Goal: Task Accomplishment & Management: Manage account settings

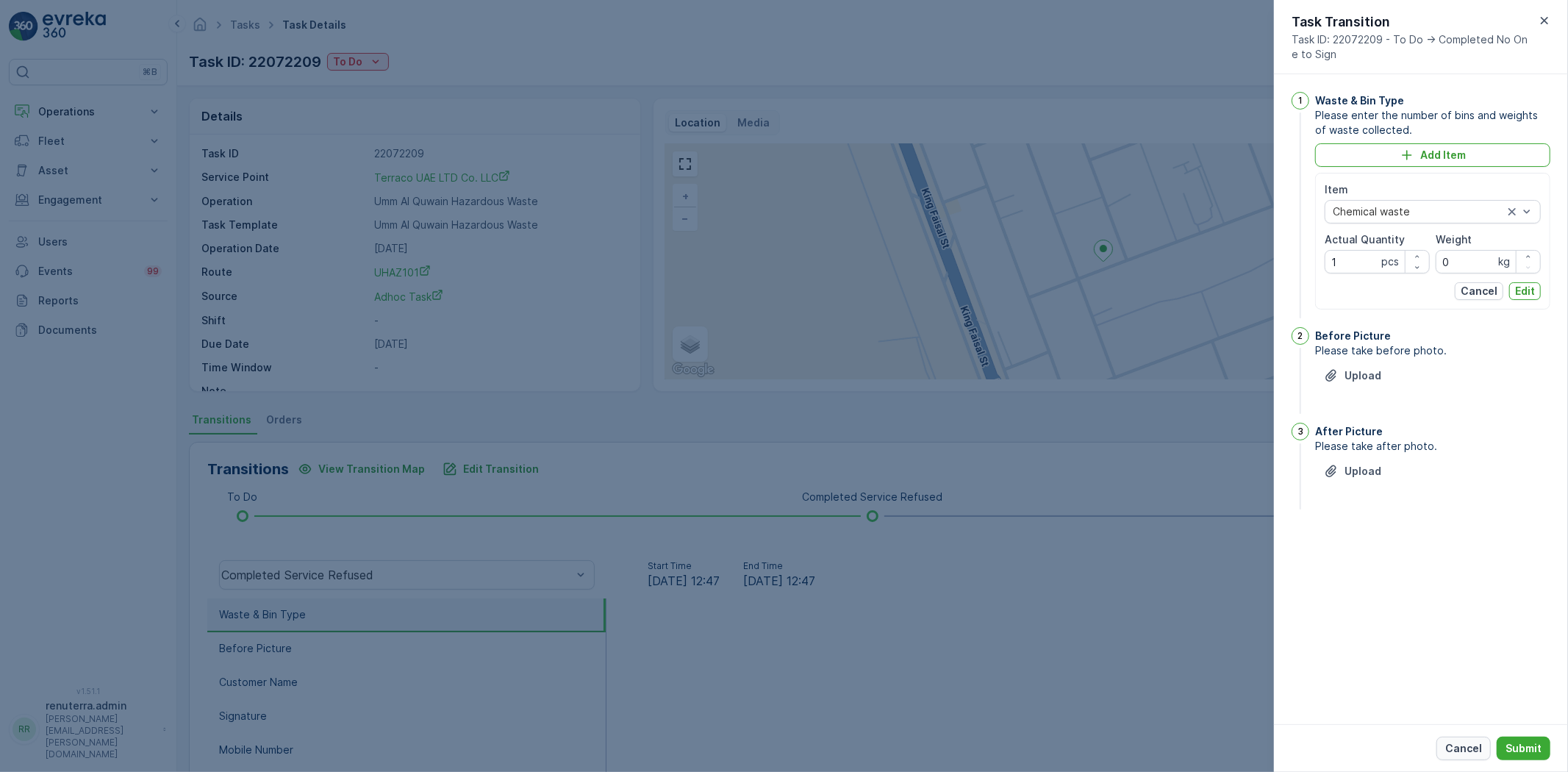
click at [1458, 738] on button "Cancel" at bounding box center [1464, 748] width 54 height 24
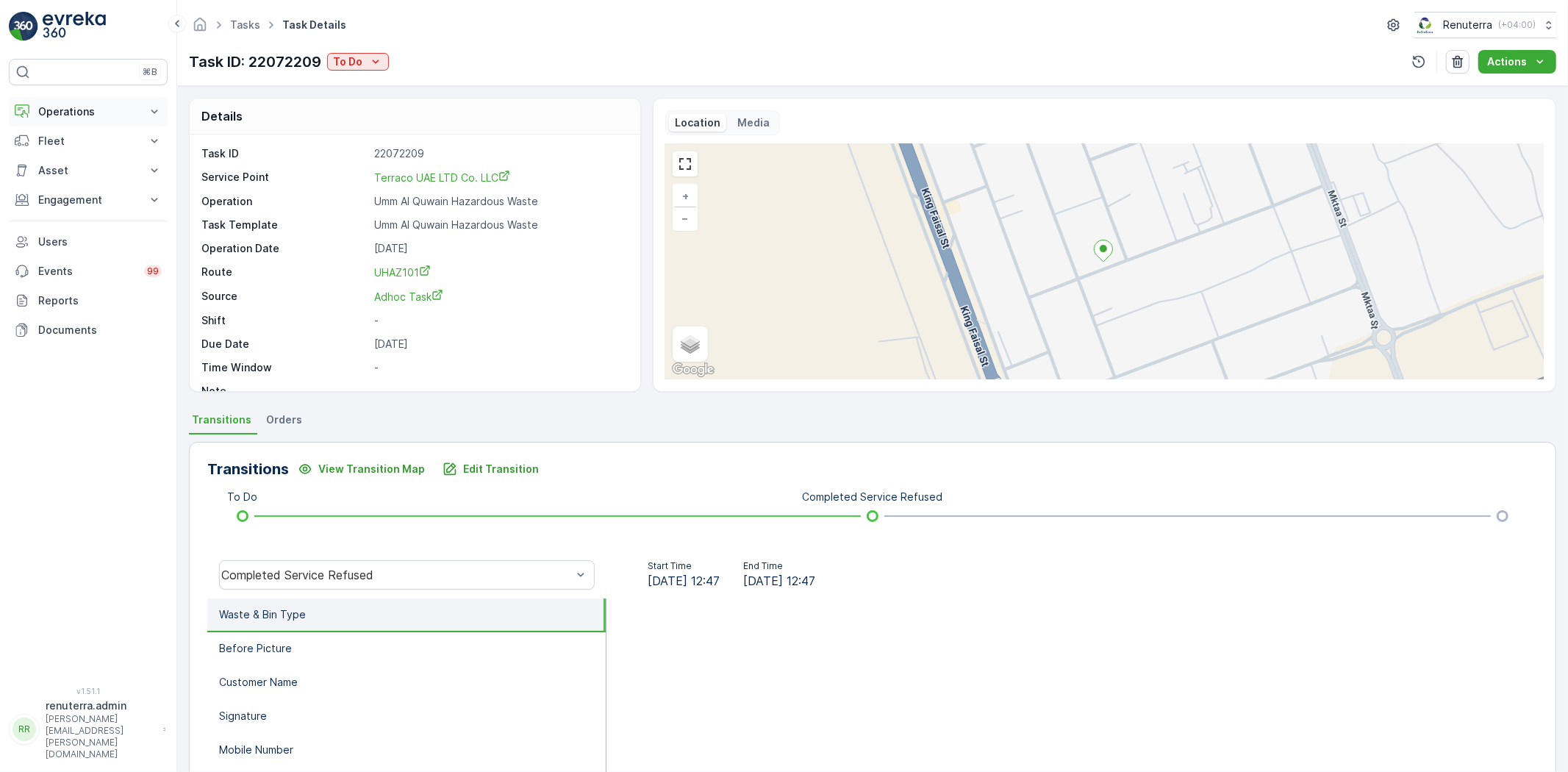
click at [125, 103] on button "Operations" at bounding box center [89, 111] width 159 height 30
drag, startPoint x: 101, startPoint y: 157, endPoint x: 134, endPoint y: 166, distance: 34.2
click at [134, 166] on link "Planning" at bounding box center [100, 157] width 136 height 20
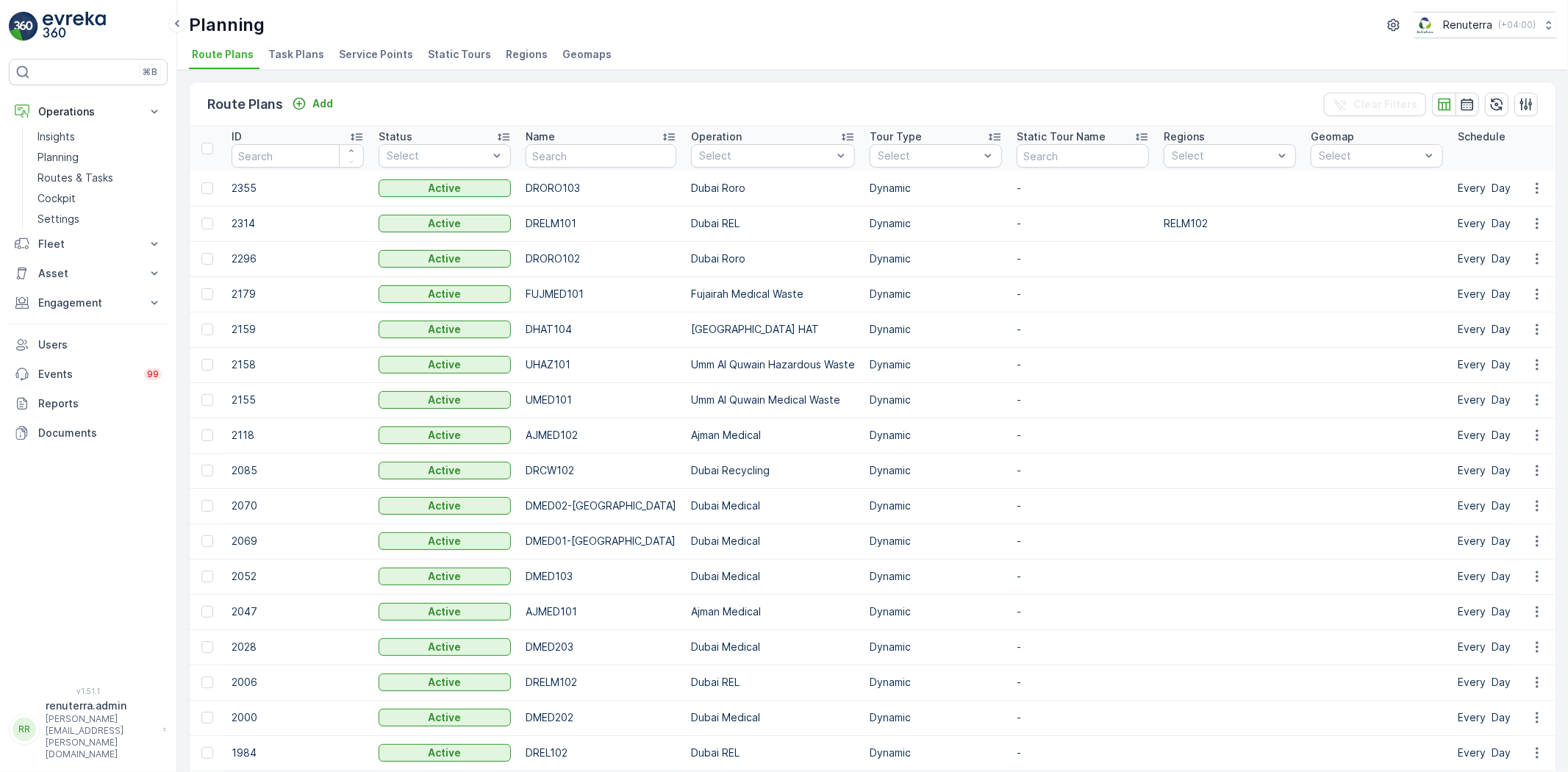
click at [339, 44] on li "Service Points" at bounding box center [377, 57] width 83 height 25
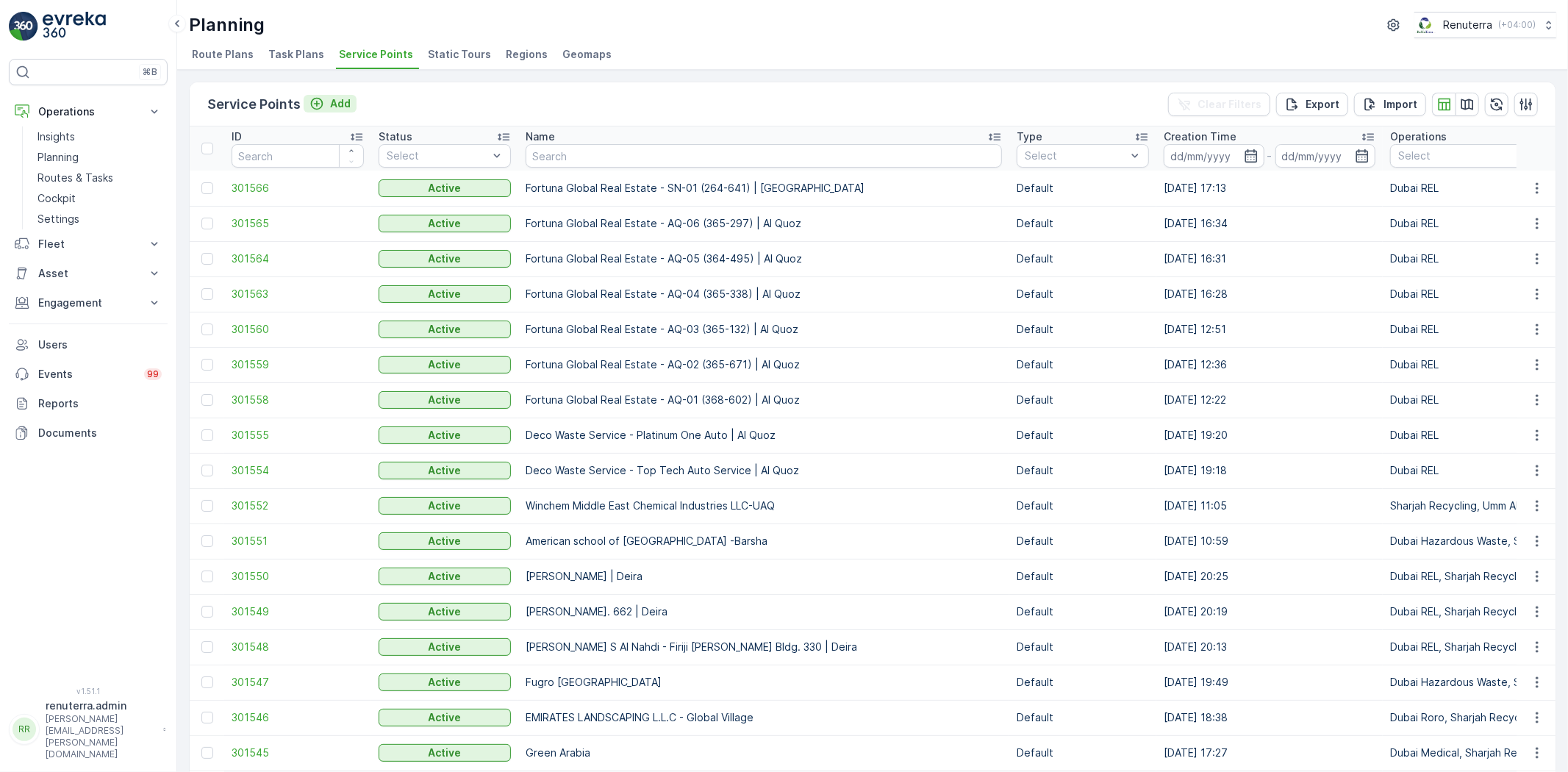
click at [342, 101] on p "Add" at bounding box center [340, 104] width 20 height 15
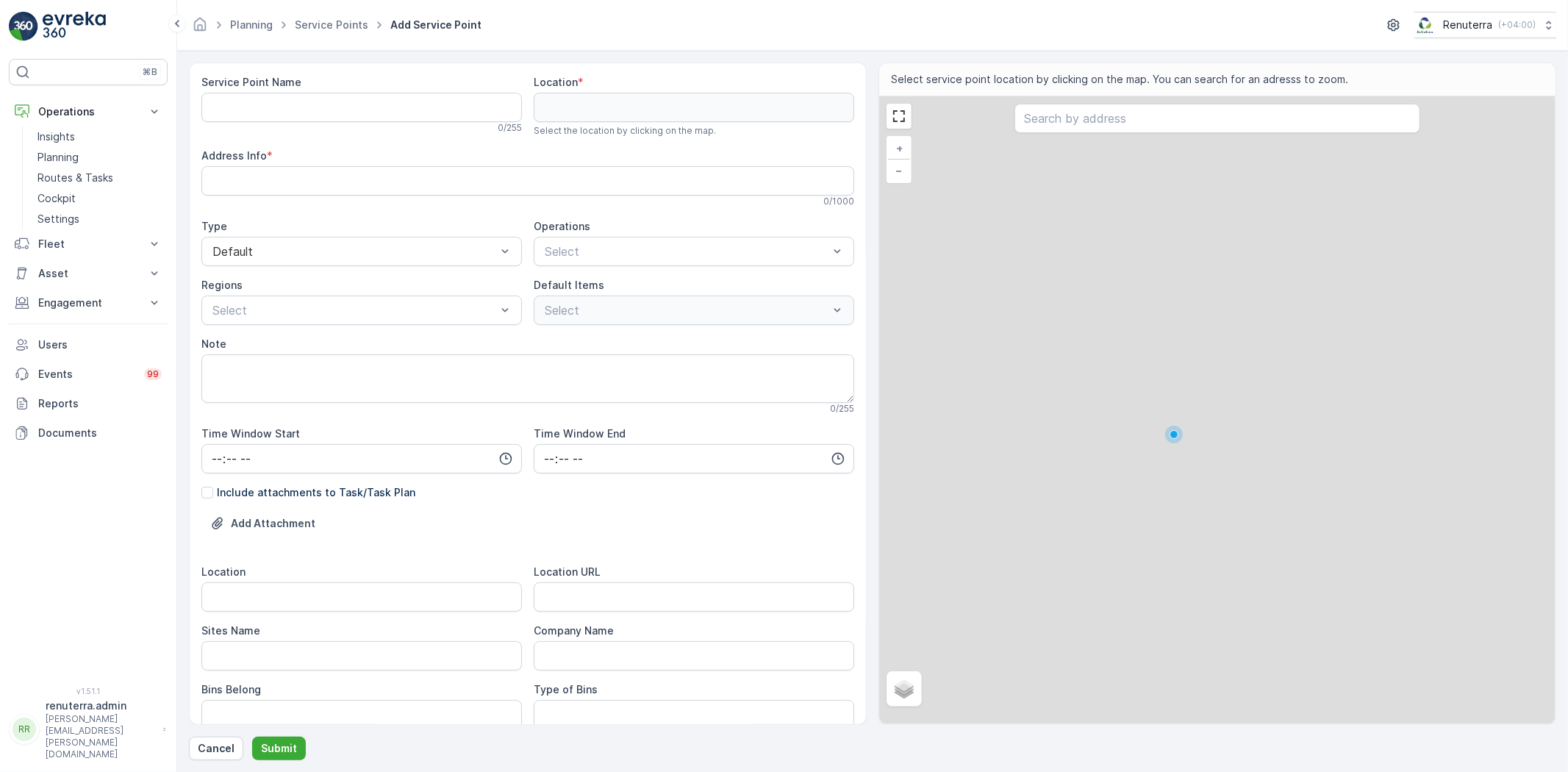
click at [311, 87] on div "Service Point Name" at bounding box center [361, 82] width 320 height 15
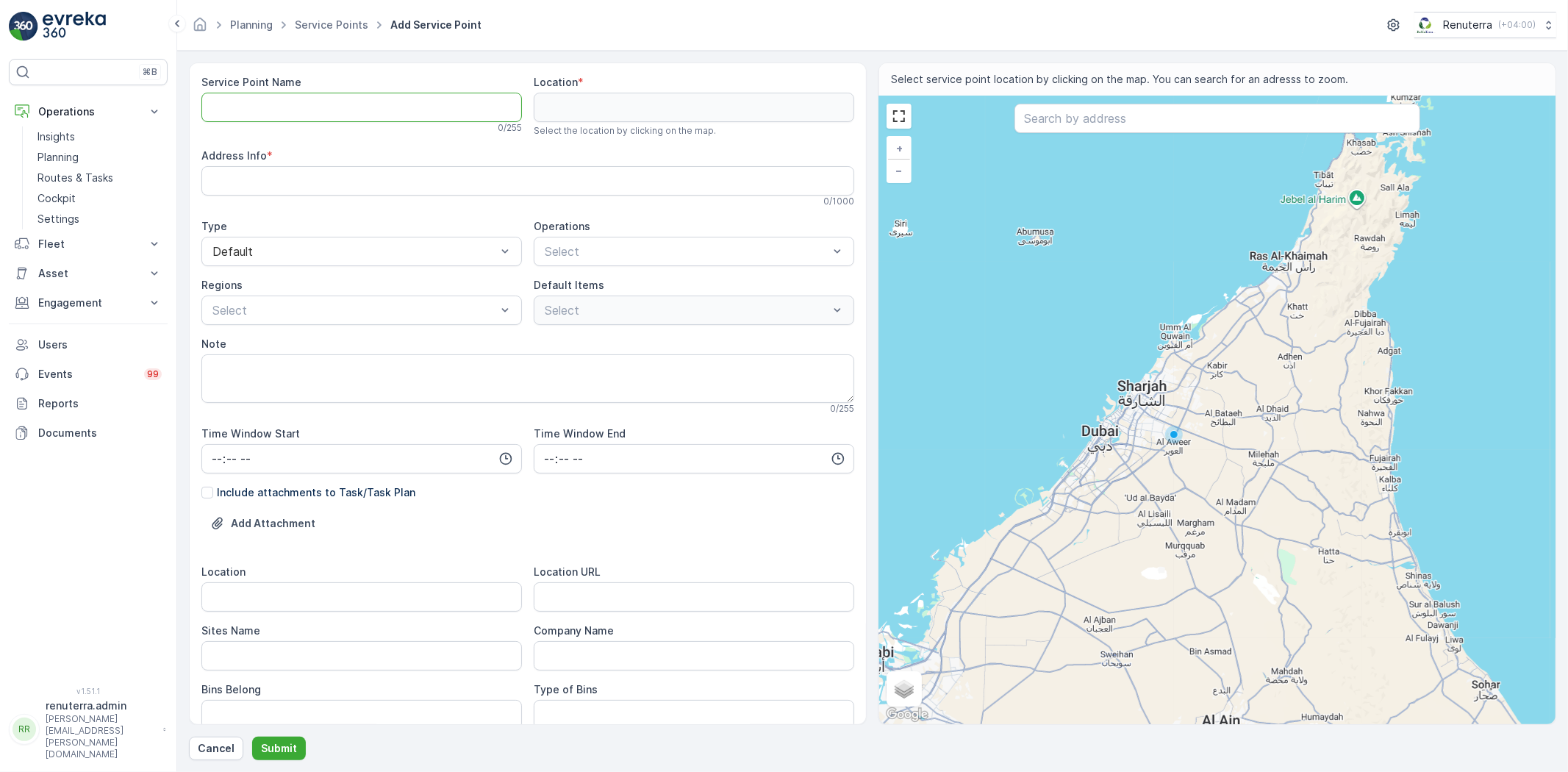
click at [299, 105] on Name "Service Point Name" at bounding box center [361, 107] width 320 height 30
click at [449, 113] on Name "Sparklo Warehouse -[GEOGRAPHIC_DATA]" at bounding box center [361, 107] width 320 height 30
drag, startPoint x: 434, startPoint y: 103, endPoint x: 152, endPoint y: 111, distance: 282.1
click at [152, 111] on div "⌘B Operations Insights Planning Routes & Tasks Cockpit Settings Fleet Live Trac…" at bounding box center [784, 386] width 1568 height 772
type Name "Sparklo Warehouse -[GEOGRAPHIC_DATA]"
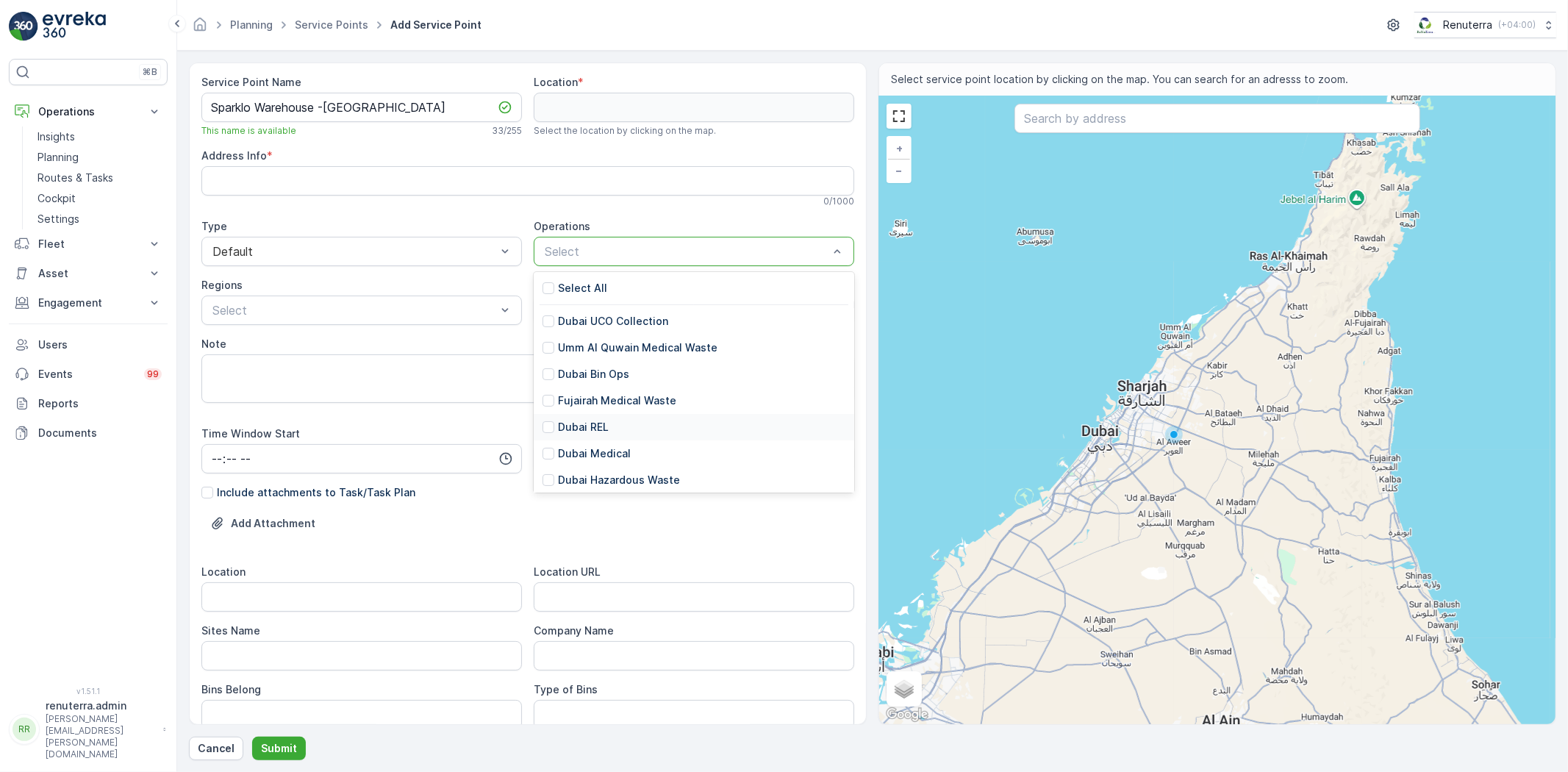
click at [618, 424] on div "Dubai REL" at bounding box center [693, 427] width 320 height 26
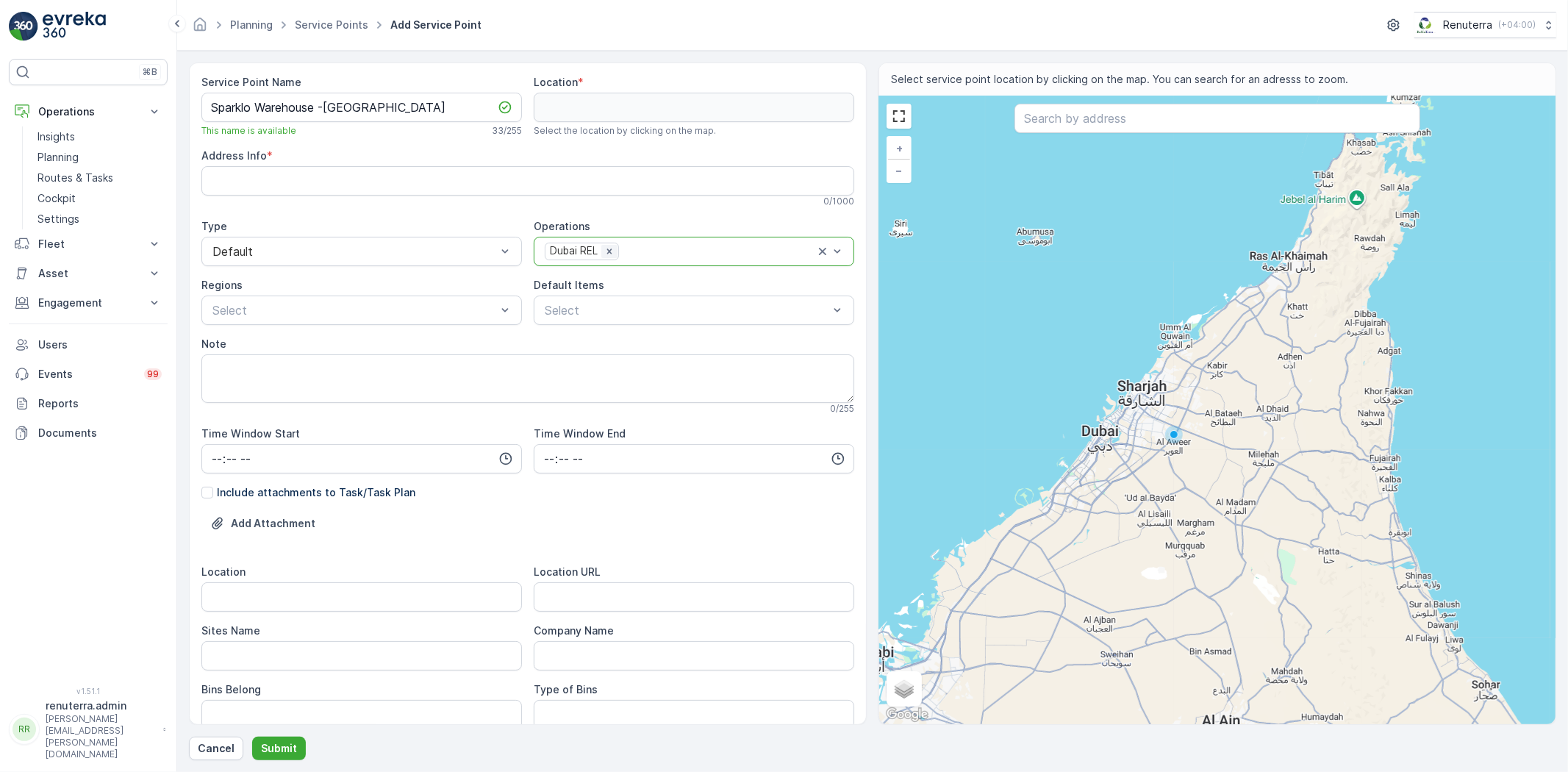
click at [605, 248] on icon "Remove Dubai REL" at bounding box center [609, 252] width 11 height 11
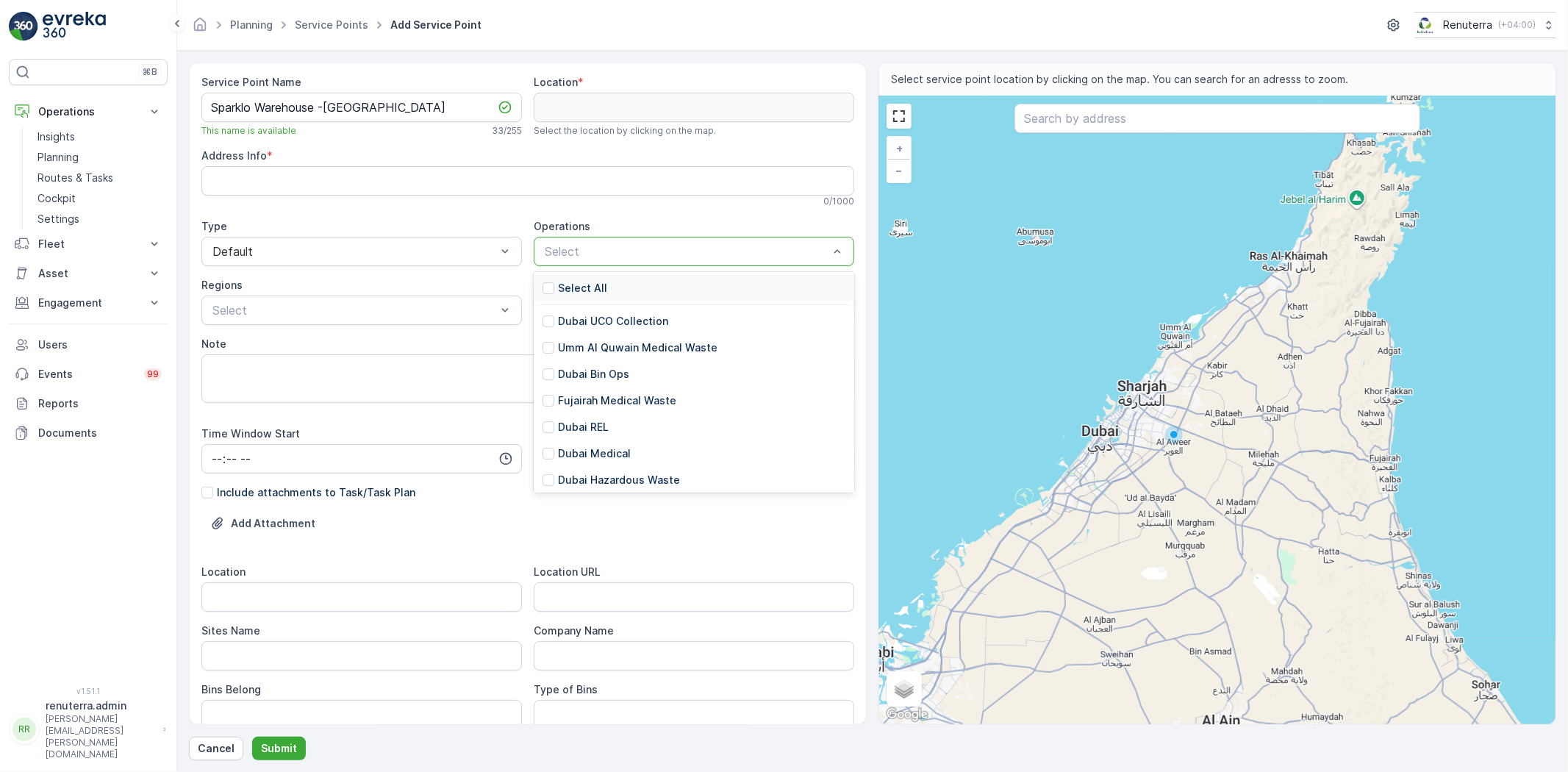
click at [606, 261] on div "Select" at bounding box center [693, 252] width 320 height 30
type input "Duba"
click at [582, 407] on div "Dubai Recycling" at bounding box center [693, 420] width 320 height 26
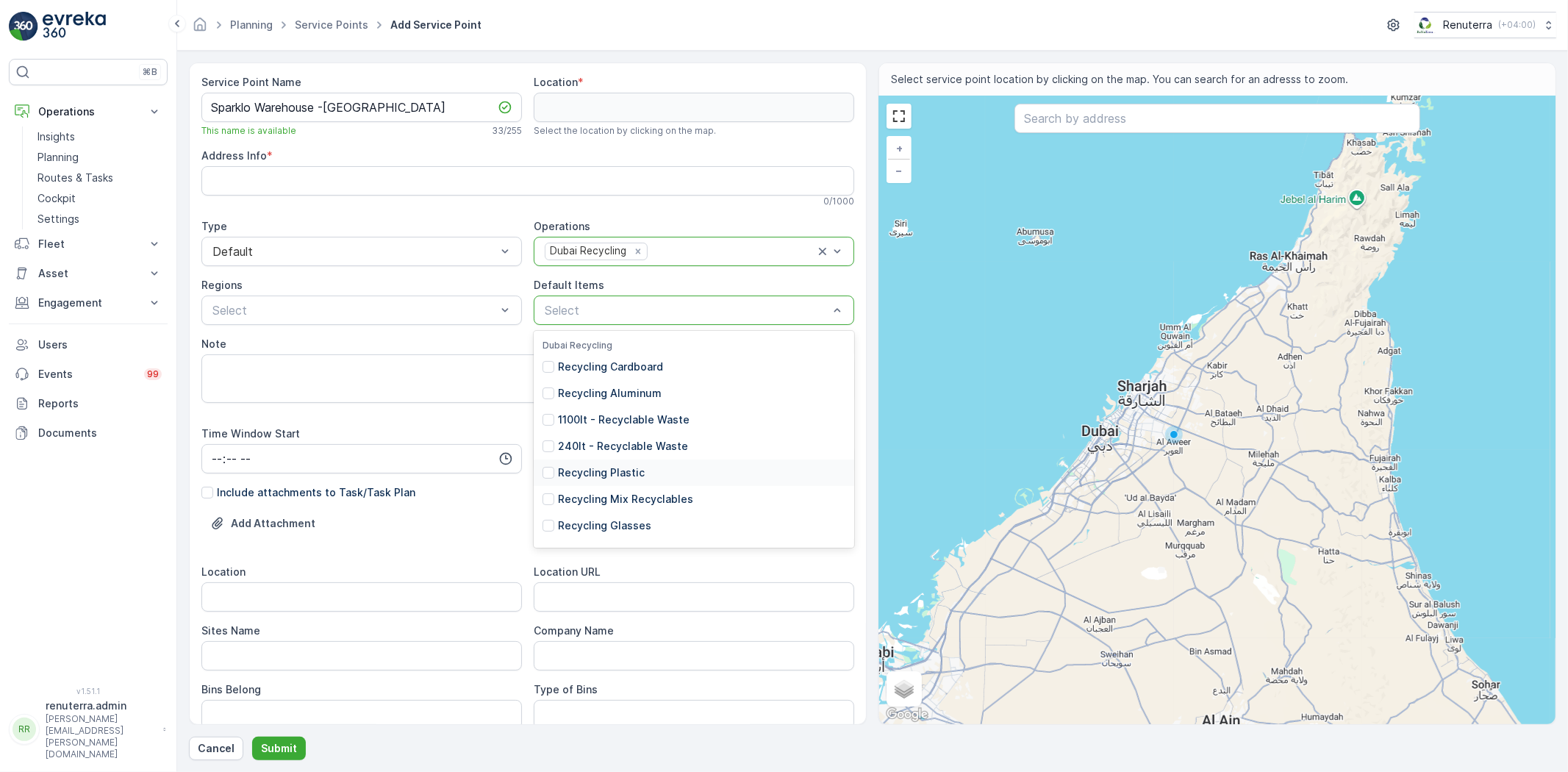
click at [620, 470] on p "Recycling Plastic" at bounding box center [602, 473] width 87 height 15
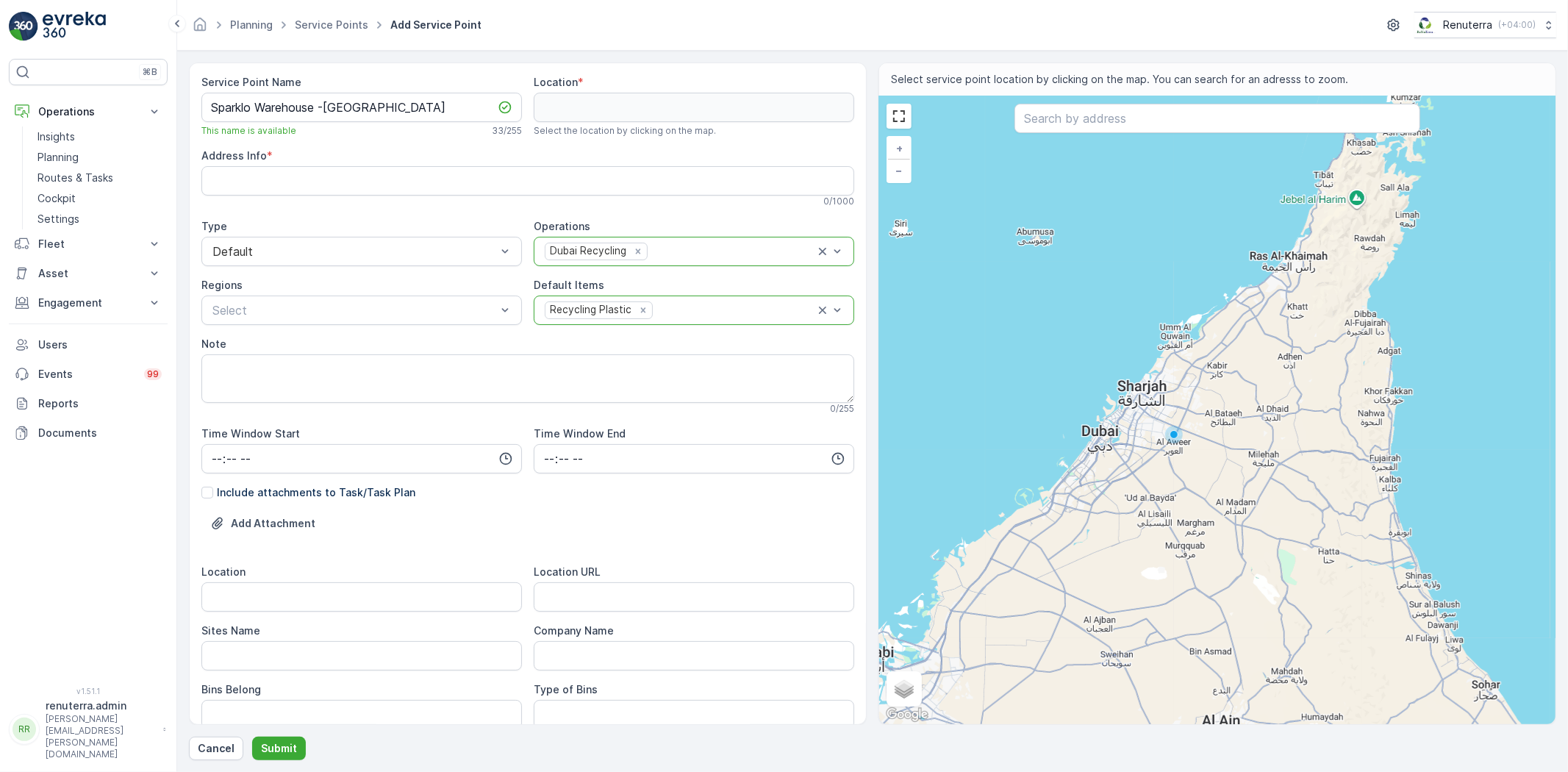
click at [1032, 98] on div "+ − Satellite Roadmap Terrain Hybrid Leaflet Keyboard shortcuts Map Data Map da…" at bounding box center [1217, 411] width 676 height 628
type input "26.35125201148738,55.01332489321311"
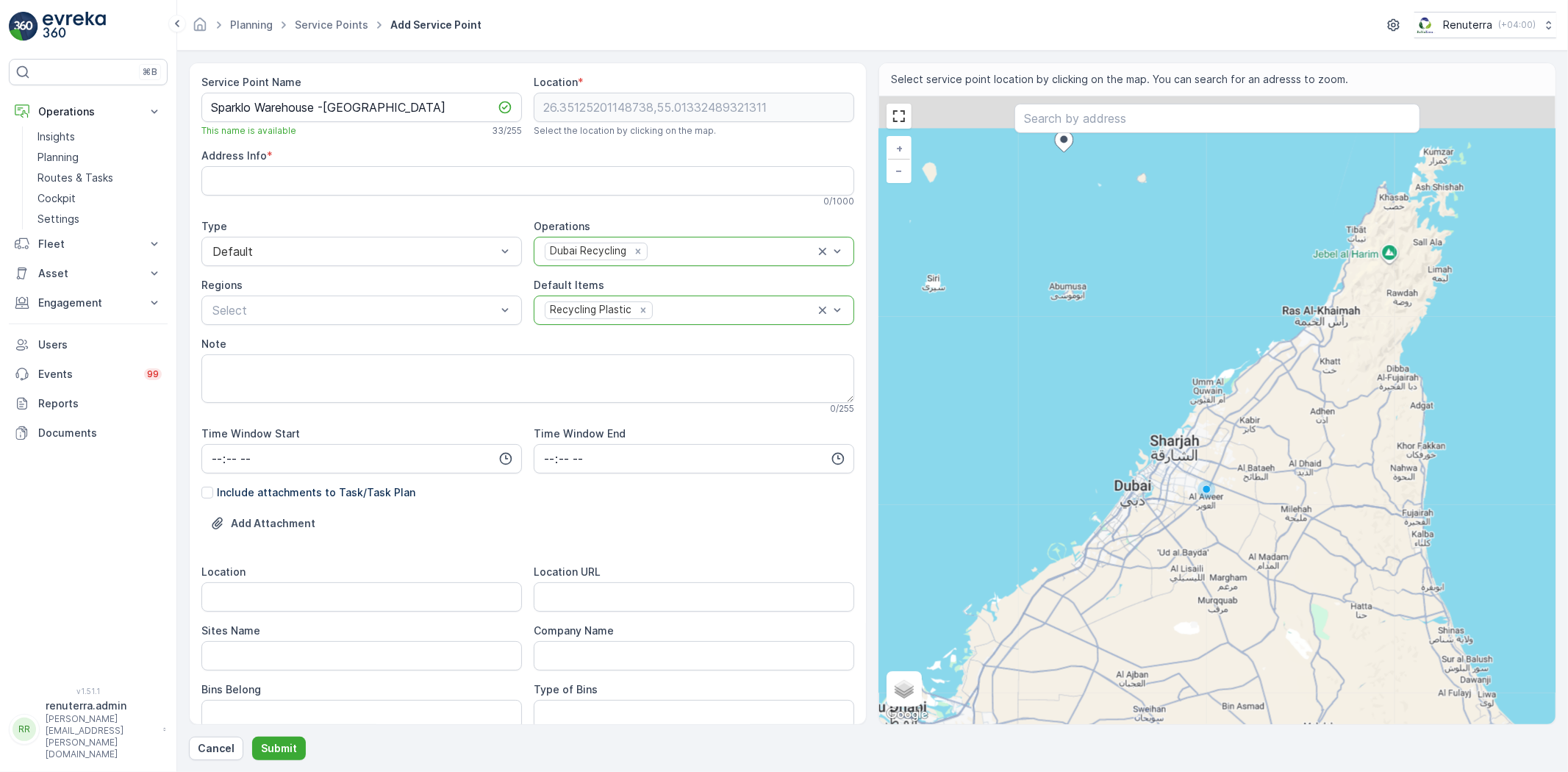
type Info "7HRQ9227+G8"
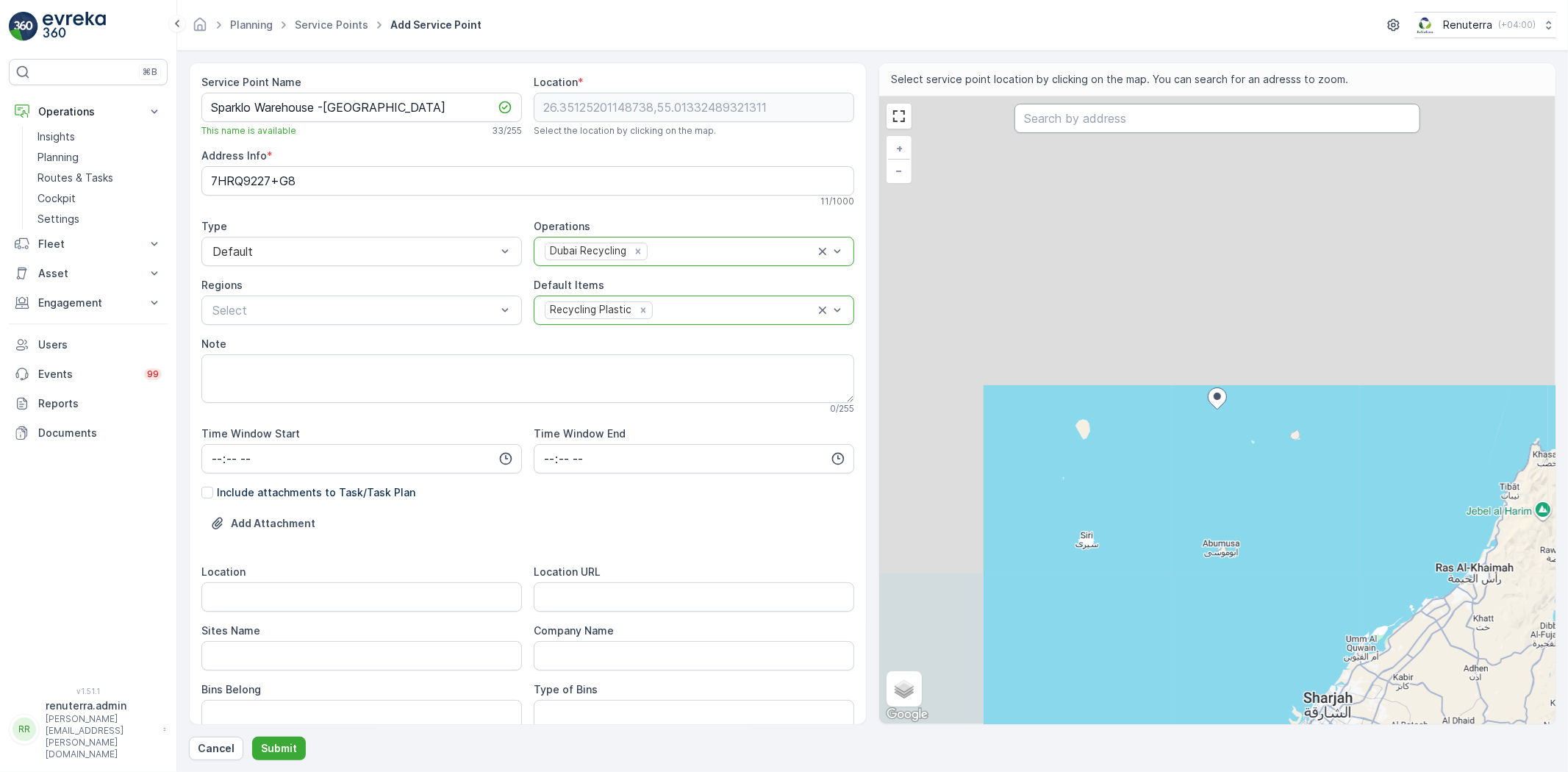
click at [1039, 123] on input "text" at bounding box center [1217, 118] width 406 height 30
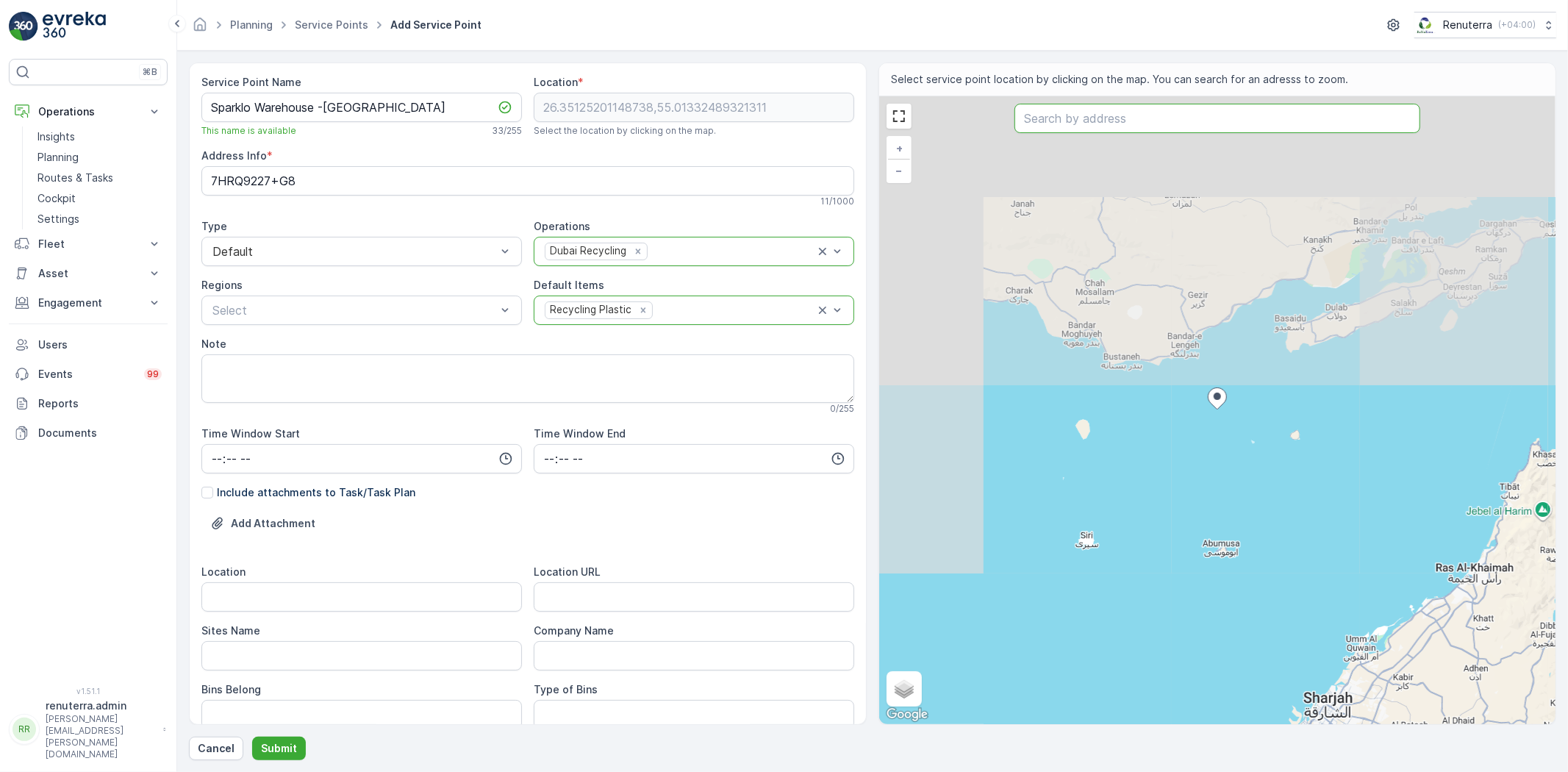
paste input "JKFH - Juliane Knips Fashion House"
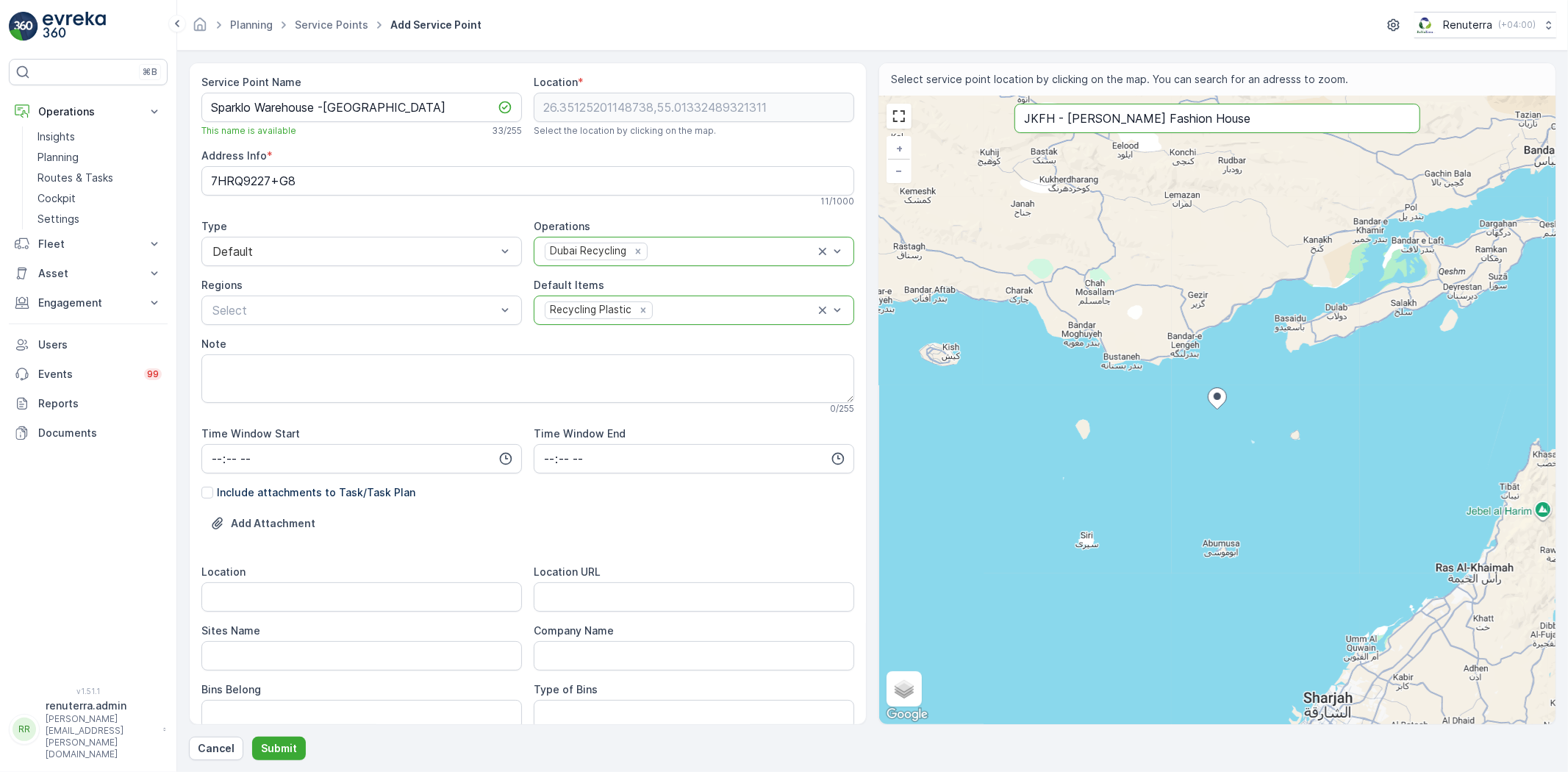
type input "JKFH - Juliane Knips Fashion House"
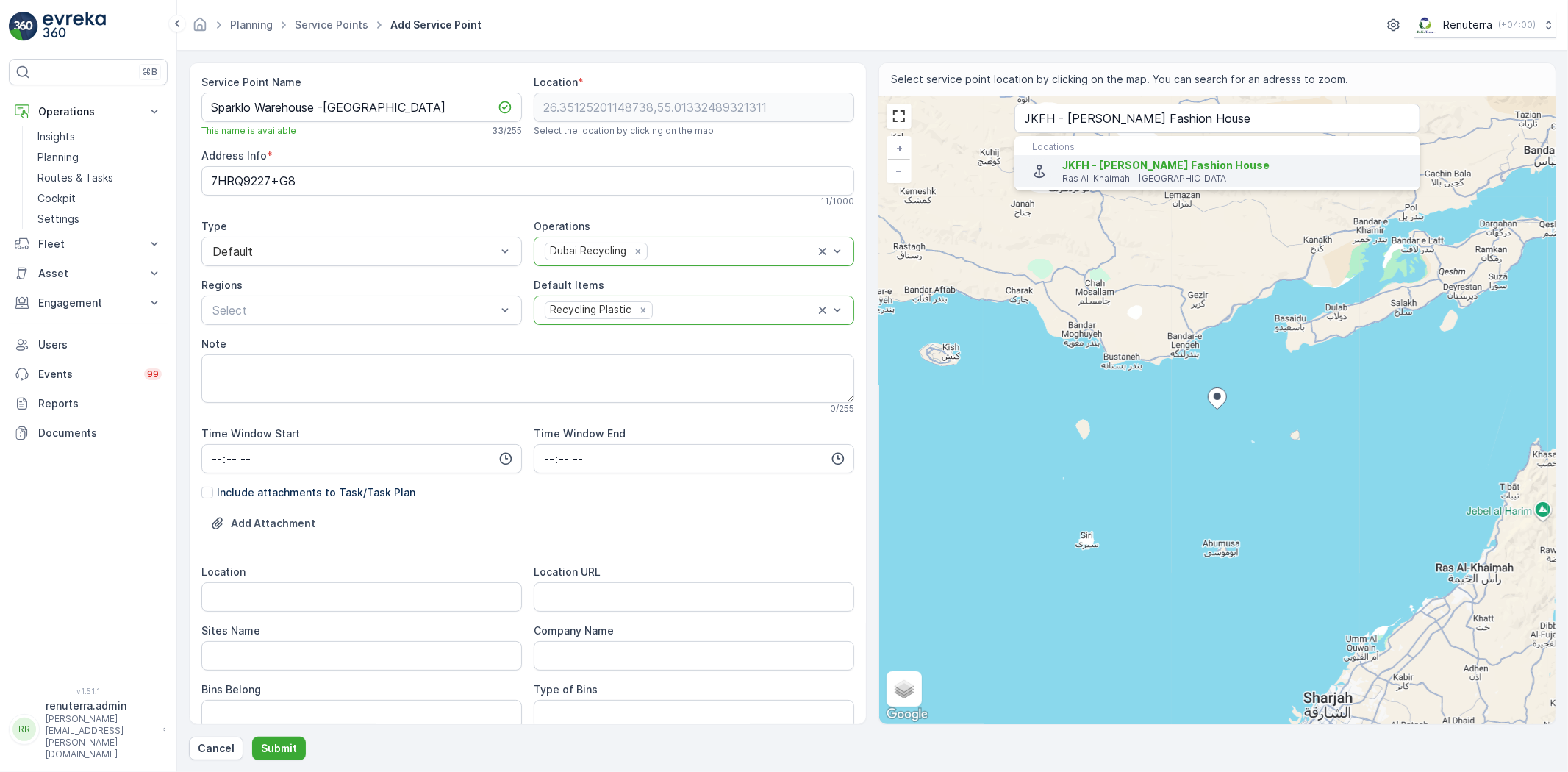
click at [1119, 168] on span "JKFH - Juliane Knips Fashion House" at bounding box center [1166, 165] width 207 height 12
type input "25.6655786,55.80201229999999"
type Info "RAKEZ economic zone Warehouse WIZN4-04 - Ras Al-Khaimah - United Arab Emirates"
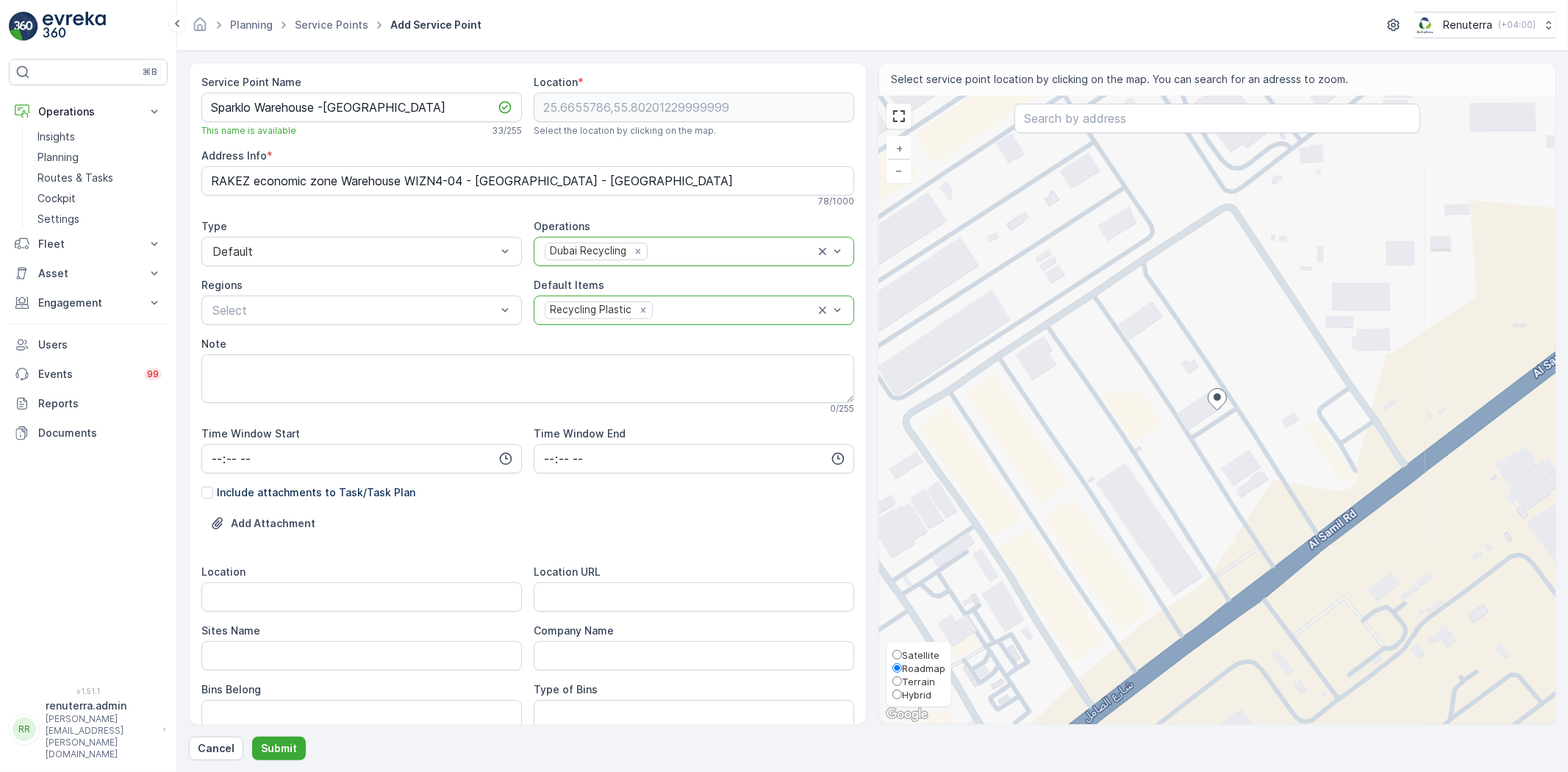
click at [916, 653] on span "Satellite" at bounding box center [921, 655] width 38 height 11
click at [902, 653] on input "Satellite" at bounding box center [898, 655] width 10 height 10
radio input "true"
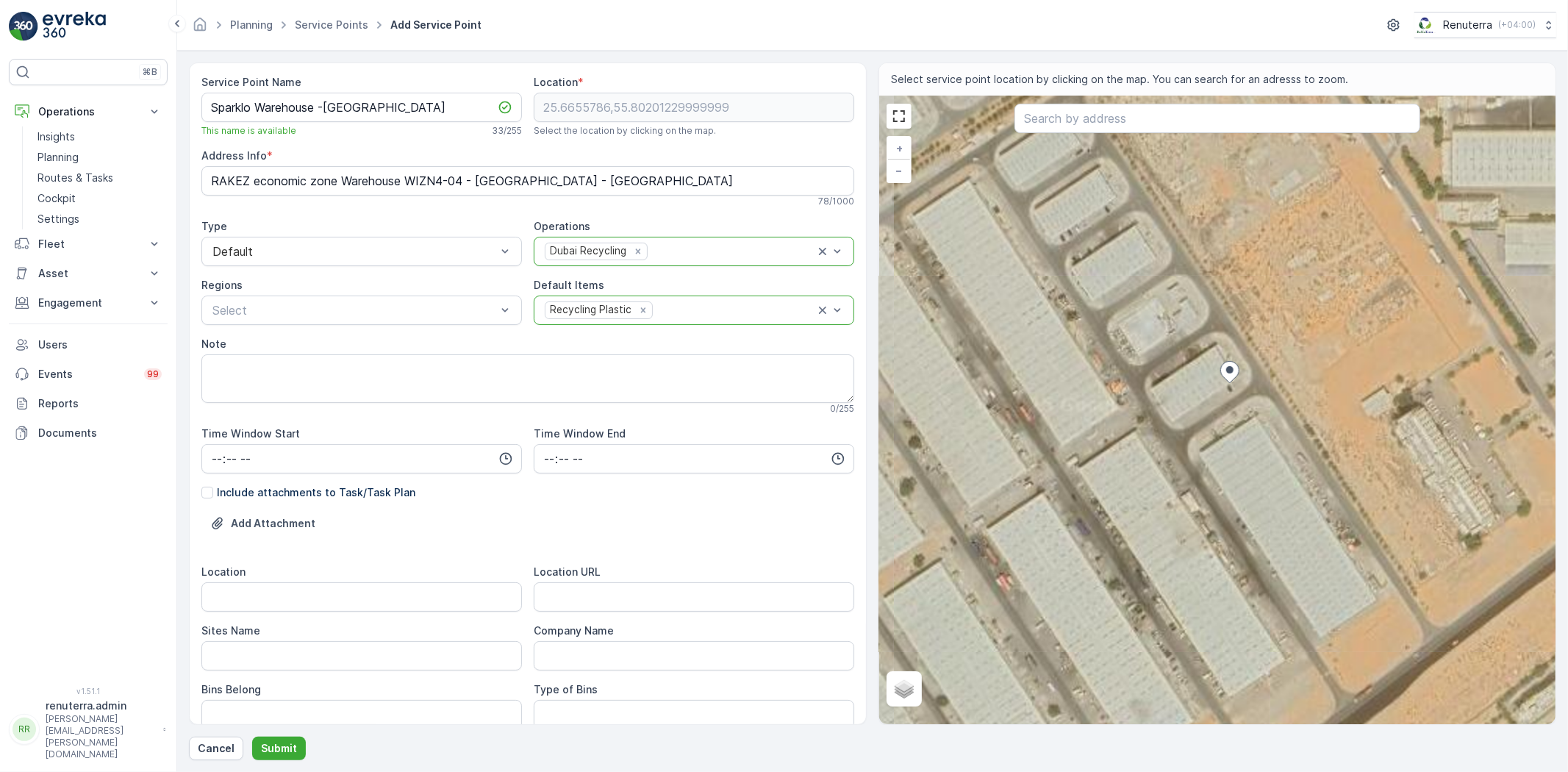
click at [1192, 402] on div "+ − Satellite Roadmap Terrain Hybrid Leaflet Locations JKFH - Juliane Knips Fas…" at bounding box center [1217, 411] width 676 height 628
type input "25.665461328597807,55.80173178729183"
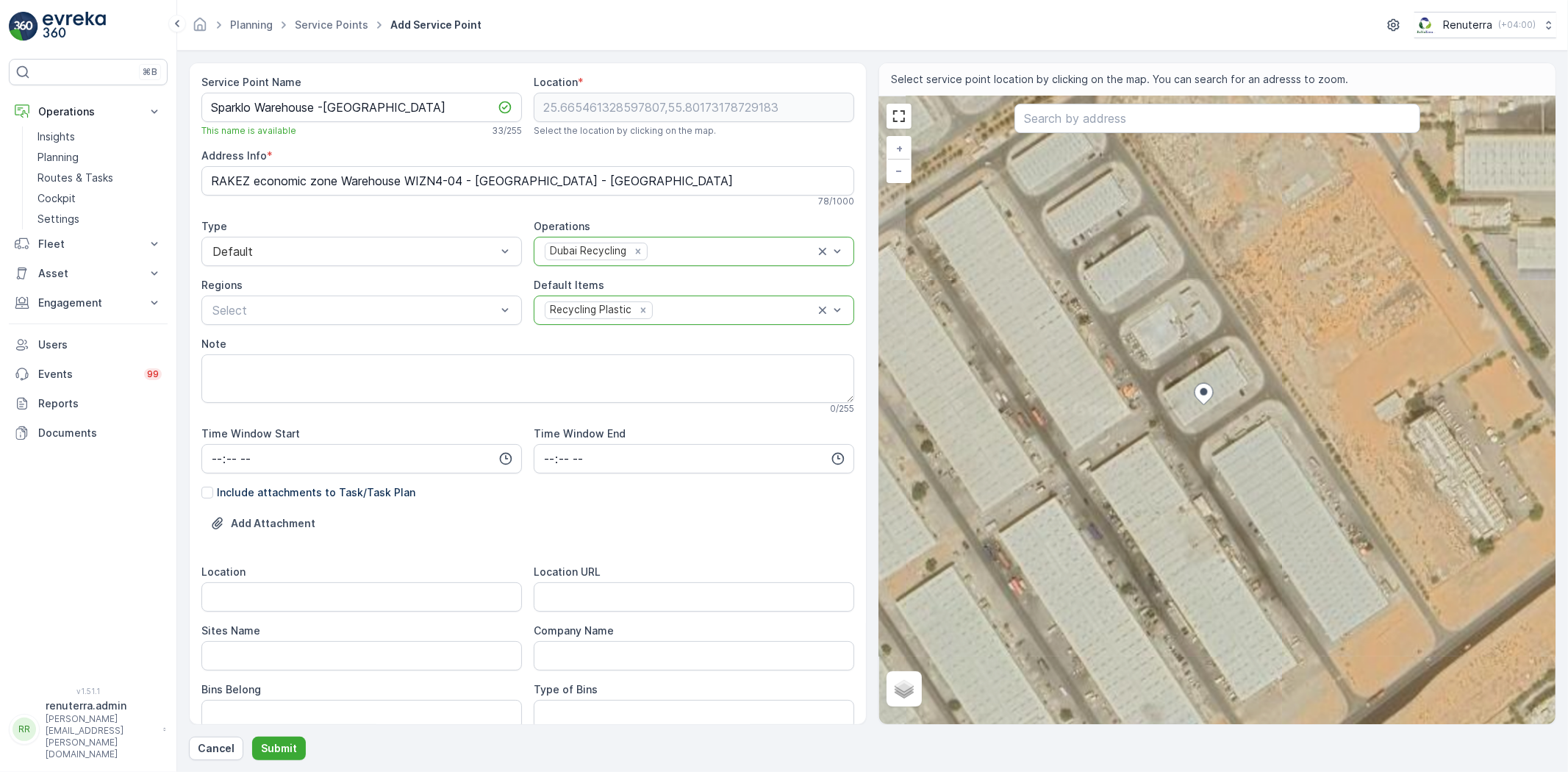
type Info "MR82+CJG - Al Jazeera Al Hamra Industrial - Ras Al Khaimah - United Arab Emirat…"
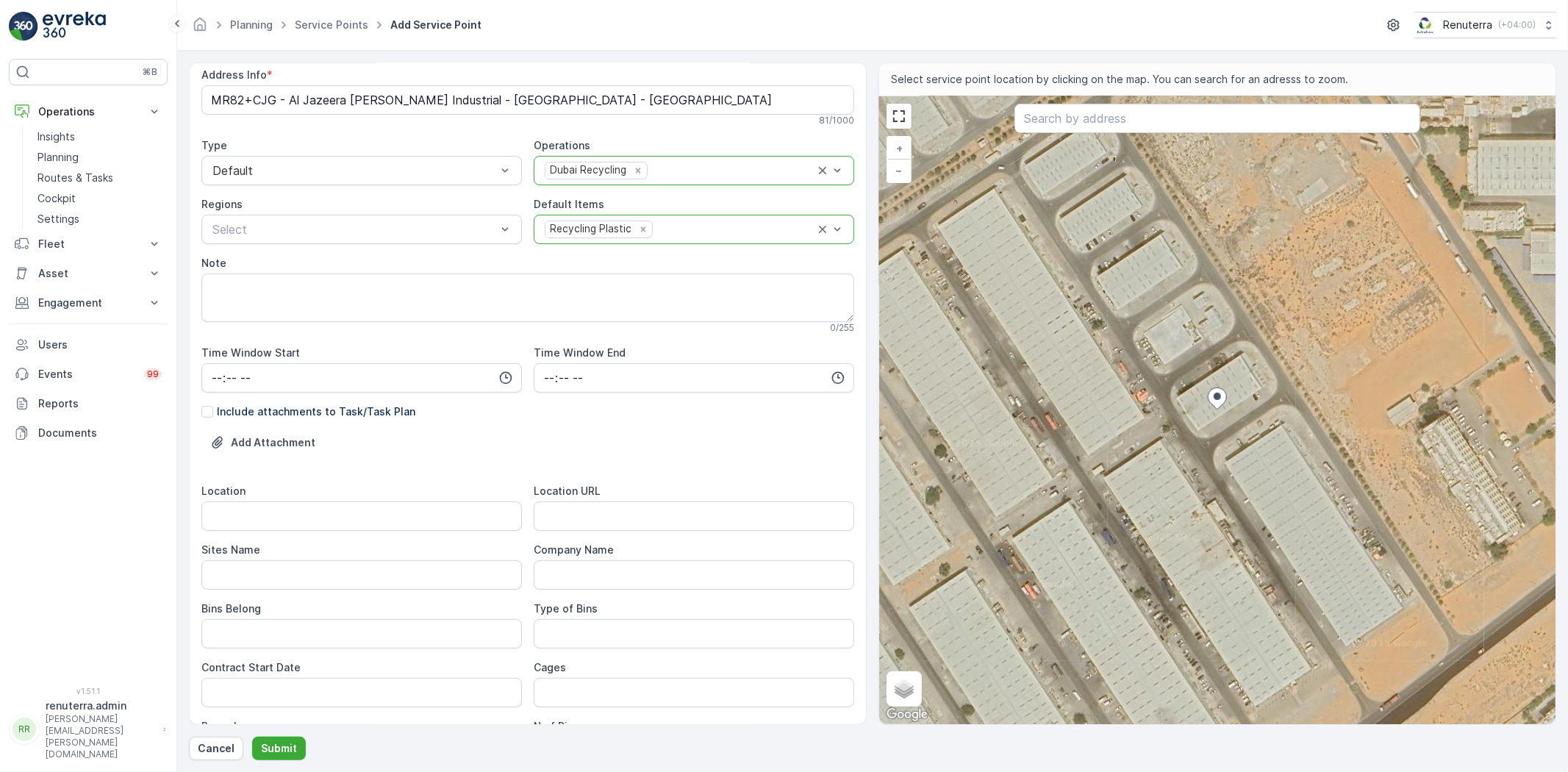
scroll to position [82, 0]
click at [429, 508] on input "Location" at bounding box center [361, 515] width 320 height 30
drag, startPoint x: 226, startPoint y: 525, endPoint x: 37, endPoint y: 542, distance: 189.8
click at [37, 542] on div "⌘B Operations Insights Planning Routes & Tasks Cockpit Settings Fleet Live Trac…" at bounding box center [784, 386] width 1568 height 772
type input "Ras Al khaimah"
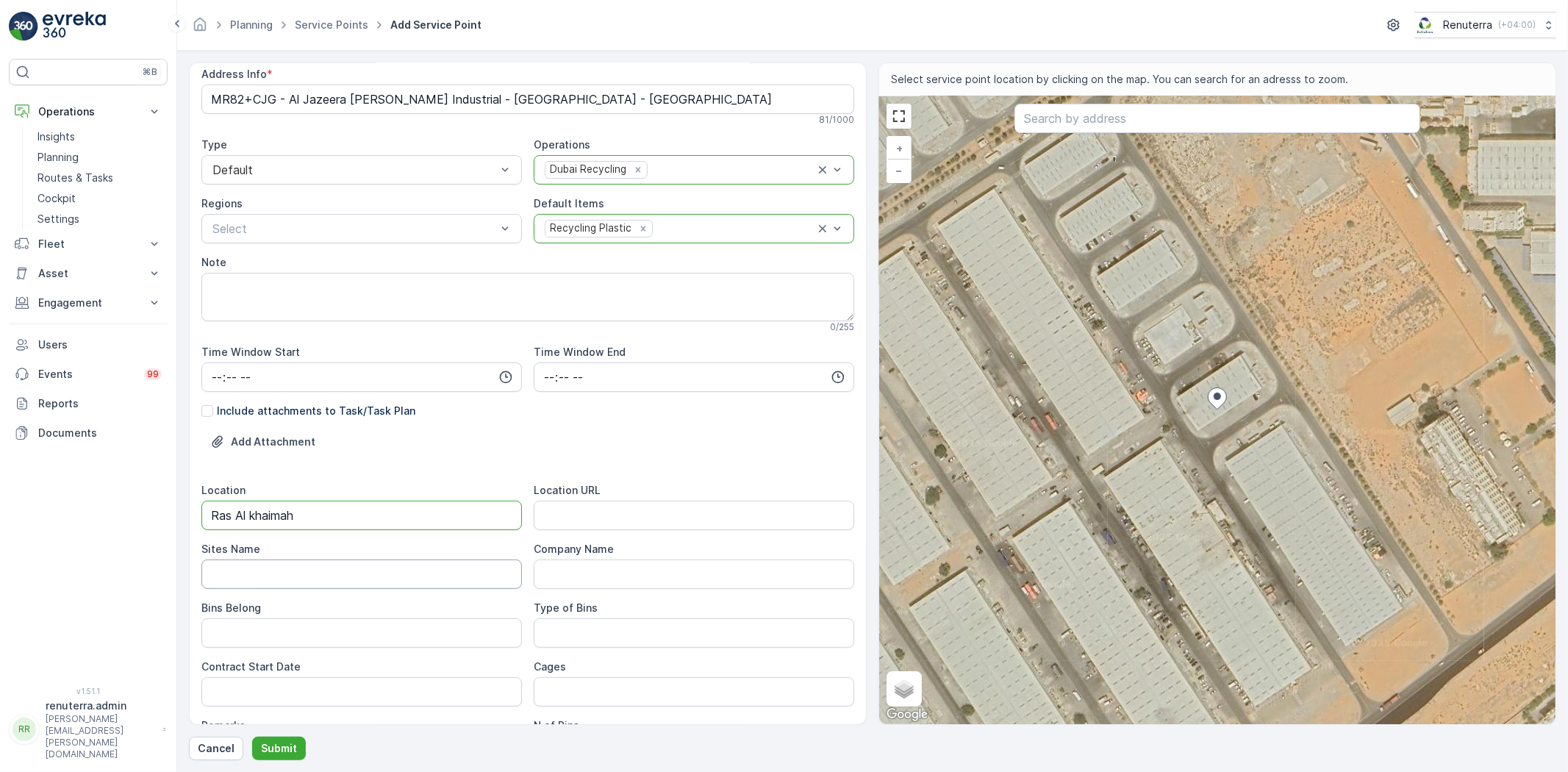
click at [211, 561] on Name "Sites Name" at bounding box center [361, 574] width 320 height 30
paste Name "Ras Al khaimah"
type Name "Ras Al khaimah"
click at [272, 630] on Belong "Bins Belong" at bounding box center [361, 633] width 320 height 30
type Belong "Client"
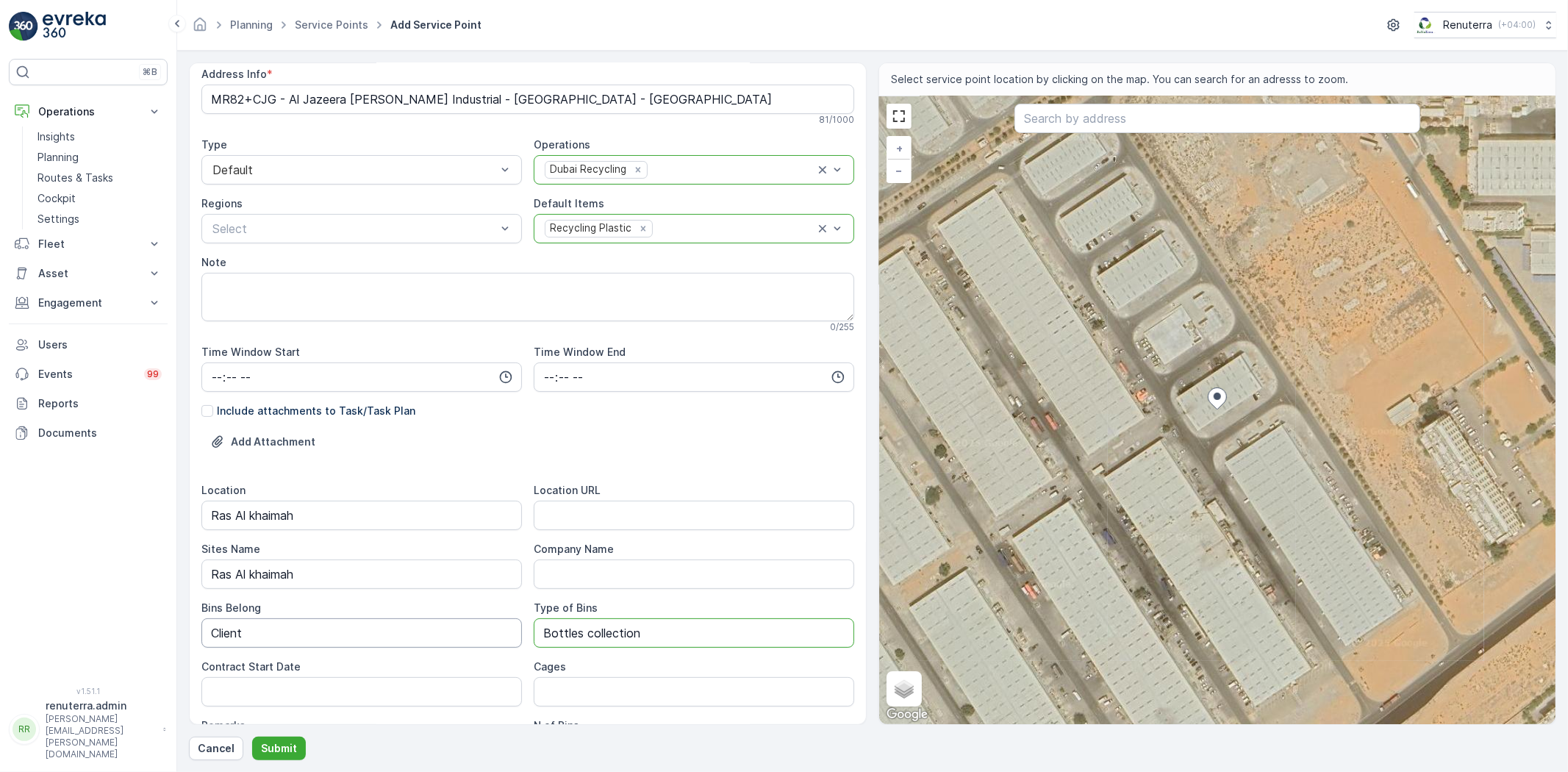
type Bins "Bottles collection"
type Date "[DATE]"
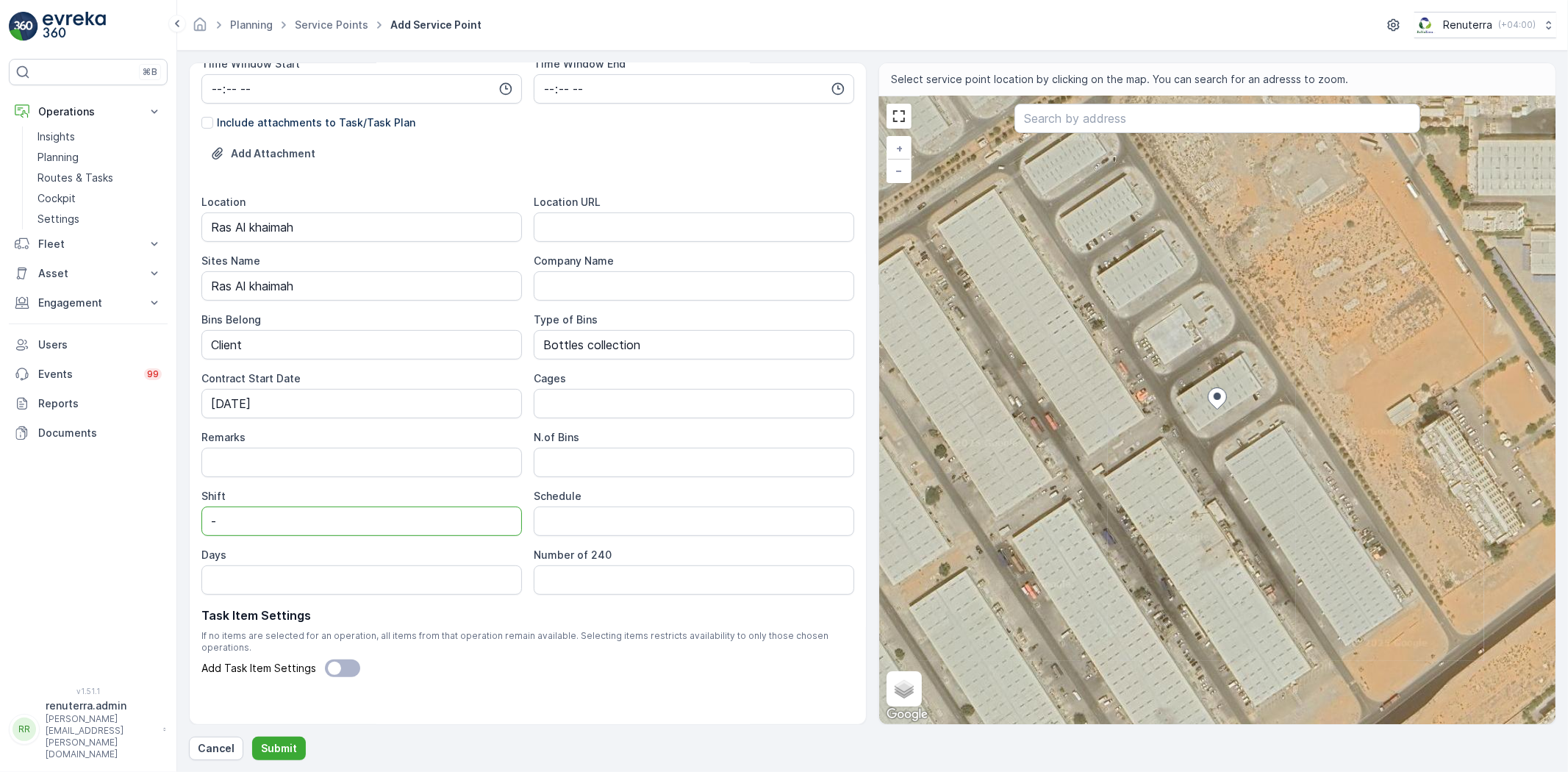
type input "-"
click at [336, 453] on input "Remarks" at bounding box center [361, 462] width 320 height 30
type input "Client will deliver the bottles to Yard khawaneej"
click at [292, 746] on p "Submit" at bounding box center [279, 748] width 36 height 15
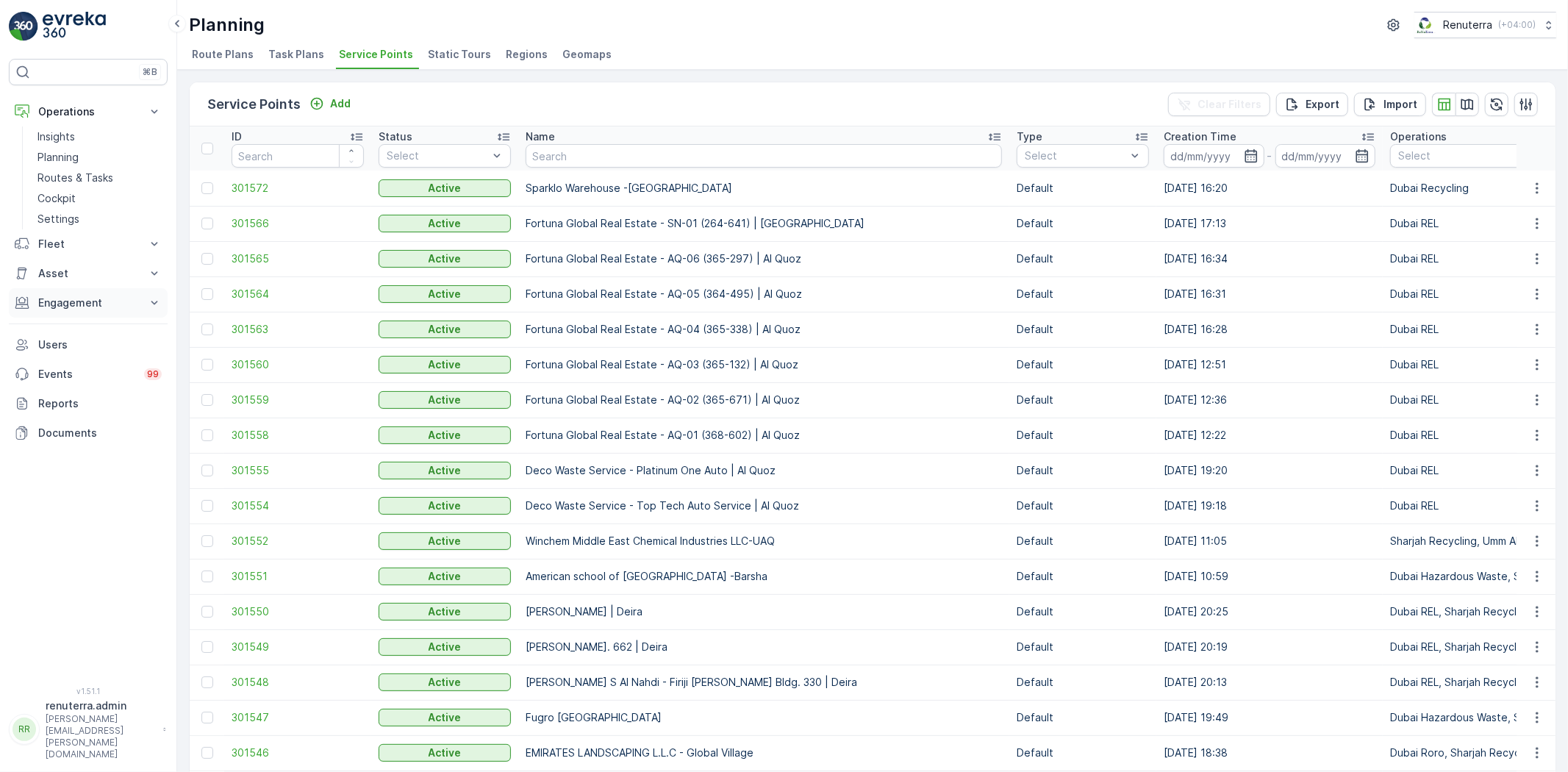
drag, startPoint x: 81, startPoint y: 291, endPoint x: 79, endPoint y: 304, distance: 13.2
click at [79, 304] on button "Engagement" at bounding box center [89, 303] width 159 height 30
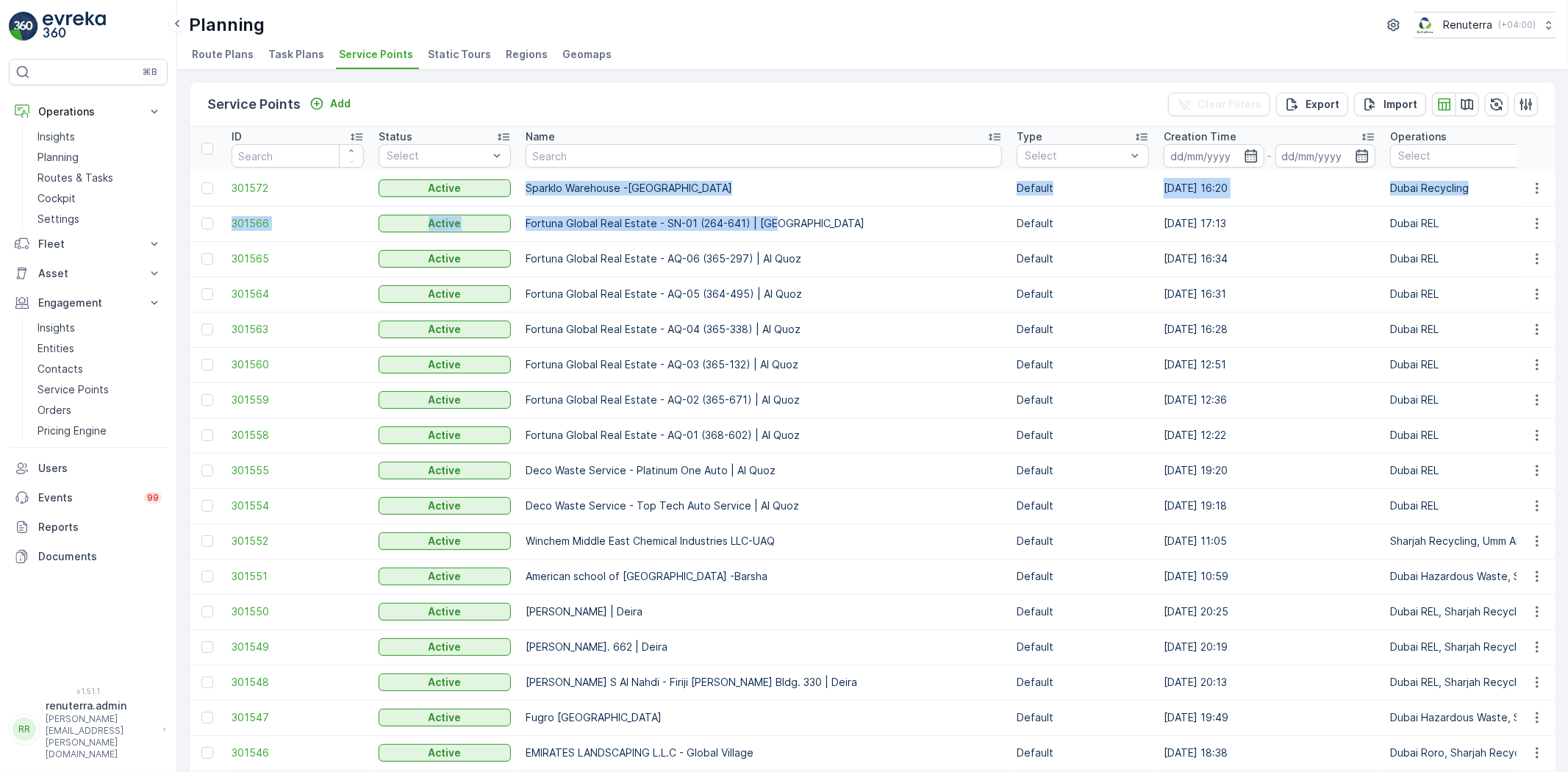
drag, startPoint x: 511, startPoint y: 186, endPoint x: 773, endPoint y: 222, distance: 264.5
copy tbody "Sparklo Warehouse -Ras al Khaimah Default 29.09.2025 16:20 Dubai Recycling 25.6…"
click at [718, 189] on p "Sparklo Warehouse -[GEOGRAPHIC_DATA]" at bounding box center [763, 188] width 476 height 15
drag, startPoint x: 711, startPoint y: 184, endPoint x: 519, endPoint y: 182, distance: 192.0
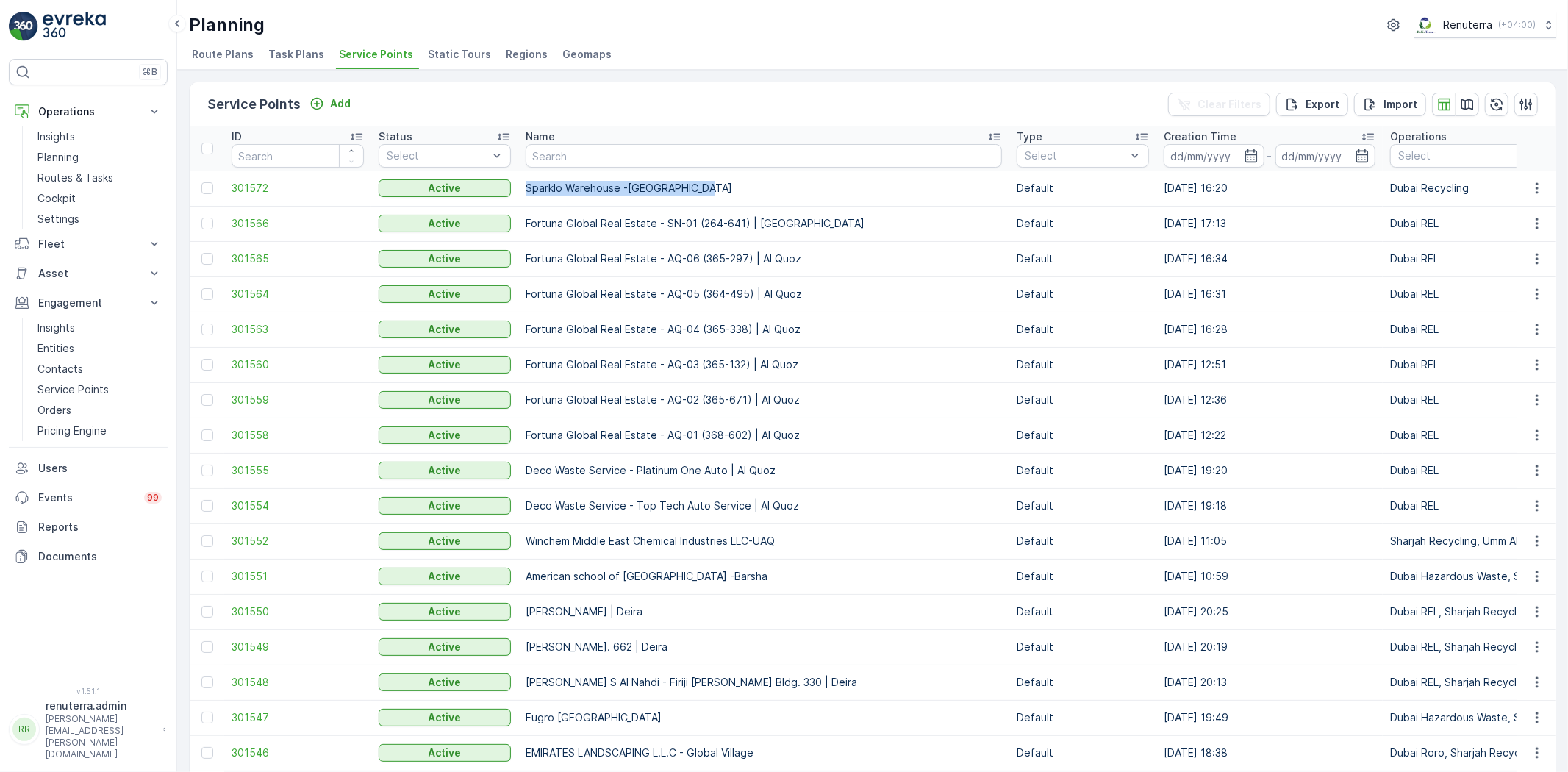
click at [519, 182] on td "Sparklo Warehouse -[GEOGRAPHIC_DATA]" at bounding box center [763, 188] width 491 height 35
copy p "Sparklo Warehouse -[GEOGRAPHIC_DATA]"
click at [266, 189] on td "301572" at bounding box center [298, 188] width 147 height 35
click at [266, 189] on span "301572" at bounding box center [298, 188] width 132 height 15
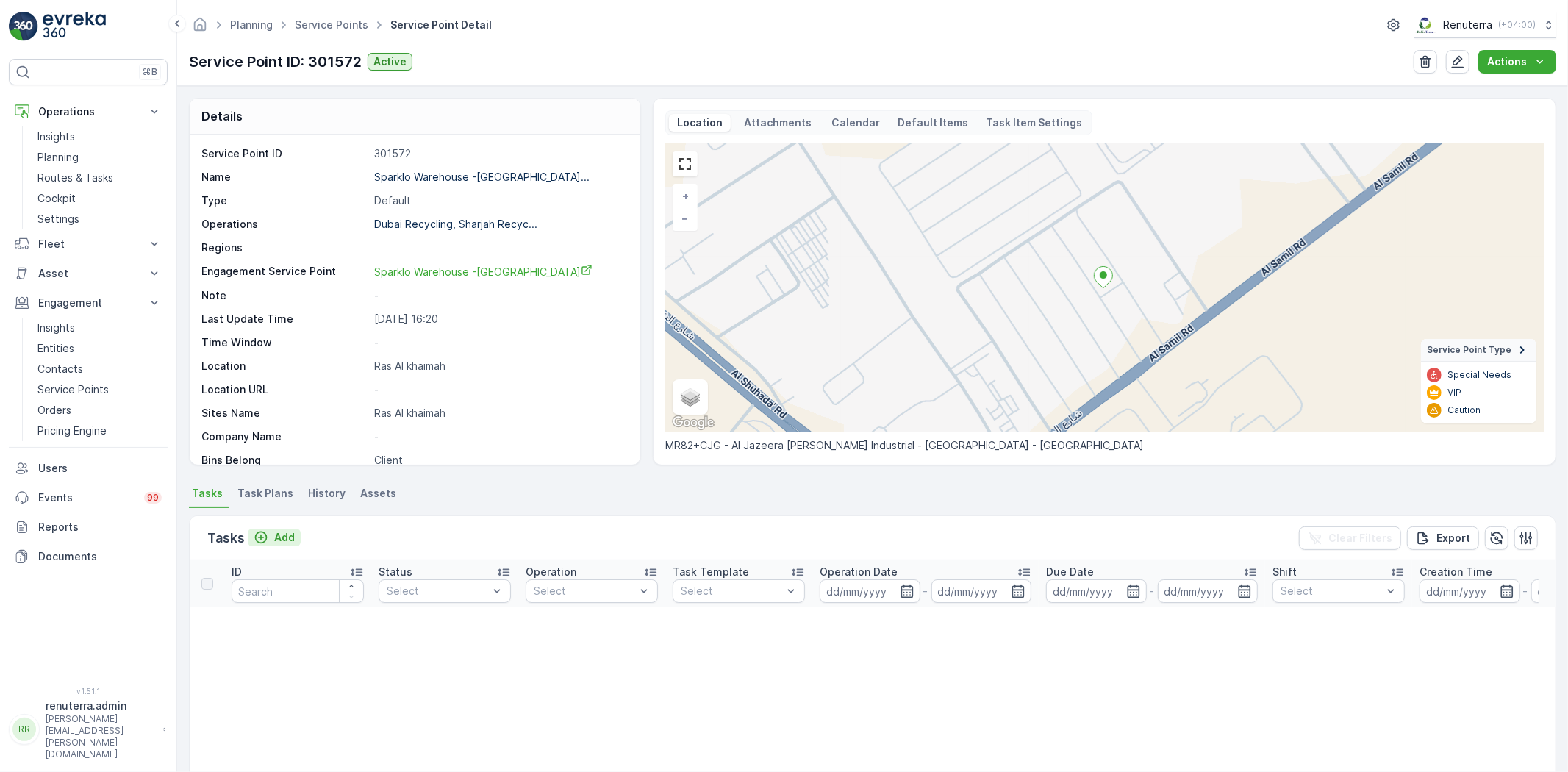
click at [288, 533] on p "Add" at bounding box center [284, 538] width 20 height 15
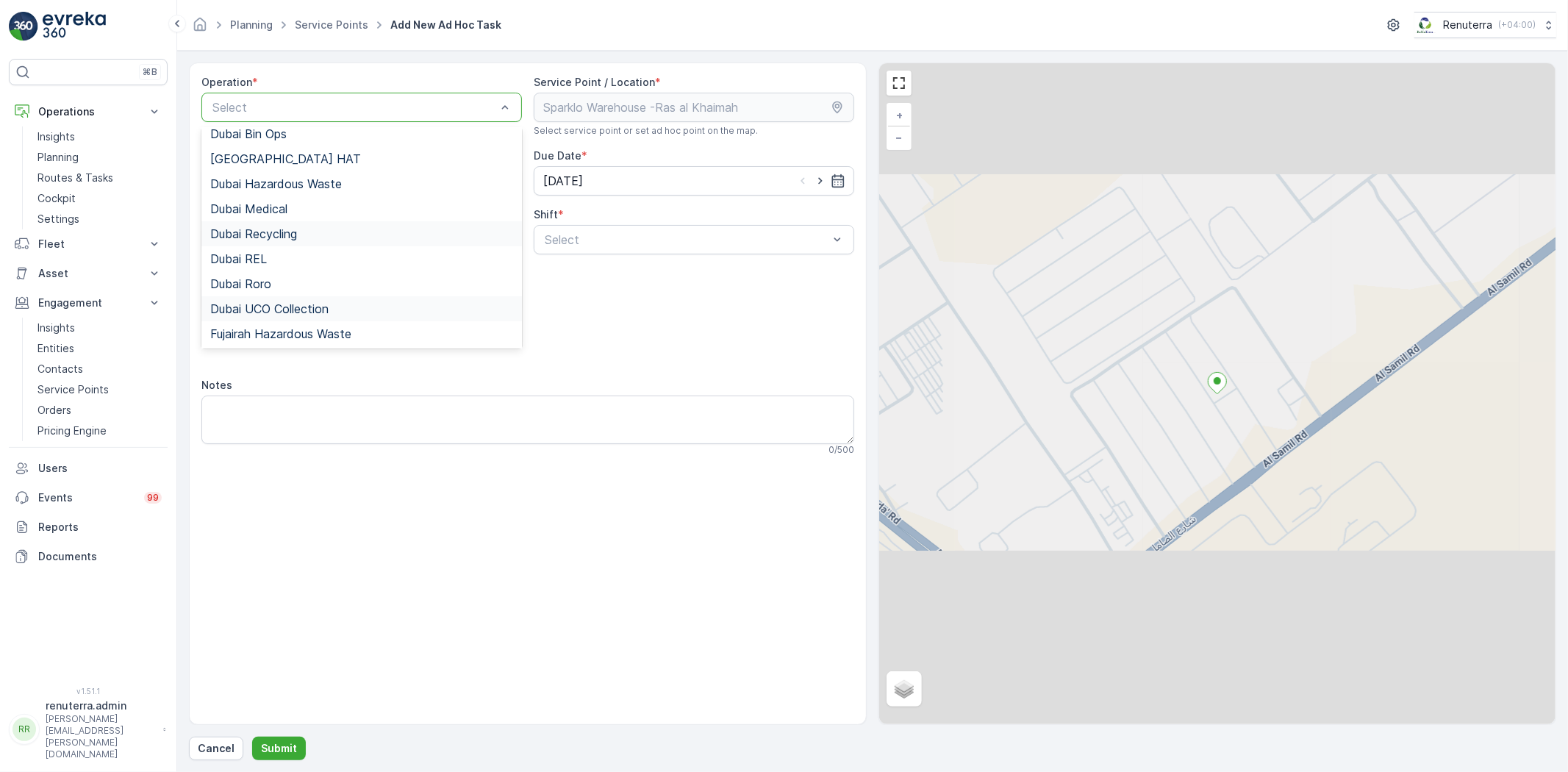
scroll to position [163, 0]
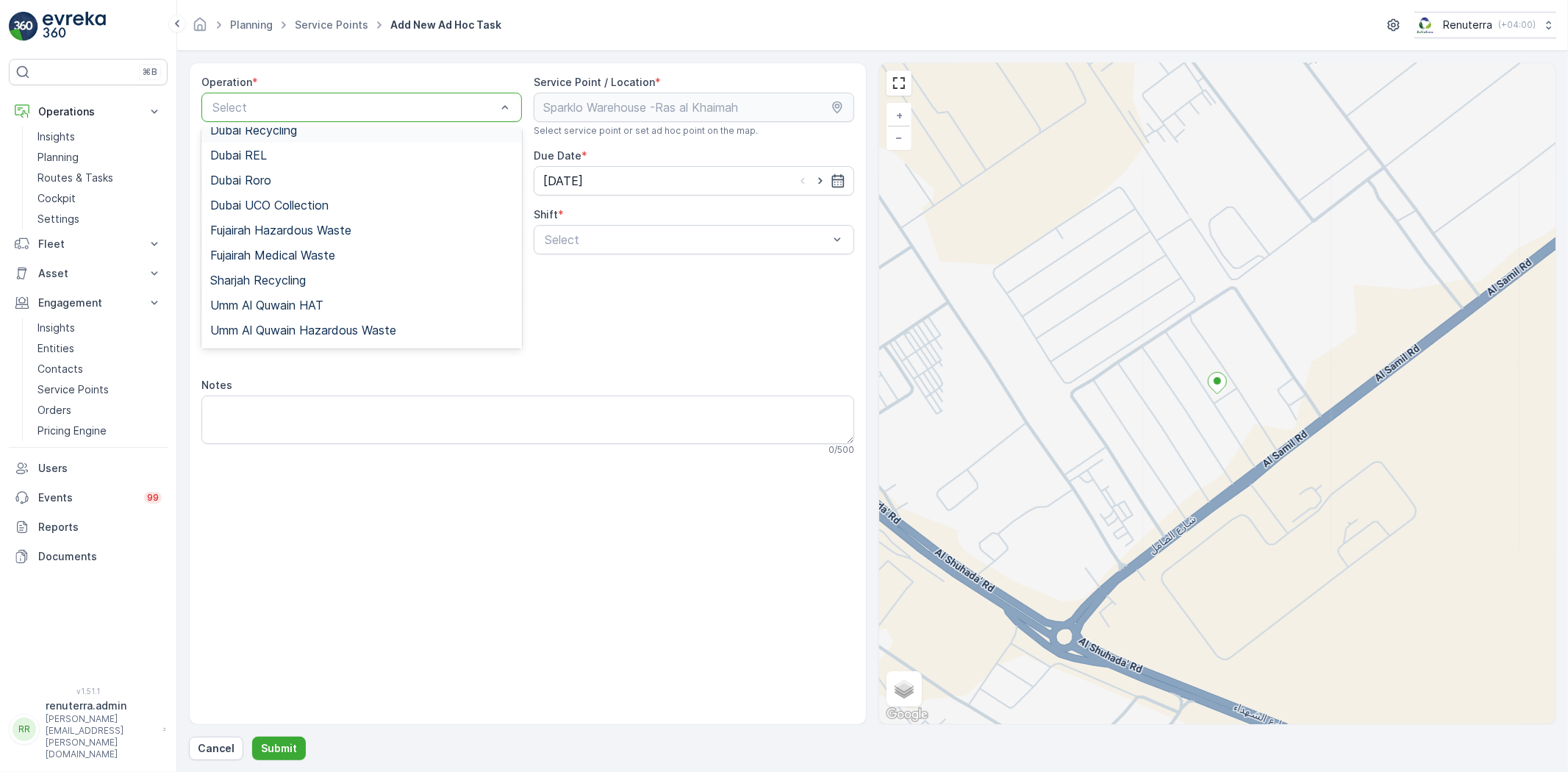
click at [282, 137] on div "Dubai Recycling" at bounding box center [361, 130] width 320 height 25
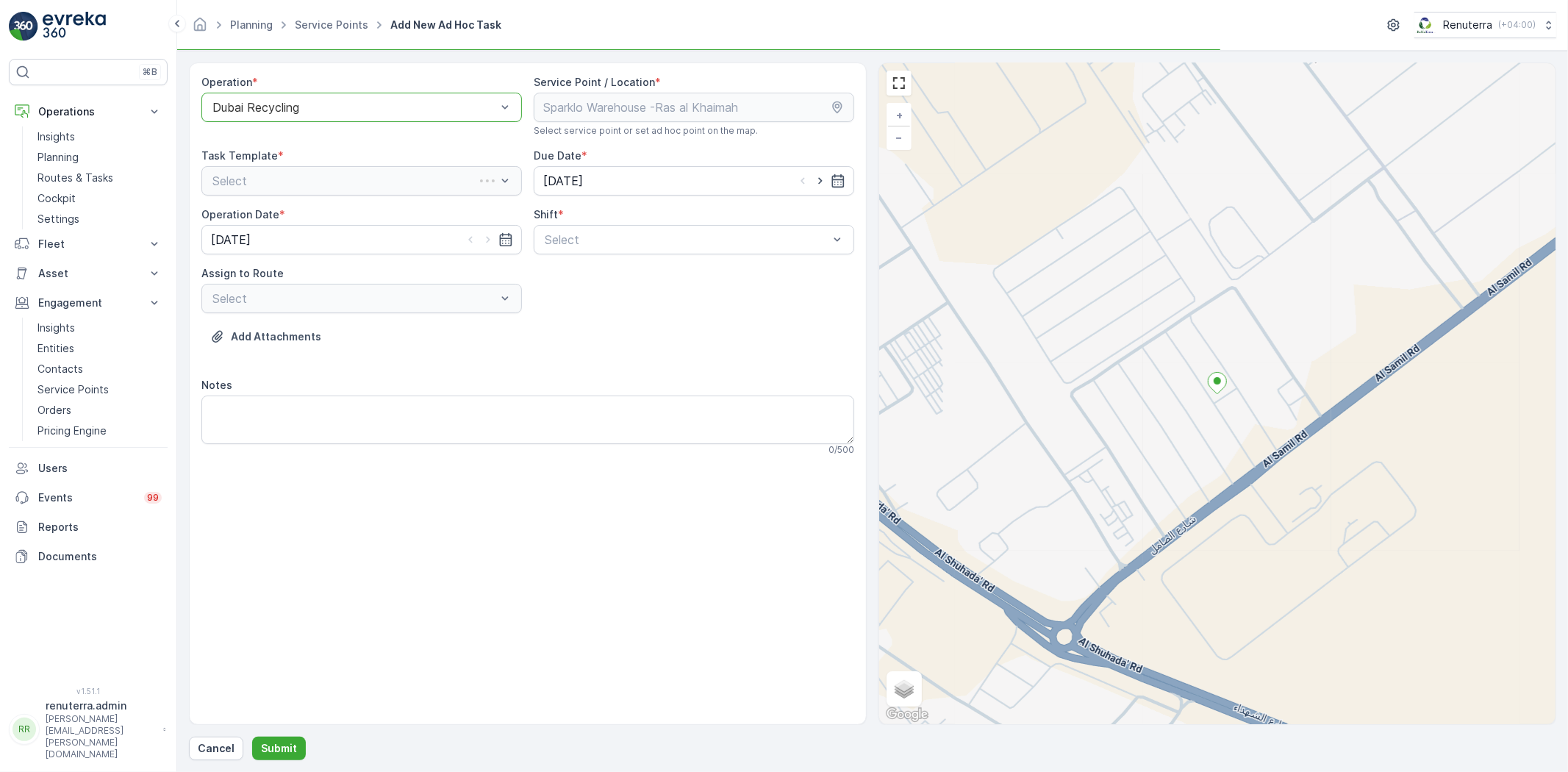
click at [564, 260] on div "Operation * option Dubai Recycling, selected. Dubai Recycling Service Point / L…" at bounding box center [528, 270] width 653 height 393
drag, startPoint x: 559, startPoint y: 248, endPoint x: 578, endPoint y: 280, distance: 37.2
click at [560, 247] on div "Select" at bounding box center [693, 239] width 320 height 30
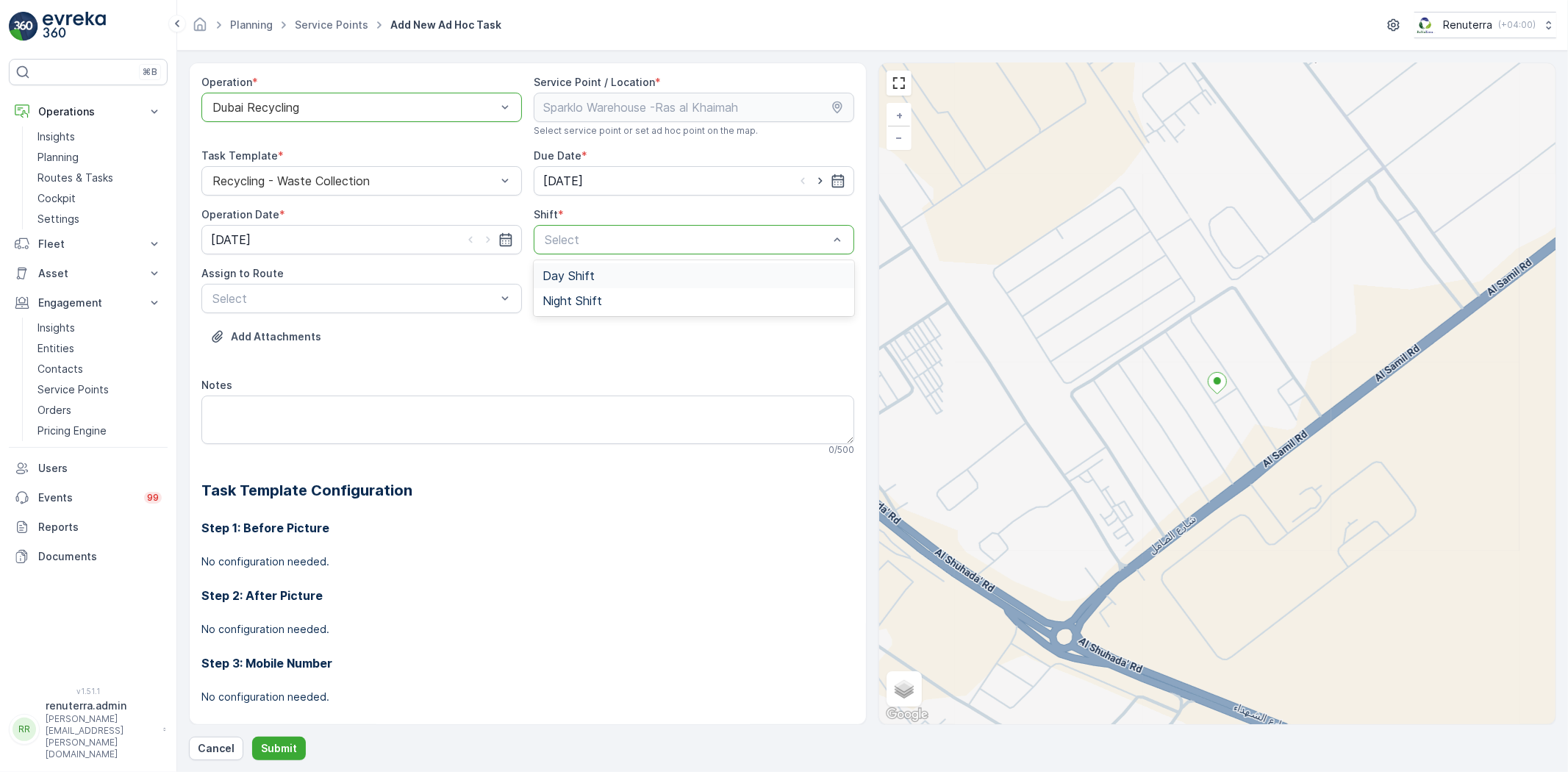
click at [519, 266] on div "Assign to Route" at bounding box center [361, 274] width 320 height 15
click at [557, 275] on span "Day Shift" at bounding box center [569, 275] width 52 height 13
drag, startPoint x: 343, startPoint y: 383, endPoint x: 344, endPoint y: 434, distance: 51.0
click at [343, 383] on span "DRCW101 (Dispatched) - DXBBB58926" at bounding box center [320, 384] width 218 height 13
drag, startPoint x: 289, startPoint y: 720, endPoint x: 282, endPoint y: 737, distance: 18.4
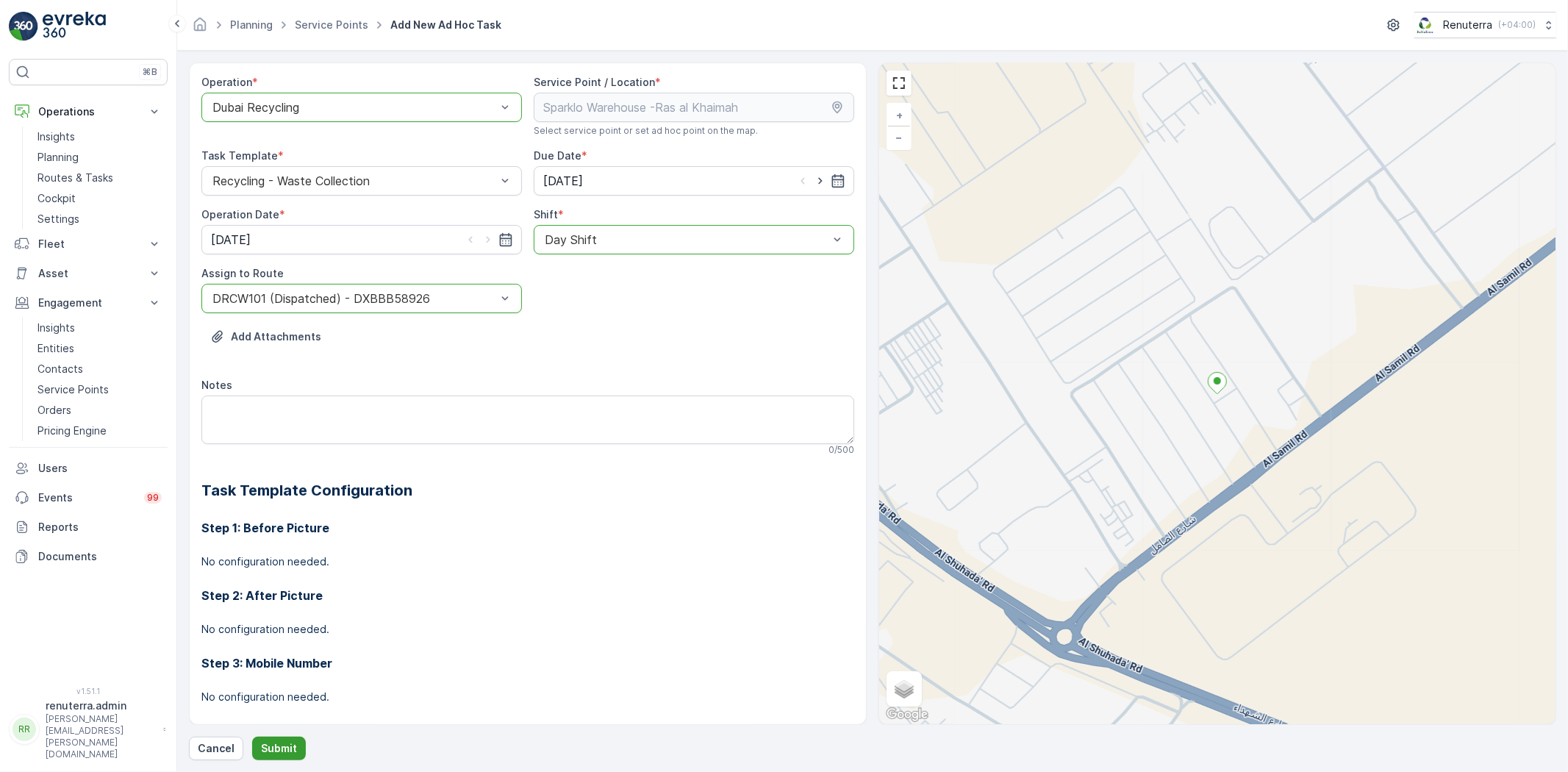
click at [285, 722] on div "Step 4: Before Picture No configuration needed." at bounding box center [528, 738] width 653 height 68
click at [282, 739] on button "Submit" at bounding box center [279, 748] width 53 height 24
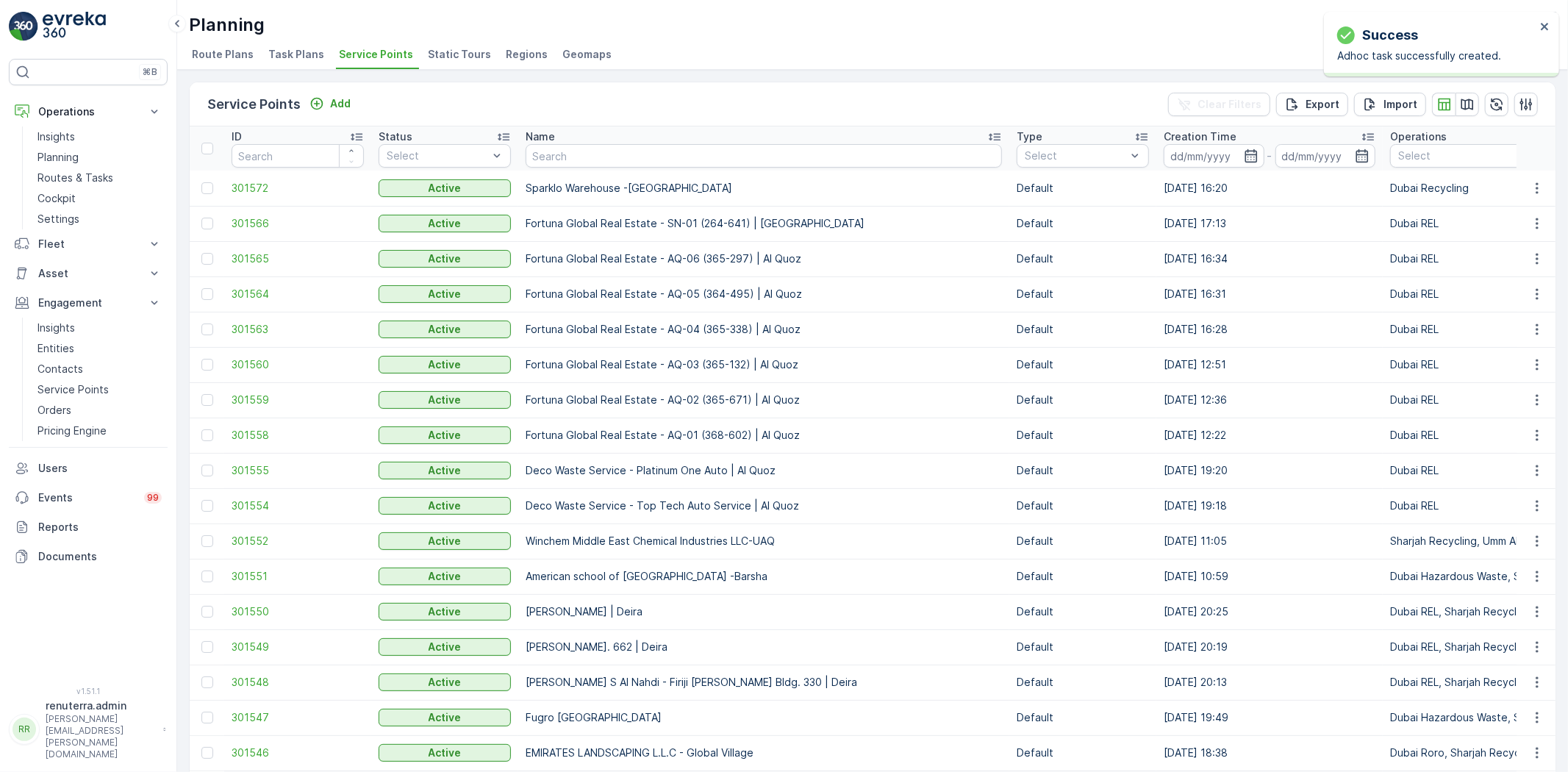
click at [268, 175] on td "301572" at bounding box center [298, 188] width 147 height 35
click at [275, 191] on span "301572" at bounding box center [298, 188] width 132 height 15
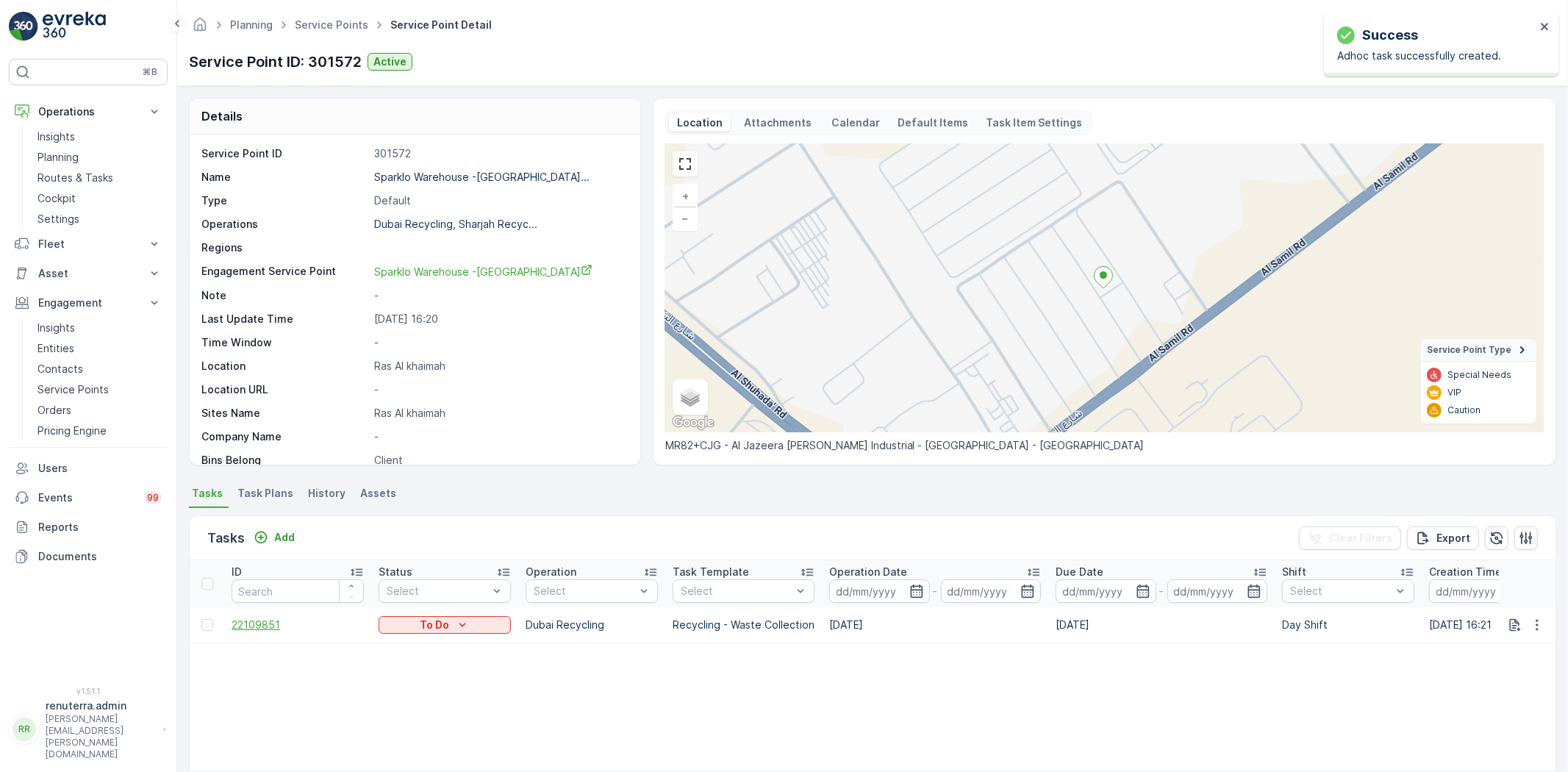
click at [267, 625] on span "22109851" at bounding box center [298, 625] width 132 height 15
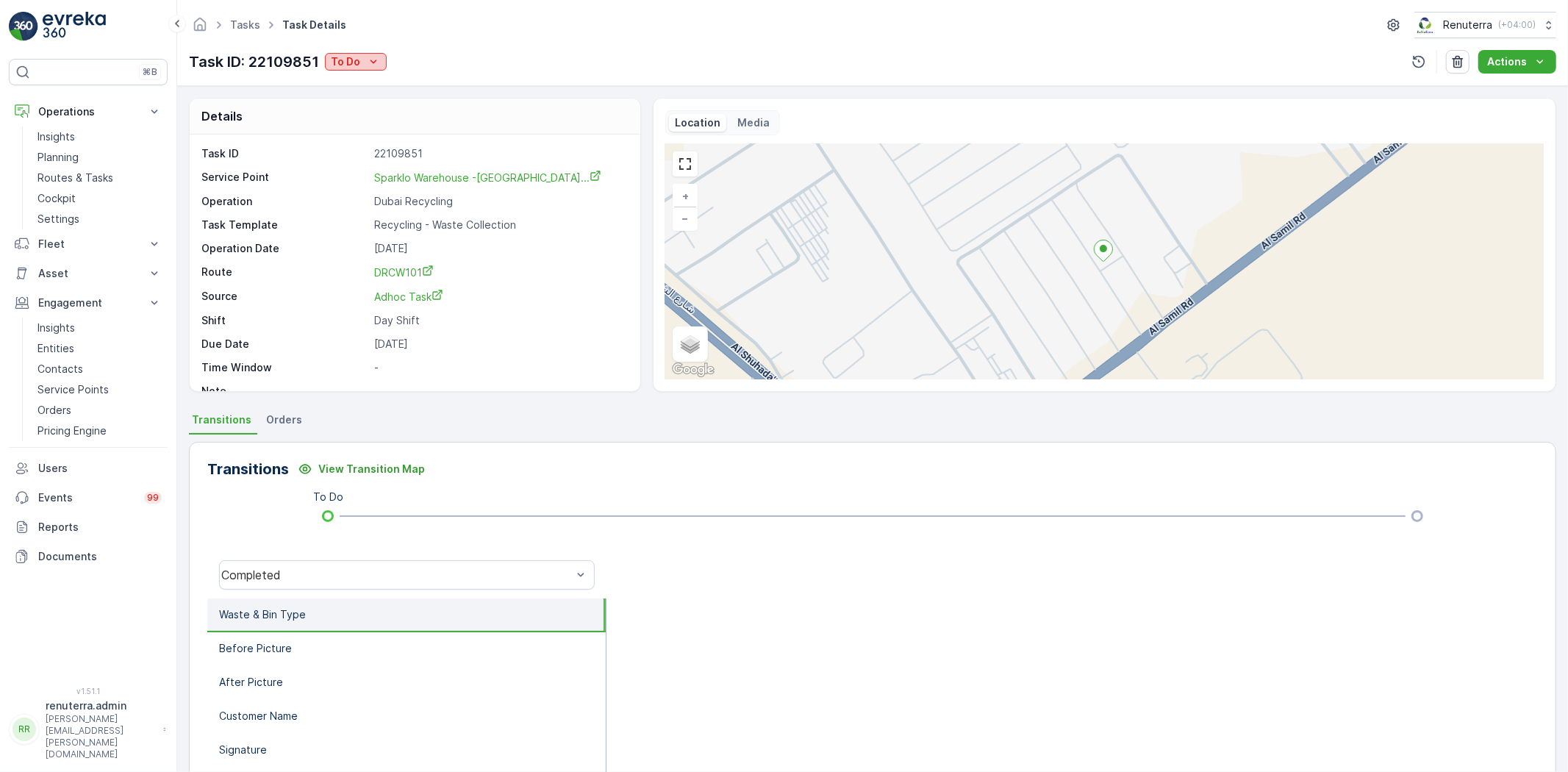
click at [334, 60] on p "To Do" at bounding box center [346, 61] width 30 height 15
click at [366, 120] on span "Completed No One to Sign" at bounding box center [400, 125] width 134 height 15
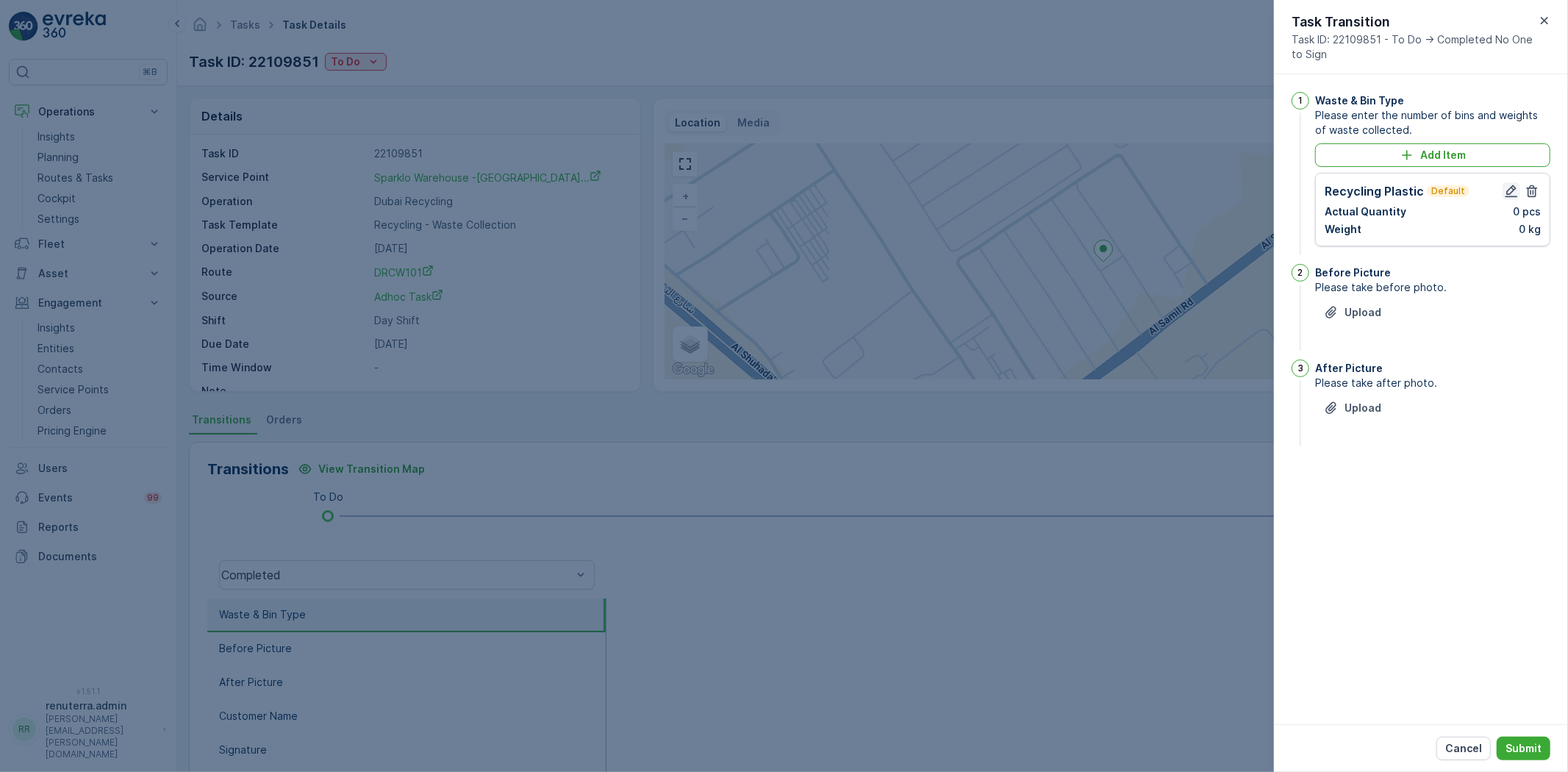
click at [1504, 185] on icon "button" at bounding box center [1511, 191] width 15 height 15
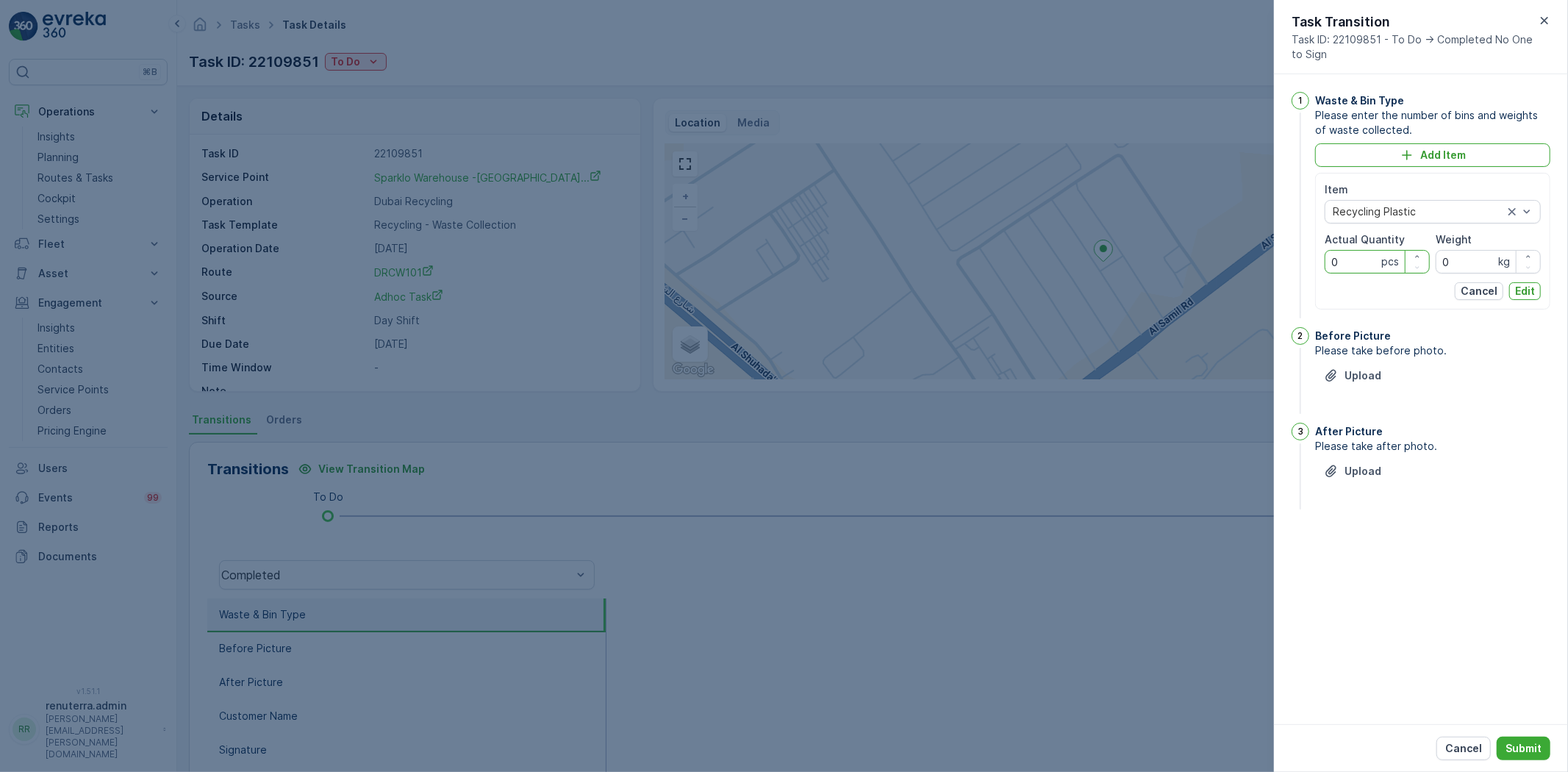
click at [1353, 261] on Quantity "0" at bounding box center [1377, 261] width 105 height 24
type Quantity "01"
click at [1472, 272] on input "0" at bounding box center [1488, 261] width 105 height 24
drag, startPoint x: 1466, startPoint y: 259, endPoint x: 1436, endPoint y: 254, distance: 30.4
click at [1436, 254] on input "165.9" at bounding box center [1488, 261] width 105 height 24
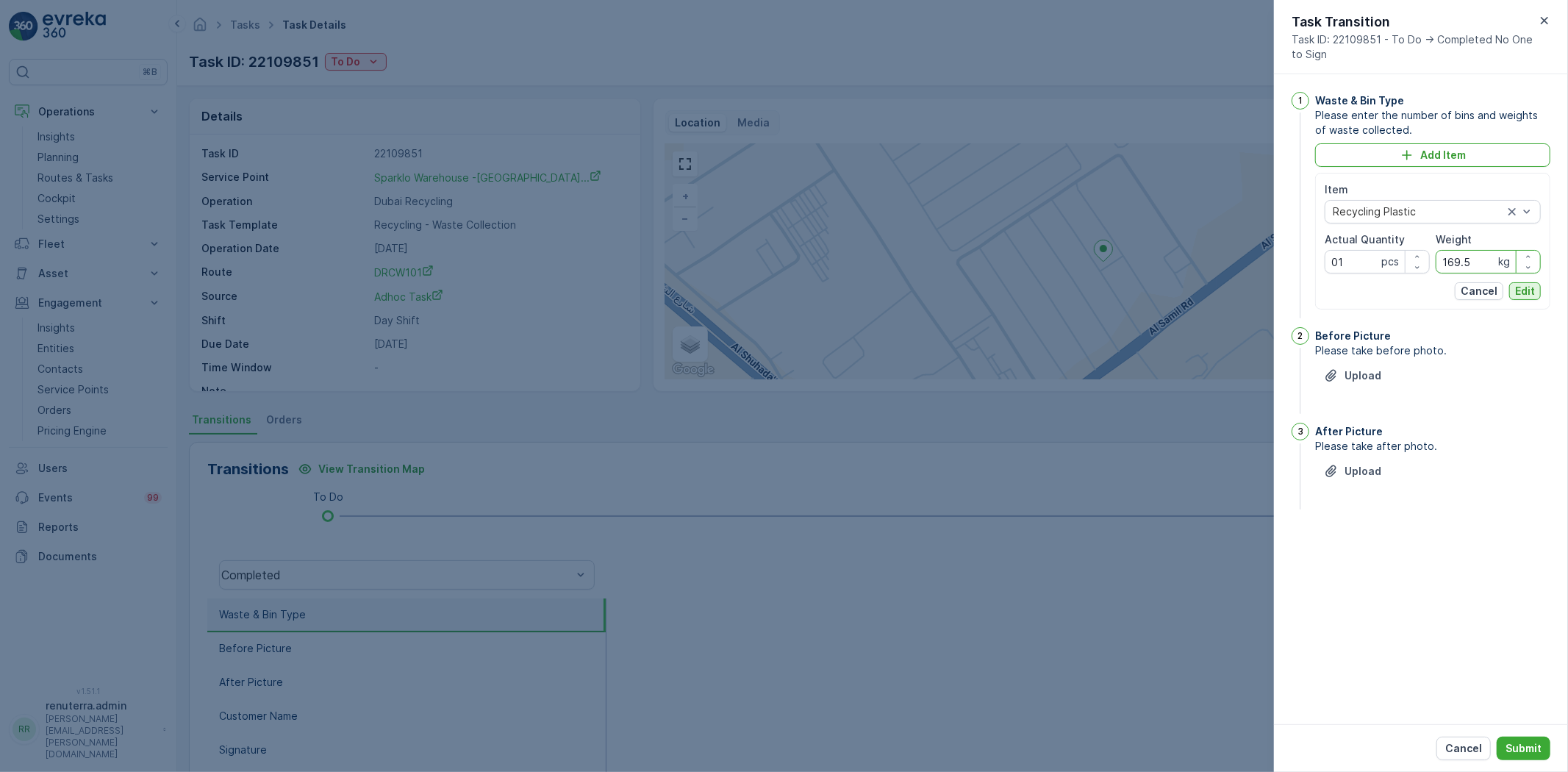
type input "169.5"
click at [1528, 282] on button "Edit" at bounding box center [1525, 291] width 32 height 18
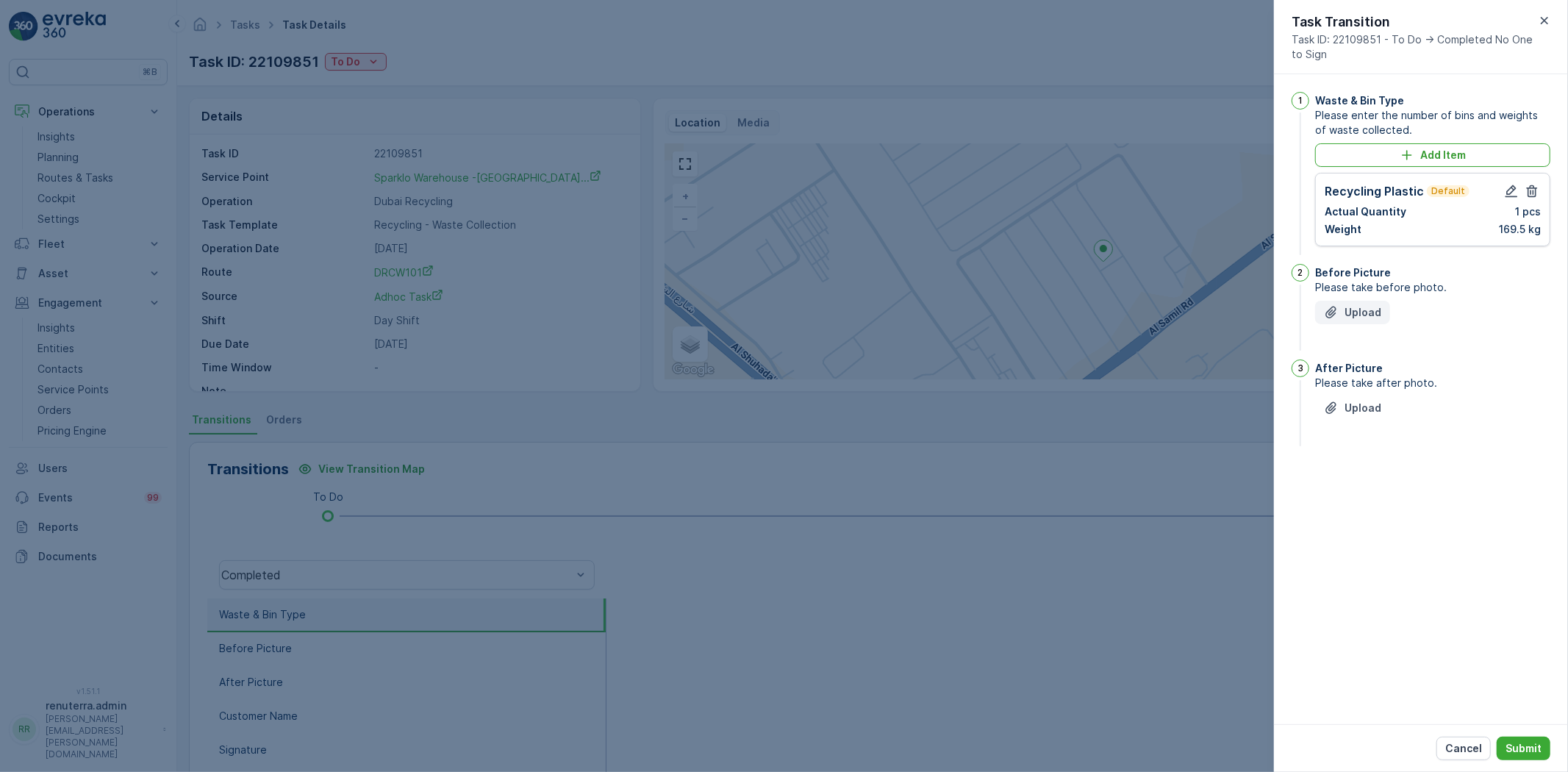
drag, startPoint x: 1347, startPoint y: 329, endPoint x: 1352, endPoint y: 317, distance: 13.0
click at [1347, 329] on div "Upload" at bounding box center [1433, 321] width 235 height 41
click at [1353, 314] on p "Upload" at bounding box center [1363, 312] width 37 height 15
click at [1366, 489] on p "Upload" at bounding box center [1363, 482] width 37 height 15
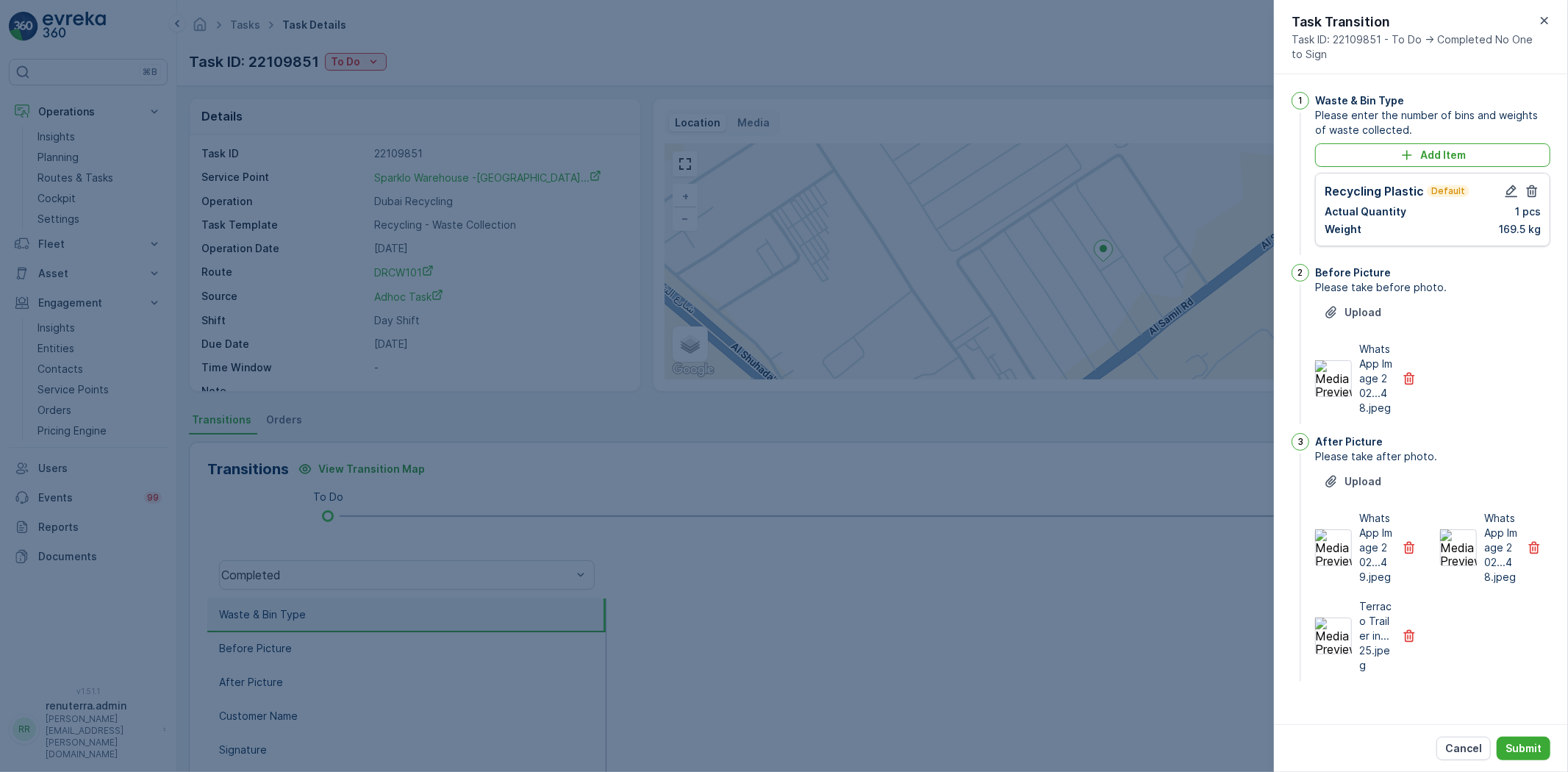
scroll to position [8, 0]
click at [1405, 643] on icon "button" at bounding box center [1410, 636] width 15 height 15
click at [1517, 741] on p "Submit" at bounding box center [1524, 748] width 36 height 15
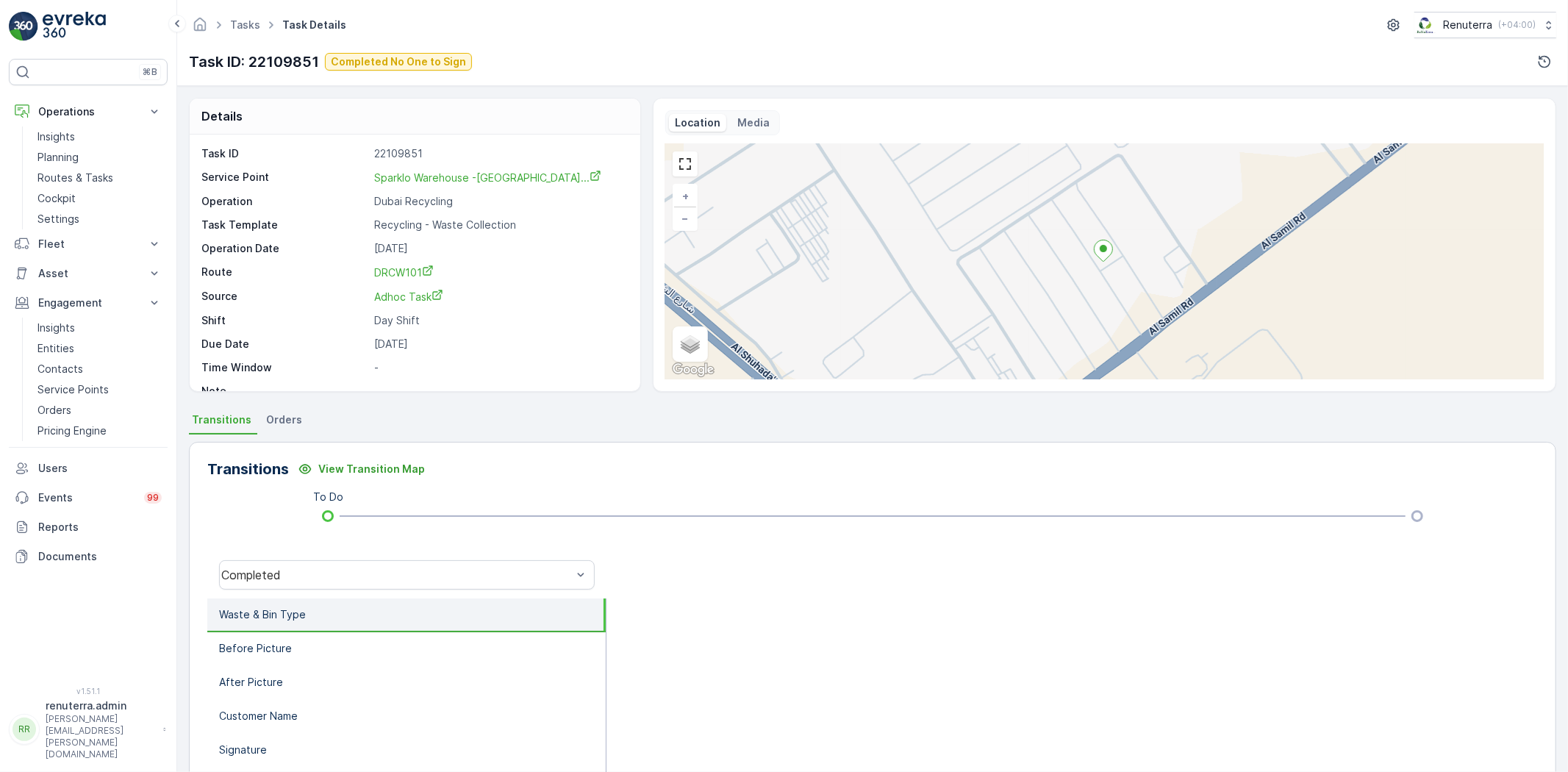
click at [339, 559] on div "Completed" at bounding box center [407, 574] width 399 height 47
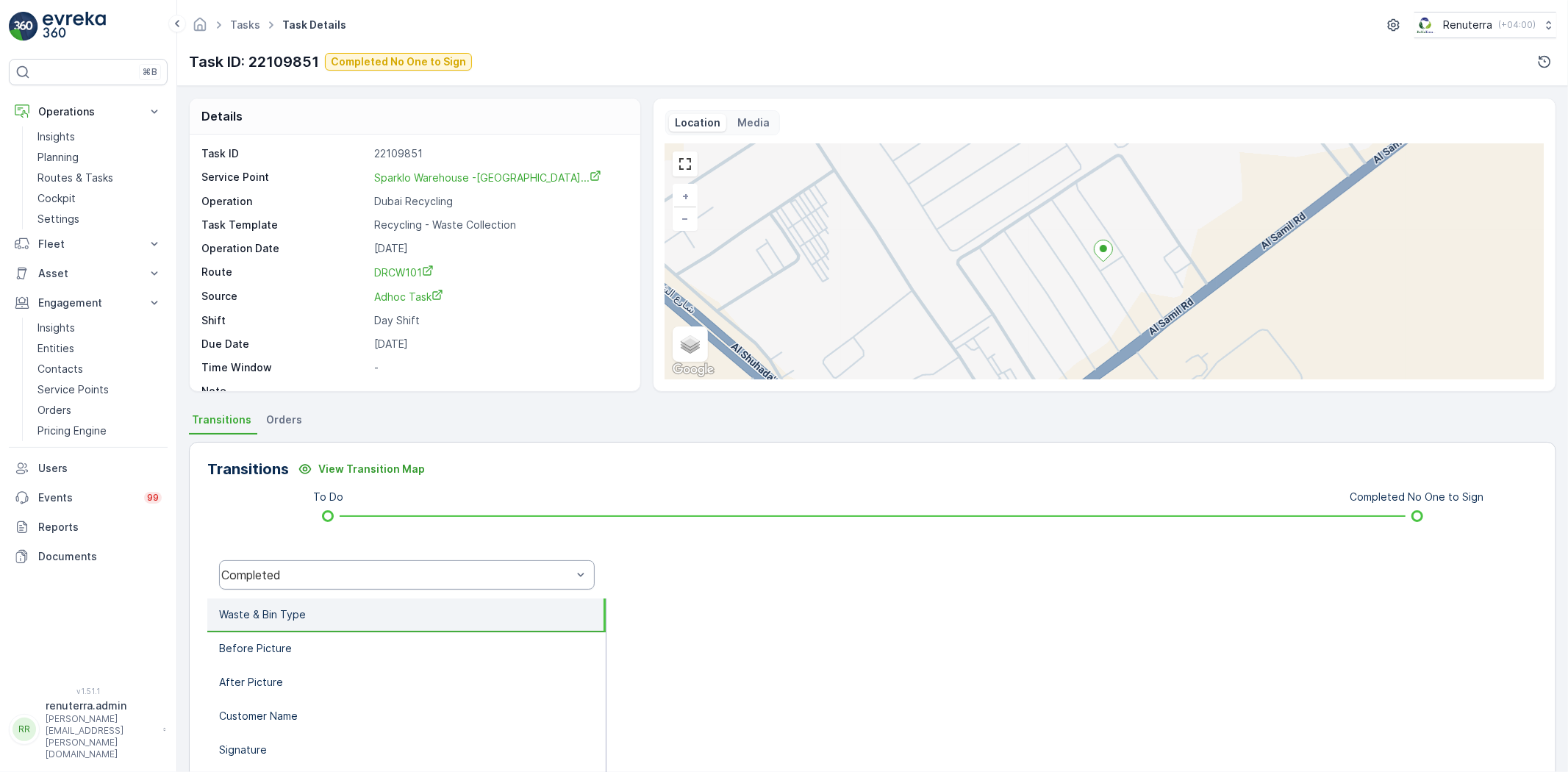
drag, startPoint x: 363, startPoint y: 545, endPoint x: 364, endPoint y: 561, distance: 16.0
click at [361, 542] on div "Transitions View Transition Map To Do Completed No One to Sign Completed Waste …" at bounding box center [873, 674] width 1368 height 466
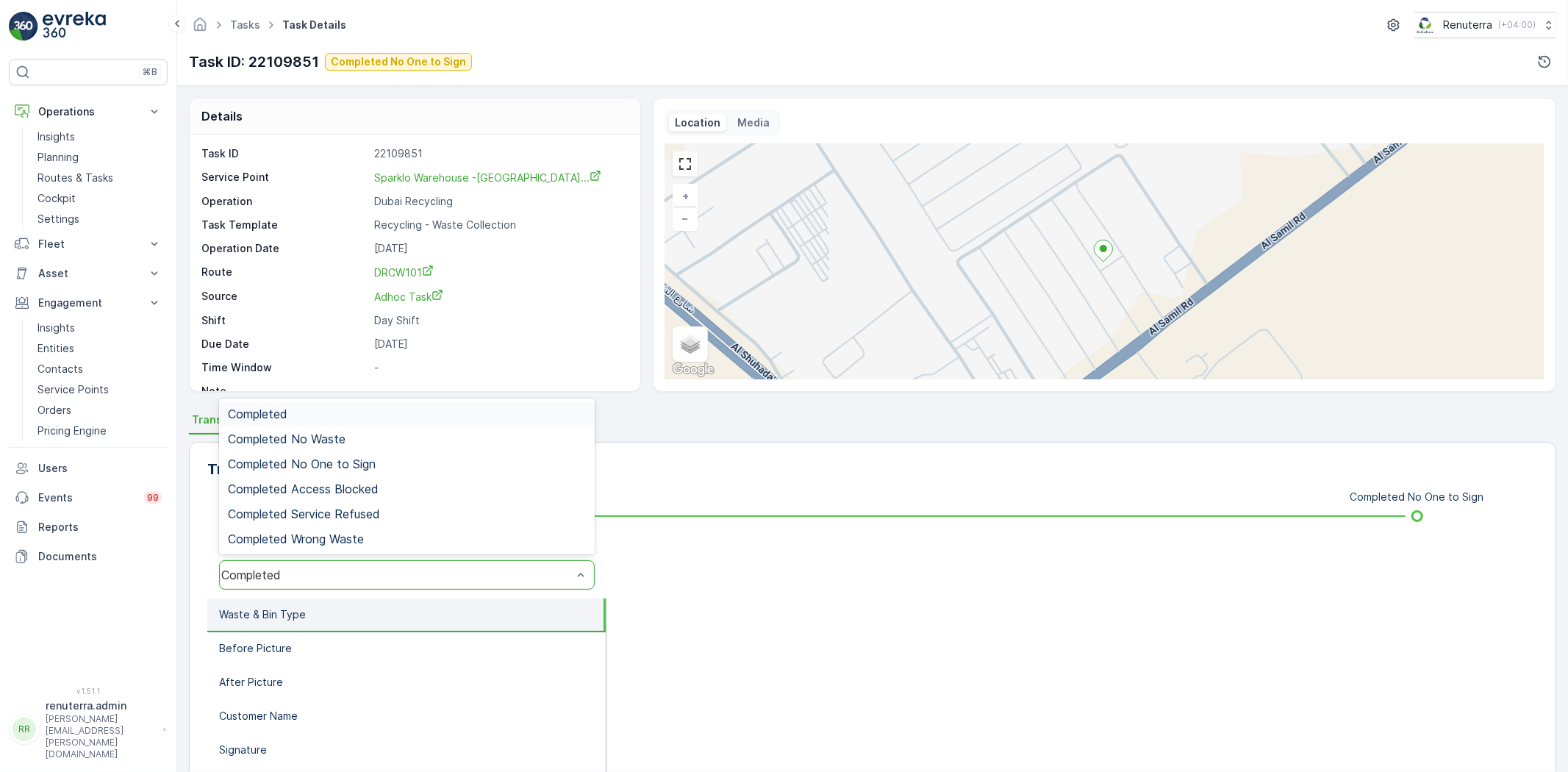
drag, startPoint x: 364, startPoint y: 561, endPoint x: 361, endPoint y: 554, distance: 7.6
click at [362, 561] on div "Completed" at bounding box center [407, 575] width 375 height 30
click at [354, 465] on span "Completed No One to Sign" at bounding box center [302, 464] width 148 height 13
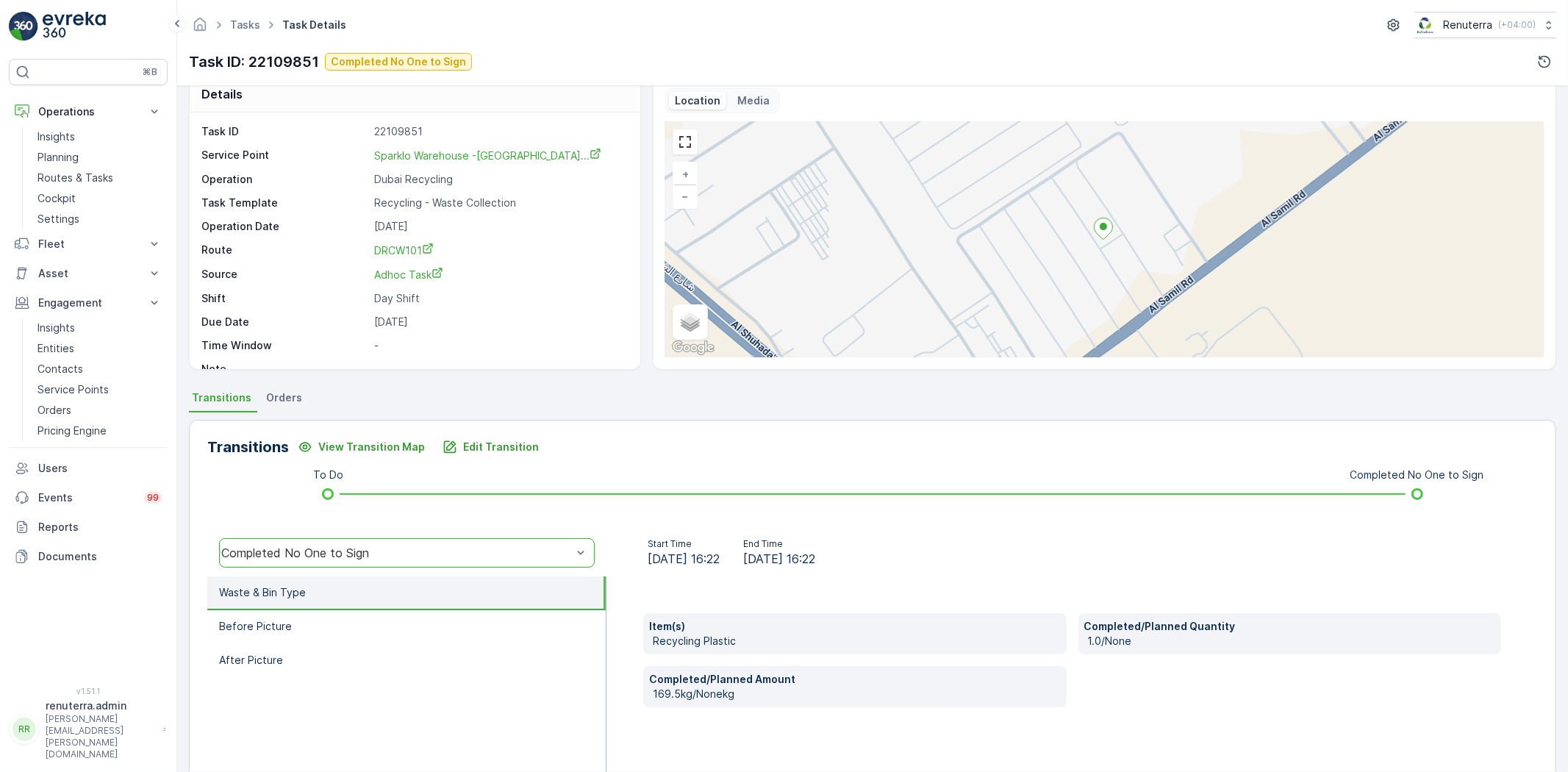
scroll to position [154, 0]
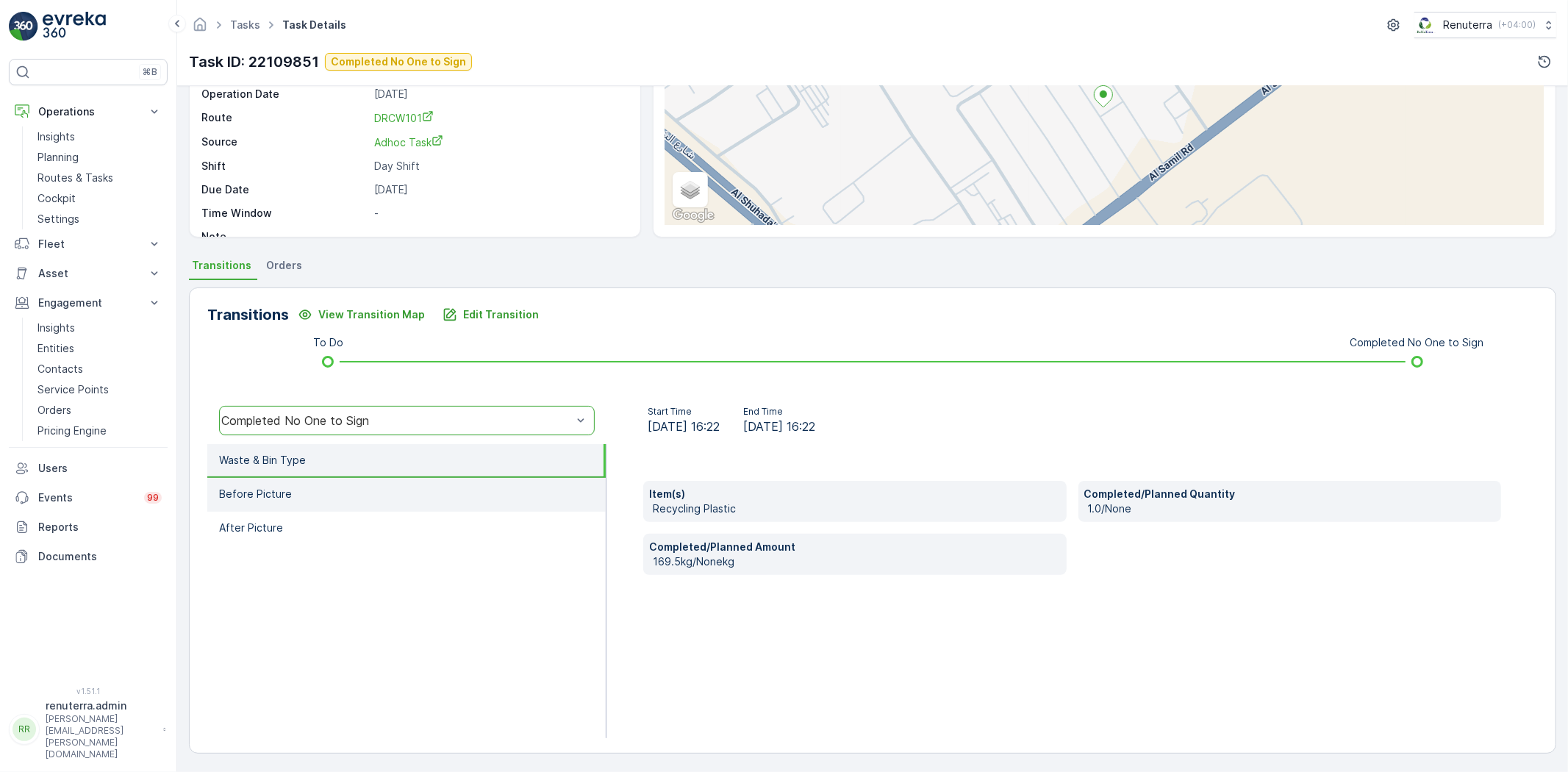
click at [400, 498] on li "Before Picture" at bounding box center [407, 494] width 398 height 34
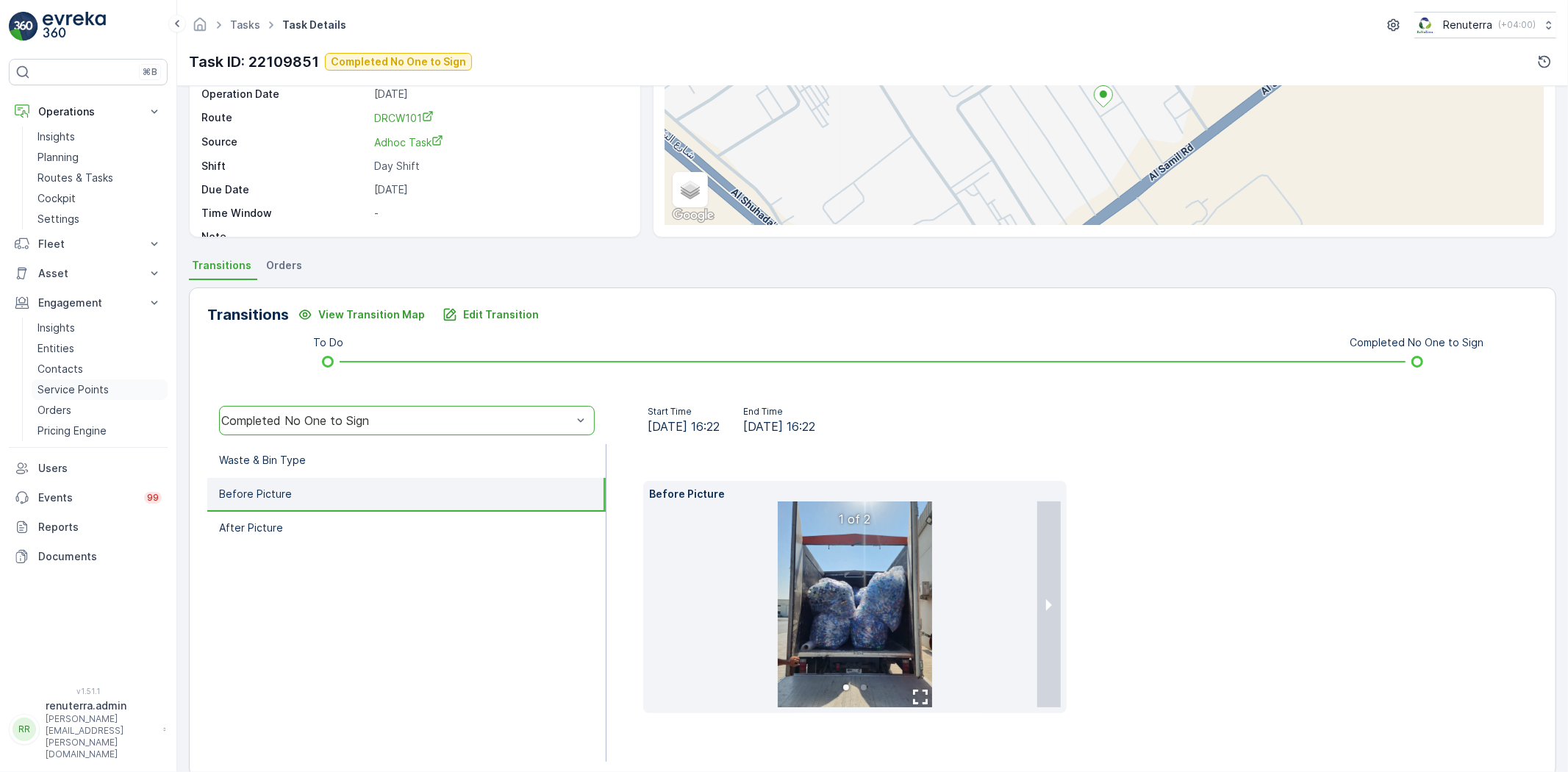
click at [94, 388] on p "Service Points" at bounding box center [73, 389] width 71 height 15
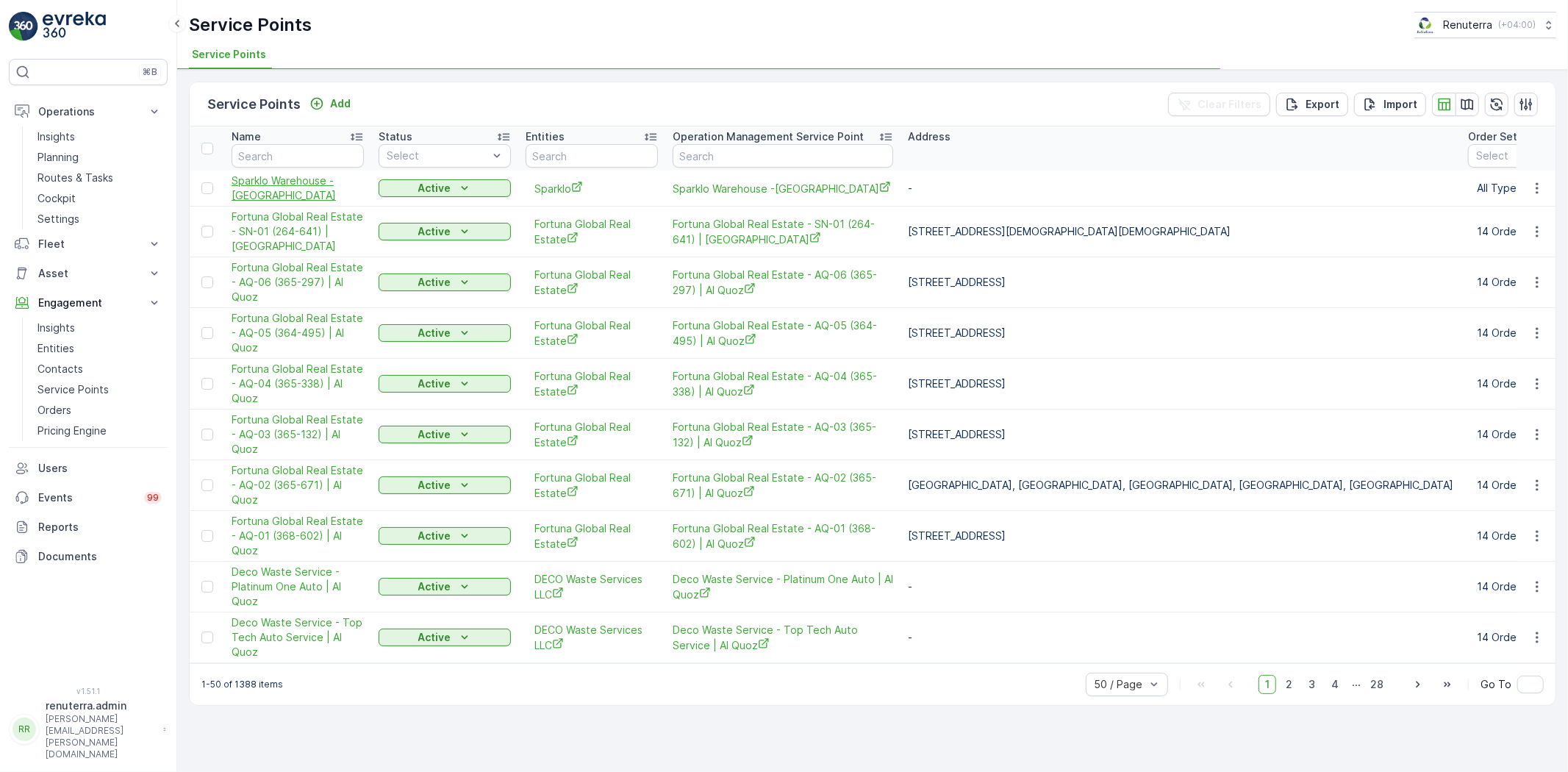
click at [282, 186] on span "Sparklo Warehouse -[GEOGRAPHIC_DATA]" at bounding box center [298, 188] width 132 height 30
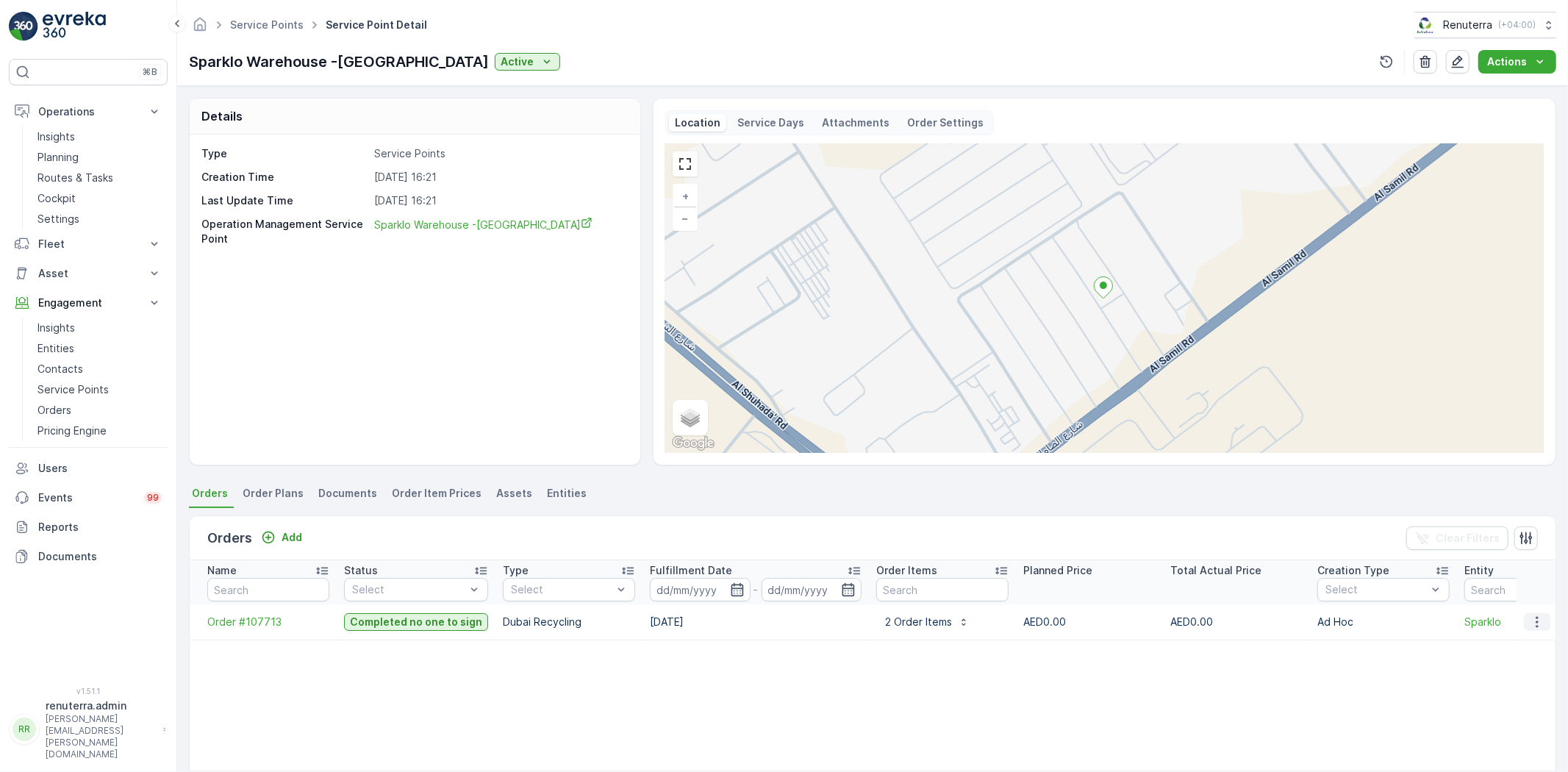
click at [1525, 623] on button "button" at bounding box center [1538, 622] width 26 height 18
click at [1507, 685] on span "Create Document" at bounding box center [1519, 684] width 89 height 15
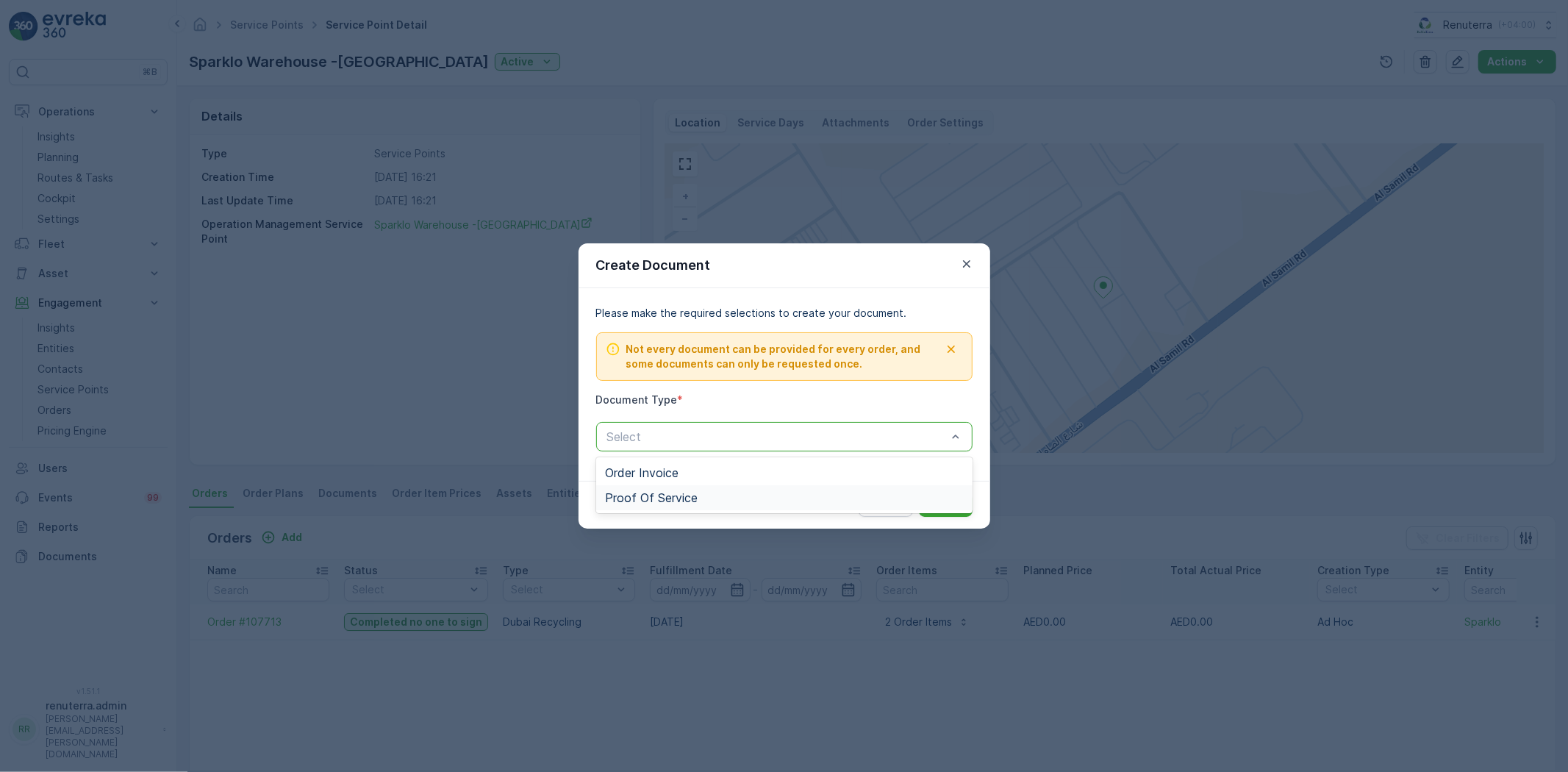
click at [736, 489] on div "Proof Of Service" at bounding box center [784, 497] width 376 height 25
drag, startPoint x: 975, startPoint y: 524, endPoint x: 966, endPoint y: 518, distance: 10.8
click at [972, 522] on div "Cancel Submit" at bounding box center [784, 505] width 411 height 48
click at [957, 509] on p "Submit" at bounding box center [946, 505] width 36 height 15
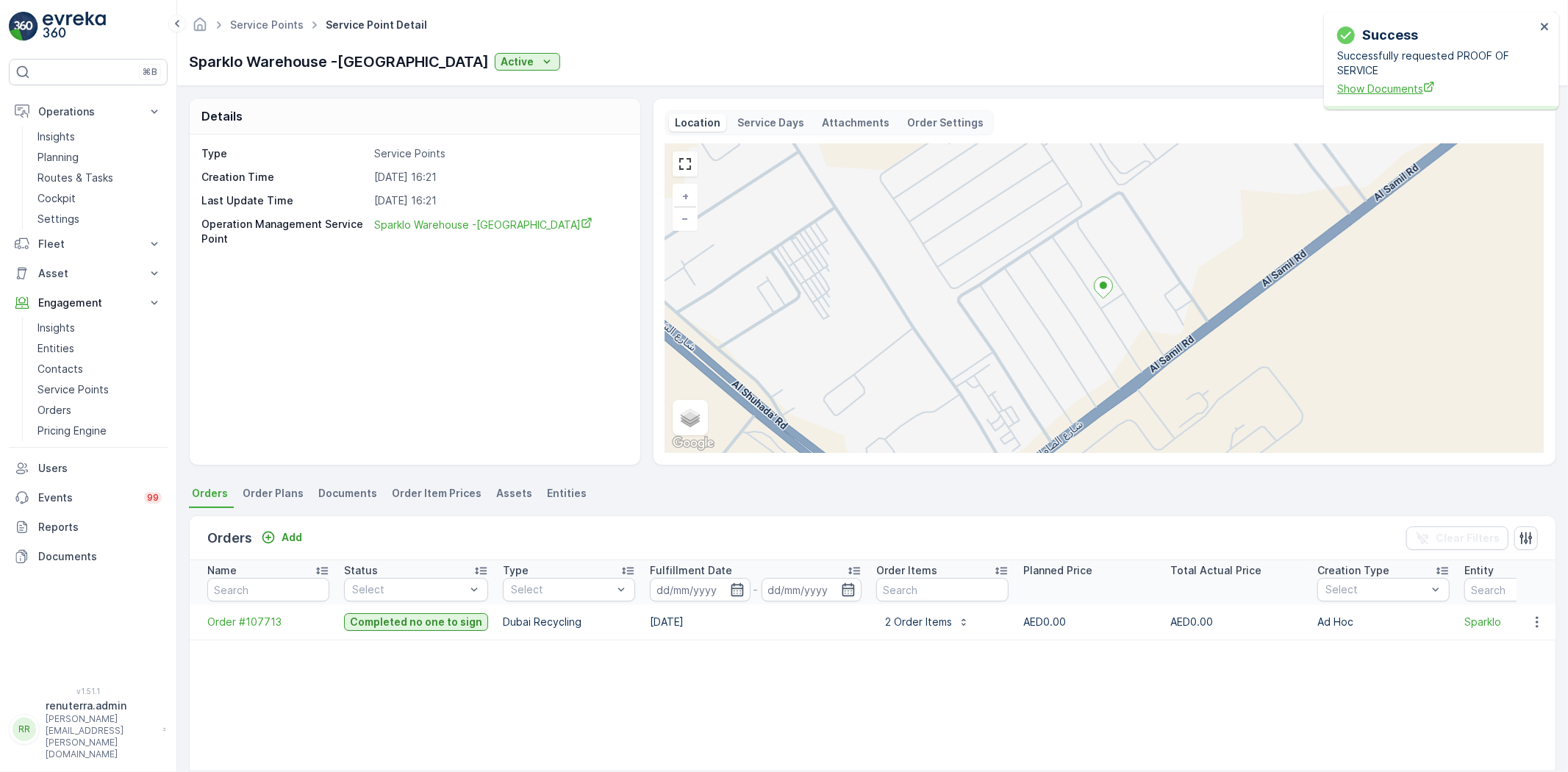
click at [1396, 89] on span "Show Documents" at bounding box center [1437, 89] width 198 height 16
click at [82, 152] on link "Planning" at bounding box center [100, 157] width 136 height 20
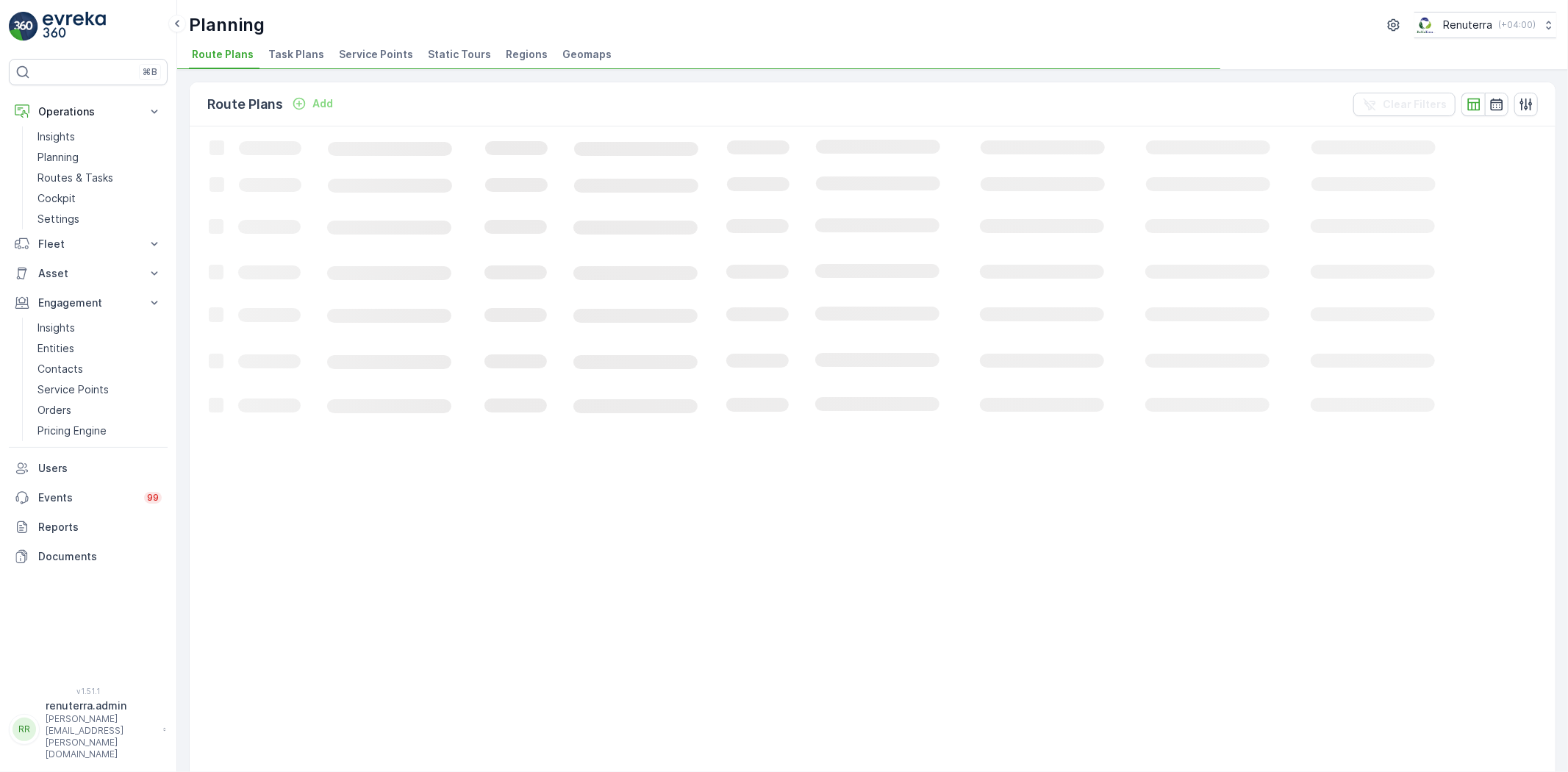
click at [280, 50] on span "Task Plans" at bounding box center [296, 54] width 56 height 15
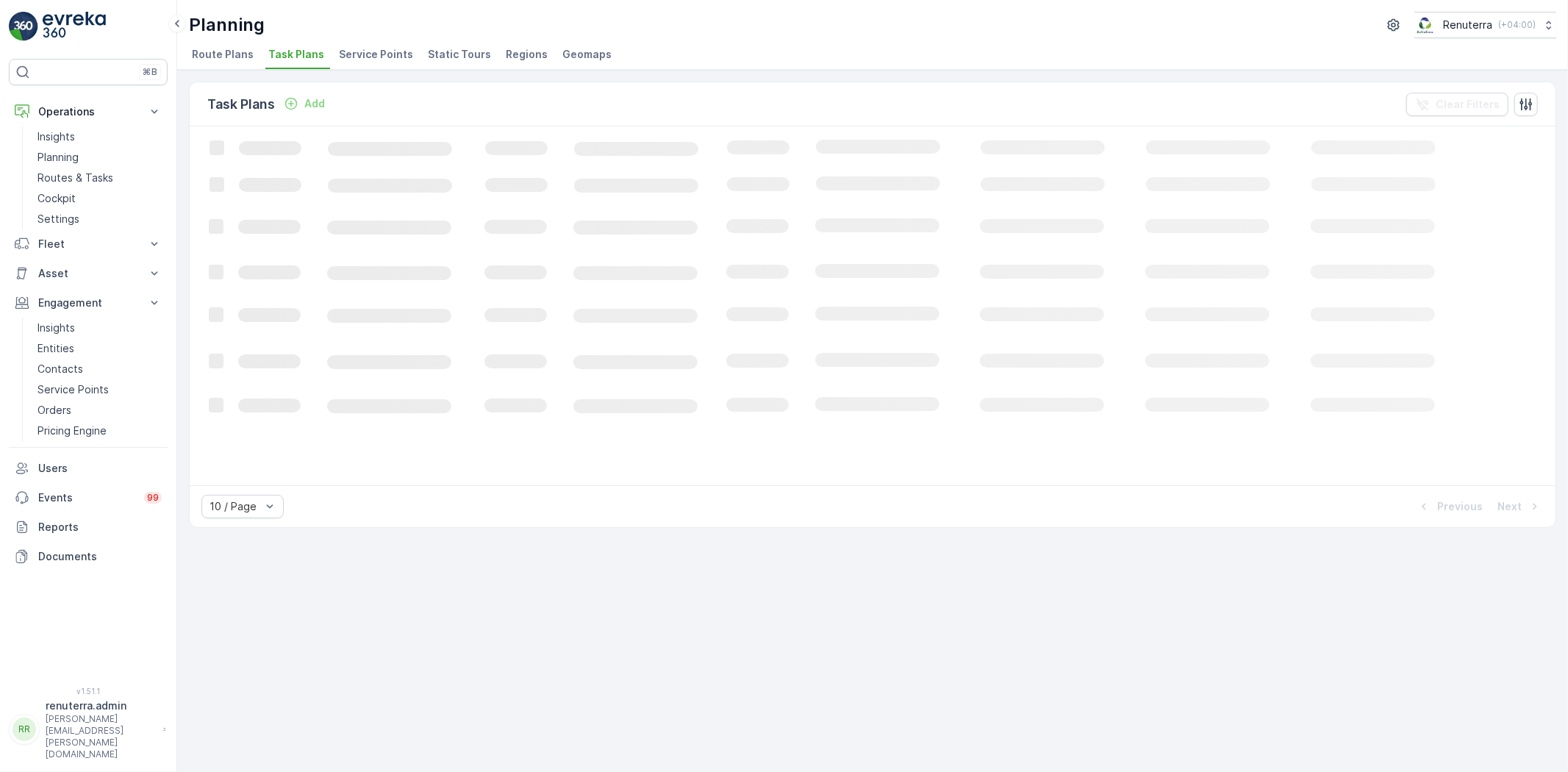
click at [436, 74] on div "Task Plans Add Clear Filters Loading... 10 / Page Previous Next" at bounding box center [872, 420] width 1391 height 702
click at [357, 57] on span "Service Points" at bounding box center [376, 54] width 75 height 15
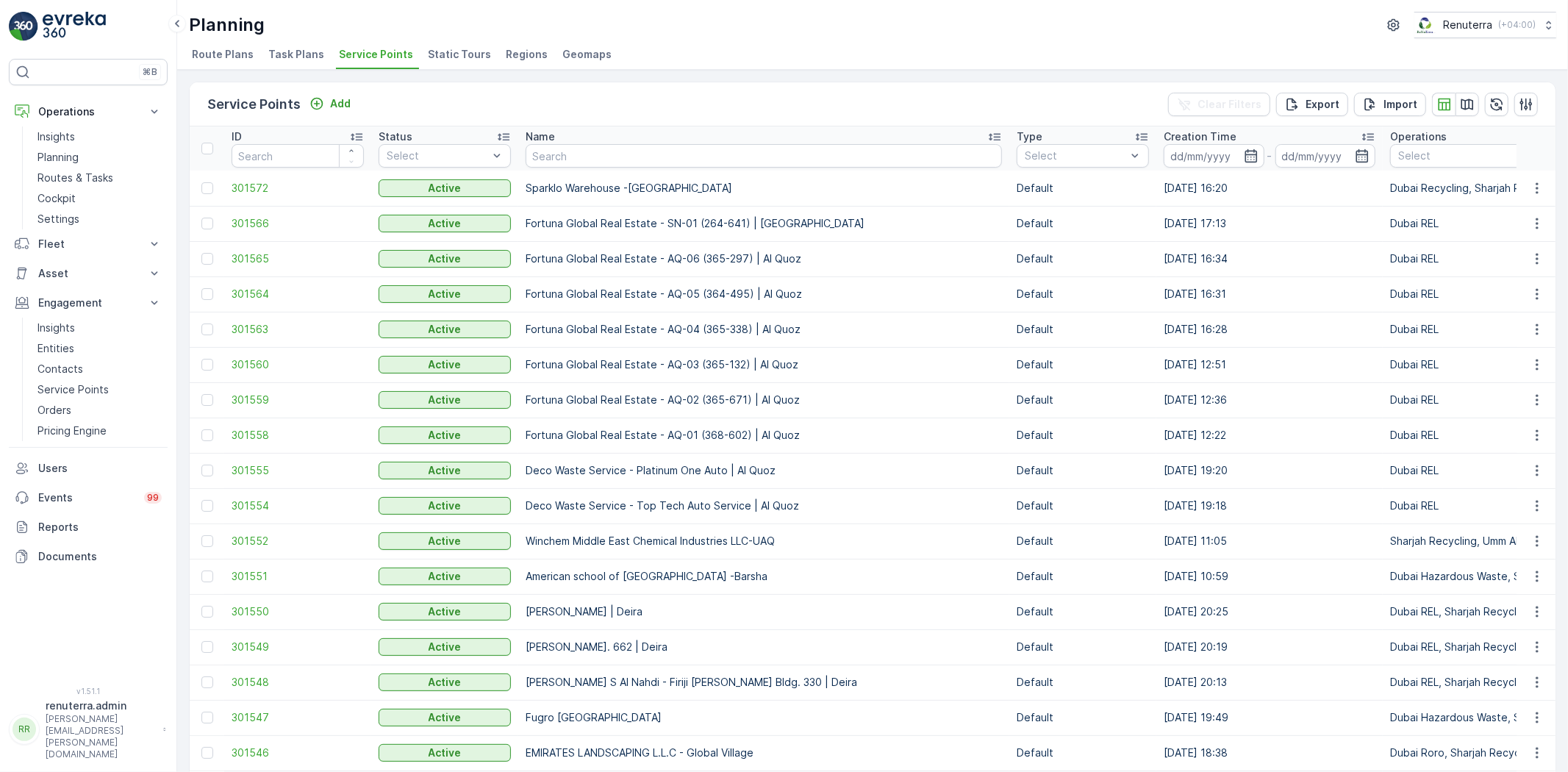
click at [542, 161] on input "text" at bounding box center [763, 156] width 476 height 24
type input "Ajman aca"
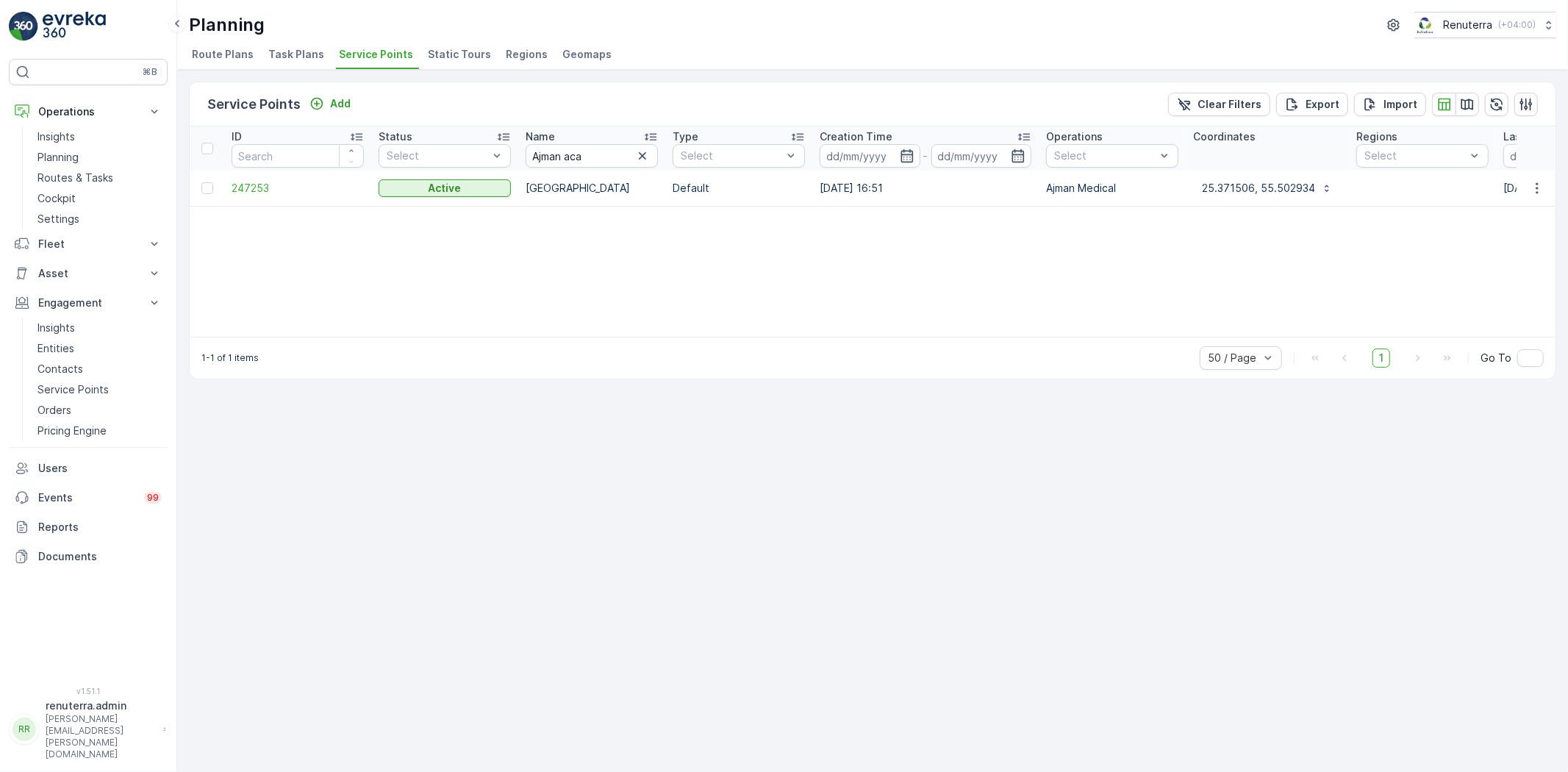
click at [266, 198] on td "247253" at bounding box center [298, 188] width 147 height 35
click at [262, 193] on span "247253" at bounding box center [298, 188] width 132 height 15
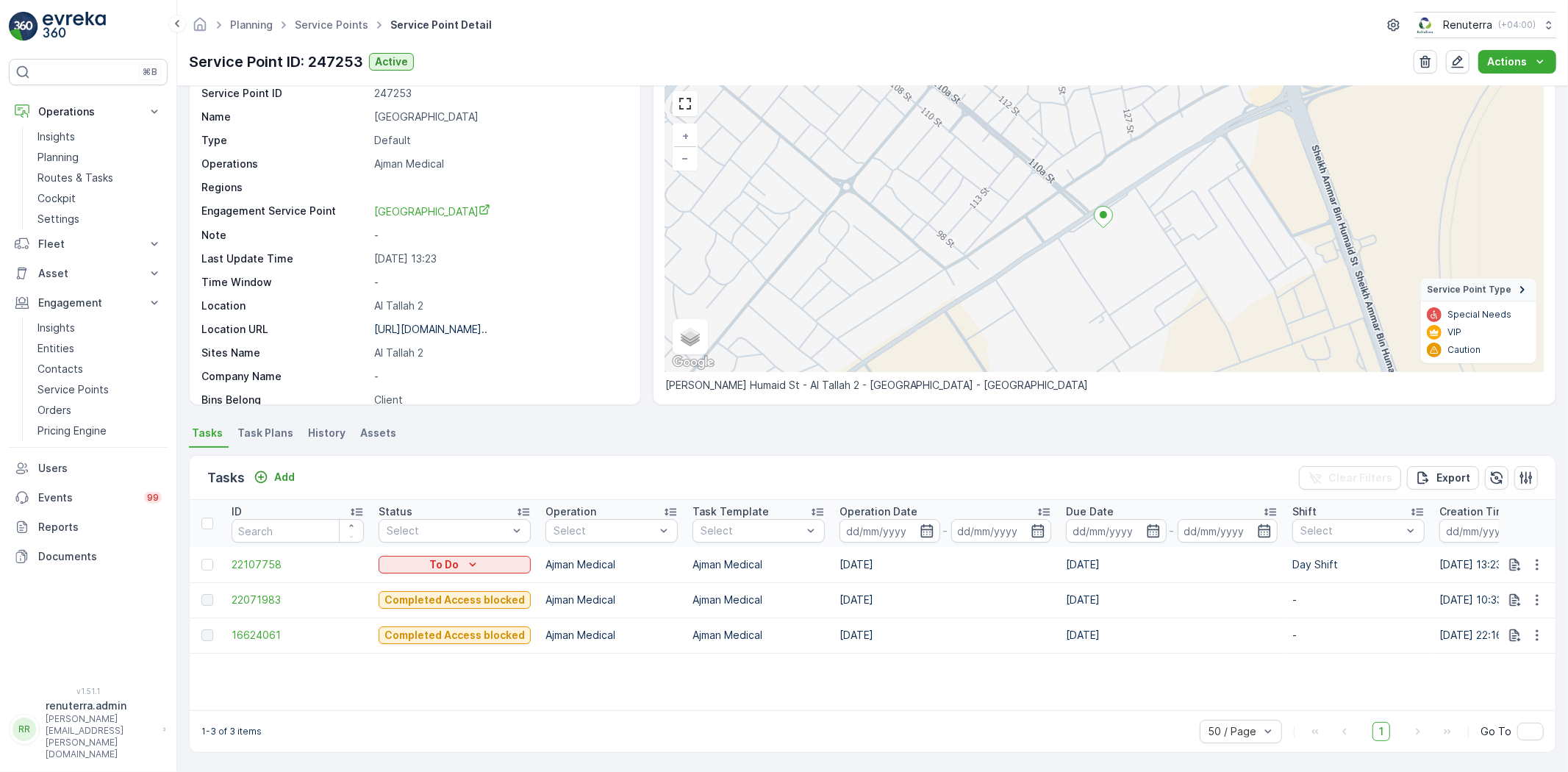
scroll to position [61, 0]
click at [321, 24] on link "Service Points" at bounding box center [332, 24] width 74 height 12
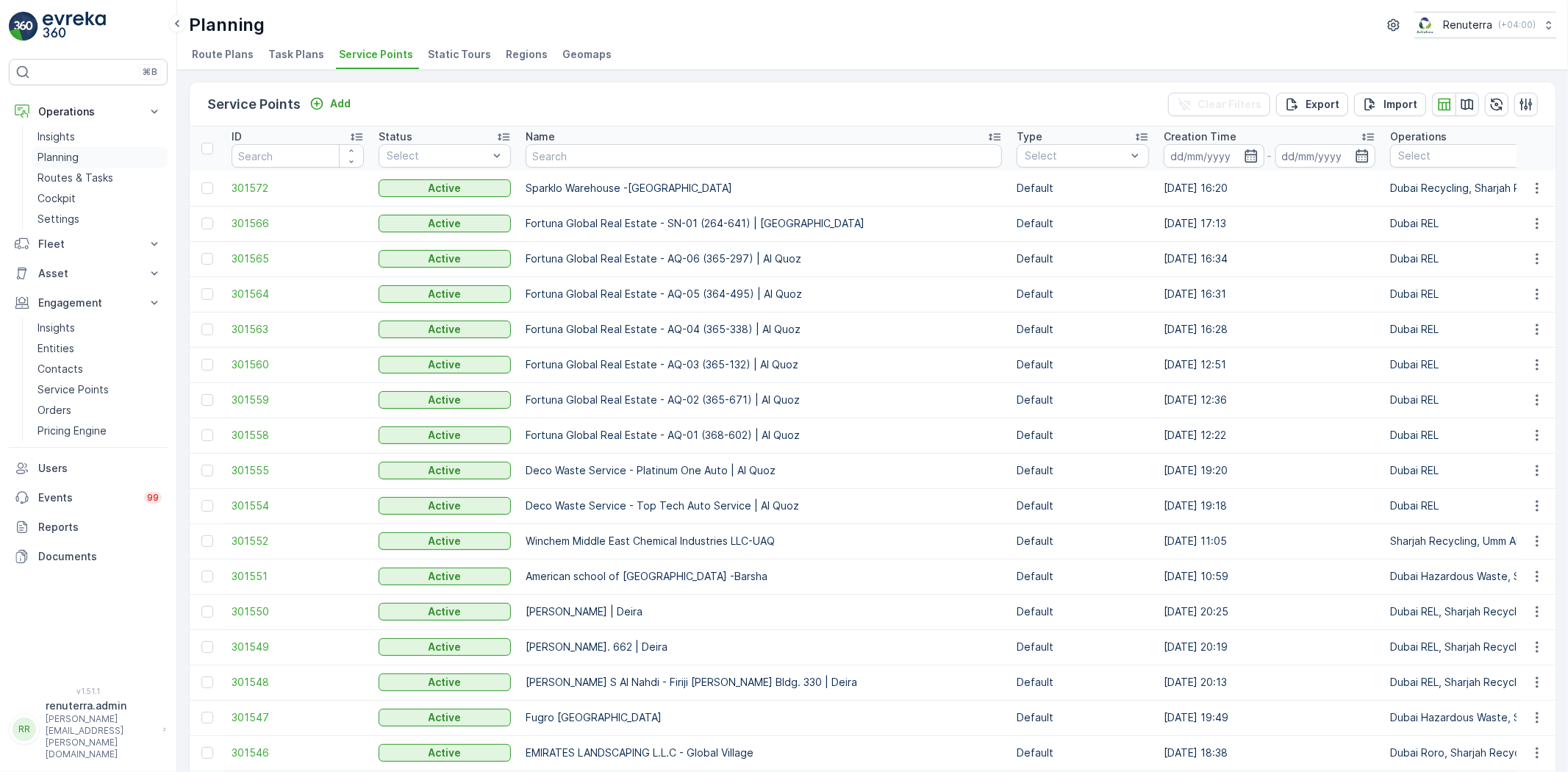
click at [65, 152] on p "Planning" at bounding box center [58, 157] width 41 height 15
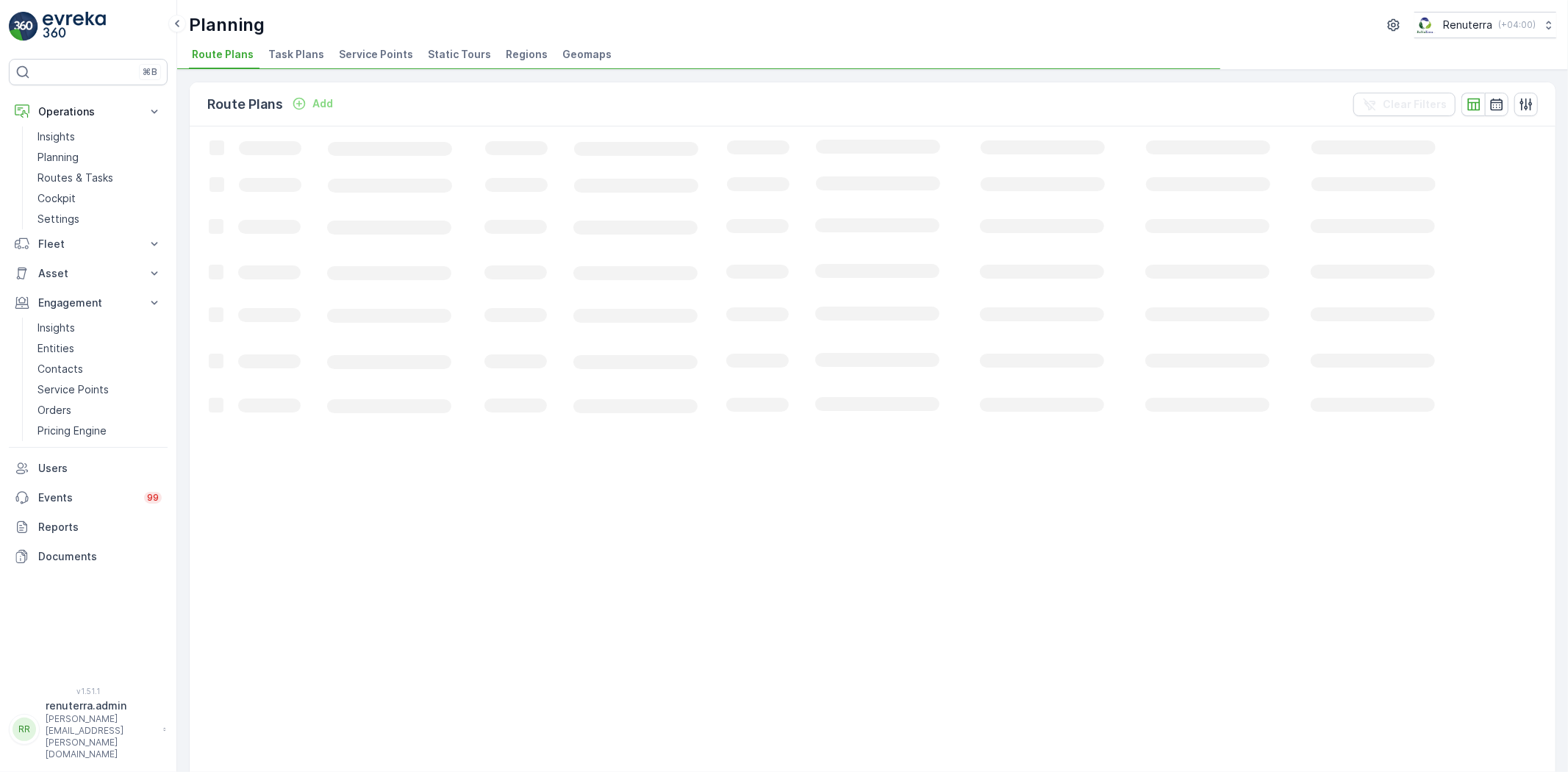
click at [354, 52] on span "Service Points" at bounding box center [376, 54] width 75 height 15
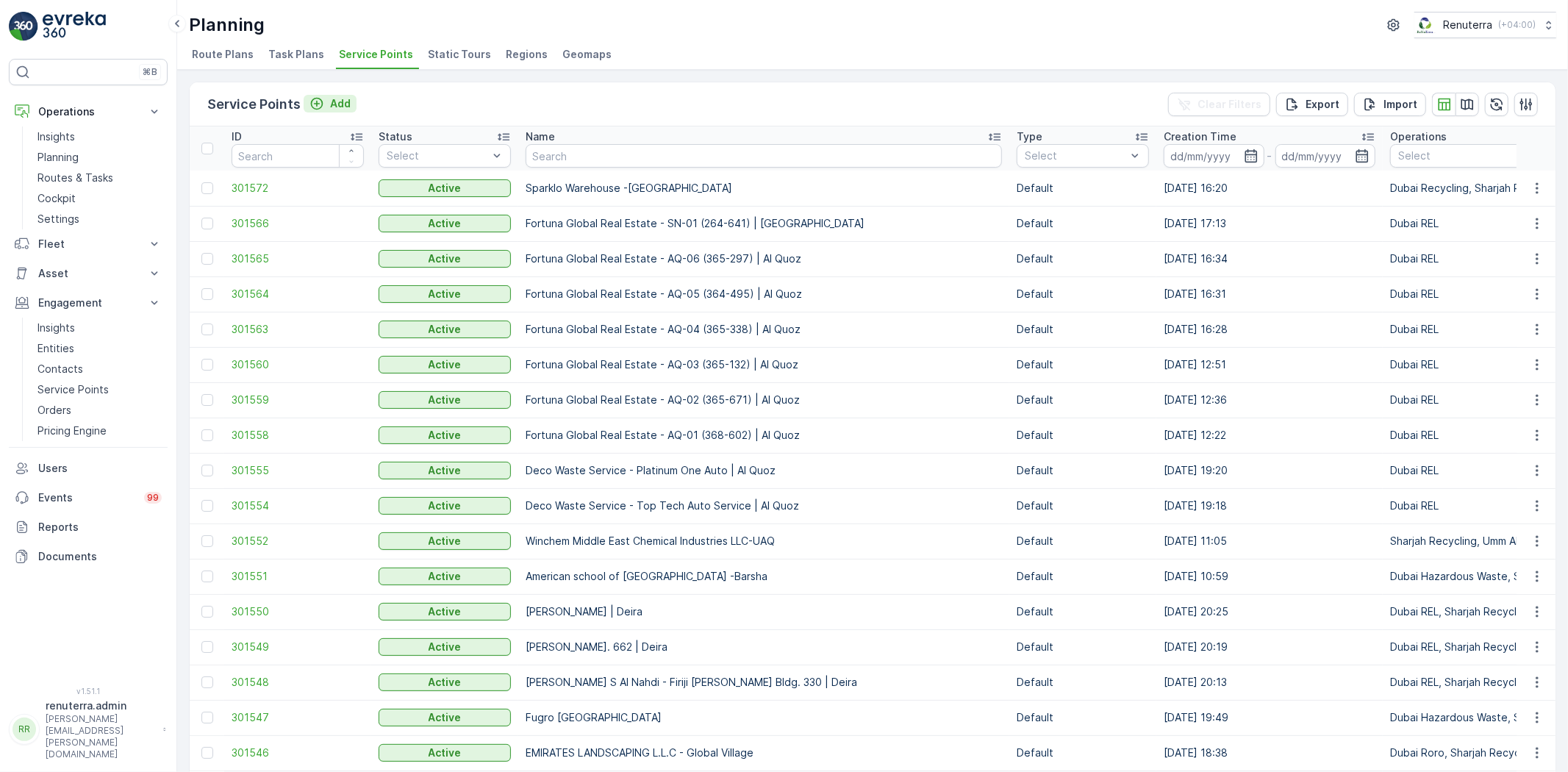
click at [352, 98] on button "Add" at bounding box center [330, 104] width 53 height 18
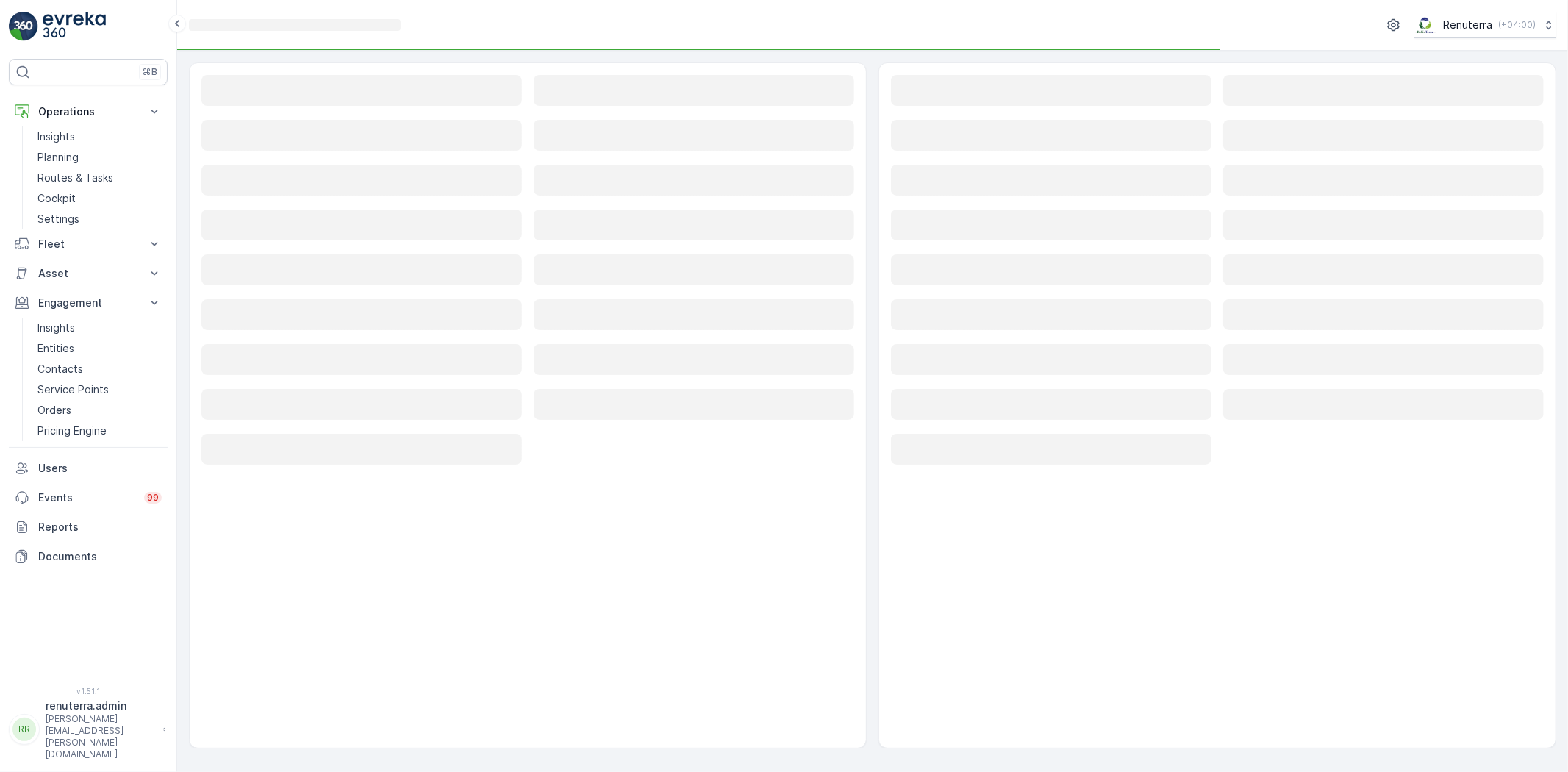
click at [341, 106] on div "Loading..." at bounding box center [361, 91] width 320 height 33
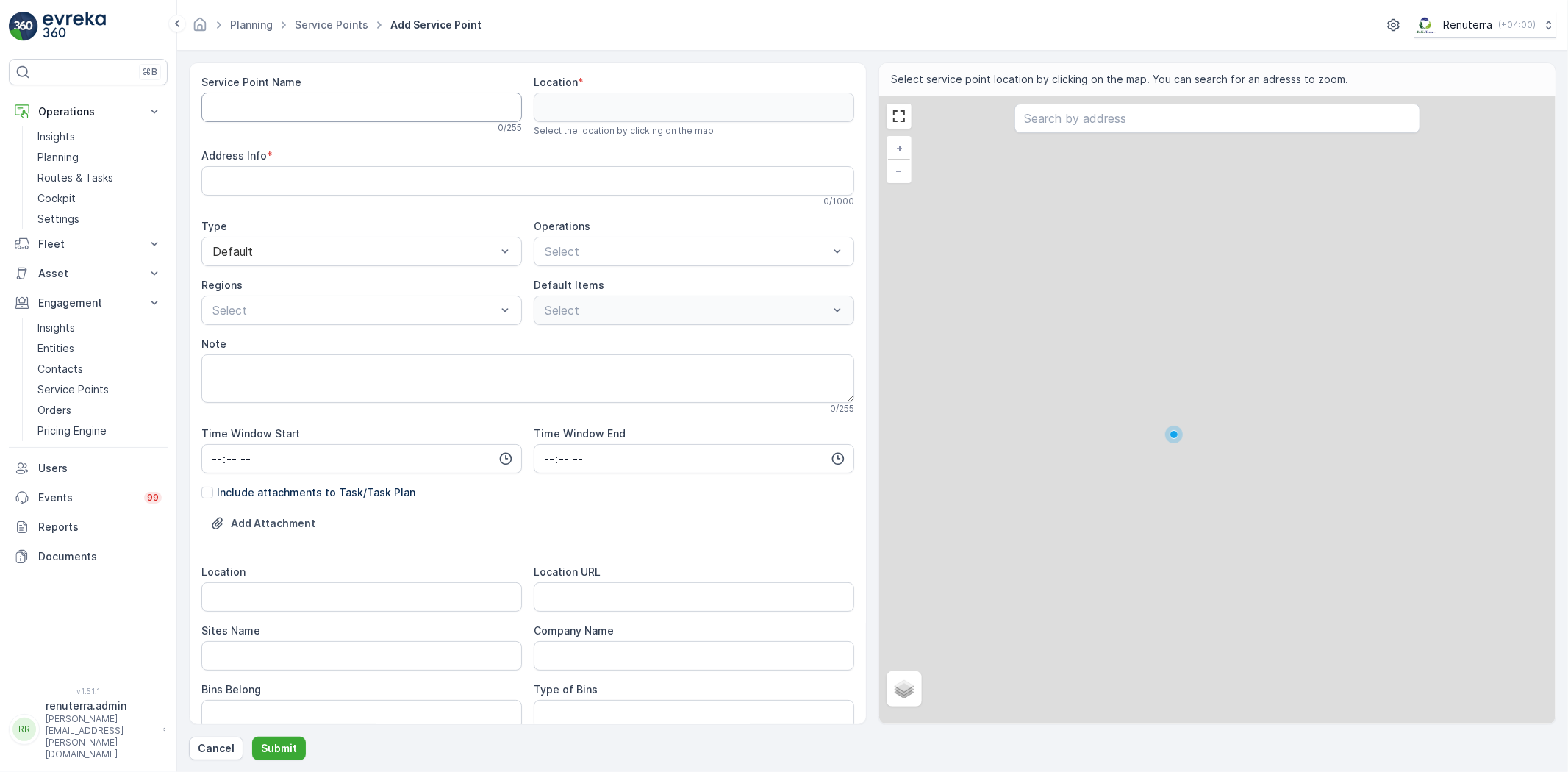
click at [334, 103] on Name "Service Point Name" at bounding box center [361, 107] width 320 height 30
paste Name "AL FATTAN PROPERTIES LLC - LOTUS PLAZA"
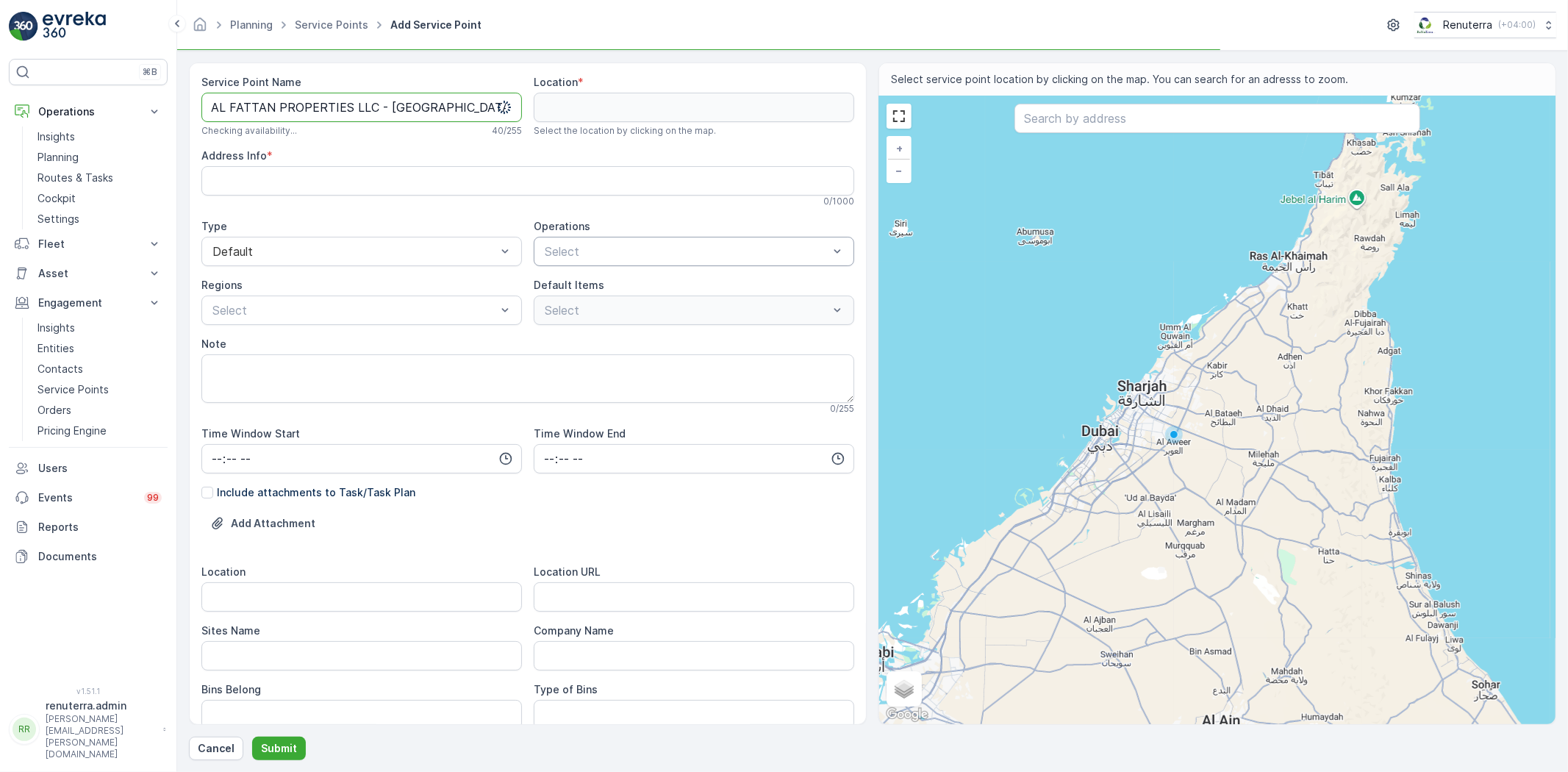
type Name "AL FATTAN PROPERTIES LLC - LOTUS PLAZA"
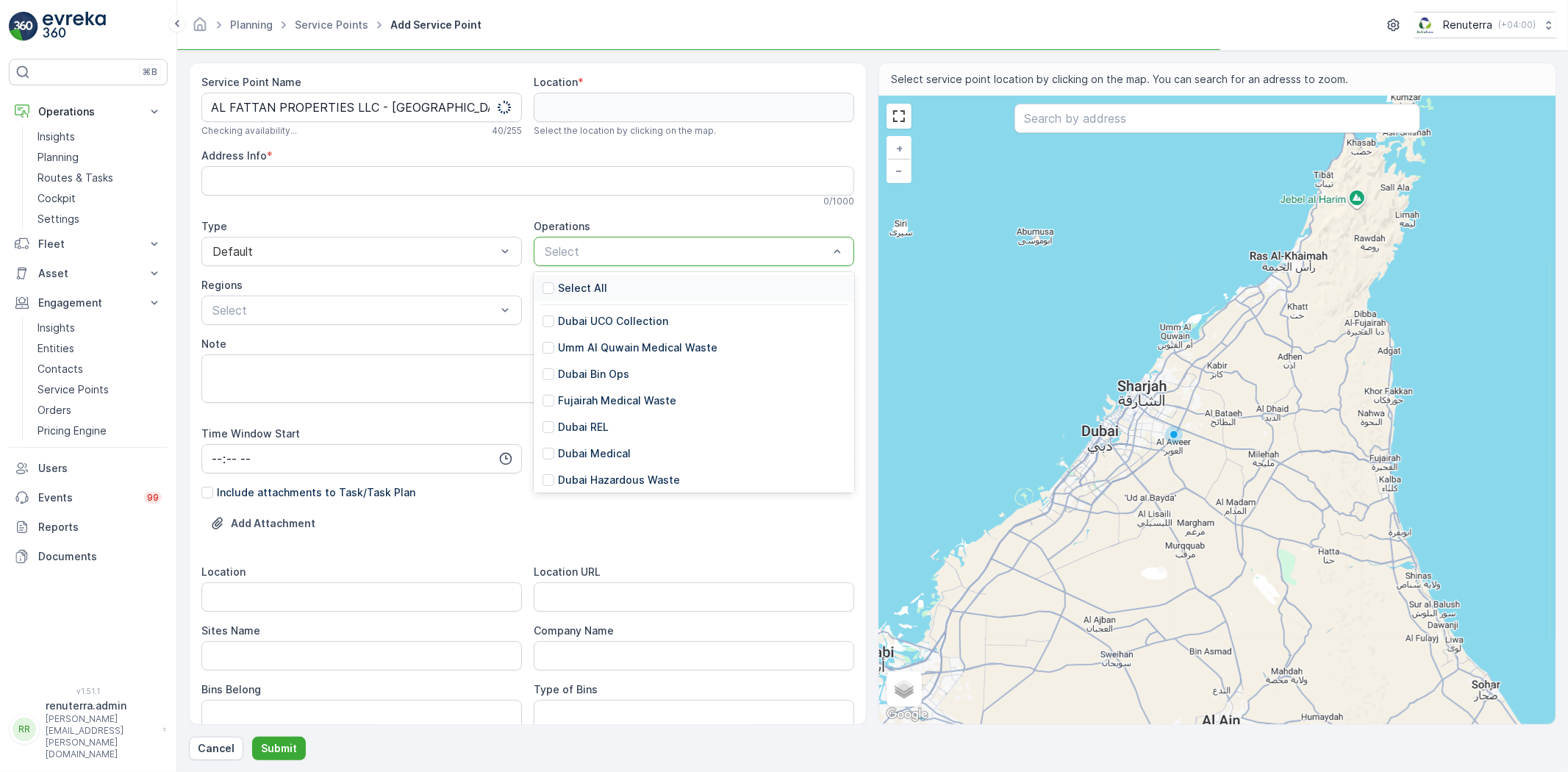
click at [597, 261] on div "Select" at bounding box center [693, 252] width 320 height 30
click at [589, 426] on p "Dubai REL" at bounding box center [584, 427] width 51 height 15
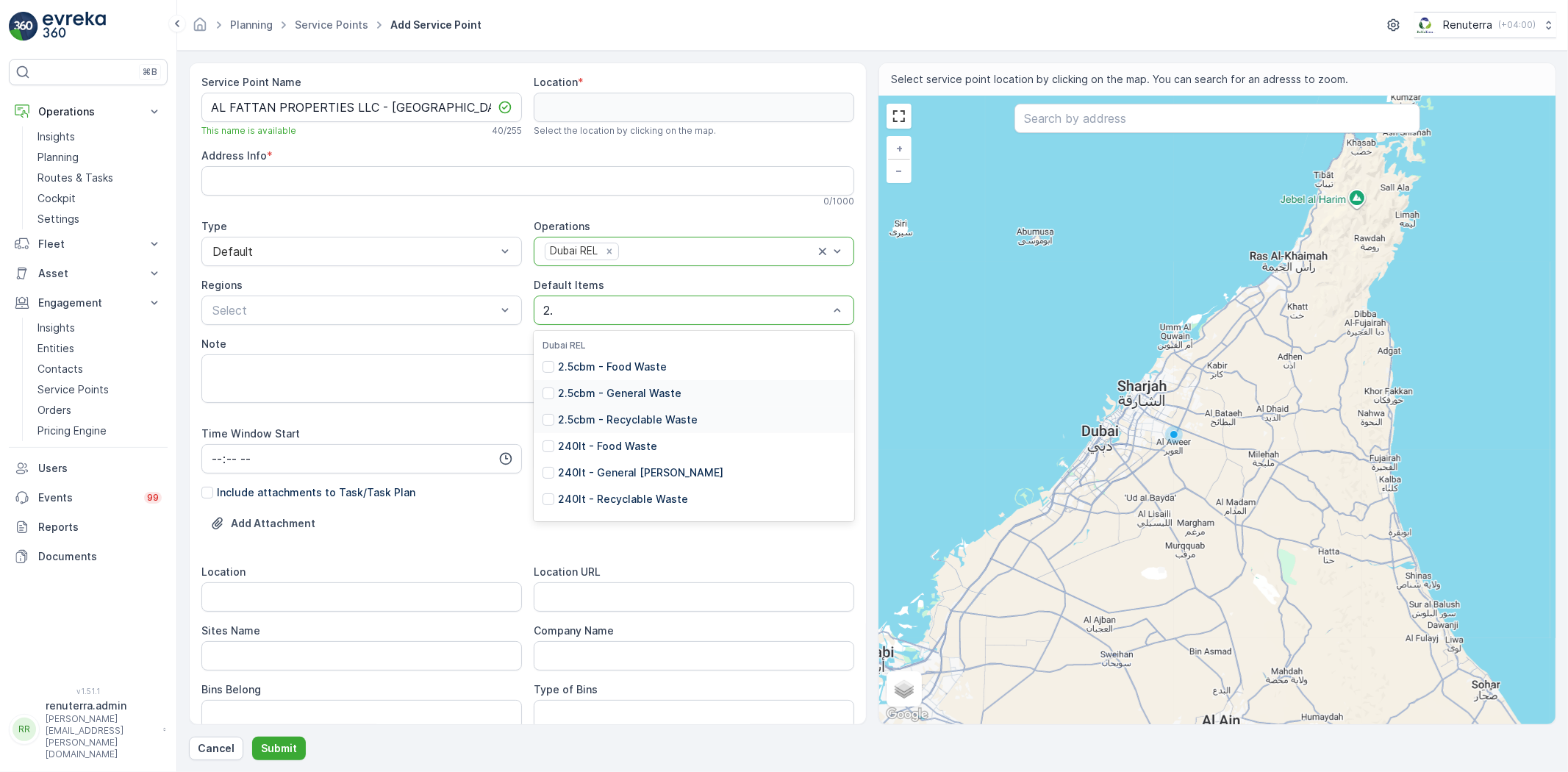
type input "2.5"
drag, startPoint x: 671, startPoint y: 389, endPoint x: 653, endPoint y: 431, distance: 45.7
click at [671, 390] on p "2.5cbm - General Waste" at bounding box center [620, 393] width 124 height 15
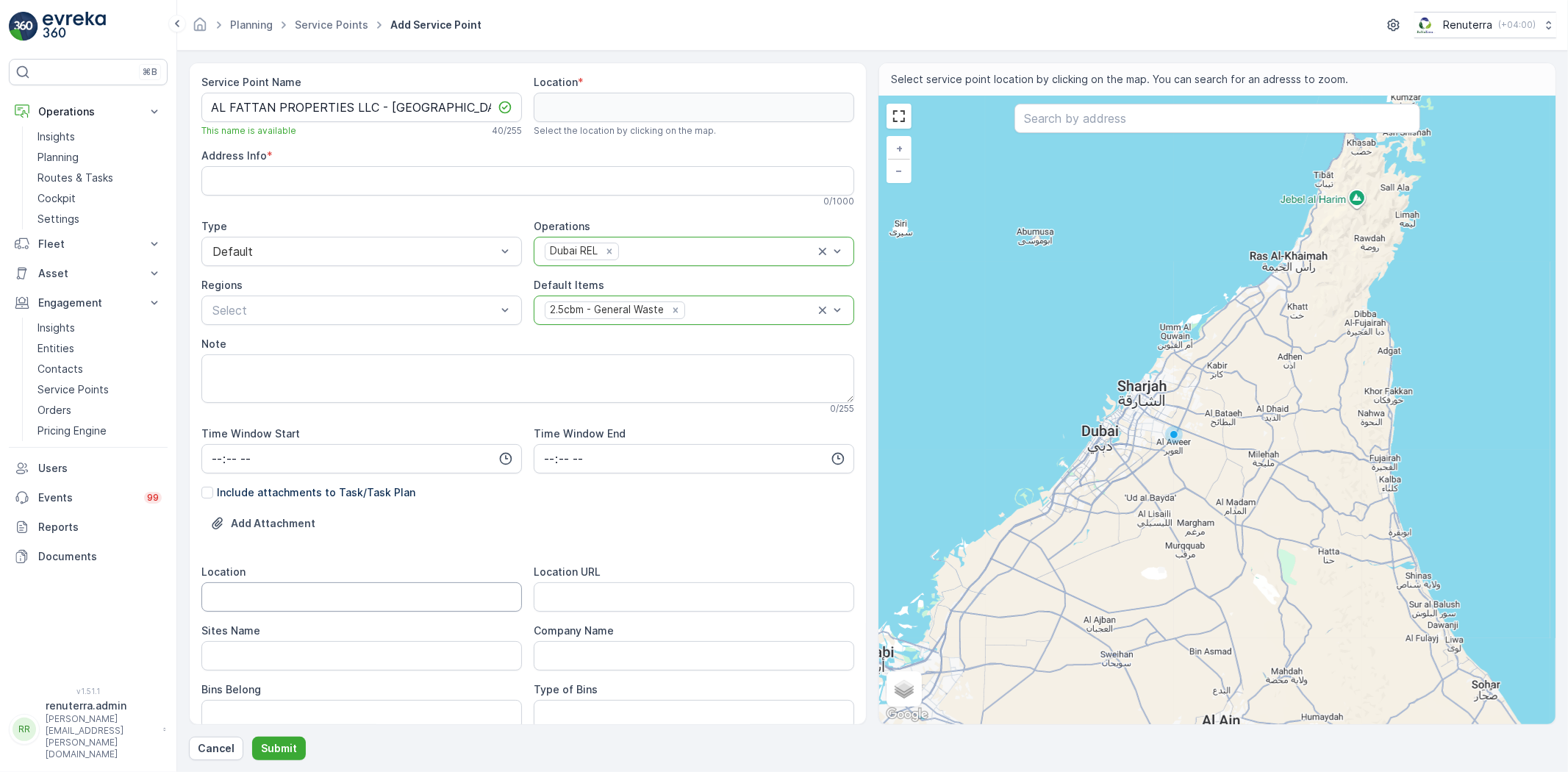
click at [322, 599] on input "Location" at bounding box center [361, 597] width 320 height 30
click at [1156, 134] on div at bounding box center [1217, 119] width 406 height 32
click at [1149, 129] on input "text" at bounding box center [1217, 118] width 406 height 30
paste input "Masjid"
type input "Masjid"
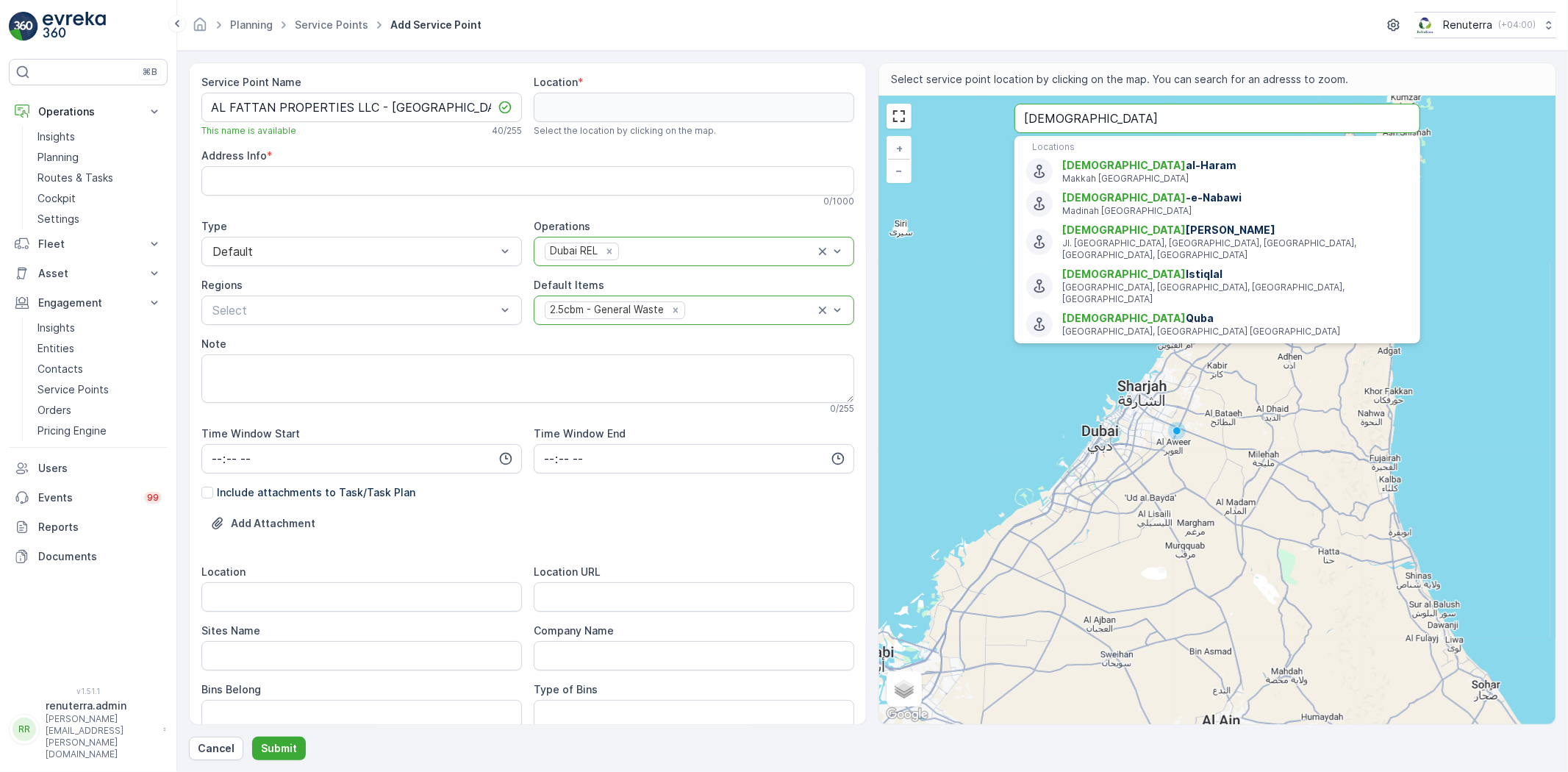
drag, startPoint x: 1062, startPoint y: 119, endPoint x: 984, endPoint y: 111, distance: 78.4
click at [984, 111] on div "+ − Satellite Roadmap Terrain Hybrid Leaflet Keyboard shortcuts Map Data Map da…" at bounding box center [1217, 411] width 676 height 628
type input "26.309424926172667,54.834790333539985"
paste input "TNT COMBAT SPORTS & FITNESS"
type input "TNT COMBAT SPORTS & FITNESS"
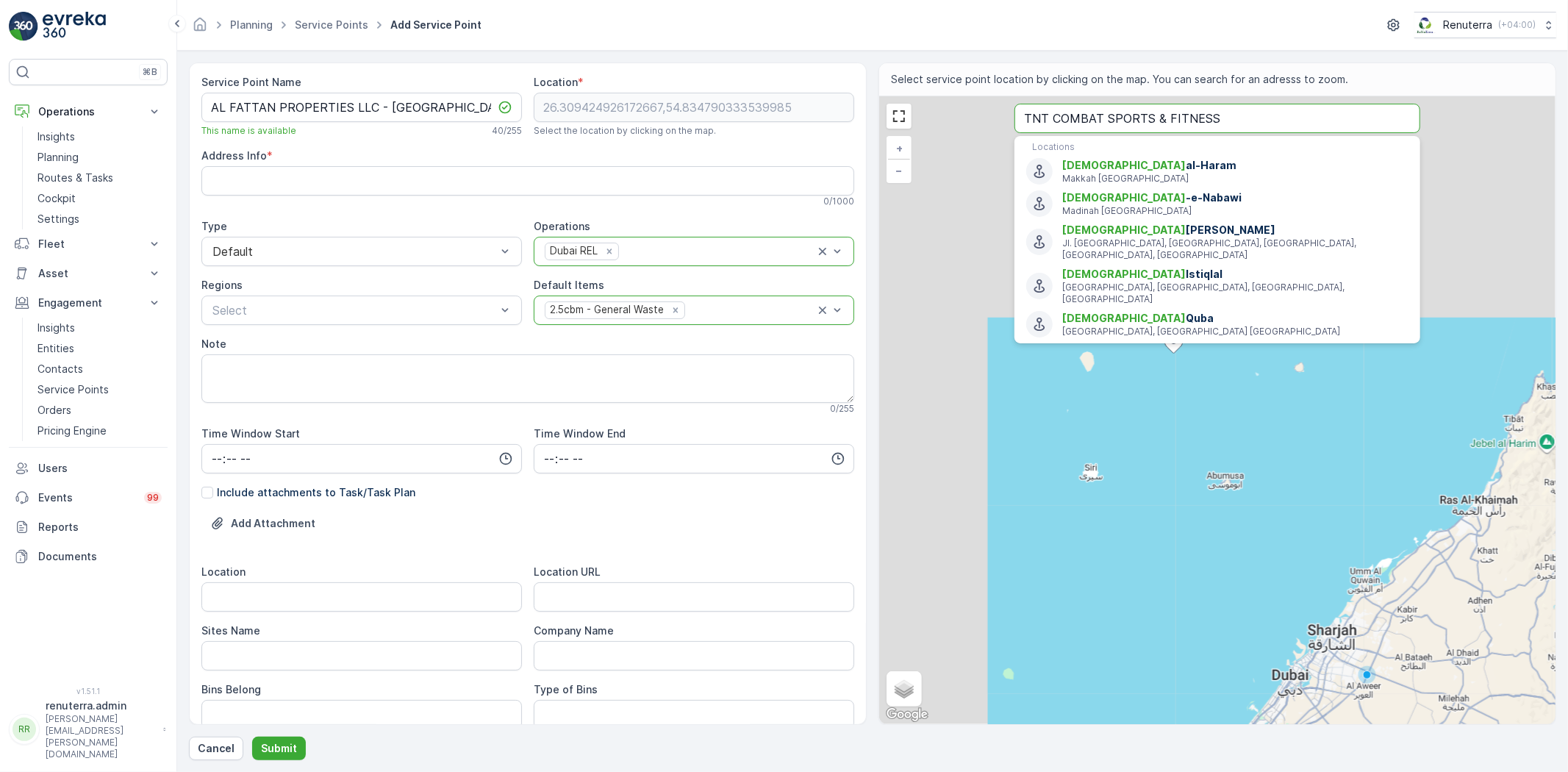
type Info "7HRP8R5M+QW"
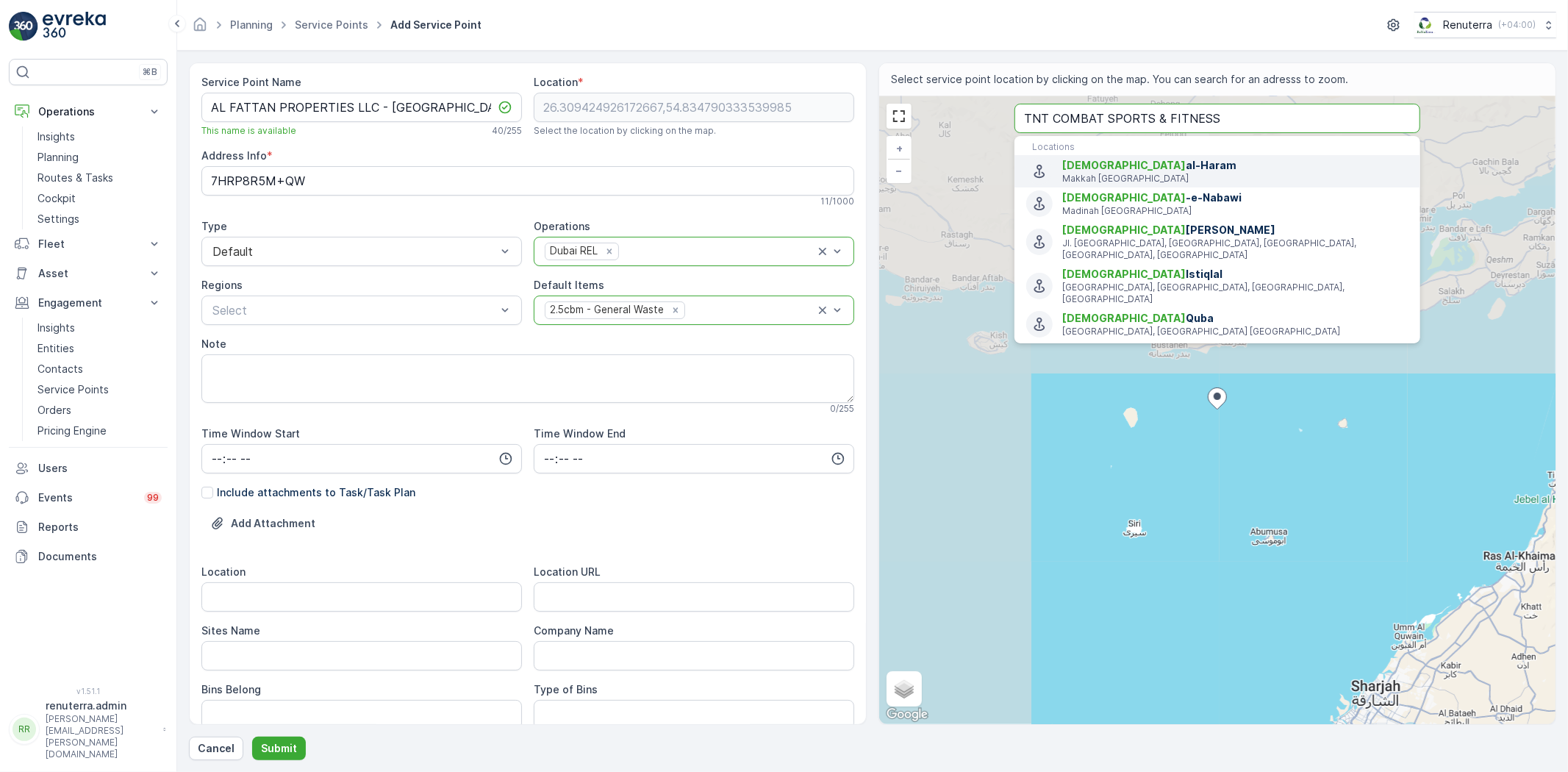
type input "TNT COMBAT SPORTS & FITNESS"
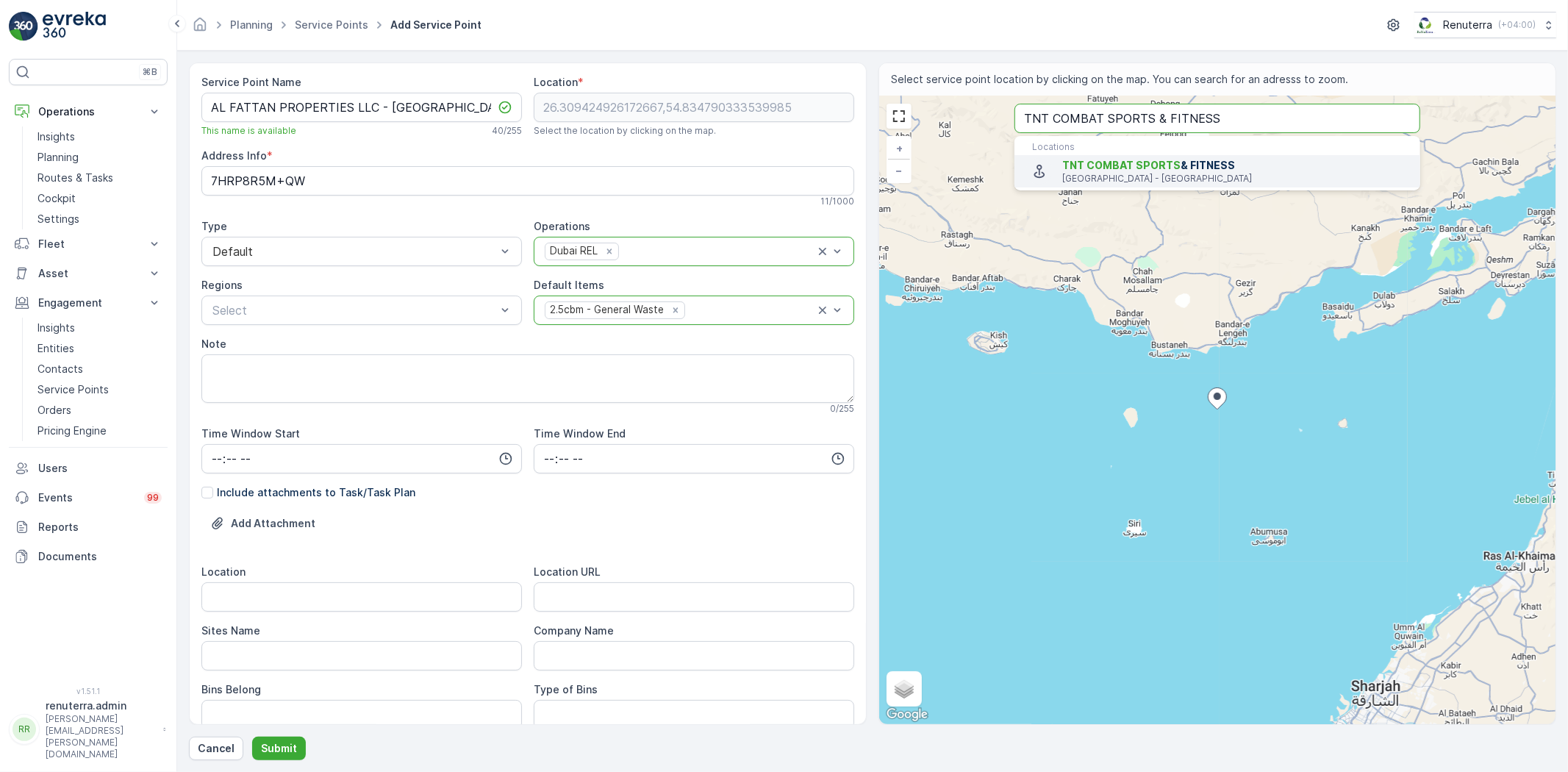
click at [1124, 174] on p "Dubai - United Arab Emirates" at bounding box center [1235, 179] width 347 height 11
type input "25.1449559,55.2239206"
type Info "Al joud center office M11 - Dubai - United Arab Emirates"
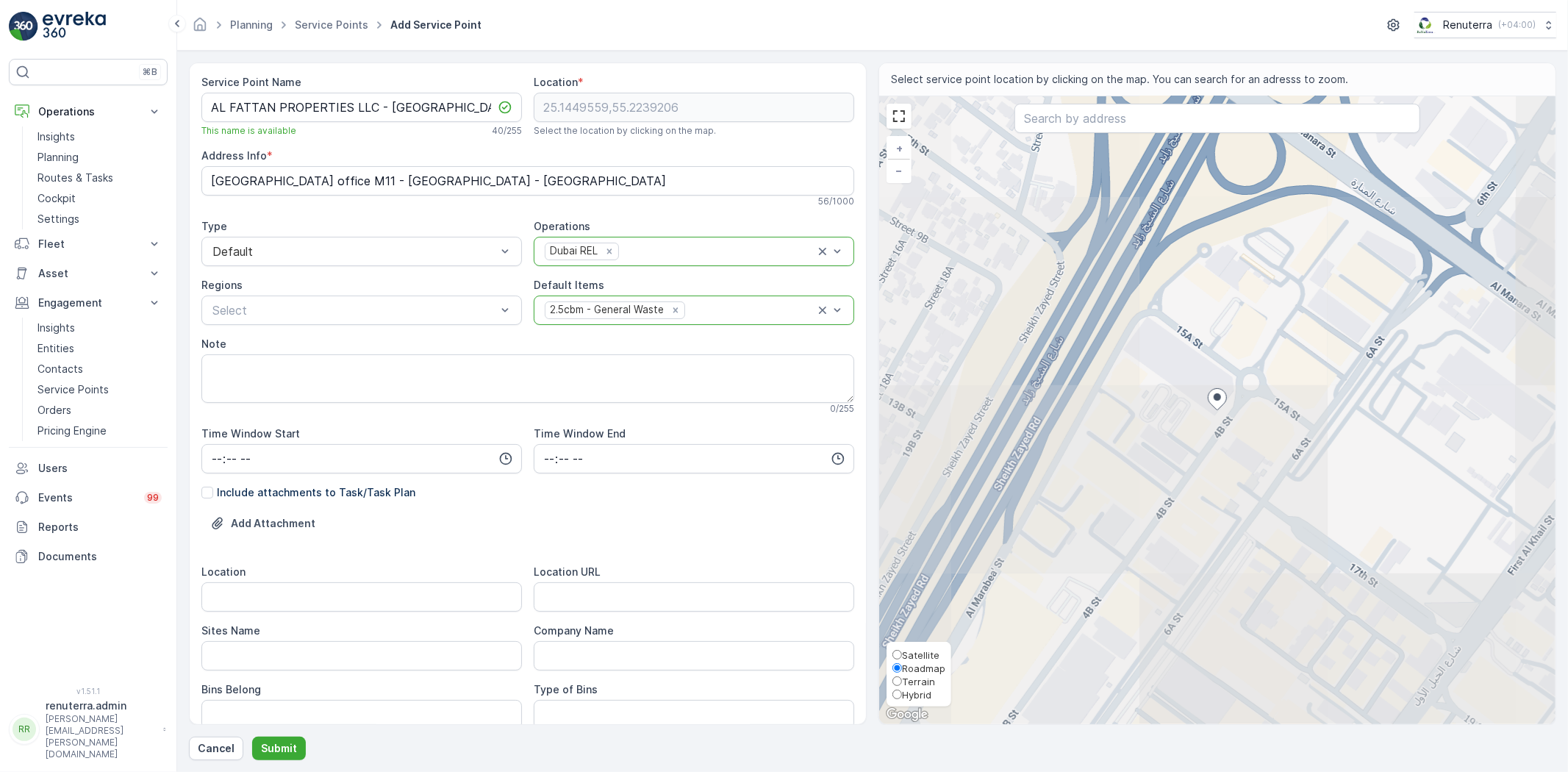
click at [928, 649] on span "Satellite" at bounding box center [921, 655] width 38 height 11
click at [902, 650] on input "Satellite" at bounding box center [898, 655] width 10 height 10
radio input "true"
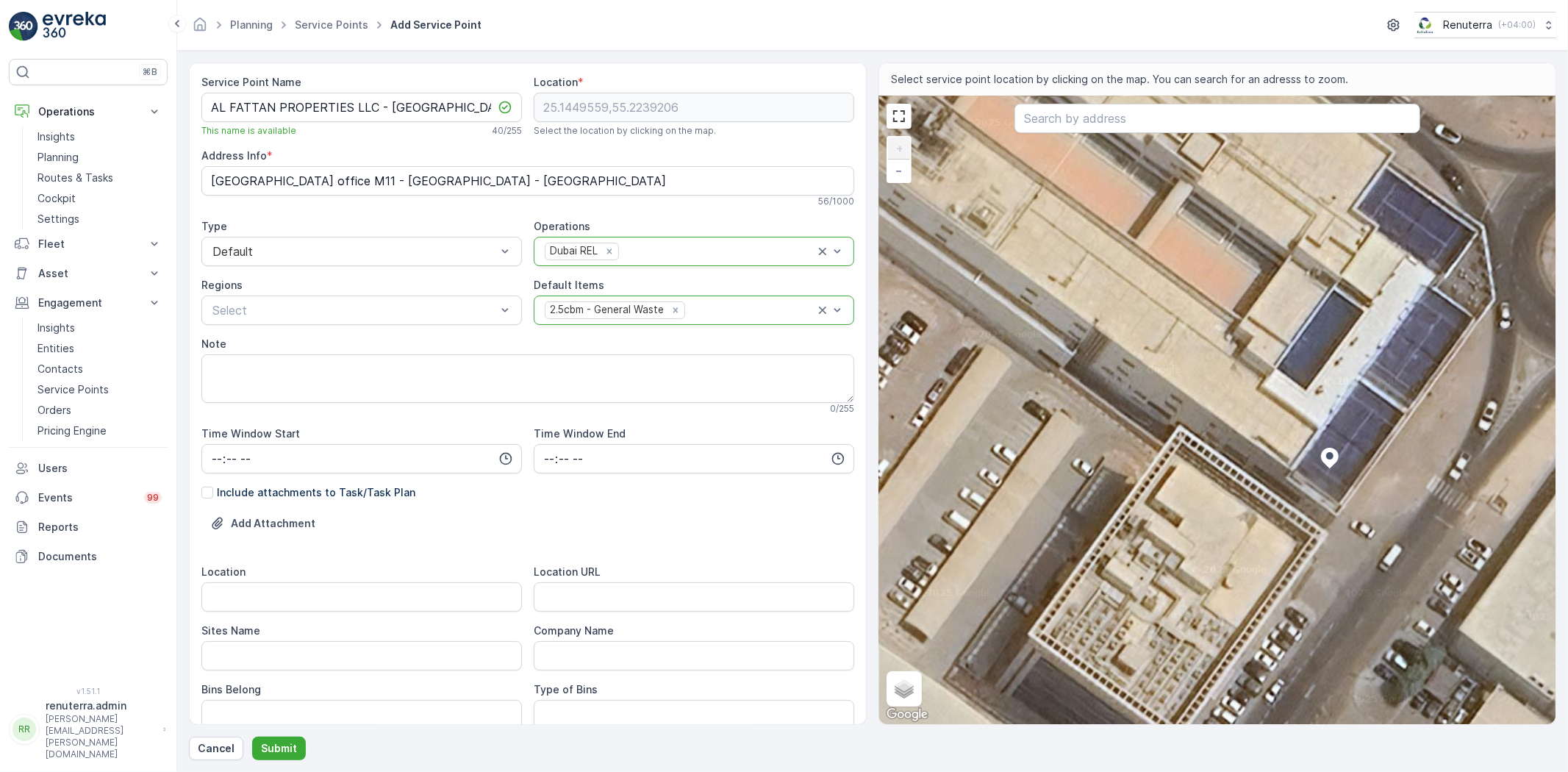
click at [1153, 409] on div "+ − Satellite Roadmap Terrain Hybrid Leaflet Keyboard shortcuts Map Data Imager…" at bounding box center [1217, 411] width 676 height 628
type input "25.14505601443476,55.22359739526674"
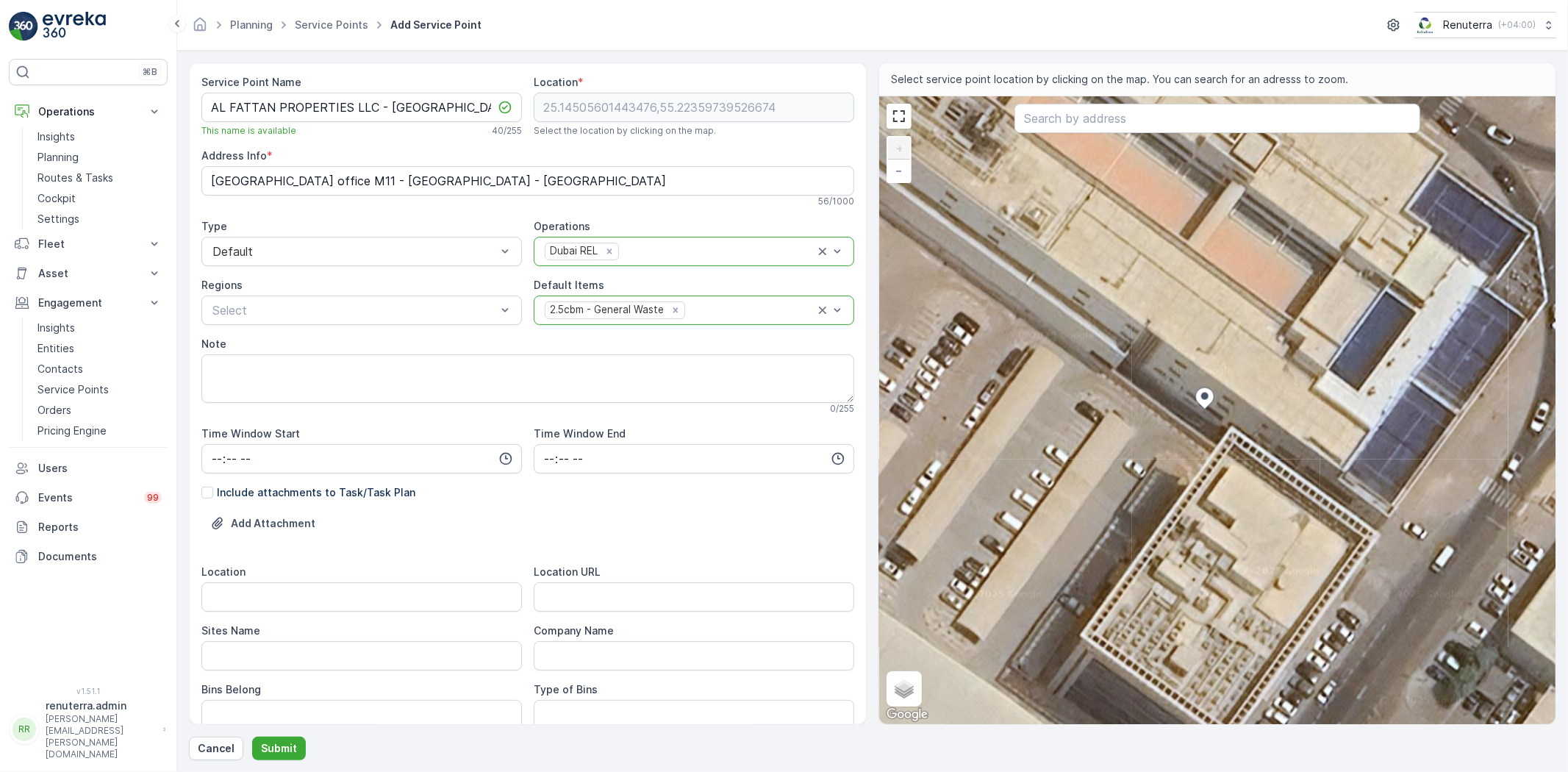
type Info "26 4B St - Al Quoz - Dubai - United Arab Emirates"
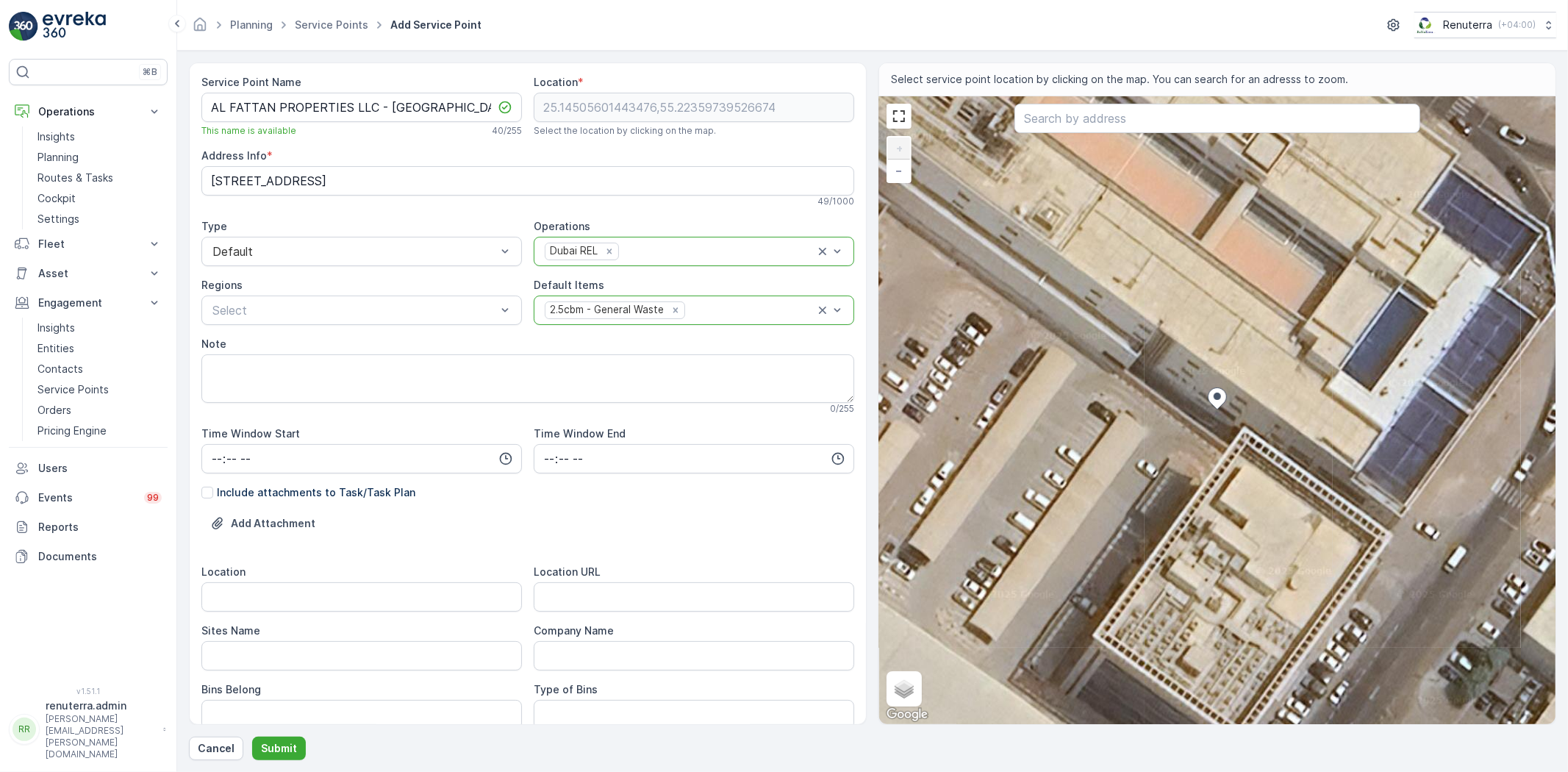
click at [1213, 389] on icon at bounding box center [1218, 399] width 18 height 21
click at [1211, 388] on icon at bounding box center [1217, 398] width 19 height 22
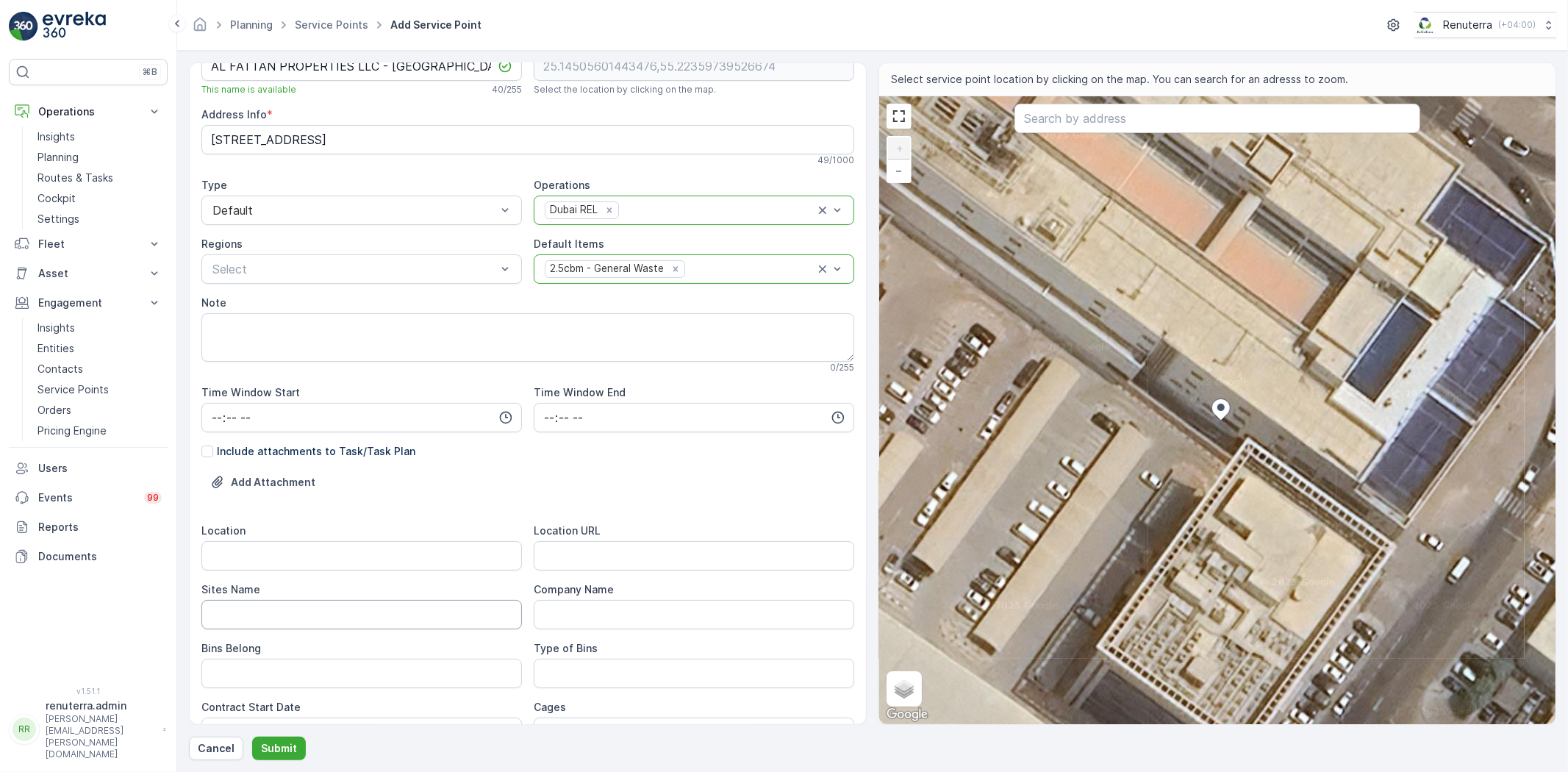
scroll to position [82, 0]
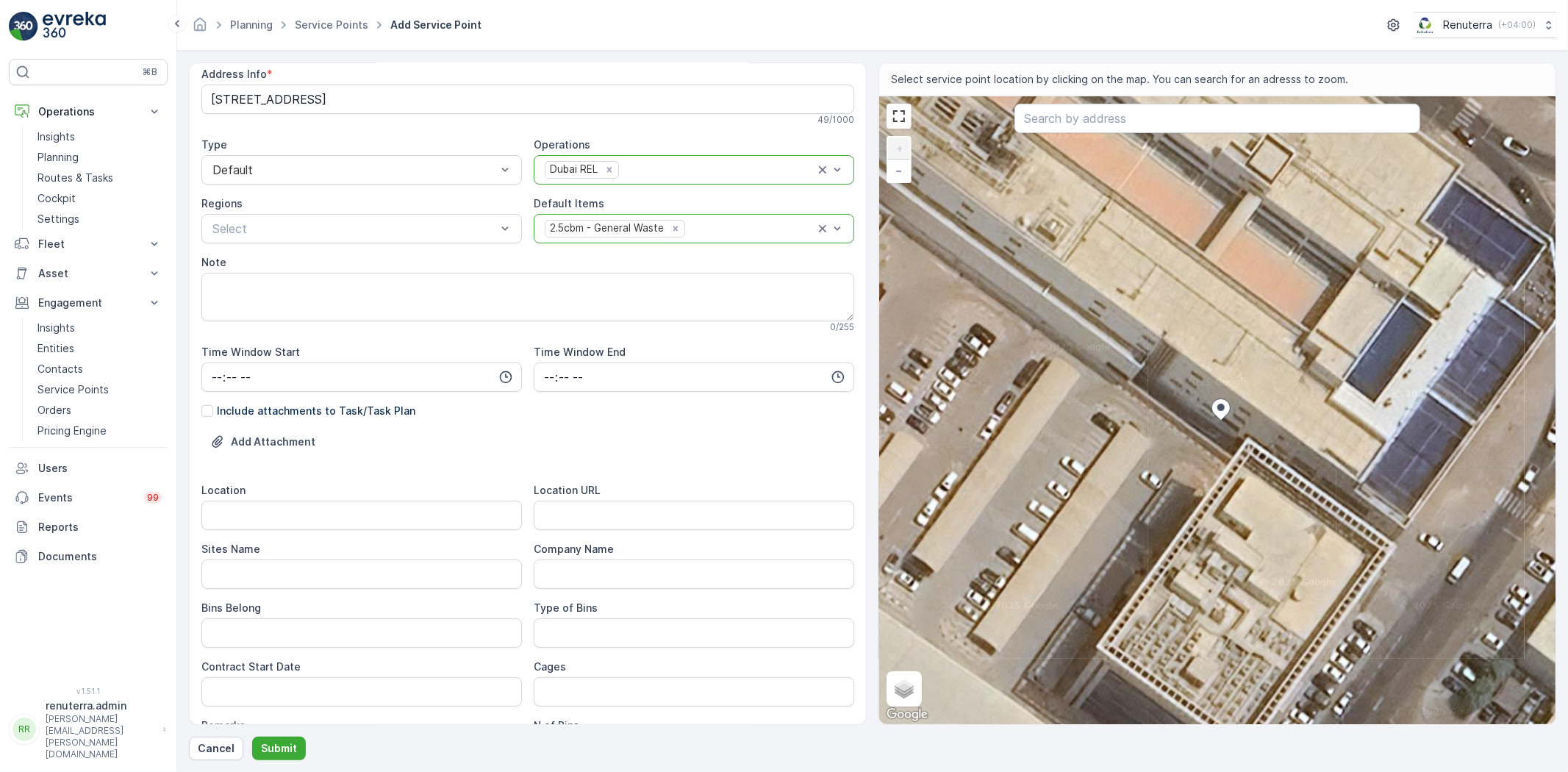
click at [601, 496] on div "Location URL" at bounding box center [693, 490] width 320 height 15
click at [582, 515] on URL "Location URL" at bounding box center [693, 515] width 320 height 30
paste URL "https://maps.app.goo.gl/iinEdsnFYdw9xDBC8"
type URL "https://maps.app.goo.gl/iinEdsnFYdw9xDBC8"
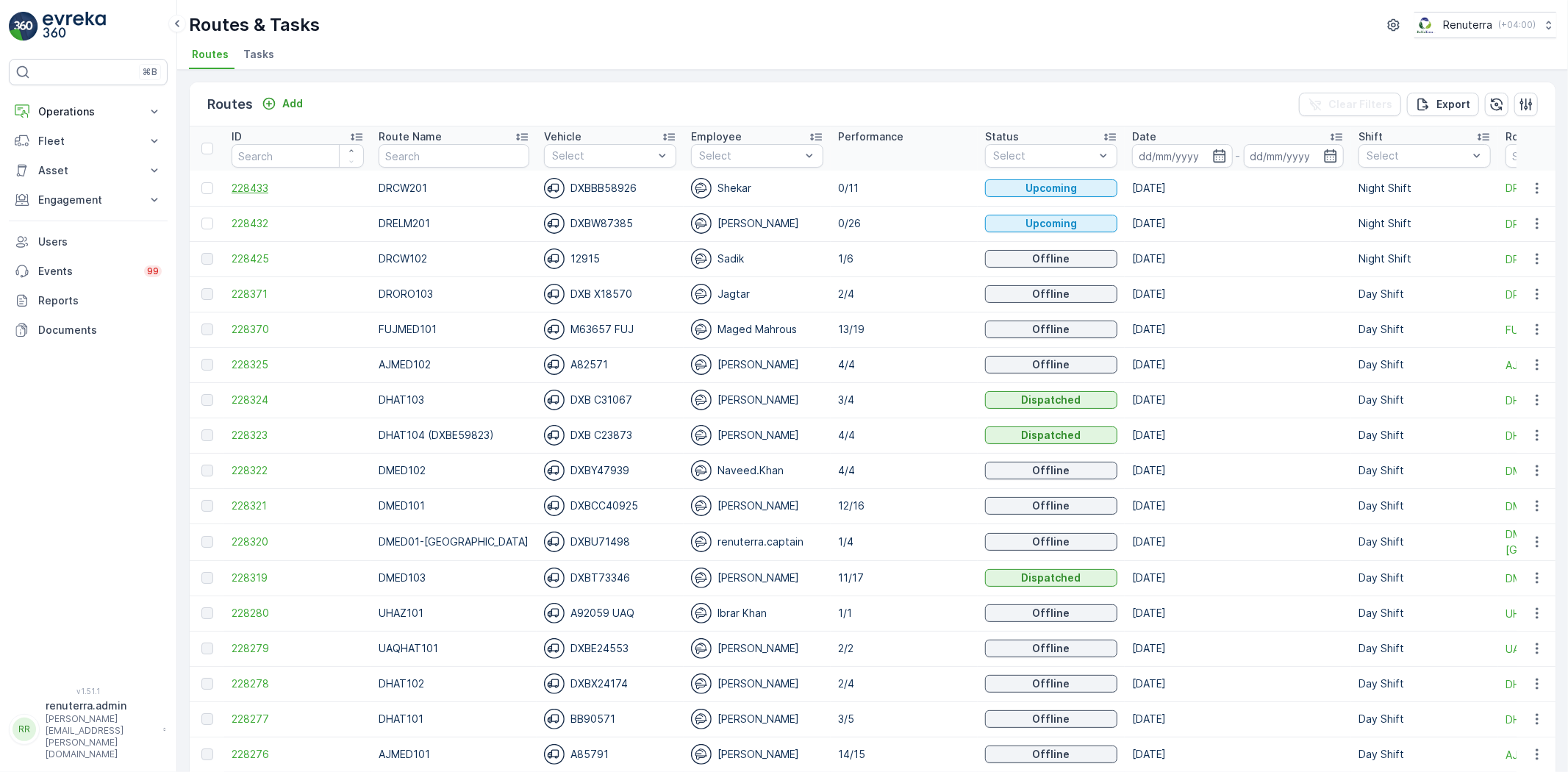
click at [248, 191] on span "228433" at bounding box center [298, 188] width 132 height 15
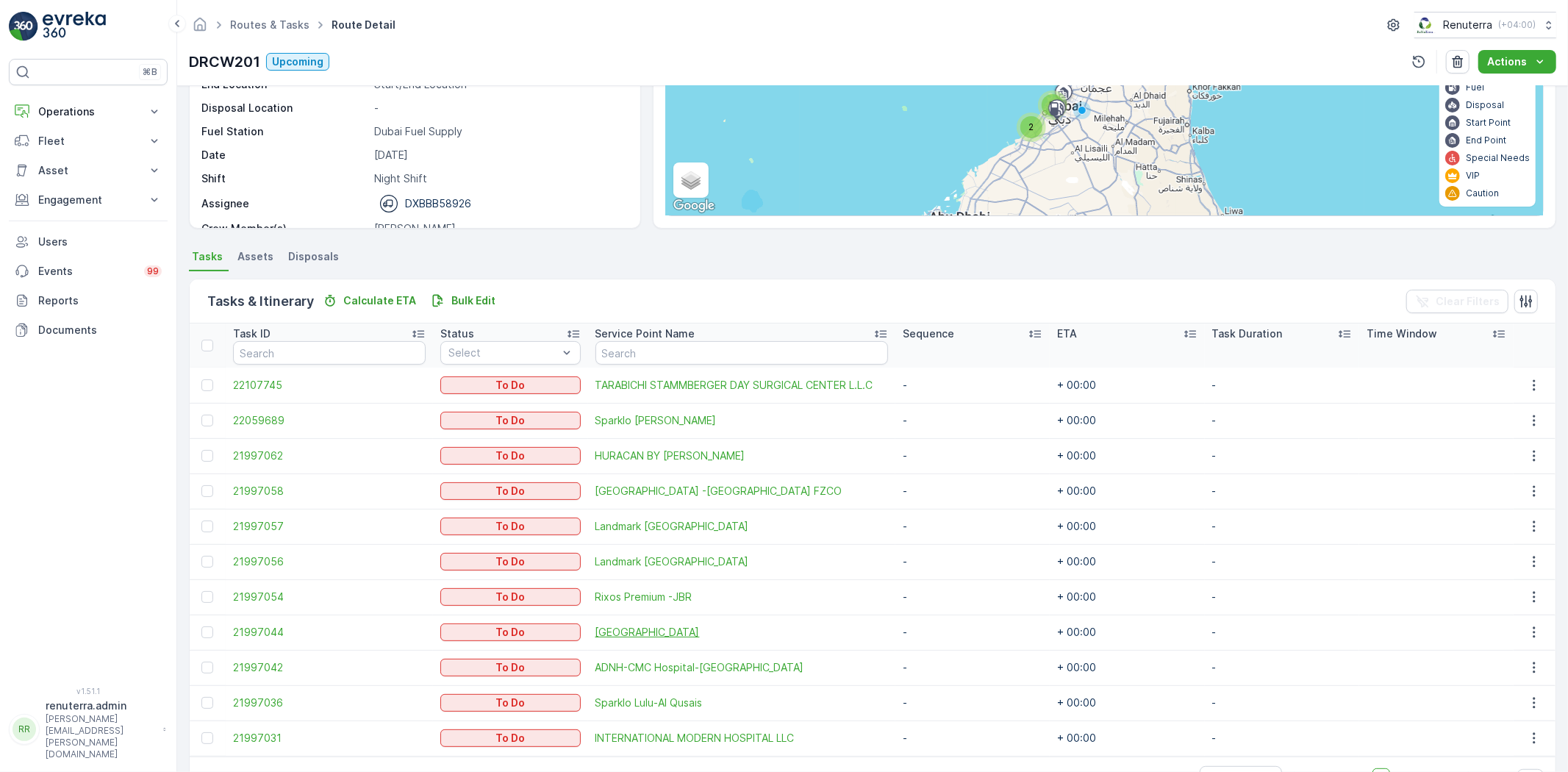
scroll to position [209, 0]
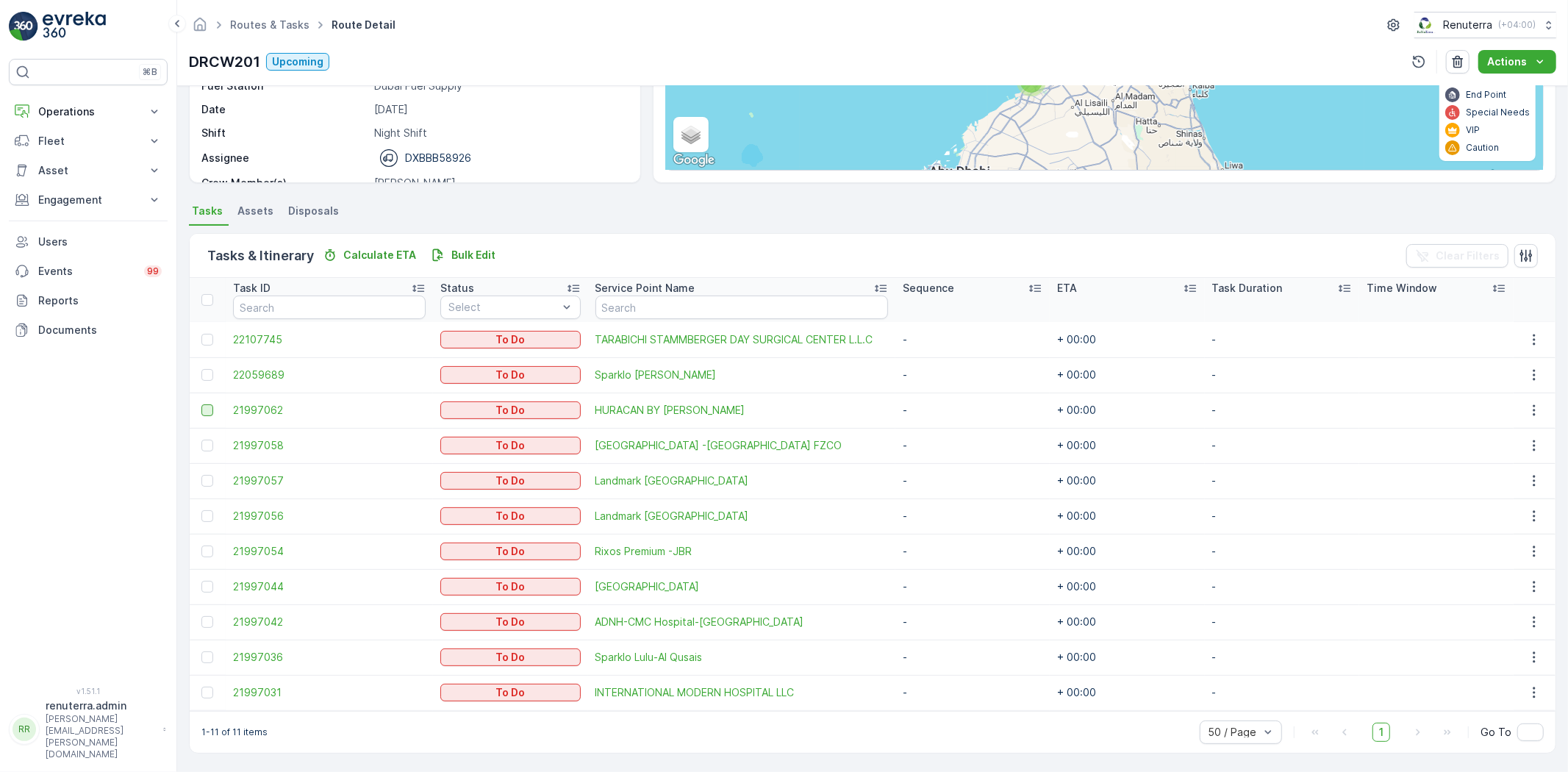
click at [209, 412] on div at bounding box center [207, 410] width 11 height 11
click at [202, 404] on input "checkbox" at bounding box center [202, 404] width 0 height 0
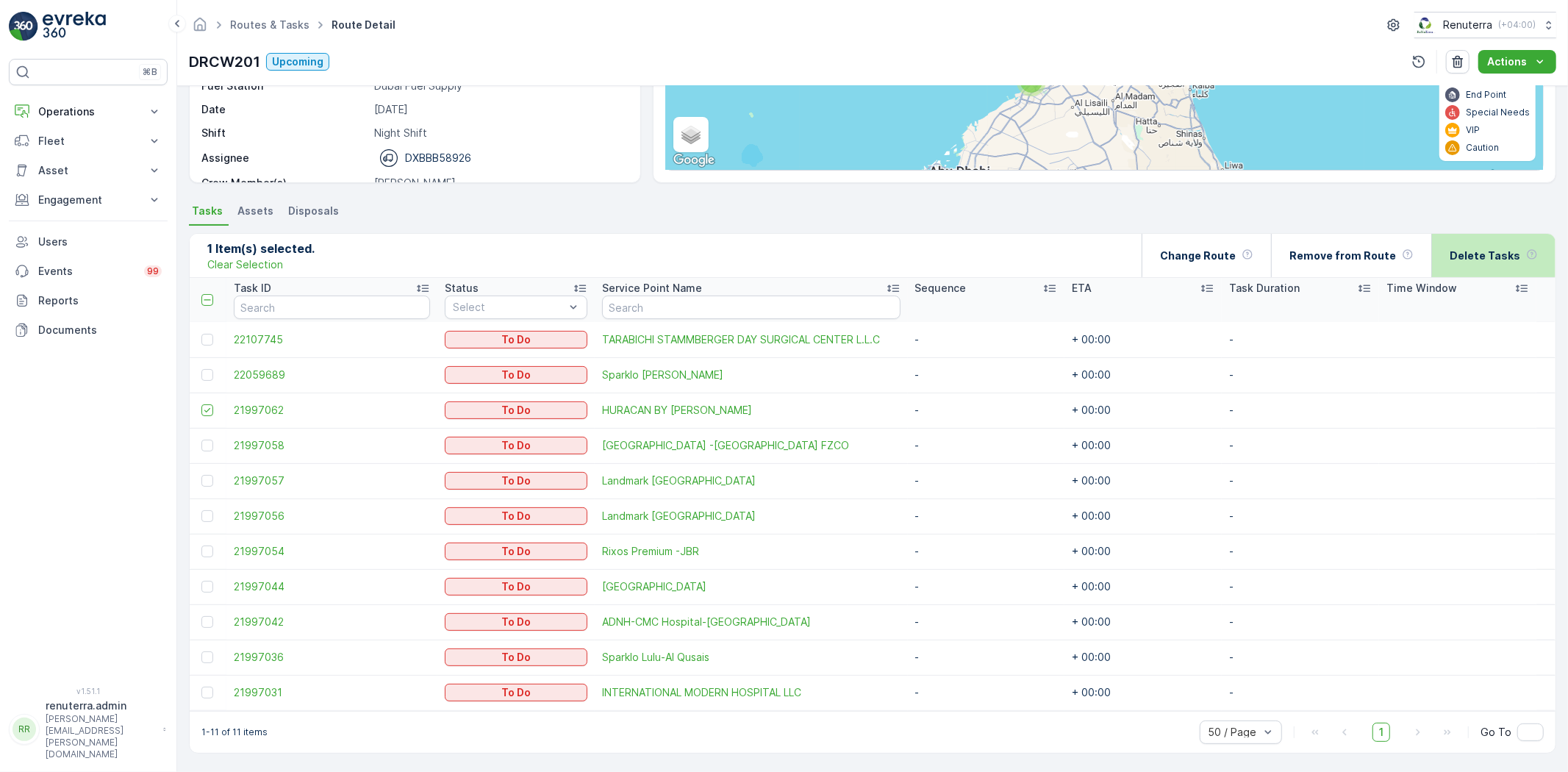
click at [1479, 272] on div "Delete Tasks" at bounding box center [1494, 255] width 89 height 43
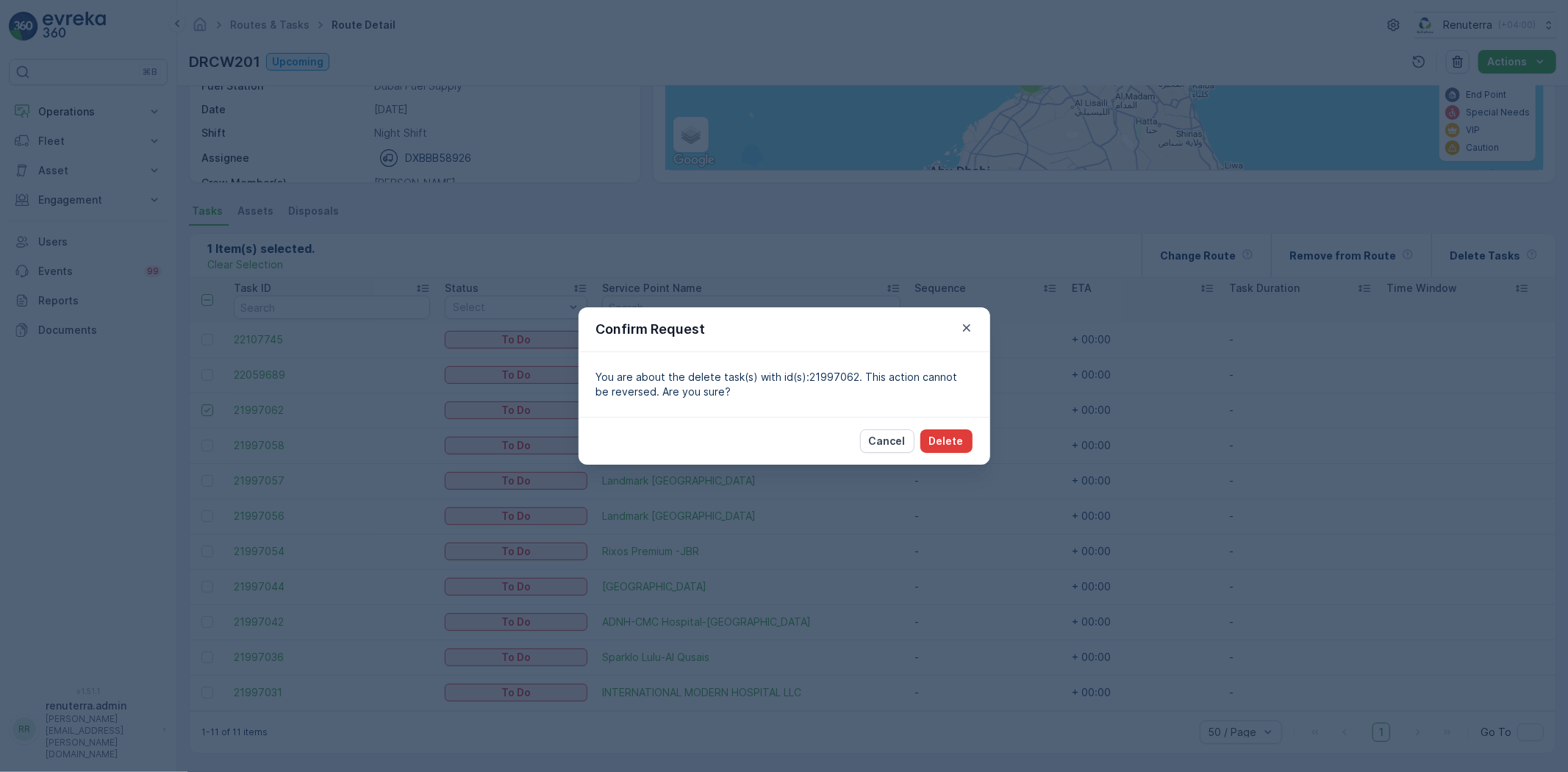
click at [939, 434] on p "Delete" at bounding box center [947, 441] width 34 height 15
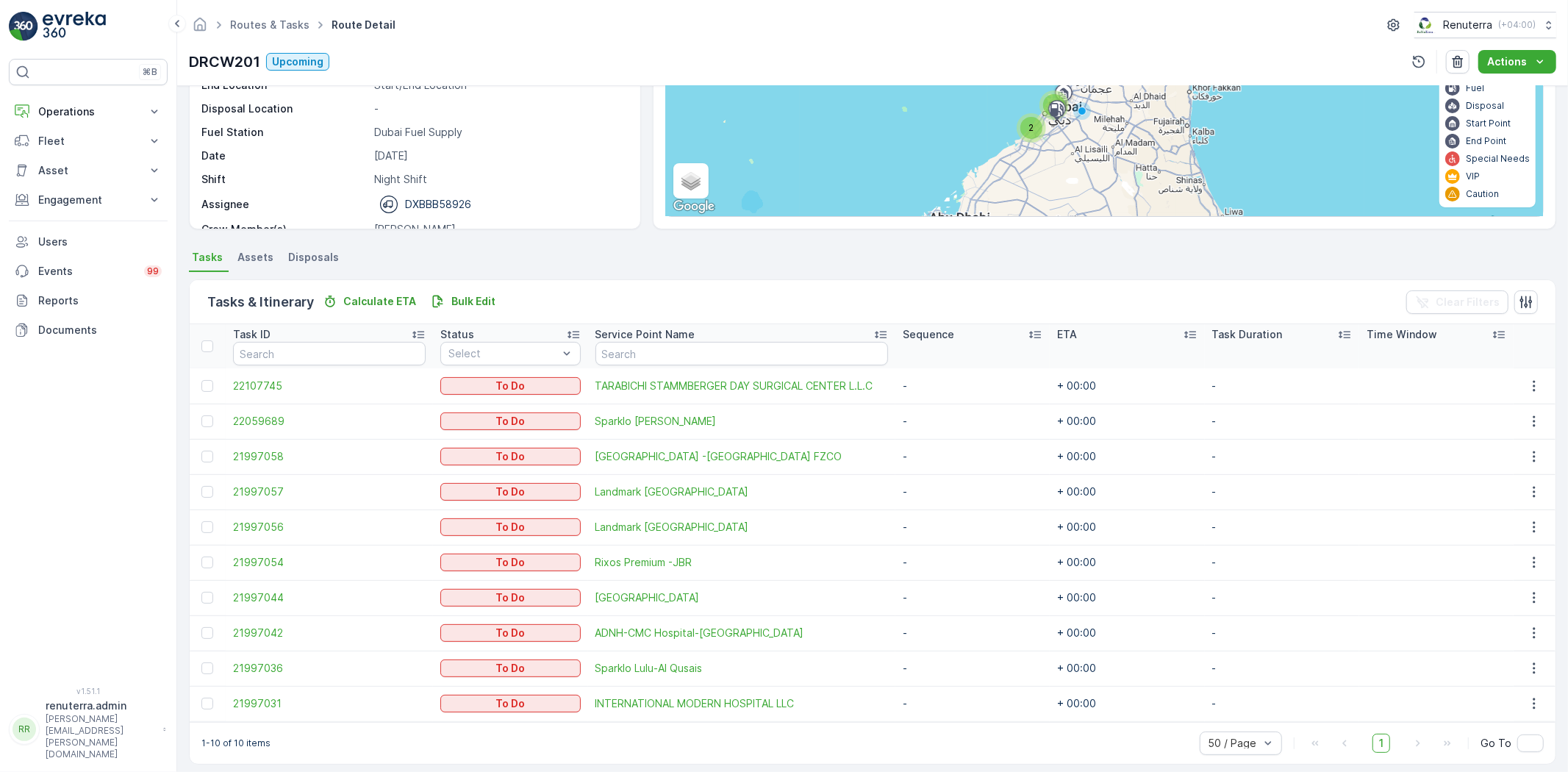
scroll to position [163, 0]
click at [266, 26] on link "Routes & Tasks" at bounding box center [270, 24] width 80 height 12
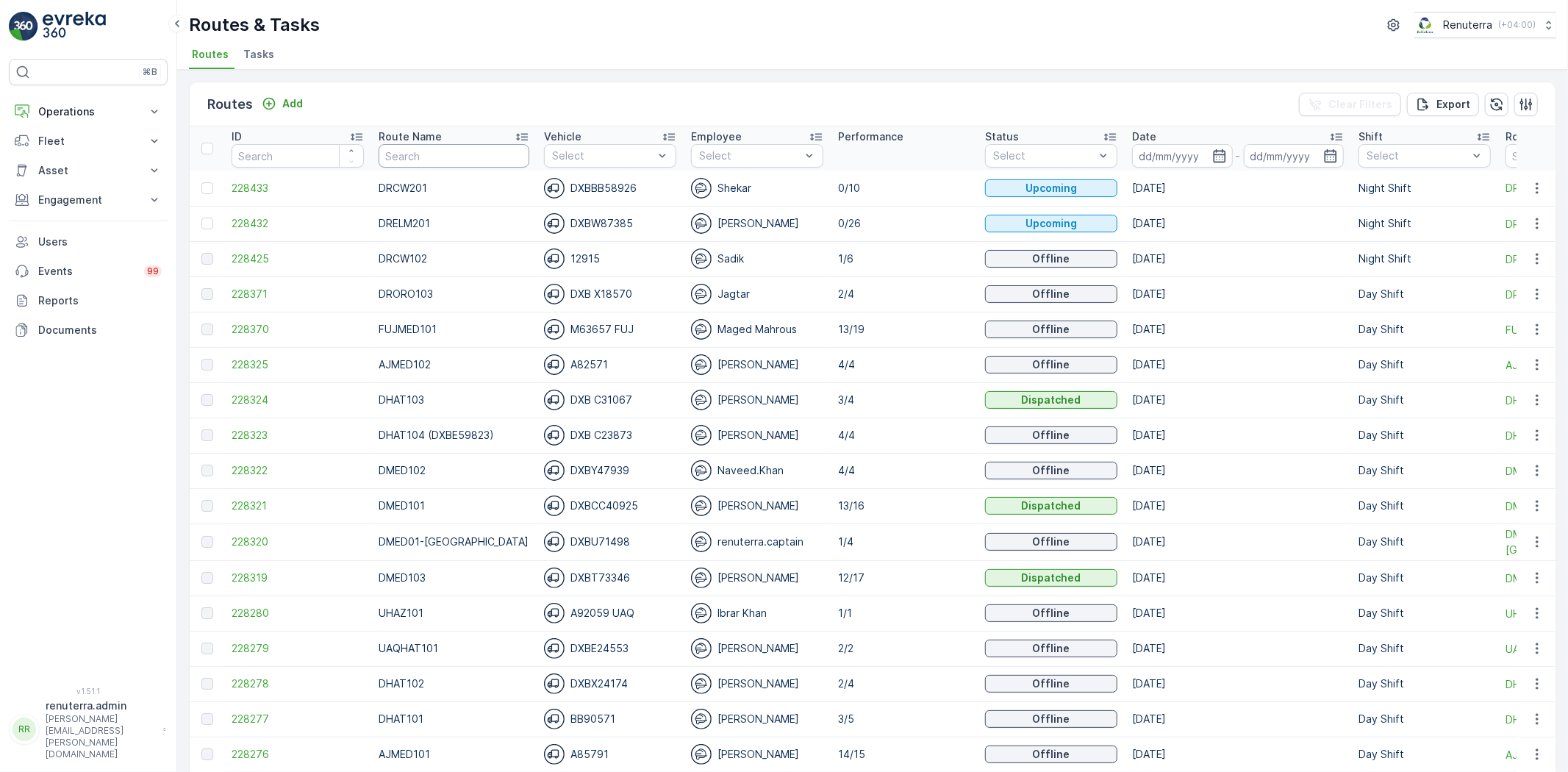
click at [436, 146] on input "text" at bounding box center [454, 156] width 151 height 24
click at [1136, 152] on input at bounding box center [1182, 156] width 101 height 24
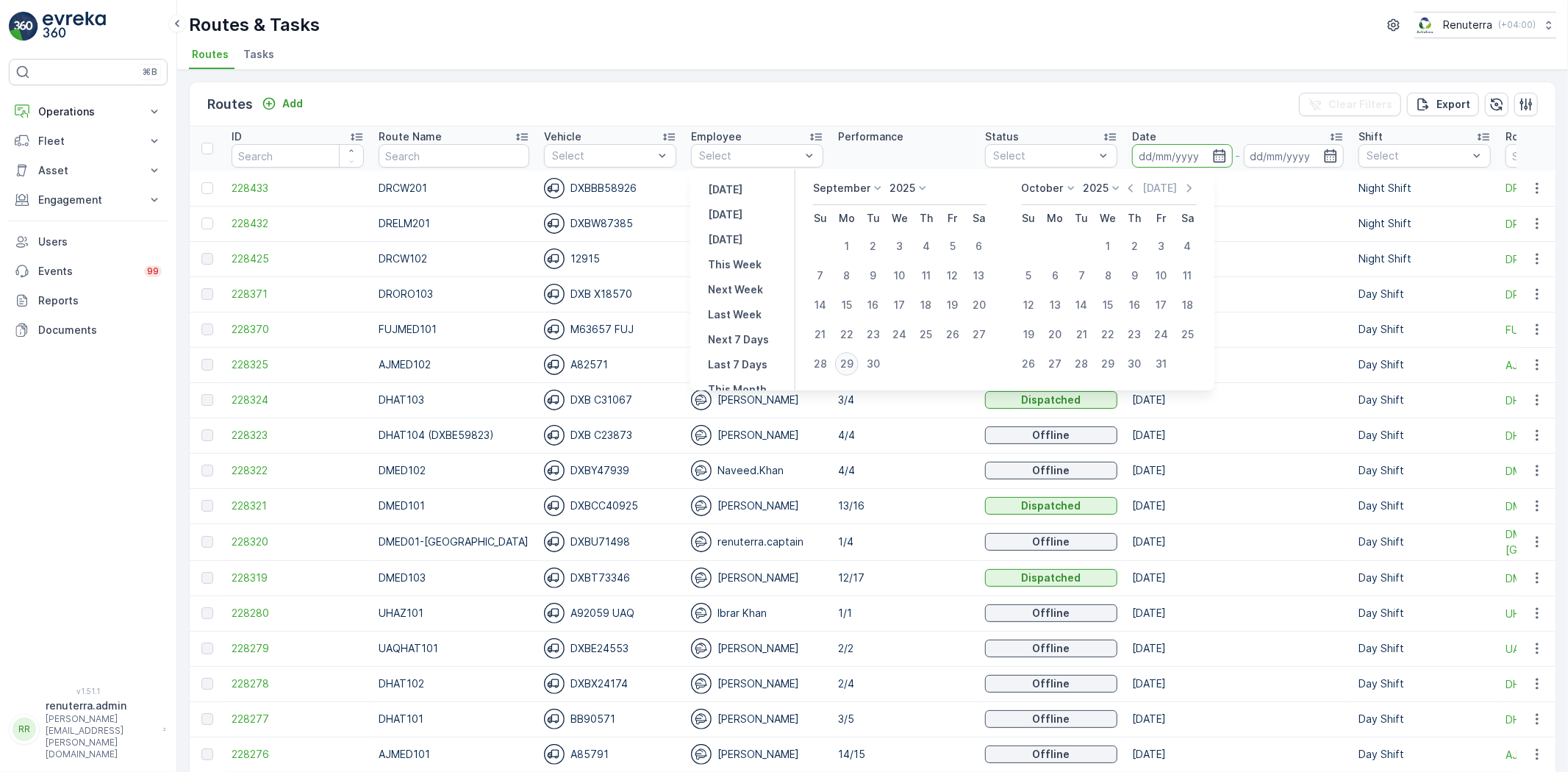
click at [850, 364] on div "29" at bounding box center [847, 364] width 24 height 24
type input "29.09.2025"
click at [848, 363] on div "29" at bounding box center [847, 364] width 24 height 24
type input "29.09.2025"
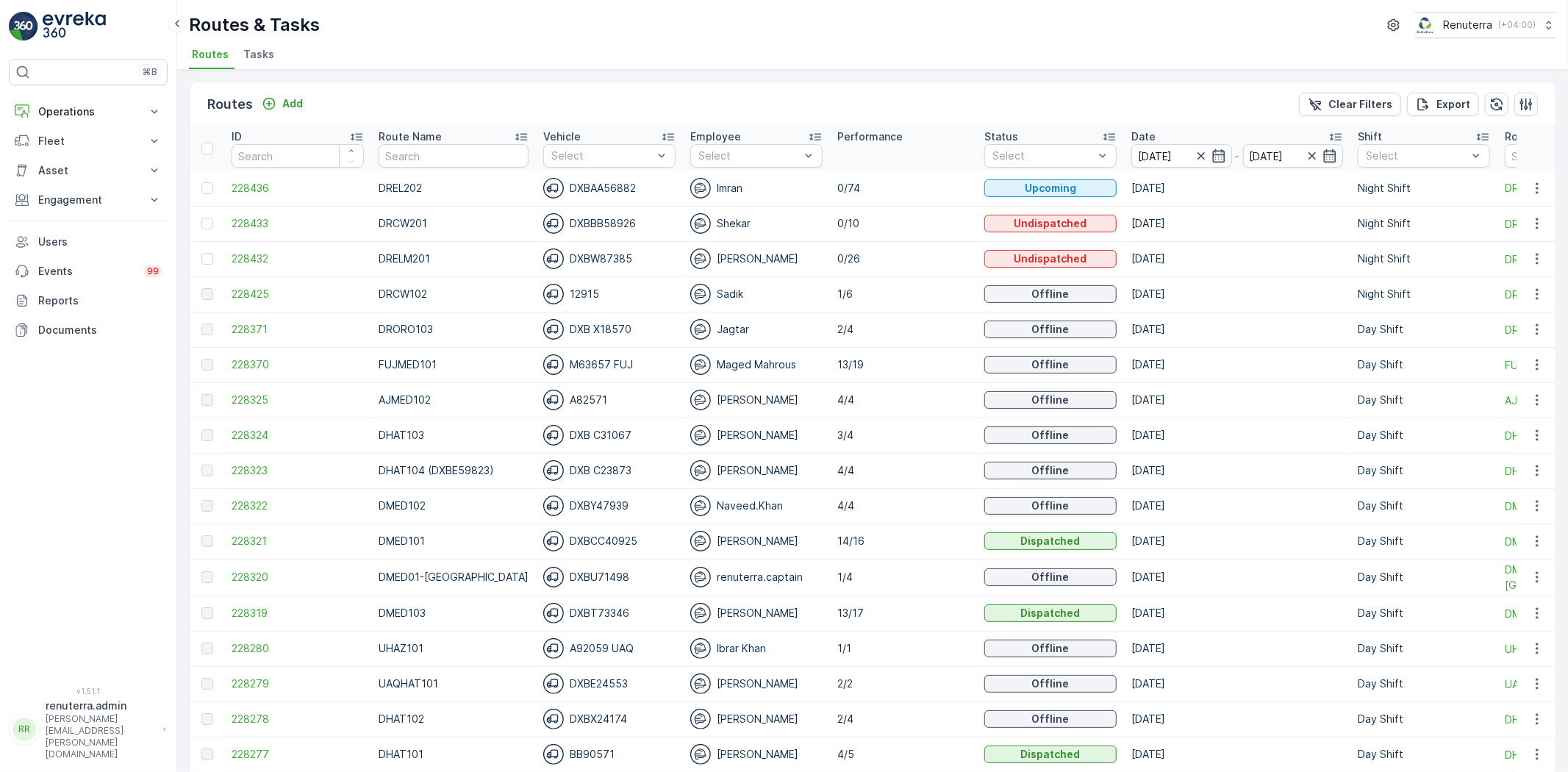
click at [268, 267] on td "228432" at bounding box center [298, 258] width 147 height 35
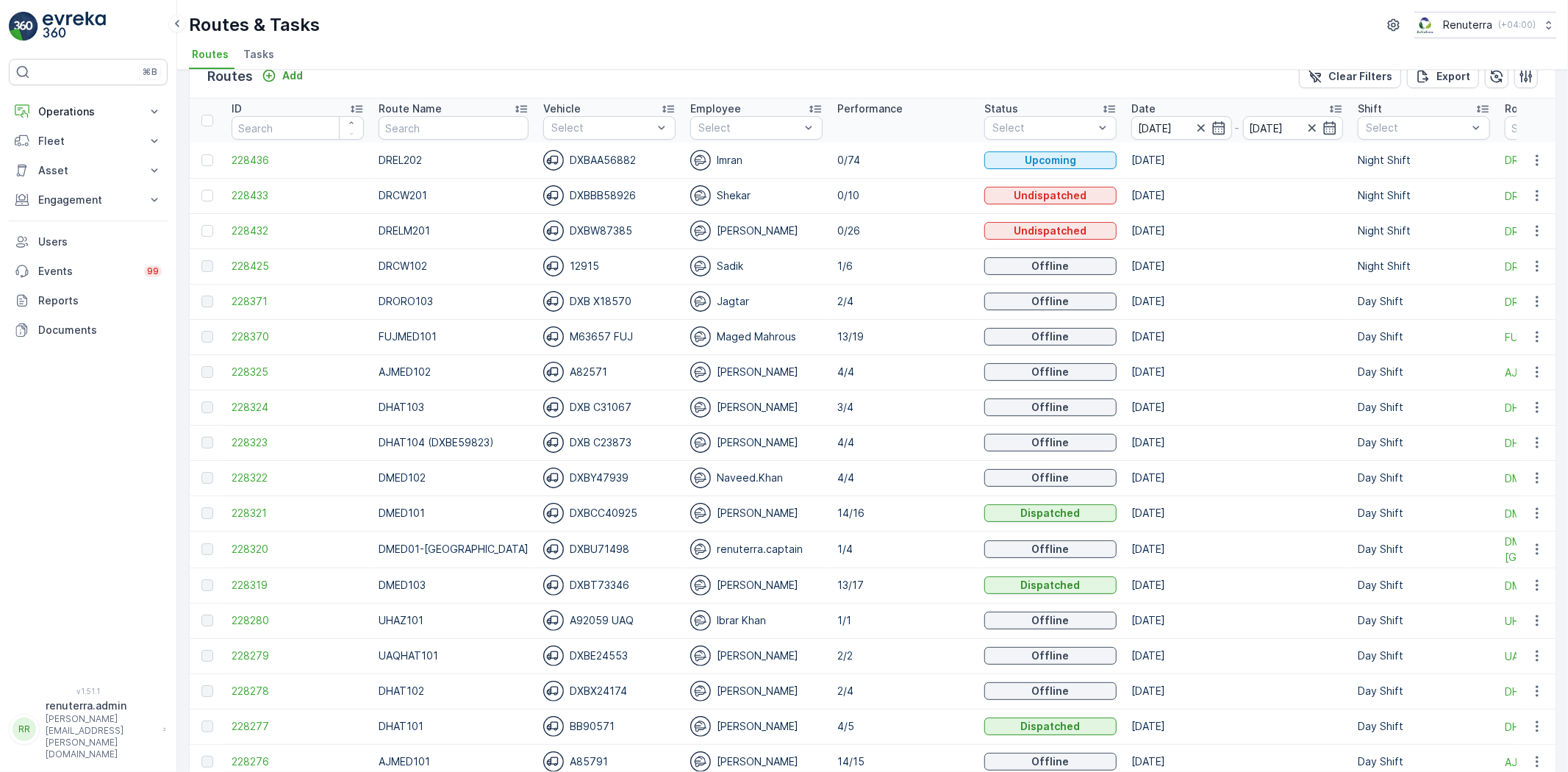
scroll to position [163, 0]
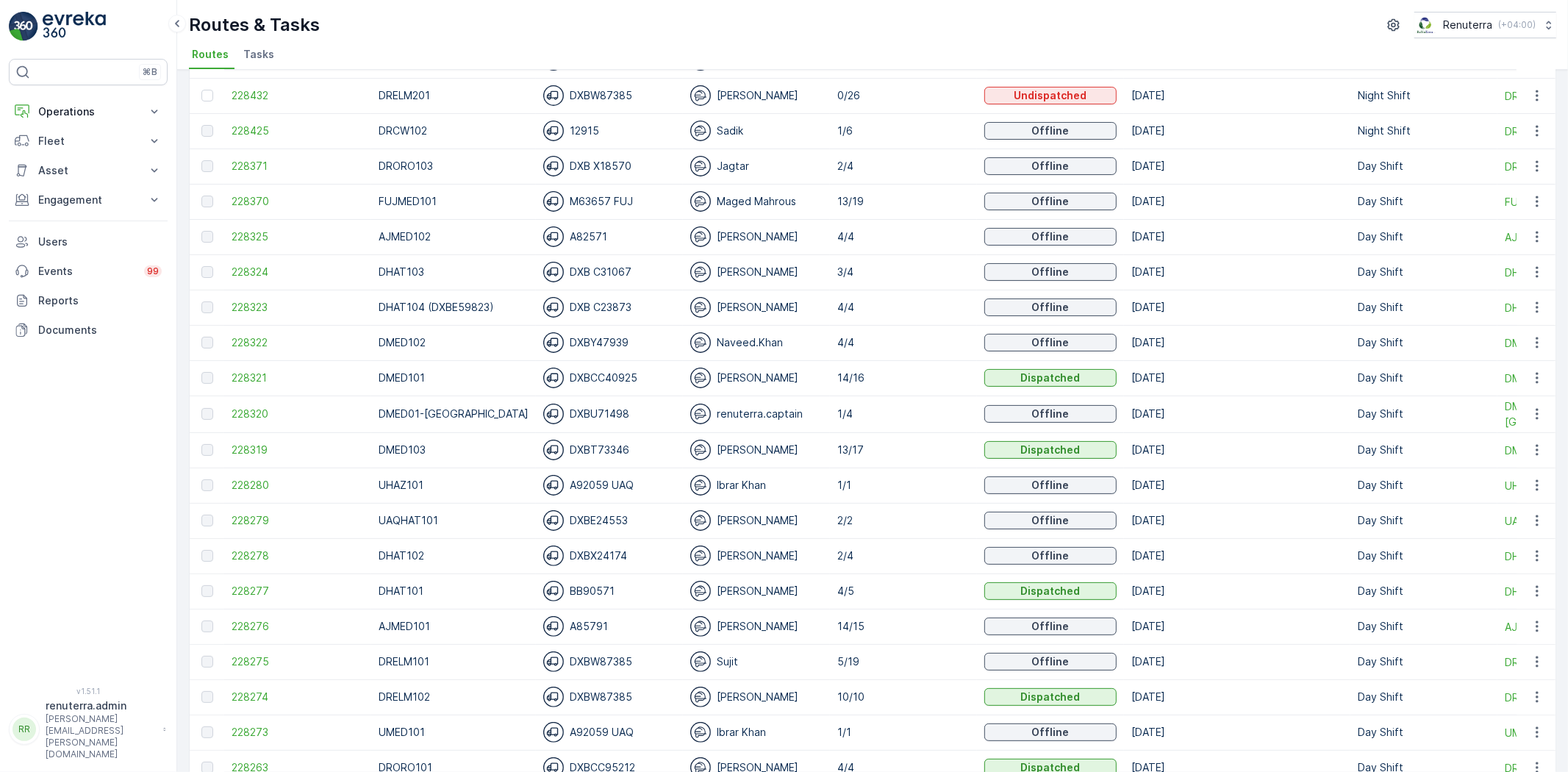
click at [236, 650] on td "228275" at bounding box center [298, 661] width 147 height 35
click at [269, 632] on span "228276" at bounding box center [298, 626] width 132 height 15
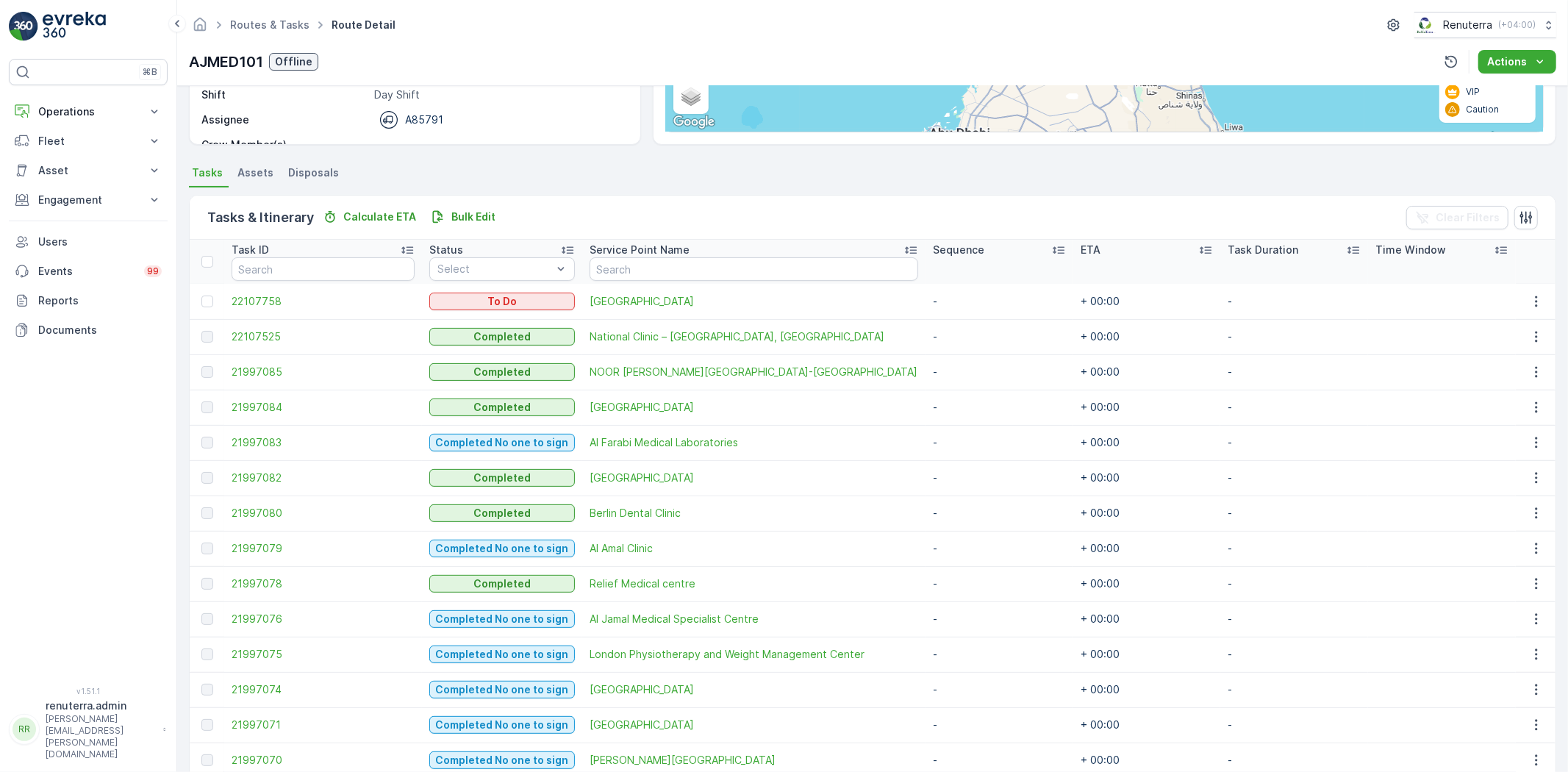
scroll to position [245, 0]
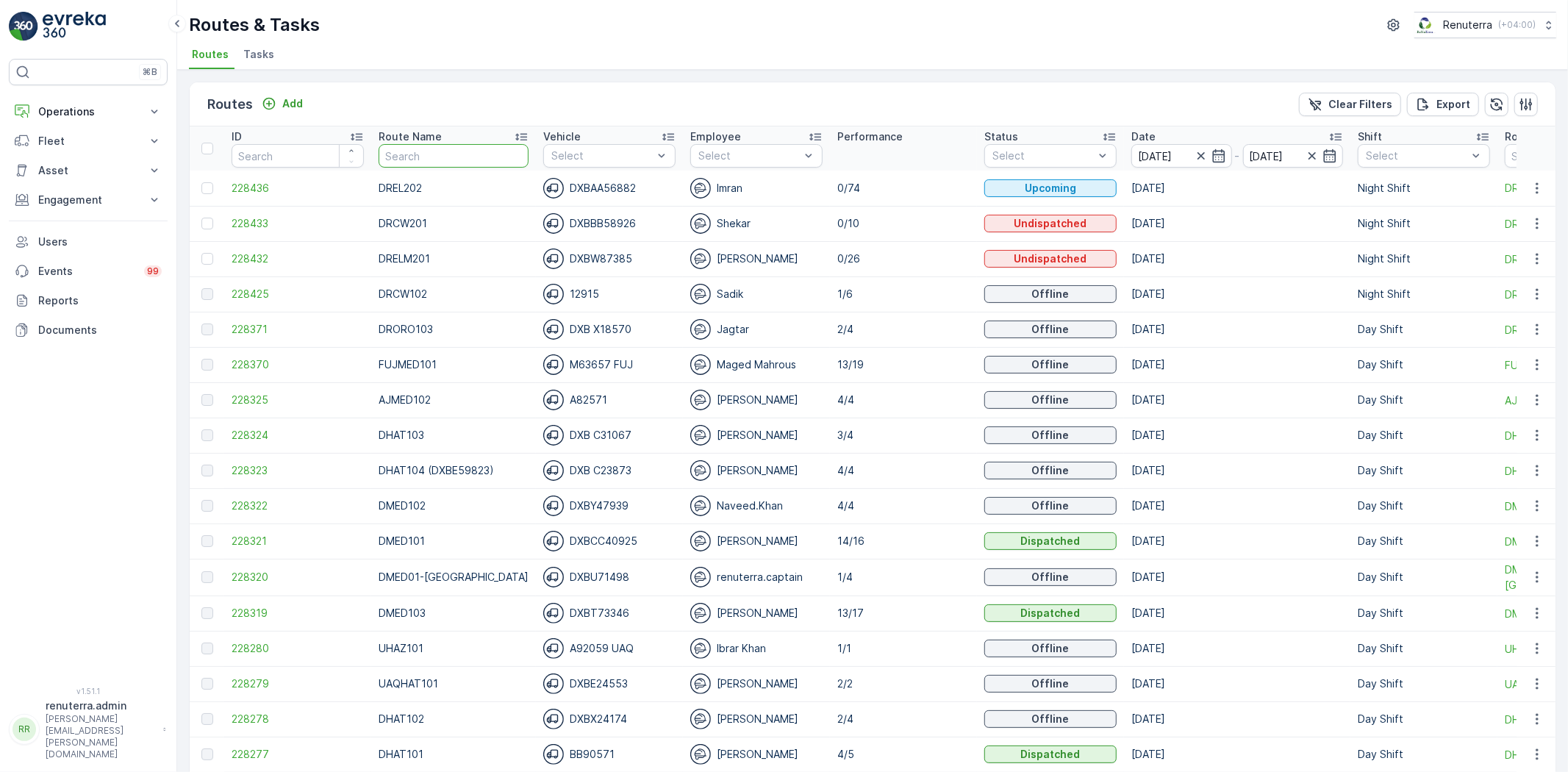
click at [473, 163] on input "text" at bounding box center [453, 156] width 150 height 24
type input "DRELM101"
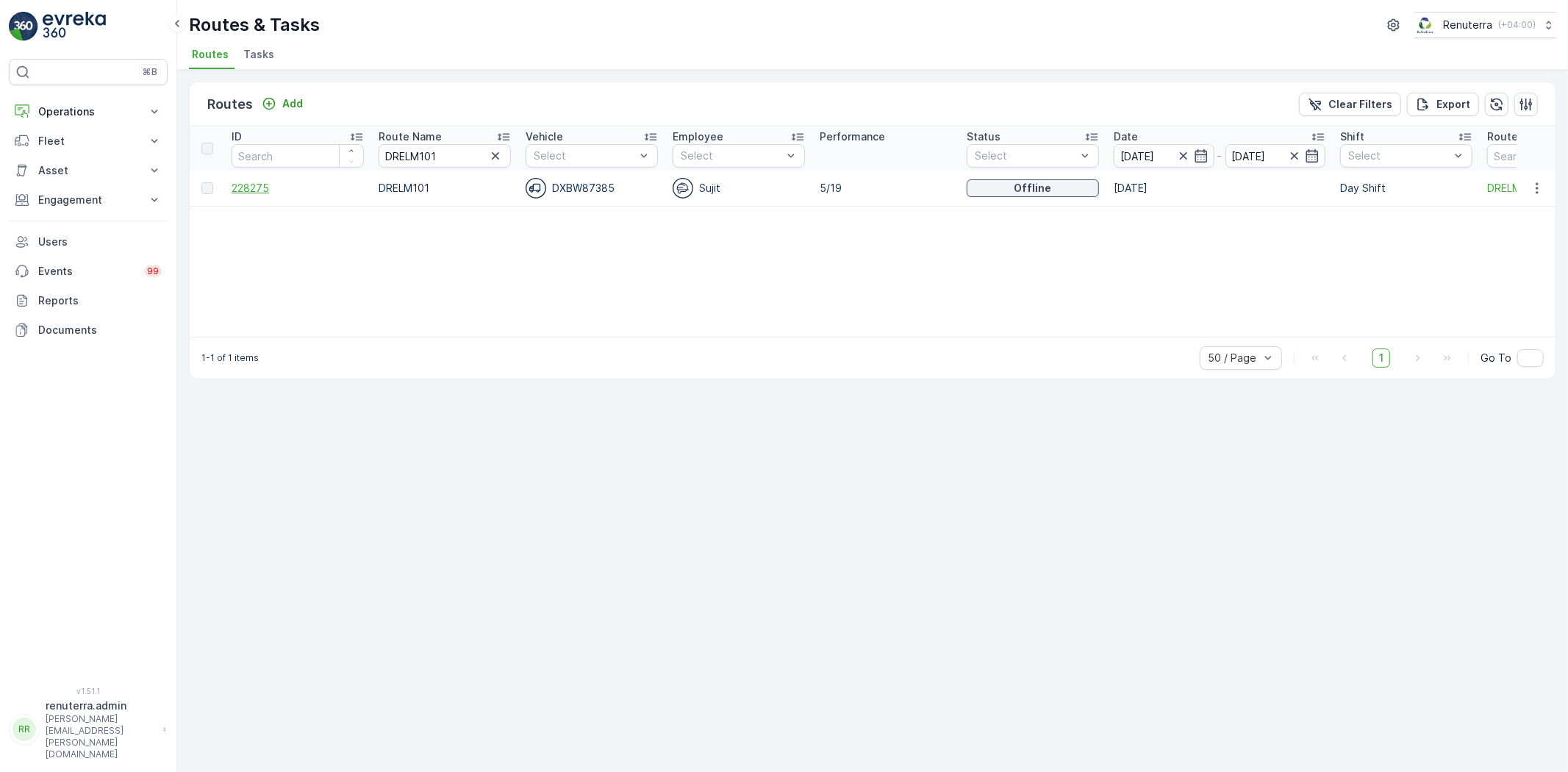
click at [243, 193] on span "228275" at bounding box center [298, 188] width 132 height 15
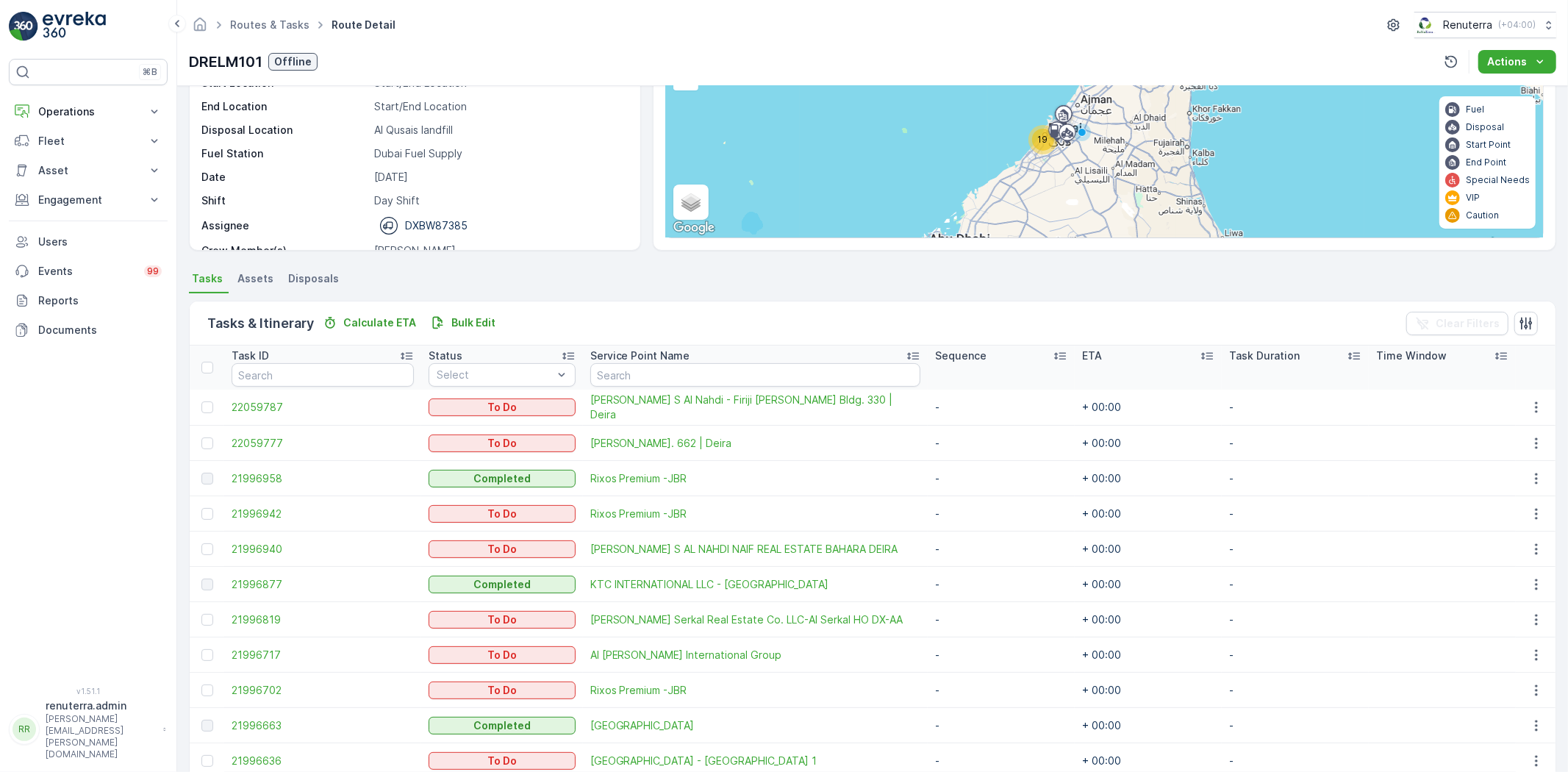
scroll to position [245, 0]
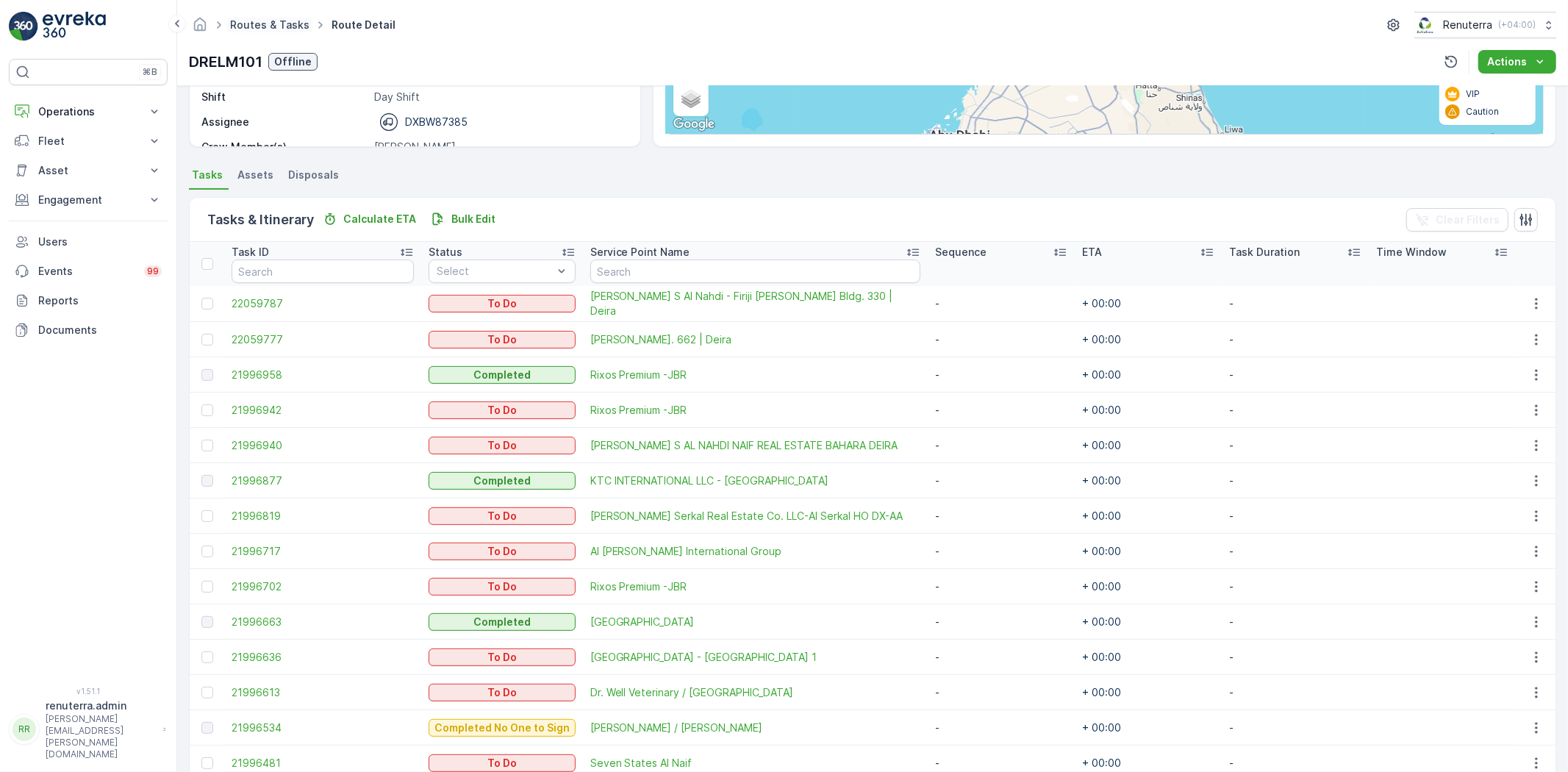
click at [283, 25] on link "Routes & Tasks" at bounding box center [270, 24] width 80 height 12
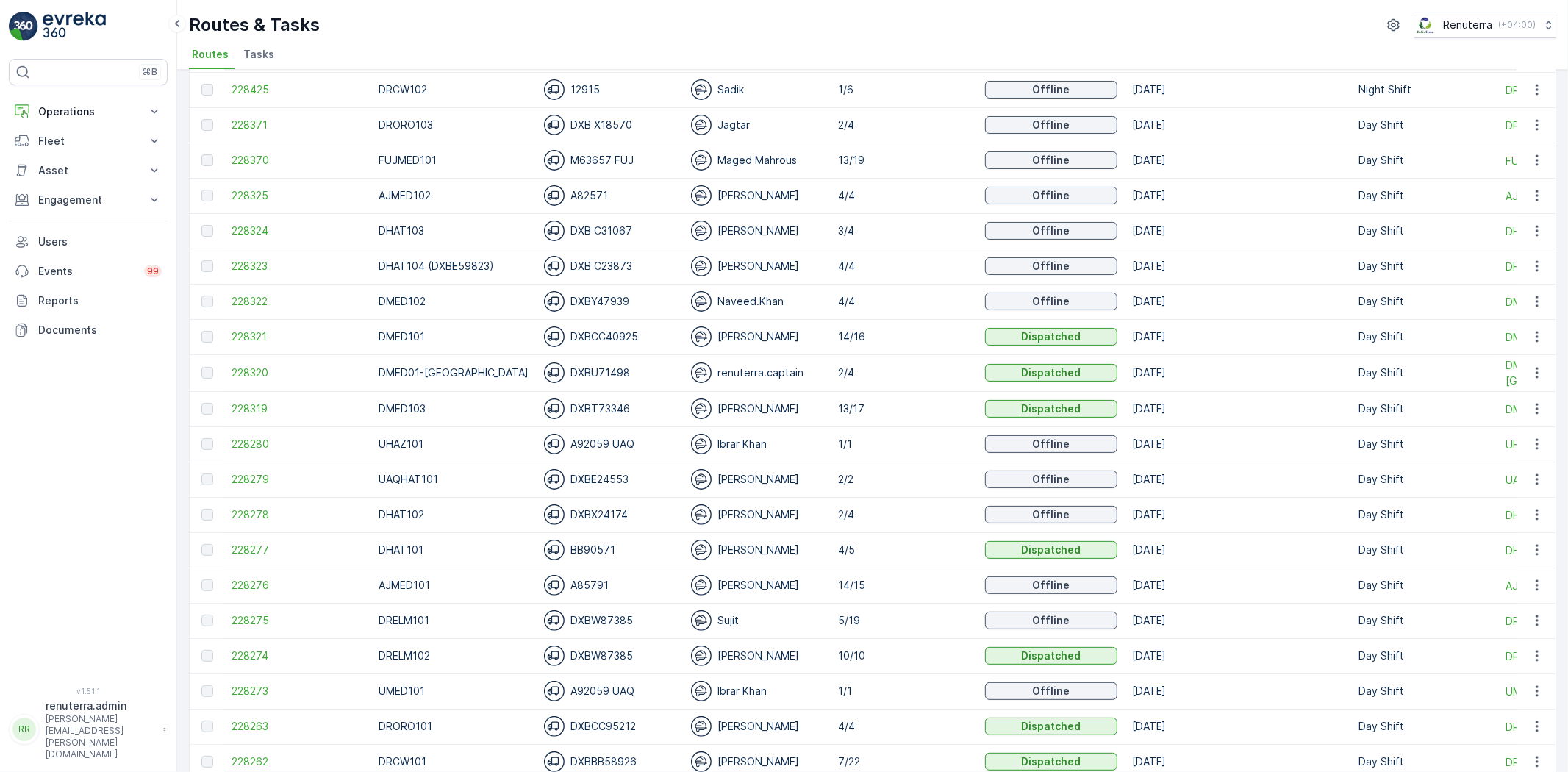
scroll to position [245, 0]
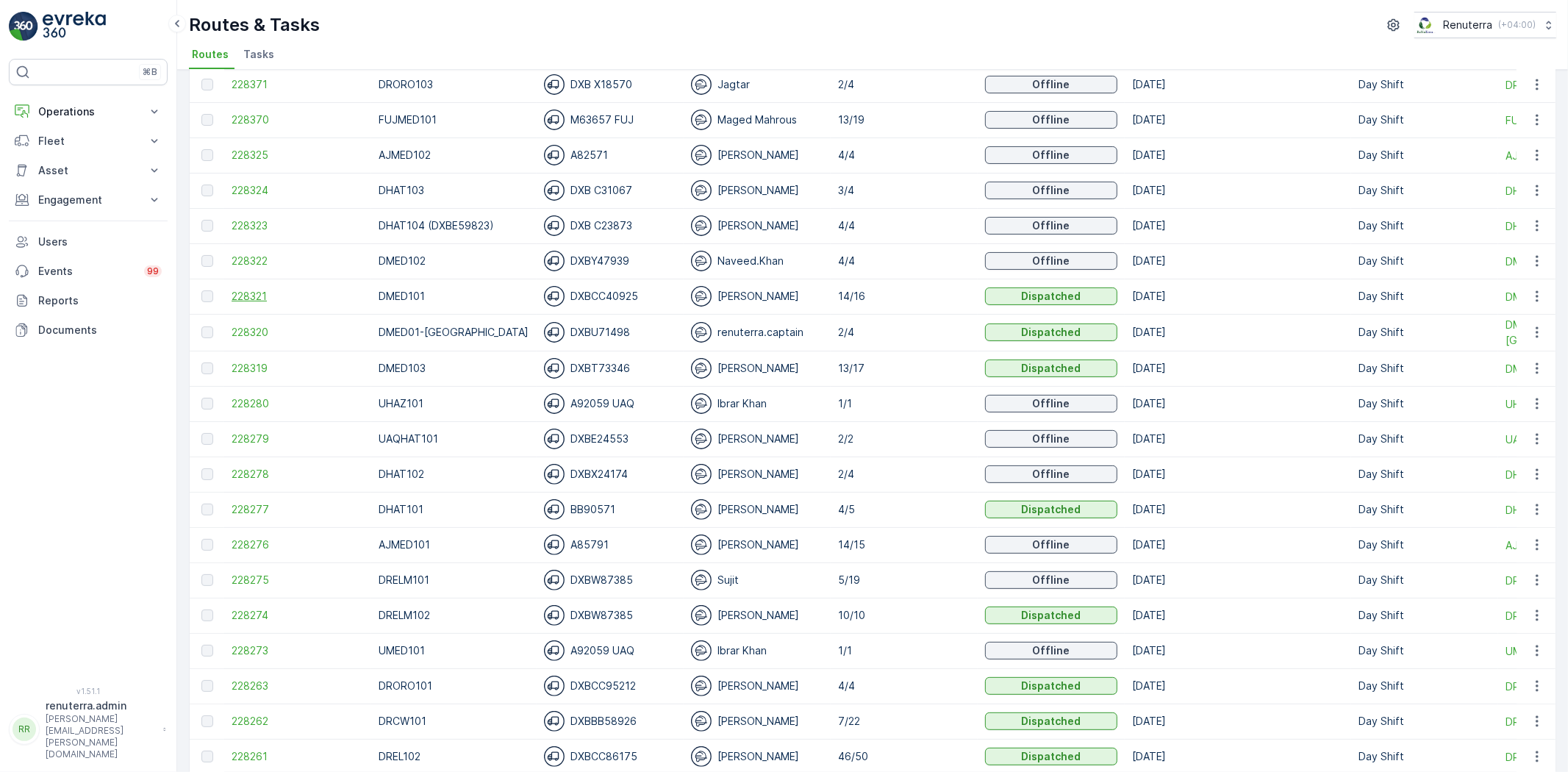
click at [265, 297] on span "228321" at bounding box center [298, 297] width 132 height 15
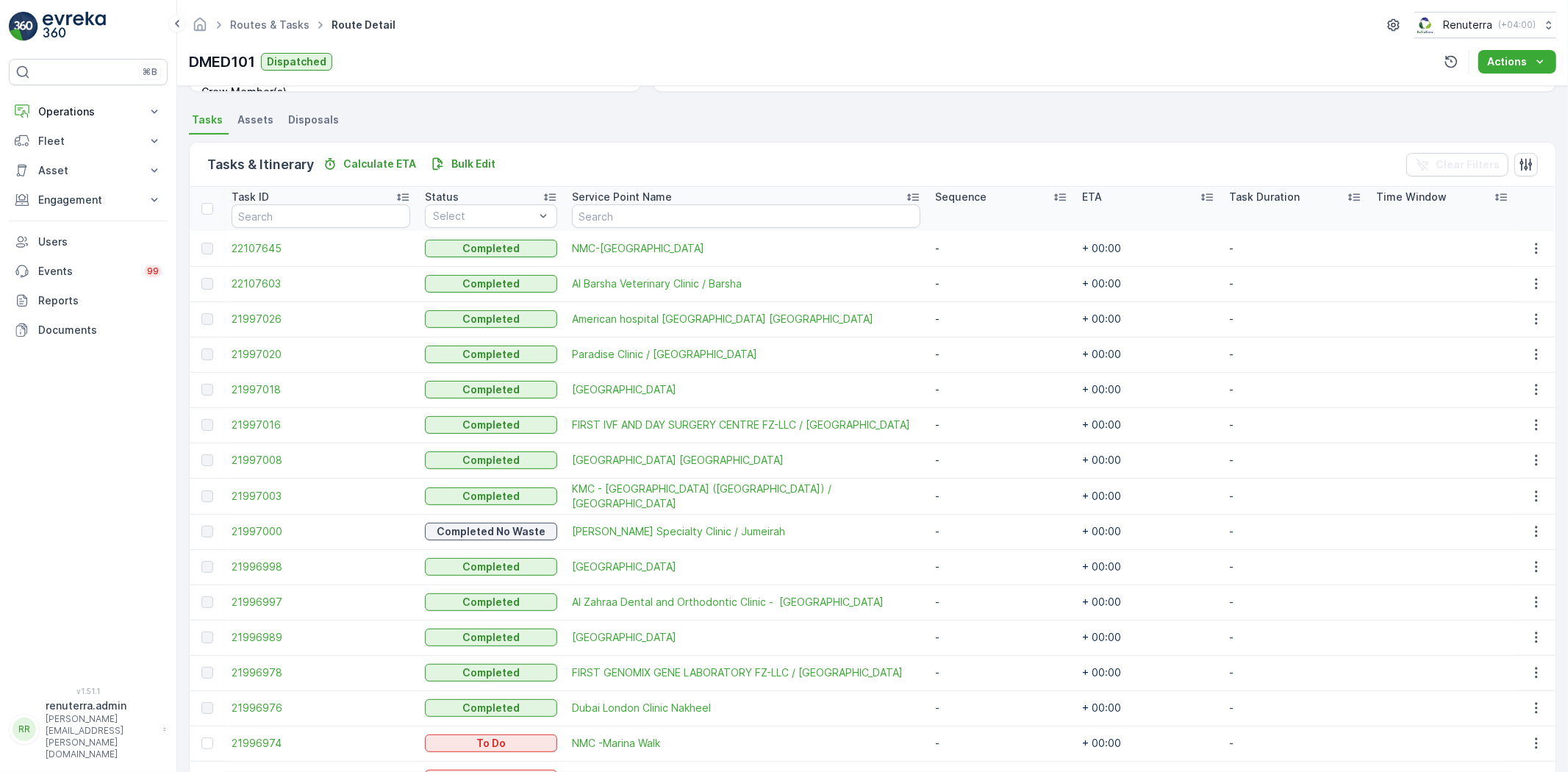
scroll to position [140, 0]
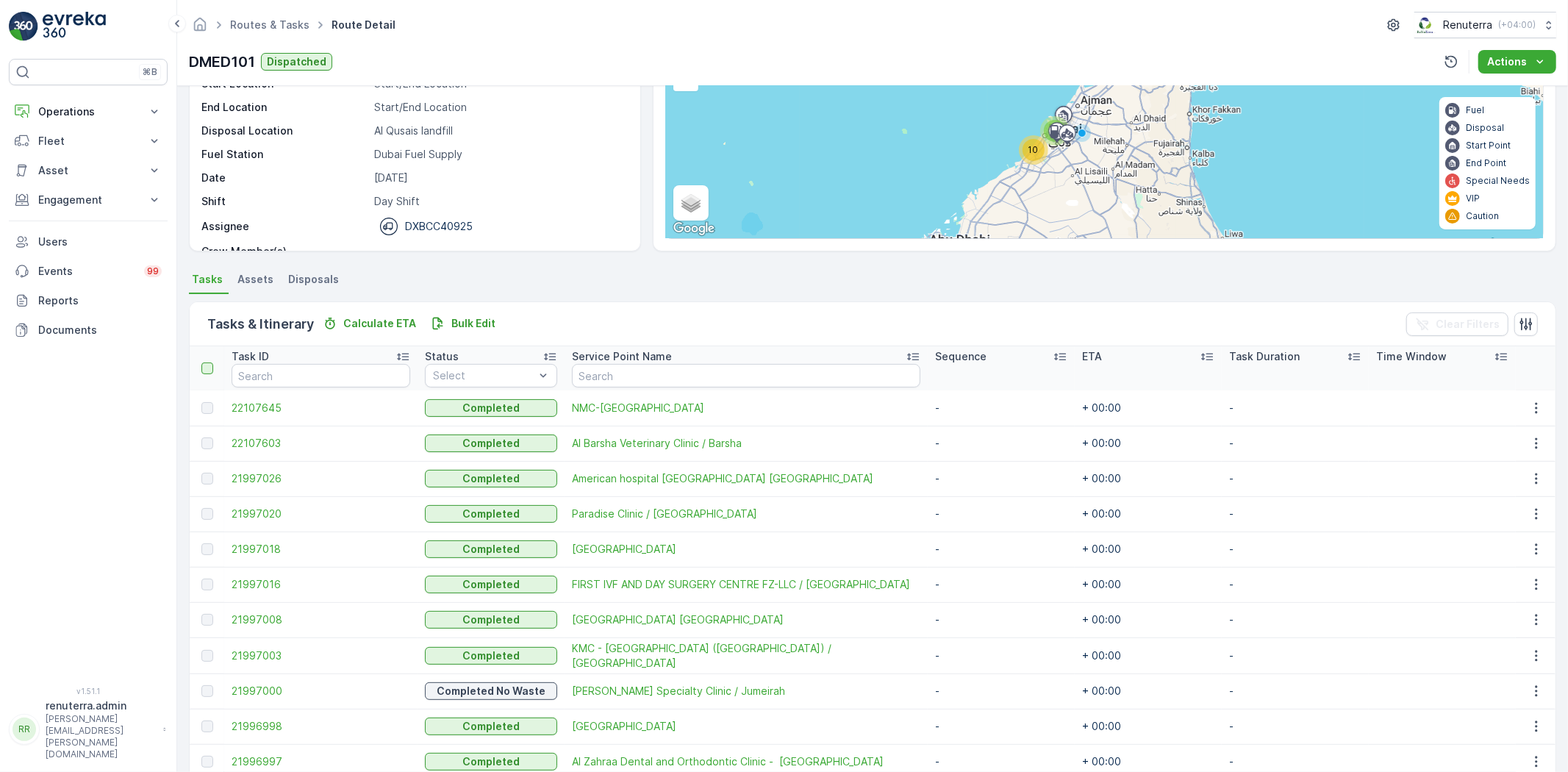
click at [202, 363] on div at bounding box center [207, 368] width 11 height 11
click at [210, 362] on input "checkbox" at bounding box center [210, 362] width 0 height 0
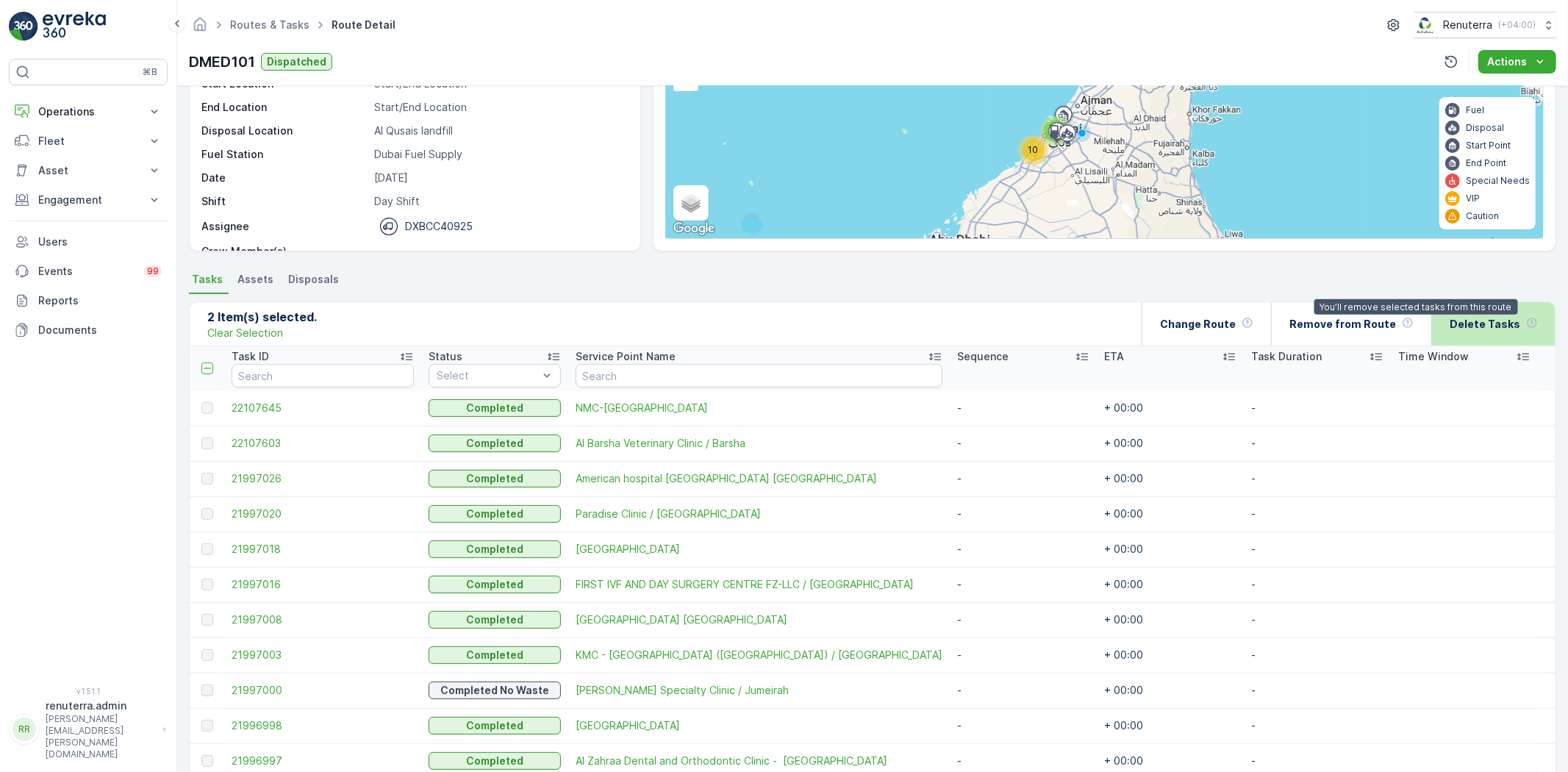
click at [1434, 313] on div "Delete Tasks" at bounding box center [1494, 324] width 125 height 43
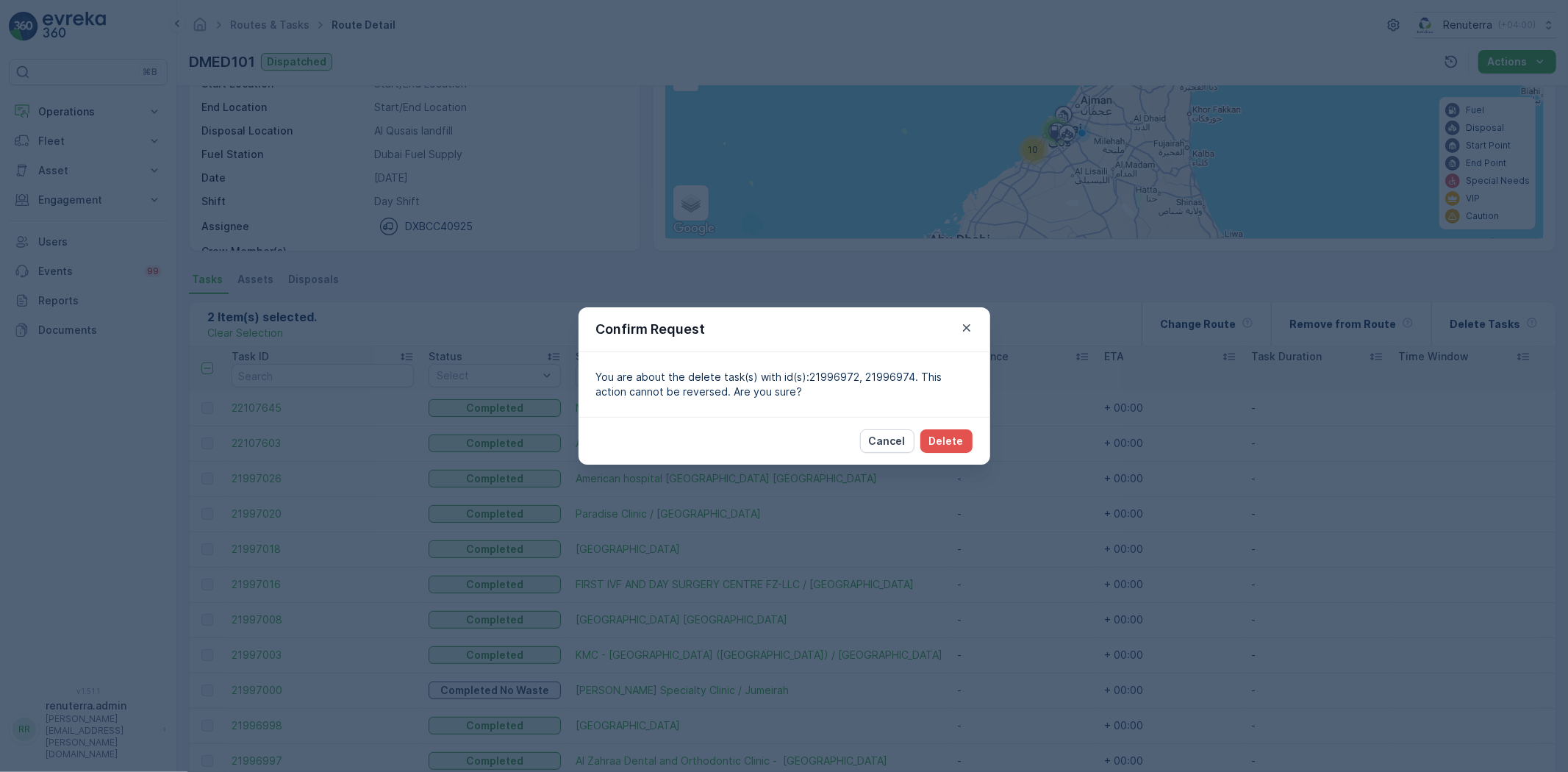
click at [935, 453] on div "Cancel Delete" at bounding box center [784, 441] width 411 height 48
click at [944, 447] on p "Delete" at bounding box center [947, 441] width 34 height 15
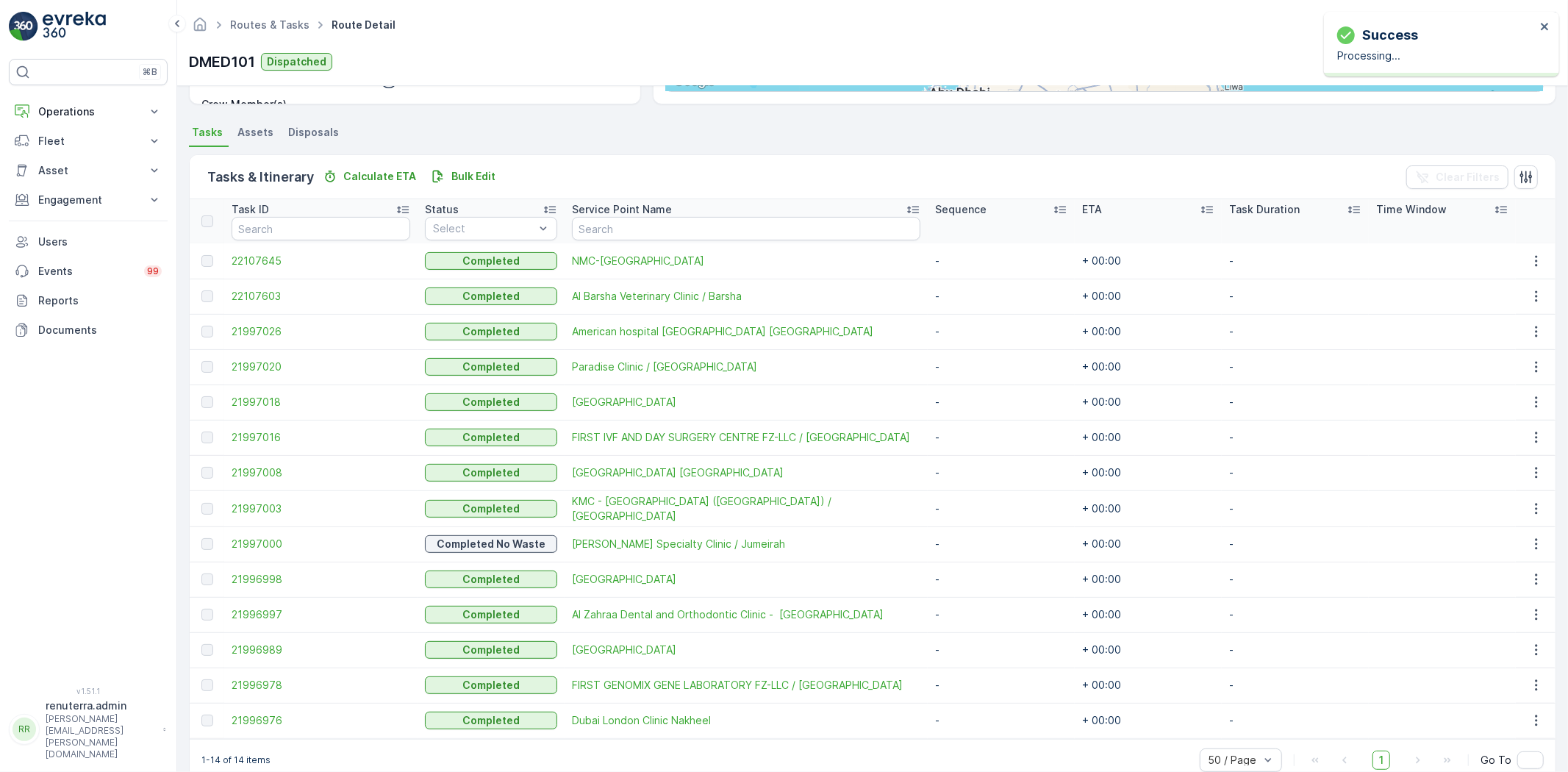
scroll to position [314, 0]
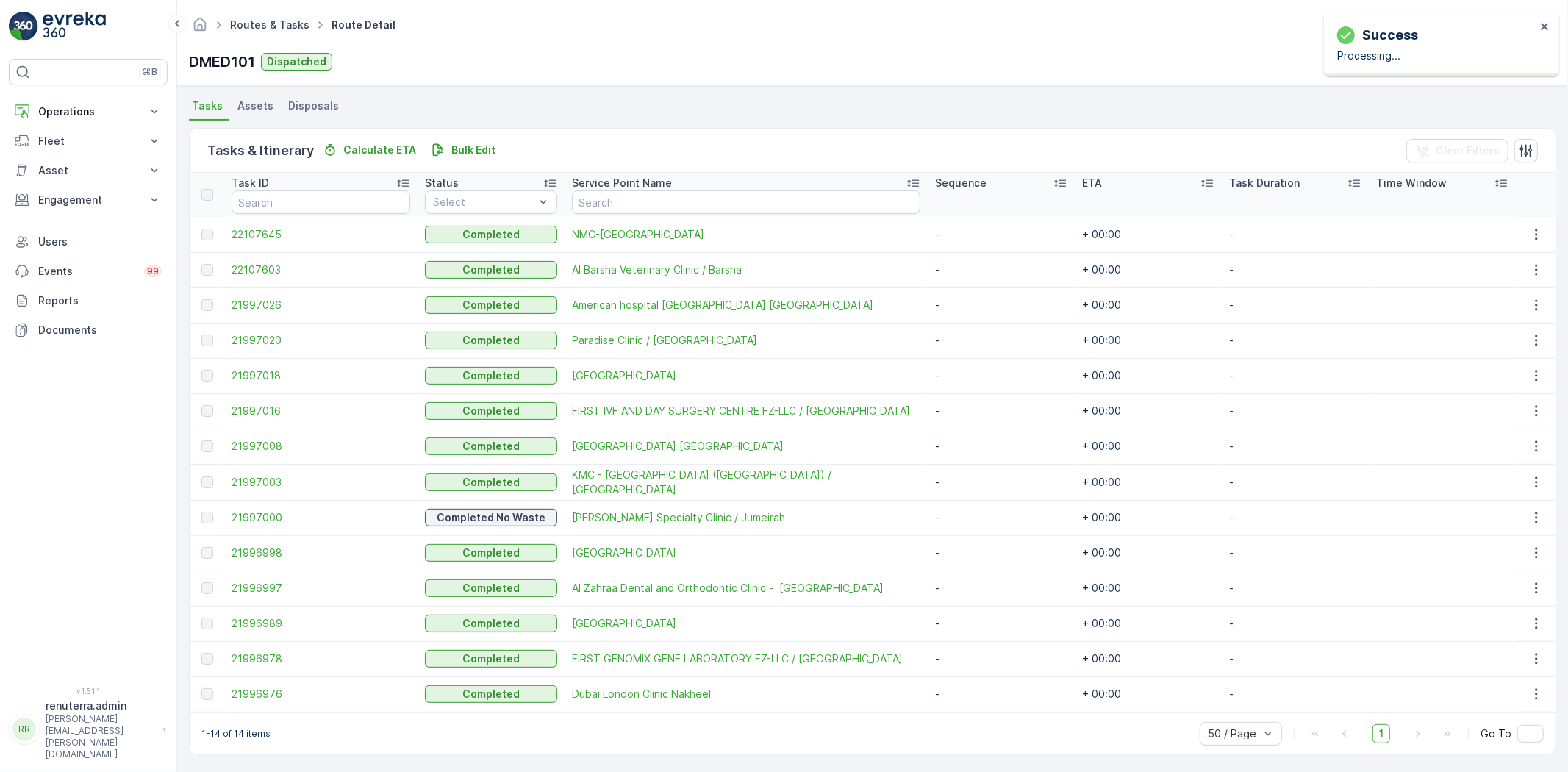
click at [281, 25] on link "Routes & Tasks" at bounding box center [270, 24] width 80 height 12
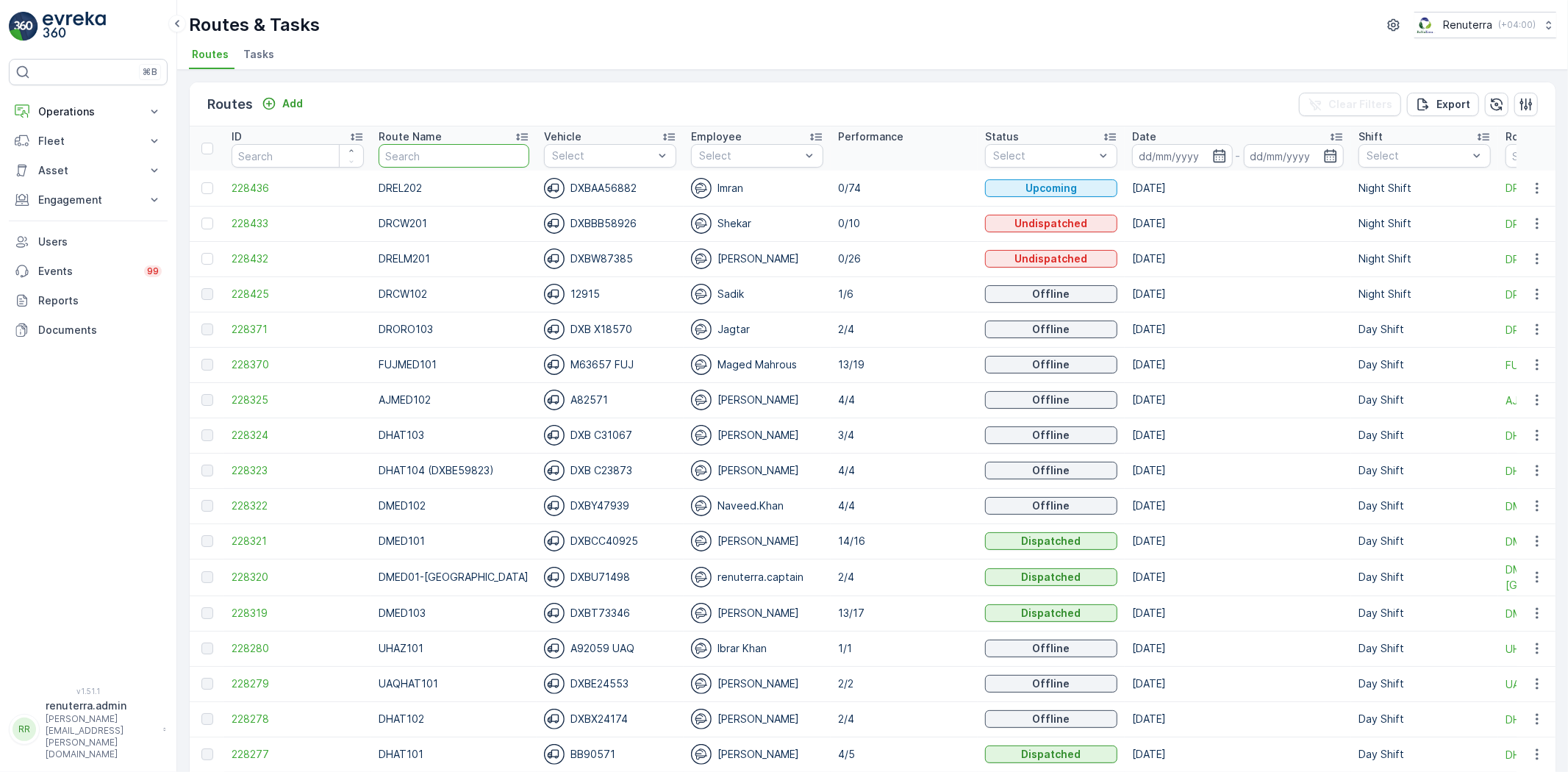
click at [445, 144] on input "text" at bounding box center [454, 156] width 151 height 24
type input "DMED103"
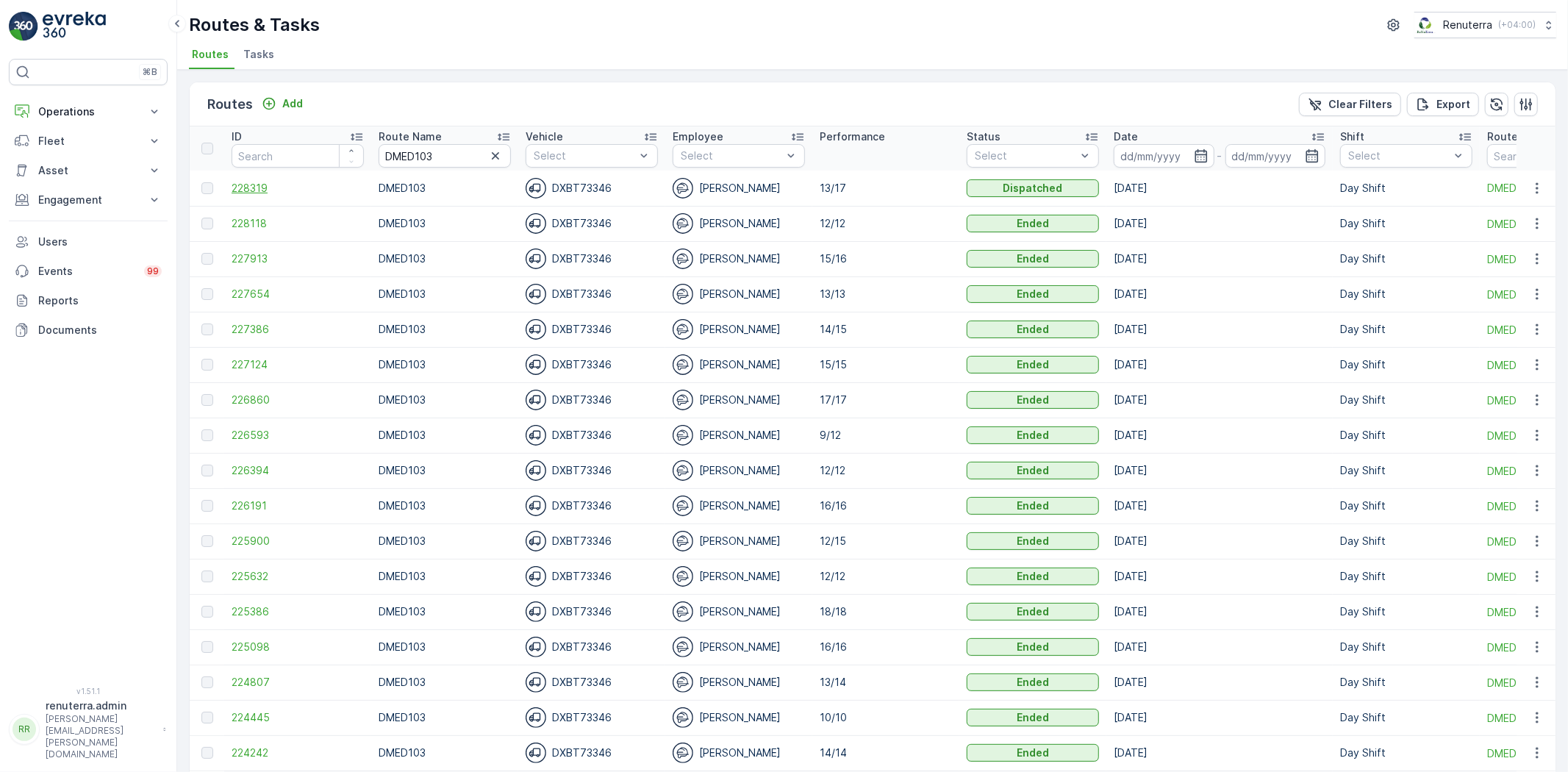
click at [239, 192] on span "228319" at bounding box center [298, 188] width 132 height 15
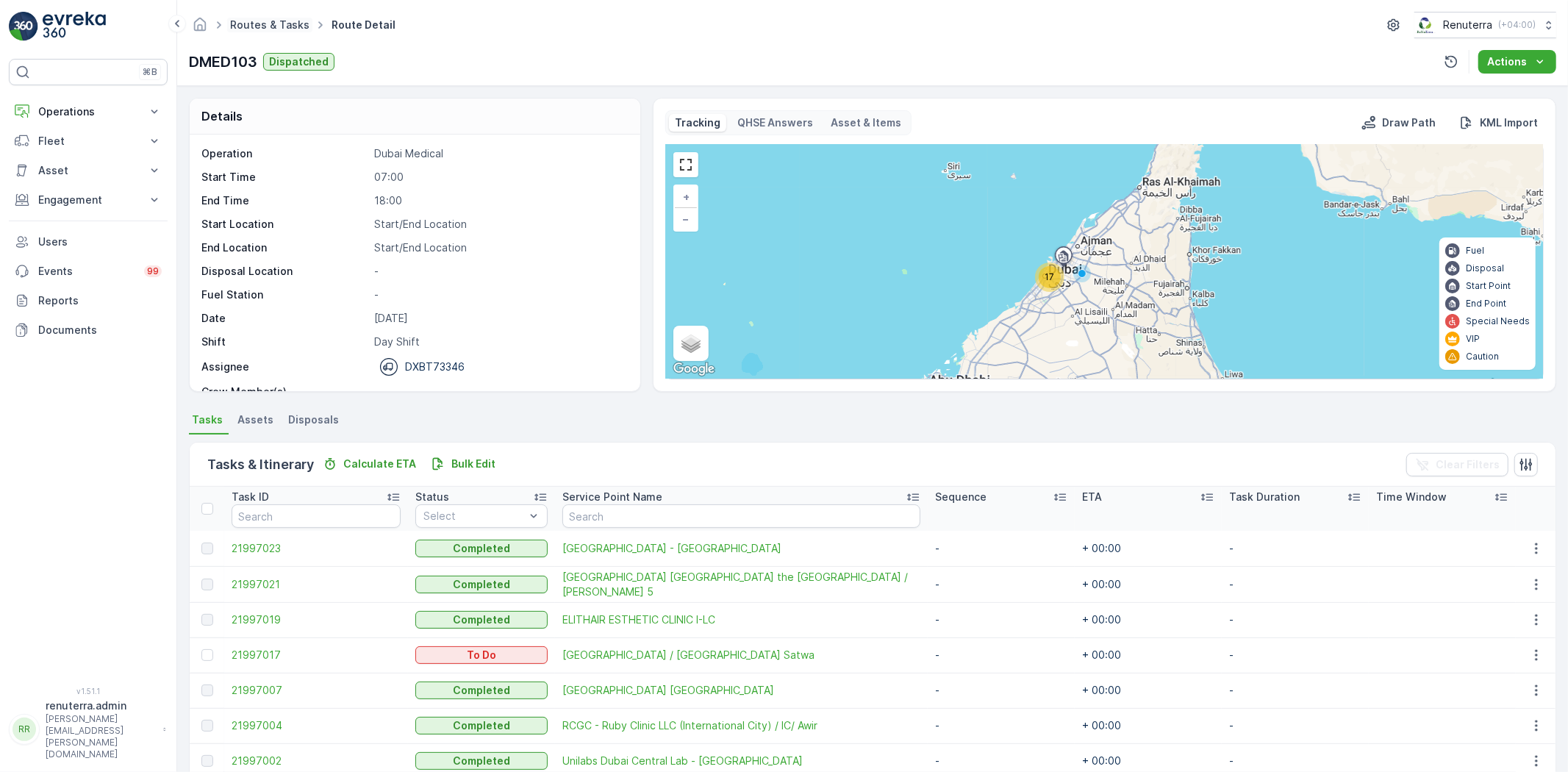
click at [253, 19] on link "Routes & Tasks" at bounding box center [270, 24] width 80 height 12
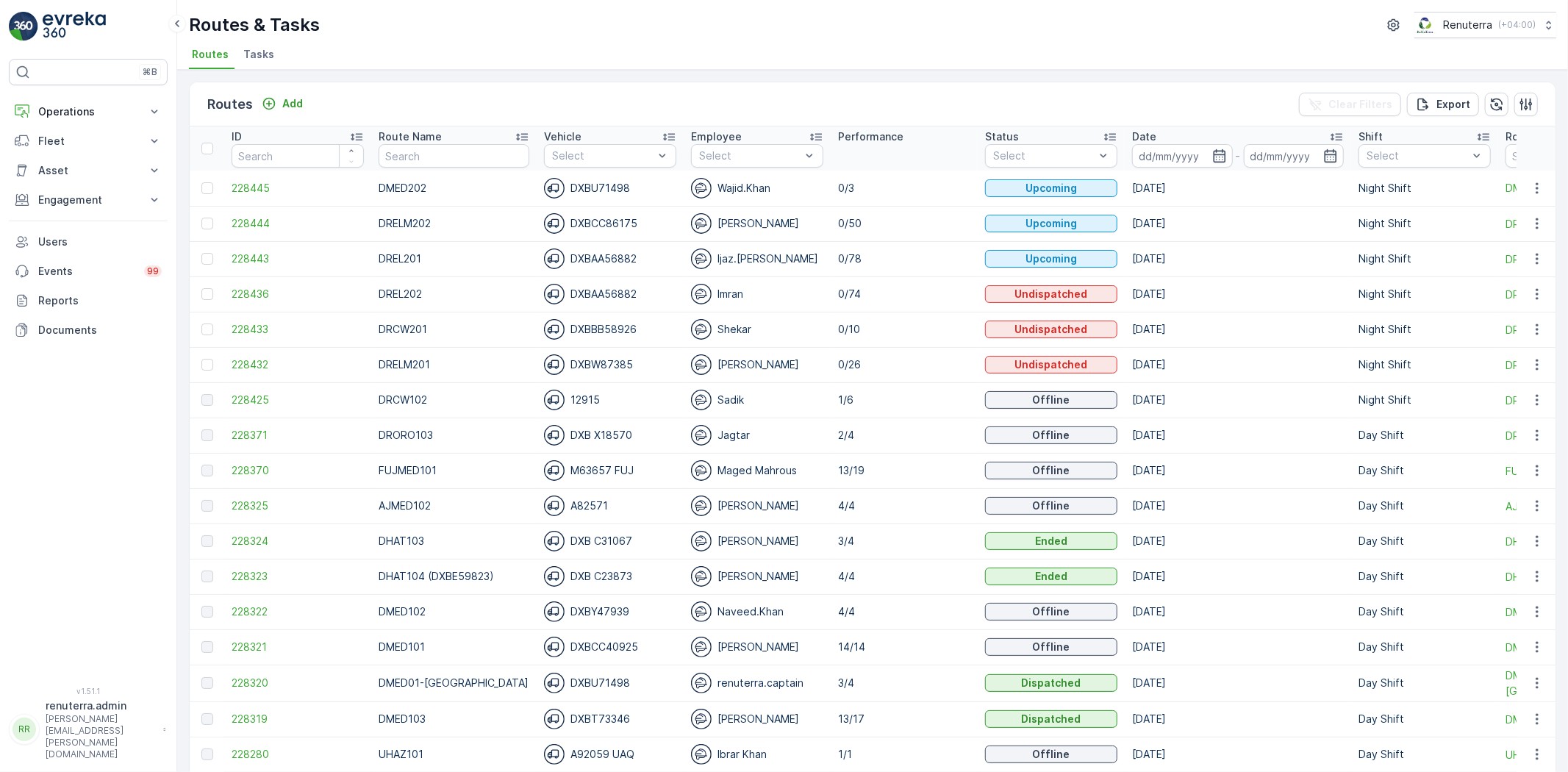
click at [1155, 170] on td "[DATE]" at bounding box center [1238, 188] width 226 height 35
click at [1149, 159] on input at bounding box center [1182, 156] width 101 height 24
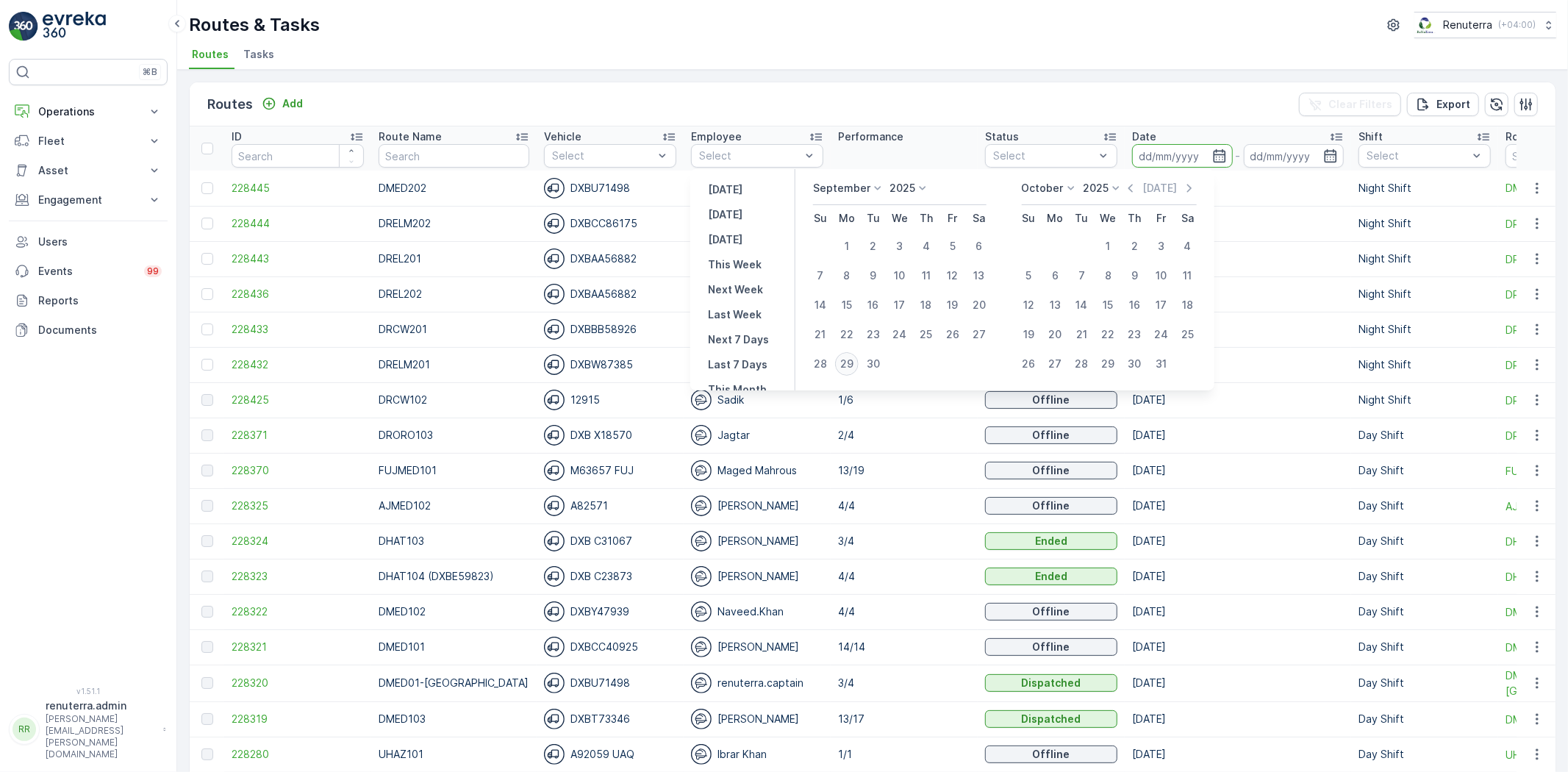
click at [852, 363] on div "29" at bounding box center [847, 364] width 24 height 24
type input "[DATE]"
click at [852, 363] on div "29" at bounding box center [847, 364] width 24 height 24
type input "[DATE]"
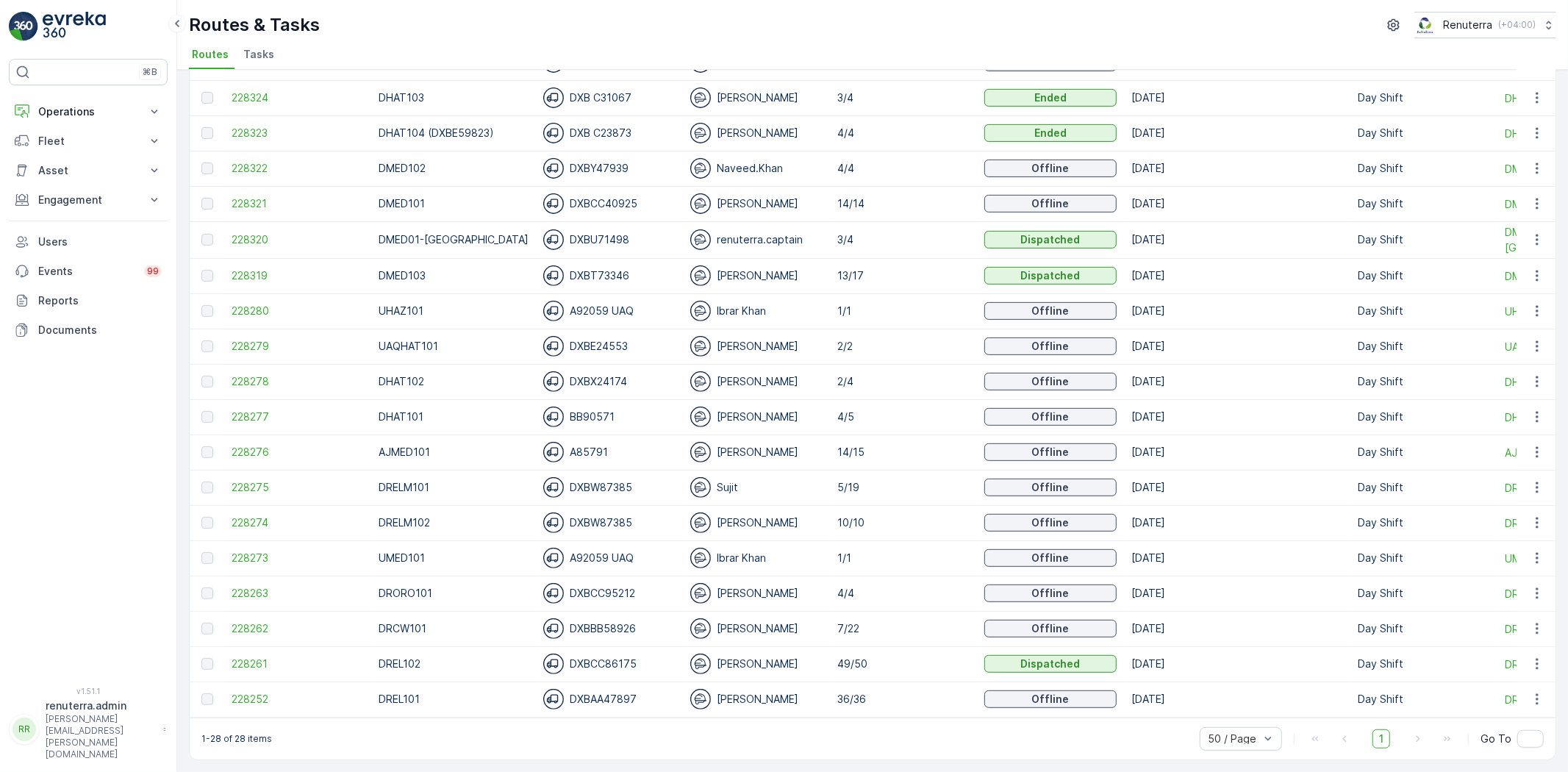
scroll to position [450, 0]
drag, startPoint x: 195, startPoint y: 741, endPoint x: 283, endPoint y: 732, distance: 88.5
click at [282, 733] on div "1-28 of 28 items 50 / Page 1 Go To" at bounding box center [872, 738] width 1366 height 42
click at [304, 726] on div "1-28 of 28 items 50 / Page 1 Go To" at bounding box center [872, 738] width 1366 height 42
drag, startPoint x: 822, startPoint y: 692, endPoint x: 857, endPoint y: 687, distance: 35.4
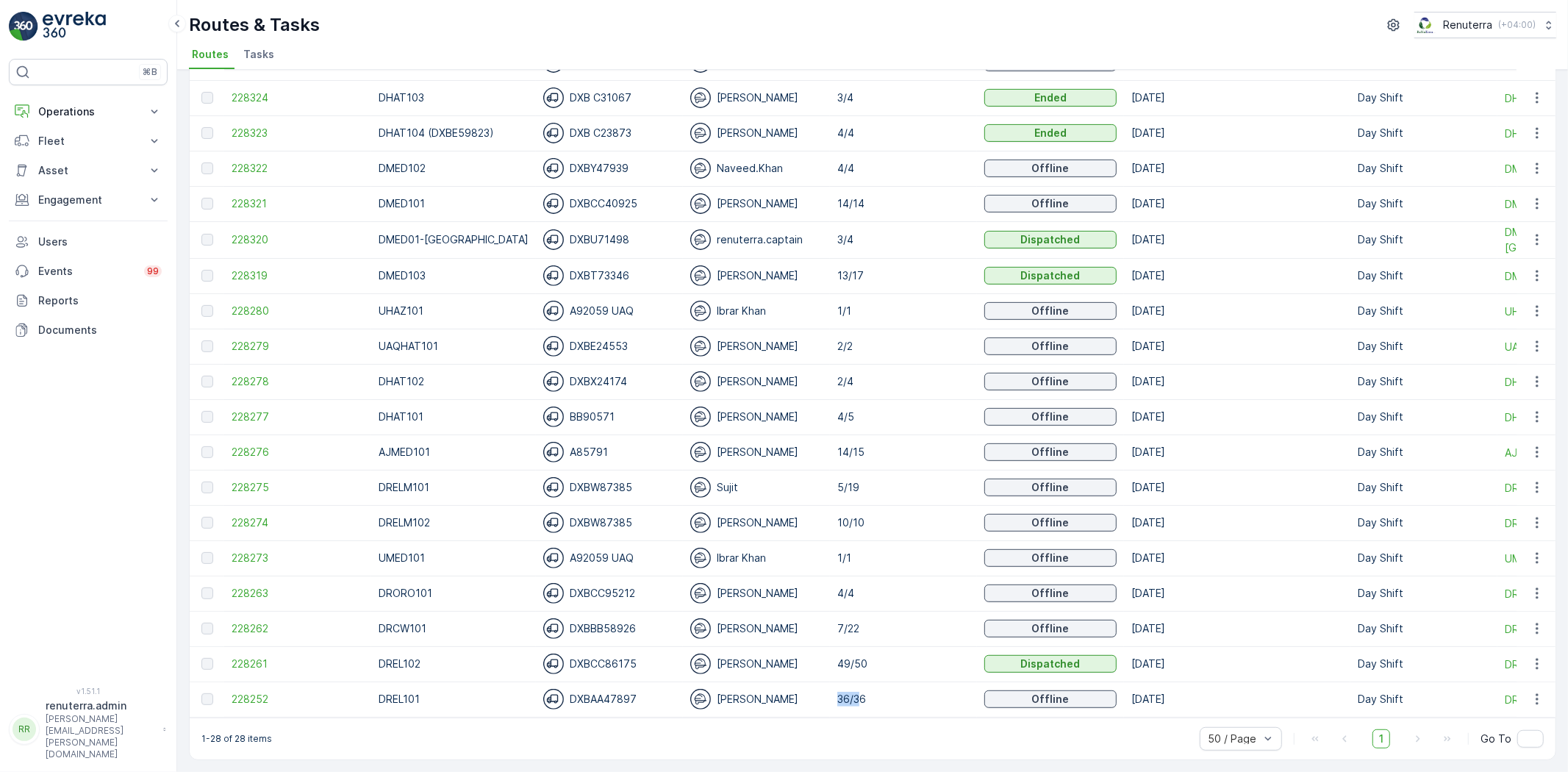
click at [847, 686] on td "36/36" at bounding box center [903, 699] width 147 height 35
click at [874, 694] on p "36/36" at bounding box center [903, 699] width 132 height 15
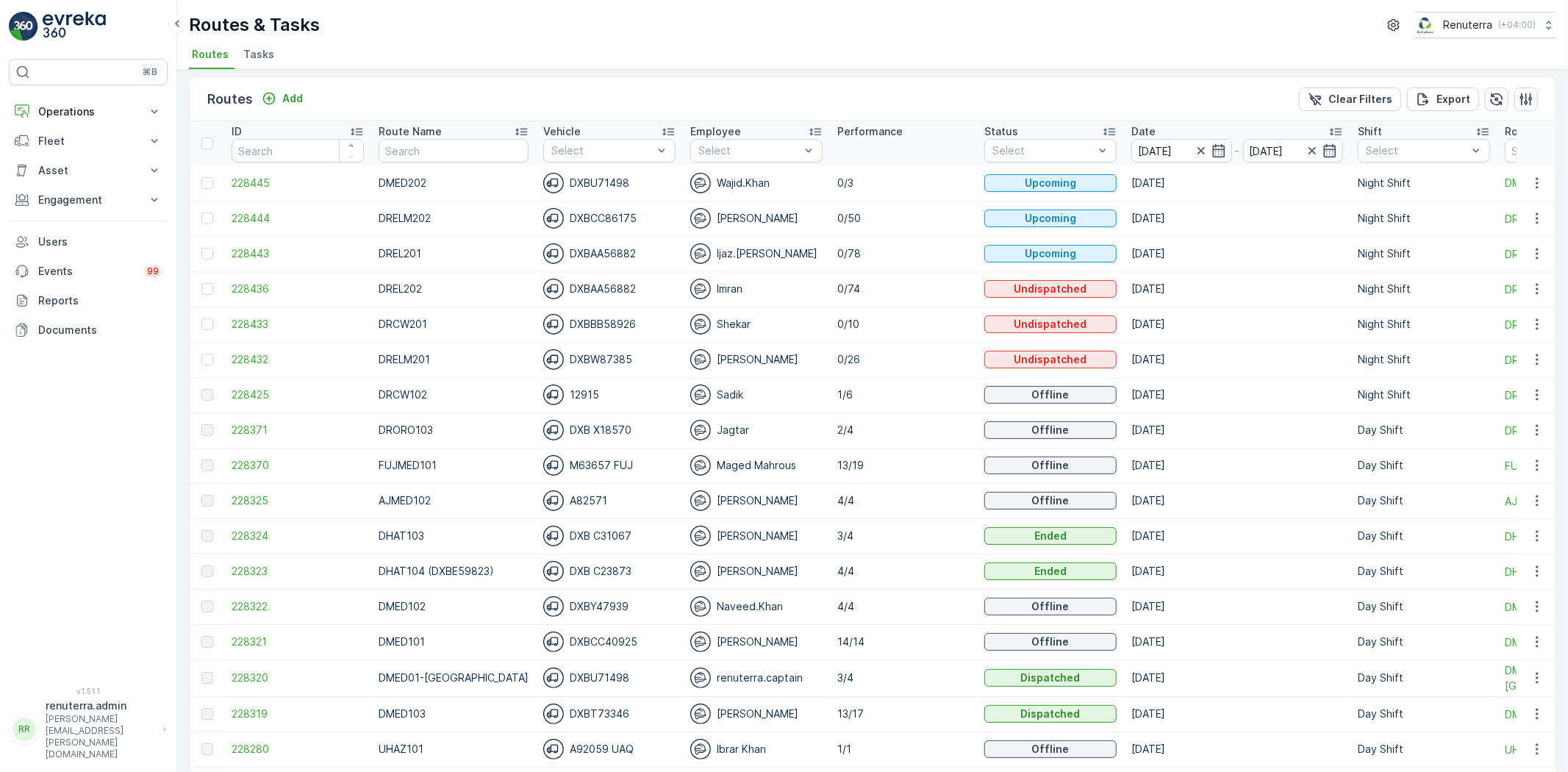
scroll to position [0, 0]
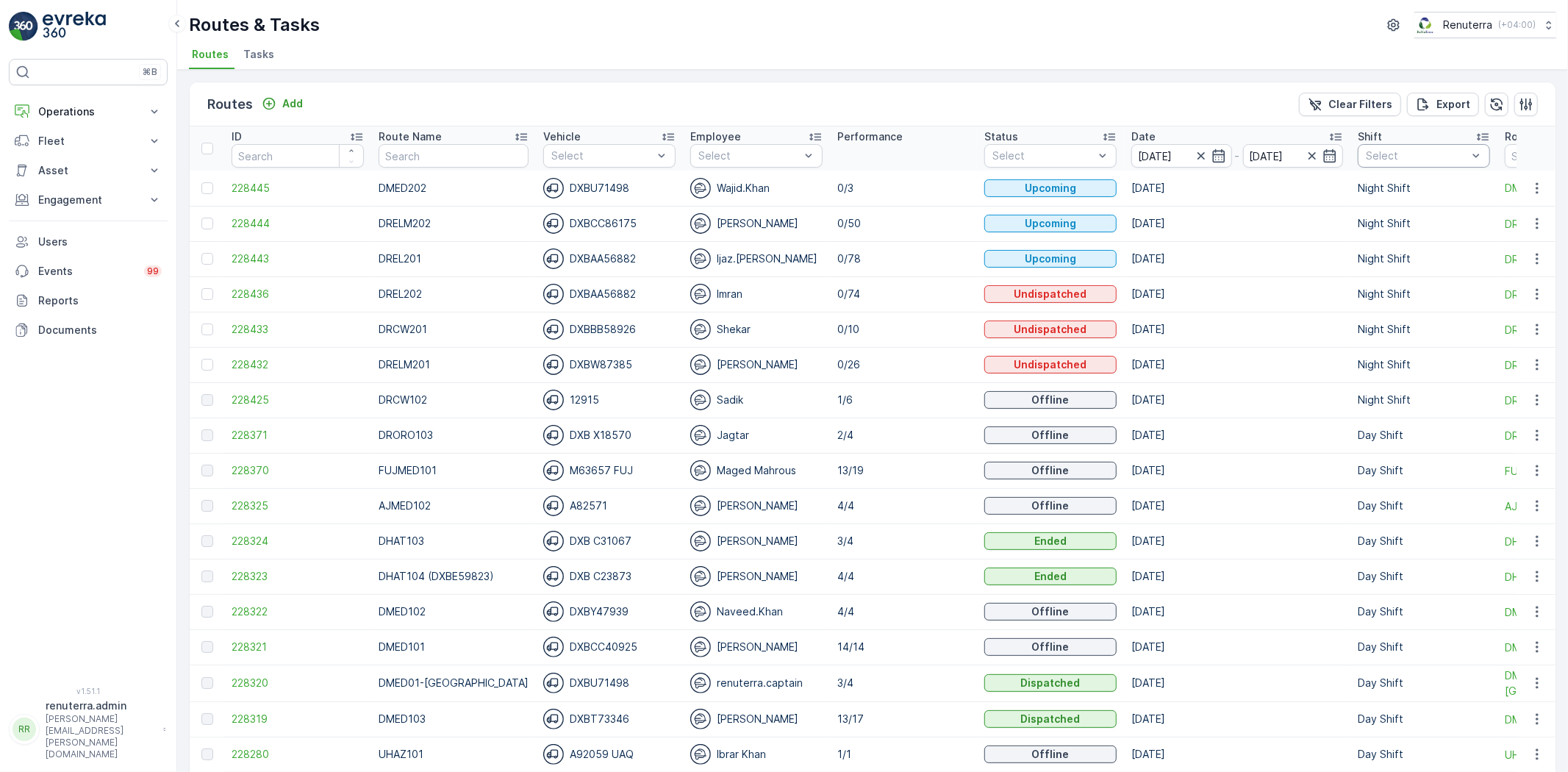
click at [1387, 144] on div "Select" at bounding box center [1424, 156] width 132 height 24
click at [1382, 239] on p "Day Shift" at bounding box center [1405, 237] width 47 height 15
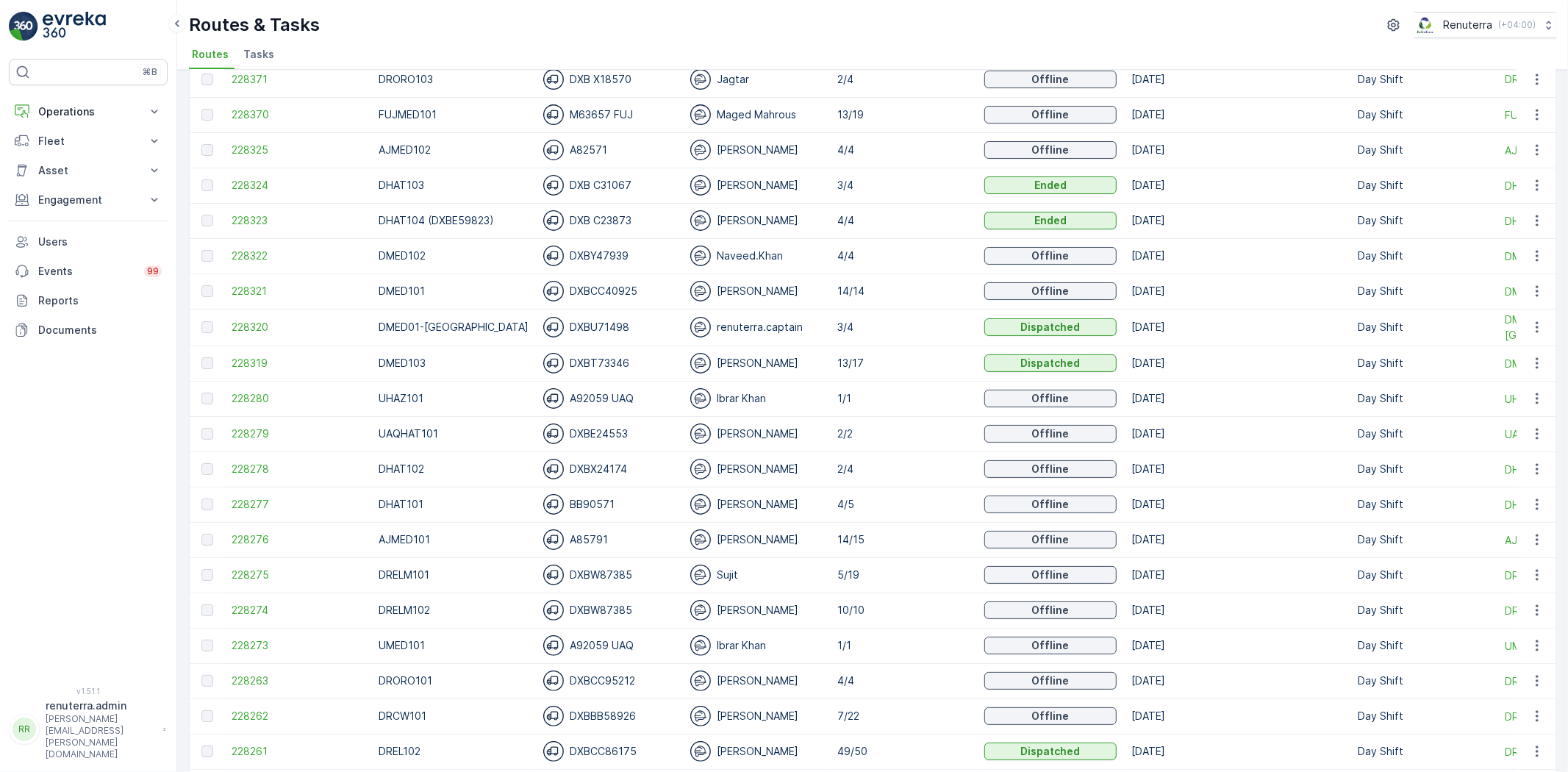
scroll to position [203, 0]
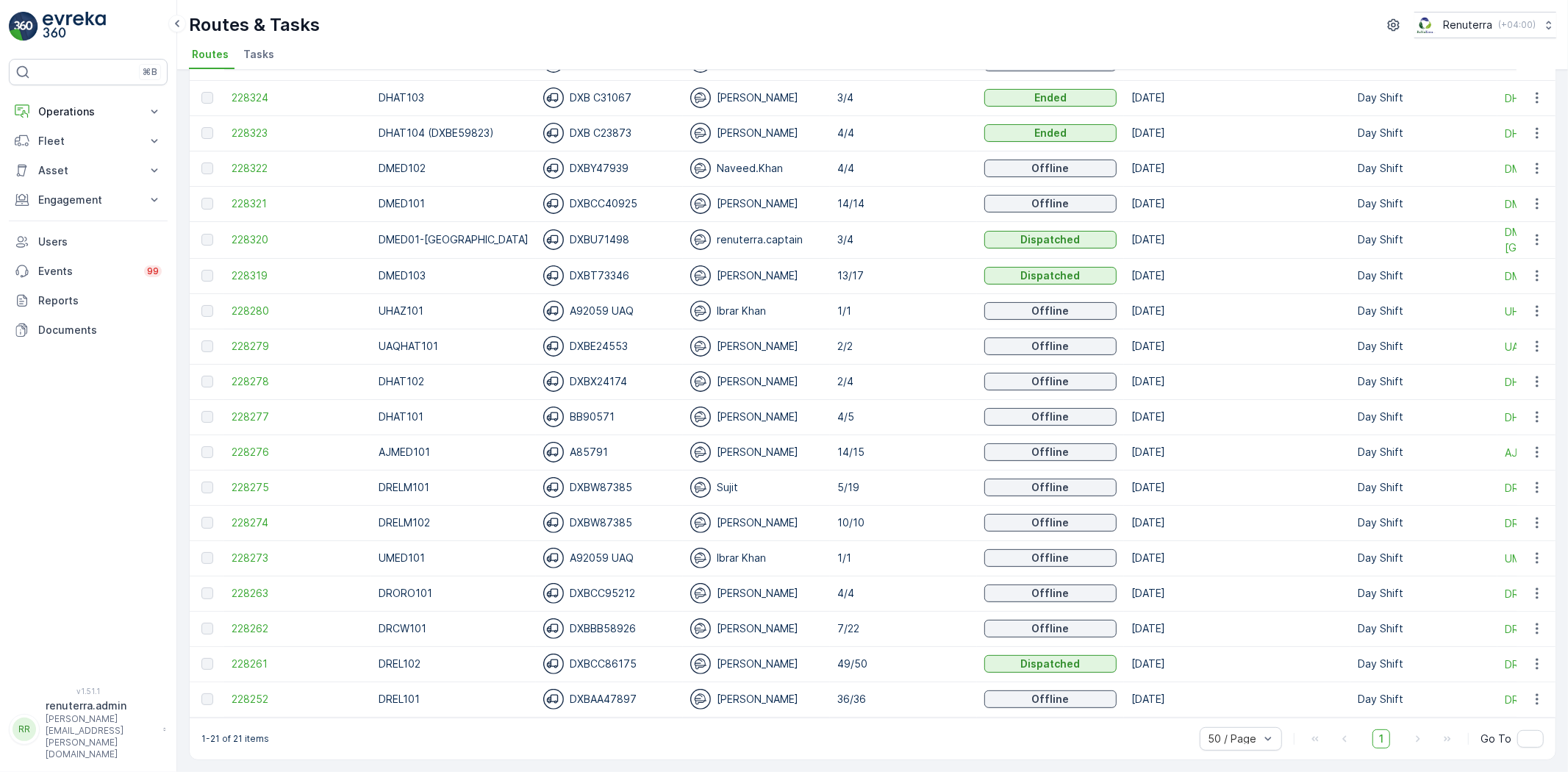
click at [226, 267] on td "228319" at bounding box center [298, 275] width 147 height 35
click at [239, 268] on span "228319" at bounding box center [298, 275] width 132 height 15
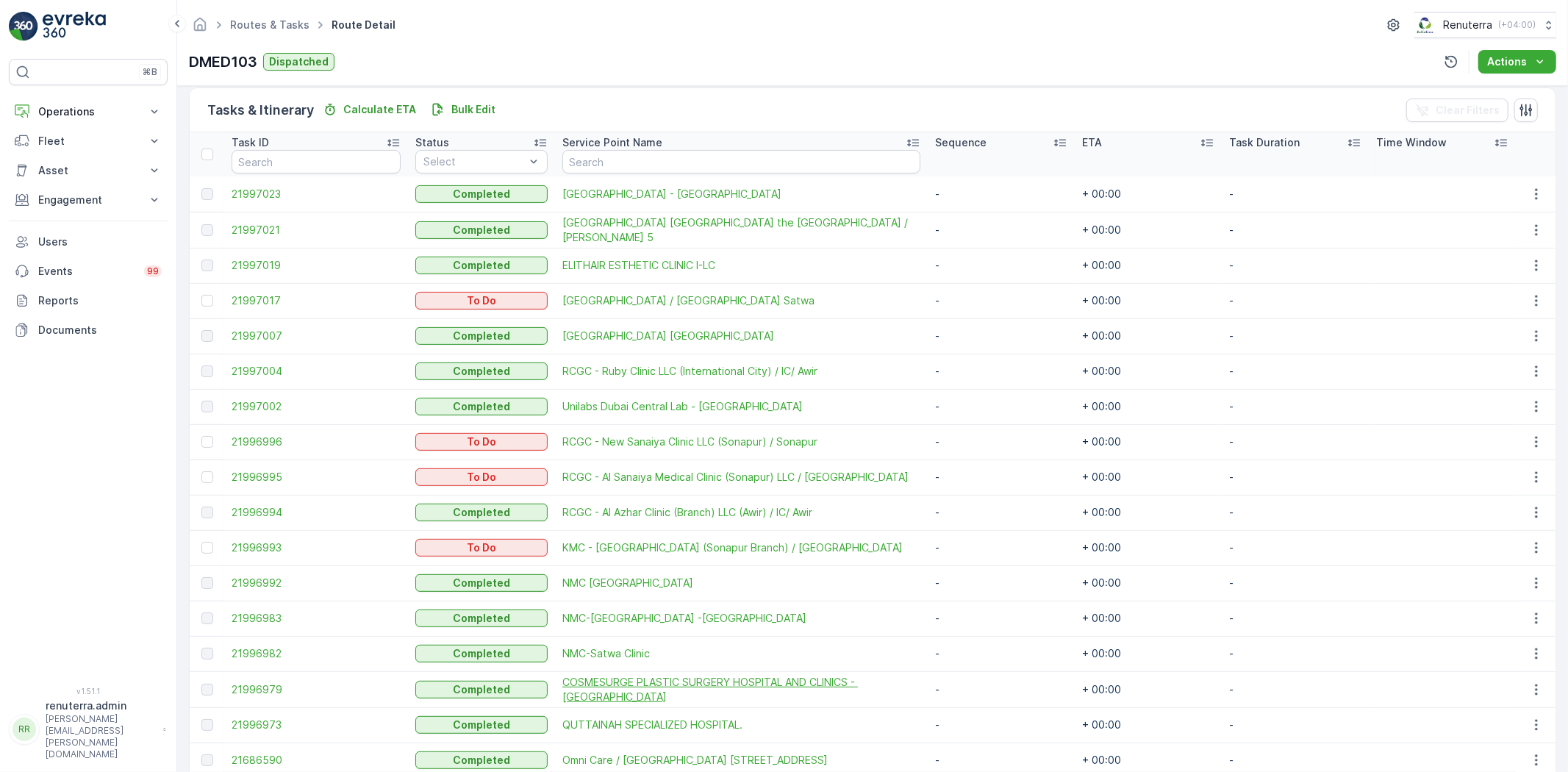
scroll to position [420, 0]
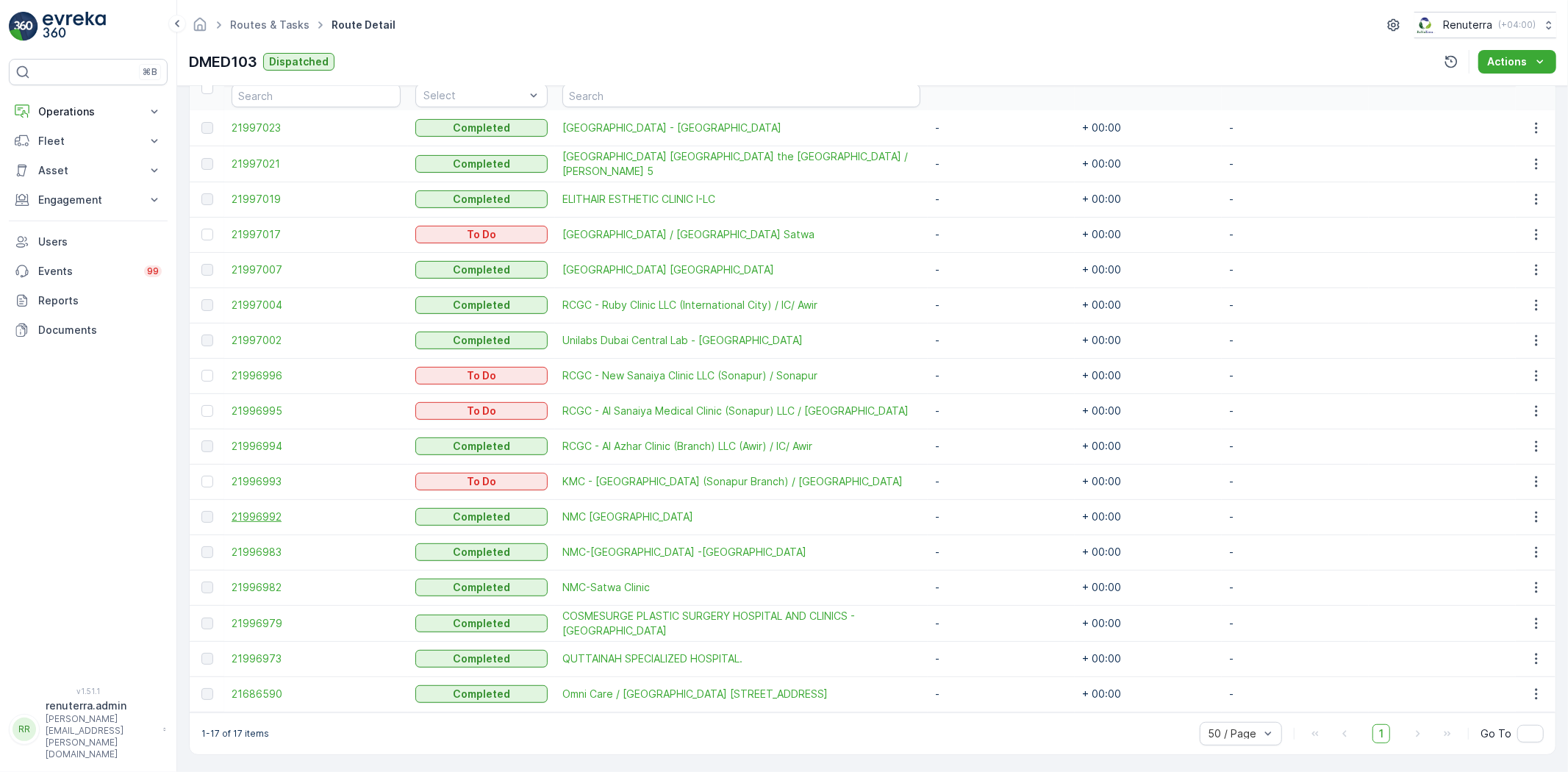
click at [261, 510] on span "21996992" at bounding box center [316, 517] width 169 height 15
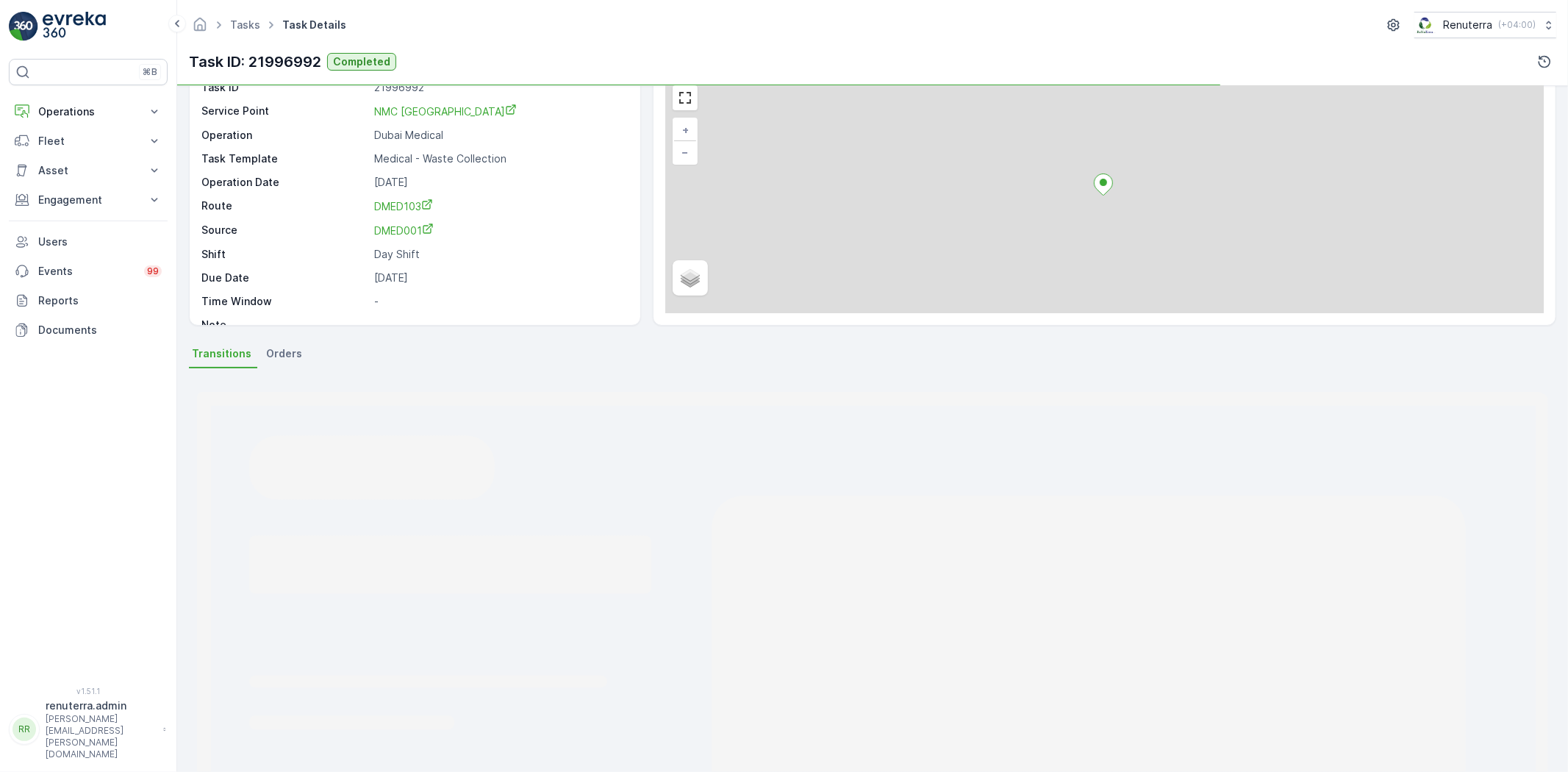
scroll to position [225, 0]
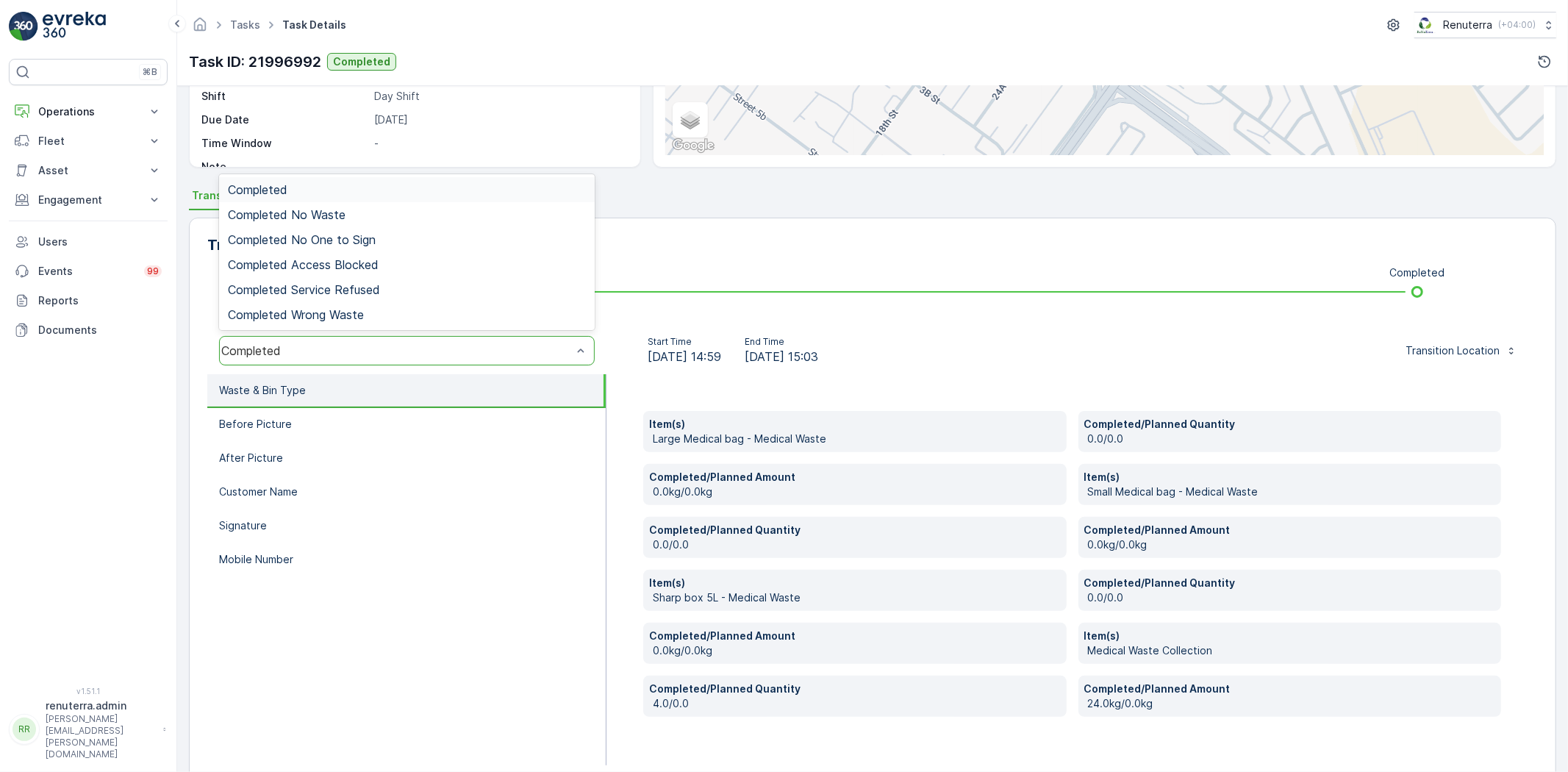
click at [273, 184] on span "Completed" at bounding box center [257, 189] width 60 height 13
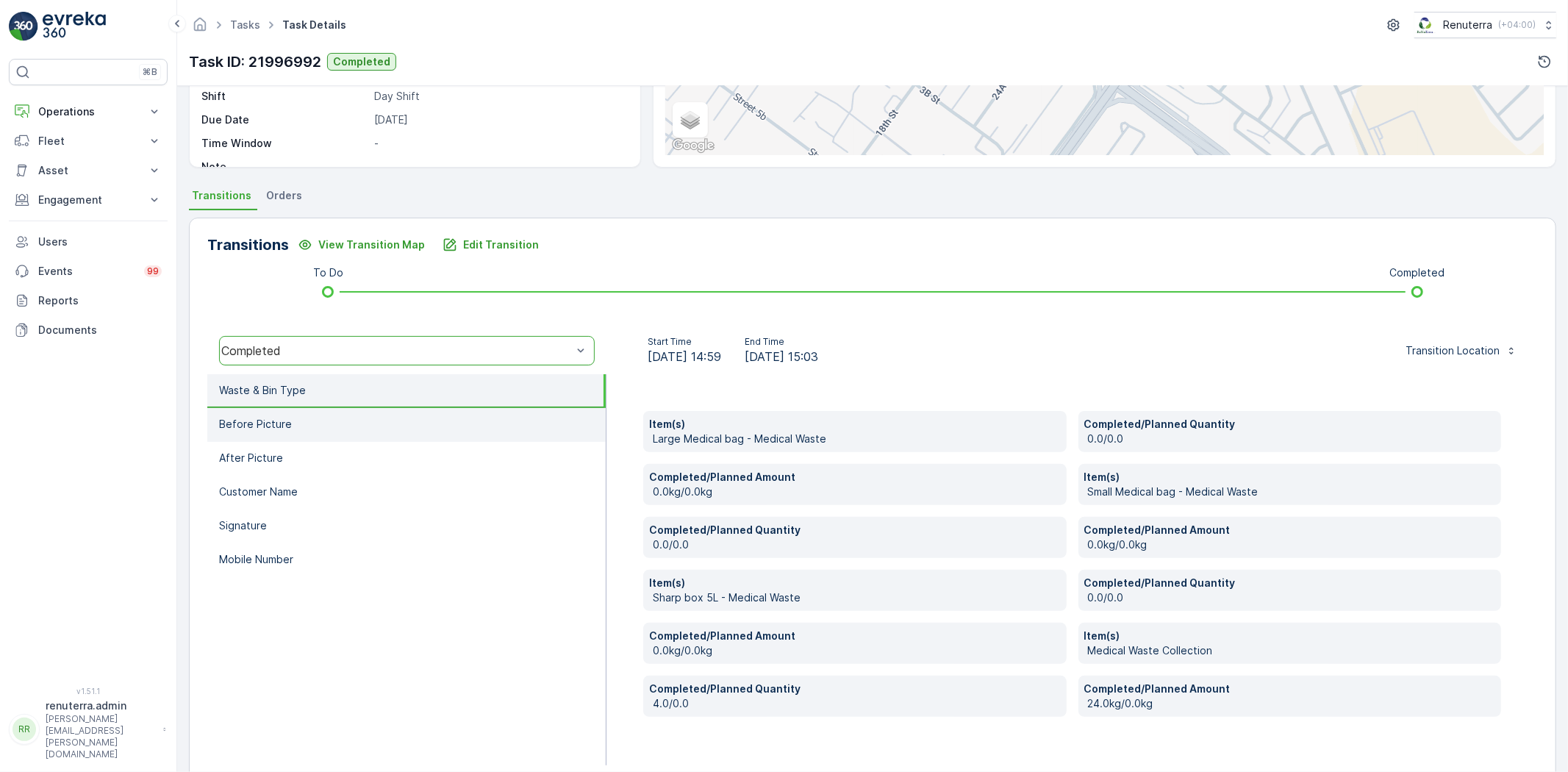
click at [313, 408] on li "Before Picture" at bounding box center [407, 425] width 398 height 34
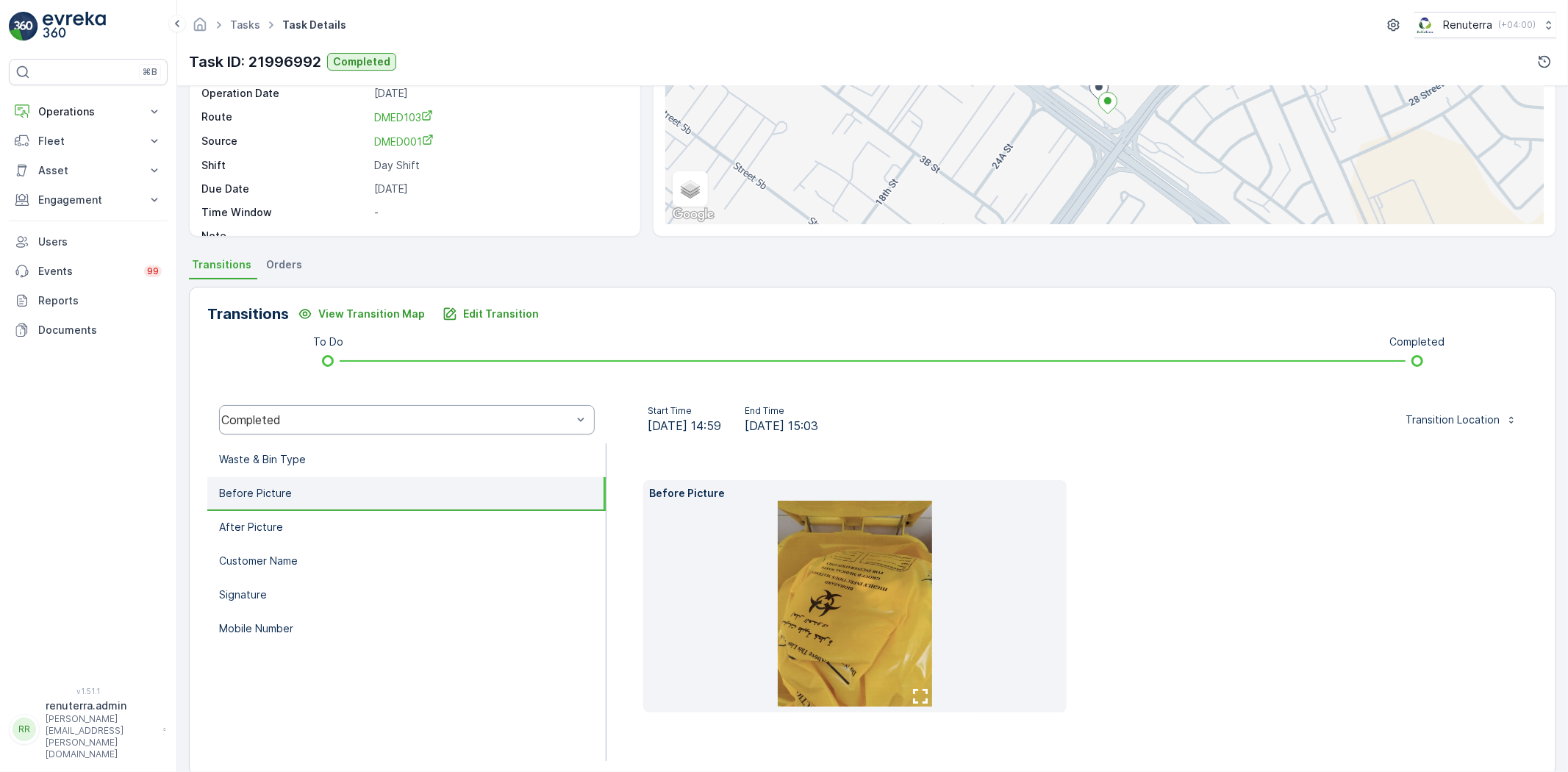
scroll to position [178, 0]
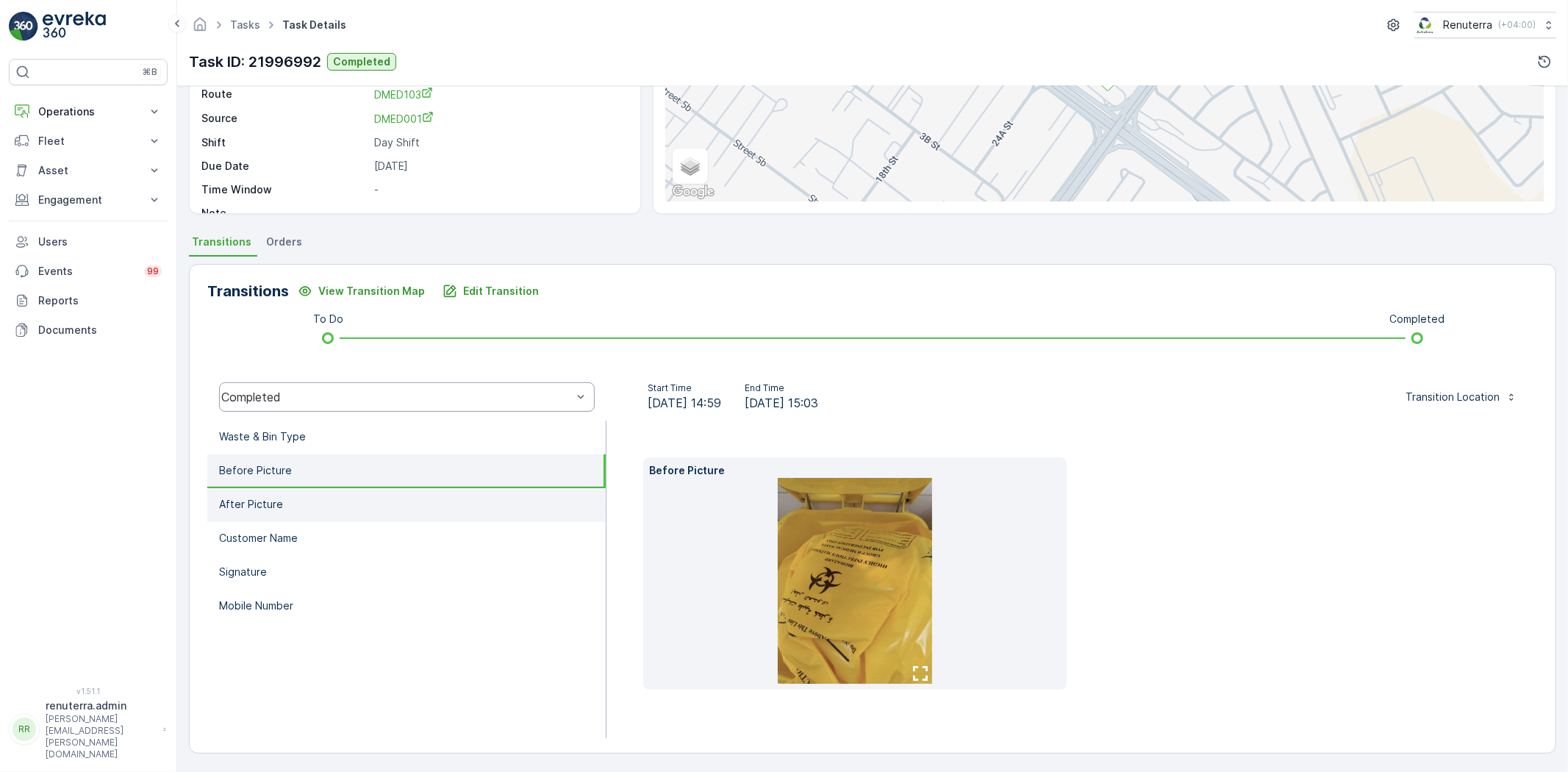
click at [336, 512] on li "After Picture" at bounding box center [407, 505] width 398 height 34
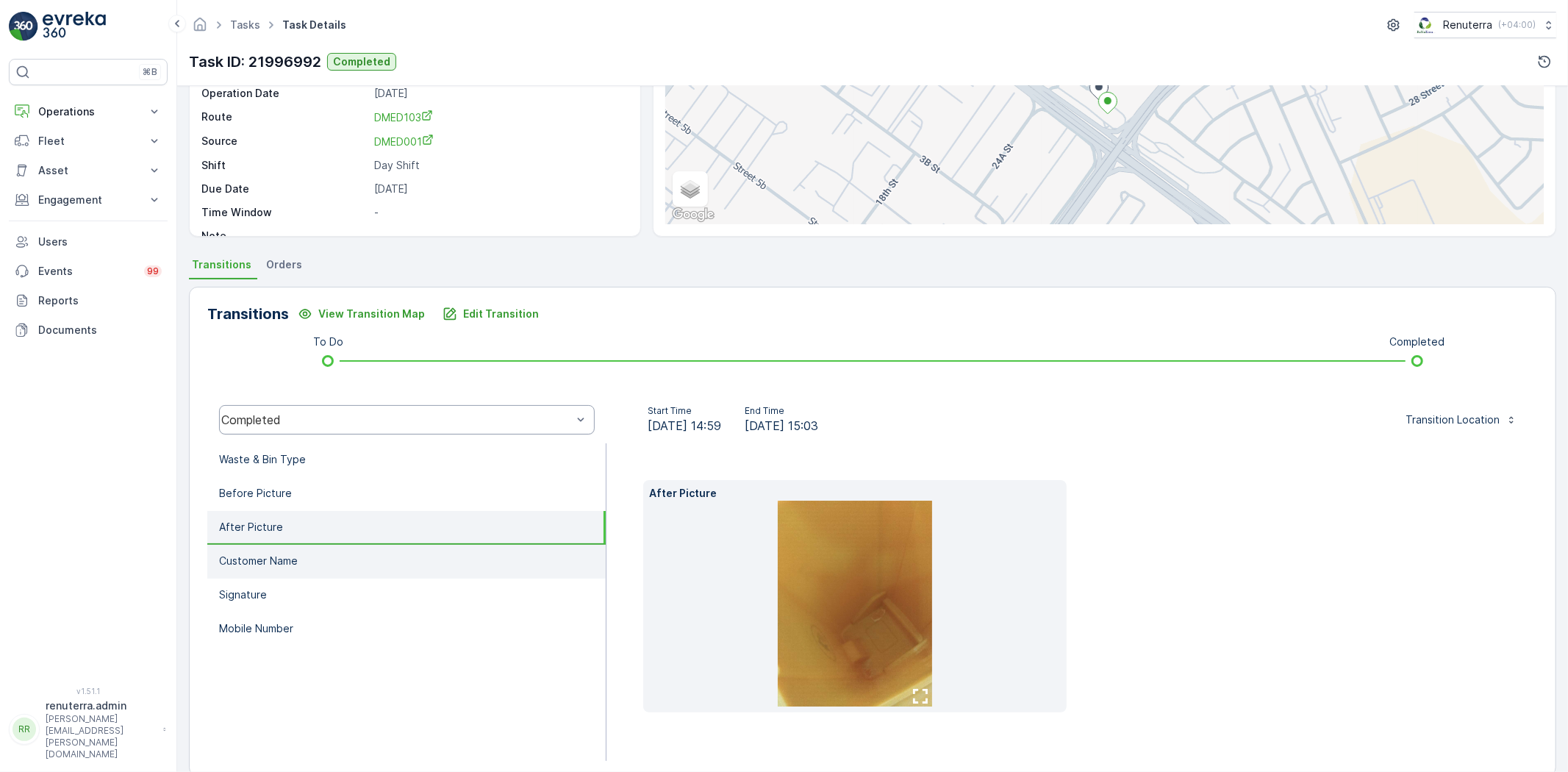
click at [275, 560] on p "Customer Name" at bounding box center [258, 561] width 79 height 15
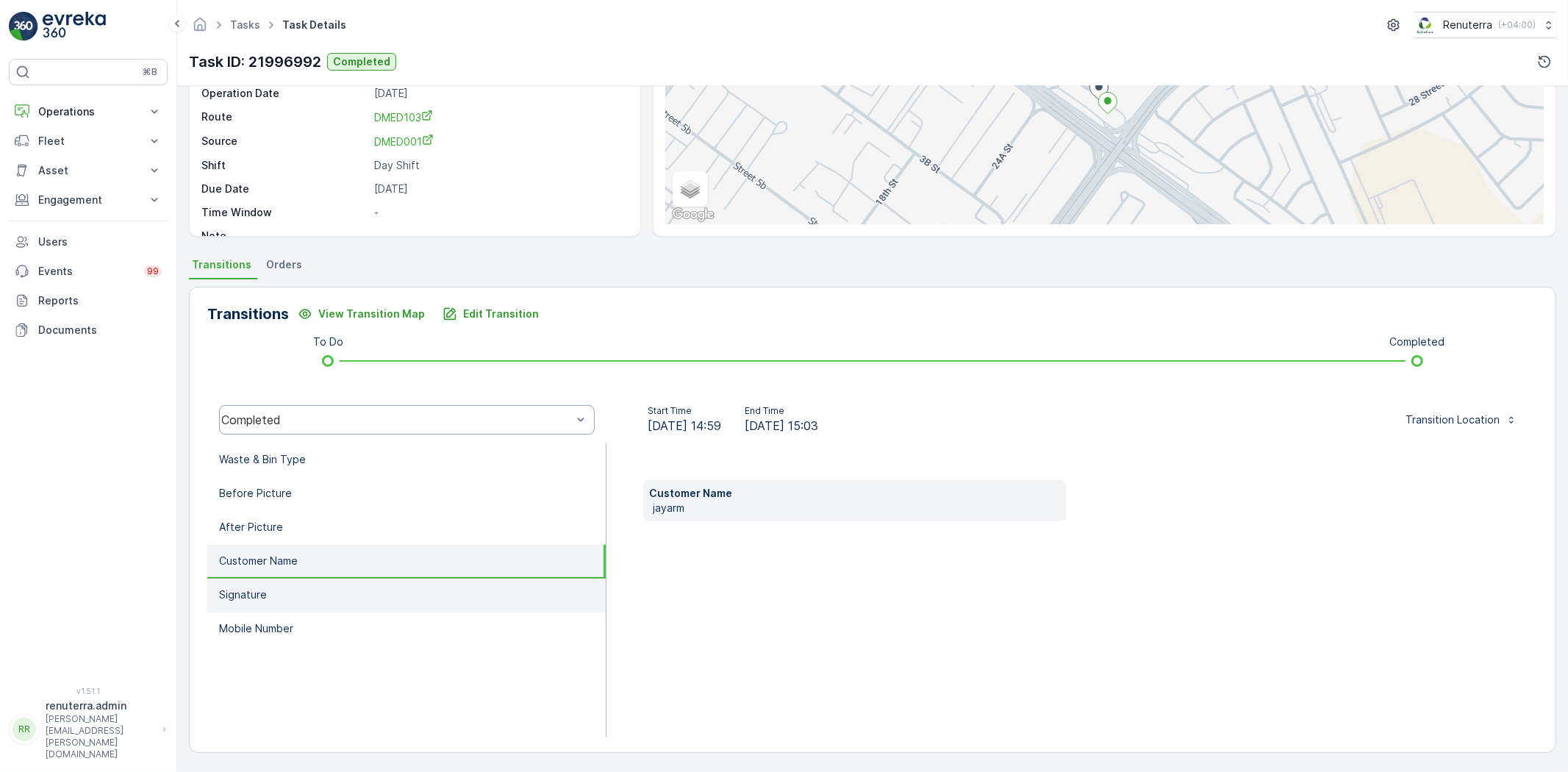
click at [353, 593] on li "Signature" at bounding box center [407, 595] width 398 height 34
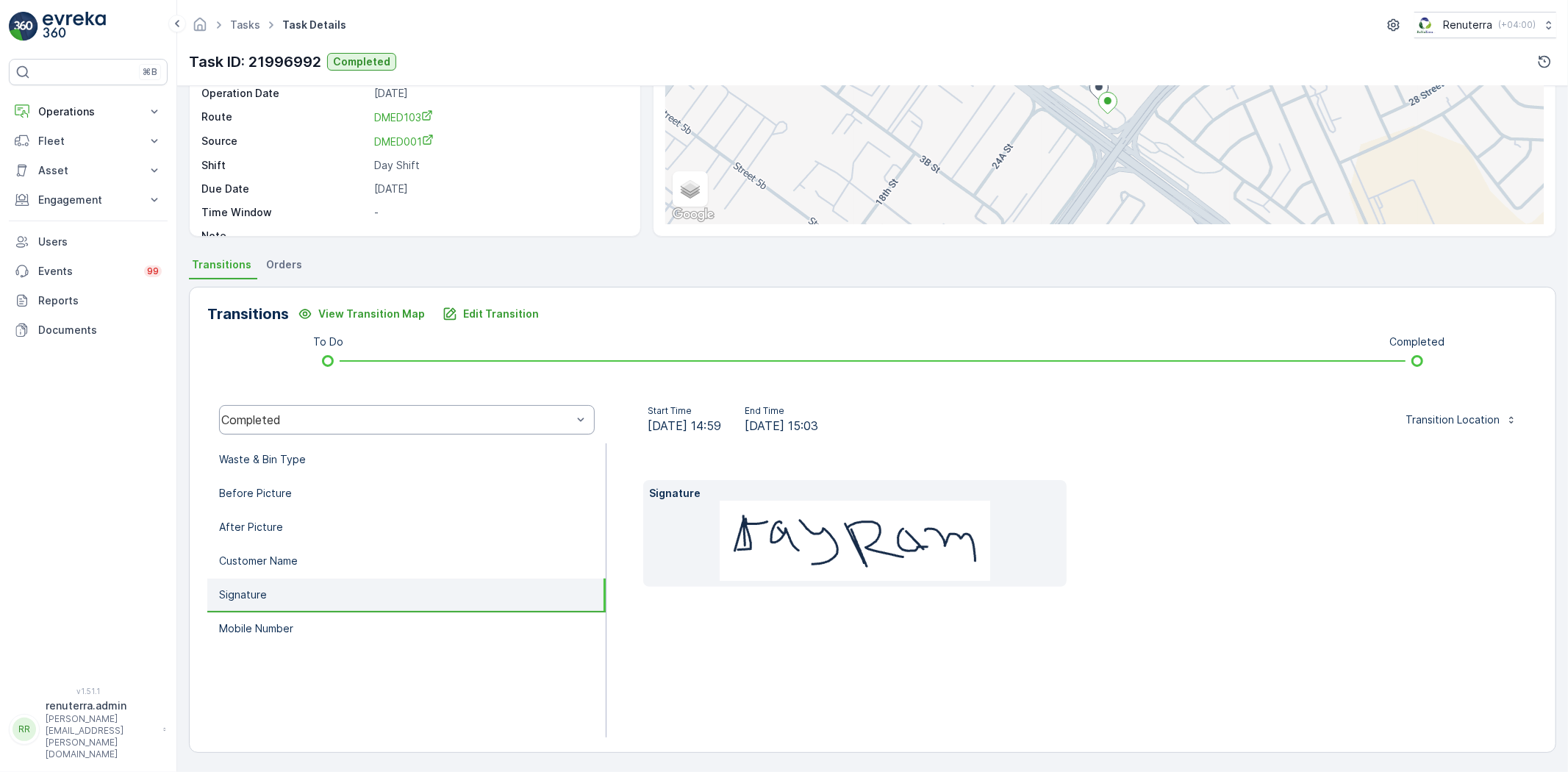
click at [384, 650] on ul "Waste & Bin Type Before Picture After Picture Customer Name Signature Mobile Nu…" at bounding box center [407, 590] width 399 height 294
click at [381, 637] on li "Mobile Number" at bounding box center [407, 629] width 398 height 34
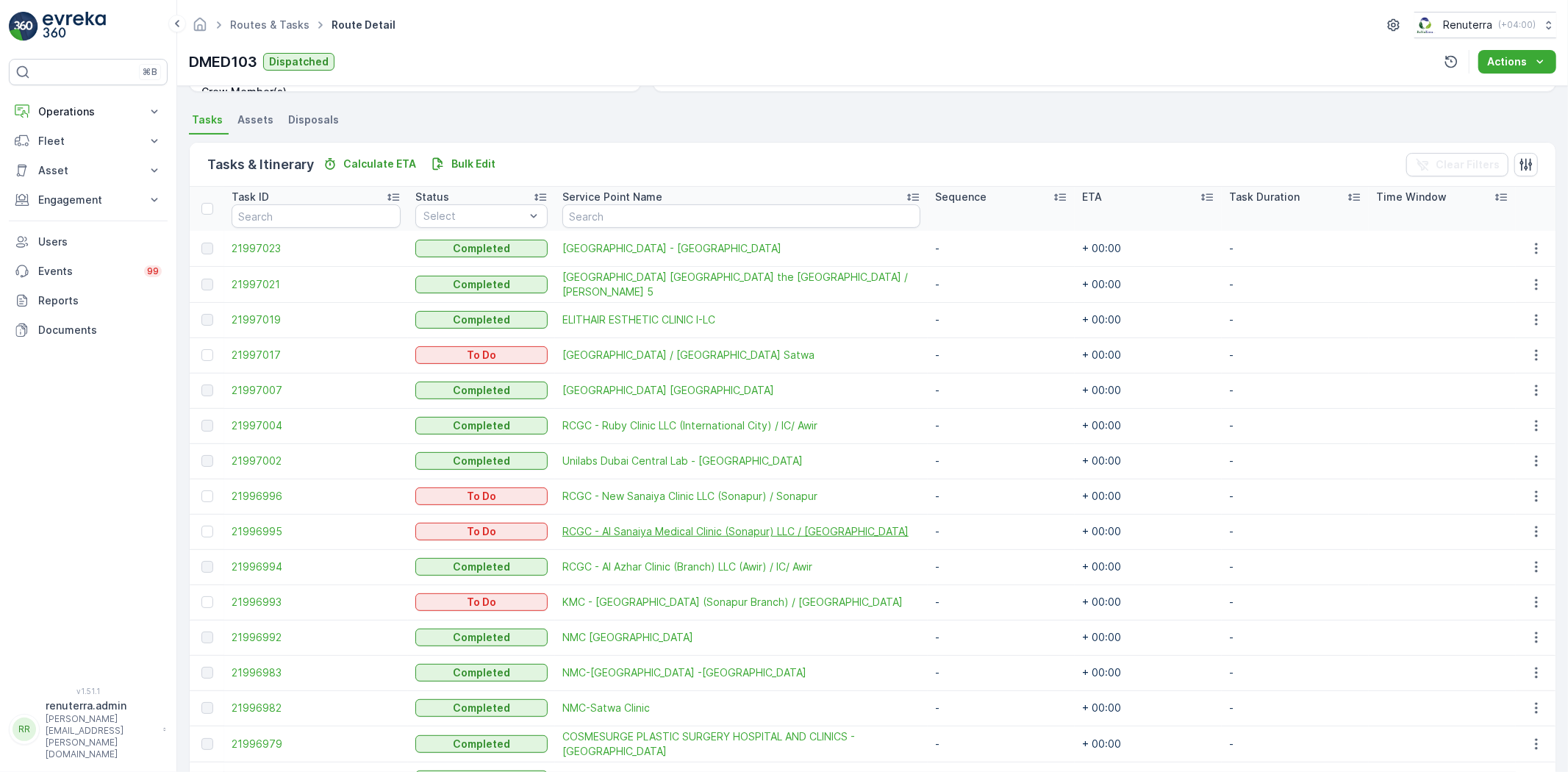
scroll to position [420, 0]
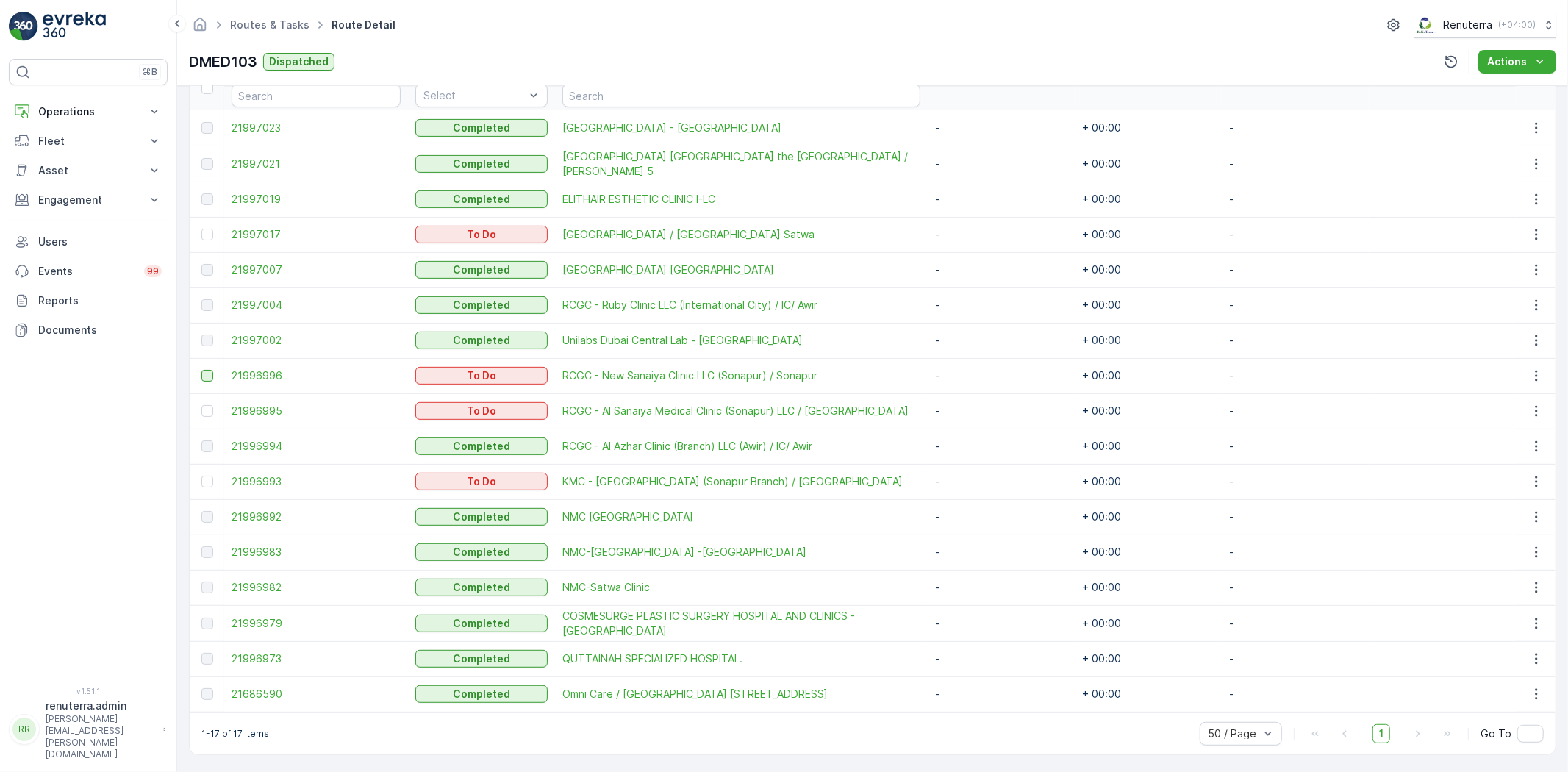
click at [207, 376] on div at bounding box center [207, 375] width 11 height 11
click at [202, 370] on input "checkbox" at bounding box center [202, 370] width 0 height 0
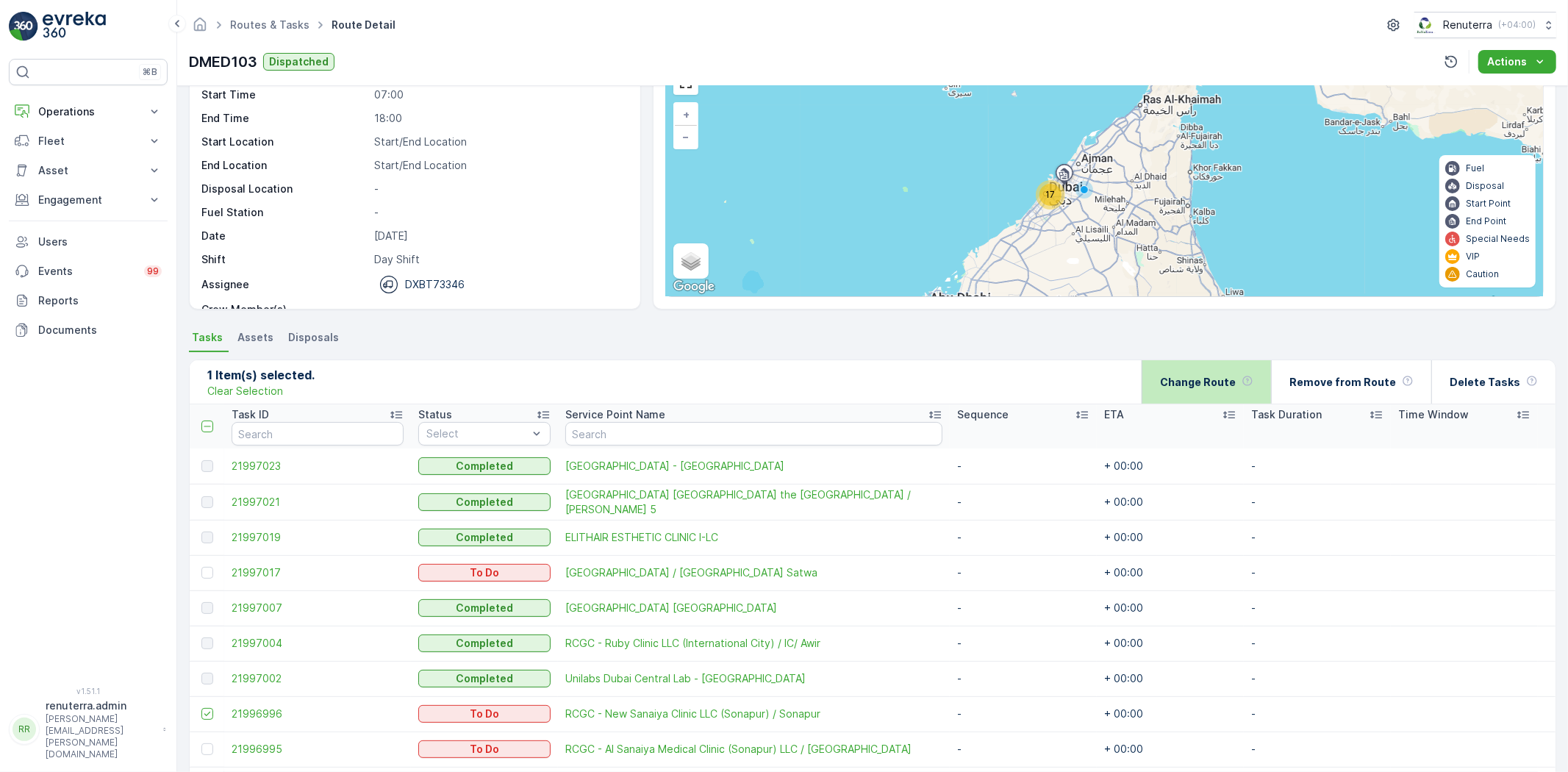
scroll to position [0, 0]
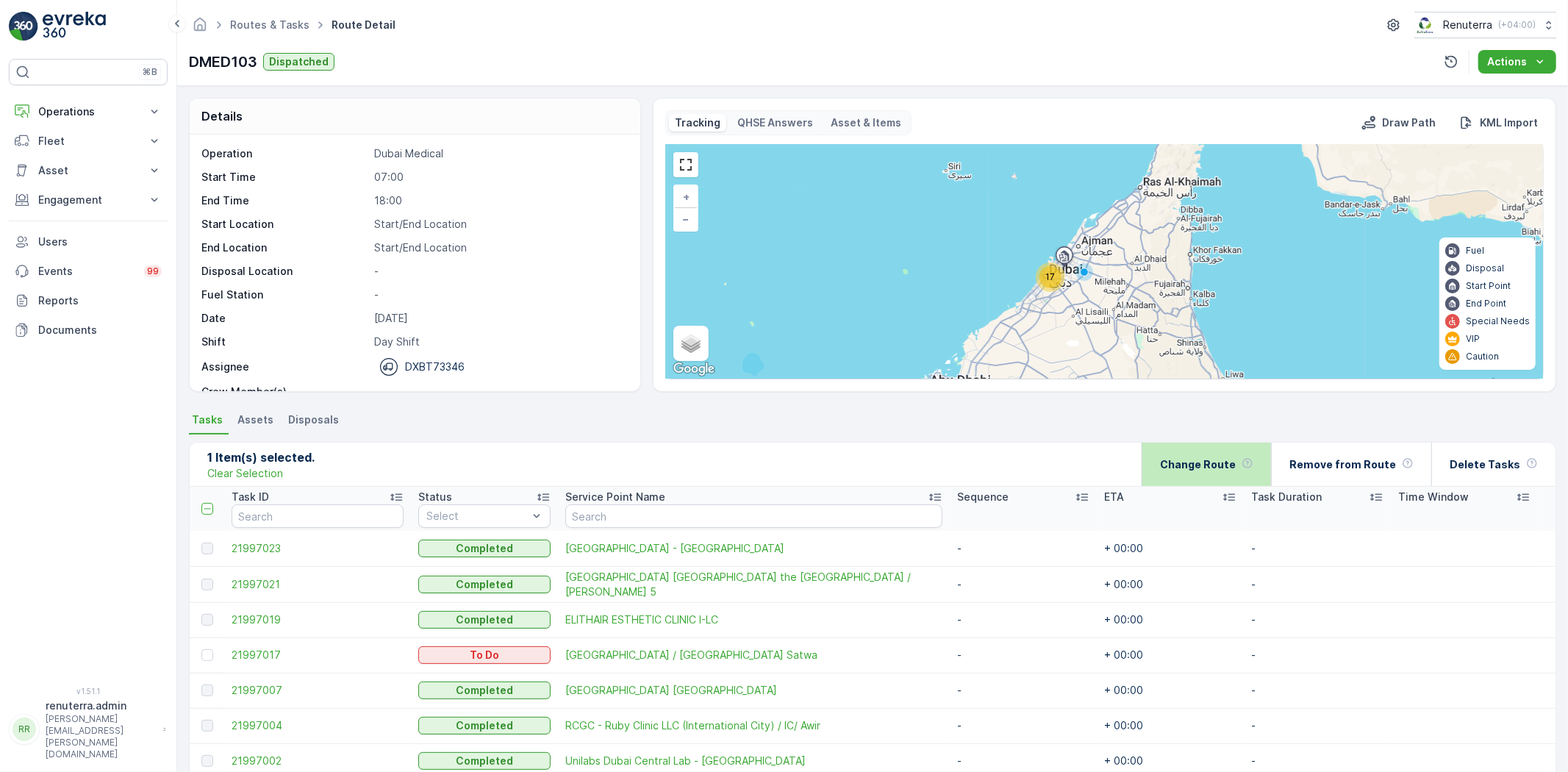
click at [1220, 450] on div "Change Route" at bounding box center [1207, 464] width 93 height 43
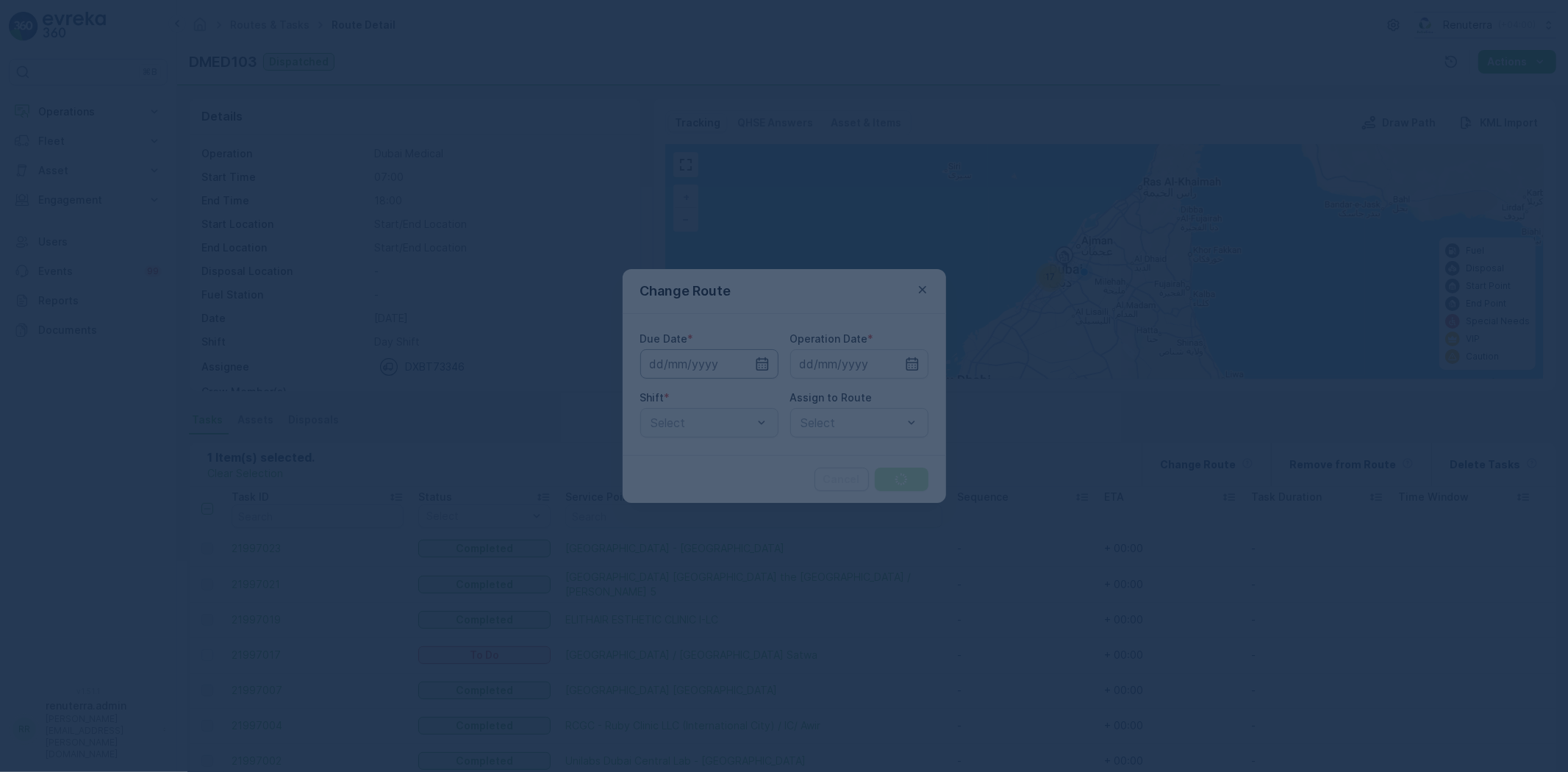
type input "[DATE]"
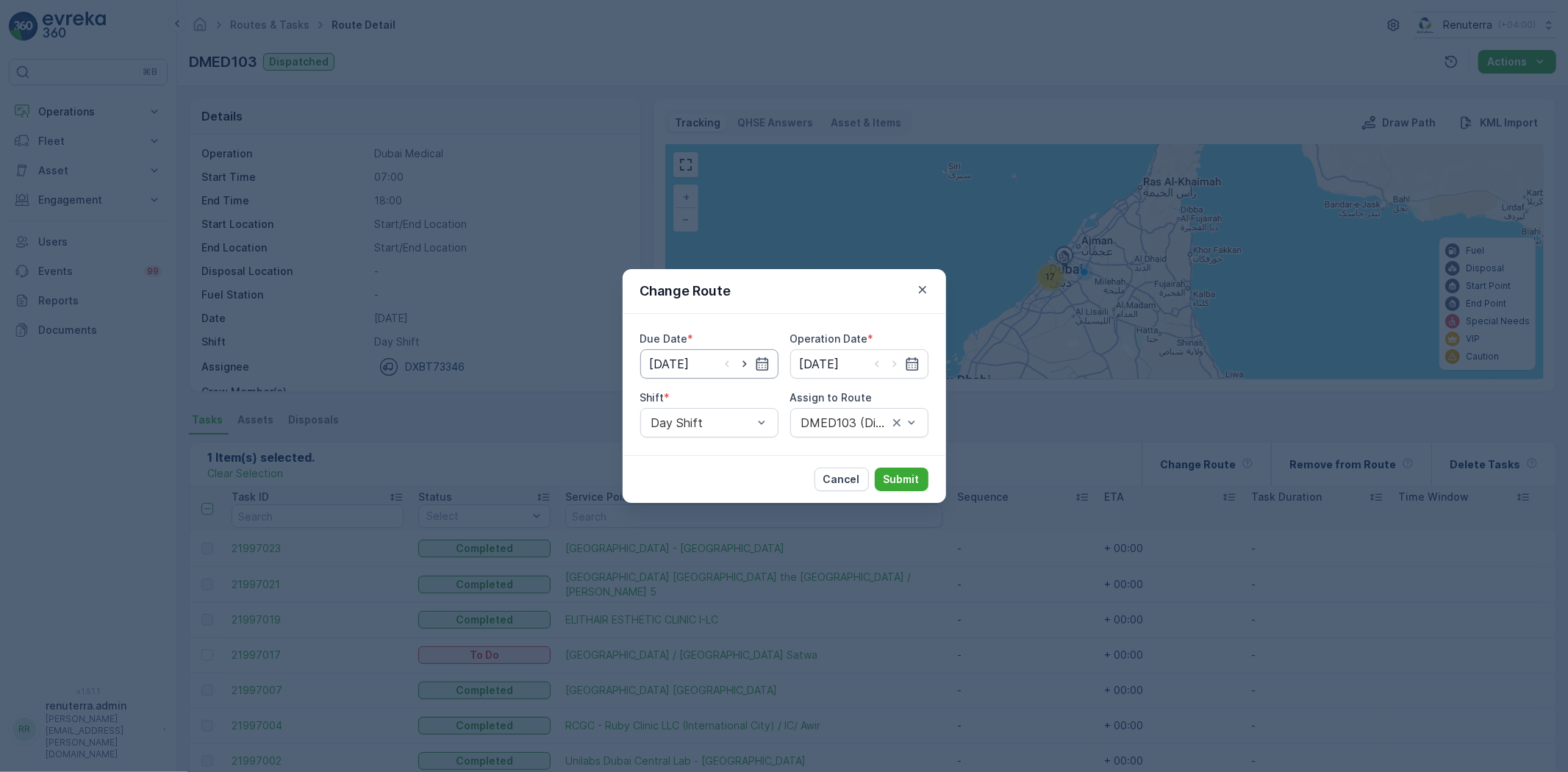
click at [695, 370] on input "[DATE]" at bounding box center [709, 364] width 139 height 30
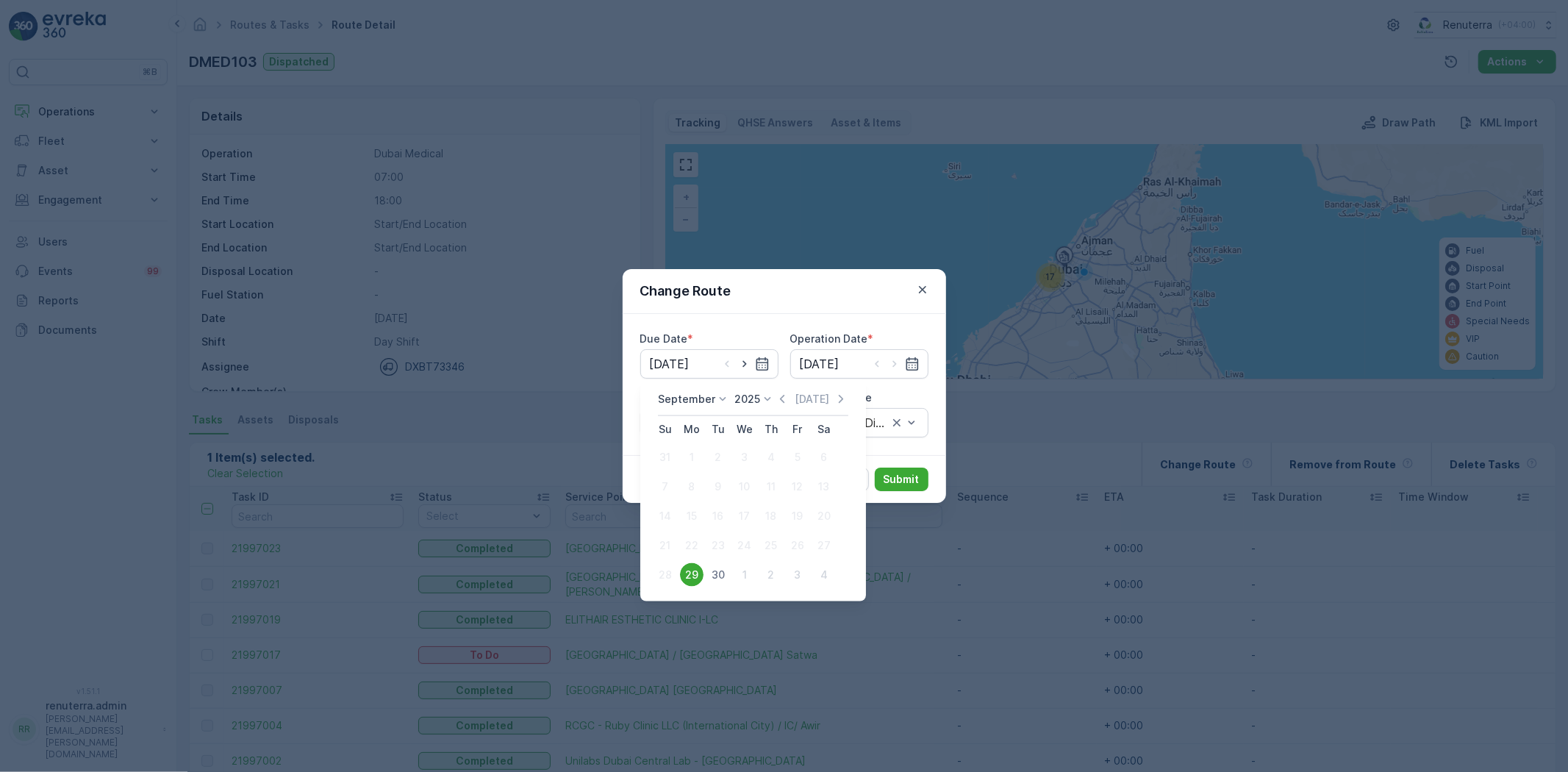
click at [726, 570] on div "30" at bounding box center [718, 574] width 24 height 24
type input "[DATE]"
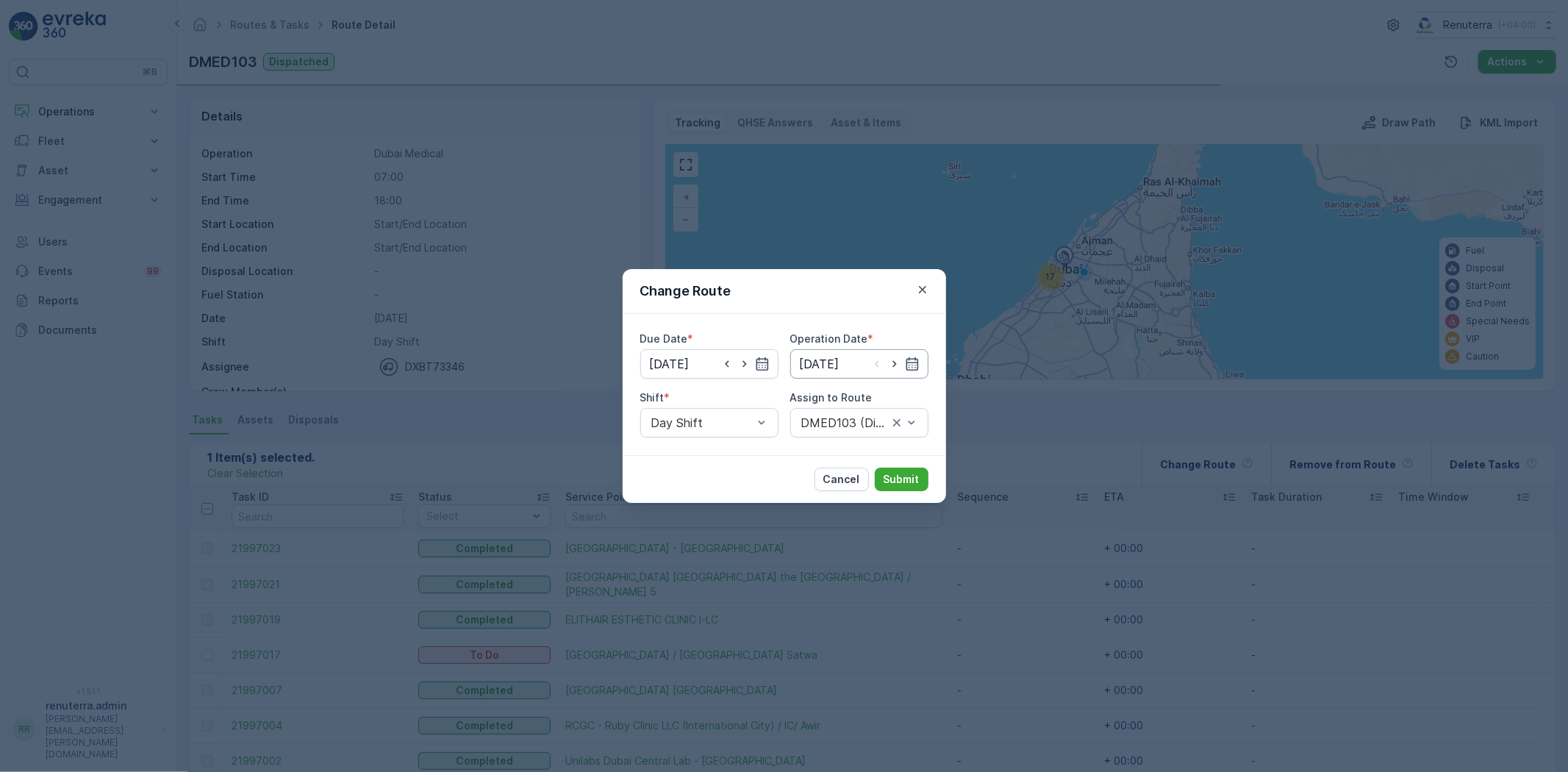
click at [829, 353] on input "[DATE]" at bounding box center [859, 364] width 139 height 30
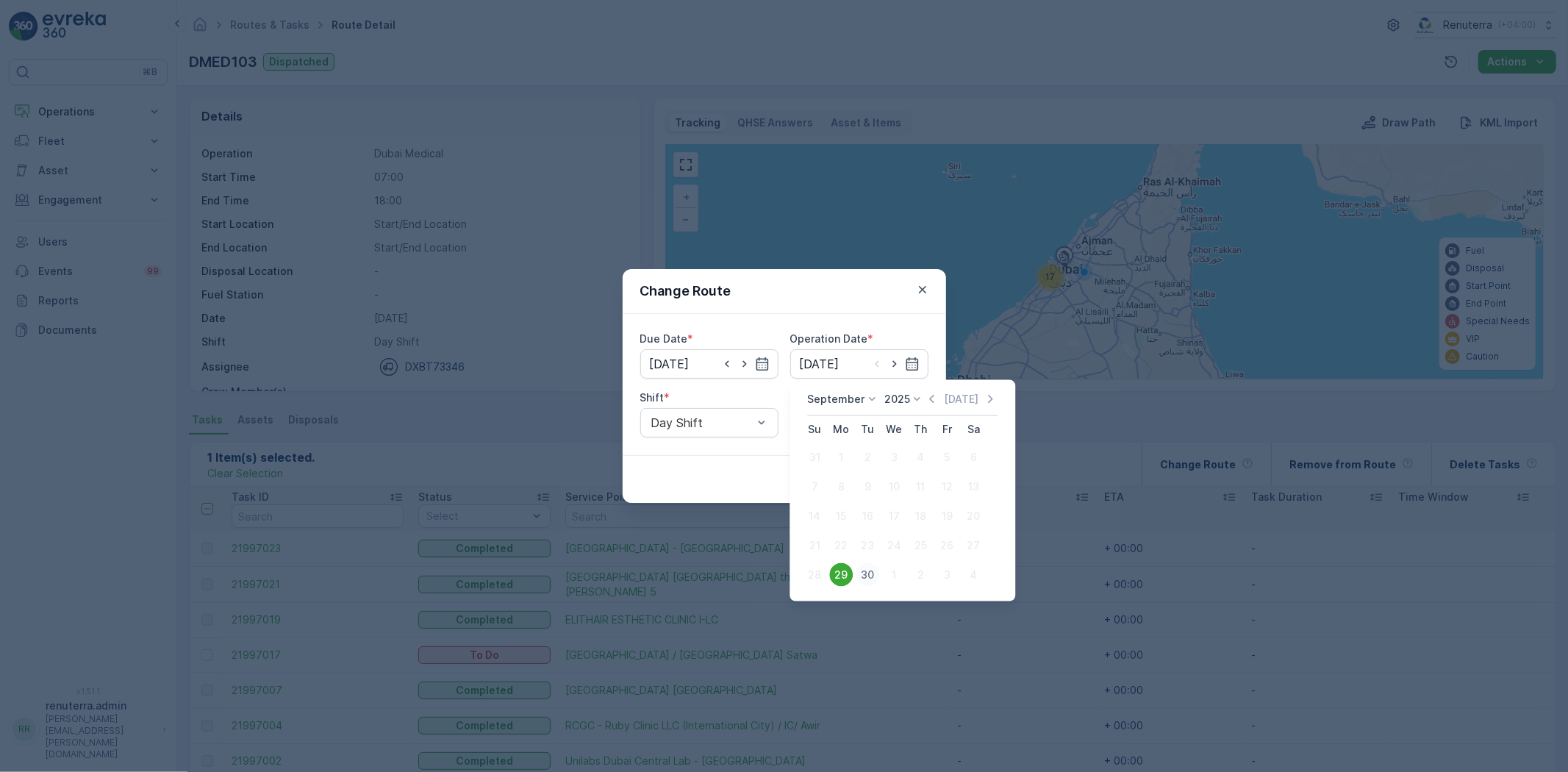
click at [876, 569] on div "30" at bounding box center [867, 574] width 24 height 24
type input "[DATE]"
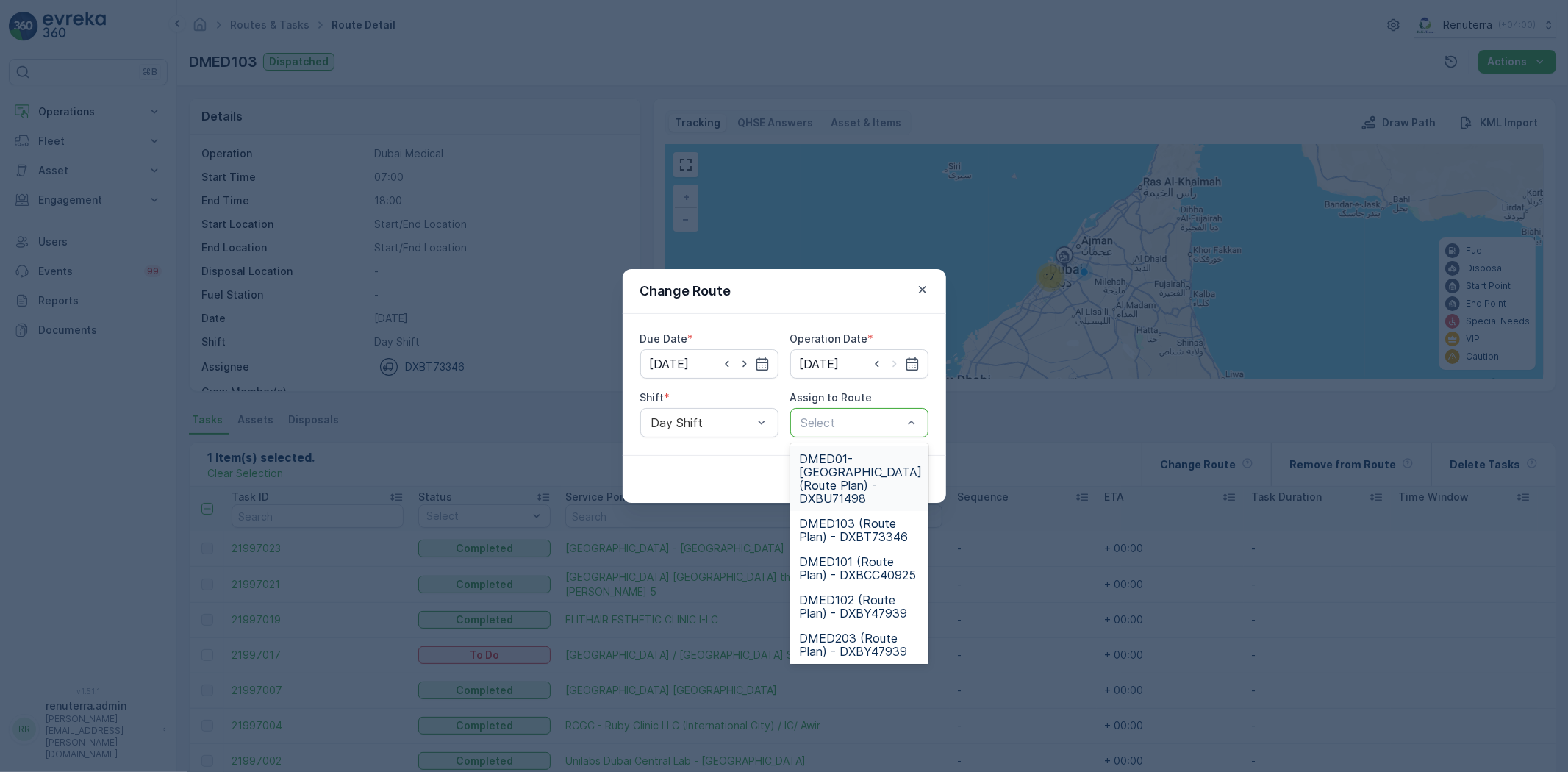
click at [843, 432] on div "Select" at bounding box center [859, 423] width 139 height 30
click at [837, 425] on div at bounding box center [852, 423] width 104 height 13
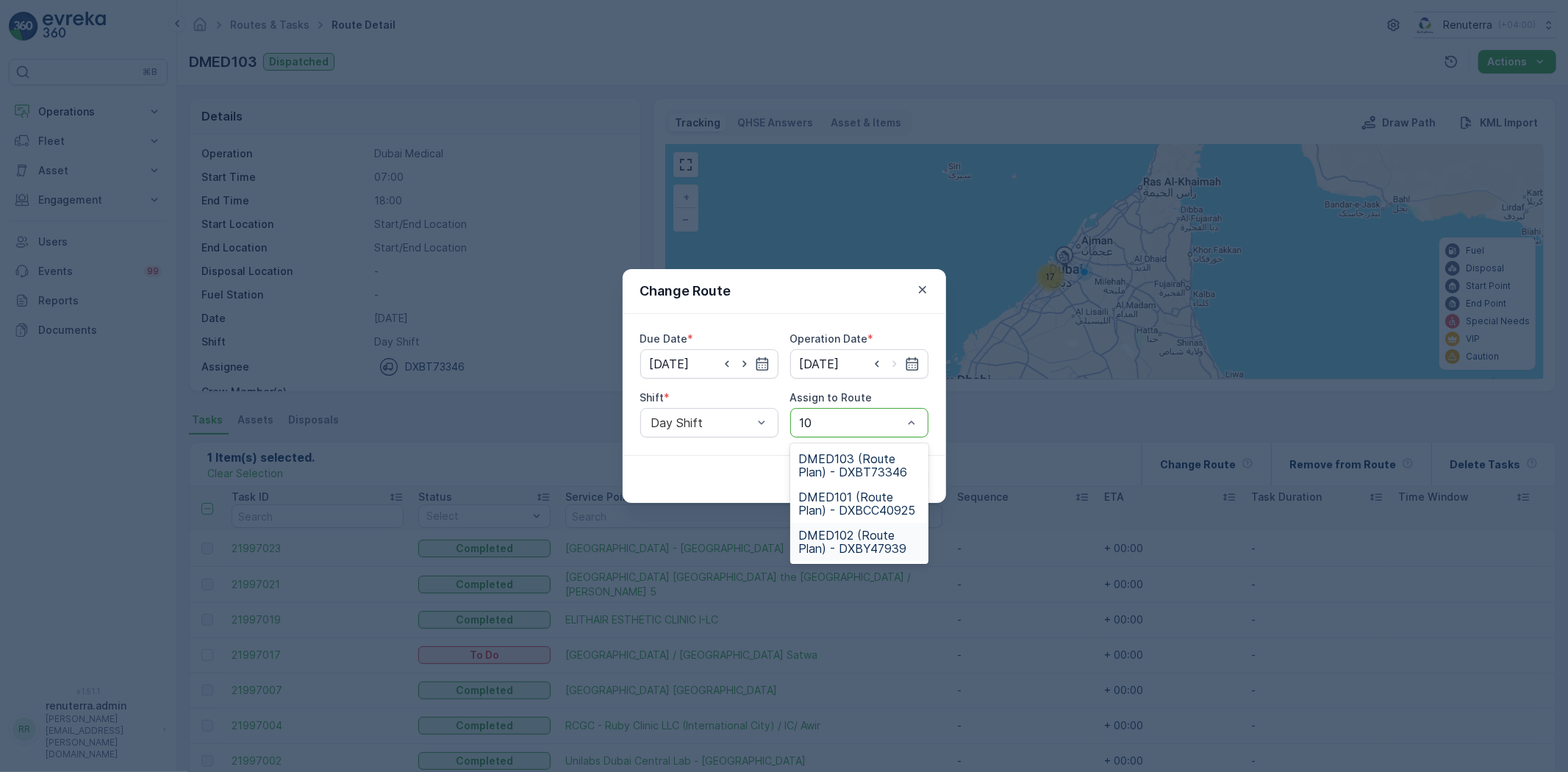
type input "103"
drag, startPoint x: 804, startPoint y: 465, endPoint x: 822, endPoint y: 474, distance: 20.1
click at [805, 464] on span "DMED103 (Route Plan) - DXBT73346" at bounding box center [859, 465] width 120 height 26
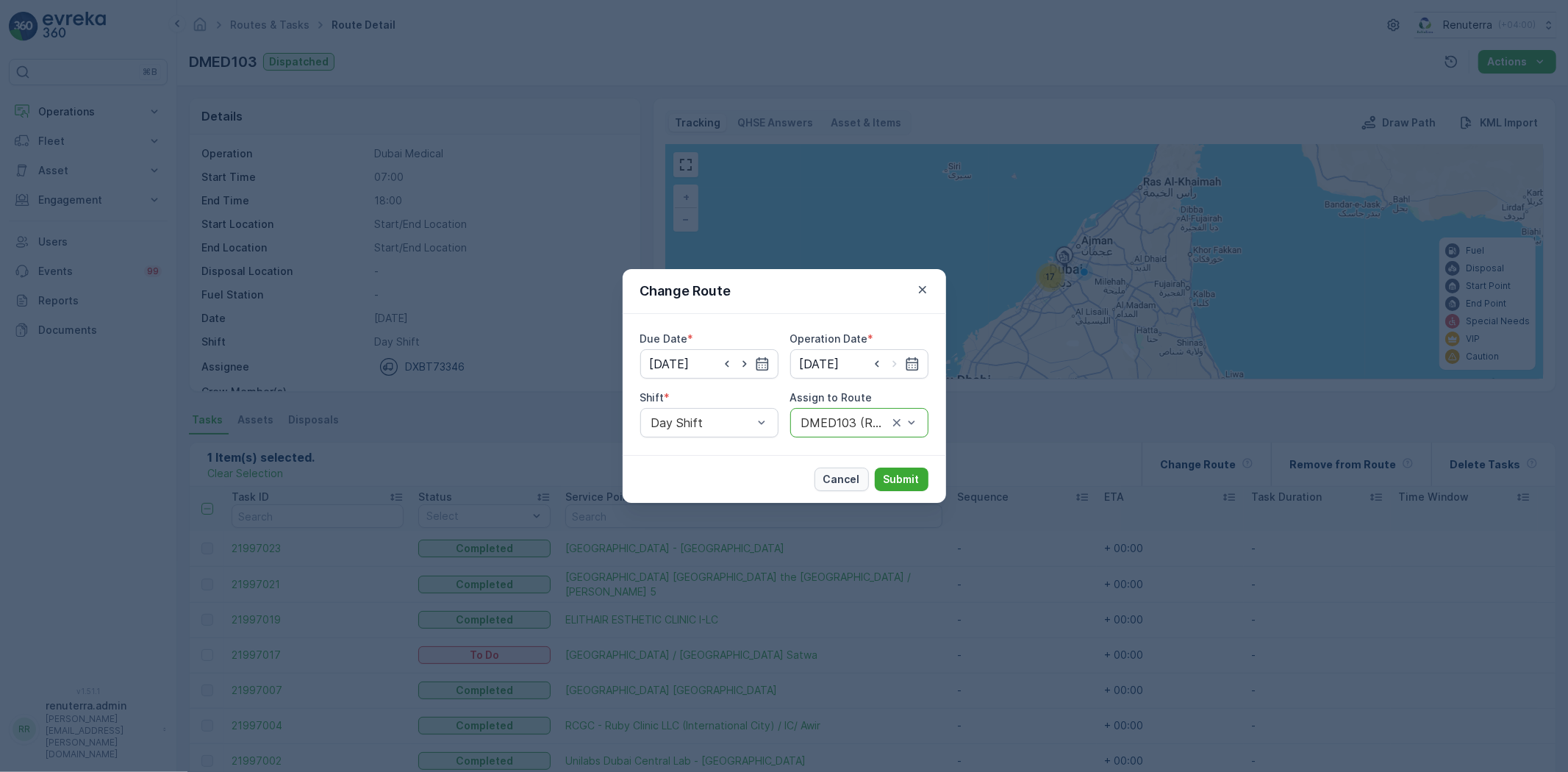
click at [849, 472] on p "Cancel" at bounding box center [842, 479] width 37 height 15
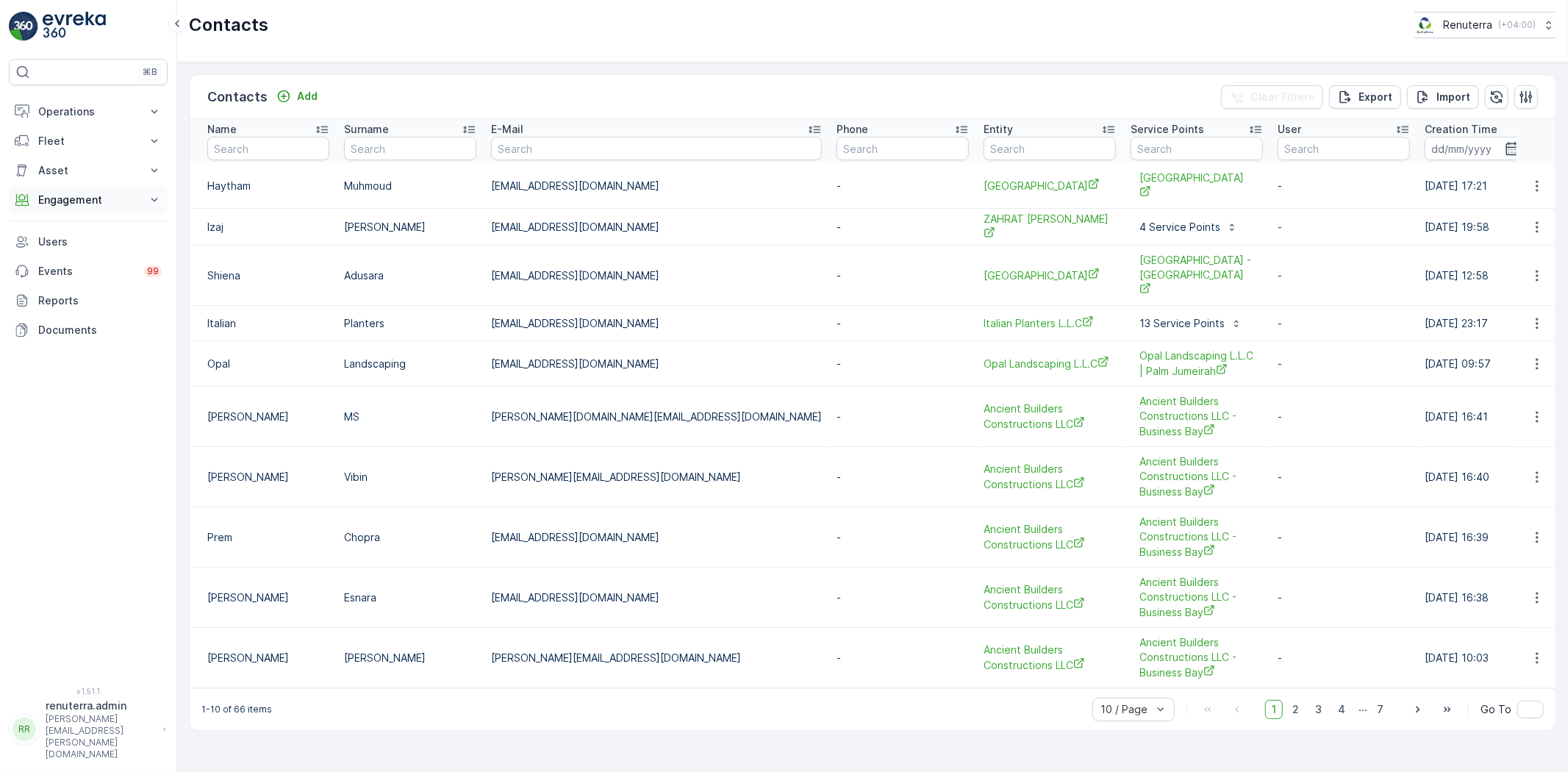
click at [74, 211] on button "Engagement" at bounding box center [89, 200] width 159 height 30
click at [83, 268] on link "Contacts" at bounding box center [100, 266] width 136 height 20
click at [98, 281] on p "Service Points" at bounding box center [73, 287] width 71 height 15
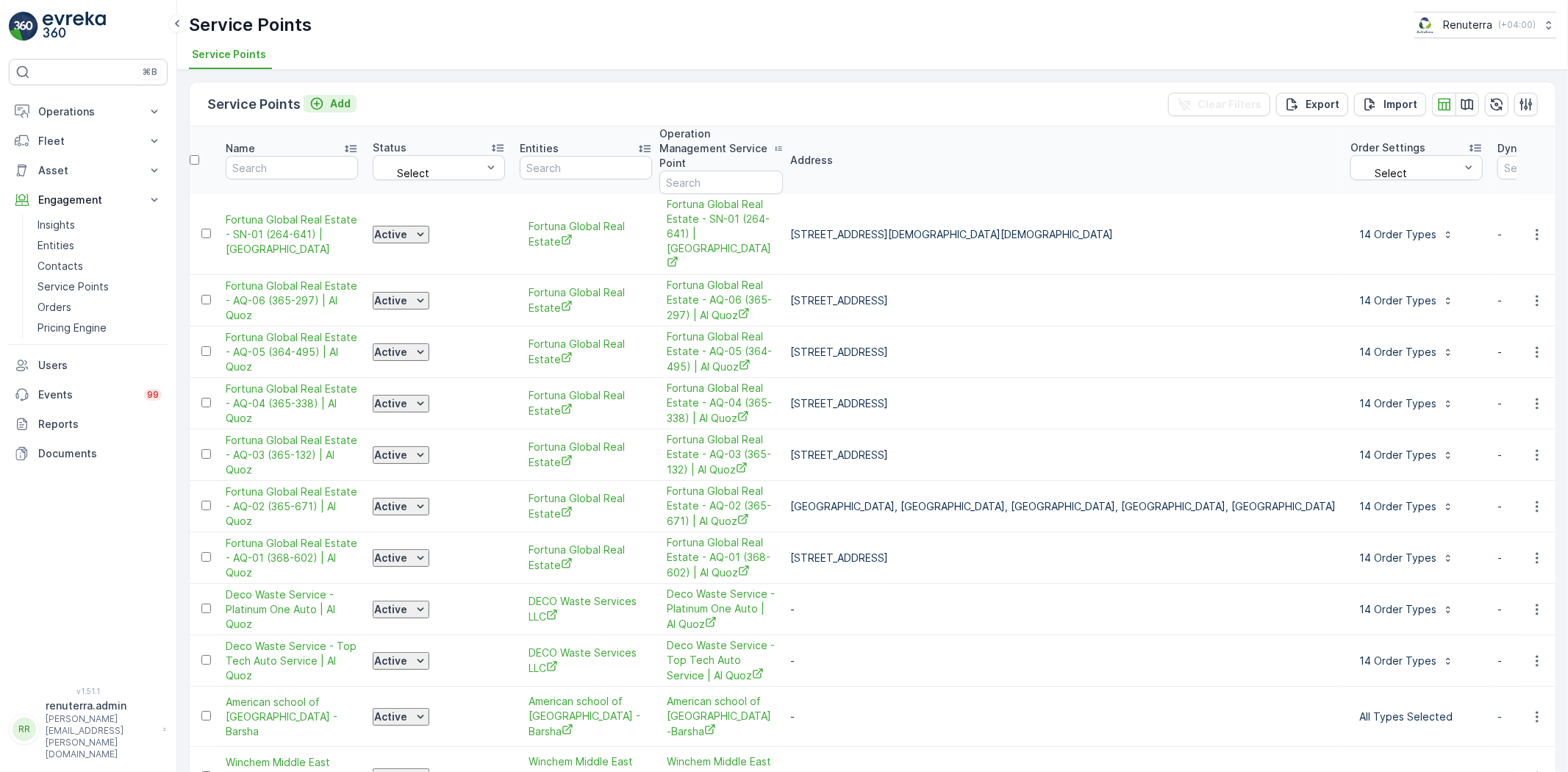
click at [336, 98] on p "Add" at bounding box center [340, 104] width 20 height 15
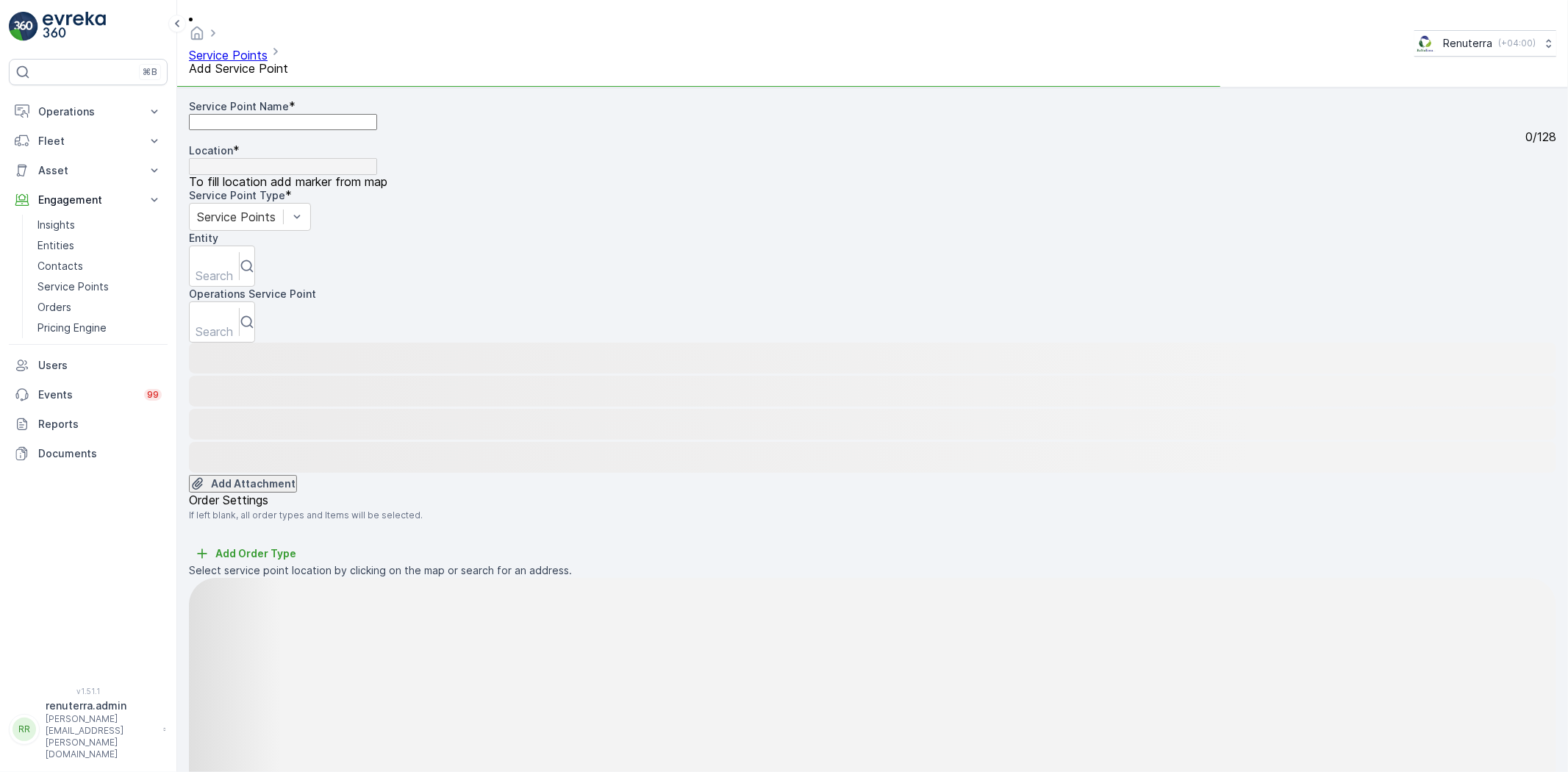
click at [311, 114] on Name "Service Point Name" at bounding box center [284, 122] width 189 height 16
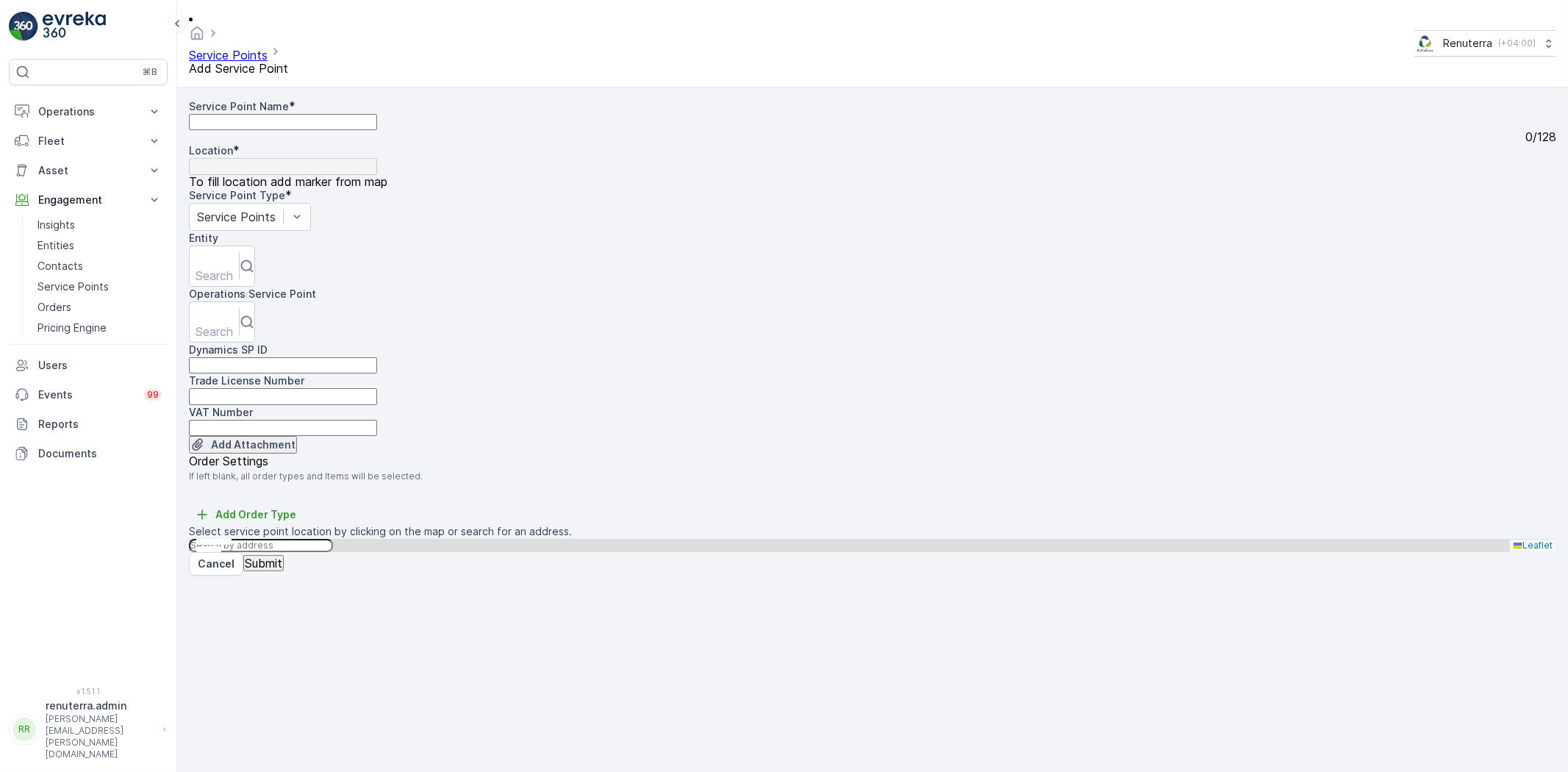
paste Name "JKFH - Juliane Knips Fashion House"
type Name "JKFH - Juliane Knips Fashion House"
click at [333, 539] on input "text" at bounding box center [261, 546] width 144 height 13
paste input "JKFH - Juliane Knips Fashion House"
type input "JKFH - Juliane Knips Fashion House"
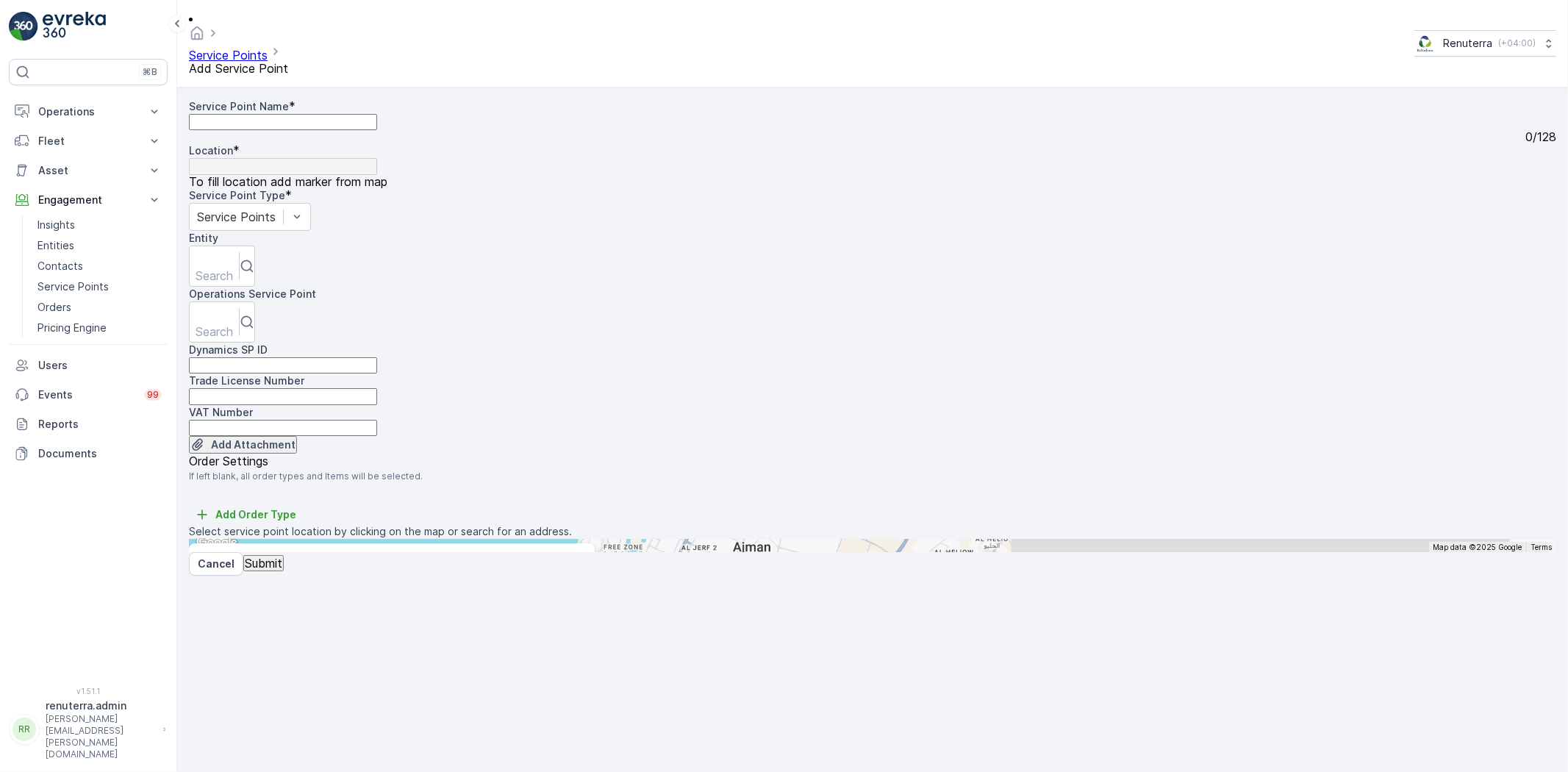
click at [377, 589] on span "JKFH - Juliane Knips Fashion House" at bounding box center [292, 596] width 170 height 13
type input "25.6655786,55.80201229999999"
click at [245, 497] on span "Satellite" at bounding box center [226, 490] width 38 height 11
click at [207, 495] on input "Satellite" at bounding box center [202, 490] width 10 height 10
radio input "true"
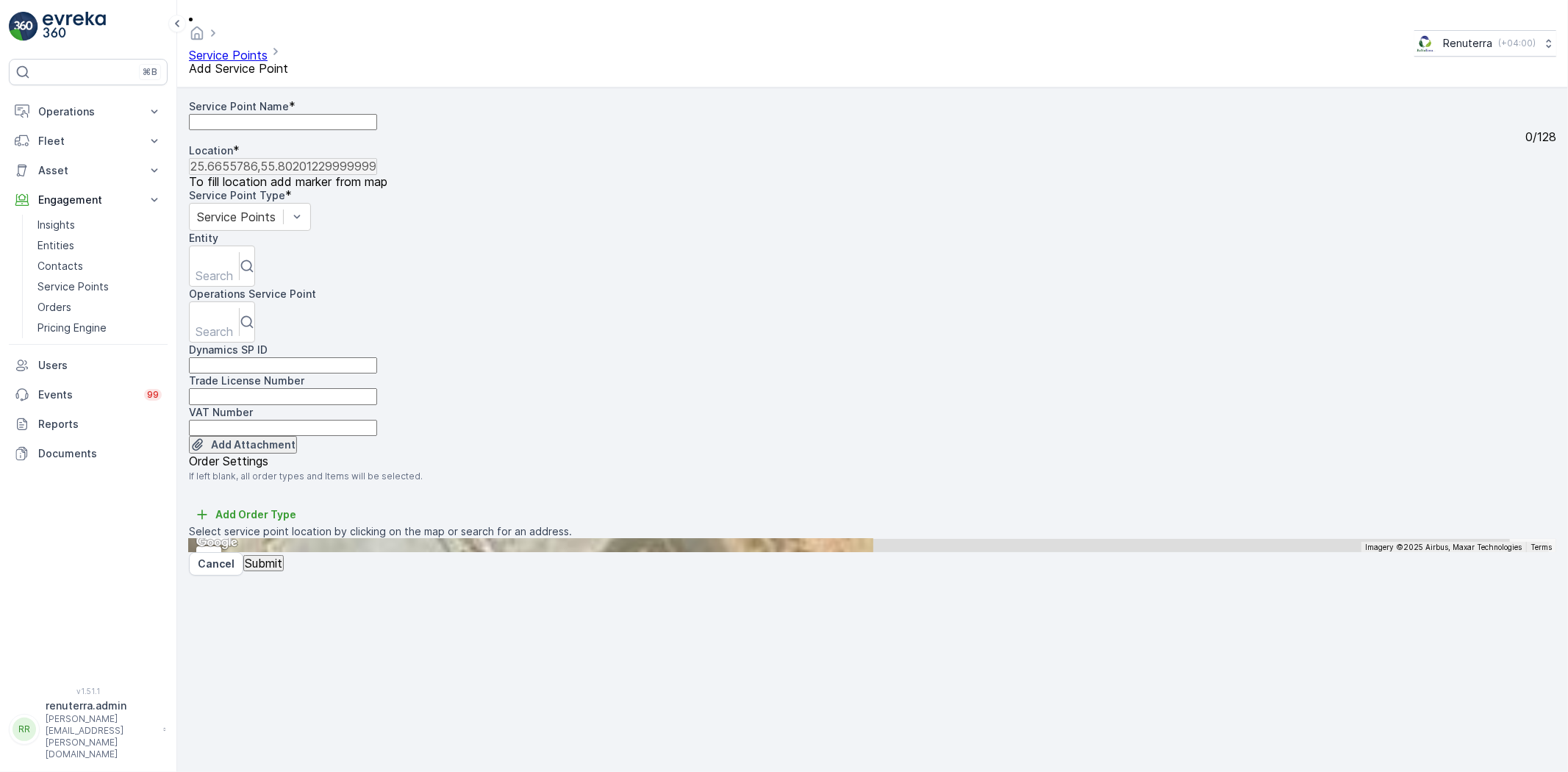
click at [1232, 539] on div "+ − Satellite Roadmap Terrain Hybrid Leaflet Keyboard shortcuts Map Data Imager…" at bounding box center [873, 546] width 1368 height 13
type input "25.6654793469737,55.80170061517666"
click at [234, 114] on Name "Service Point Name" at bounding box center [284, 122] width 189 height 16
click at [377, 114] on Name "Service Point Name" at bounding box center [284, 122] width 189 height 16
paste Name "Sparklo Warehouse -[GEOGRAPHIC_DATA]"
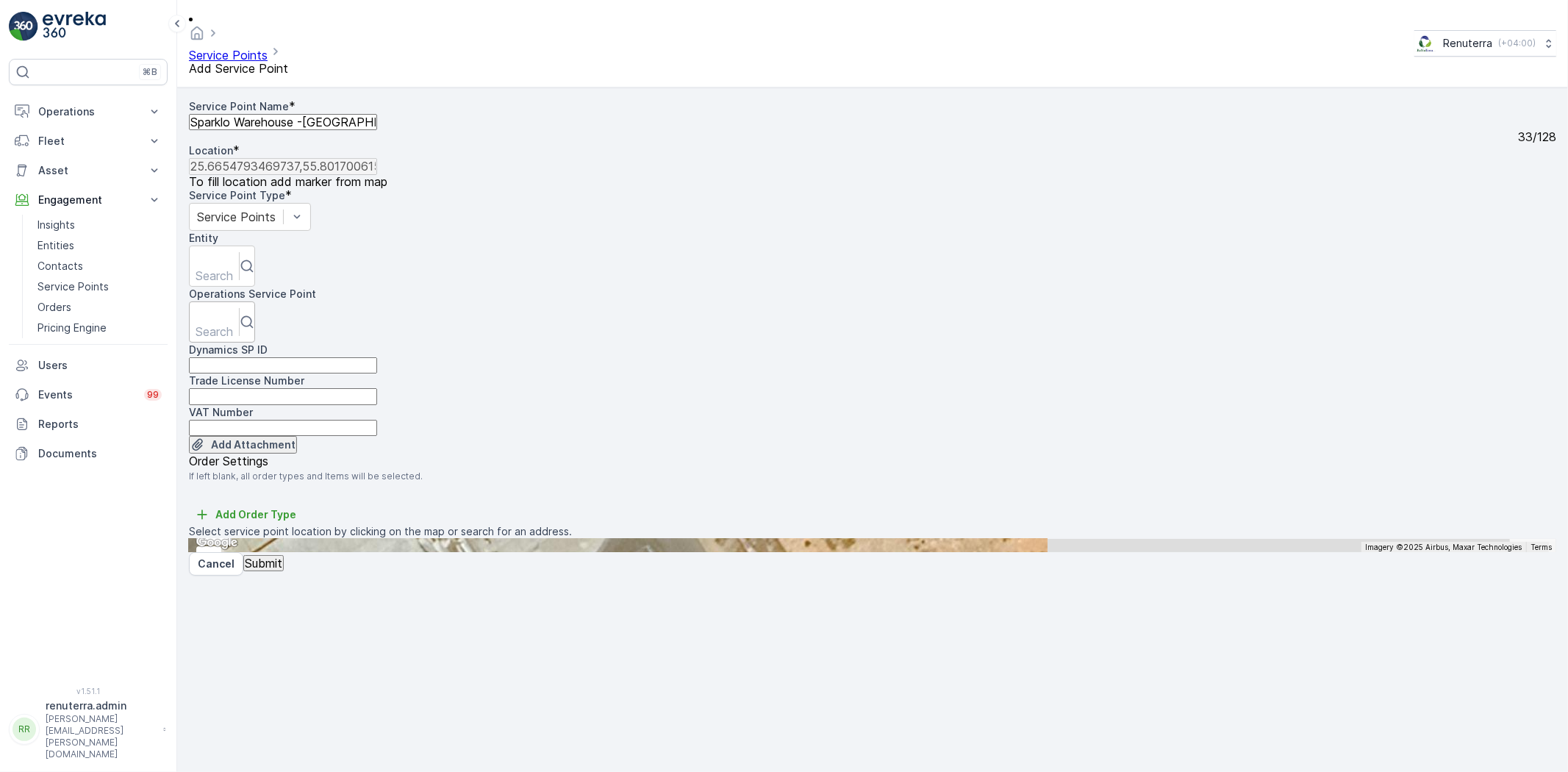
type Name "Sparklo Warehouse -[GEOGRAPHIC_DATA]"
click at [232, 305] on div at bounding box center [214, 313] width 34 height 16
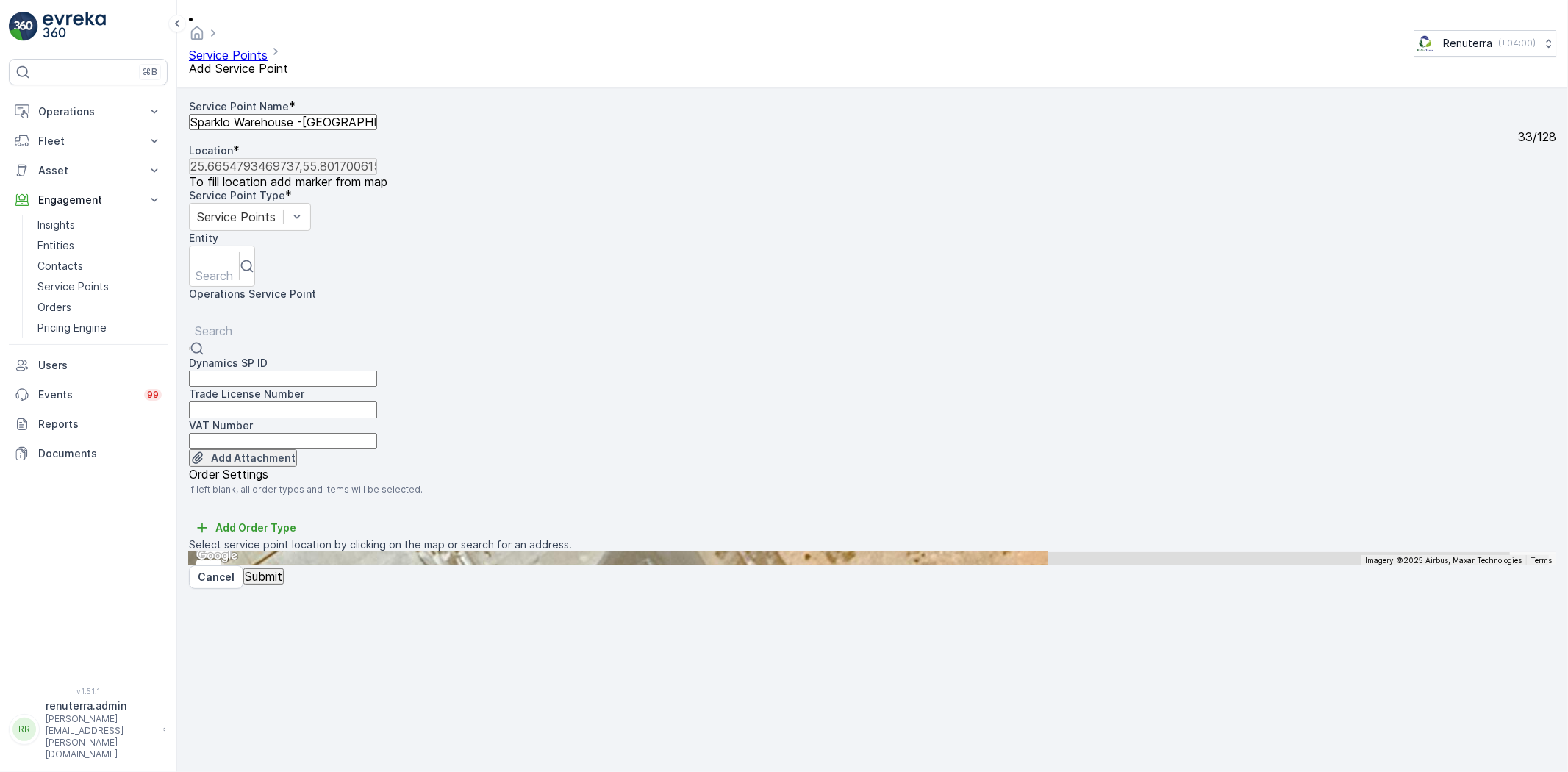
paste input "Sparklo Warehouse -[GEOGRAPHIC_DATA]"
type input "Sparklo Warehouse -[GEOGRAPHIC_DATA]"
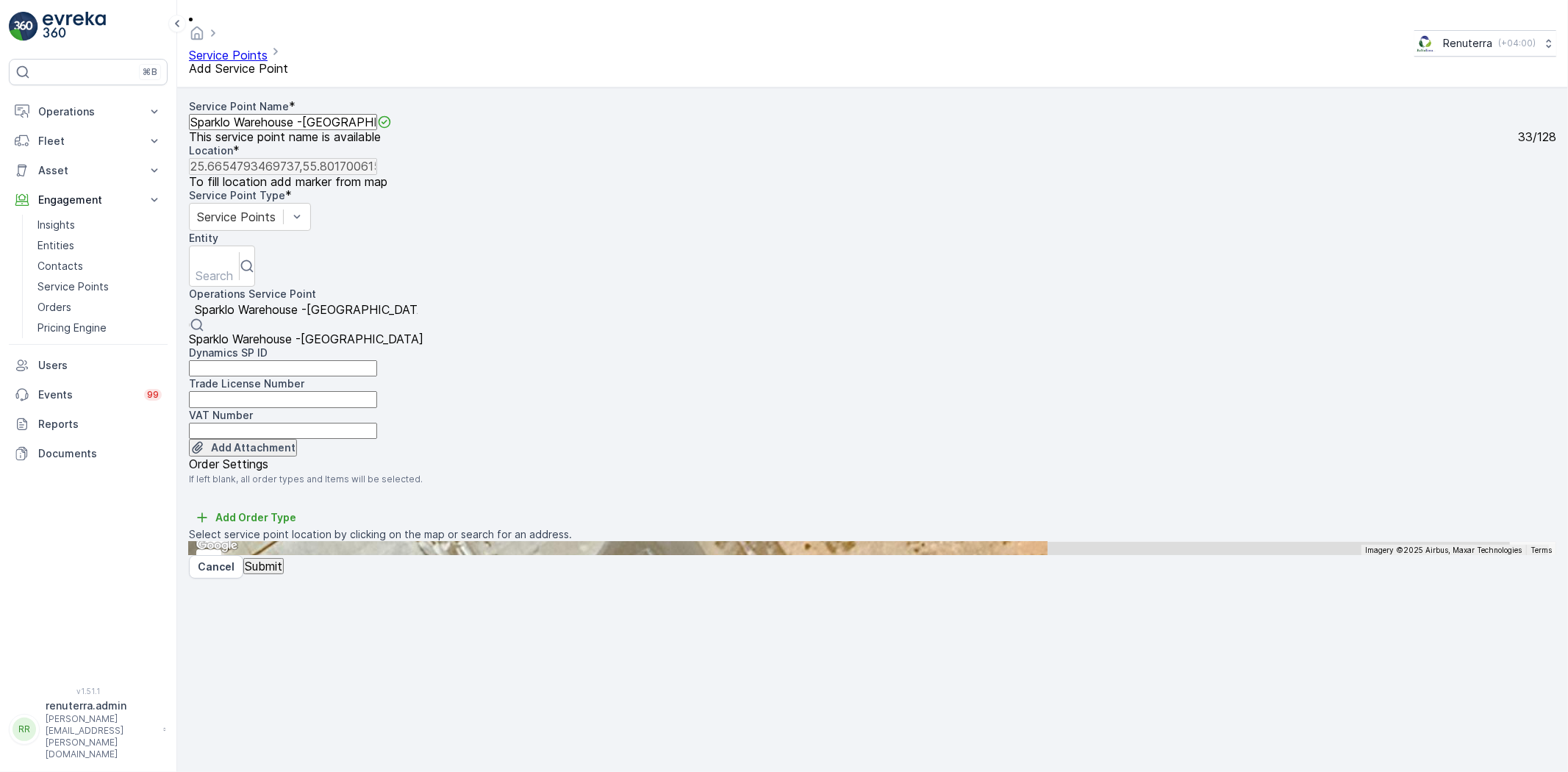
click at [362, 332] on div "Sparklo Warehouse -[GEOGRAPHIC_DATA]" at bounding box center [307, 338] width 234 height 13
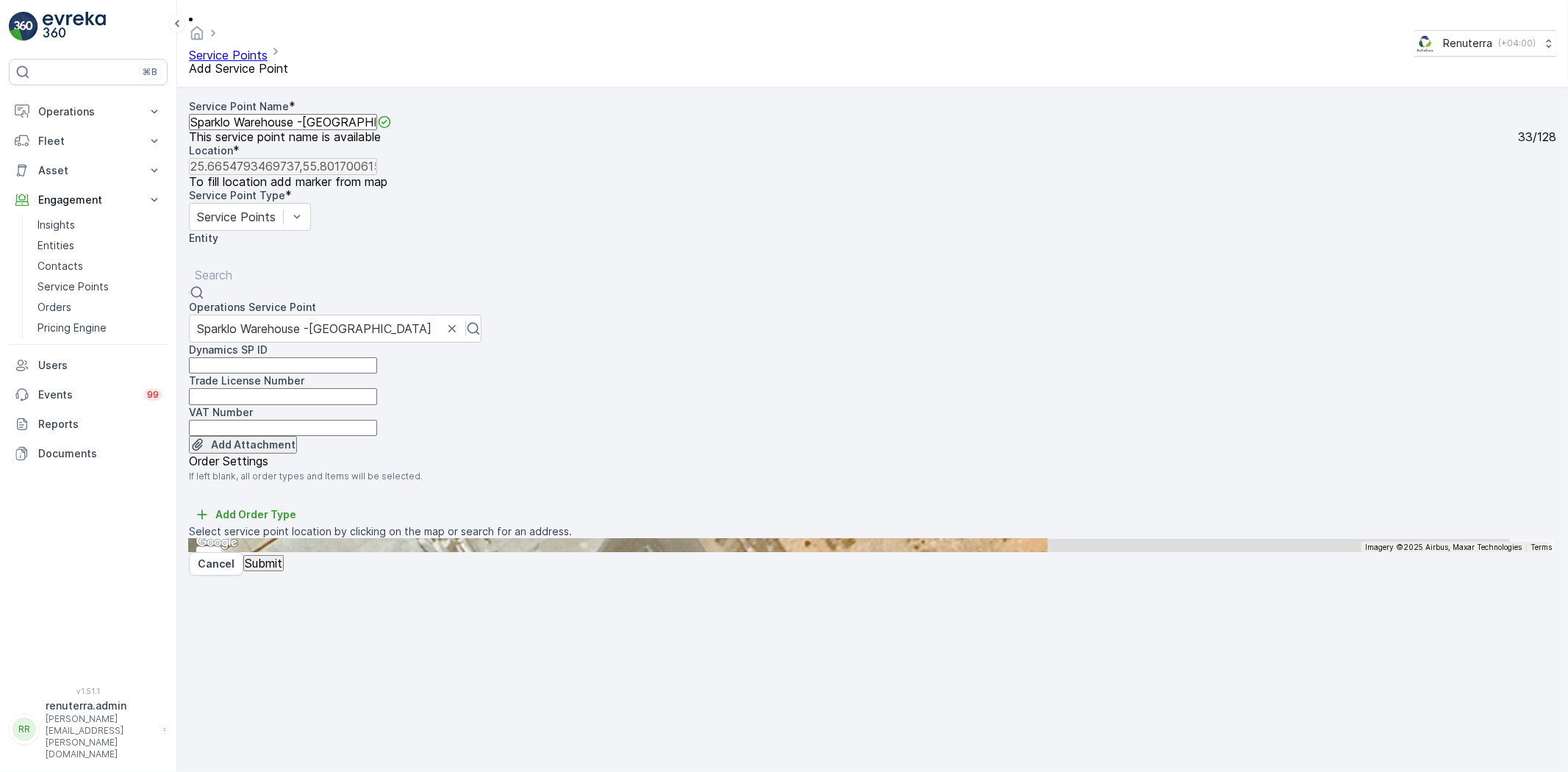
click at [231, 248] on div at bounding box center [214, 257] width 34 height 16
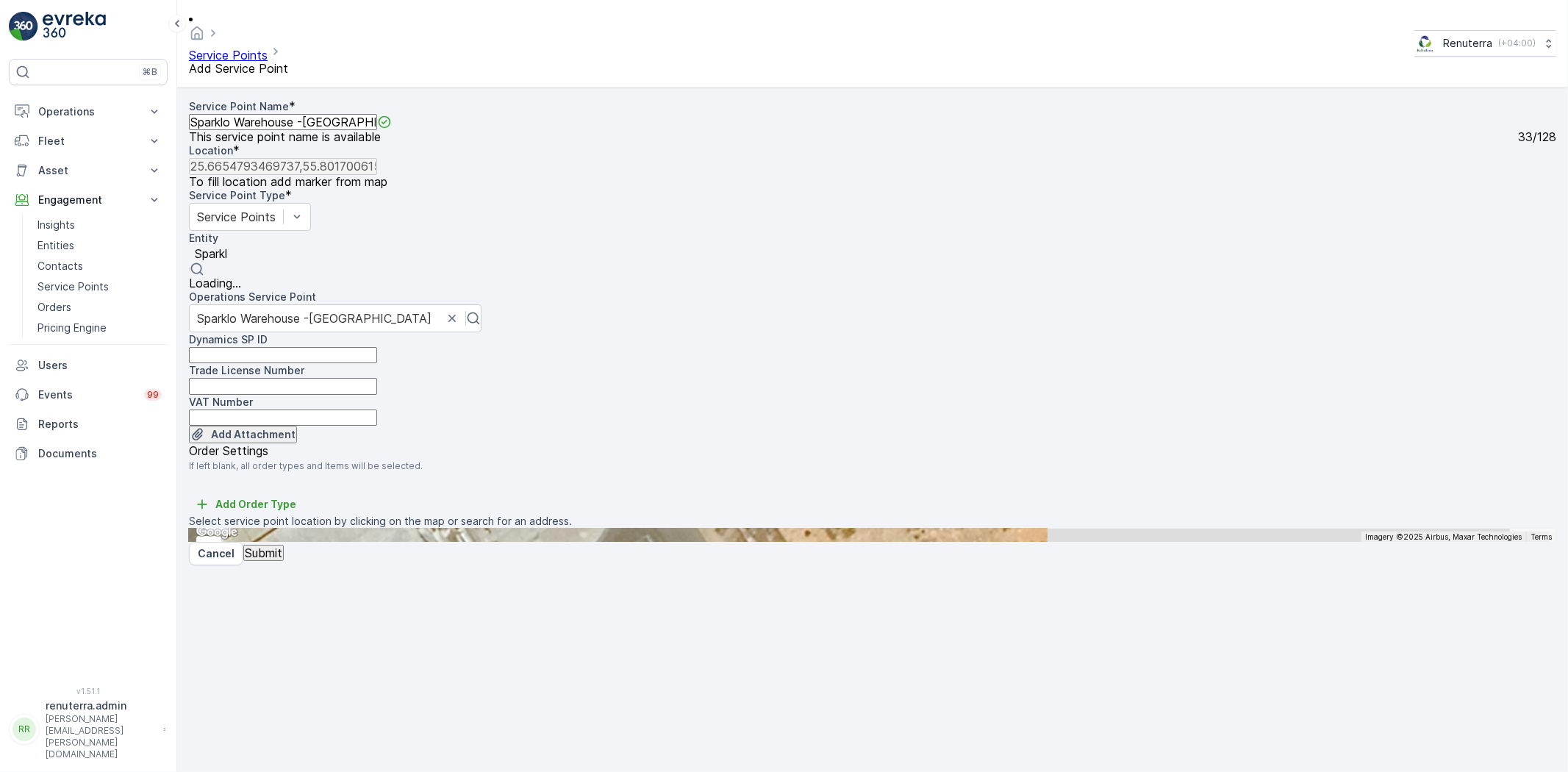
type input "Sparklo"
click at [229, 275] on span "Sparklo" at bounding box center [209, 283] width 39 height 15
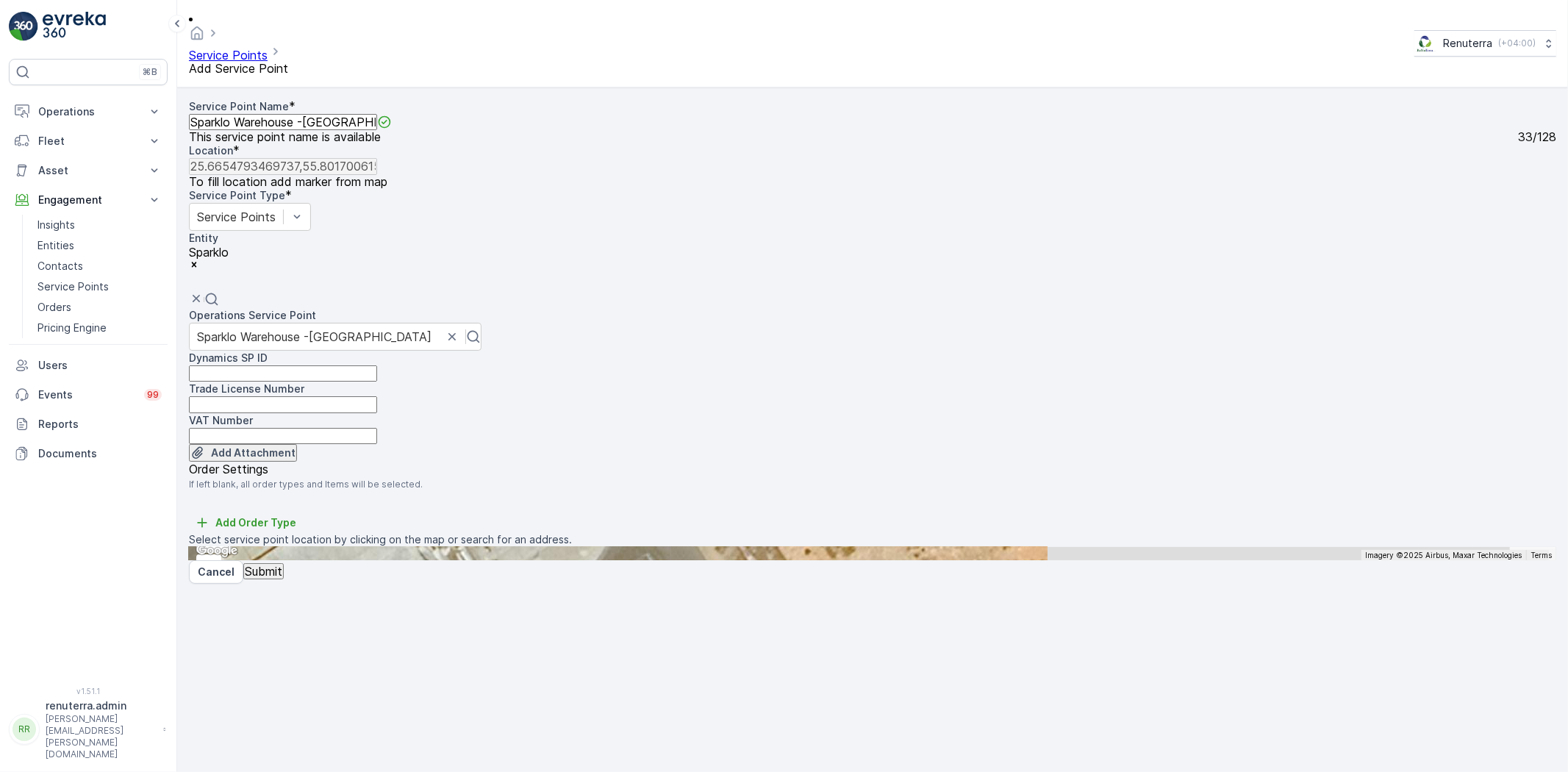
click at [284, 579] on button "Submit" at bounding box center [263, 571] width 40 height 16
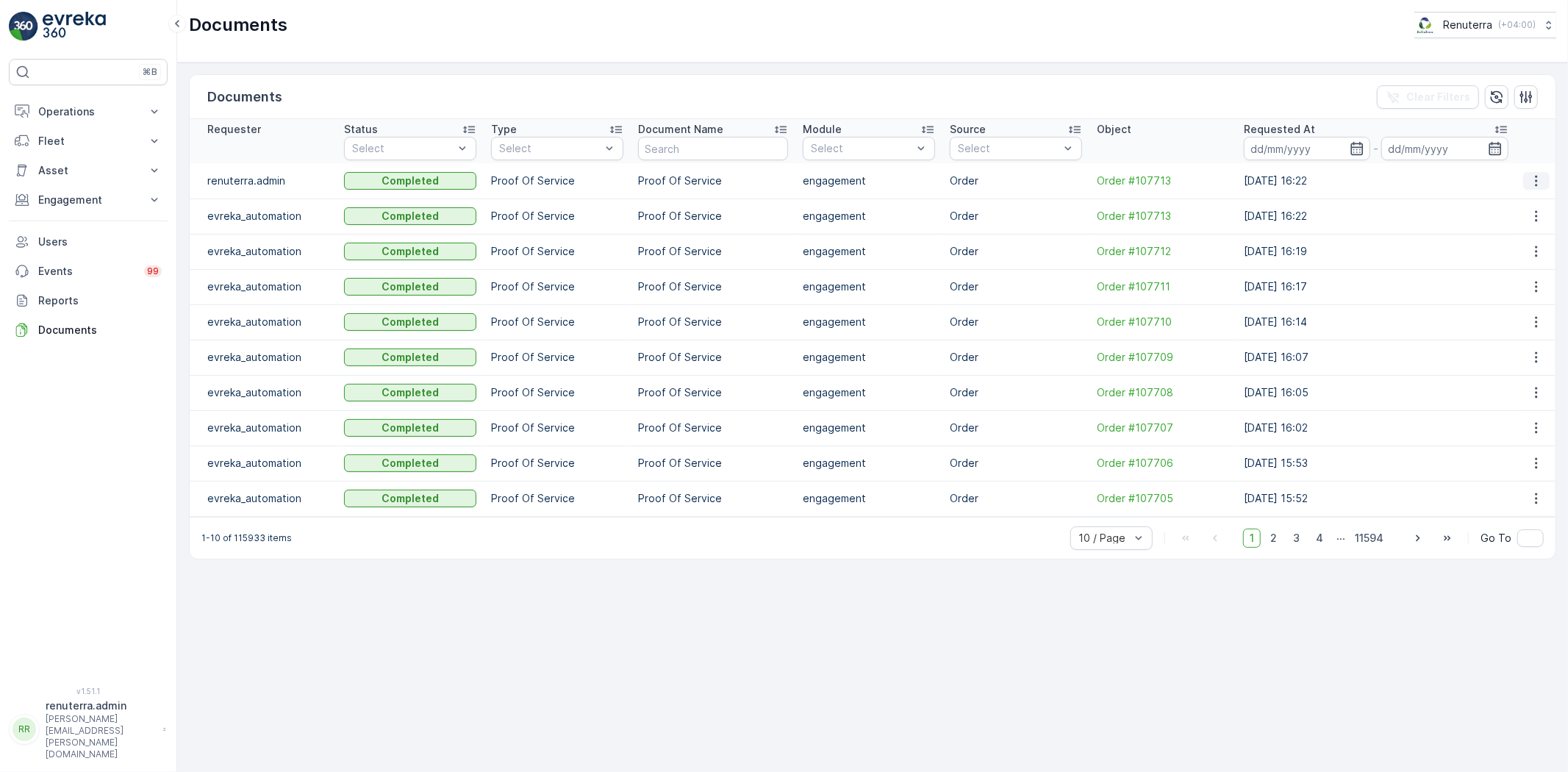
click at [1548, 181] on button "button" at bounding box center [1537, 181] width 26 height 18
click at [1539, 203] on span "See Details" at bounding box center [1533, 203] width 57 height 15
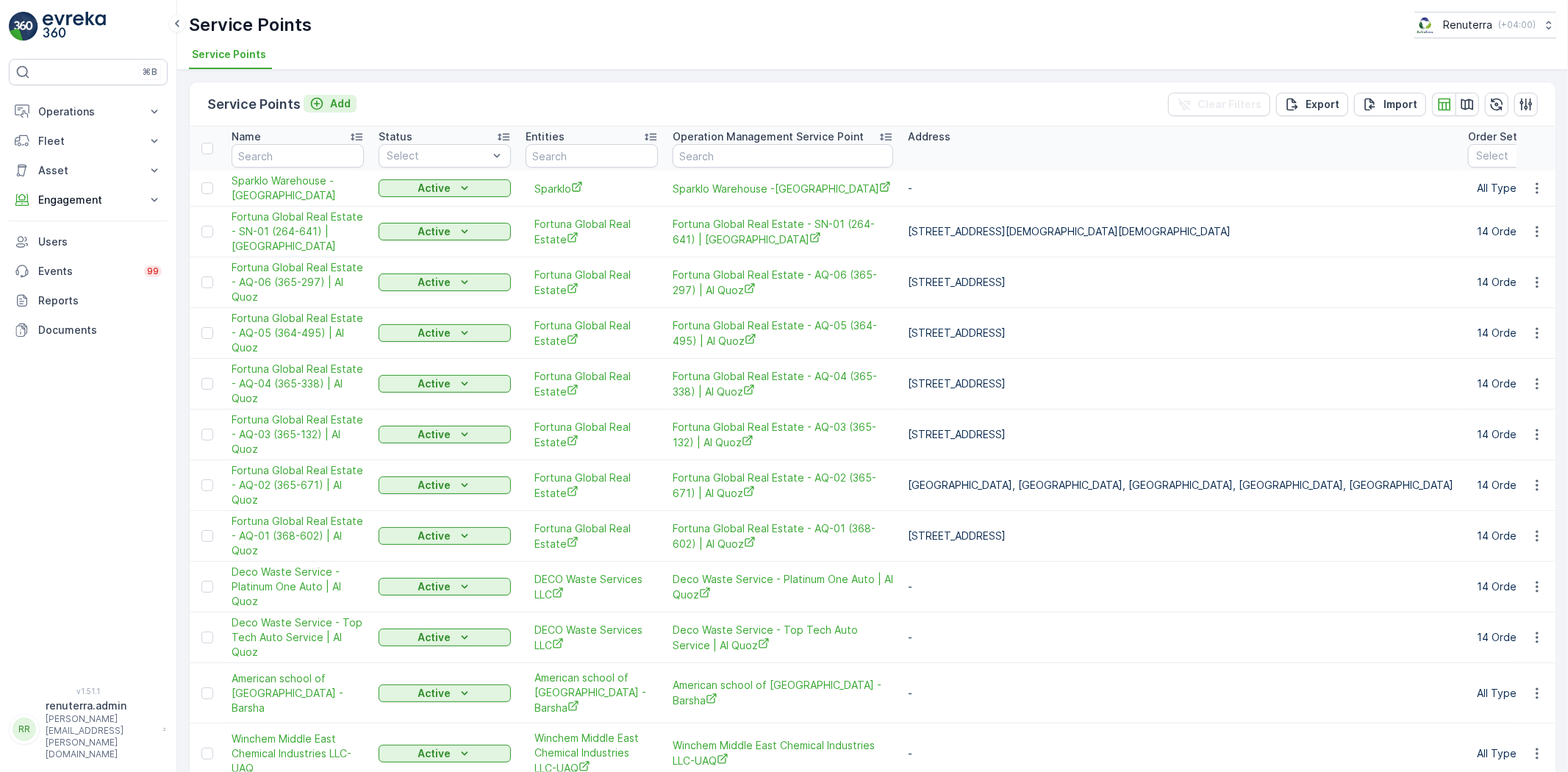
click at [330, 101] on p "Add" at bounding box center [340, 104] width 20 height 15
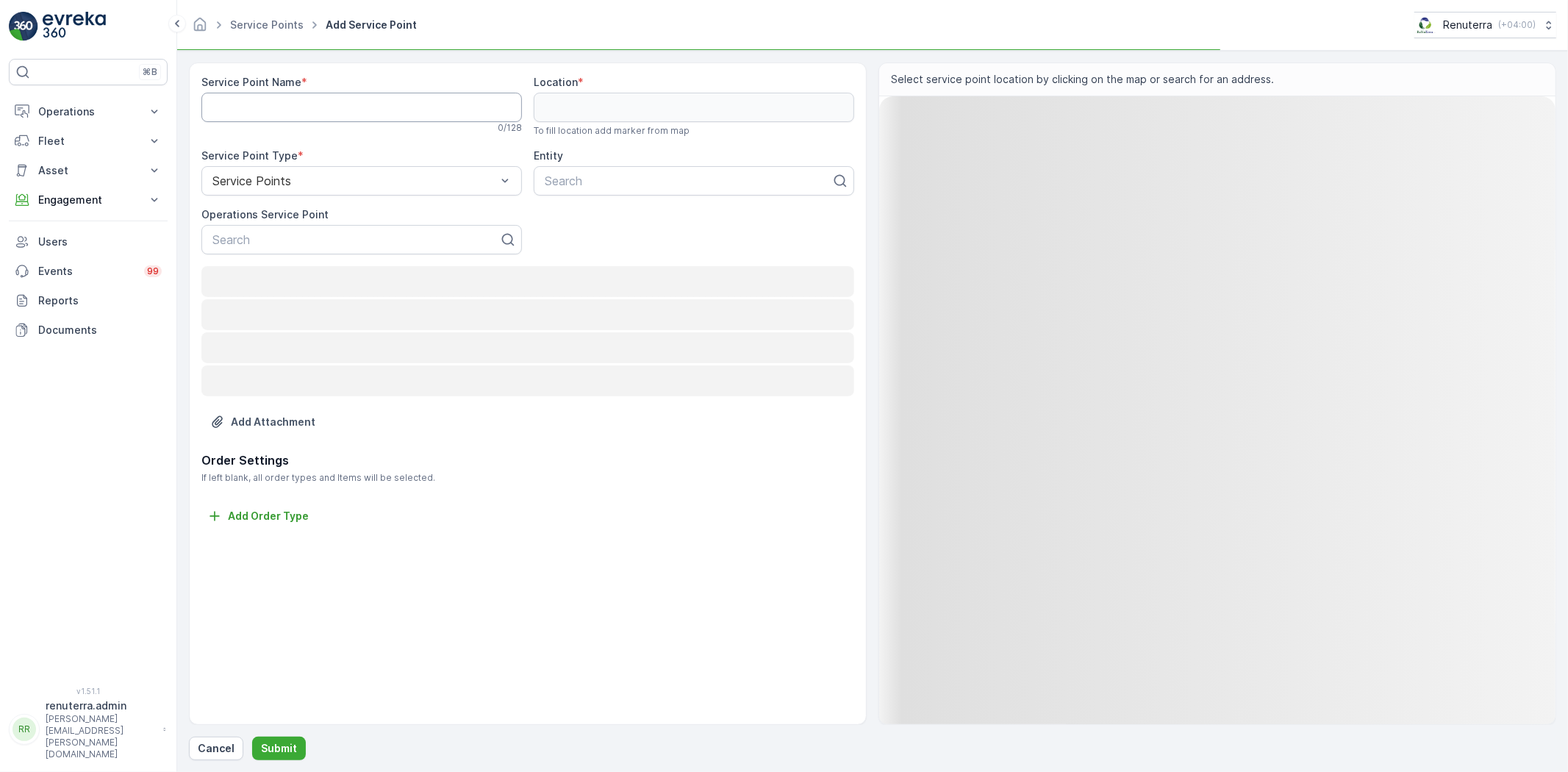
click at [324, 103] on Name "Service Point Name" at bounding box center [361, 107] width 320 height 30
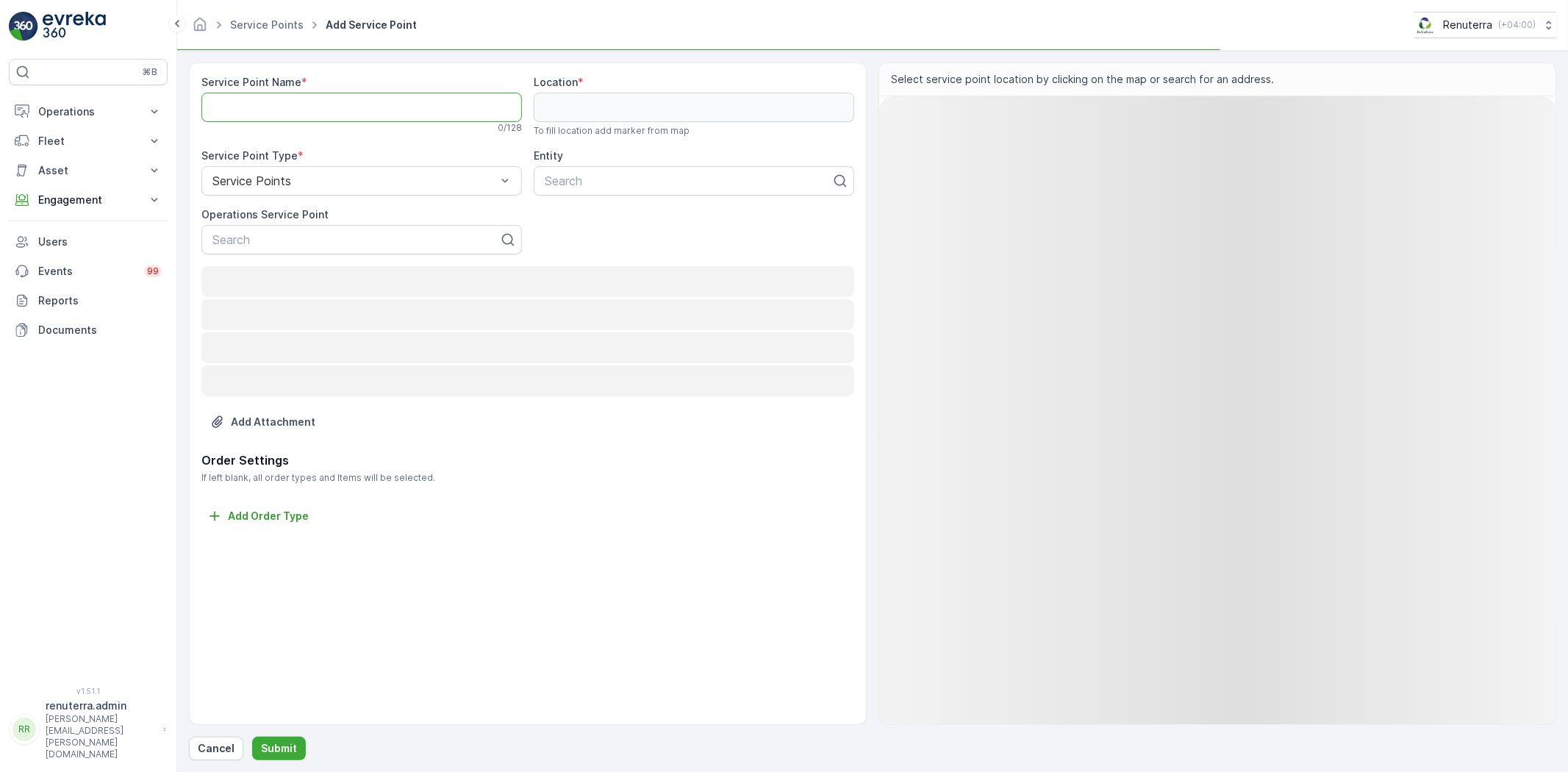
paste Name "AL FATTAN PROPERTIES LLC - [GEOGRAPHIC_DATA]"
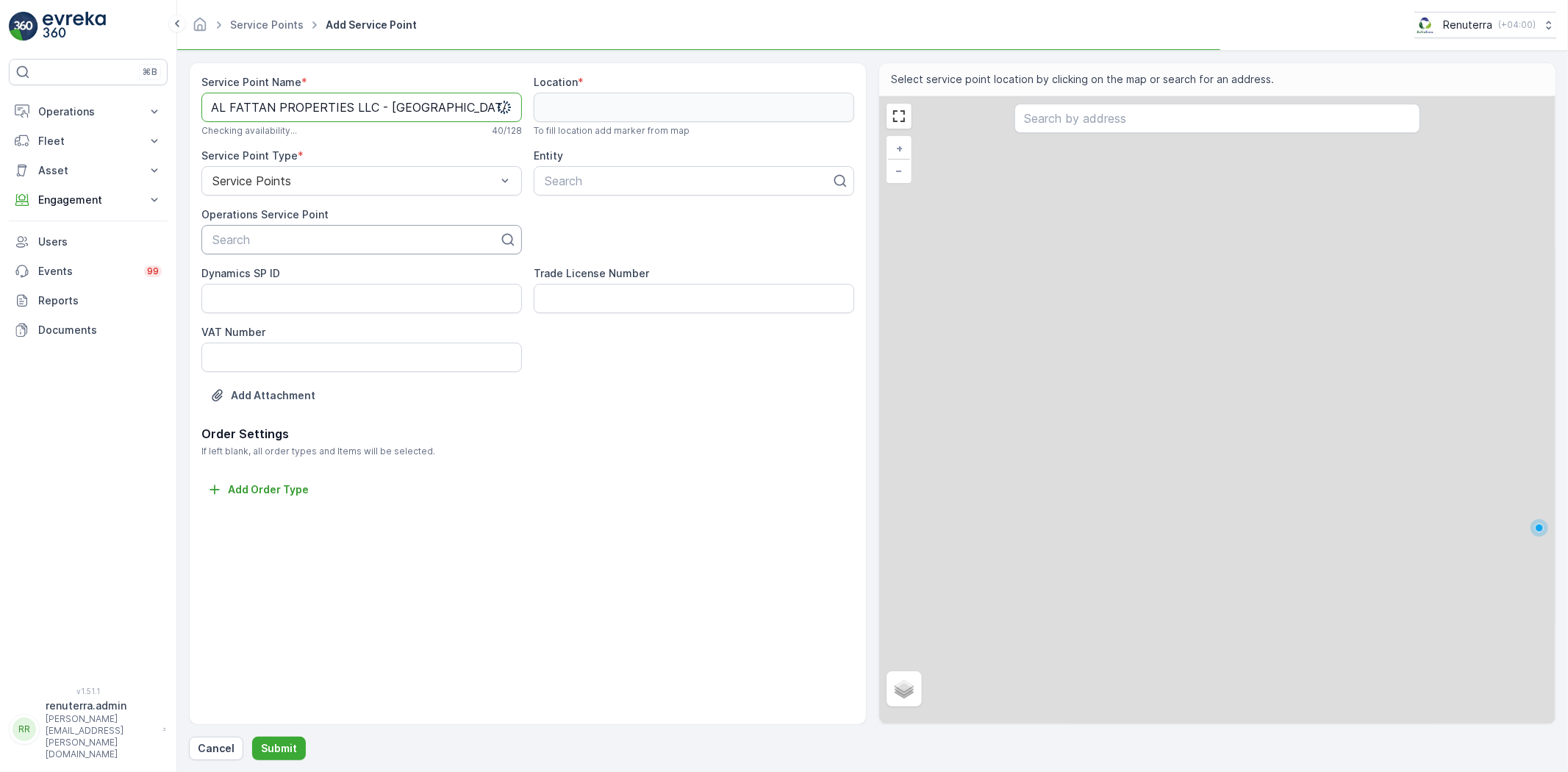
type Name "AL FATTAN PROPERTIES LLC - [GEOGRAPHIC_DATA]"
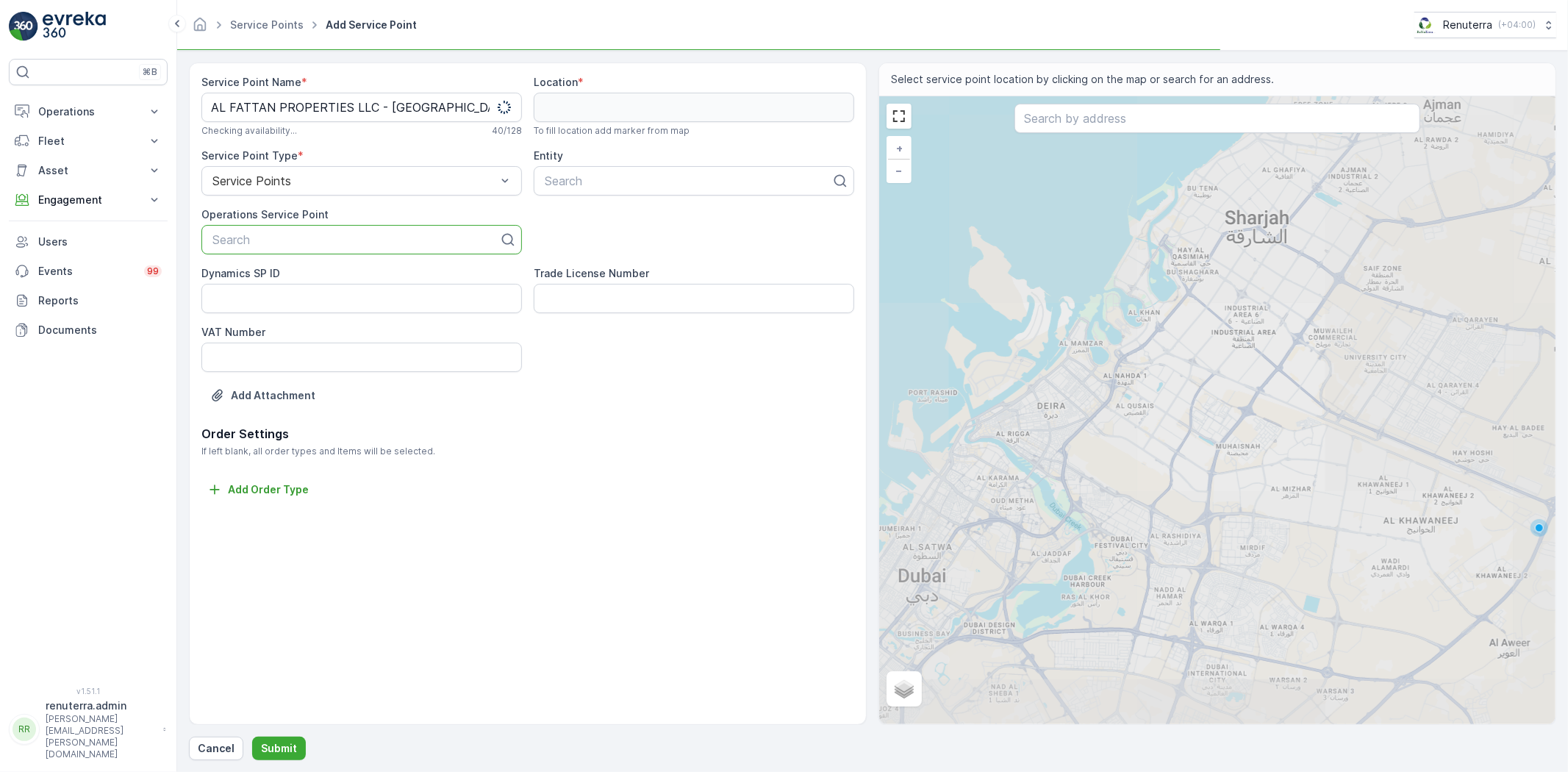
click at [343, 233] on div at bounding box center [355, 239] width 289 height 13
paste input "AL FATTAN PROPERTIES LLC - [GEOGRAPHIC_DATA]"
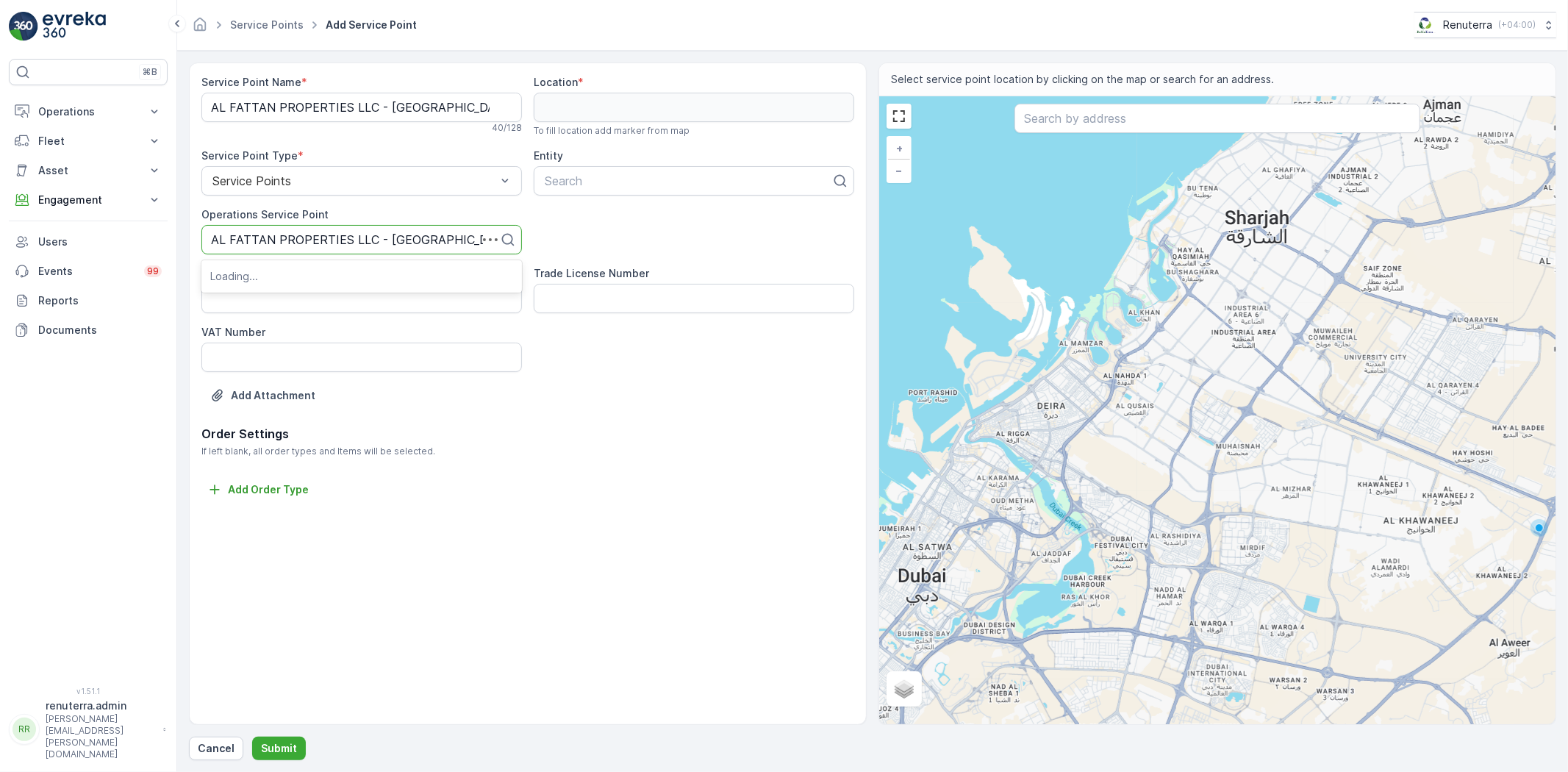
type input "AL FATTAN PROPERTIES LLC - [GEOGRAPHIC_DATA]"
click at [372, 281] on p "Loading..." at bounding box center [362, 276] width 303 height 15
click at [372, 281] on span "AL FATTAN PROPERTIES LLC - [GEOGRAPHIC_DATA]" at bounding box center [362, 282] width 303 height 26
click at [594, 167] on div "Search" at bounding box center [693, 181] width 320 height 30
paste input "AL FATTAN PROPERTIES LLC - [GEOGRAPHIC_DATA]"
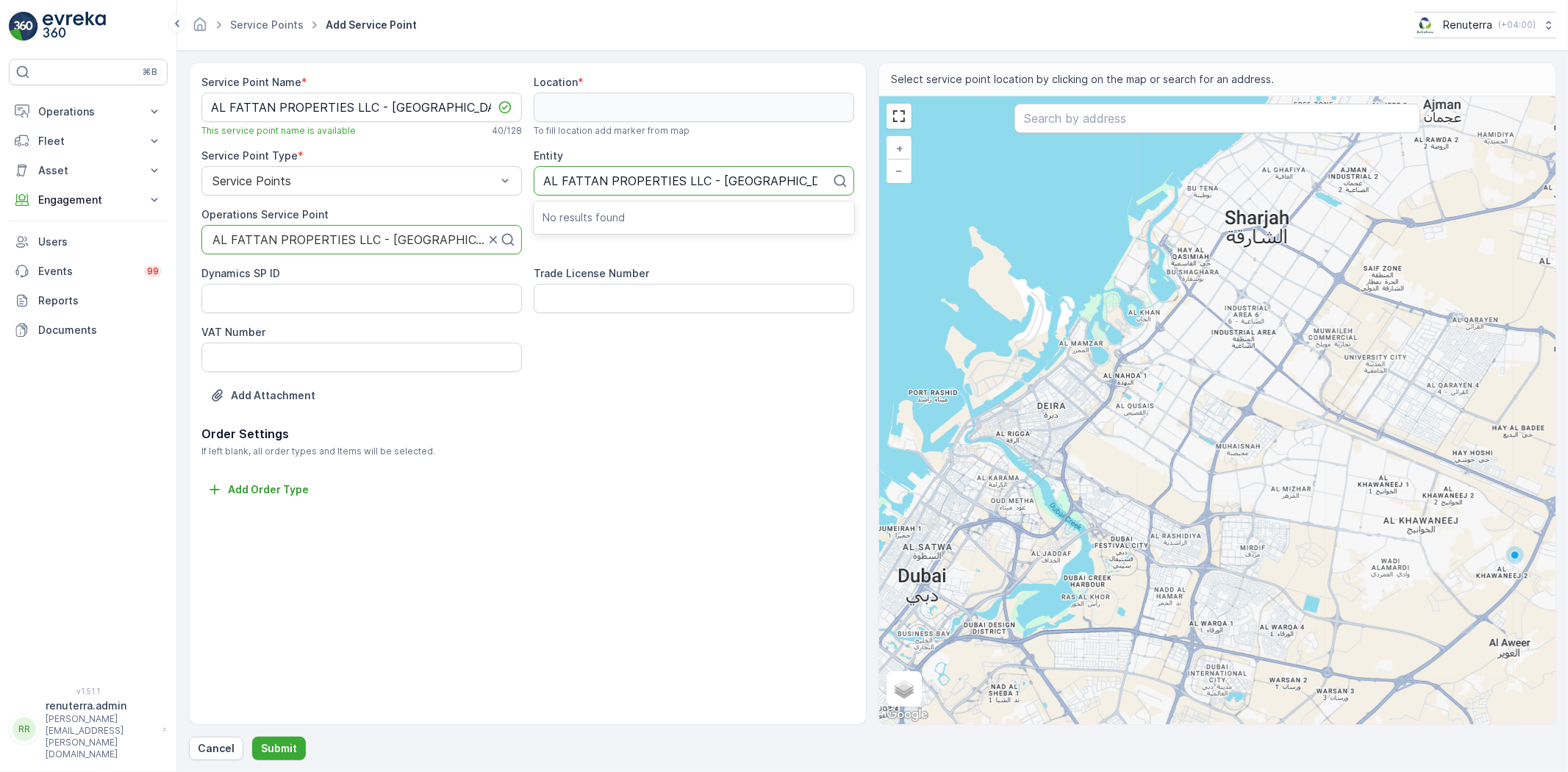
click at [627, 225] on div "No results found" at bounding box center [693, 217] width 320 height 26
drag, startPoint x: 802, startPoint y: 177, endPoint x: 685, endPoint y: 187, distance: 117.4
click at [685, 187] on input "AL FATTAN PROPERTIES LLC - [GEOGRAPHIC_DATA]" at bounding box center [680, 181] width 275 height 13
type input "AL FATTAN PROPERTIES"
click at [587, 224] on div "Al Fattan Properties LLC" at bounding box center [693, 216] width 320 height 25
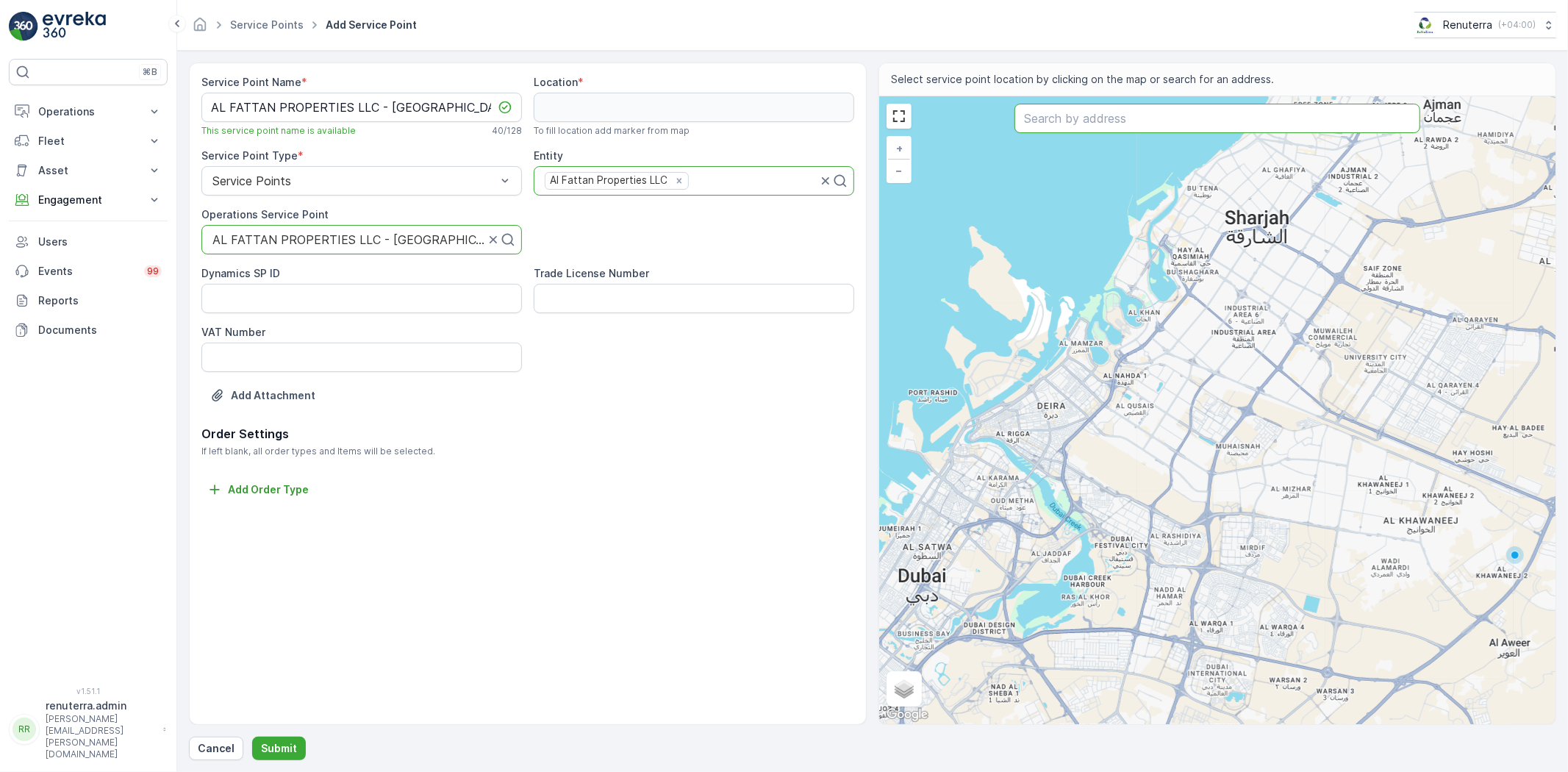
click at [1153, 121] on input "text" at bounding box center [1217, 118] width 406 height 30
paste input "AL FATTAN PROPERTIES LLC - [GEOGRAPHIC_DATA]"
type input "AL FATTAN PROPERTIES LLC - [GEOGRAPHIC_DATA]"
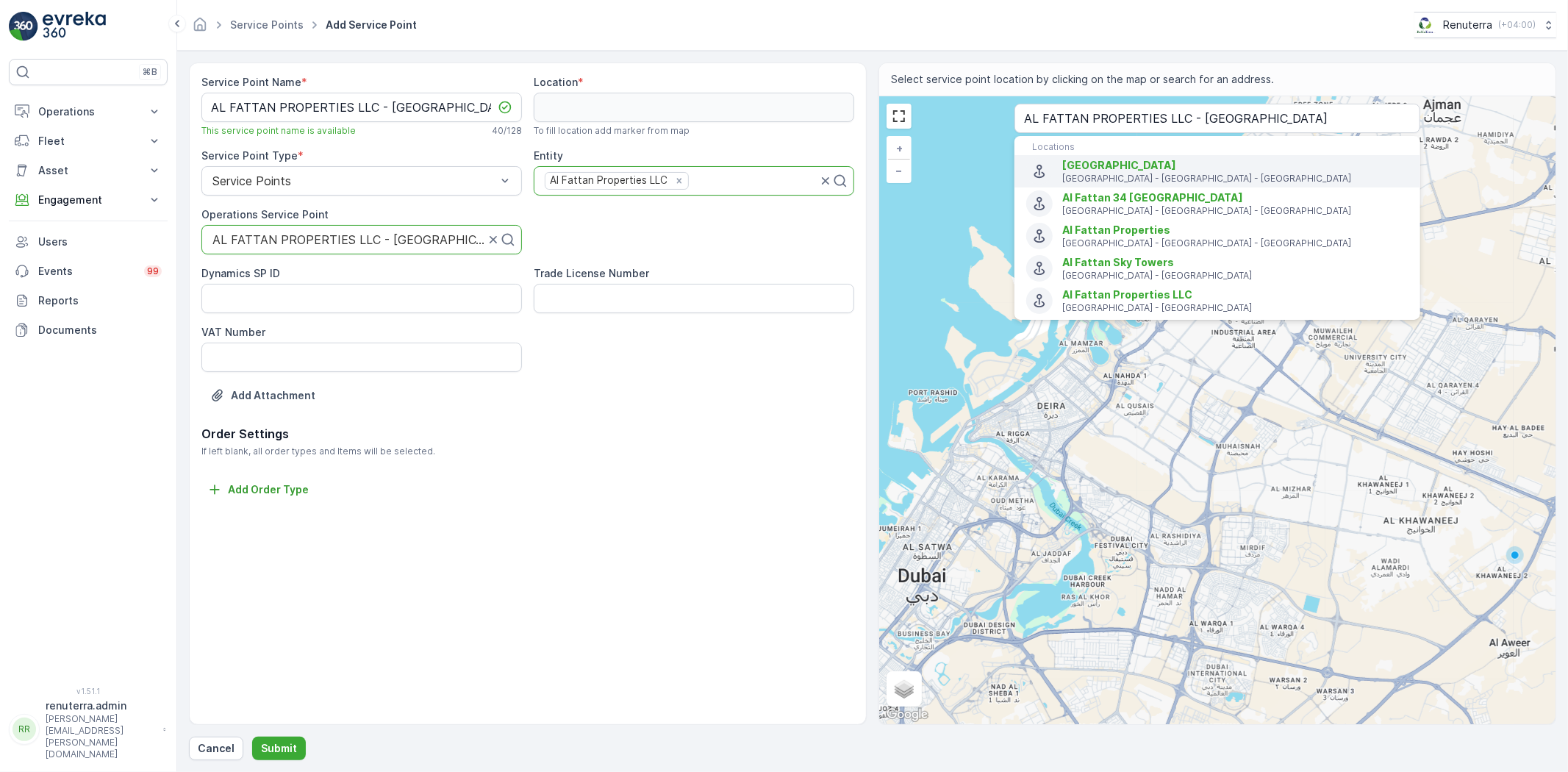
click at [1148, 166] on span "[GEOGRAPHIC_DATA]" at bounding box center [1119, 165] width 114 height 12
type input "25.1447011,55.2235457"
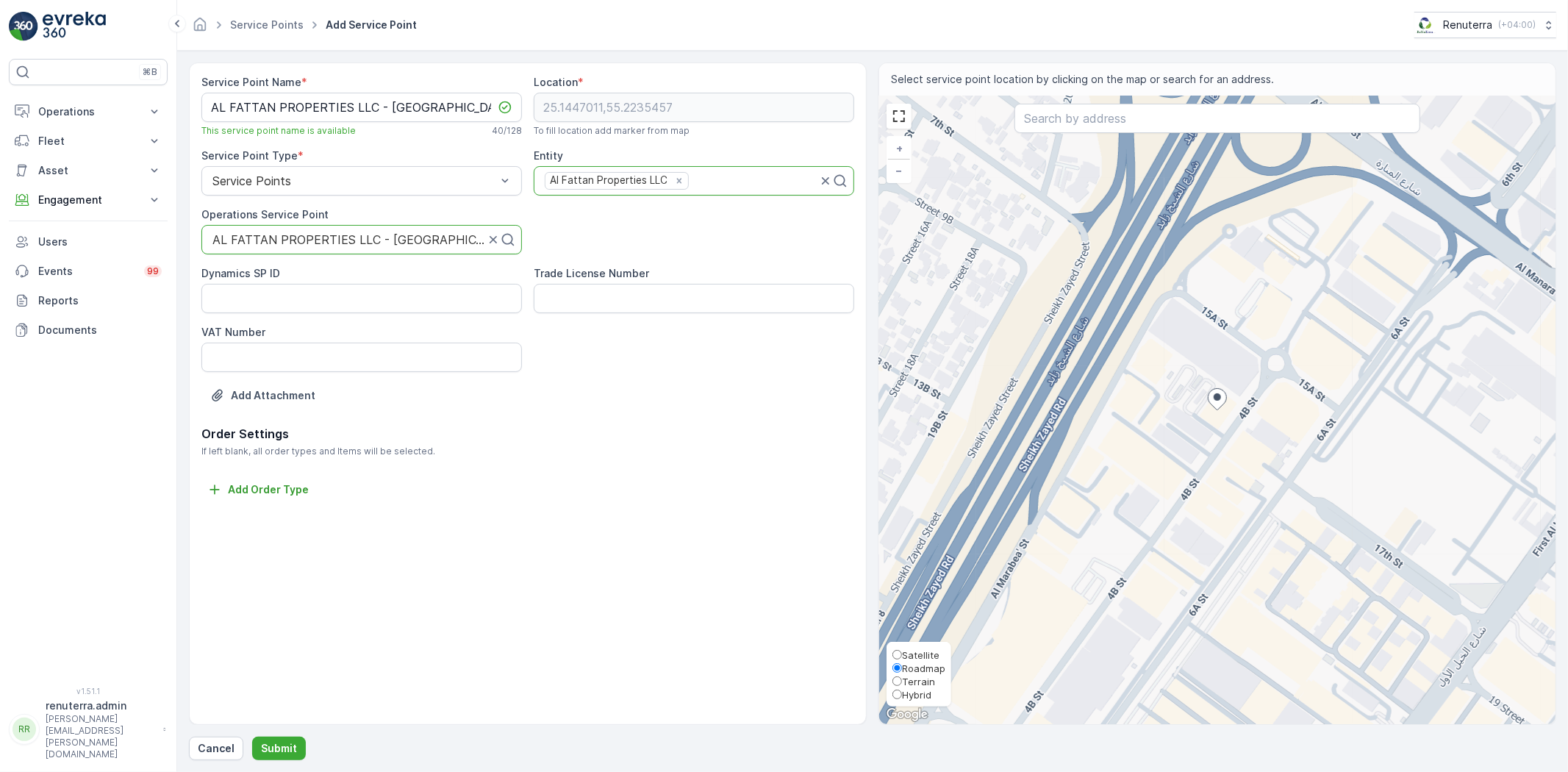
click at [922, 661] on label "Roadmap" at bounding box center [919, 667] width 53 height 13
click at [902, 663] on input "Roadmap" at bounding box center [898, 668] width 10 height 10
click at [922, 655] on span "Satellite" at bounding box center [921, 655] width 38 height 11
click at [902, 655] on input "Satellite" at bounding box center [898, 655] width 10 height 10
radio input "true"
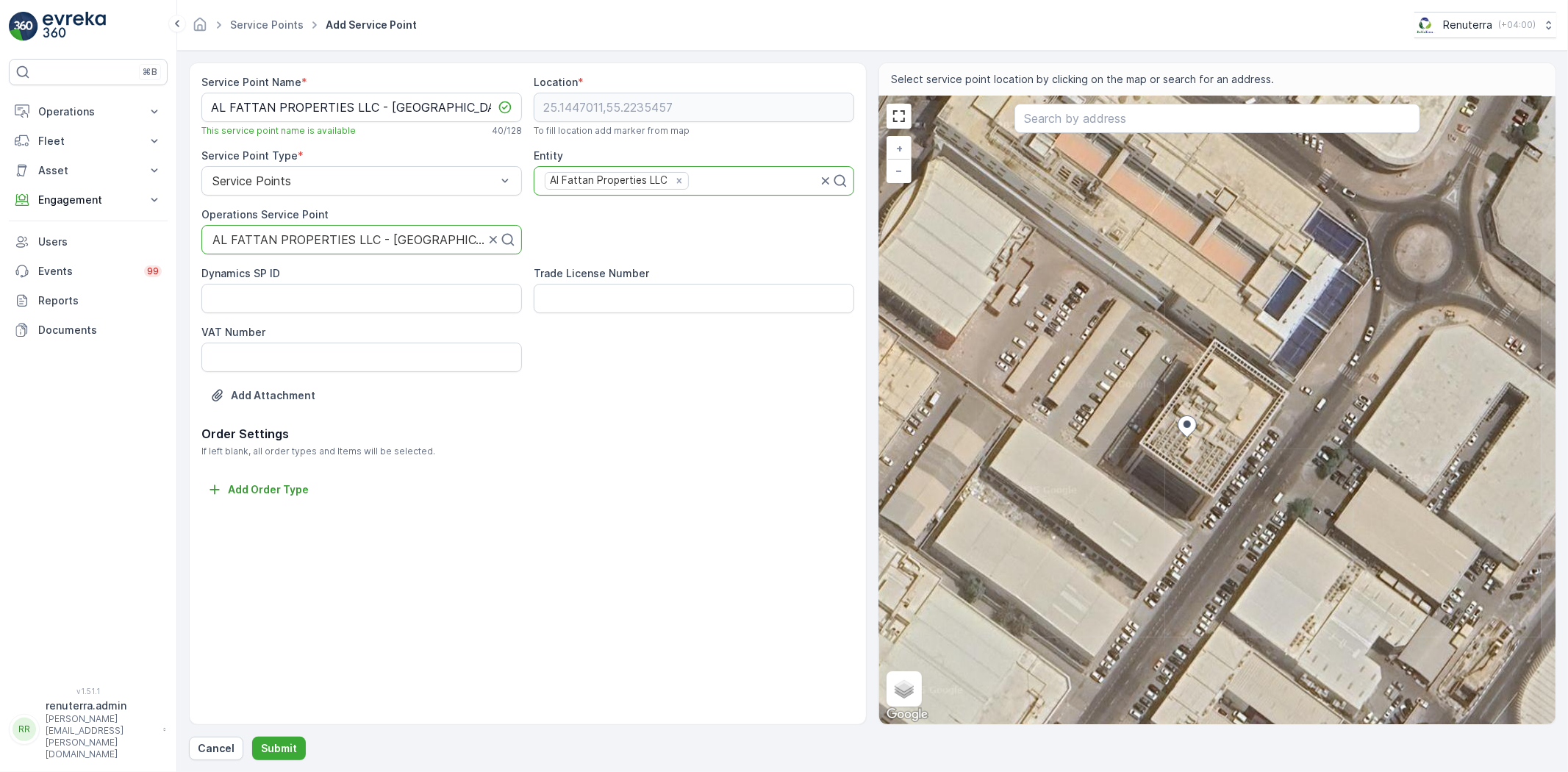
drag, startPoint x: 1234, startPoint y: 382, endPoint x: 1216, endPoint y: 465, distance: 84.9
click at [1216, 465] on div "+ − Satellite Roadmap Terrain Hybrid Leaflet Keyboard shortcuts Map Data Imager…" at bounding box center [1217, 411] width 676 height 628
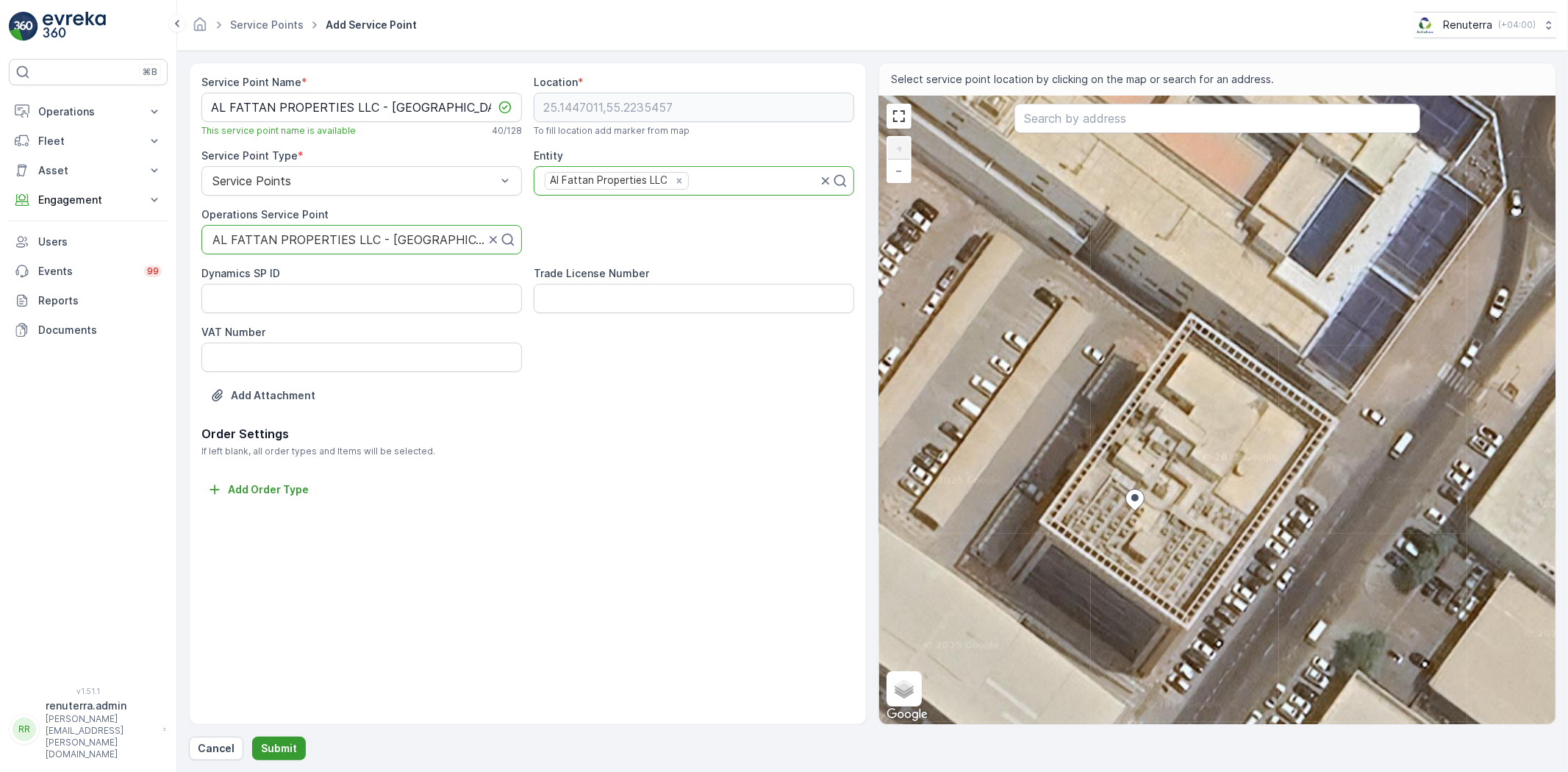
click at [275, 747] on p "Submit" at bounding box center [279, 748] width 36 height 15
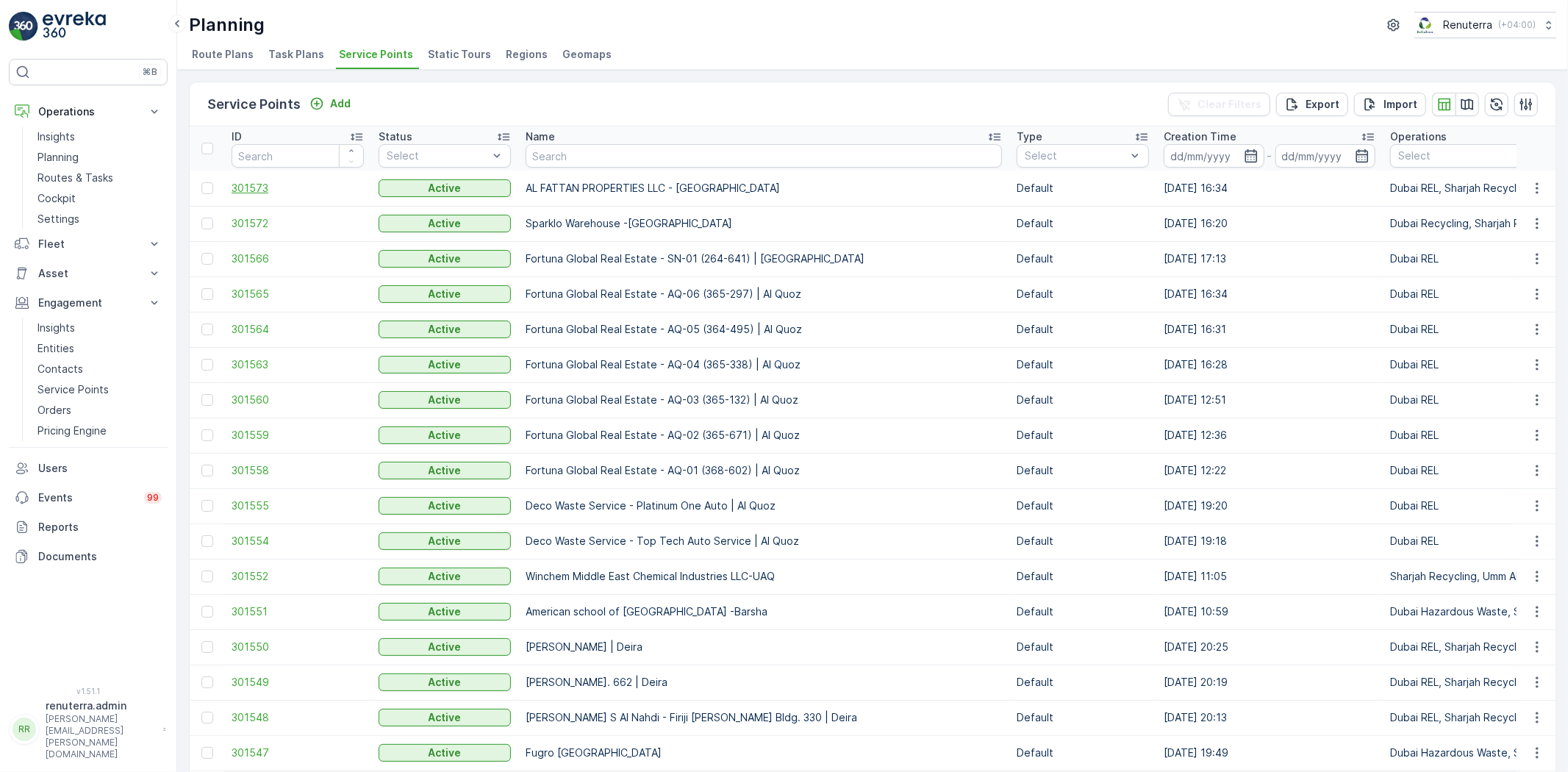
click at [282, 193] on span "301573" at bounding box center [298, 188] width 132 height 15
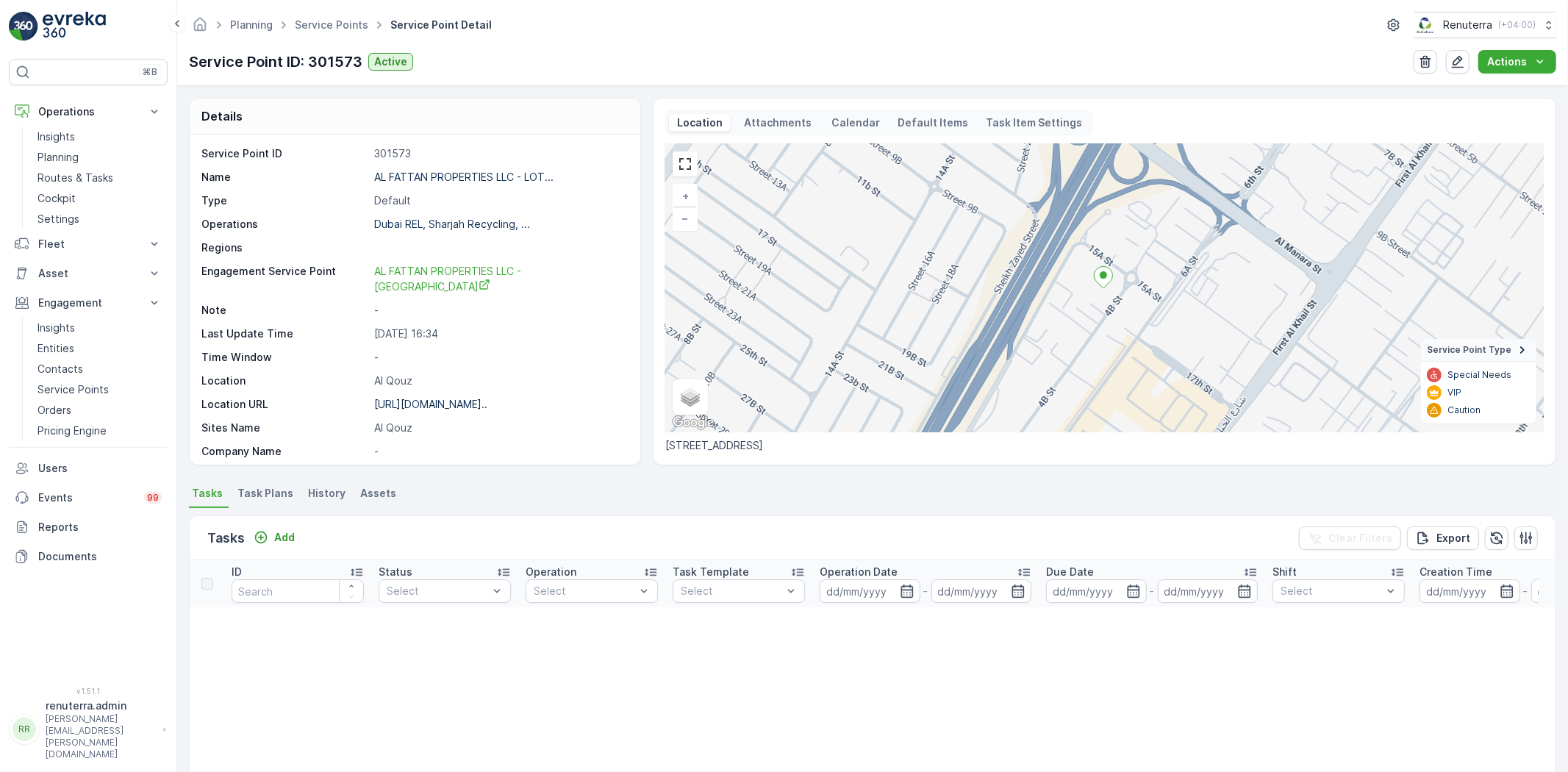
click at [276, 496] on span "Task Plans" at bounding box center [266, 493] width 56 height 15
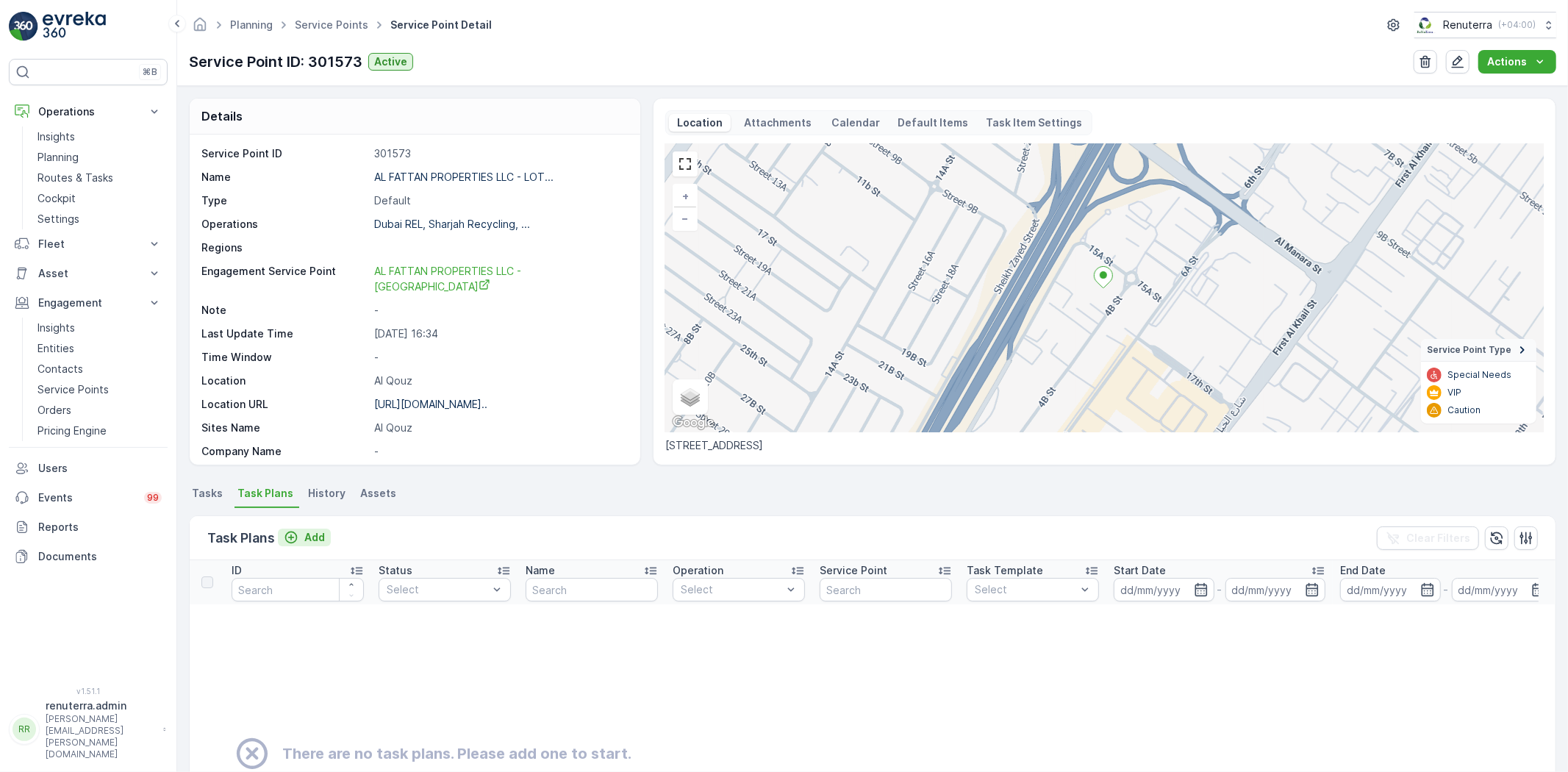
click at [296, 542] on icon "Add" at bounding box center [291, 538] width 15 height 15
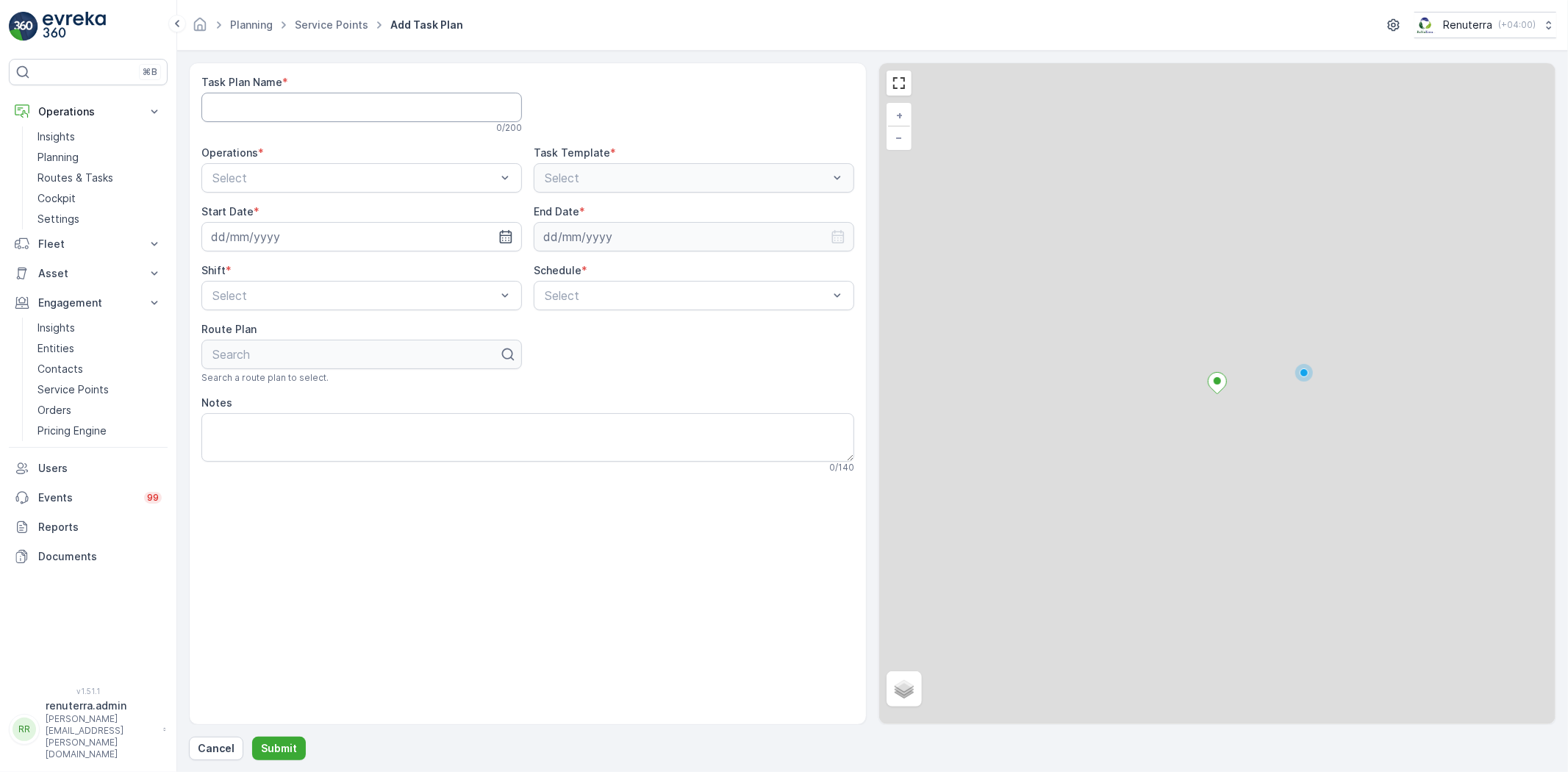
click at [278, 115] on Name "Task Plan Name" at bounding box center [361, 107] width 320 height 30
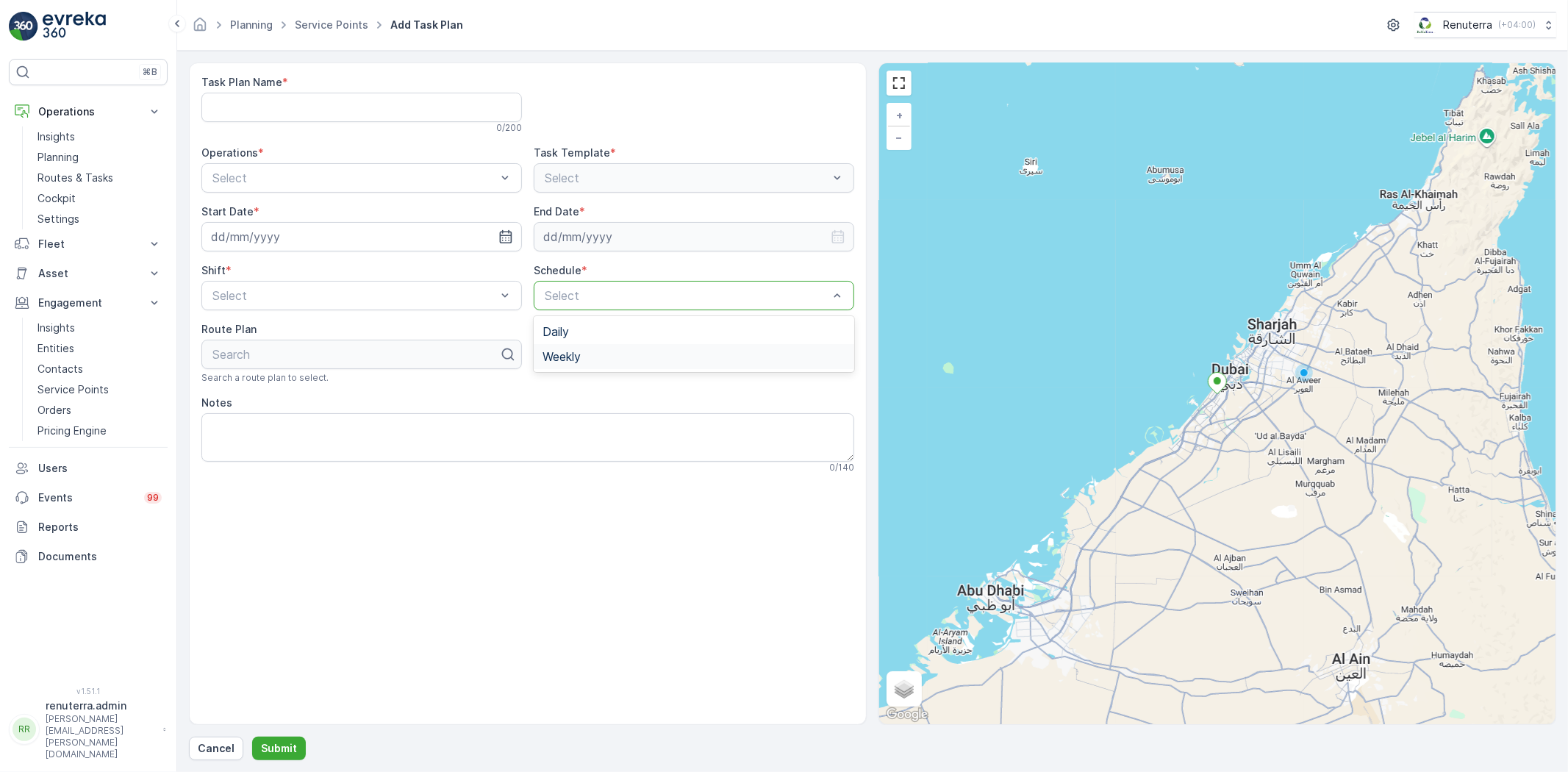
click at [572, 352] on span "Weekly" at bounding box center [561, 356] width 39 height 13
click at [586, 322] on div at bounding box center [583, 323] width 11 height 11
click at [583, 311] on input "Tue" at bounding box center [583, 311] width 0 height 0
click at [653, 319] on div at bounding box center [657, 323] width 11 height 11
click at [657, 311] on input "Thu" at bounding box center [657, 311] width 0 height 0
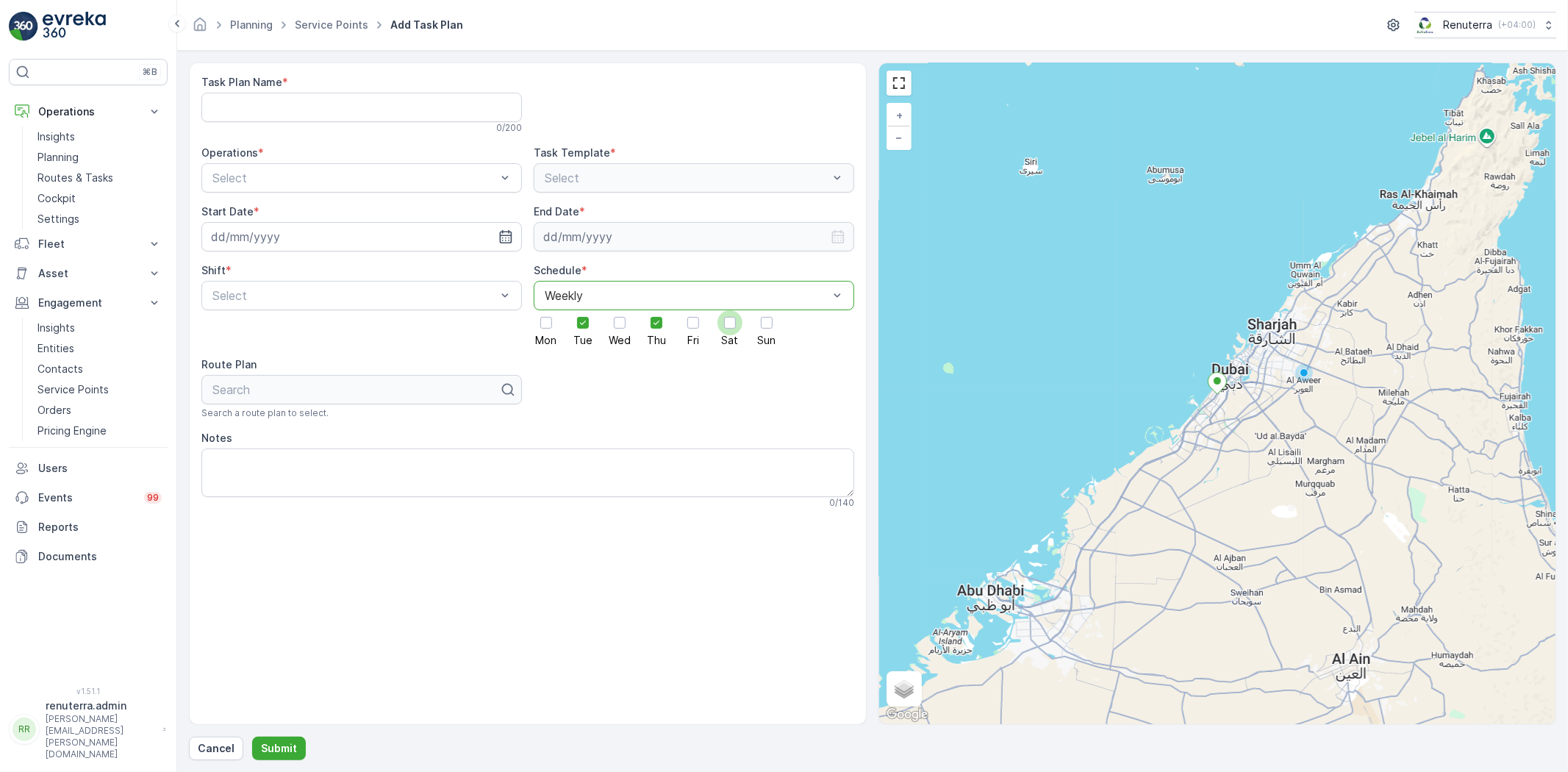
click at [730, 320] on div at bounding box center [730, 323] width 11 height 11
click at [730, 311] on input "Sat" at bounding box center [730, 311] width 0 height 0
drag, startPoint x: 398, startPoint y: 229, endPoint x: 426, endPoint y: 295, distance: 71.7
click at [398, 228] on input at bounding box center [361, 237] width 320 height 30
click at [259, 443] on div "29" at bounding box center [252, 447] width 24 height 24
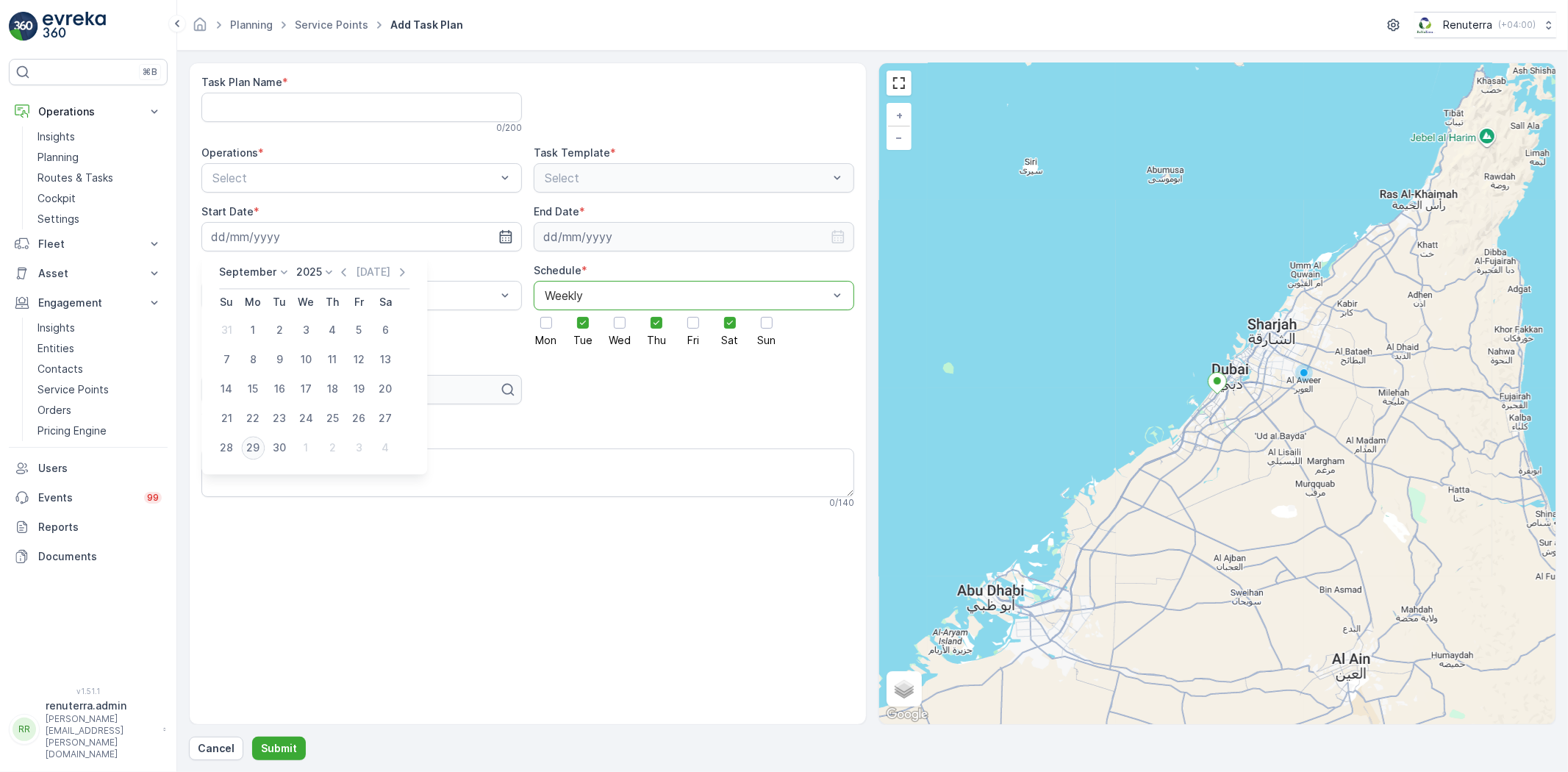
type input "29.09.2025"
click at [532, 237] on div "Task Plan Name * 0 / 200 Operations * Select Task Template * Select Start Date …" at bounding box center [528, 291] width 653 height 434
click at [557, 225] on input at bounding box center [693, 237] width 320 height 30
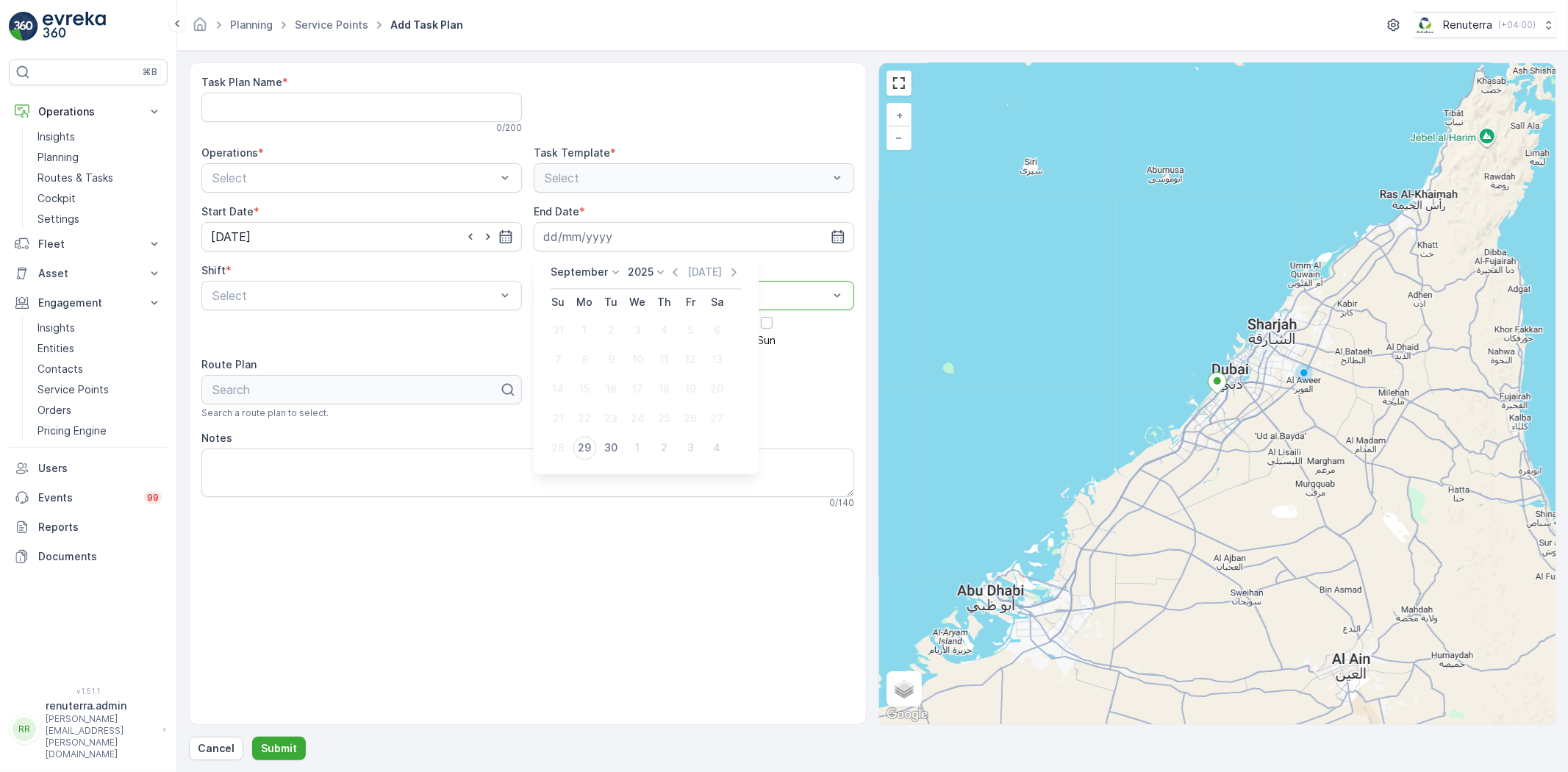
click at [642, 268] on p "2025" at bounding box center [640, 272] width 25 height 15
click at [652, 331] on span "2026" at bounding box center [649, 325] width 25 height 15
click at [615, 274] on icon at bounding box center [616, 272] width 15 height 15
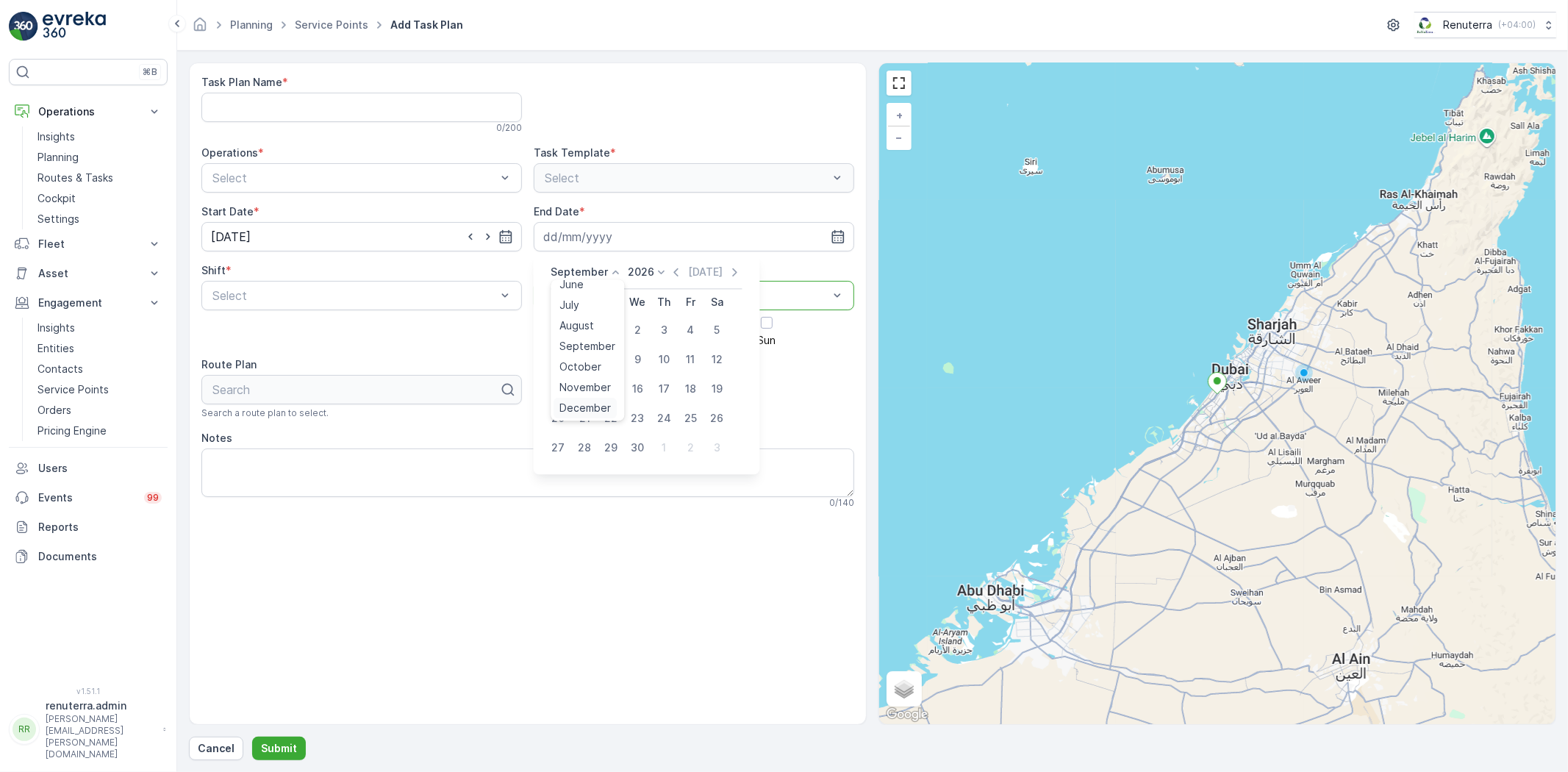
click at [579, 411] on span "December" at bounding box center [586, 408] width 52 height 15
click at [656, 441] on div "31" at bounding box center [665, 447] width 24 height 24
type input "31.12.2026"
click at [307, 402] on div "Search" at bounding box center [361, 389] width 320 height 30
drag, startPoint x: 276, startPoint y: 319, endPoint x: 282, endPoint y: 302, distance: 18.0
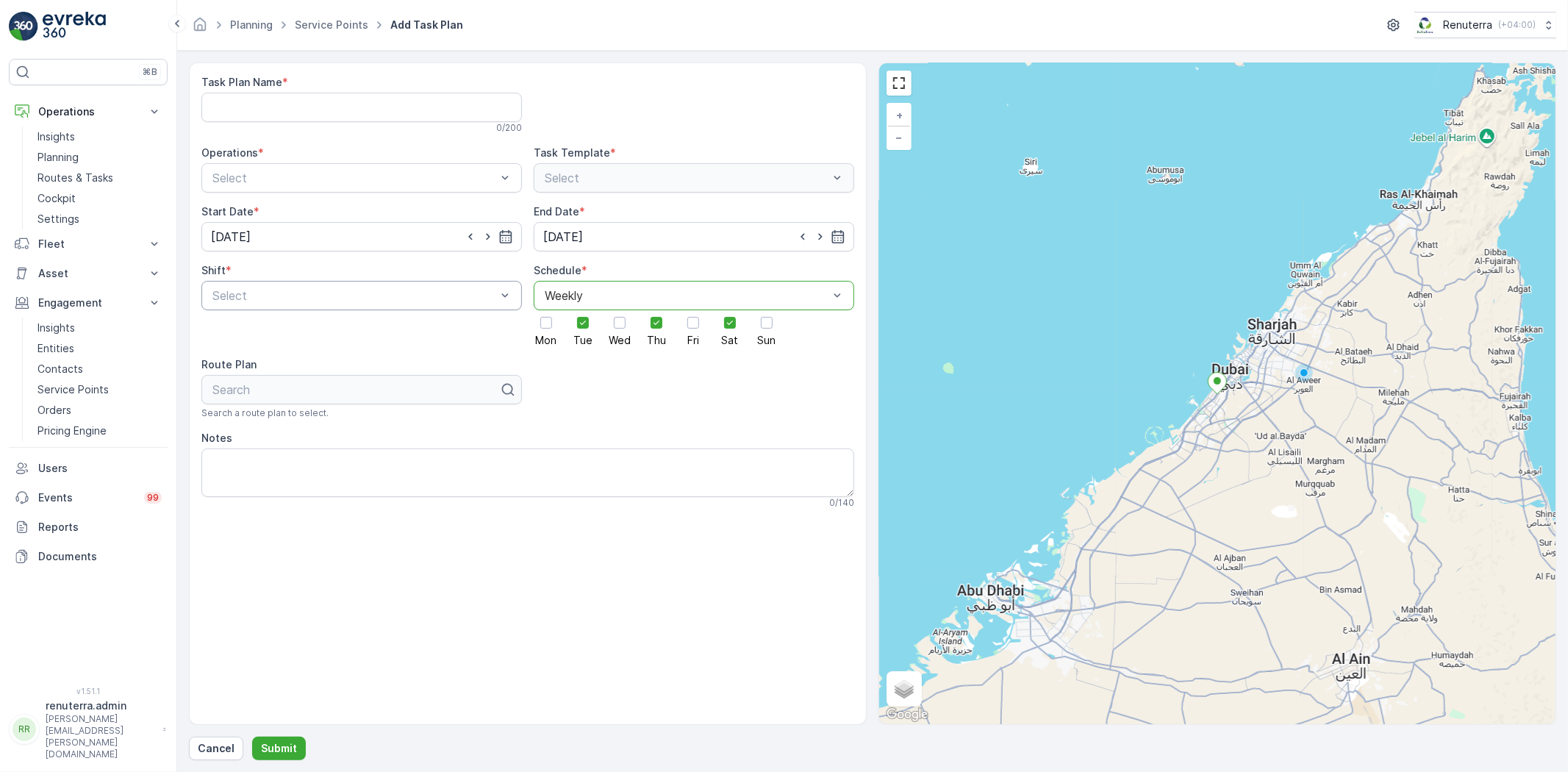
click at [280, 311] on div "Shift * Select" at bounding box center [361, 304] width 320 height 82
click at [273, 332] on div "Day Shift" at bounding box center [362, 331] width 303 height 13
click at [605, 173] on div "Select" at bounding box center [693, 178] width 320 height 30
click at [425, 167] on div "Select" at bounding box center [361, 178] width 320 height 30
click at [311, 232] on div "Dubai REL" at bounding box center [362, 238] width 303 height 13
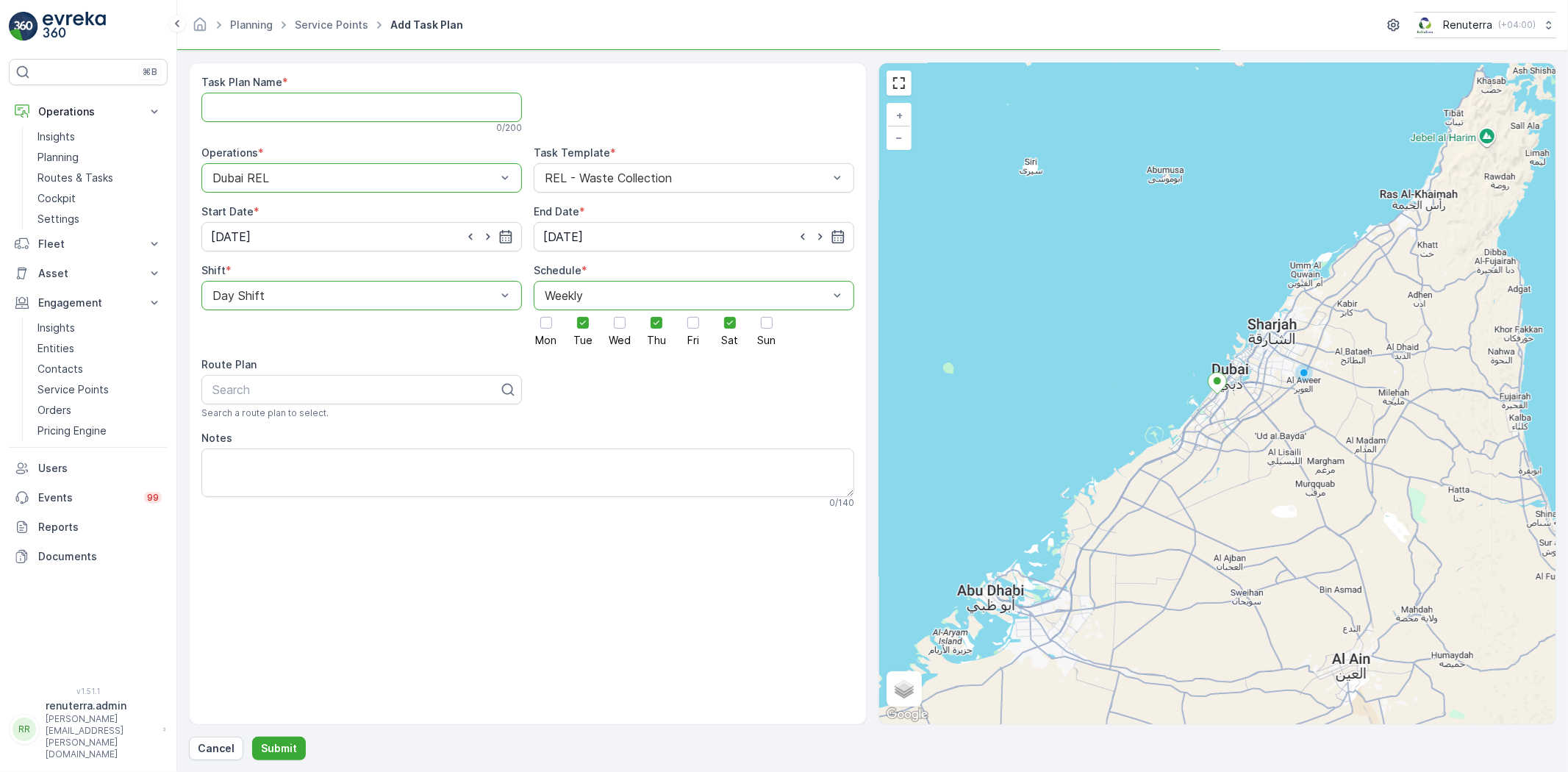
click at [295, 103] on Name "Task Plan Name" at bounding box center [361, 107] width 320 height 30
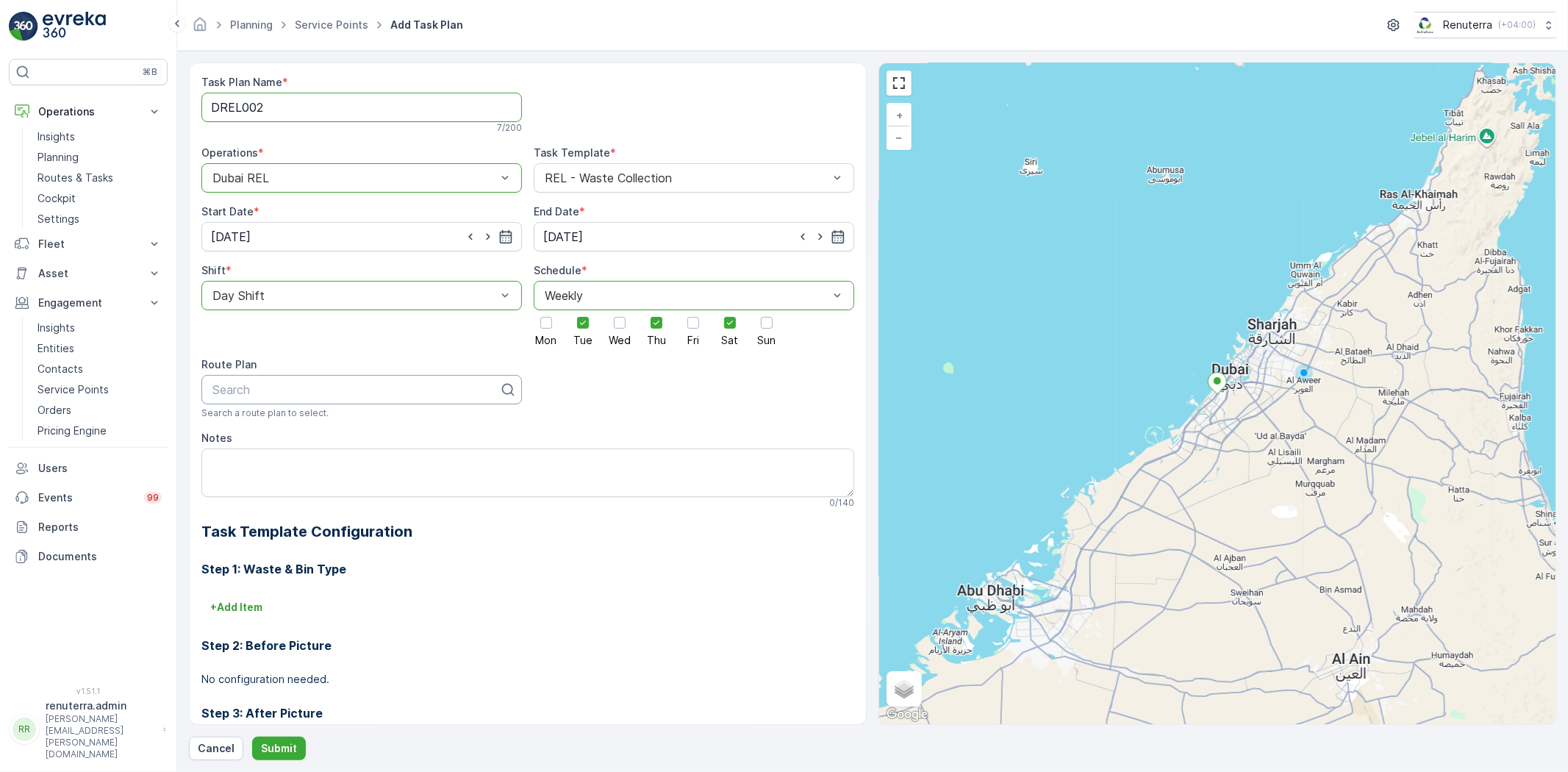
type Name "DREL002"
click at [314, 388] on div at bounding box center [355, 389] width 289 height 13
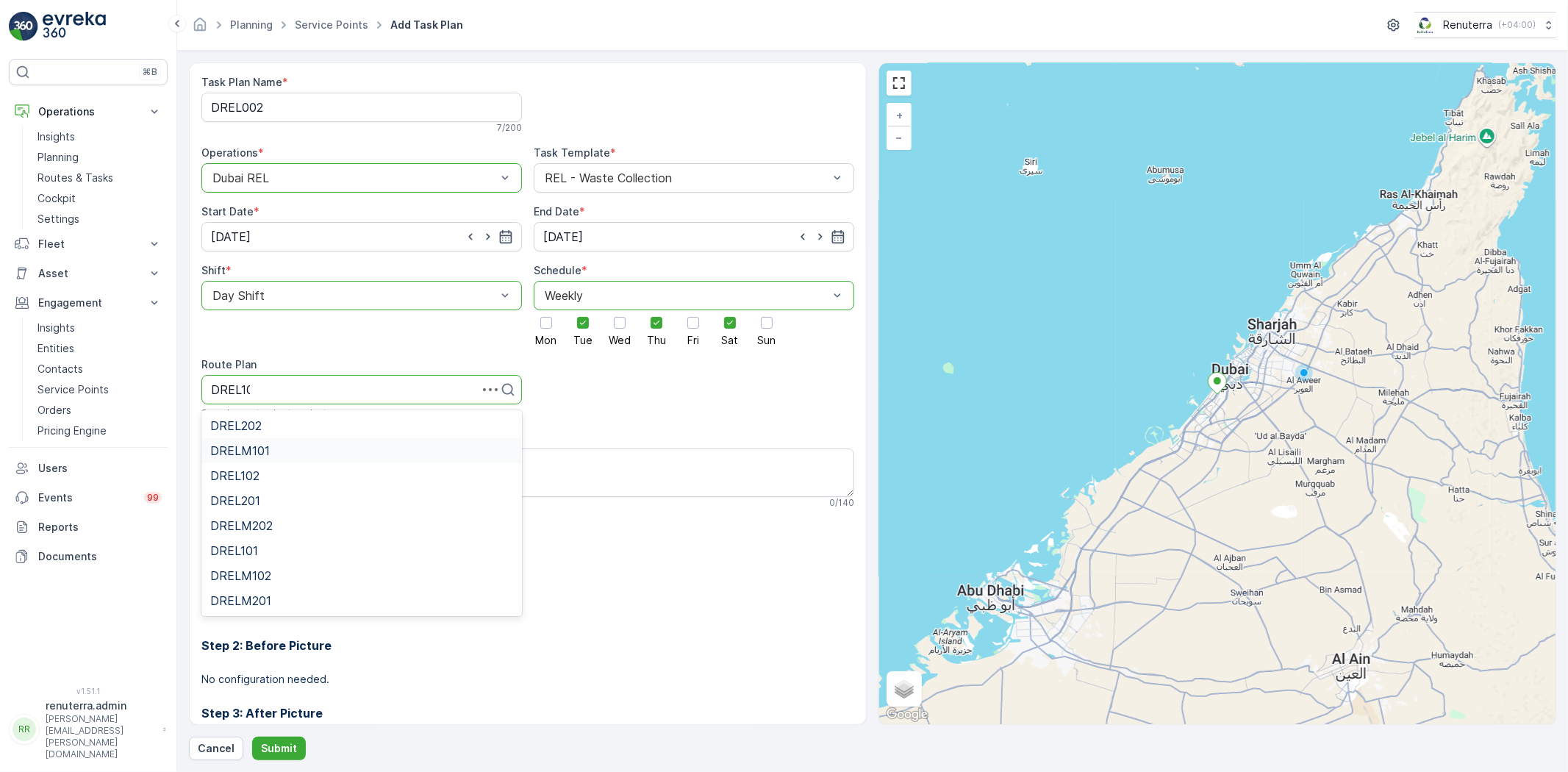
type input "DREL101"
click at [258, 419] on div "DREL101" at bounding box center [362, 425] width 303 height 13
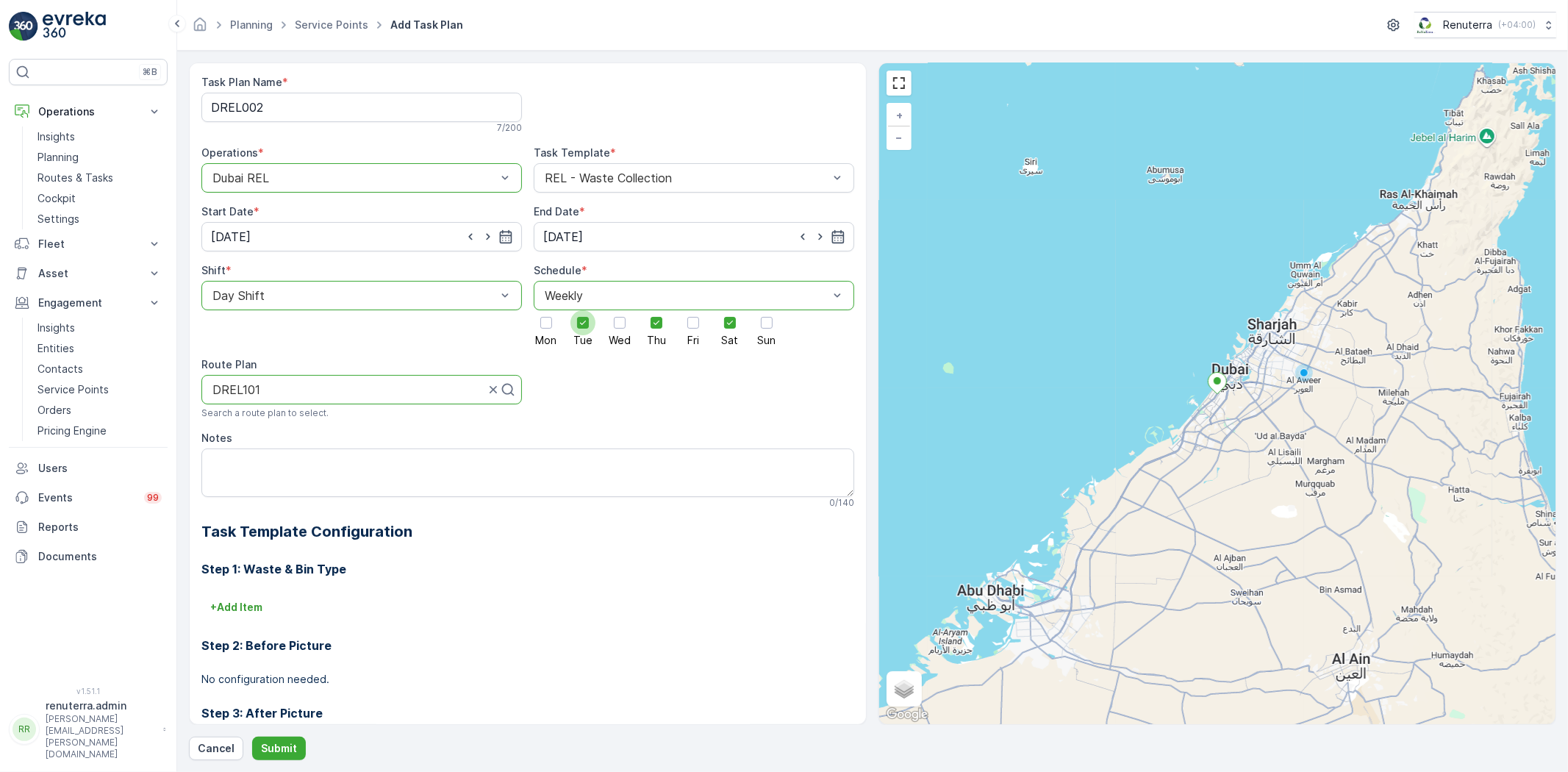
click at [581, 322] on icon at bounding box center [583, 323] width 11 height 11
click at [583, 311] on input "Tue" at bounding box center [583, 311] width 0 height 0
click at [541, 320] on div at bounding box center [546, 323] width 11 height 11
click at [547, 311] on input "Mon" at bounding box center [547, 311] width 0 height 0
click at [614, 318] on div at bounding box center [620, 323] width 11 height 11
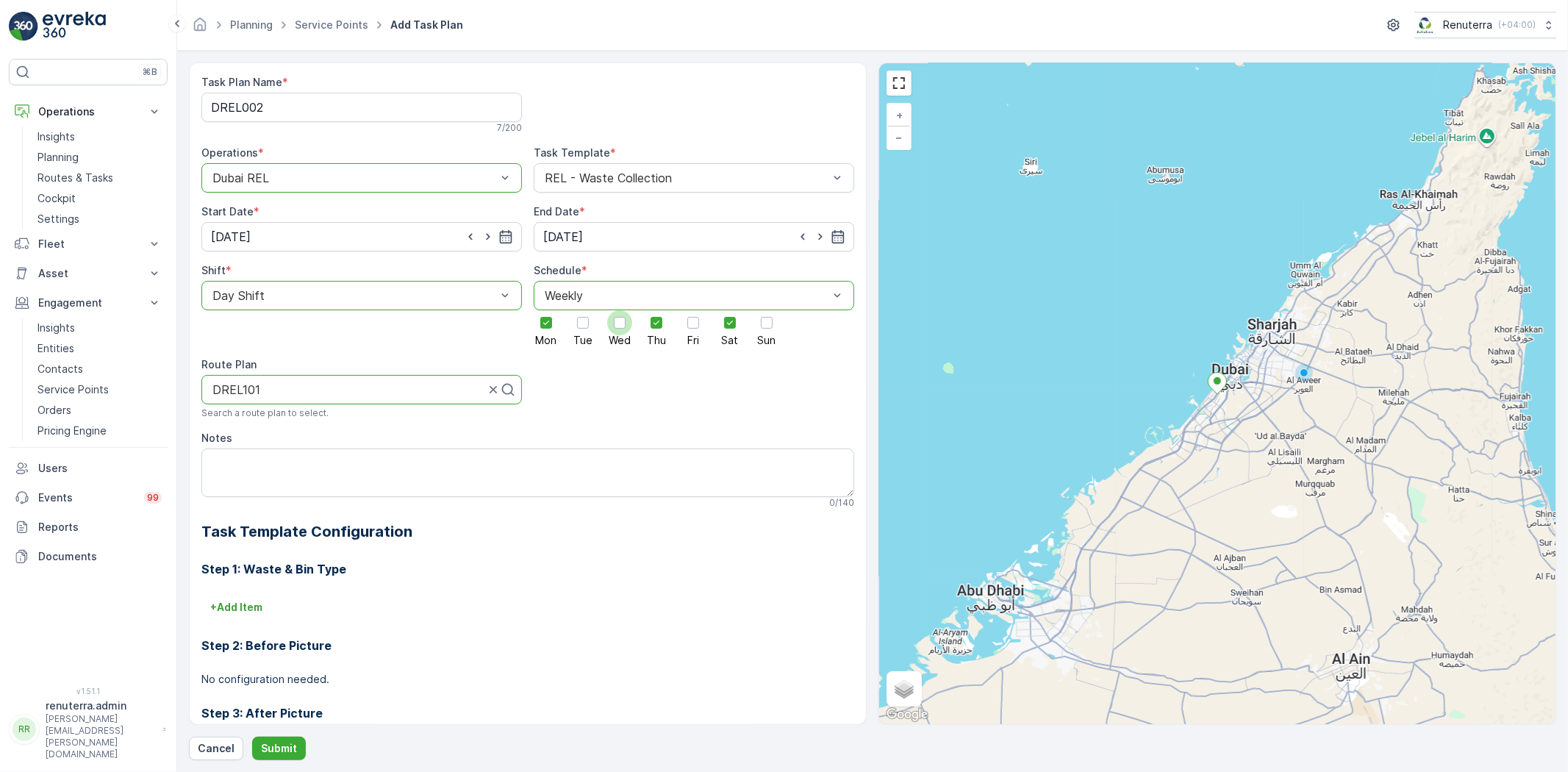
click at [620, 311] on input "Wed" at bounding box center [620, 311] width 0 height 0
click at [689, 320] on div at bounding box center [693, 323] width 11 height 11
click at [693, 311] on input "Fri" at bounding box center [693, 311] width 0 height 0
click at [656, 320] on icon at bounding box center [657, 323] width 11 height 11
click at [657, 311] on input "Thu" at bounding box center [657, 311] width 0 height 0
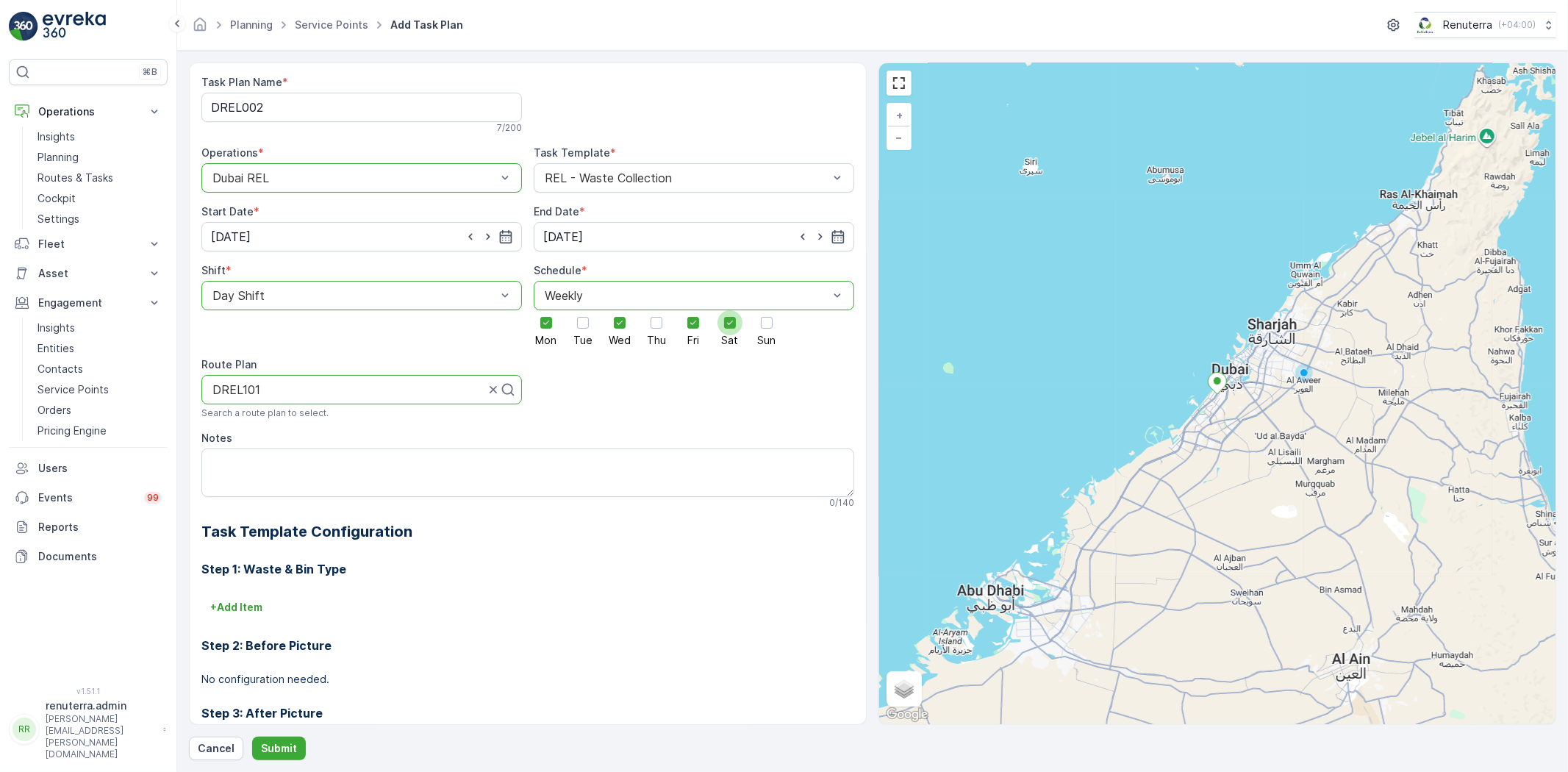
click at [729, 322] on icon at bounding box center [729, 323] width 11 height 11
click at [730, 311] on input "Sat" at bounding box center [730, 311] width 0 height 0
click at [629, 297] on div at bounding box center [687, 296] width 287 height 13
click at [615, 334] on div "Daily" at bounding box center [694, 331] width 303 height 13
click at [607, 332] on input "number" at bounding box center [696, 334] width 257 height 24
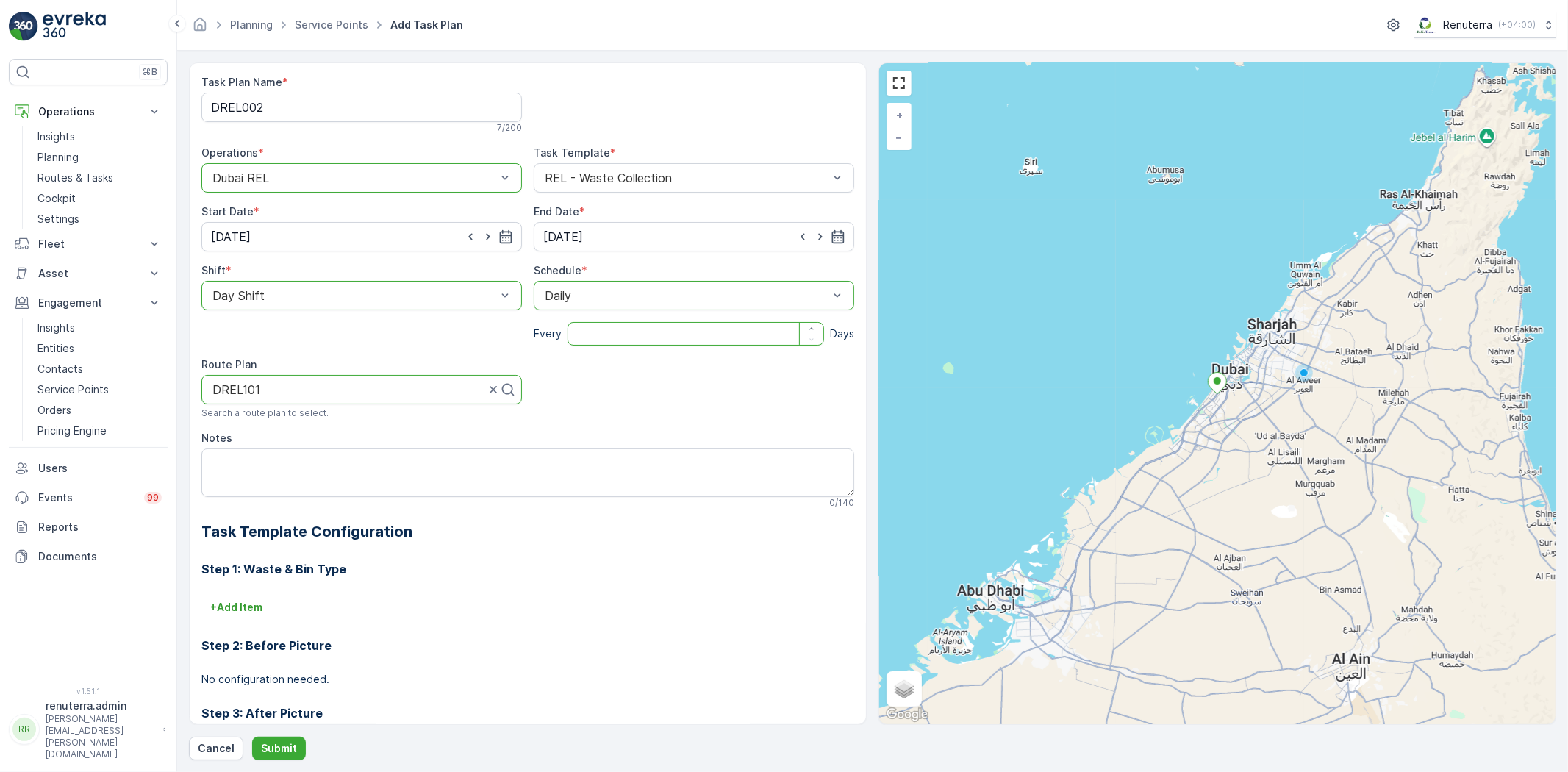
type input "1"
type input "2"
click at [225, 747] on p "Cancel" at bounding box center [216, 748] width 37 height 15
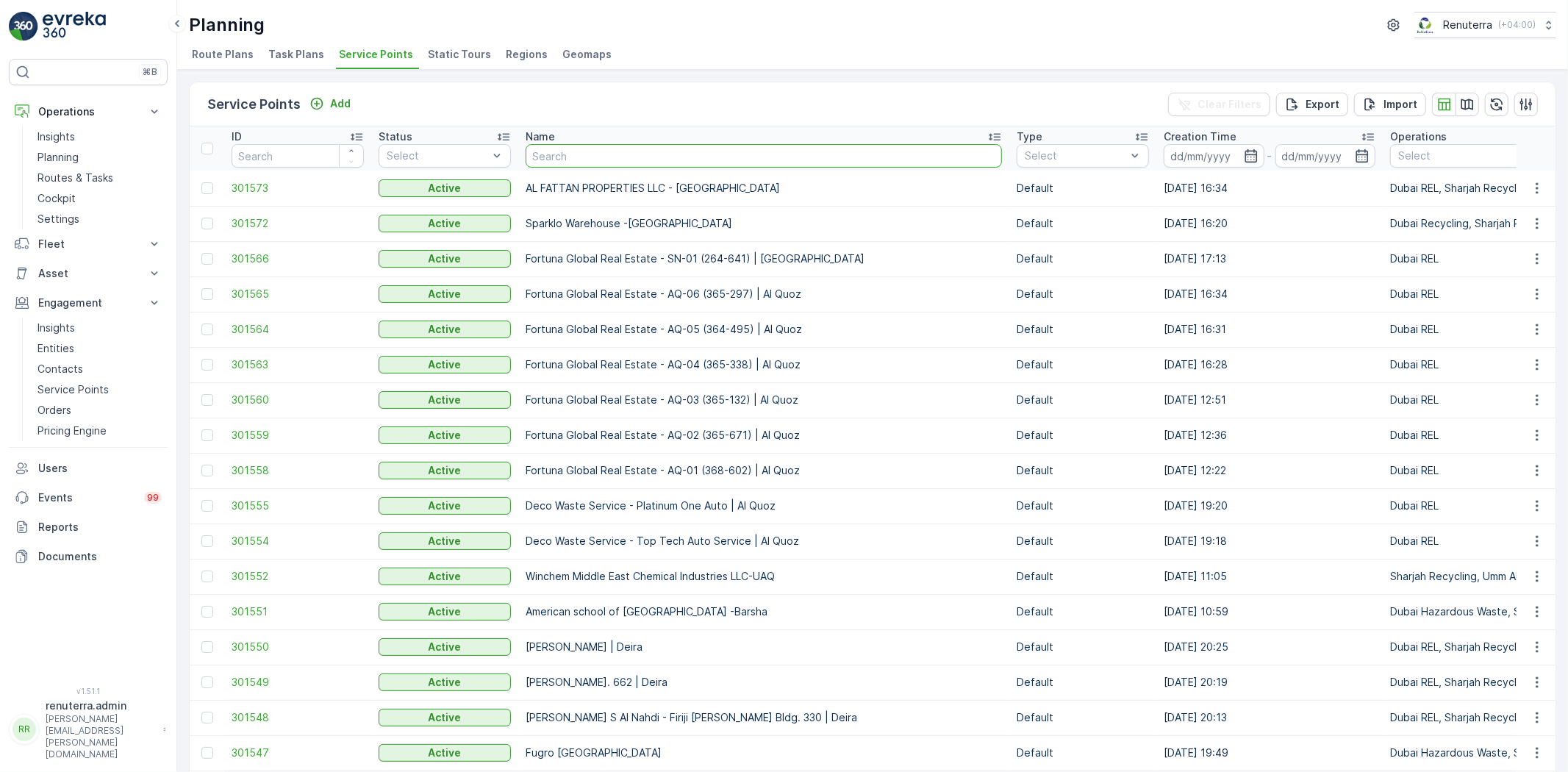
click at [587, 157] on input "text" at bounding box center [763, 156] width 476 height 24
type input "Zaroo"
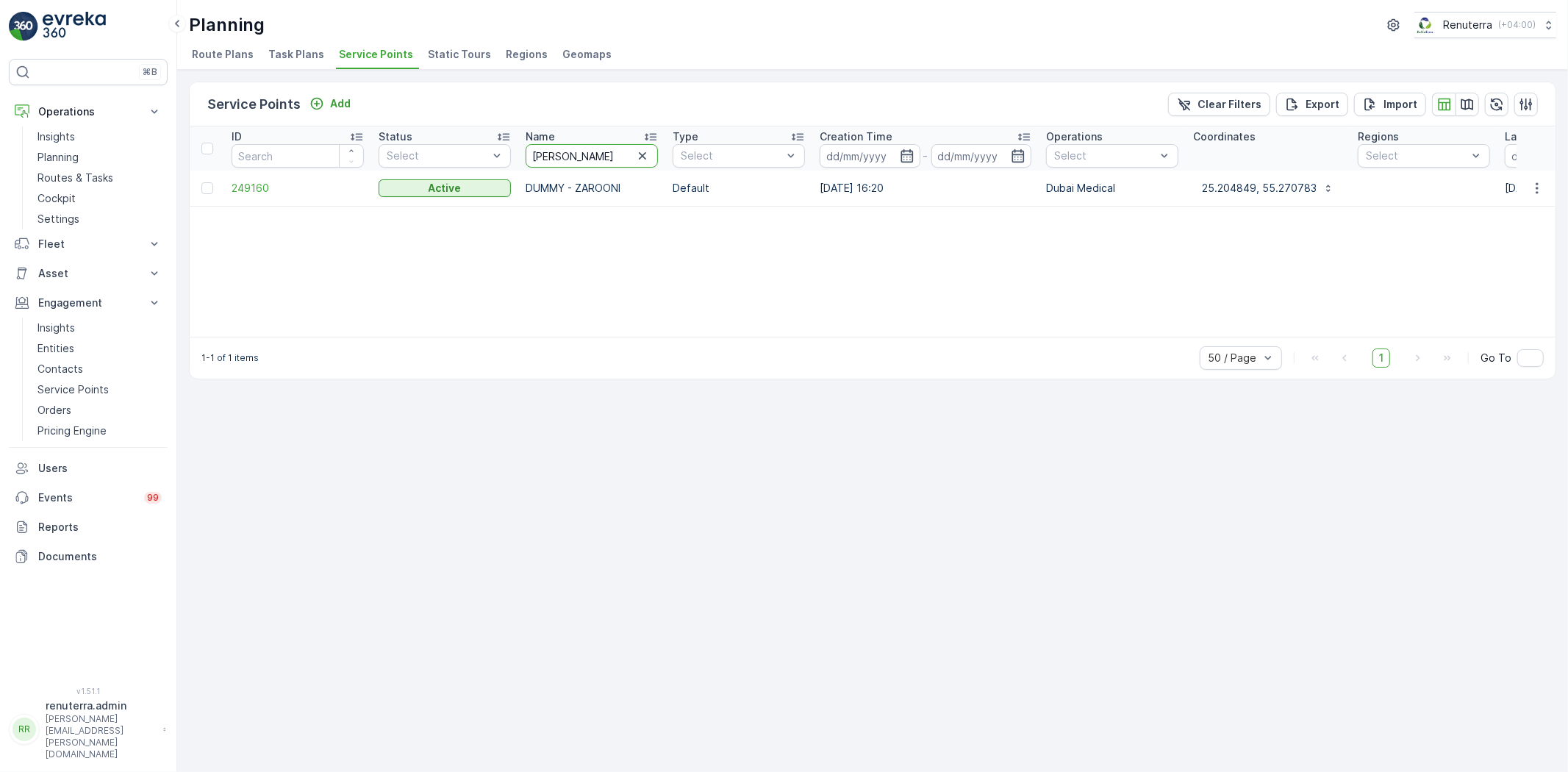
drag, startPoint x: 566, startPoint y: 157, endPoint x: 553, endPoint y: 152, distance: 13.9
click at [553, 152] on input "Zaroo" at bounding box center [591, 156] width 132 height 24
type input "oZaro"
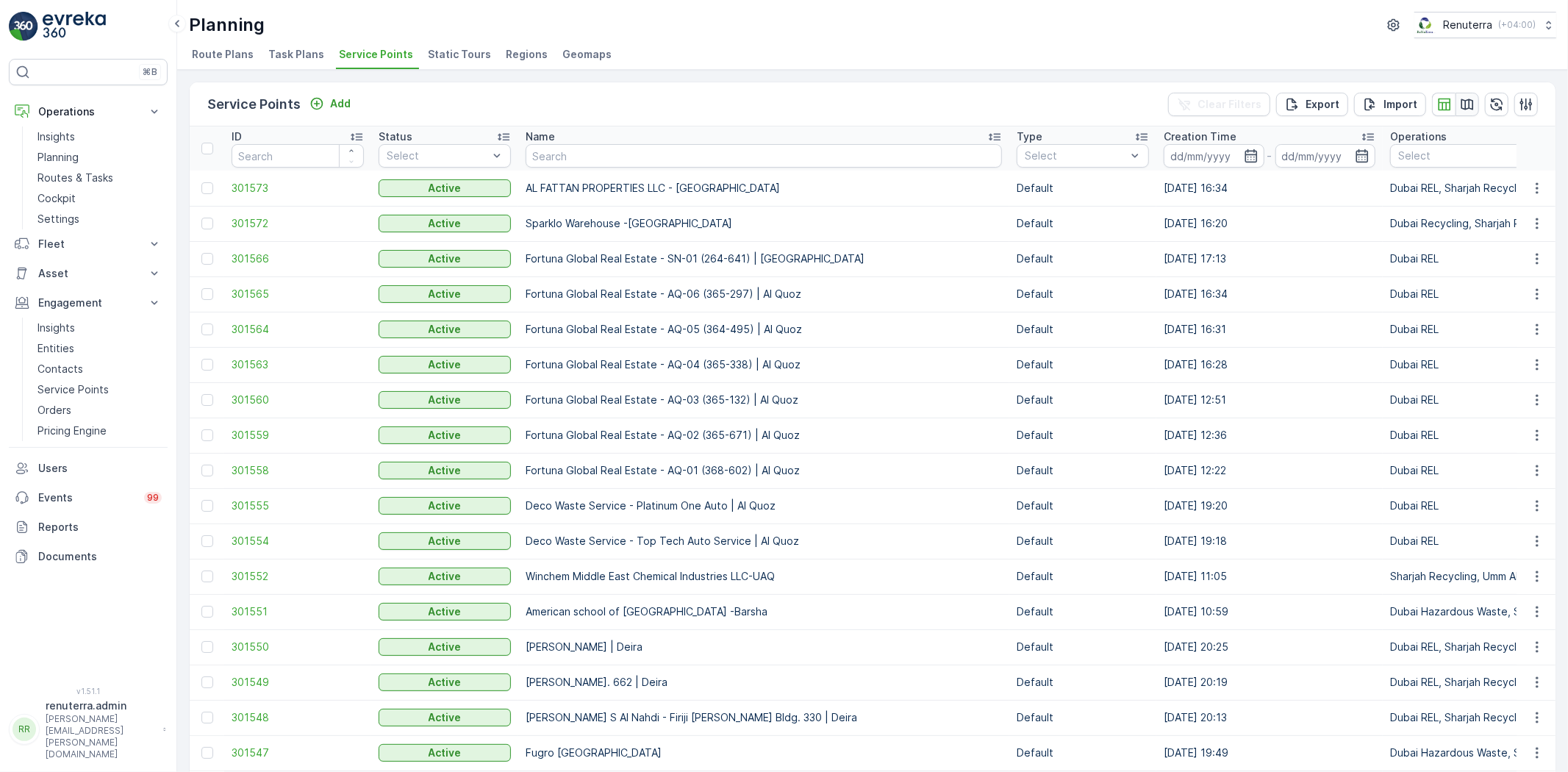
click at [1472, 99] on button "button" at bounding box center [1467, 104] width 24 height 24
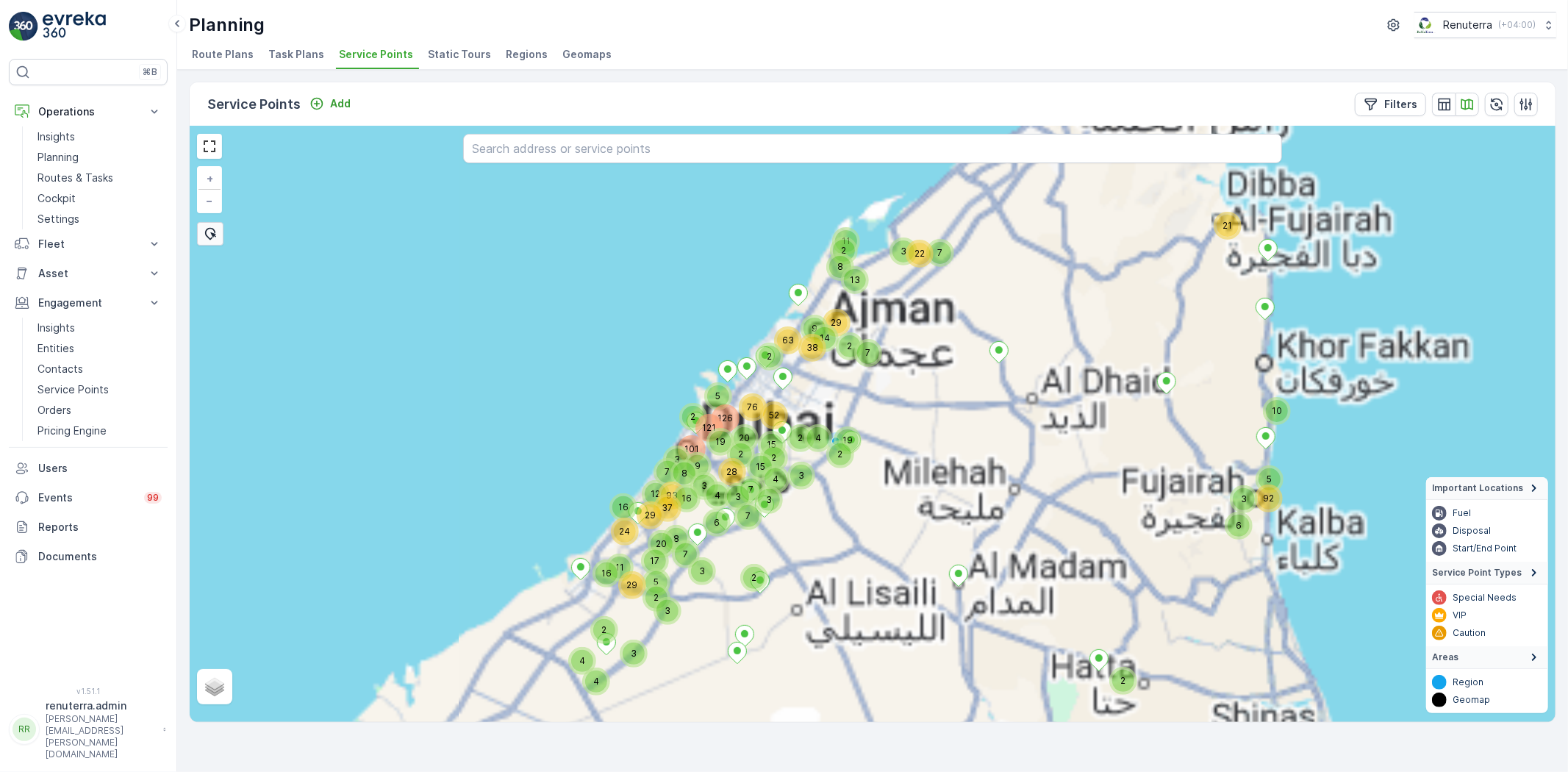
drag, startPoint x: 866, startPoint y: 413, endPoint x: 306, endPoint y: 599, distance: 590.1
click at [918, 467] on div "21 10 2 7 2 15 3 2 9 2 4 3 38 15 14 4 63 52 2 29 8 2 11 19 2 2 13 22 3 7 2 6 5 …" at bounding box center [872, 424] width 1366 height 596
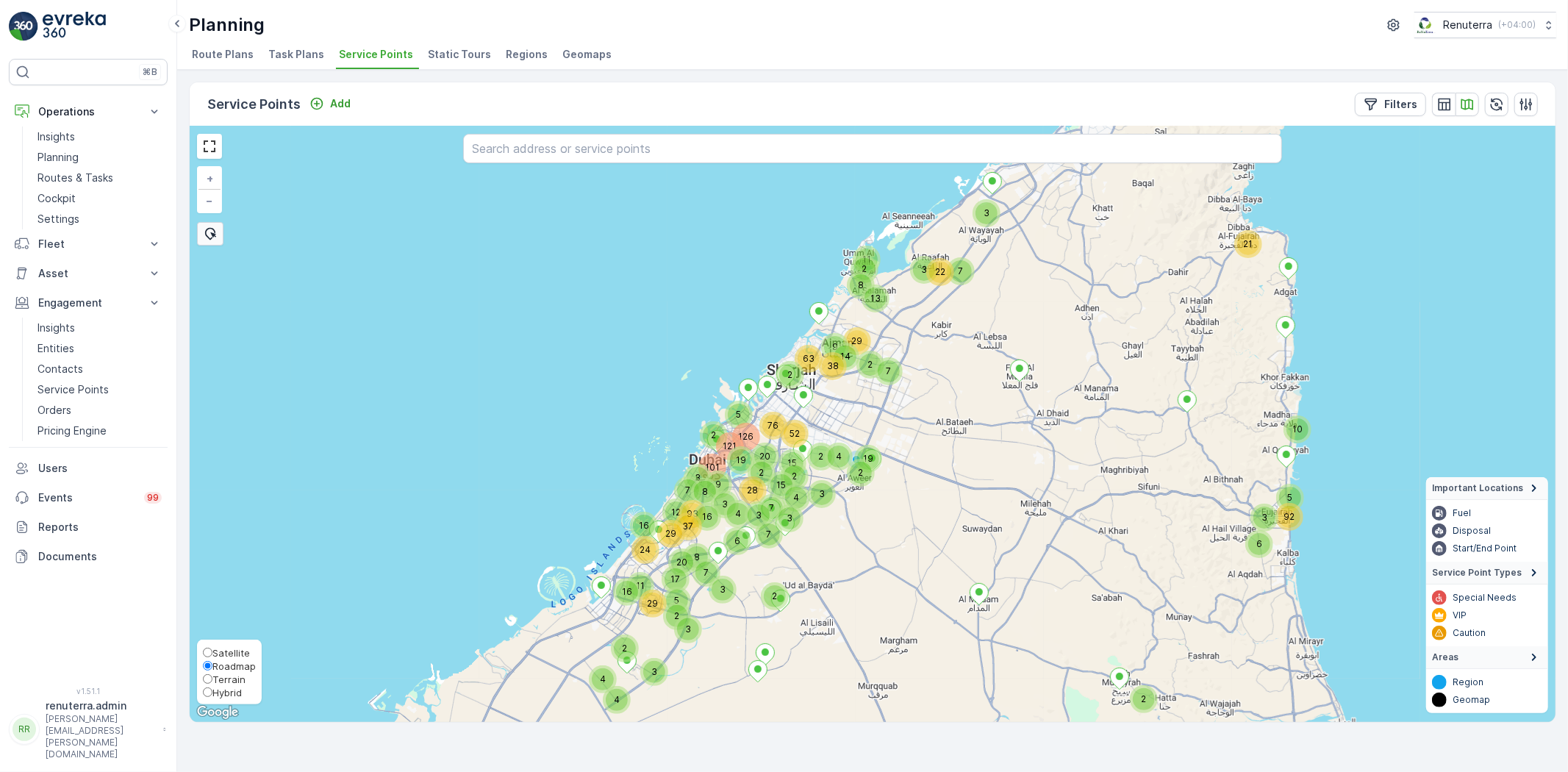
click at [222, 647] on span "Satellite" at bounding box center [231, 652] width 38 height 11
click at [212, 647] on input "Satellite" at bounding box center [208, 652] width 10 height 10
radio input "true"
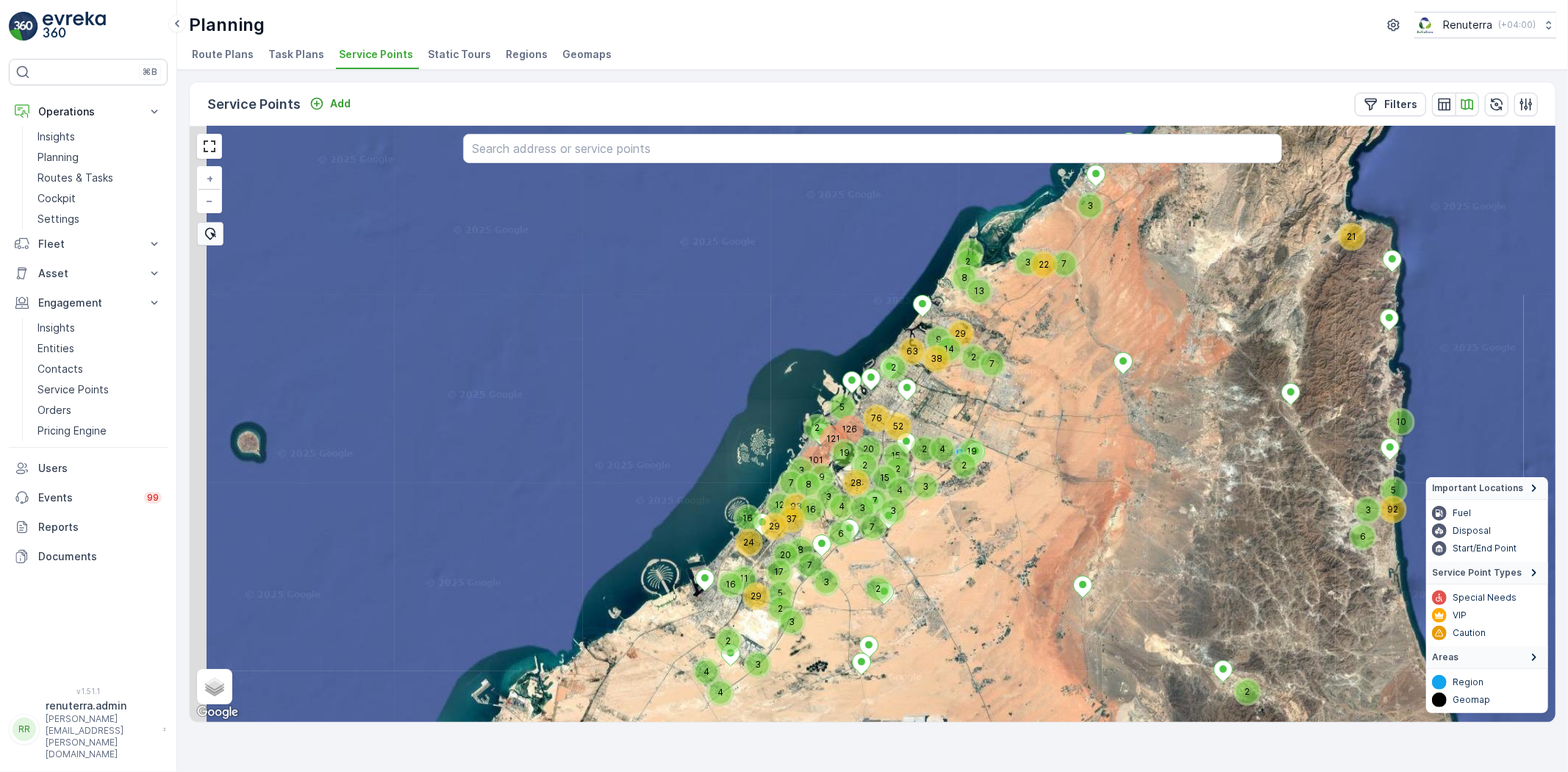
drag, startPoint x: 951, startPoint y: 525, endPoint x: 920, endPoint y: 518, distance: 31.8
click at [956, 523] on div "21 10 2 7 2 15 3 2 9 2 4 3 38 15 14 4 63 52 2 29 8 2 11 19 2 2 13 22 3 7 2 6 5 …" at bounding box center [872, 424] width 1366 height 596
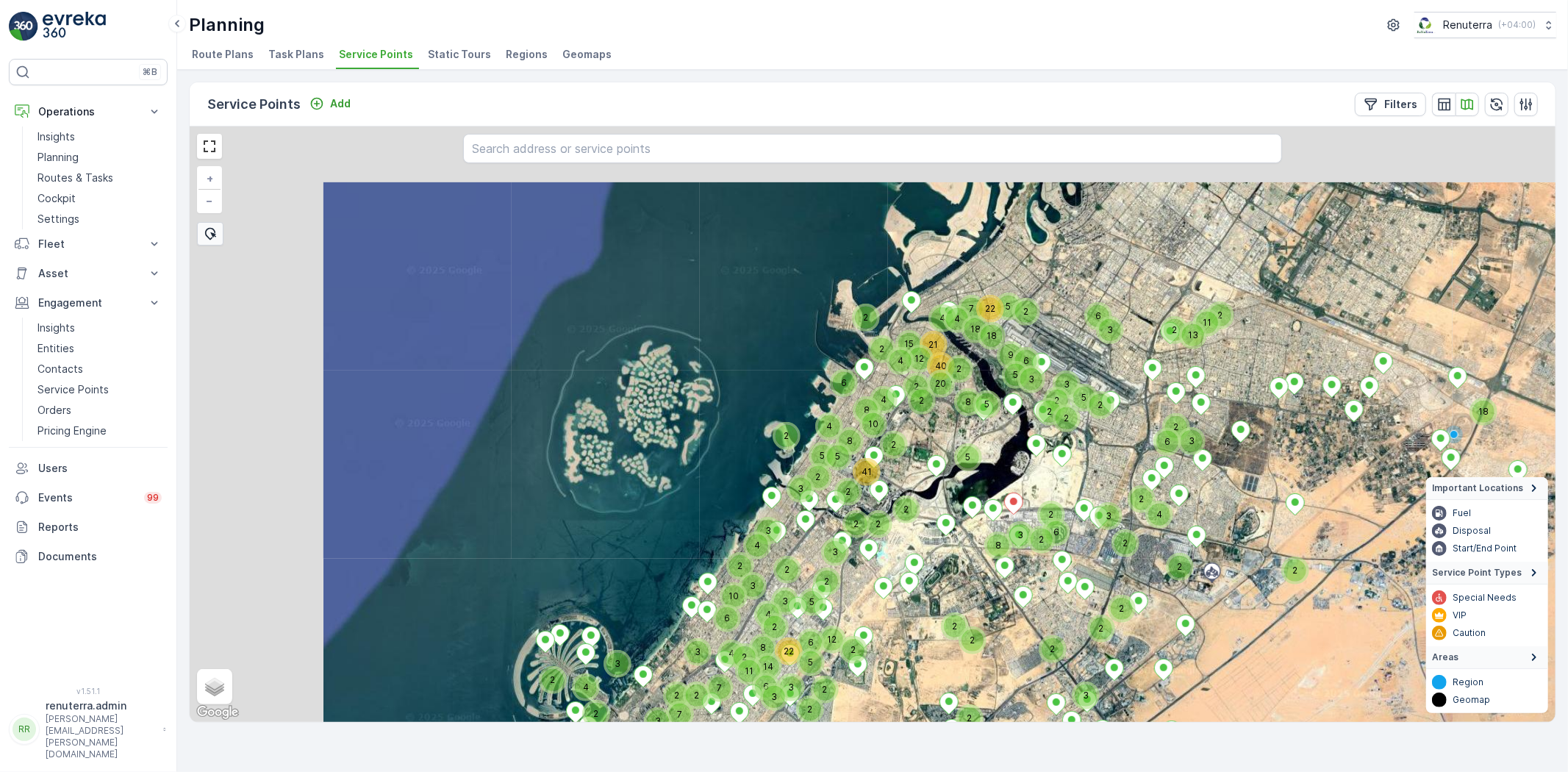
drag, startPoint x: 847, startPoint y: 526, endPoint x: 1061, endPoint y: 660, distance: 252.5
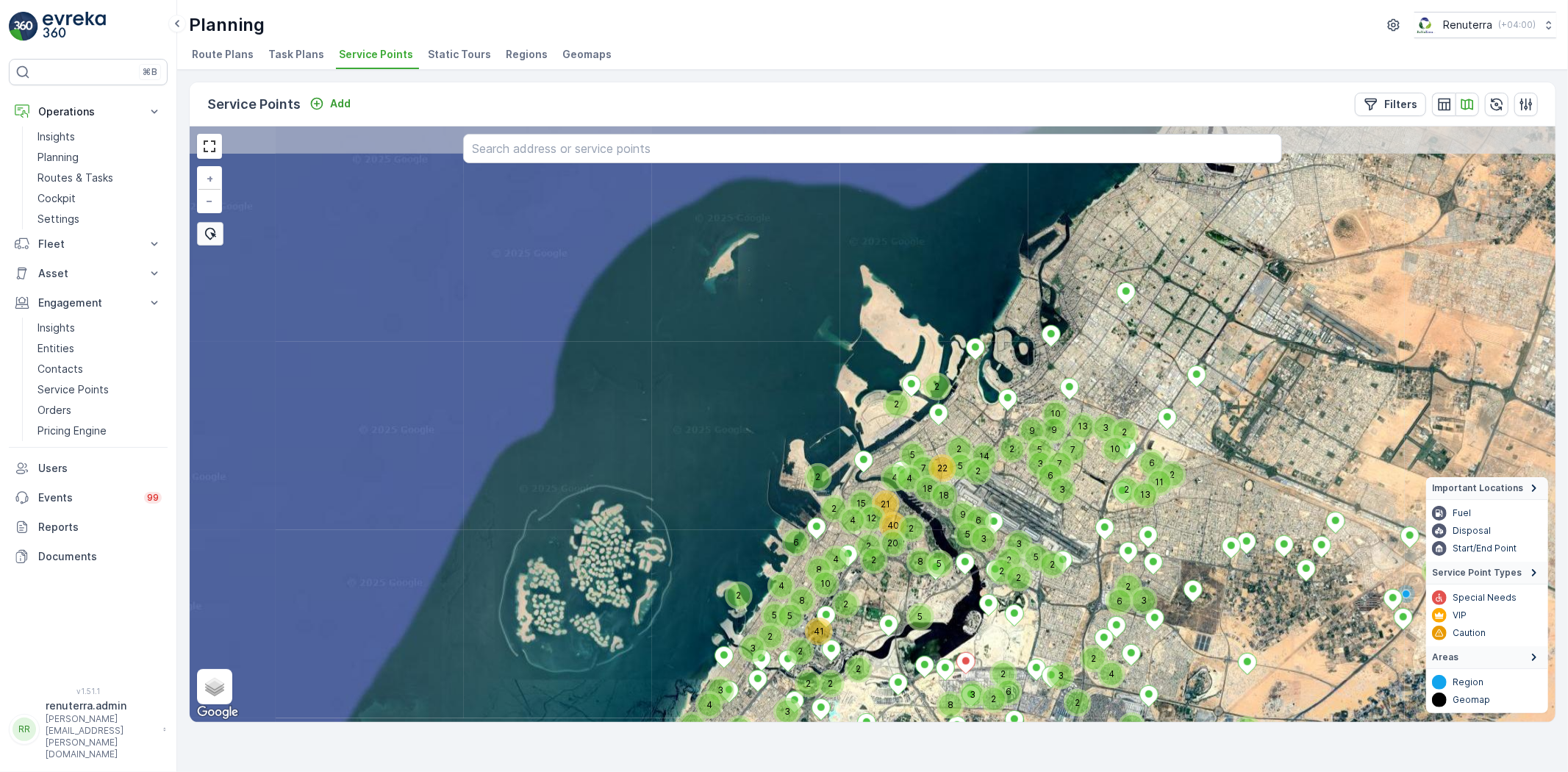
drag, startPoint x: 968, startPoint y: 543, endPoint x: 916, endPoint y: 586, distance: 67.5
click at [913, 606] on div "5" at bounding box center [920, 616] width 22 height 22
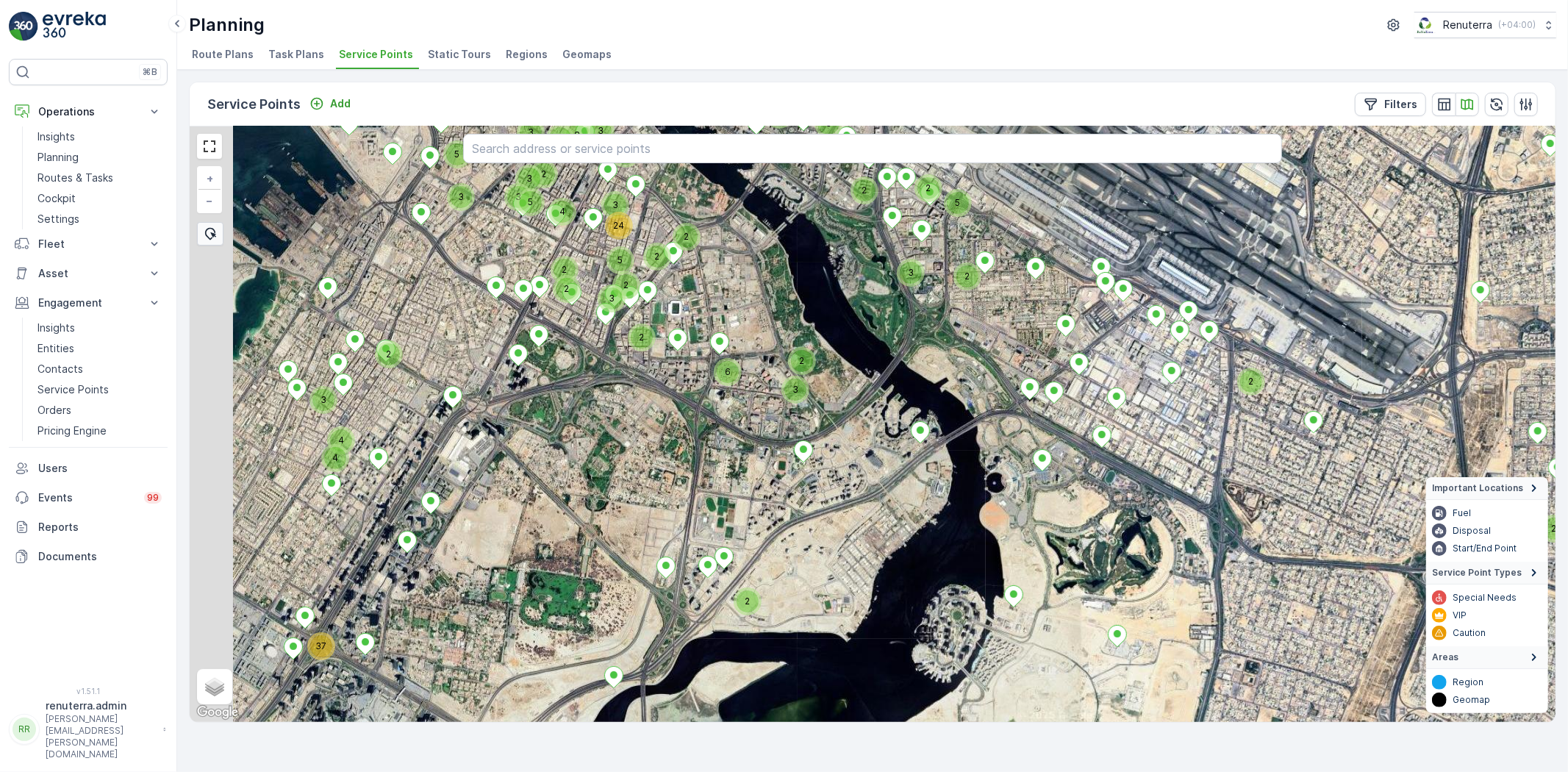
drag, startPoint x: 1005, startPoint y: 532, endPoint x: 1143, endPoint y: 474, distance: 149.7
click at [1144, 476] on div "2 2 5 2 2 5 3 2 2 5 2 2 3 3 2 3 5 3 2 5 2 3 2 6 2 24 2 2 3 4 2 3 2 3 3 3 8 2 2 …" at bounding box center [872, 424] width 1366 height 596
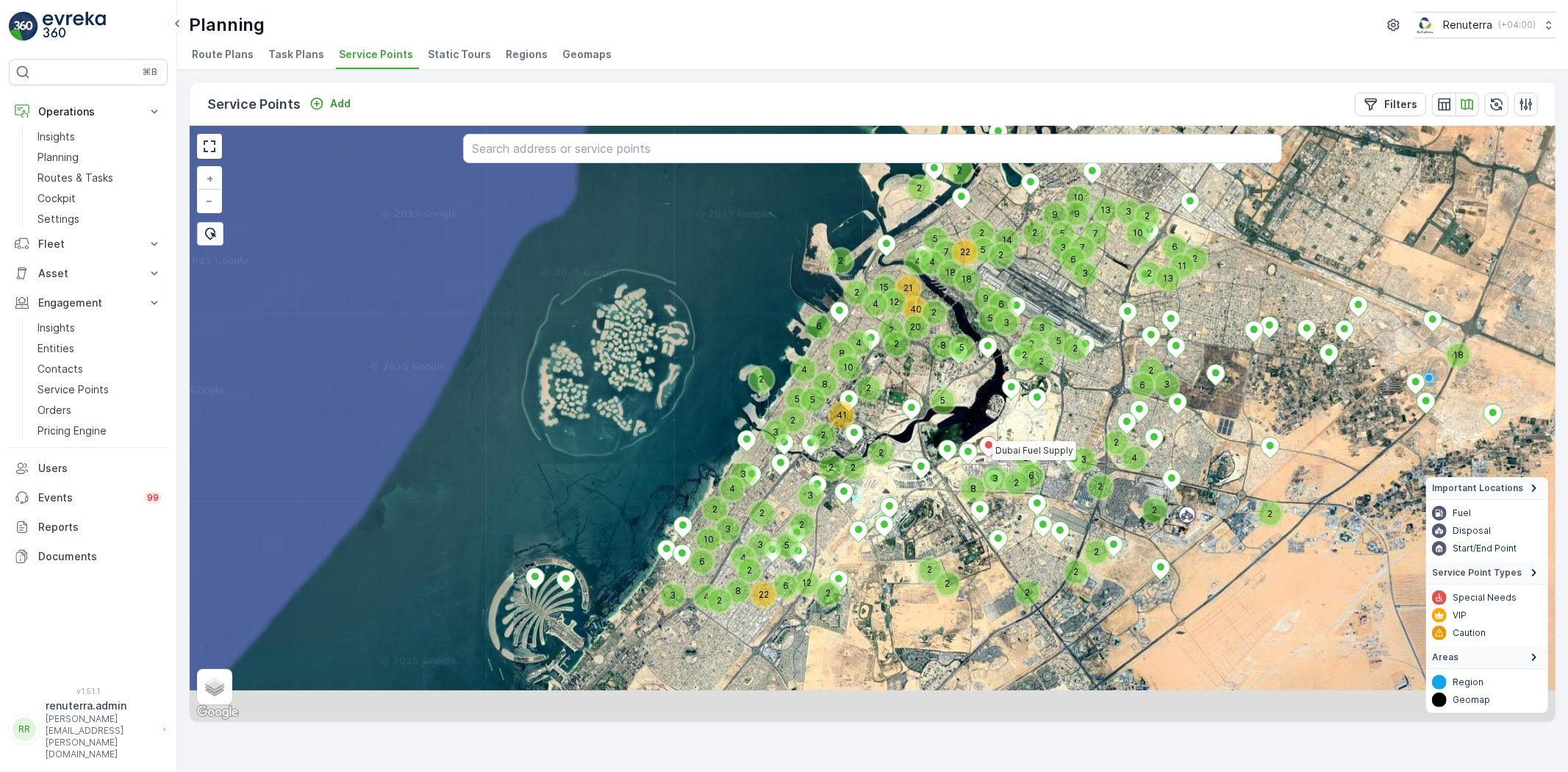
drag, startPoint x: 1077, startPoint y: 605, endPoint x: 1042, endPoint y: 461, distance: 148.2
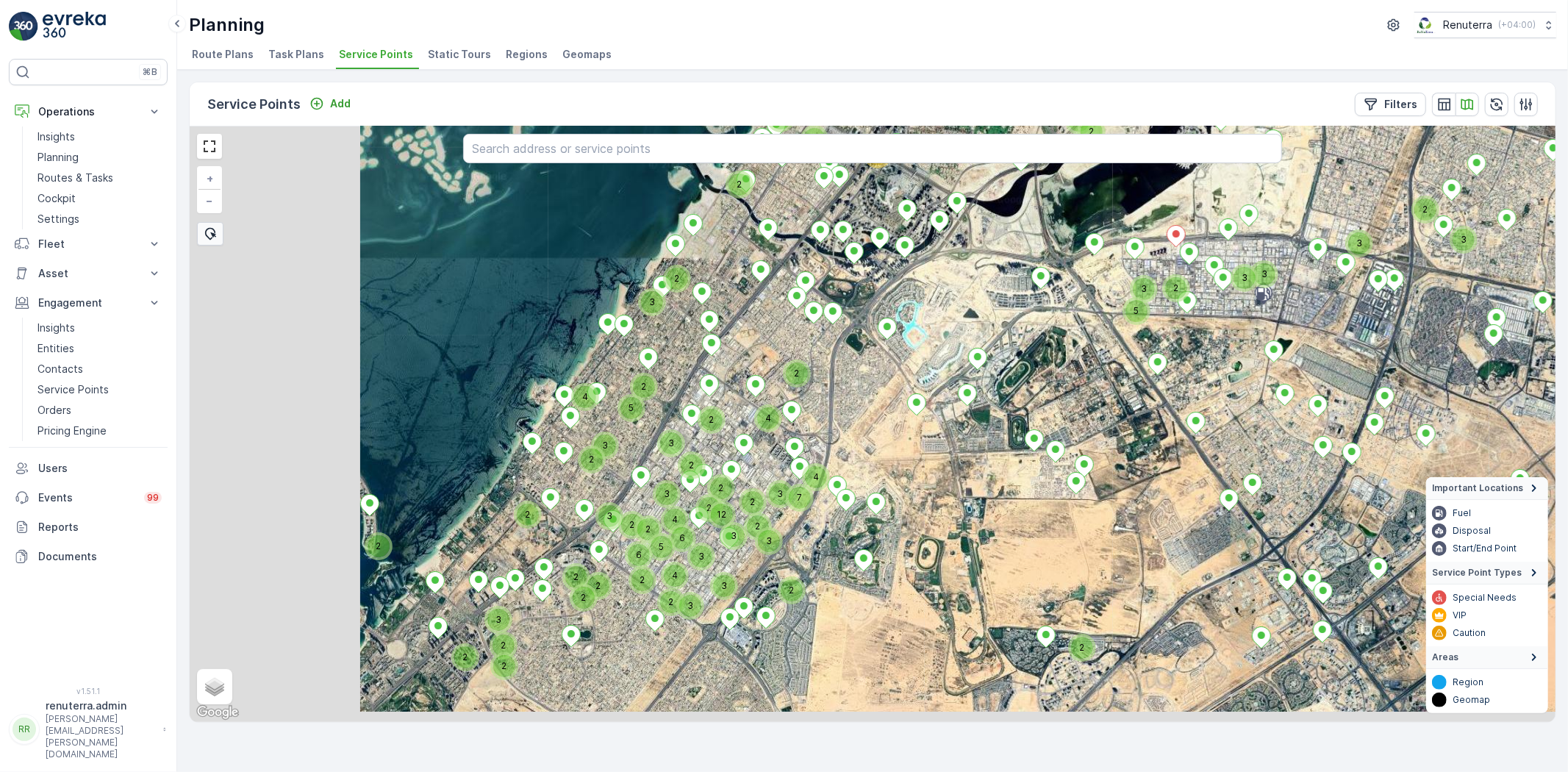
drag, startPoint x: 843, startPoint y: 578, endPoint x: 1025, endPoint y: 517, distance: 192.0
click at [1025, 520] on div "2 3 2 2 2 2 2 2 3 3 3 2 3 3 3 2 2 4 6 6 2 2 3 2 2 5 3 3 2 4 2 2 2 3 2 2 5 3 2 2…" at bounding box center [872, 424] width 1366 height 596
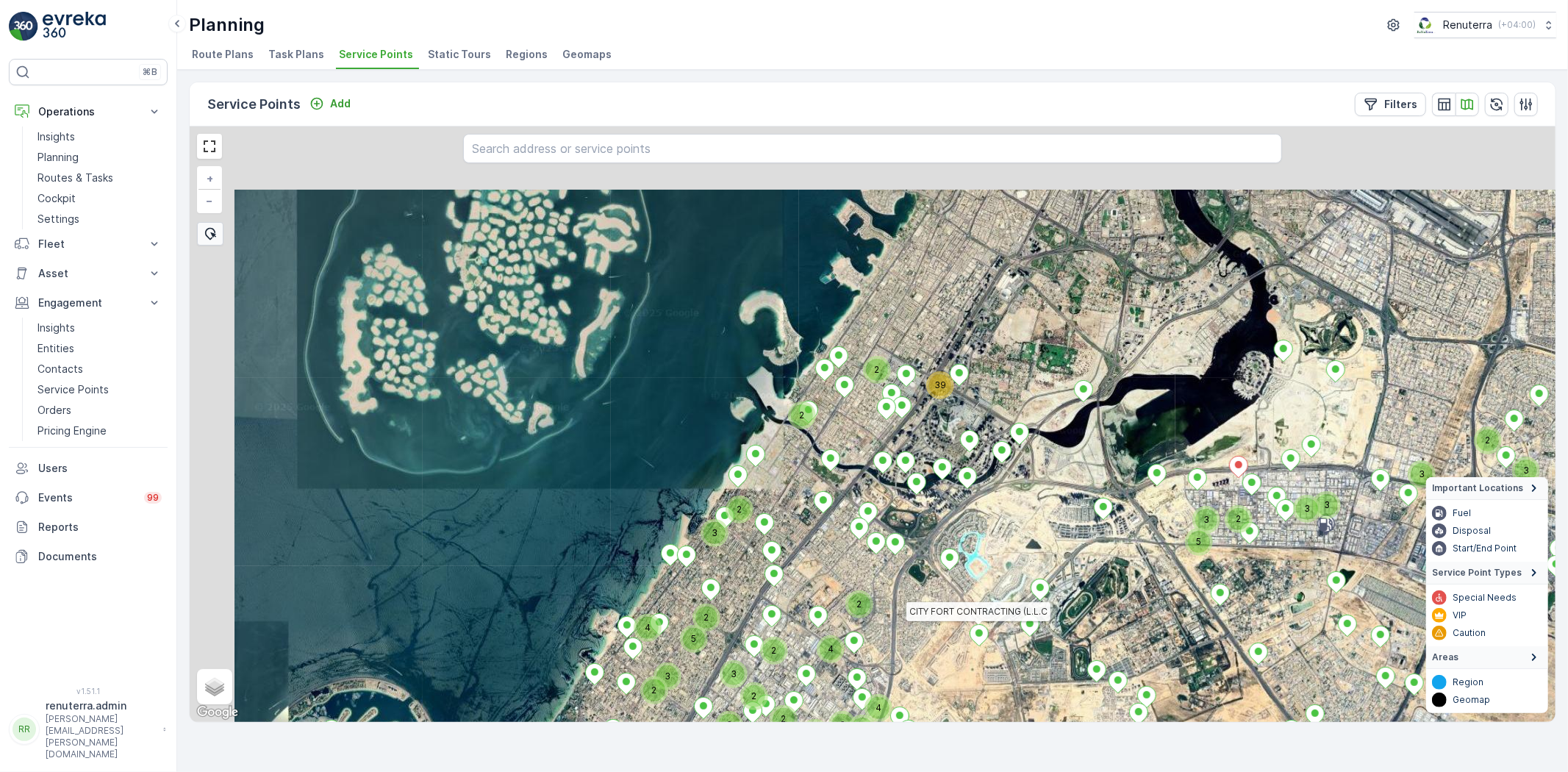
drag, startPoint x: 921, startPoint y: 402, endPoint x: 989, endPoint y: 672, distance: 278.4
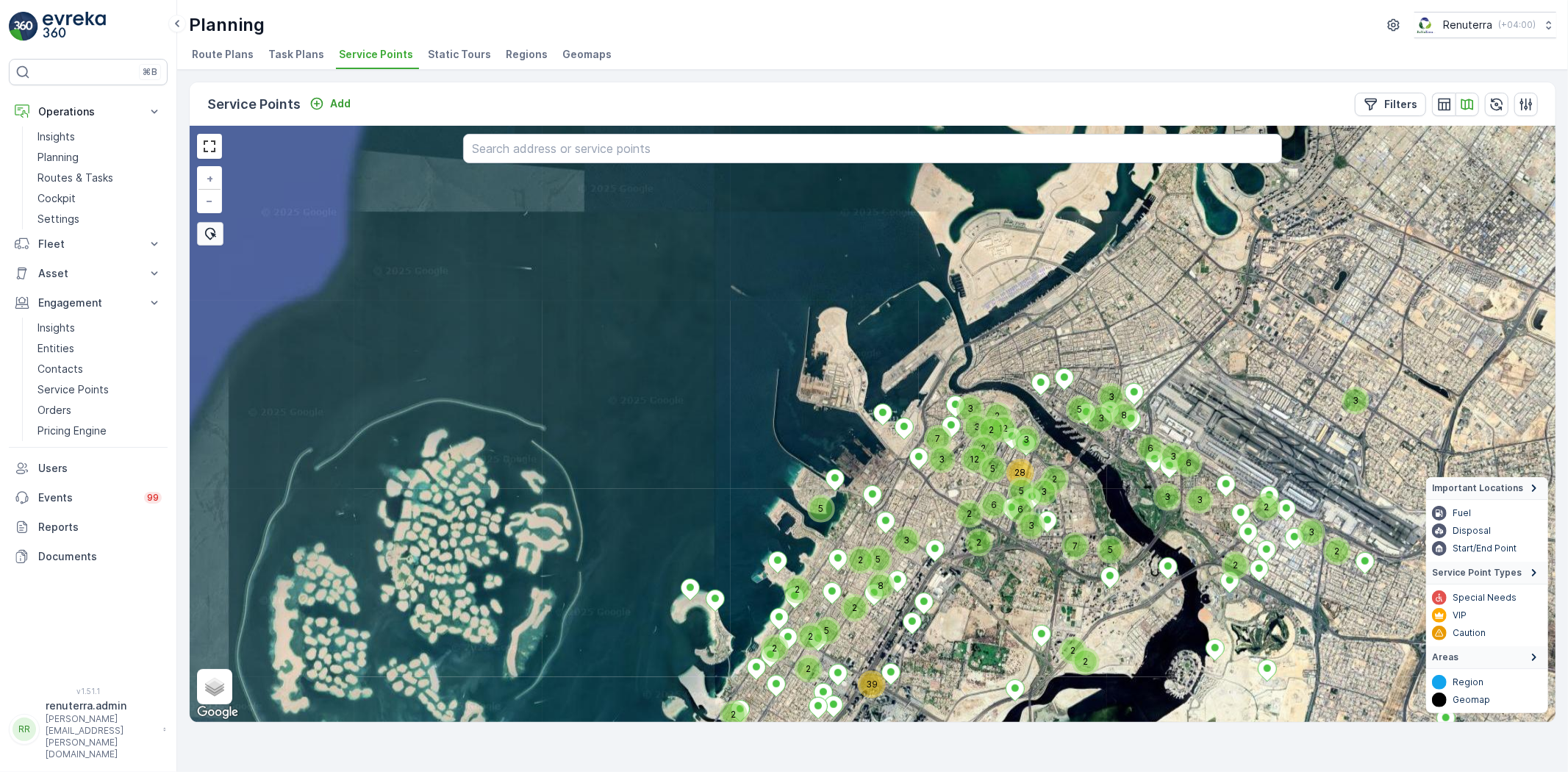
drag, startPoint x: 1039, startPoint y: 374, endPoint x: 963, endPoint y: 619, distance: 256.5
click at [963, 619] on div "2 3 2 3 3 3 2 5 3 2 2 5 2 4 3 4 3 2 2 39 2 3 6 3 3 3 3 3 2 6 2 2 3 3 12 2 5 28 …" at bounding box center [872, 424] width 1366 height 596
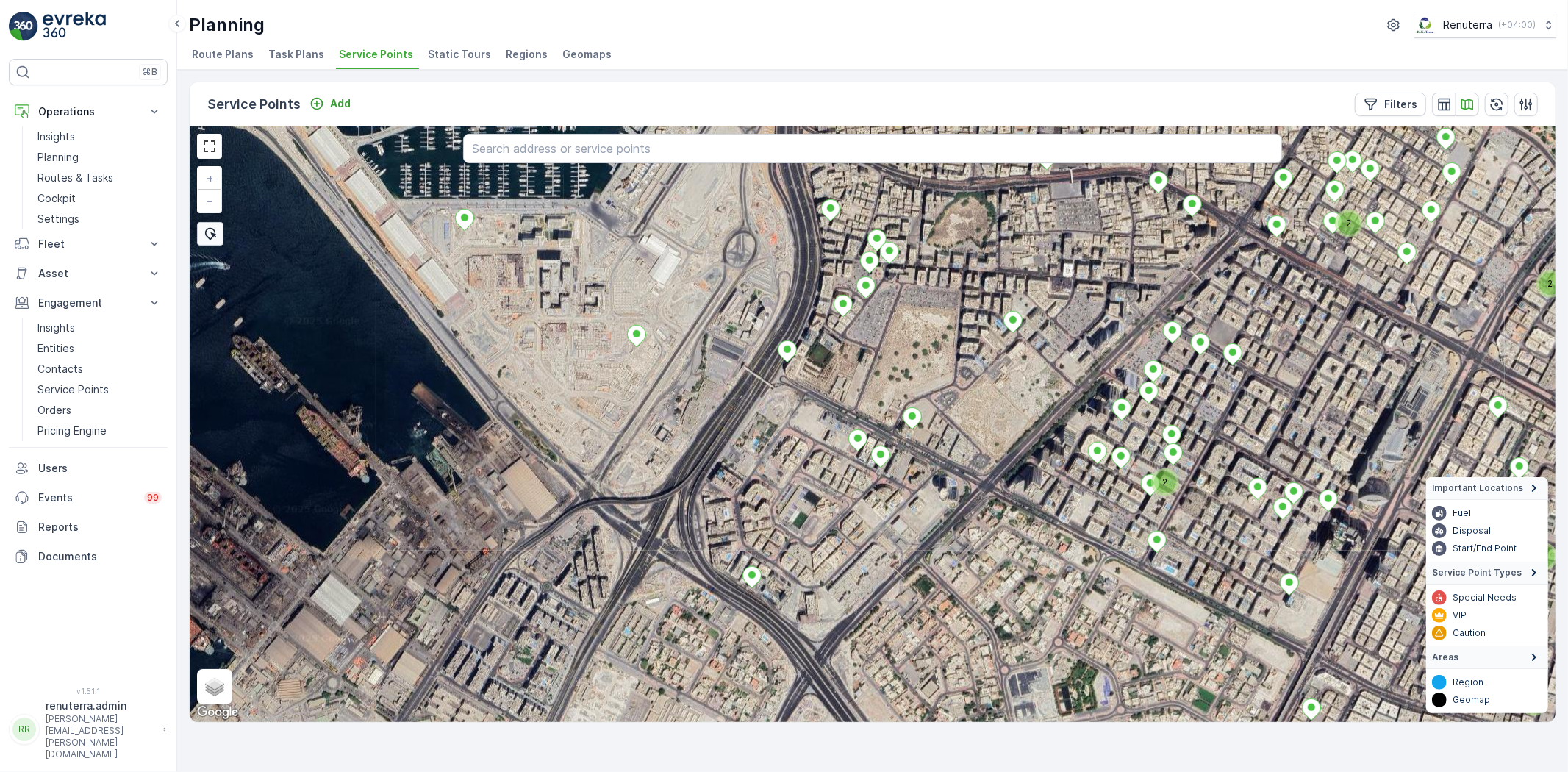
drag, startPoint x: 919, startPoint y: 372, endPoint x: 843, endPoint y: 420, distance: 89.9
click at [847, 420] on div "2 7 4 3 2 2 2 2 5 3 2 2 + − Satellite Roadmap Terrain Hybrid Leaflet Keyboard s…" at bounding box center [872, 424] width 1366 height 596
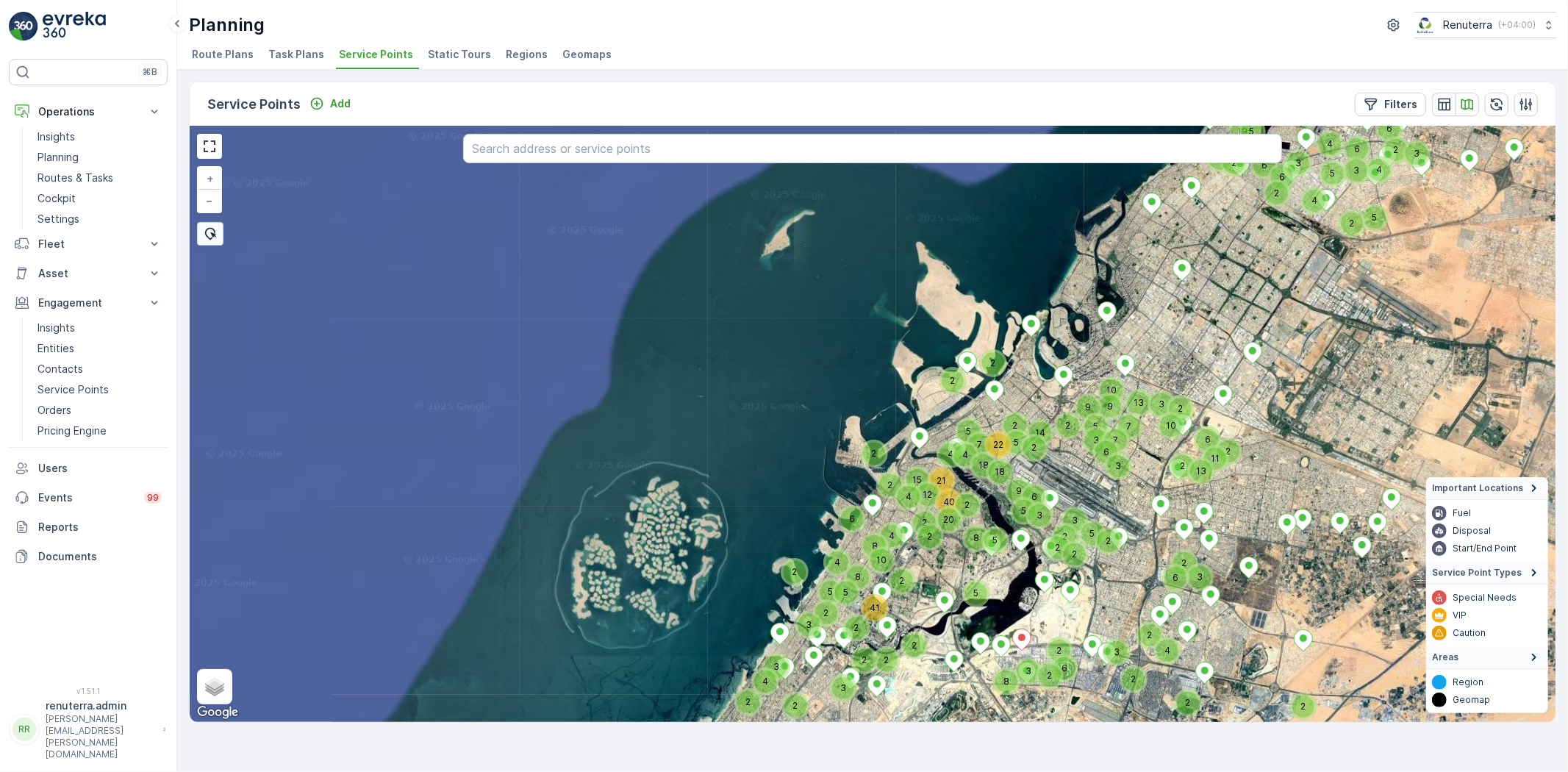
drag, startPoint x: 996, startPoint y: 638, endPoint x: 952, endPoint y: 508, distance: 137.2
click at [953, 515] on div "2 2 9 2 2 3 13 6 11 2 2 18 3 2 2 14 6 2 2 2 2 3 3 3 3 5 6 2 5 7 9 7 2 2 2 6 10 …" at bounding box center [872, 424] width 1366 height 596
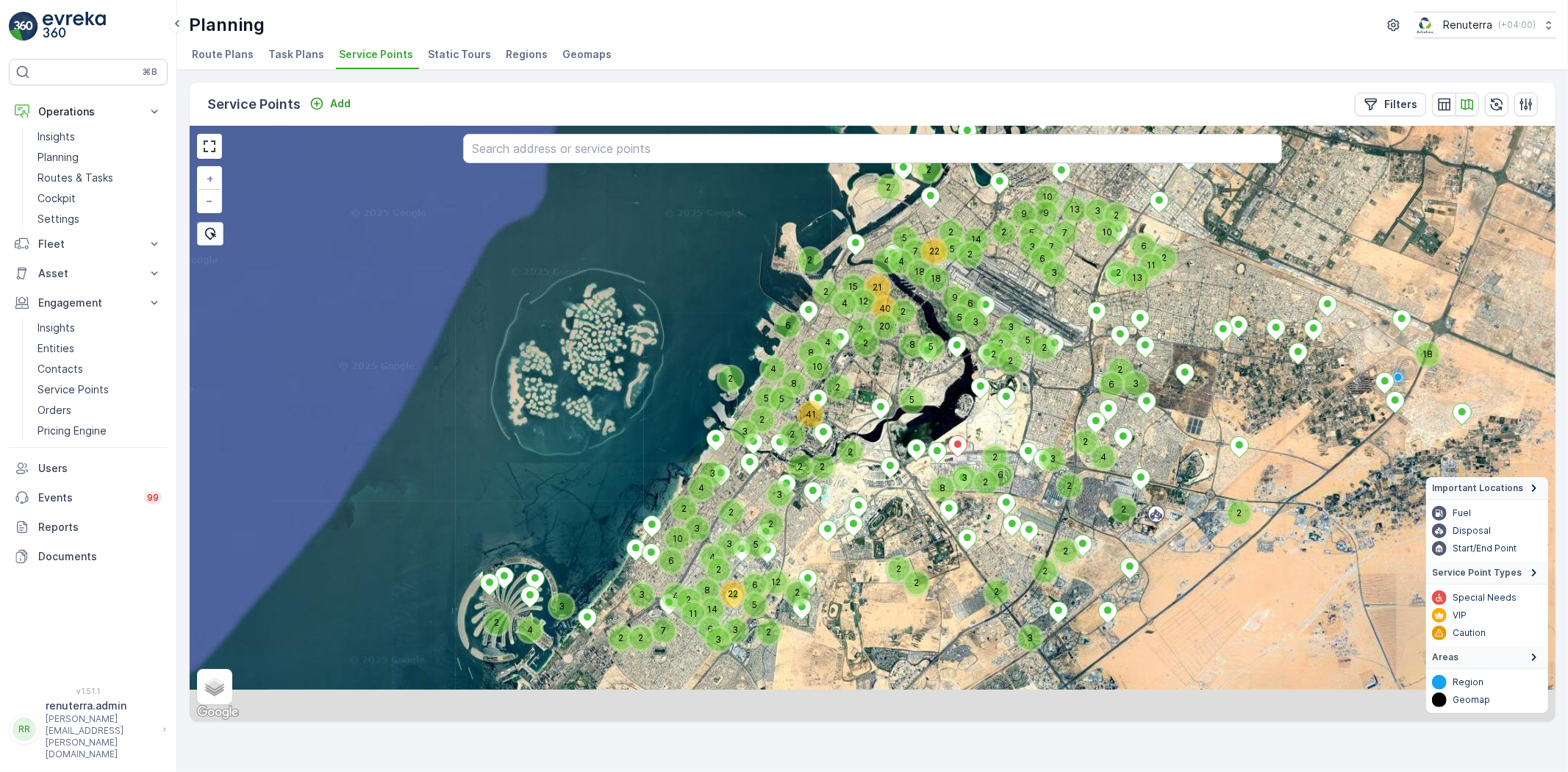
drag, startPoint x: 1005, startPoint y: 643, endPoint x: 953, endPoint y: 411, distance: 237.8
click at [951, 411] on div "2 2 9 2 2 3 13 6 11 2 2 18 3 2 2 14 6 2 2 2 2 3 3 3 3 5 6 2 5 7 9 7 2 2 2 6 10 …" at bounding box center [872, 424] width 1366 height 596
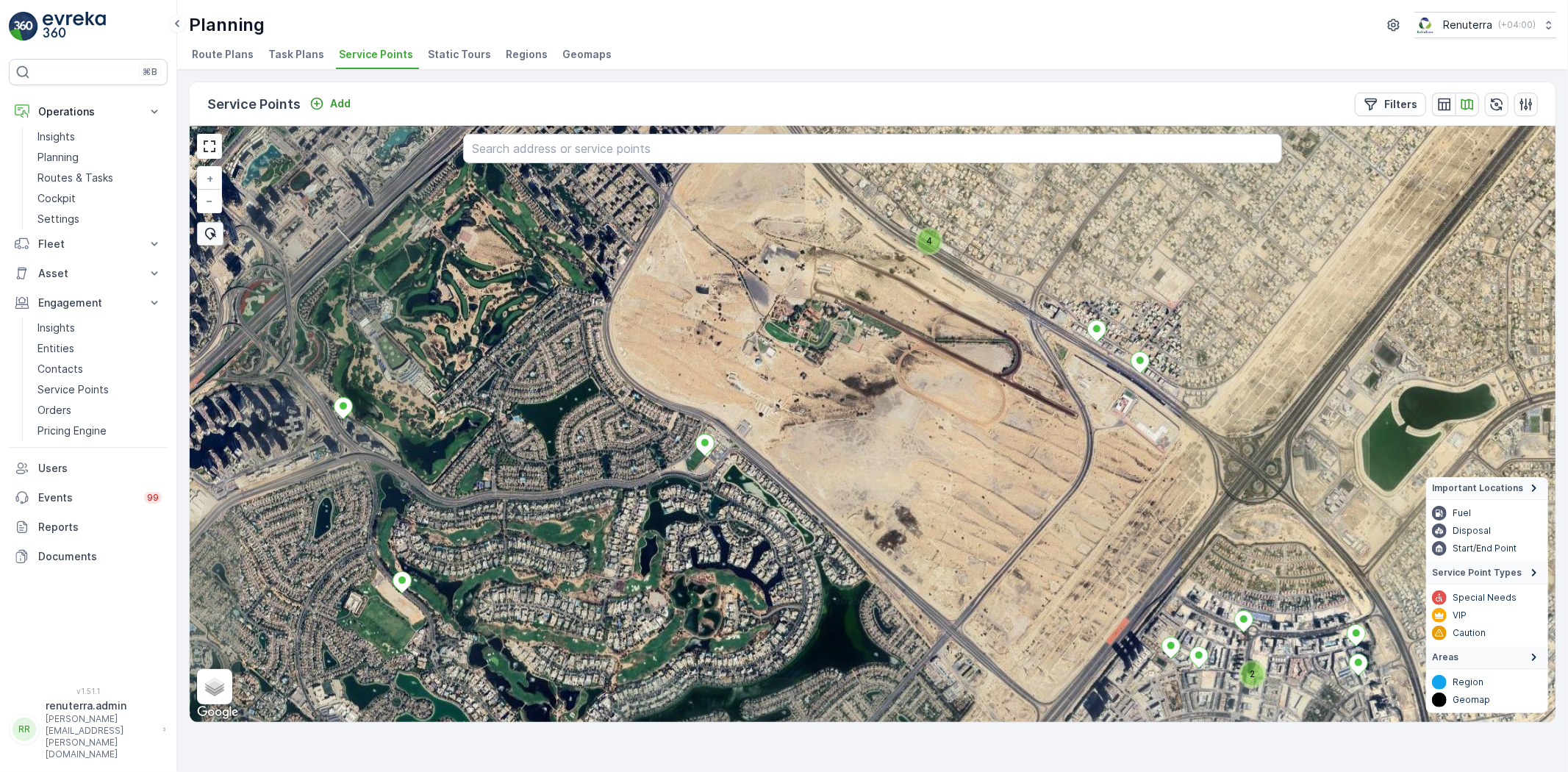
drag, startPoint x: 825, startPoint y: 459, endPoint x: 1020, endPoint y: 570, distance: 224.4
click at [1020, 570] on div "2 4 + − Satellite Roadmap Terrain Hybrid Leaflet Keyboard shortcuts Map Data Im…" at bounding box center [872, 424] width 1366 height 596
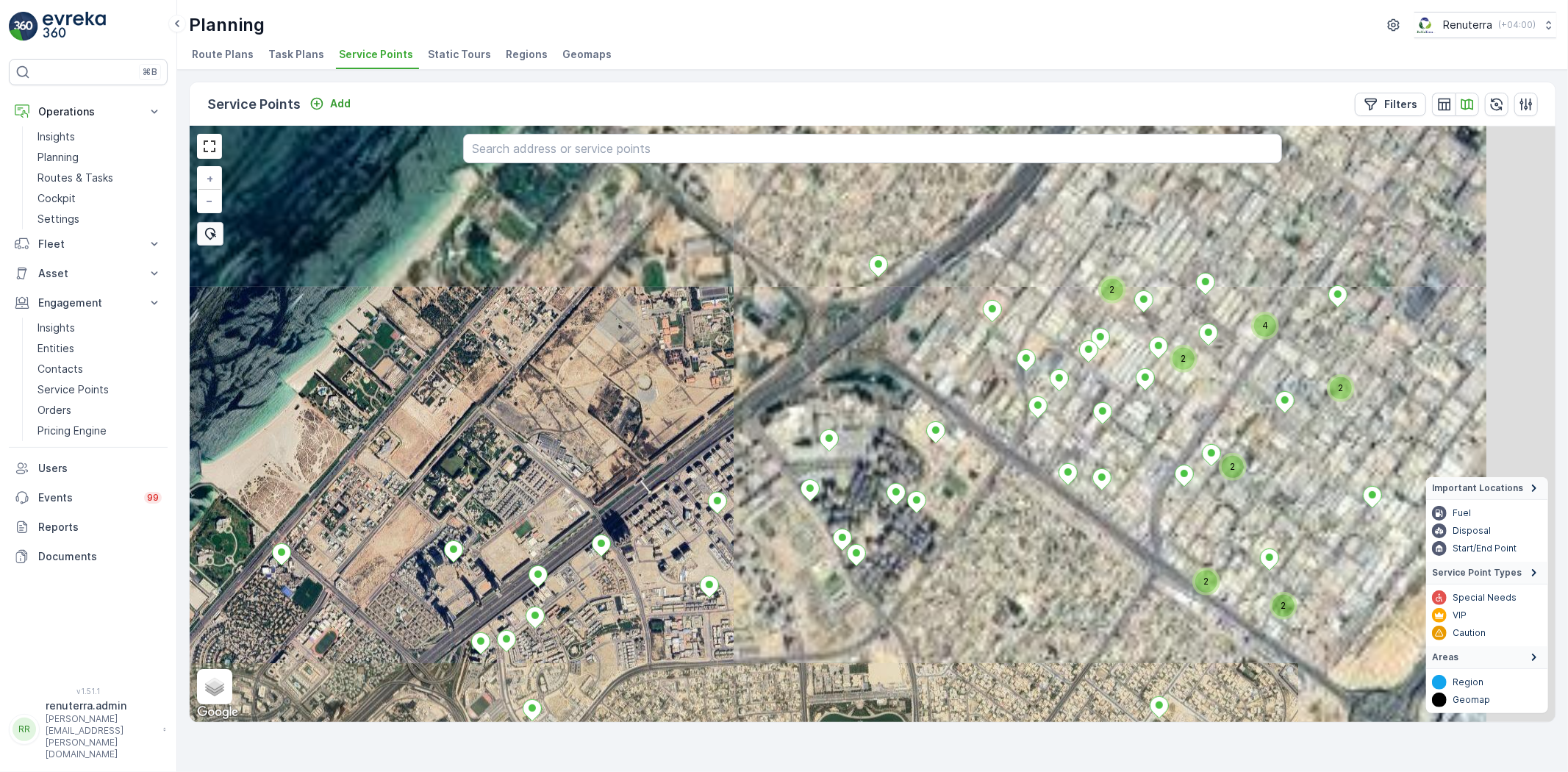
drag, startPoint x: 968, startPoint y: 570, endPoint x: 965, endPoint y: 546, distance: 24.2
click at [952, 579] on div "2 2 2 2 2 4 2 + − Satellite Roadmap Terrain Hybrid Leaflet Keyboard shortcuts M…" at bounding box center [872, 424] width 1366 height 596
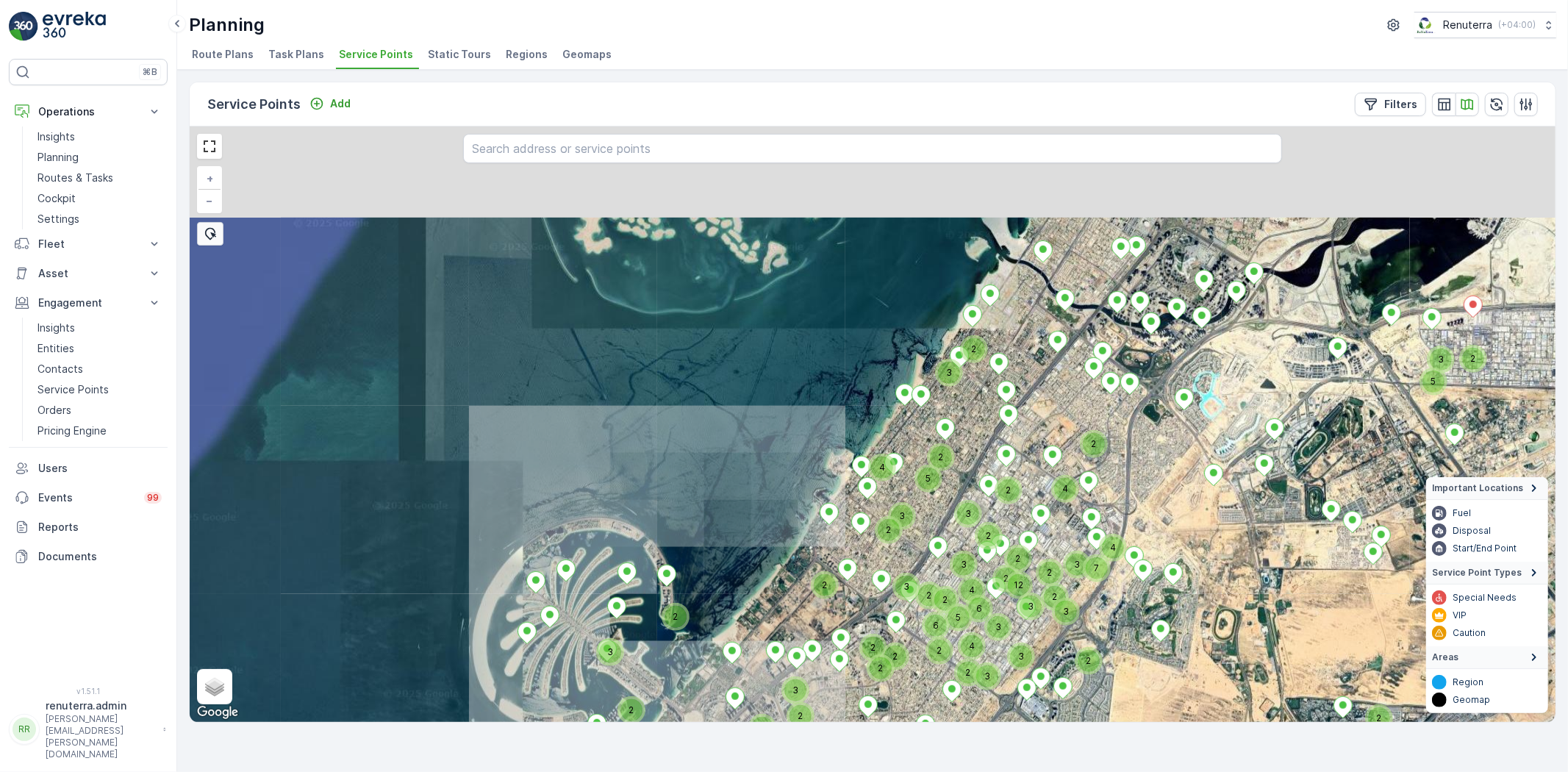
drag, startPoint x: 1038, startPoint y: 489, endPoint x: 1130, endPoint y: 470, distance: 93.9
click at [993, 520] on div "2 2 2 2 2 2 4 6 6 2 2 3 3 5 3 3 3 2 2 2 4 2 2 2 4 2 3 2 2 2 2 2 3 3 5 3 2 2 4 3…" at bounding box center [872, 424] width 1366 height 596
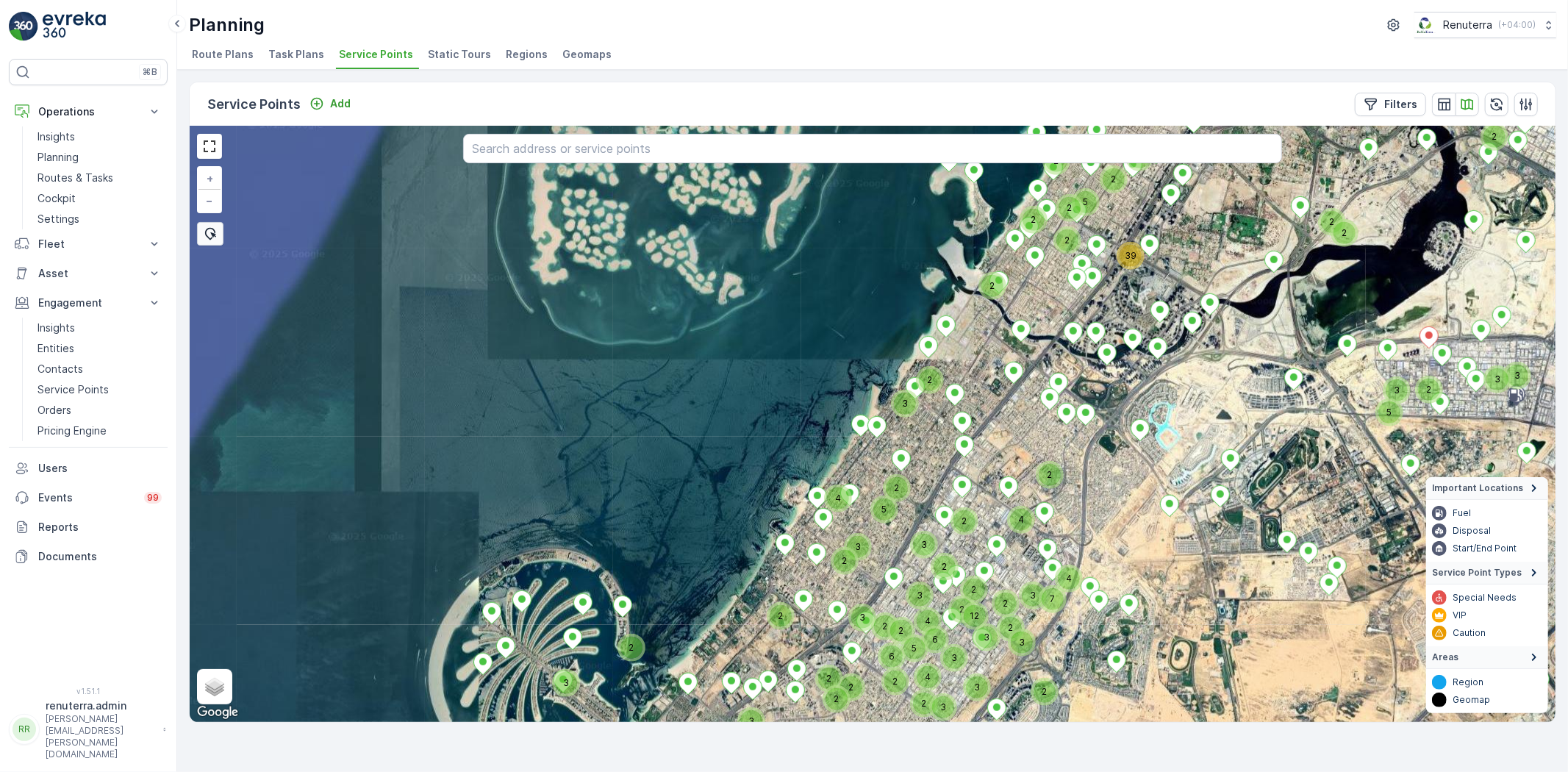
click at [1129, 253] on div "39" at bounding box center [1130, 256] width 22 height 22
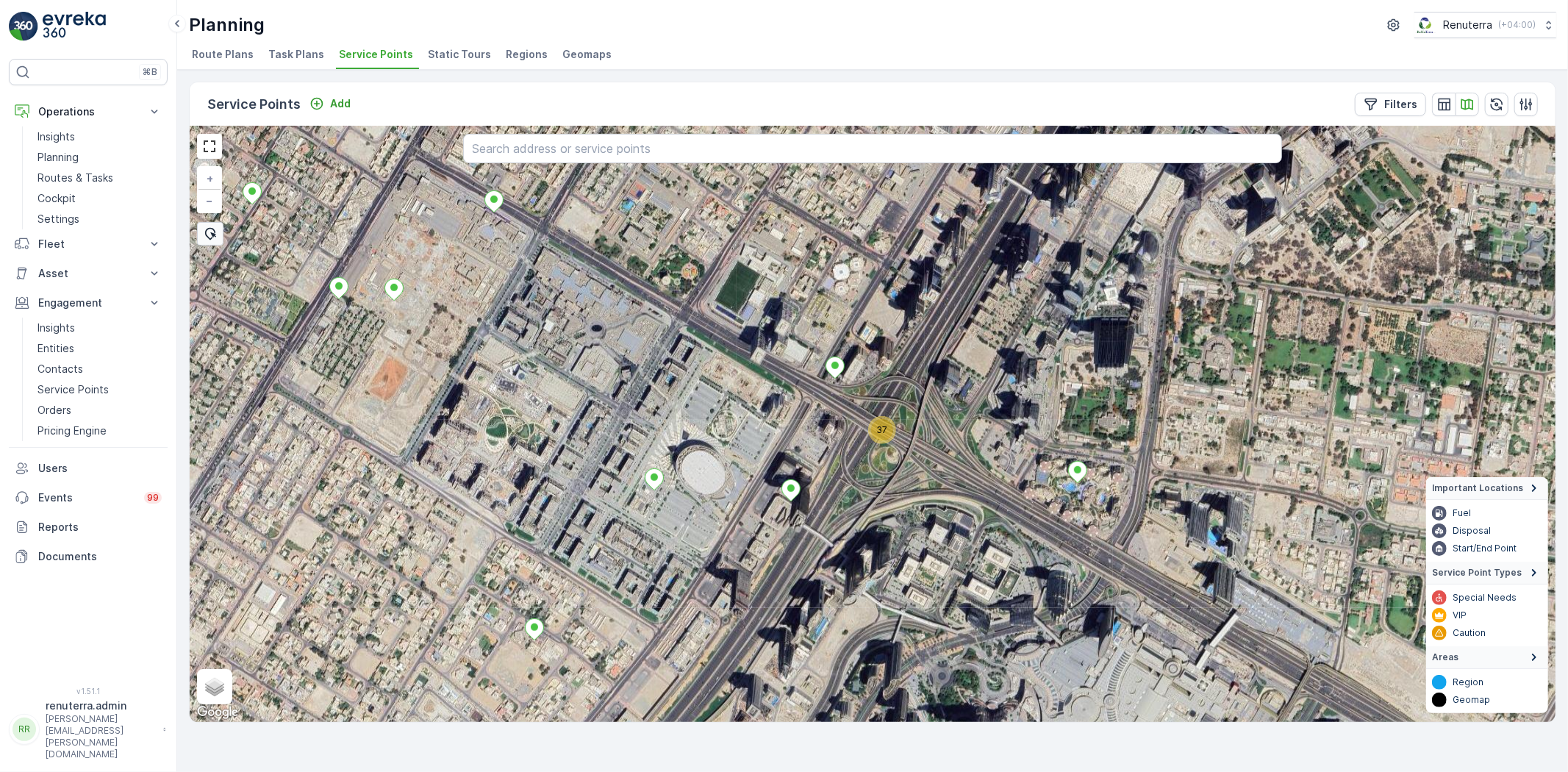
click at [886, 439] on div "37" at bounding box center [882, 429] width 22 height 22
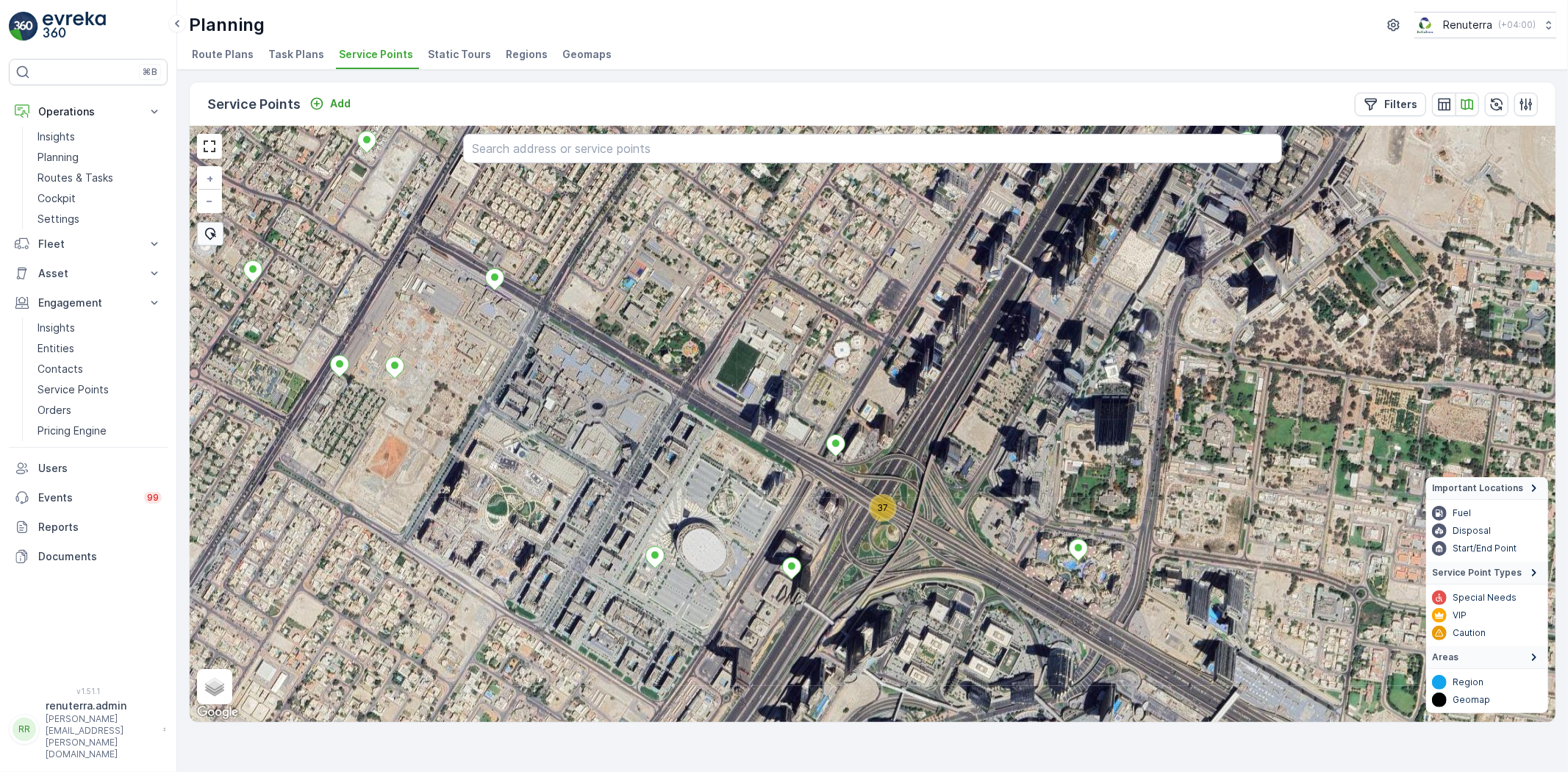
drag, startPoint x: 912, startPoint y: 635, endPoint x: 951, endPoint y: 454, distance: 185.2
click at [950, 454] on div "37 + − Satellite Roadmap Terrain Hybrid Leaflet Keyboard shortcuts Map Data Ima…" at bounding box center [872, 424] width 1366 height 596
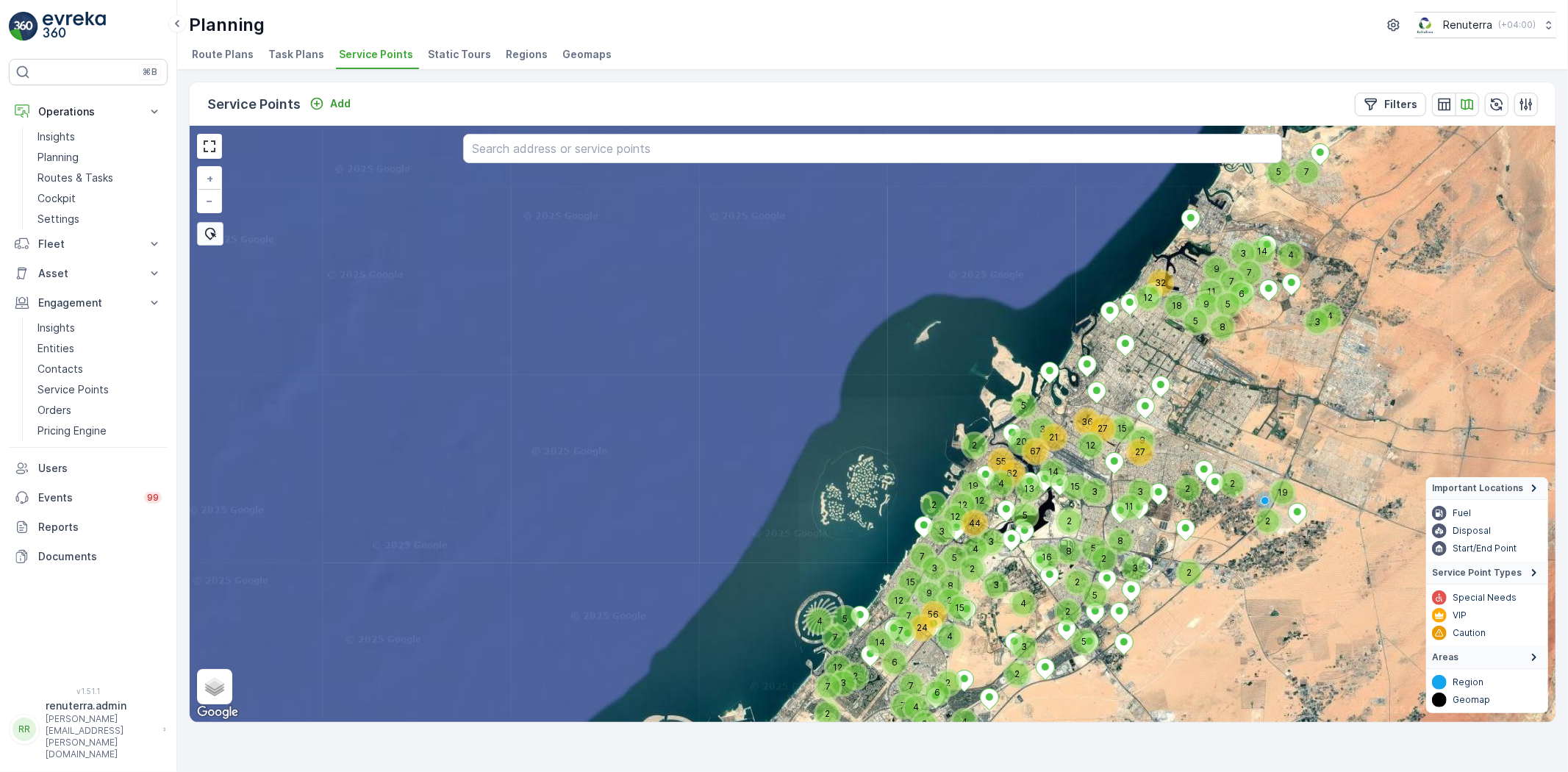
drag, startPoint x: 1063, startPoint y: 553, endPoint x: 1040, endPoint y: 449, distance: 106.5
click at [1074, 631] on div "5" at bounding box center [1084, 642] width 22 height 22
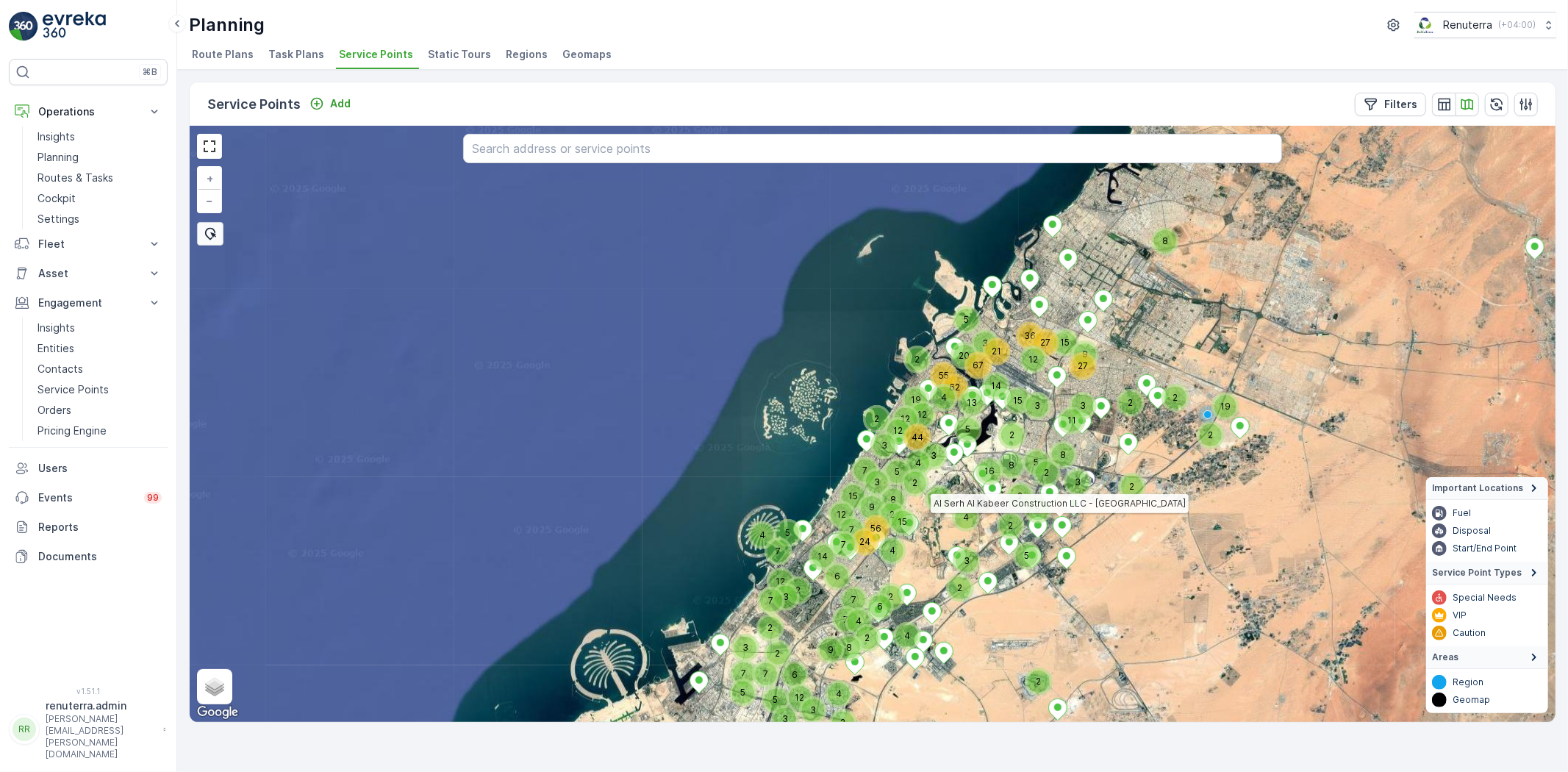
drag, startPoint x: 1165, startPoint y: 463, endPoint x: 1107, endPoint y: 596, distance: 145.1
click at [1105, 599] on div "8 36 15 27 12 15 9 27 2 2 2 2 2 19 3 3 11 8 2 5 3 5 2 5 8 7 14 3 7 6 6 2 7 2 2 …" at bounding box center [872, 424] width 1366 height 596
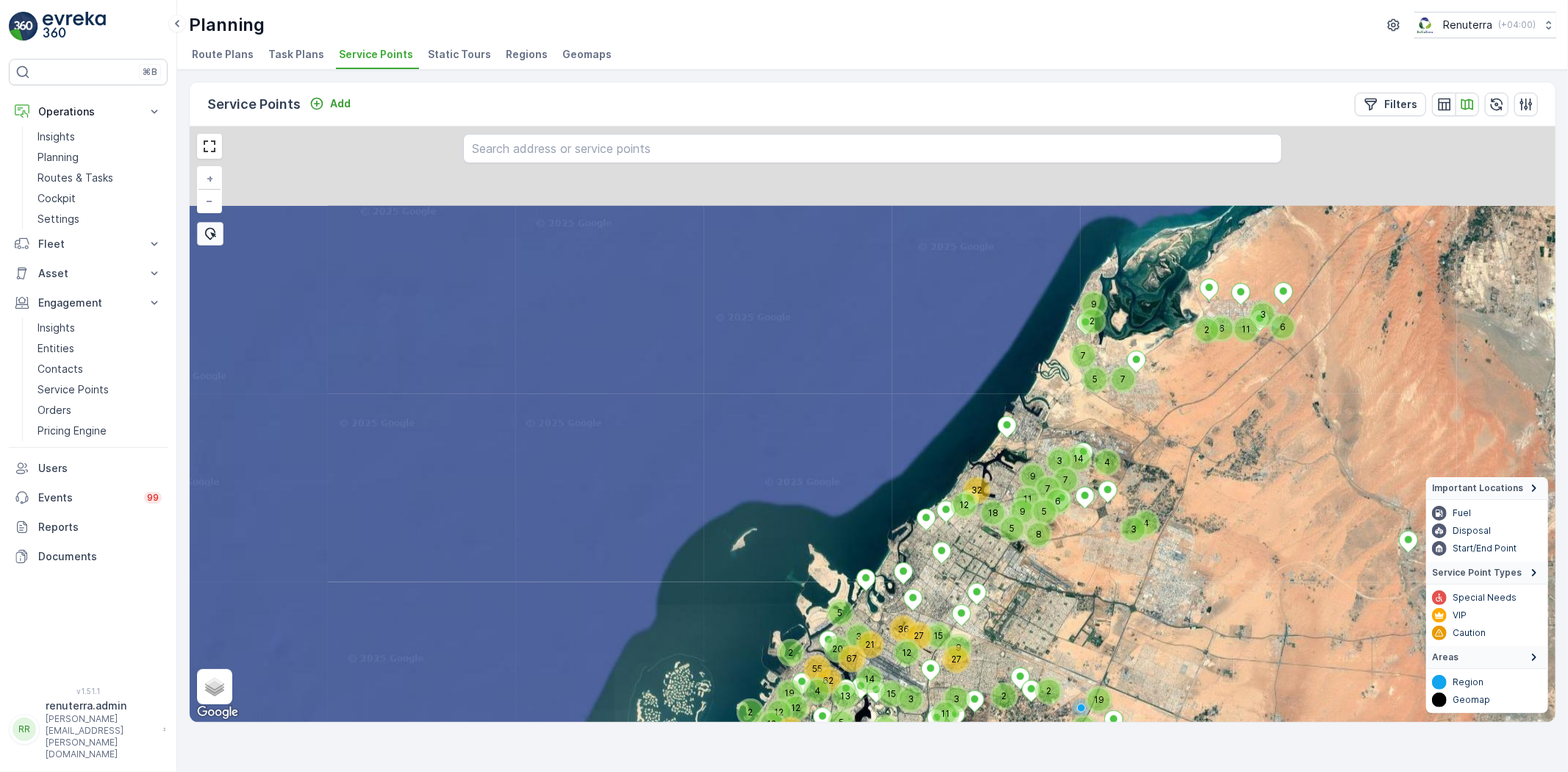
drag, startPoint x: 1160, startPoint y: 443, endPoint x: 1108, endPoint y: 553, distance: 121.7
click at [1093, 553] on div "8 36 15 27 12 15 9 27 2 2 2 2 2 19 3 3 11 8 2 5 3 5 2 5 8 7 14 3 6 2 2 12 4 2 1…" at bounding box center [872, 424] width 1366 height 596
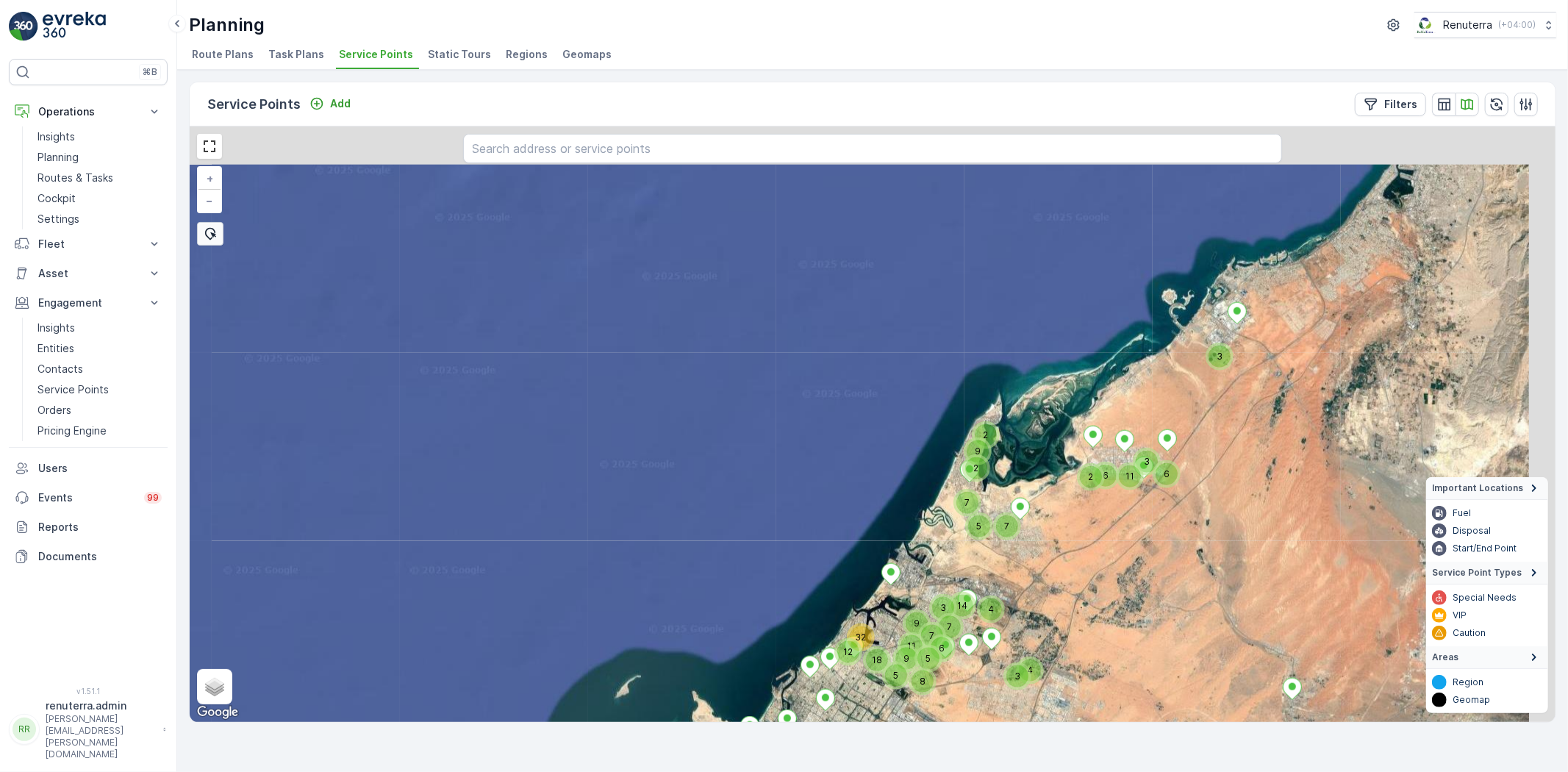
drag, startPoint x: 1139, startPoint y: 501, endPoint x: 1068, endPoint y: 571, distance: 99.7
click at [1068, 571] on div "36 15 27 12 15 9 27 2 2 19 3 11 3 8 4 2 12 19 2 21 12 14 5 62 13 55 3 67 20 5 1…" at bounding box center [872, 424] width 1366 height 596
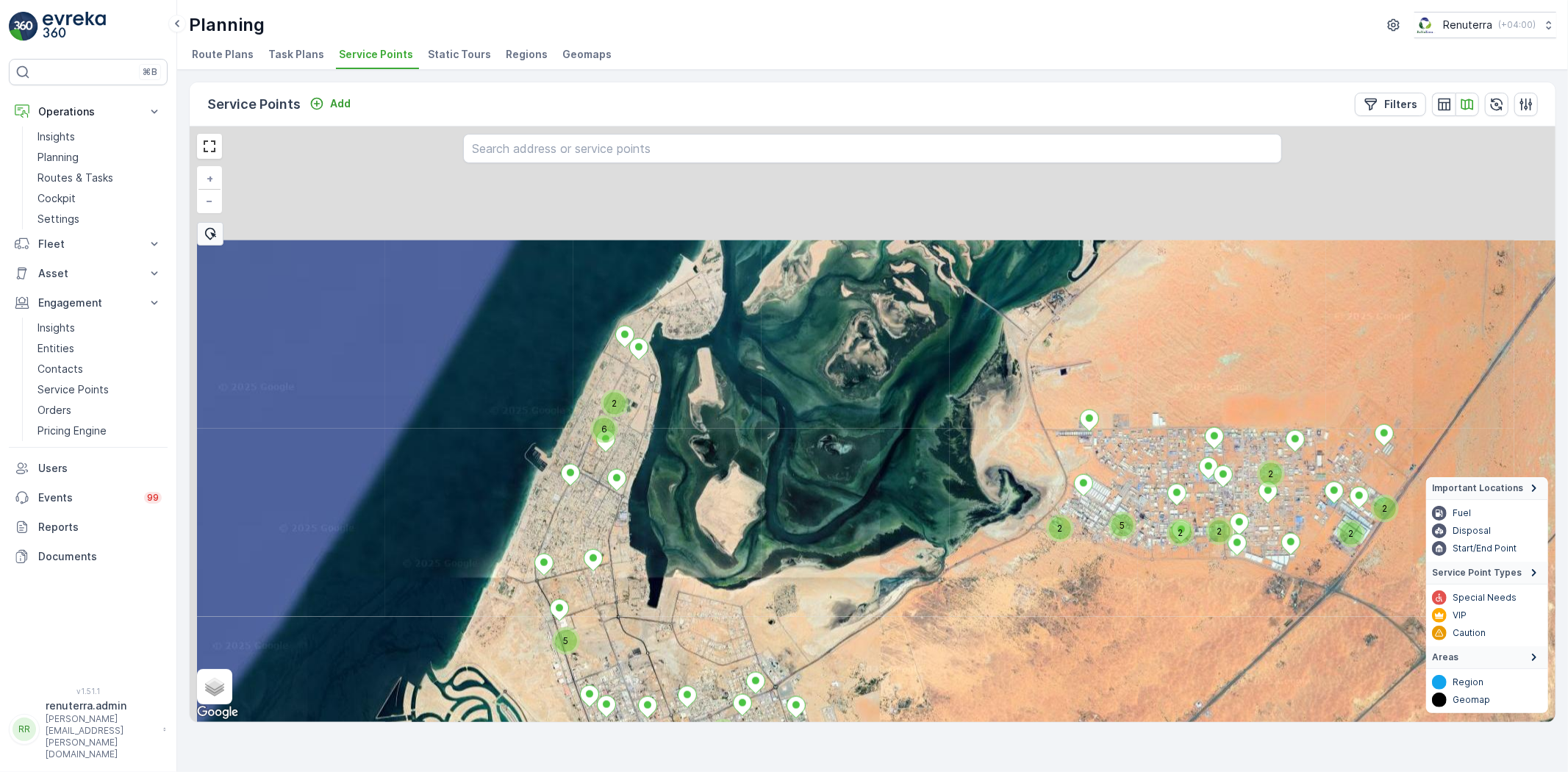
drag, startPoint x: 1032, startPoint y: 475, endPoint x: 1132, endPoint y: 593, distance: 154.7
click at [1137, 599] on div "2 5 3 2 2 2 6 2 2 2 2 5 + − Satellite Roadmap Terrain Hybrid Leaflet Keyboard s…" at bounding box center [872, 424] width 1366 height 596
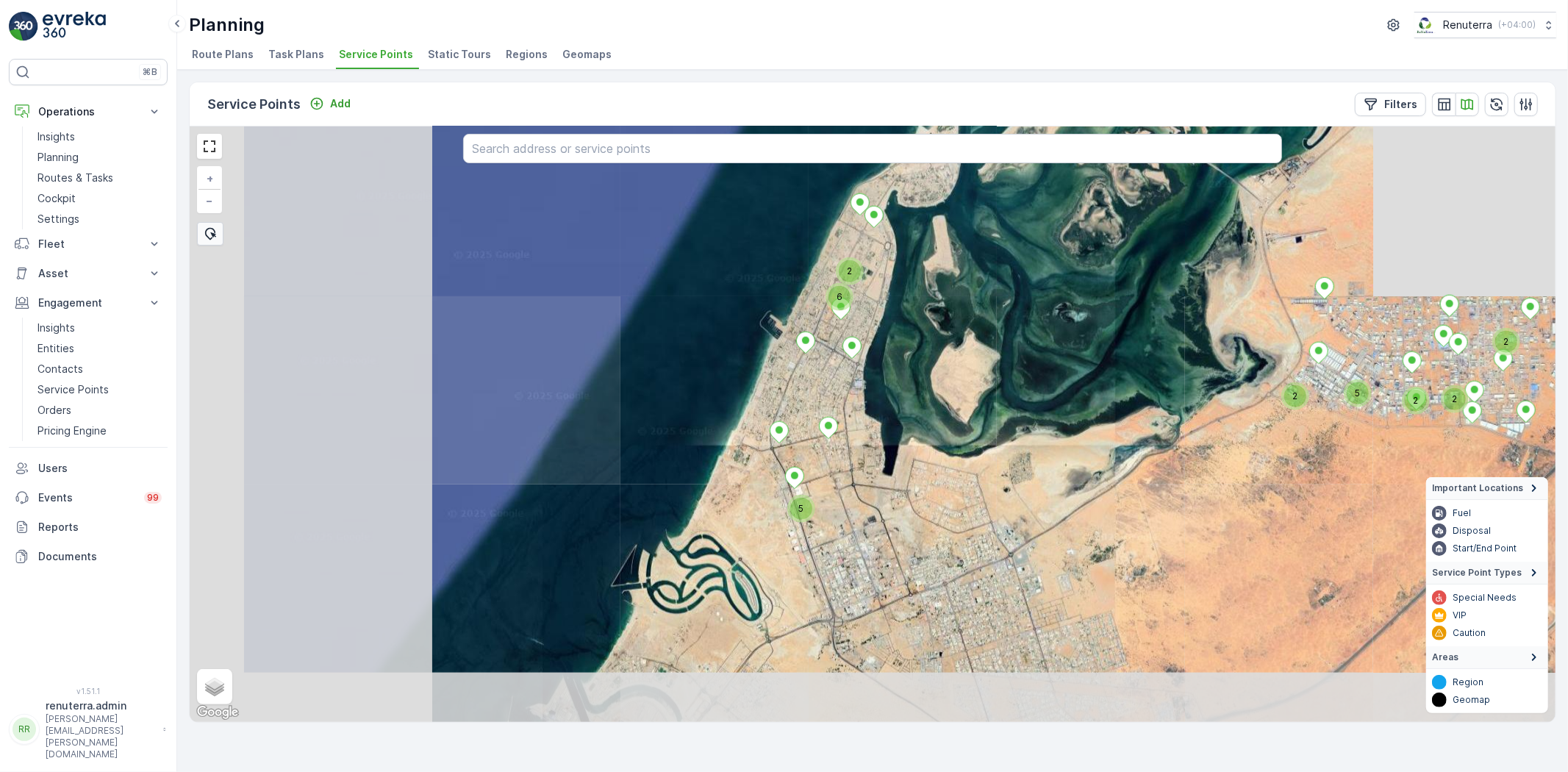
drag, startPoint x: 1229, startPoint y: 516, endPoint x: 1268, endPoint y: 471, distance: 59.5
click at [1268, 471] on div "2 5 2 2 6 2 2 2 2 5 + − Satellite Roadmap Terrain Hybrid Leaflet Keyboard short…" at bounding box center [872, 424] width 1366 height 596
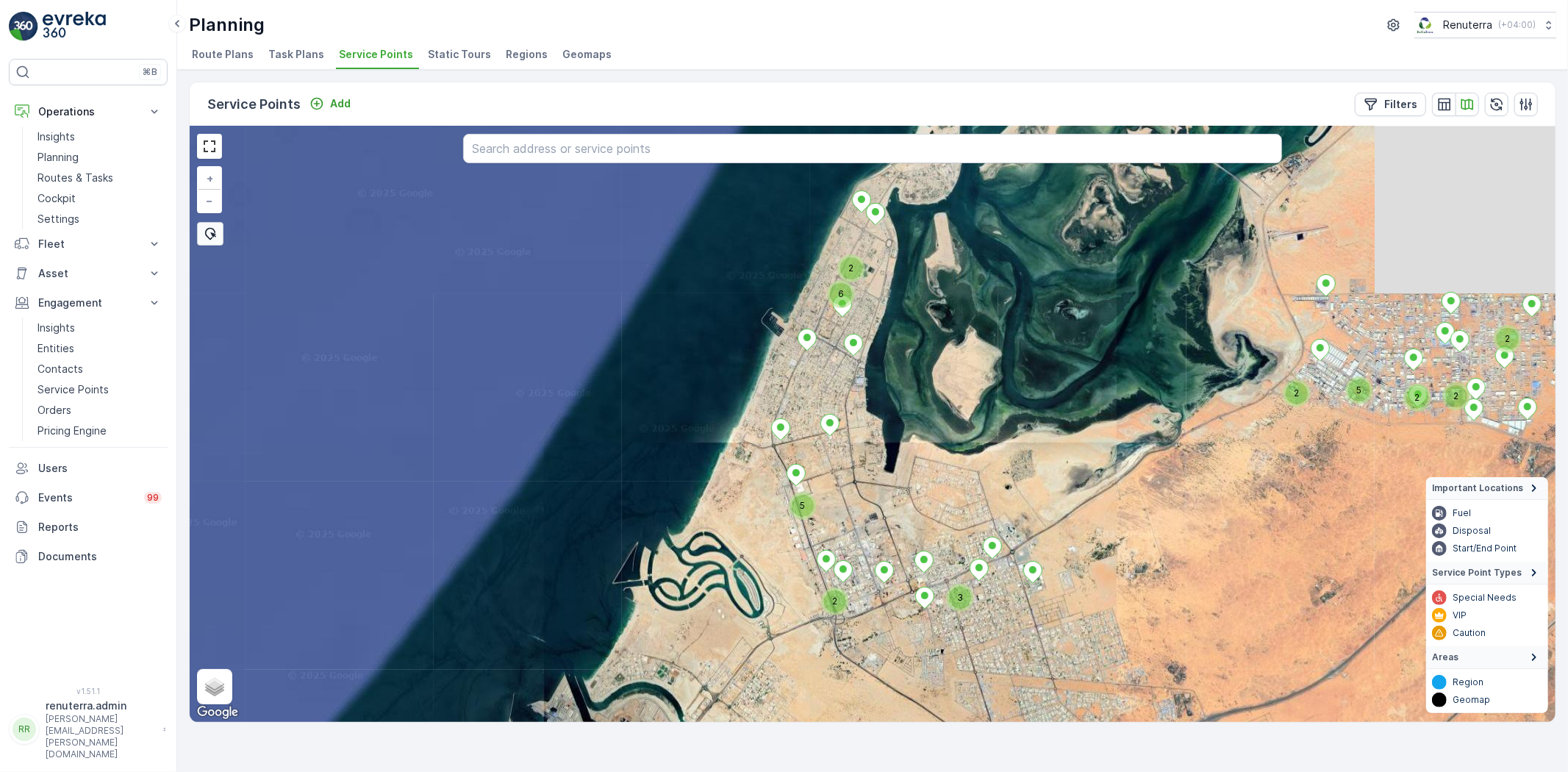
drag, startPoint x: 796, startPoint y: 541, endPoint x: 820, endPoint y: 268, distance: 274.1
click at [817, 270] on div "2 5 2 6 2 2 2 5 3 2 + − Satellite Roadmap Terrain Hybrid Leaflet Keyboard short…" at bounding box center [872, 424] width 1366 height 596
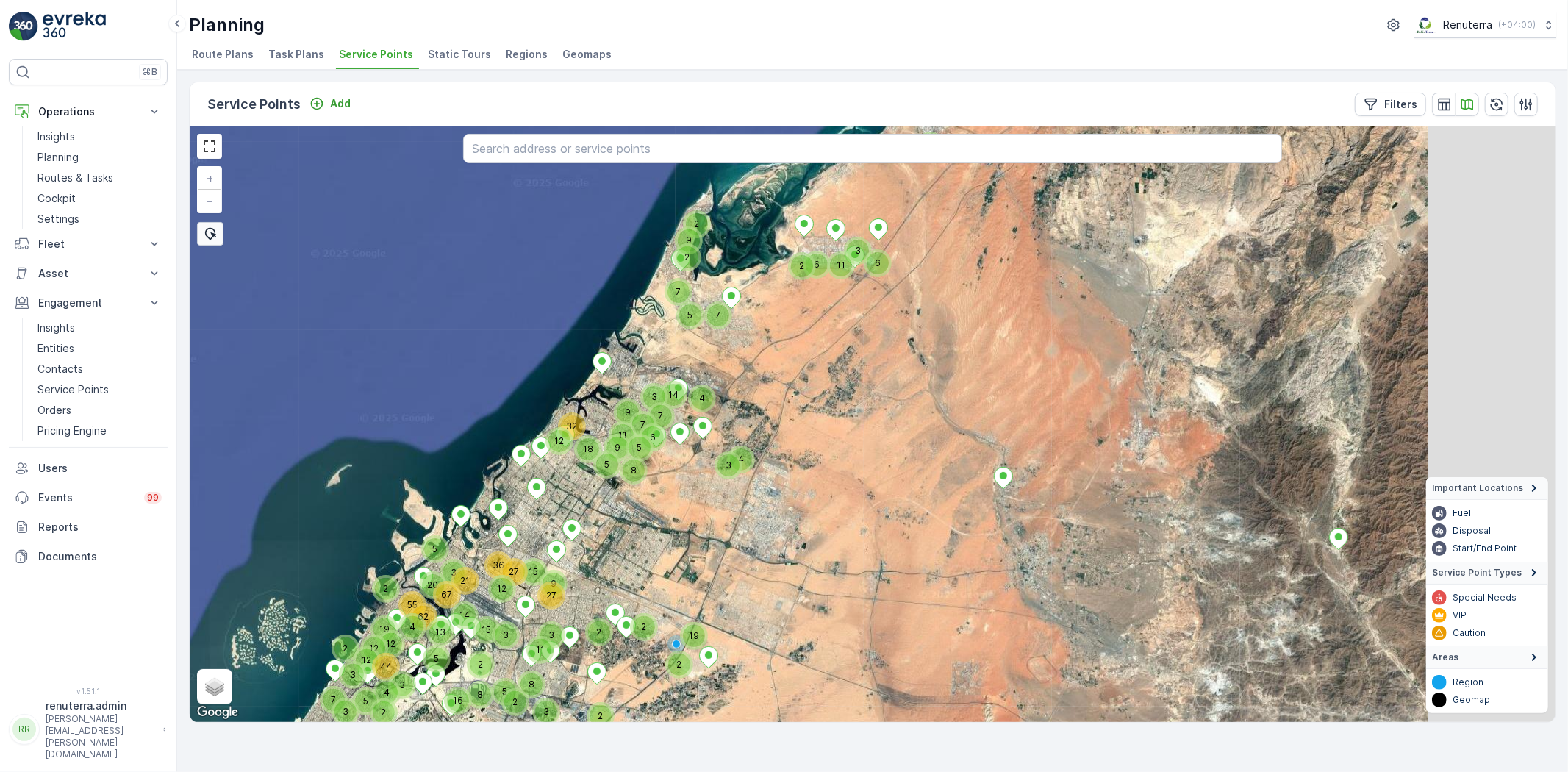
drag, startPoint x: 1040, startPoint y: 429, endPoint x: 913, endPoint y: 430, distance: 127.0
click at [922, 427] on div "8 36 15 27 12 15 9 27 2 2 2 2 2 19 3 3 11 8 2 5 3 5 11 6 2 3 6 7 4 3 14 7 3 9 2…" at bounding box center [872, 424] width 1366 height 596
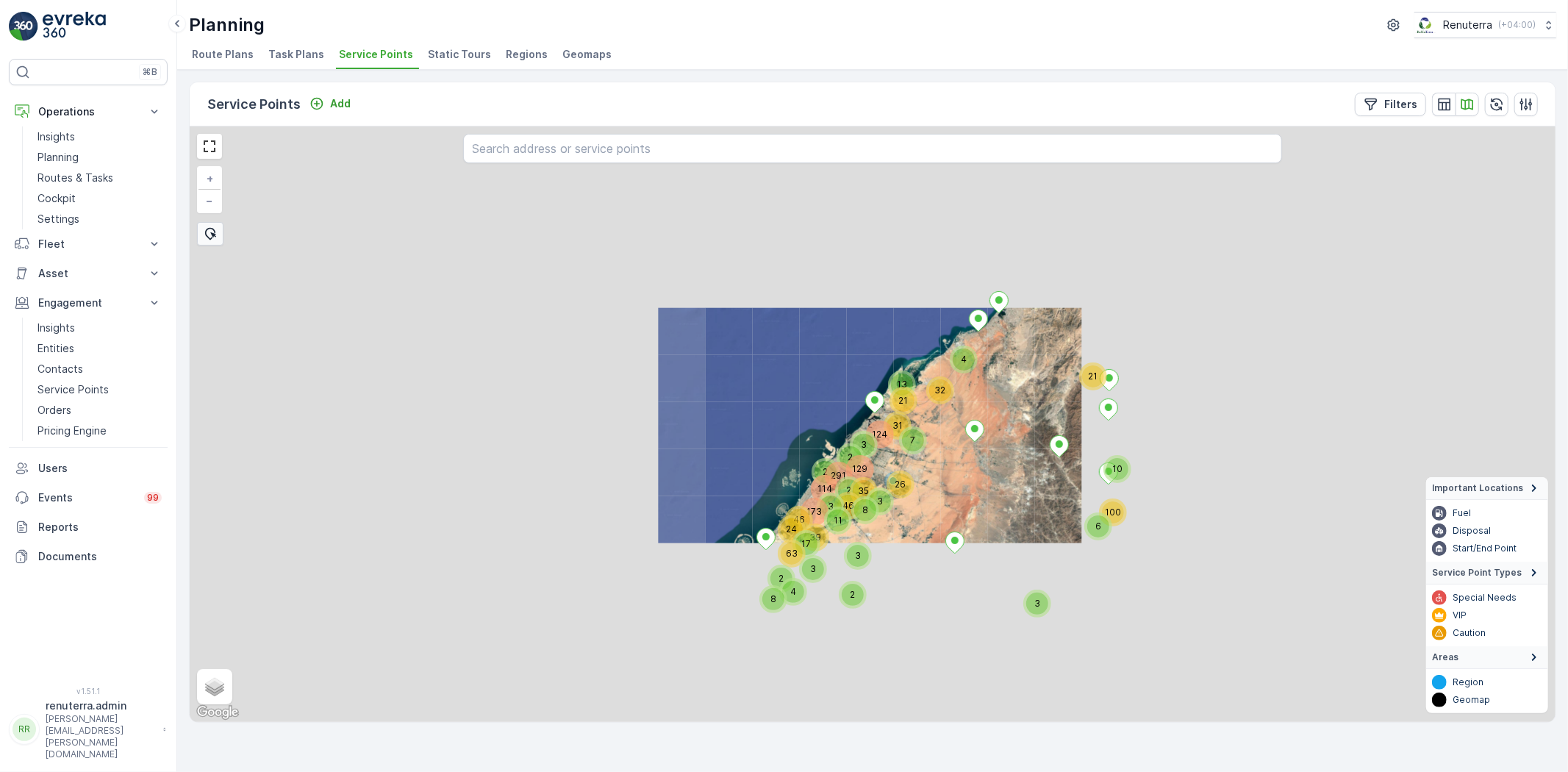
click at [1111, 465] on div "2 2 3 173 4 129 32 46 291 26 11 63 124 46 31 114 24 4 100 8 39 17 21 8 3 35 21 …" at bounding box center [872, 424] width 1366 height 596
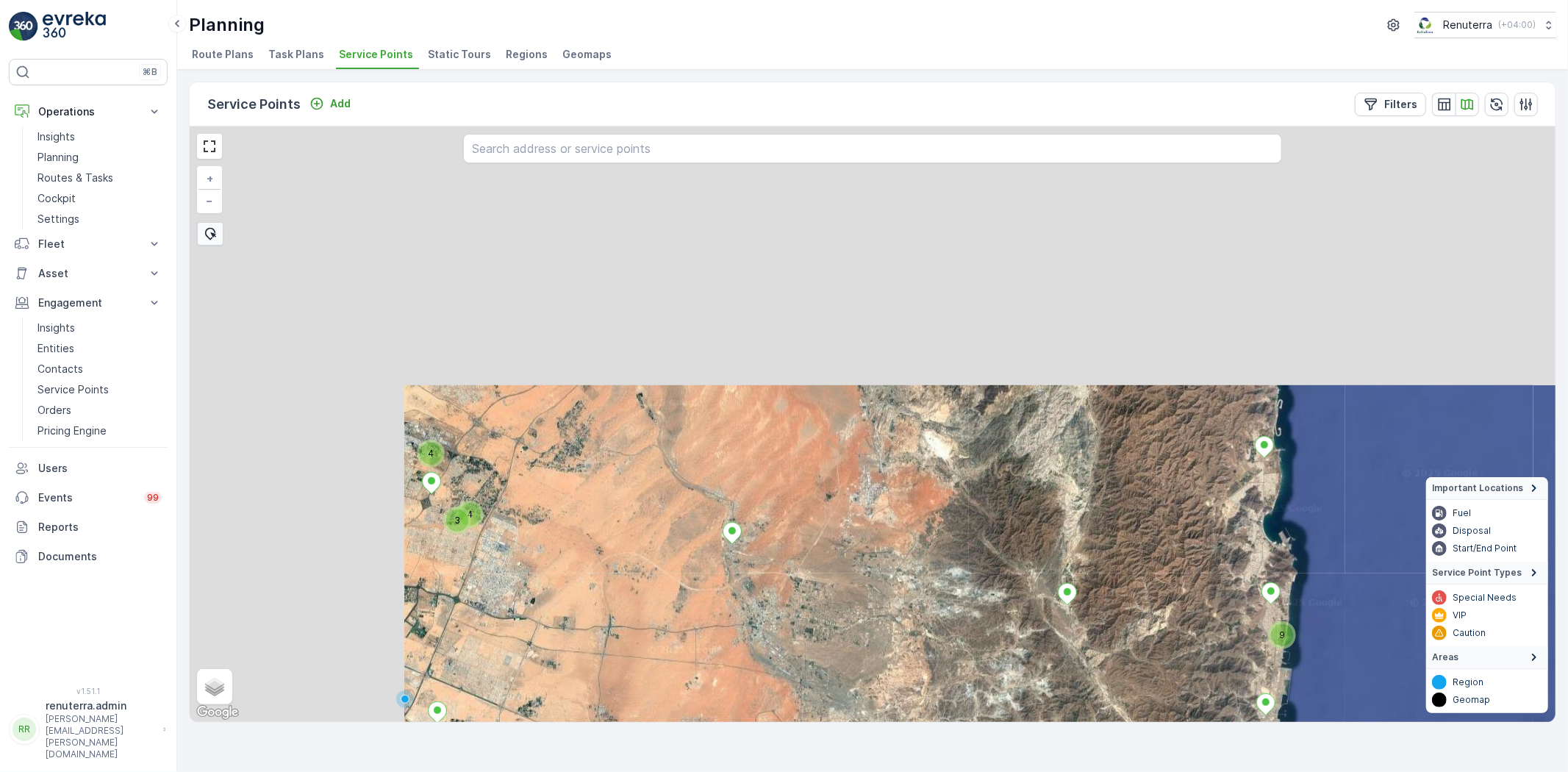
drag, startPoint x: 792, startPoint y: 608, endPoint x: 918, endPoint y: 738, distance: 181.0
click at [918, 738] on div "Service Points Add Filters 9 3 3 4 3 10 31 51 4 4 3 + − Satellite Roadmap Terra…" at bounding box center [872, 420] width 1391 height 702
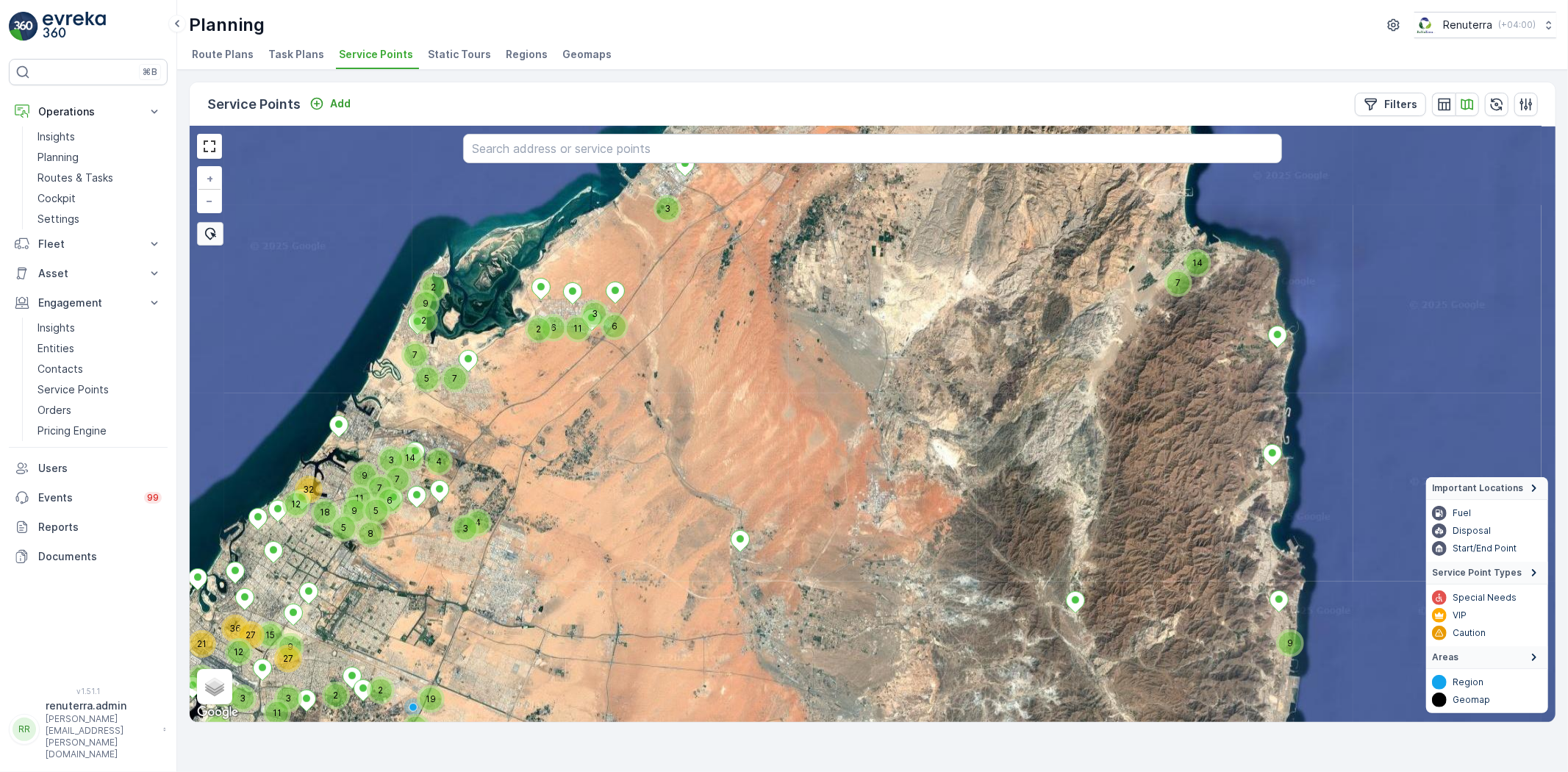
drag, startPoint x: 1161, startPoint y: 588, endPoint x: 1091, endPoint y: 487, distance: 122.9
click at [1089, 489] on div "9 4 4 3 36 15 27 12 15 9 27 2 2 2 2 19 3 11 3 5 11 6 2 3 6 7 3 14 7 3 14 7 9 2 …" at bounding box center [872, 424] width 1366 height 596
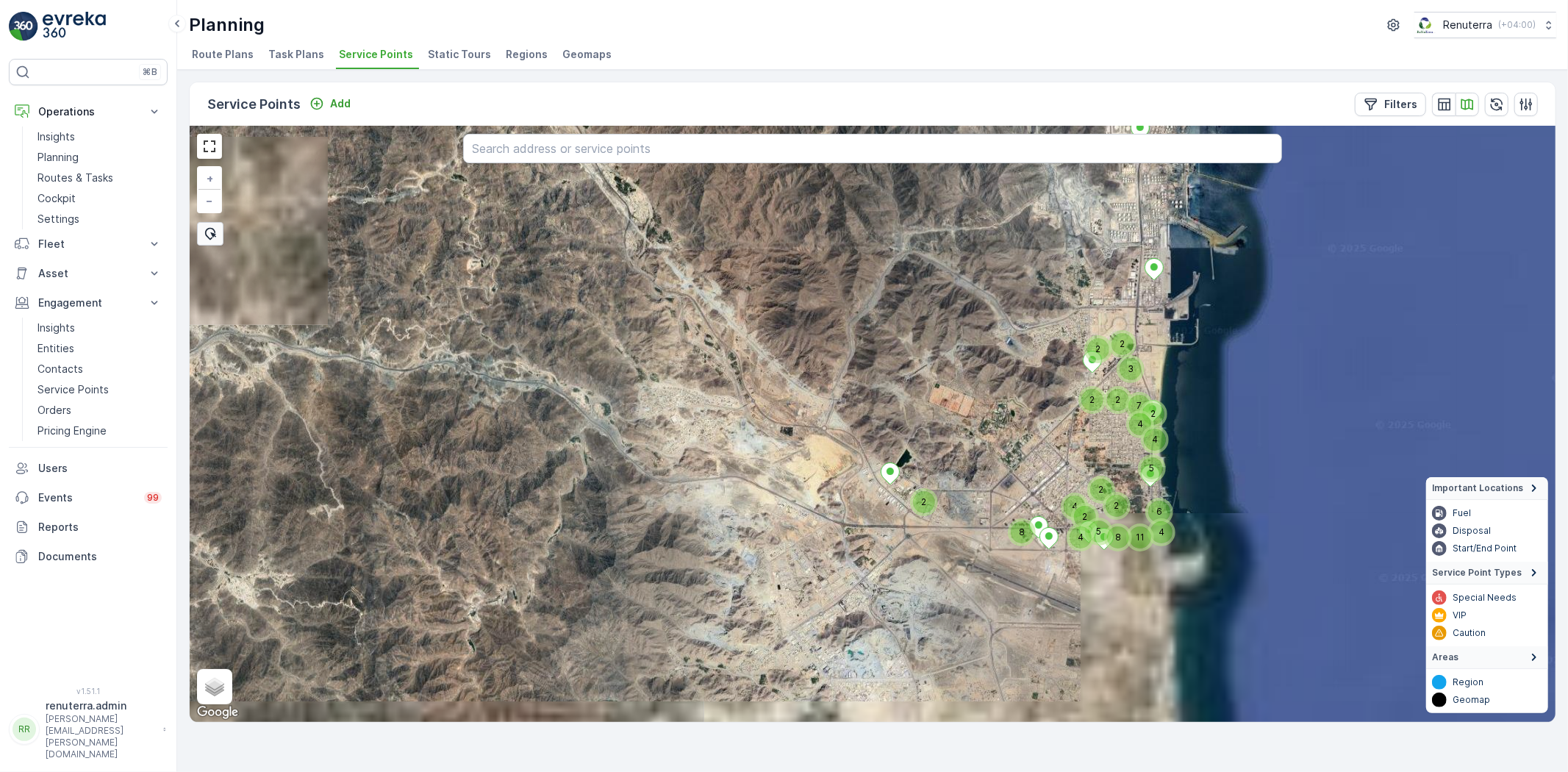
drag, startPoint x: 1139, startPoint y: 515, endPoint x: 1135, endPoint y: 481, distance: 34.2
click at [1136, 482] on div "2 4 3 2 2 7 2 2 2 4 4 5 2 5 4 2 6 4 11 8 2 8 + − Satellite Roadmap Terrain Hybr…" at bounding box center [872, 424] width 1366 height 596
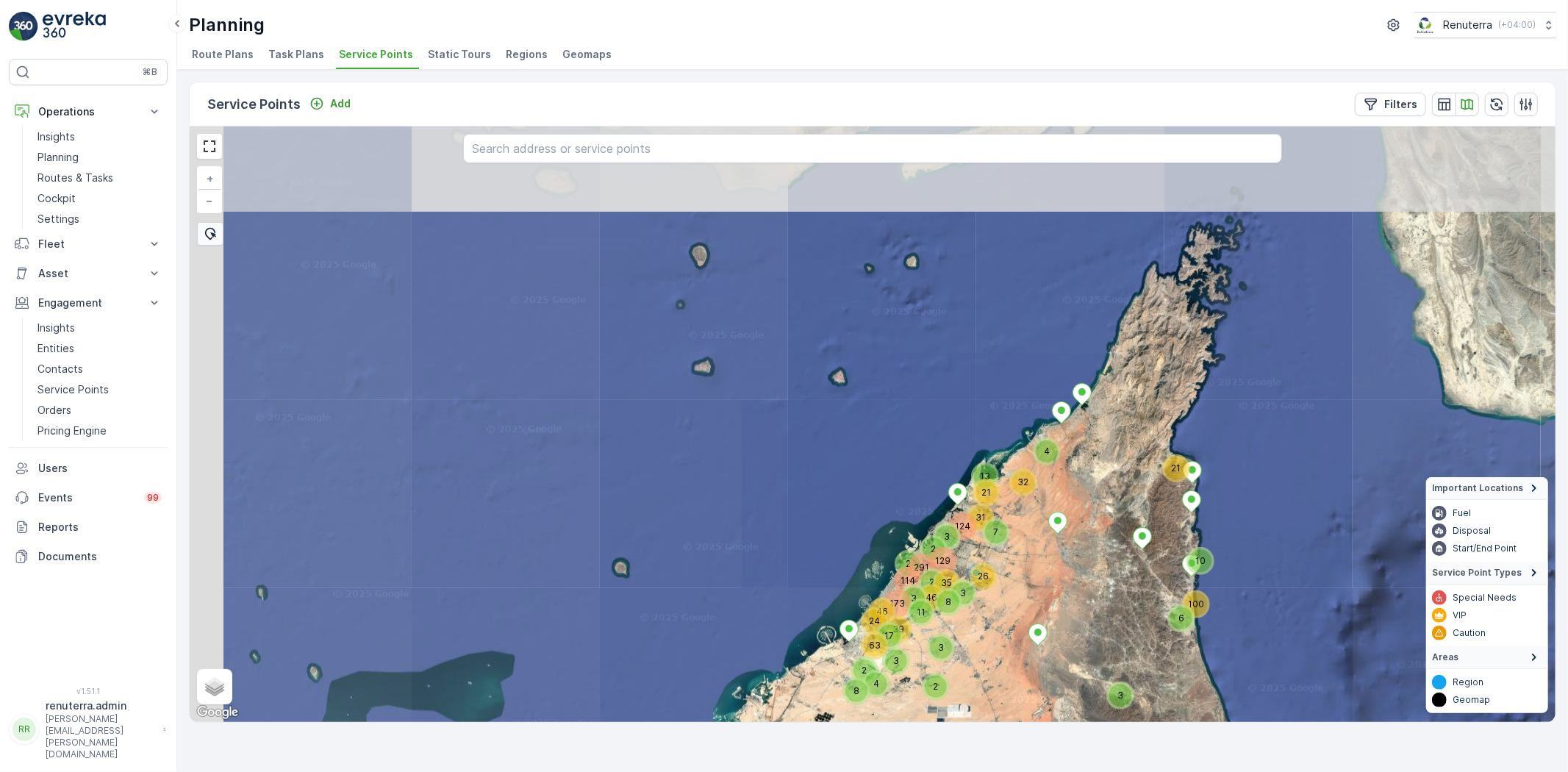
drag, startPoint x: 1061, startPoint y: 531, endPoint x: 1106, endPoint y: 550, distance: 48.8
click at [1122, 569] on div "173 4 129 32 46 291 26 11 63 124 46 31 114 24 4 100 8 39 17 21 8 3 35 21 10 3 6…" at bounding box center [872, 424] width 1366 height 596
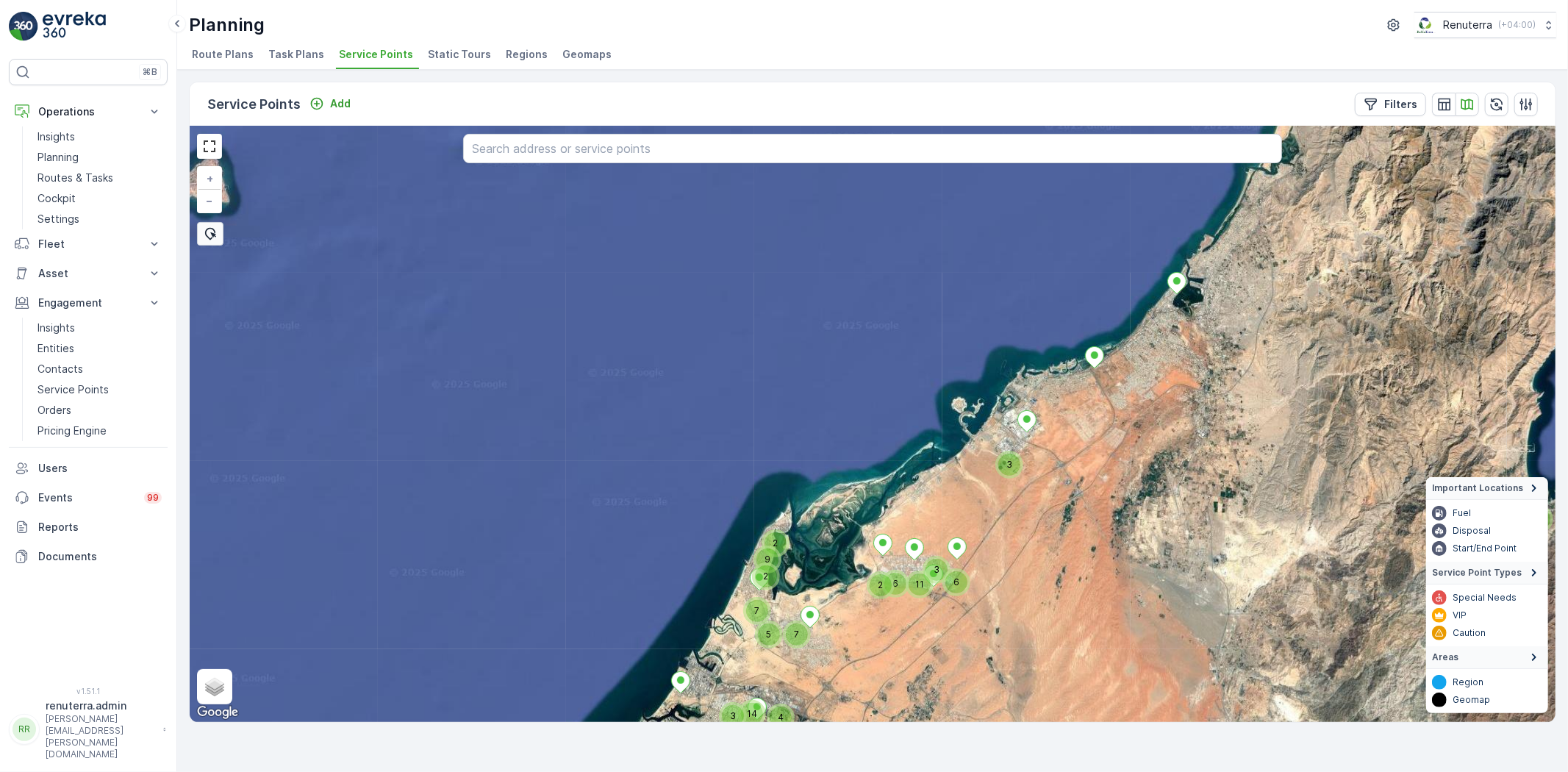
drag, startPoint x: 789, startPoint y: 597, endPoint x: 870, endPoint y: 494, distance: 131.0
click at [869, 494] on div "5 11 6 2 3 6 7 4 3 14 7 3 14 7 9 2 2 + − Satellite Roadmap Terrain Hybrid Leafl…" at bounding box center [872, 424] width 1366 height 596
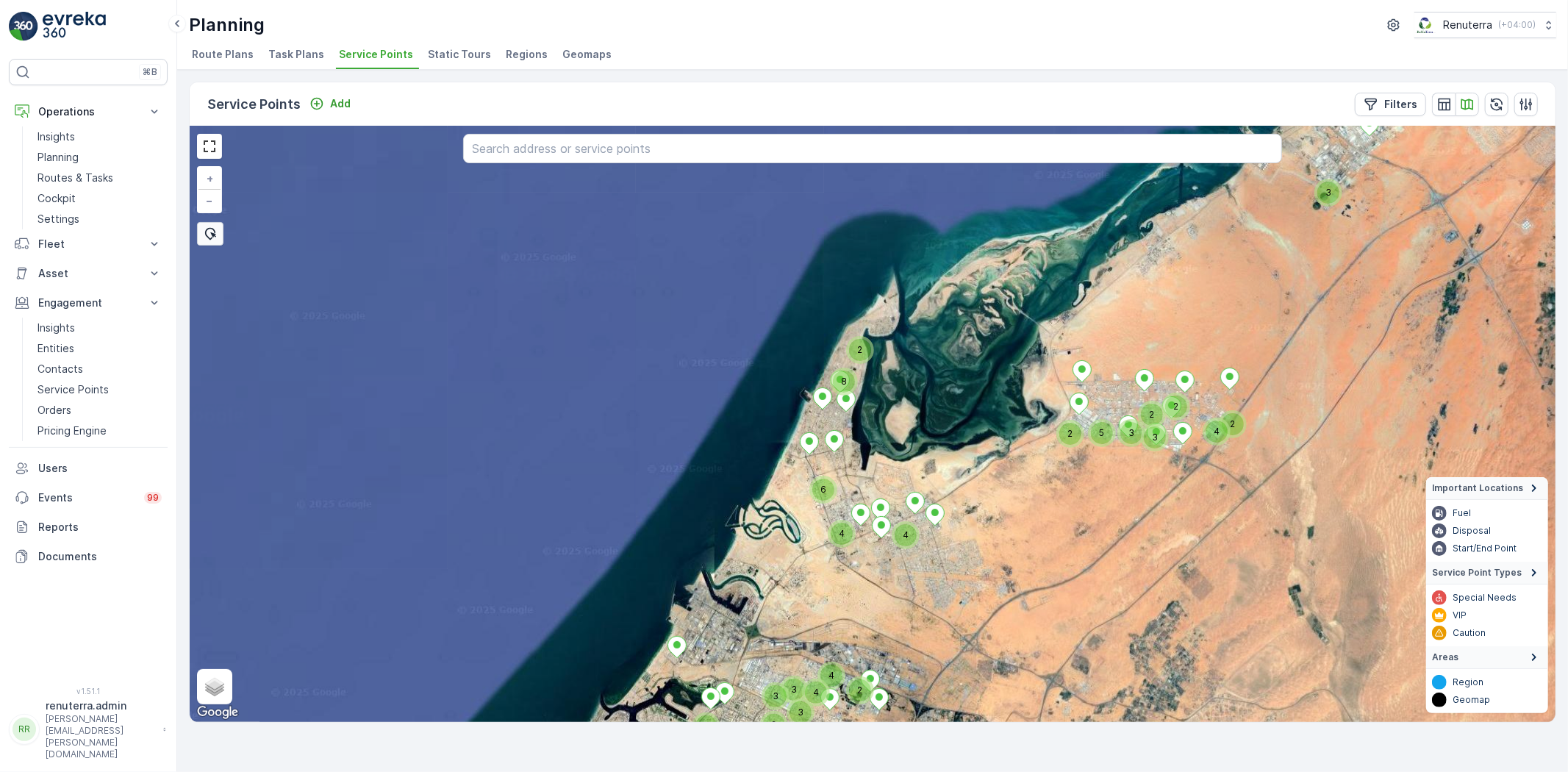
drag, startPoint x: 862, startPoint y: 611, endPoint x: 971, endPoint y: 451, distance: 193.6
click at [971, 451] on div "2 3 3 2 6 4 8 4 2 4 4 5 3 3 2 2 2 2 2 3 3 4 + − Satellite Roadmap Terrain Hybri…" at bounding box center [872, 424] width 1366 height 596
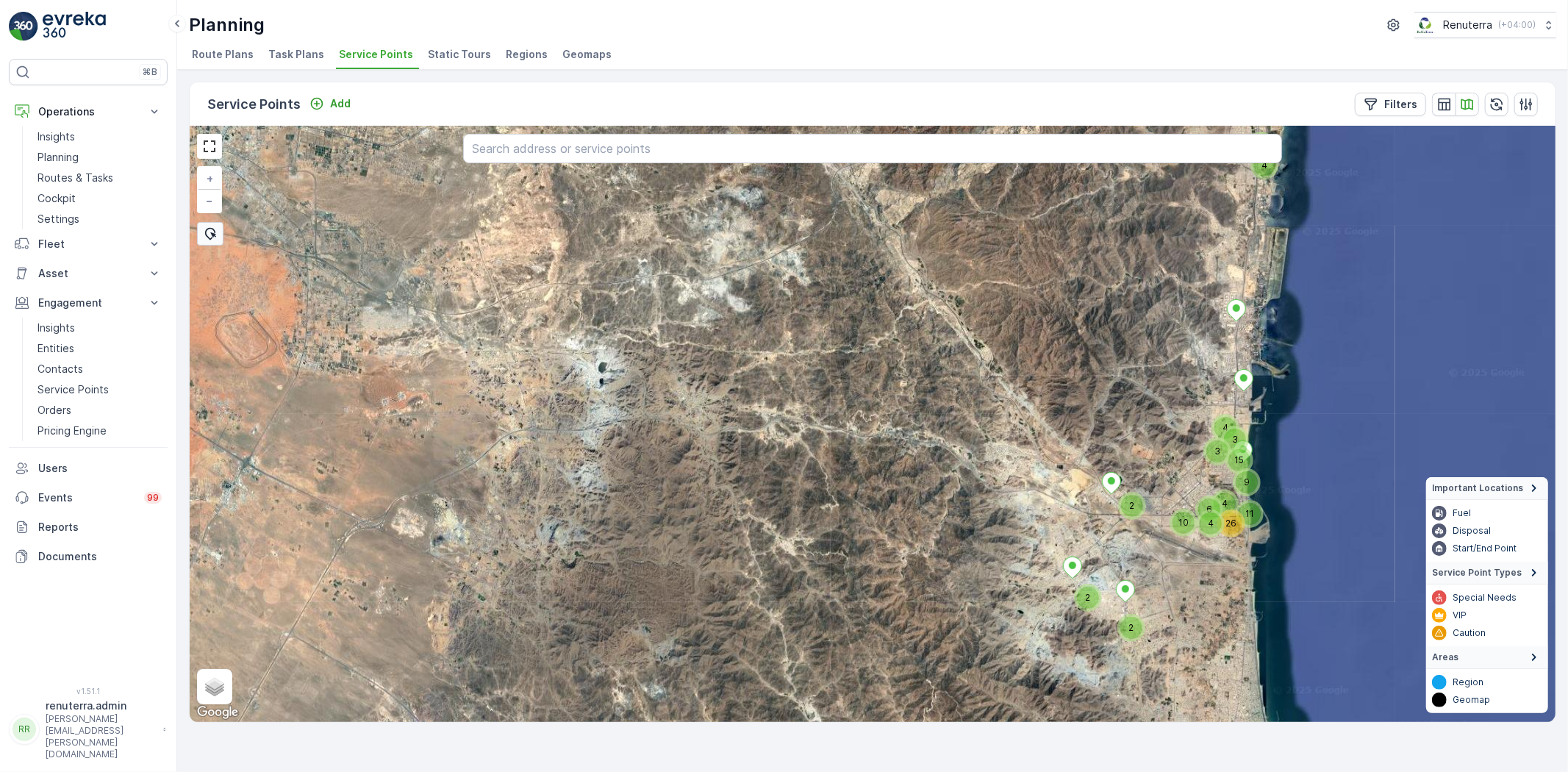
drag, startPoint x: 923, startPoint y: 589, endPoint x: 1155, endPoint y: 437, distance: 277.4
click at [1156, 438] on div "4 10 26 11 2 2 6 4 4 5 9 15 4 3 3 2 + − Satellite Roadmap Terrain Hybrid Leafle…" at bounding box center [872, 424] width 1366 height 596
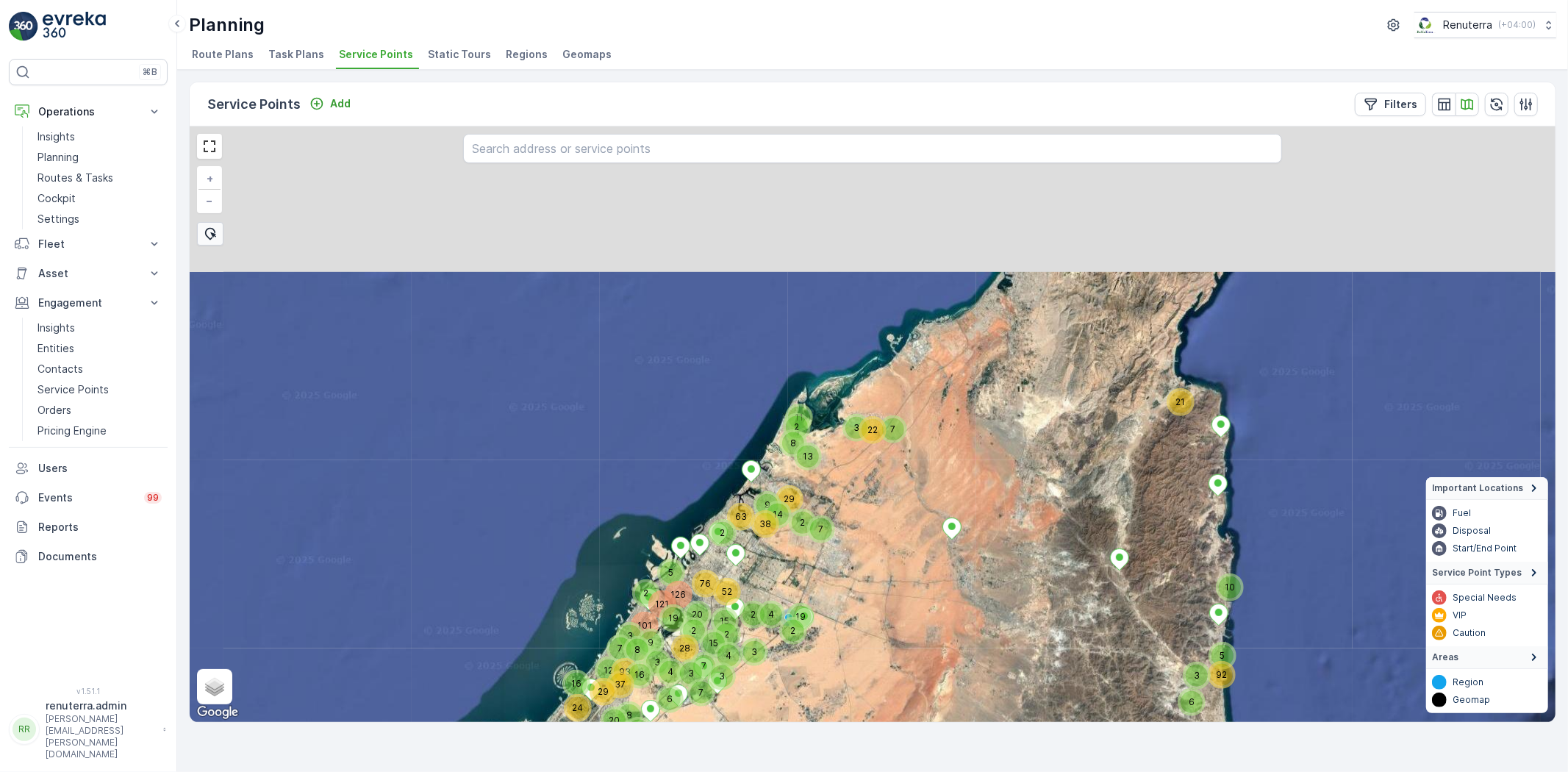
drag, startPoint x: 1097, startPoint y: 439, endPoint x: 1094, endPoint y: 639, distance: 200.0
click at [1094, 639] on div "2 15 3 2 9 2 4 3 38 15 14 4 63 52 2 29 8 2 11 19 2 2 13 7 22 3 7 2 6 5 3 10 21 …" at bounding box center [872, 424] width 1366 height 596
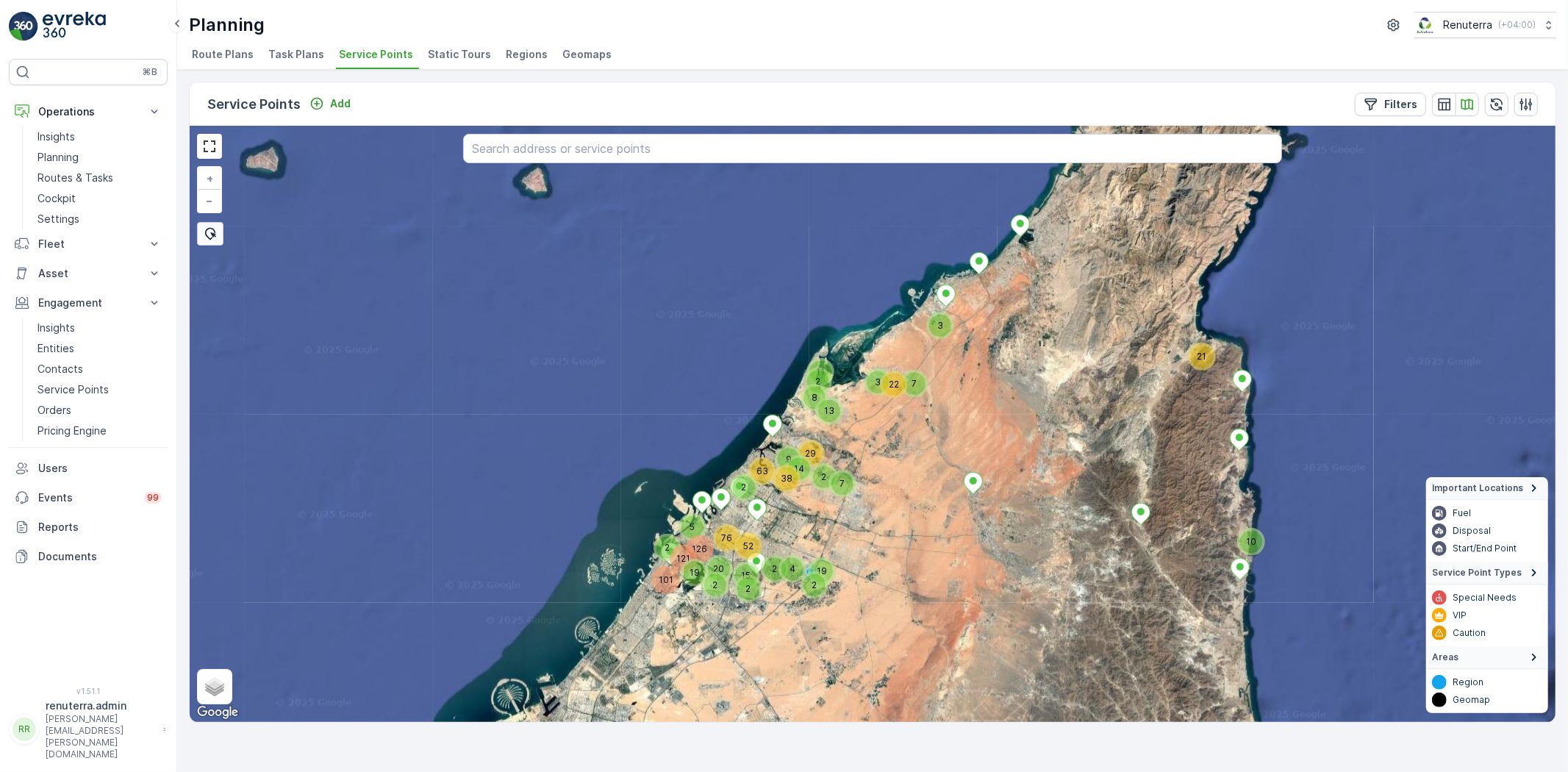
drag, startPoint x: 1100, startPoint y: 496, endPoint x: 1198, endPoint y: 211, distance: 301.4
click at [1234, 182] on div "2 9 2 4 38 15 14 63 52 2 29 8 2 11 19 2 2 13 7 22 3 7 10 21 101 2 121 5 19 20 2…" at bounding box center [872, 424] width 1366 height 596
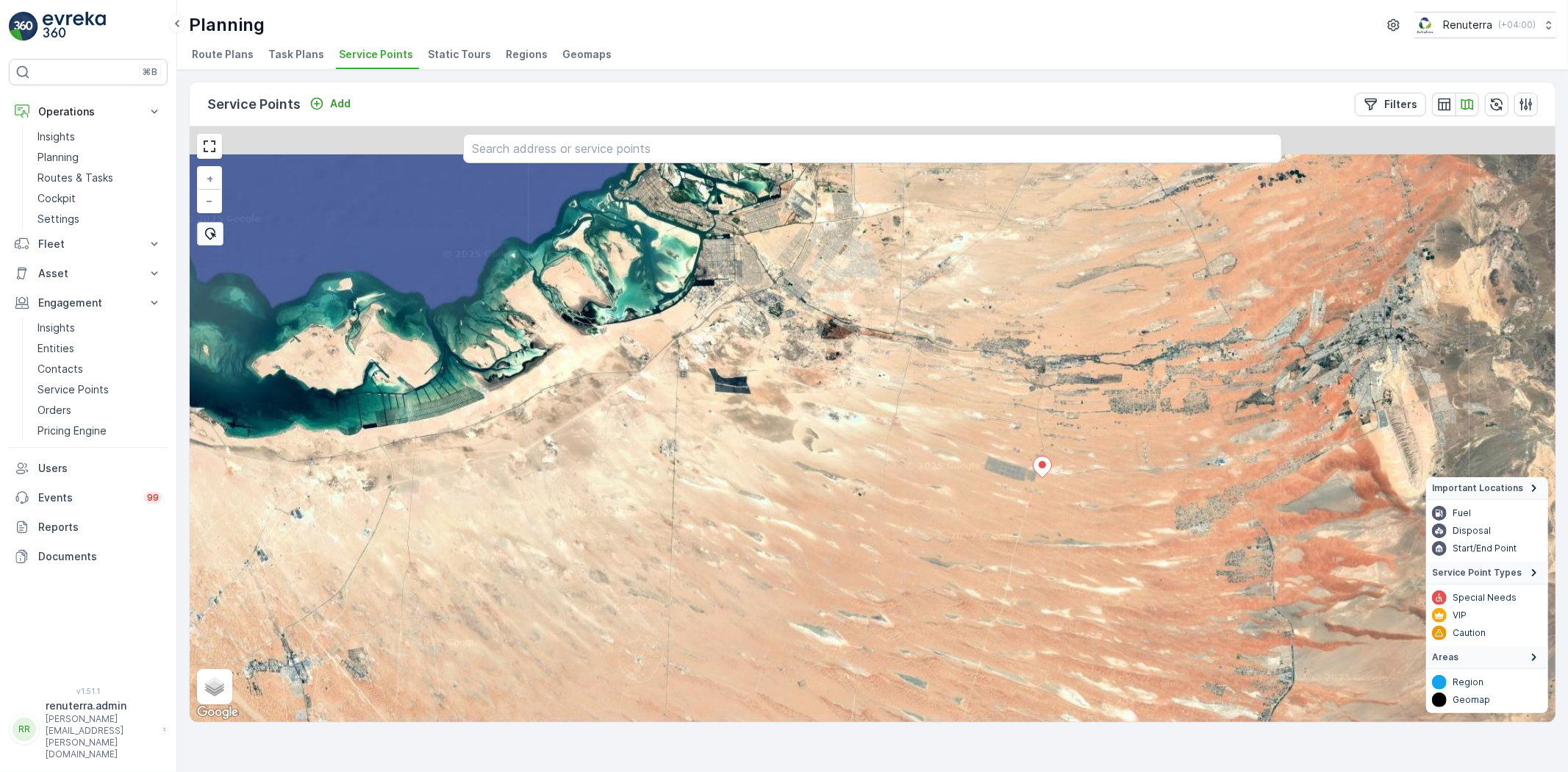
drag, startPoint x: 998, startPoint y: 495, endPoint x: 986, endPoint y: 534, distance: 40.8
click at [986, 534] on div "+ − Satellite Roadmap Terrain Hybrid Leaflet Keyboard shortcuts Map Data Image …" at bounding box center [872, 424] width 1366 height 596
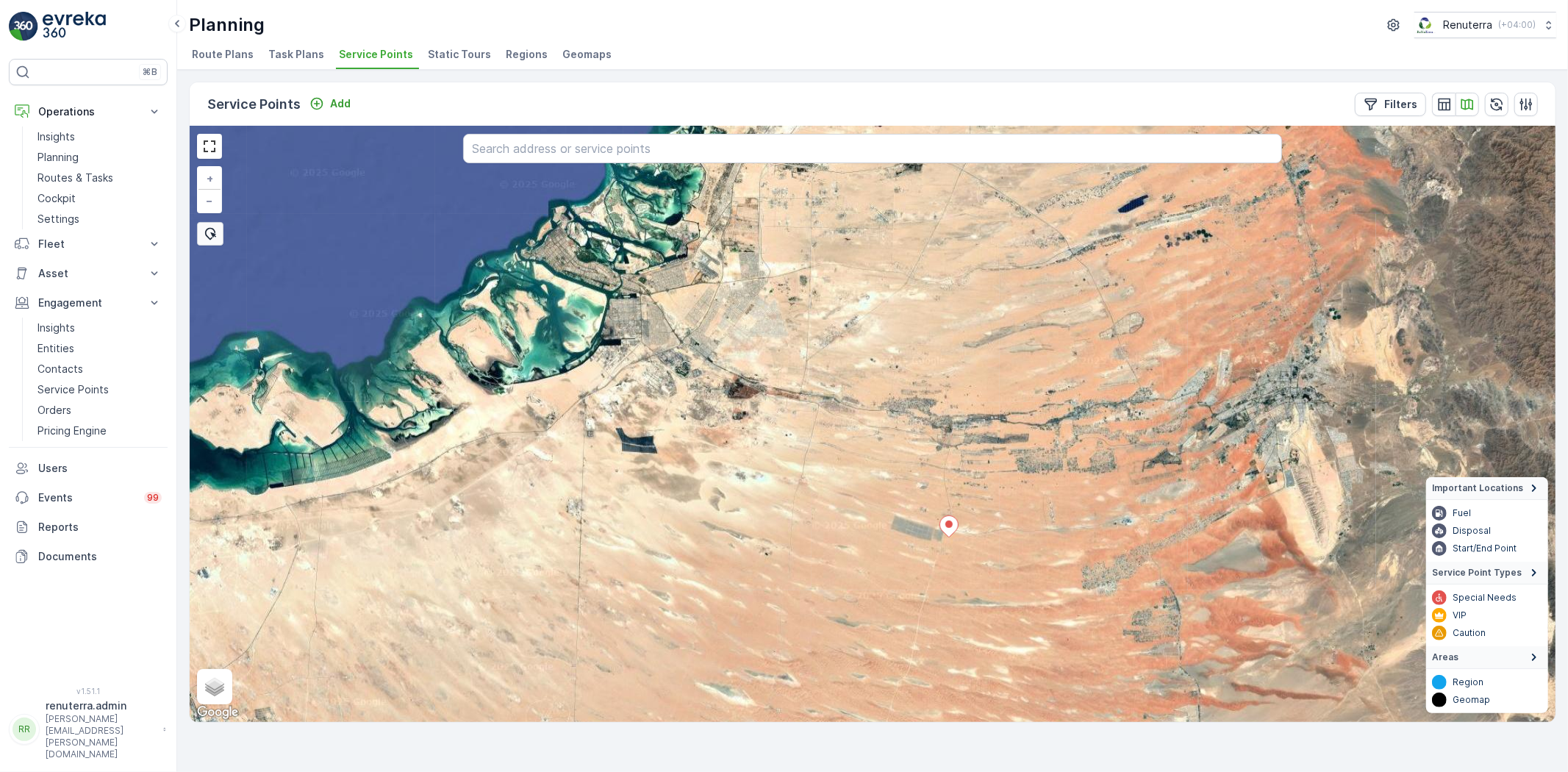
drag, startPoint x: 1045, startPoint y: 502, endPoint x: 985, endPoint y: 528, distance: 65.4
click at [985, 528] on div "+ − Satellite Roadmap Terrain Hybrid Leaflet Keyboard shortcuts Map Data Image …" at bounding box center [872, 424] width 1366 height 596
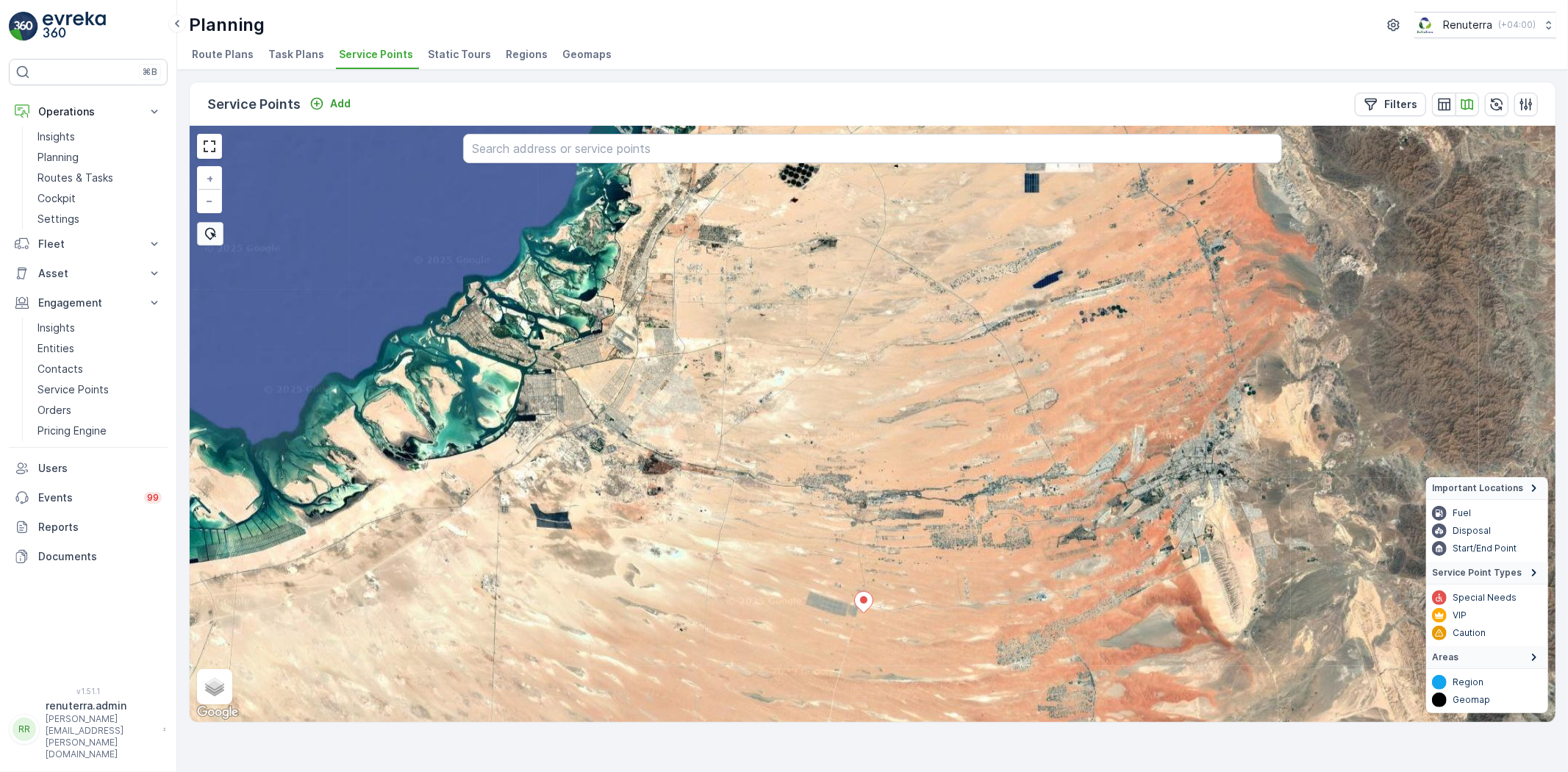
drag, startPoint x: 1037, startPoint y: 460, endPoint x: 979, endPoint y: 574, distance: 127.9
click at [980, 574] on div "+ − Satellite Roadmap Terrain Hybrid Leaflet Keyboard shortcuts Map Data Image …" at bounding box center [872, 424] width 1366 height 596
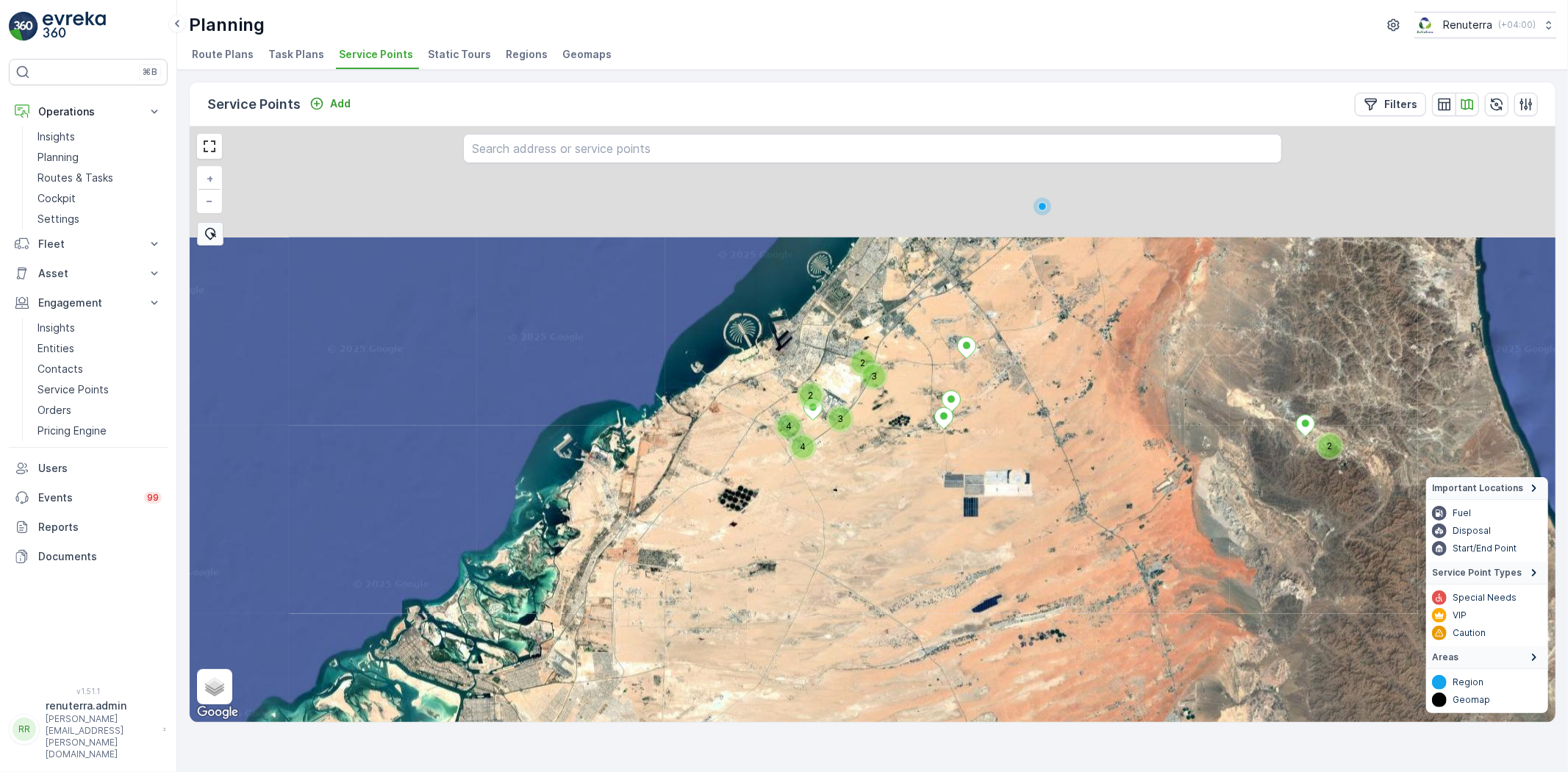
drag, startPoint x: 1057, startPoint y: 406, endPoint x: 1037, endPoint y: 579, distance: 174.2
click at [1037, 579] on div "2 2 2 3 4 4 3 + − Satellite Roadmap Terrain Hybrid Leaflet Keyboard shortcuts M…" at bounding box center [872, 424] width 1366 height 596
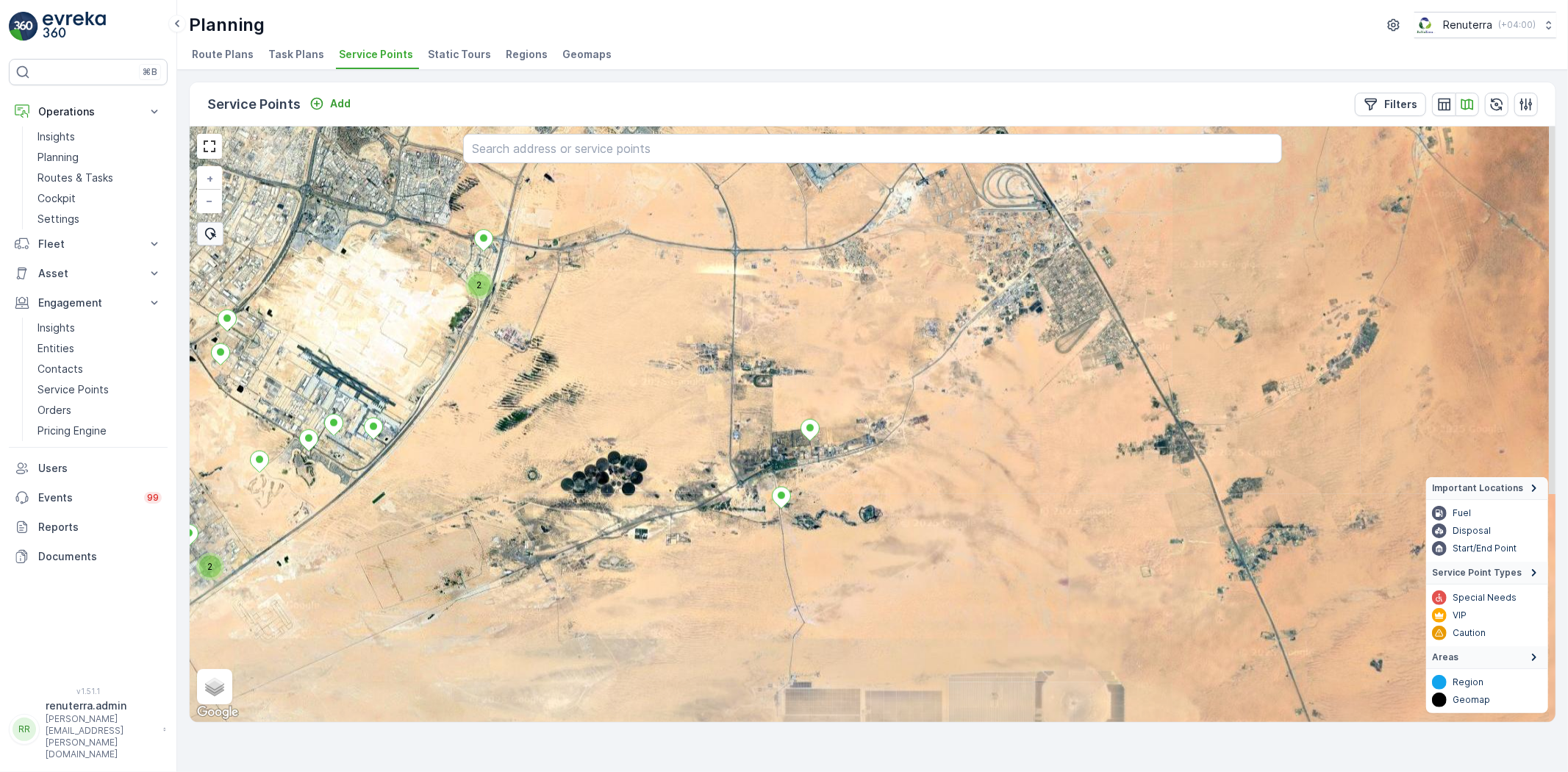
drag, startPoint x: 1078, startPoint y: 397, endPoint x: 811, endPoint y: 502, distance: 286.9
click at [757, 547] on div "2 2 + − Satellite Roadmap Terrain Hybrid Leaflet Keyboard shortcuts Map Data Im…" at bounding box center [872, 424] width 1366 height 596
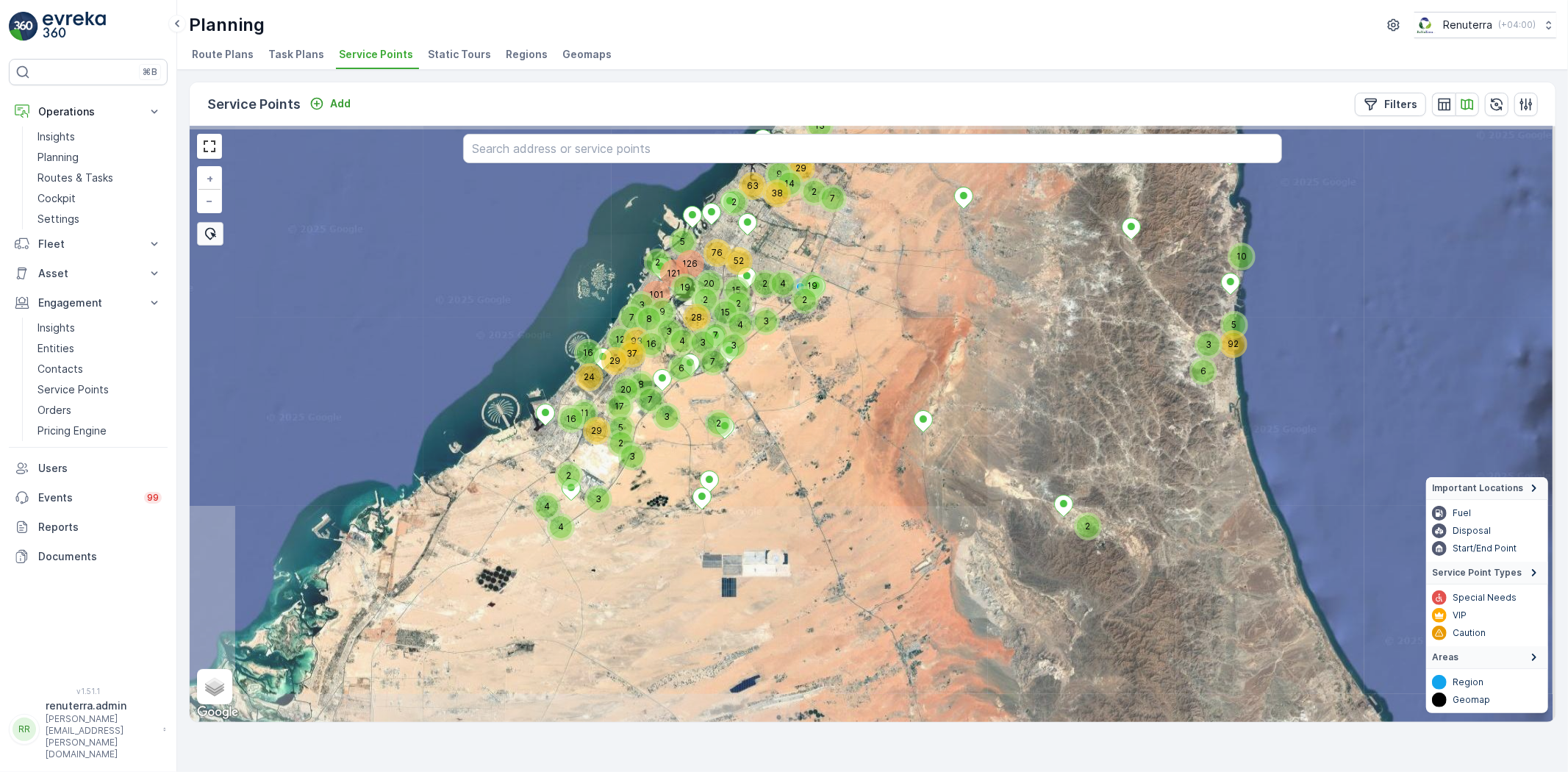
drag, startPoint x: 947, startPoint y: 509, endPoint x: 941, endPoint y: 494, distance: 16.2
click at [905, 488] on div "2 15 3 2 9 2 4 3 38 15 14 4 63 52 2 29 2 19 2 13 7 2 6 5 3 10 92 24 5 7 29 2 2 …" at bounding box center [872, 424] width 1366 height 596
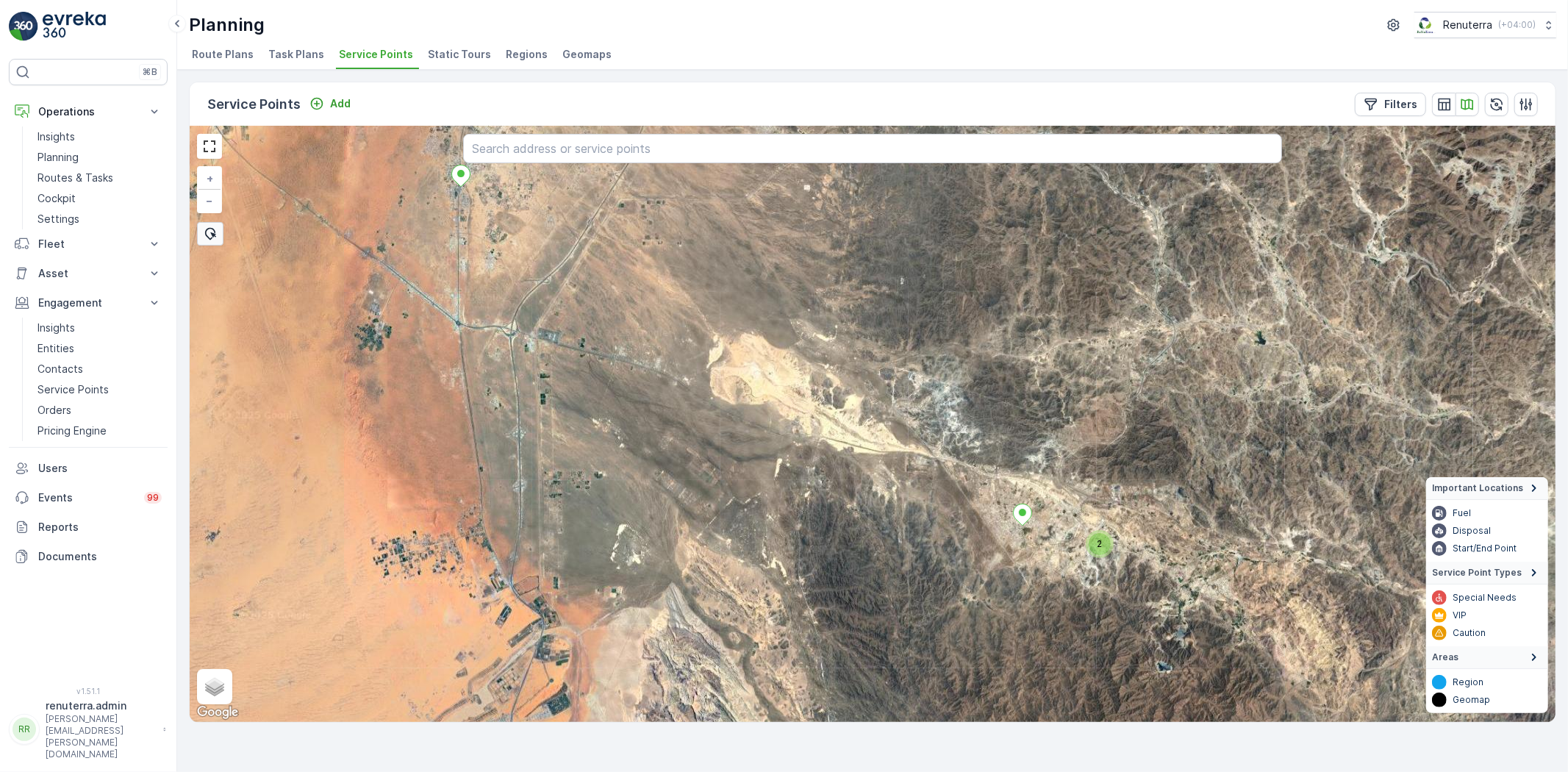
click at [1109, 543] on div "2" at bounding box center [1100, 543] width 22 height 22
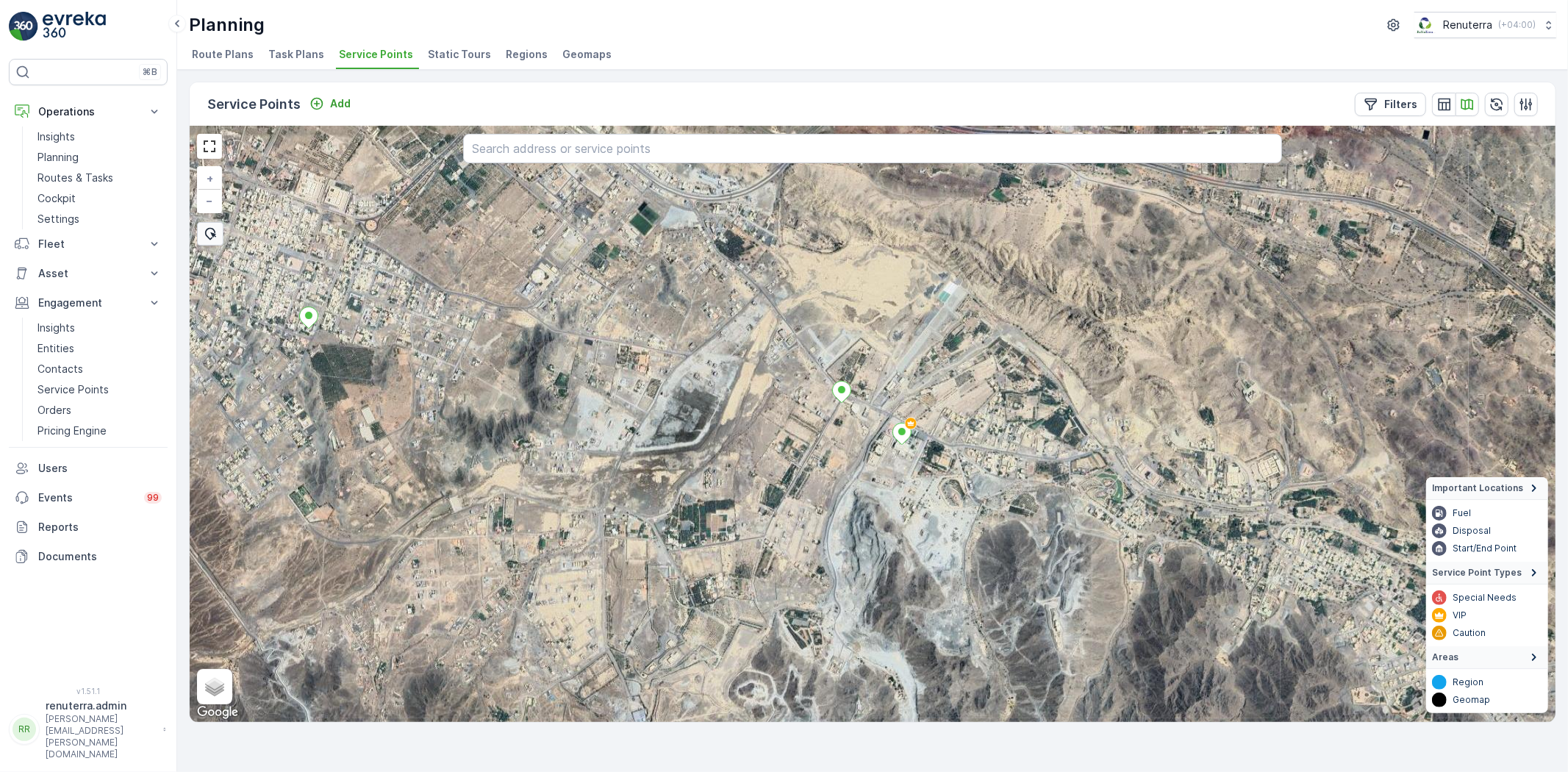
click at [849, 441] on div "[GEOGRAPHIC_DATA] - Masfoot + − Satellite Roadmap Terrain Hybrid Leaflet Keyboa…" at bounding box center [872, 424] width 1366 height 596
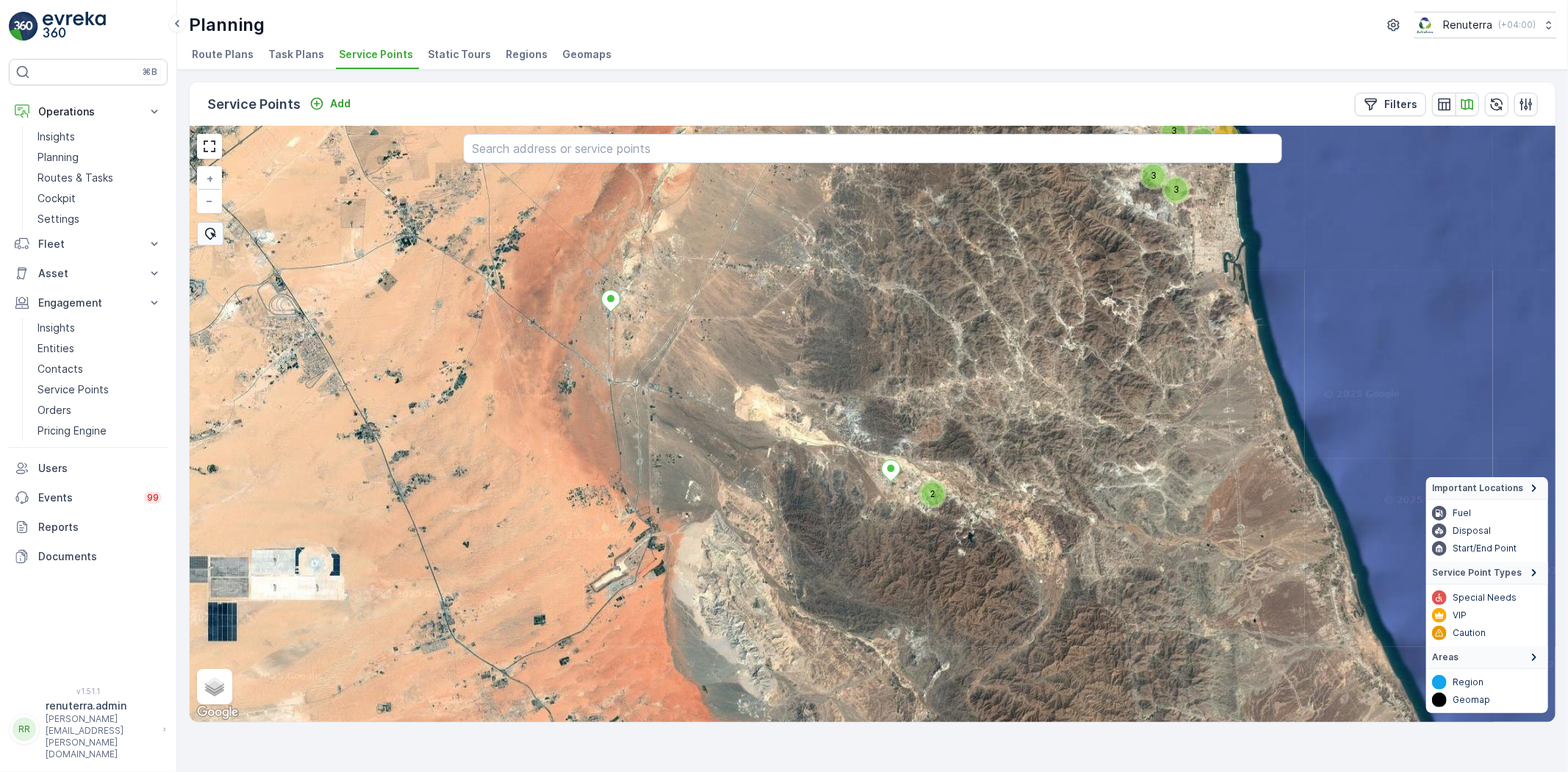
drag, startPoint x: 847, startPoint y: 581, endPoint x: 952, endPoint y: 541, distance: 112.4
click at [953, 544] on div "2 3 3 3 10 31 51 + − Satellite Roadmap Terrain Hybrid Leaflet Keyboard shortcut…" at bounding box center [872, 424] width 1366 height 596
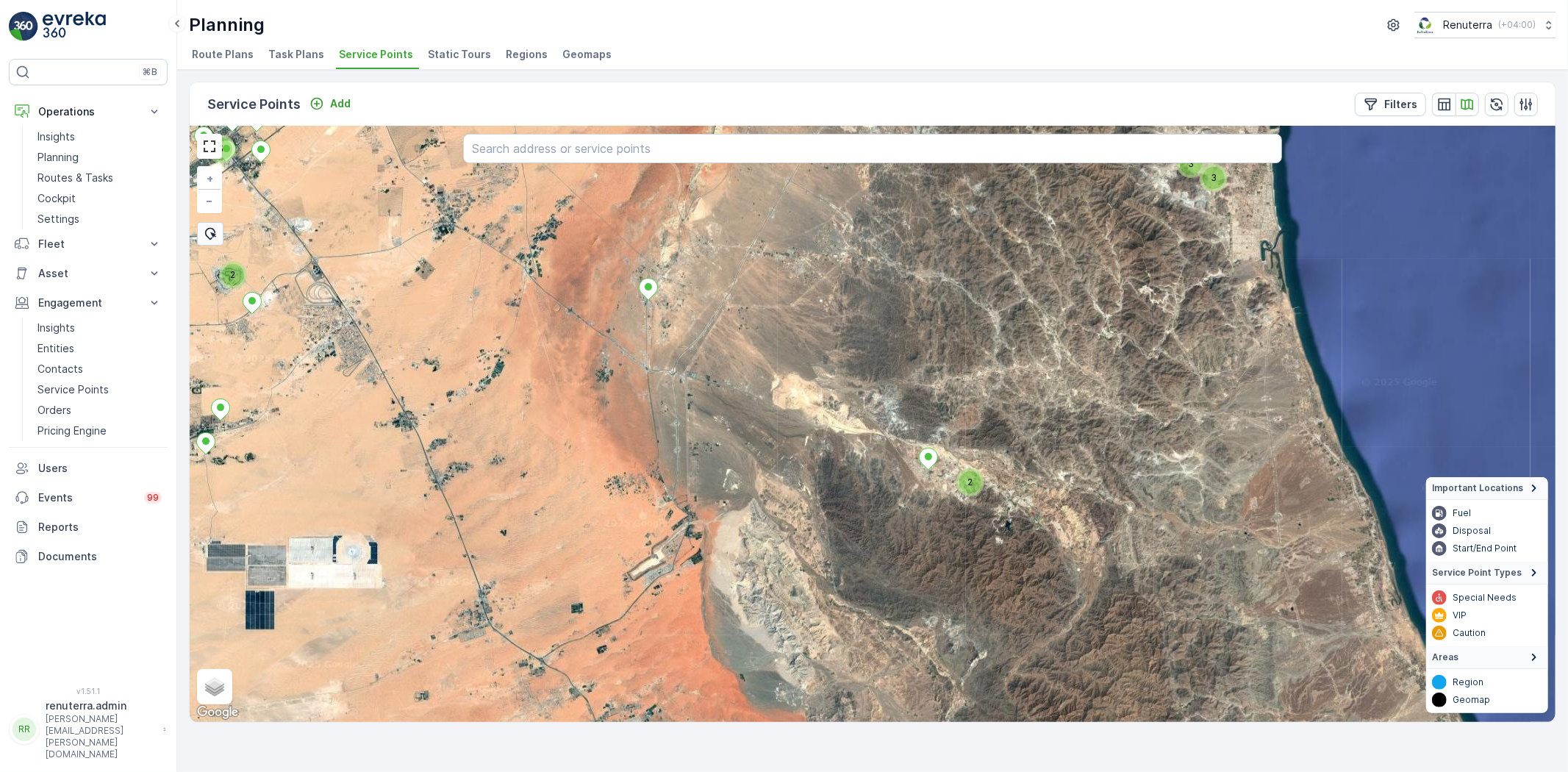
click at [975, 478] on div "2" at bounding box center [970, 482] width 22 height 22
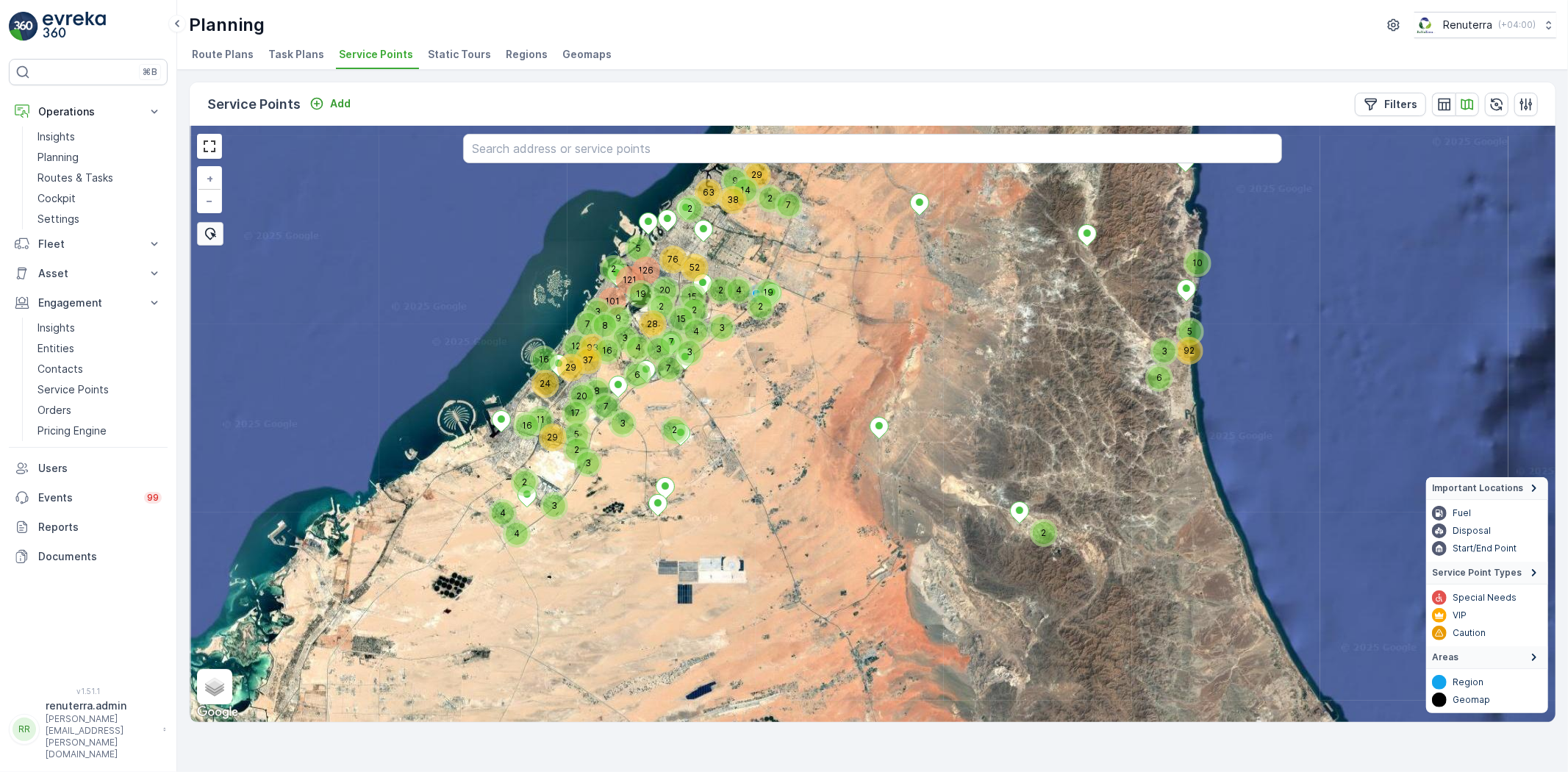
drag, startPoint x: 870, startPoint y: 532, endPoint x: 1004, endPoint y: 553, distance: 135.6
click at [1004, 553] on div "2 3 2 15 3 2 9 2 4 3 38 15 14 4 63 52 2 29 2 19 2 7 6 5 10 92 24 5 7 29 2 2 29 …" at bounding box center [872, 424] width 1366 height 596
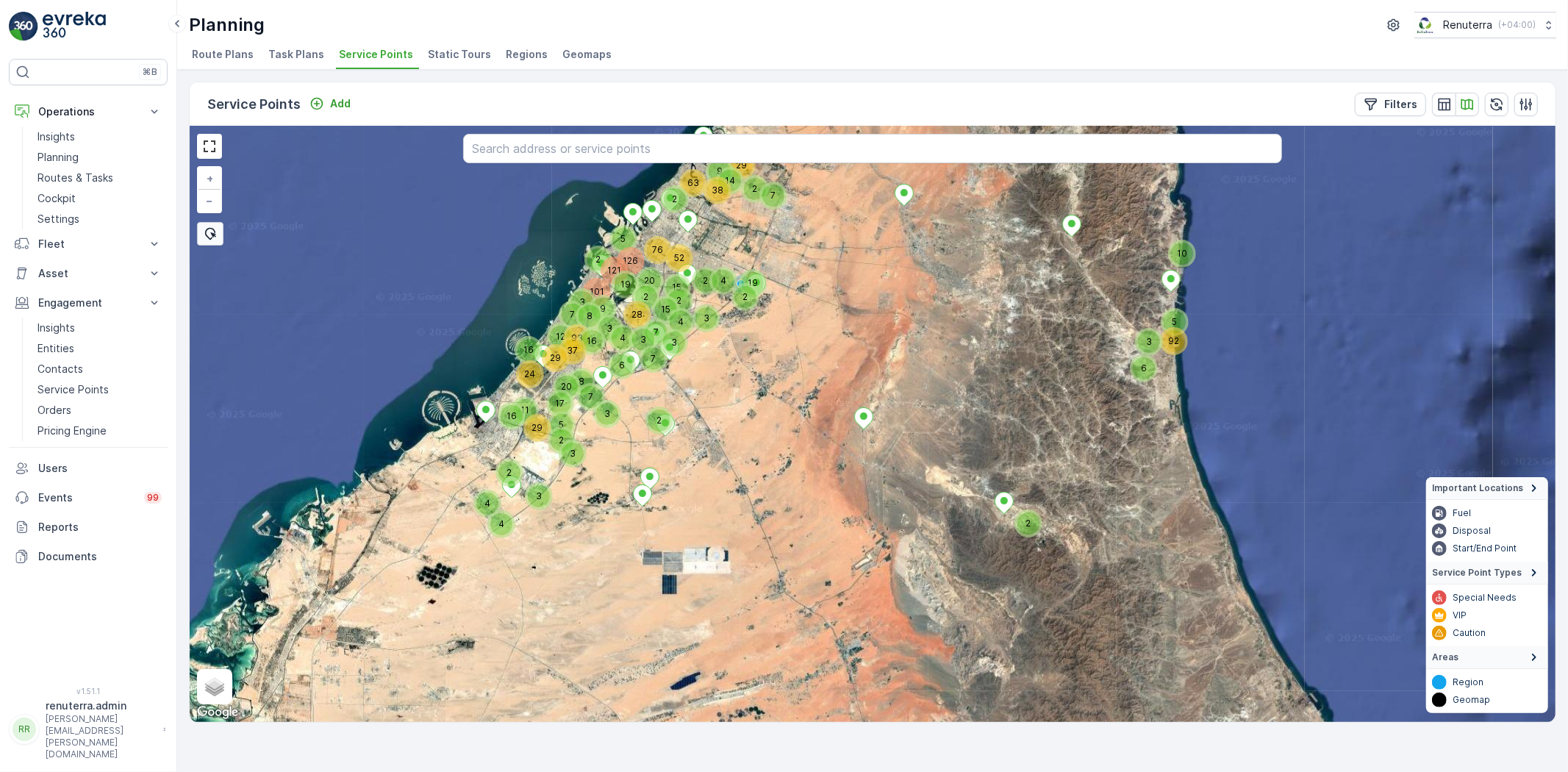
drag, startPoint x: 1049, startPoint y: 593, endPoint x: 1039, endPoint y: 586, distance: 12.2
click at [1039, 586] on div "2 3 2 15 3 2 9 2 4 3 38 15 14 4 63 52 2 29 2 19 2 7 6 5 10 92 24 5 7 29 2 2 29 …" at bounding box center [872, 424] width 1366 height 596
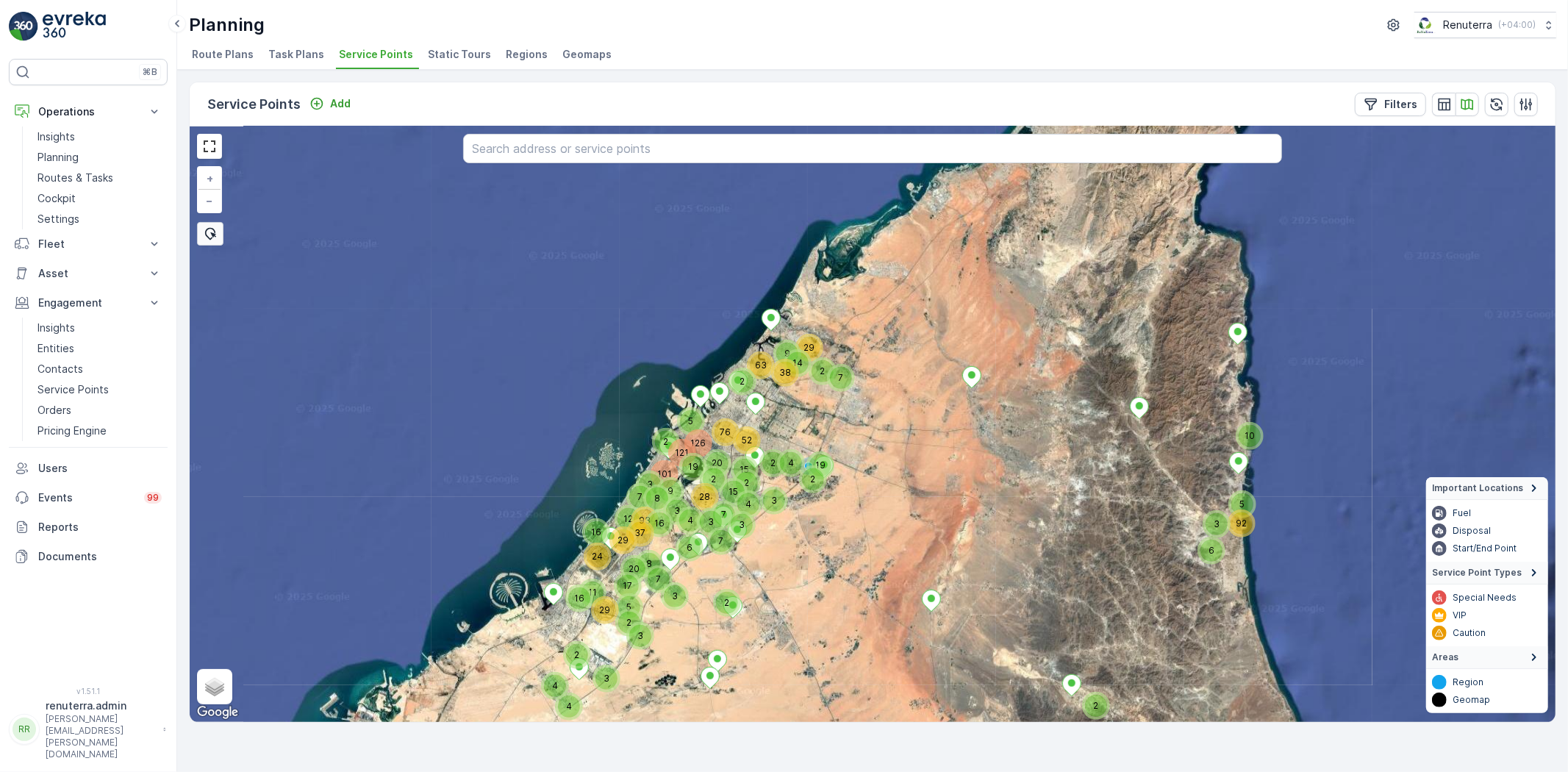
drag, startPoint x: 961, startPoint y: 498, endPoint x: 973, endPoint y: 532, distance: 36.1
click at [973, 532] on div "2 3 2 15 3 2 9 2 4 3 38 15 14 4 63 52 2 29 2 19 2 7 6 5 10 92 24 5 7 29 2 2 29 …" at bounding box center [872, 424] width 1366 height 596
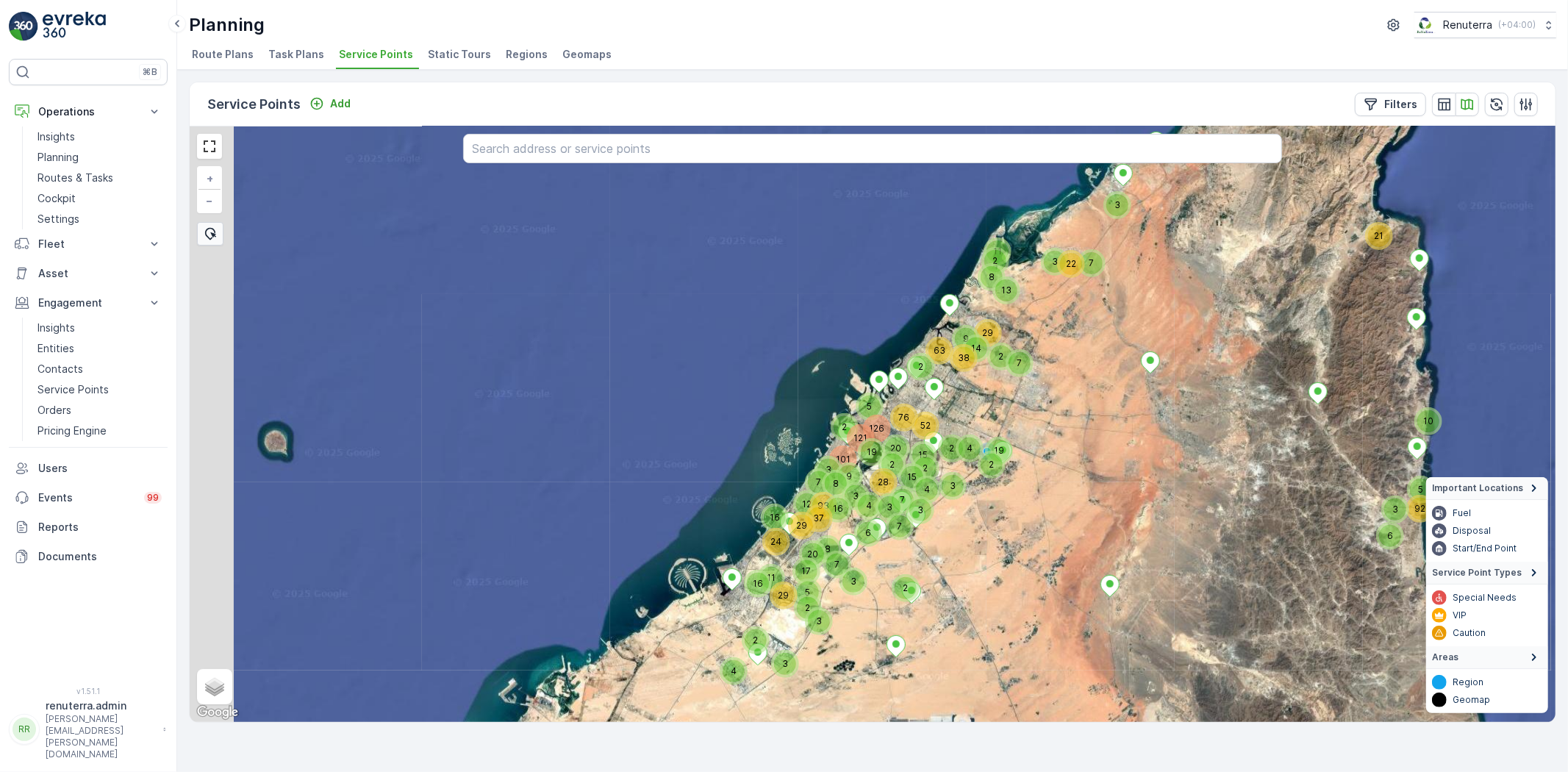
drag, startPoint x: 961, startPoint y: 361, endPoint x: 1146, endPoint y: 267, distance: 207.5
click at [1146, 268] on div "3 2 15 3 2 9 2 4 3 38 15 14 4 63 52 2 29 2 19 2 7 6 5 10 92 24 5 7 29 2 2 29 16…" at bounding box center [872, 424] width 1366 height 596
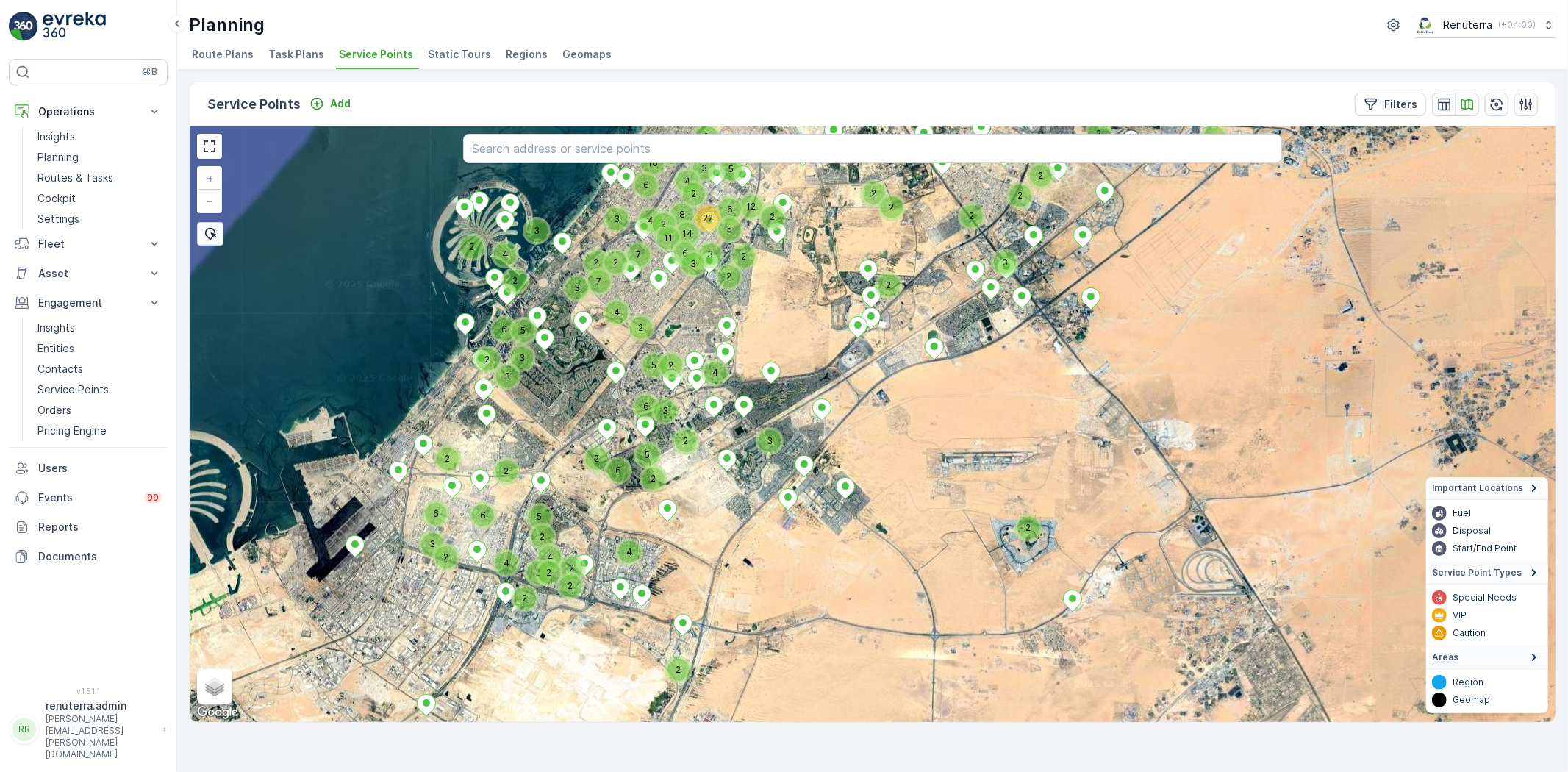
drag, startPoint x: 681, startPoint y: 552, endPoint x: 829, endPoint y: 464, distance: 172.2
click at [829, 464] on div "2 2 3 4 2 2 2 7 2 3 2 2 2 2 7 2 4 6 5 6 2 5 2 3 3 6 2 4 2 2 2 2 3 3 2 3 2 6 2 6…" at bounding box center [872, 424] width 1366 height 596
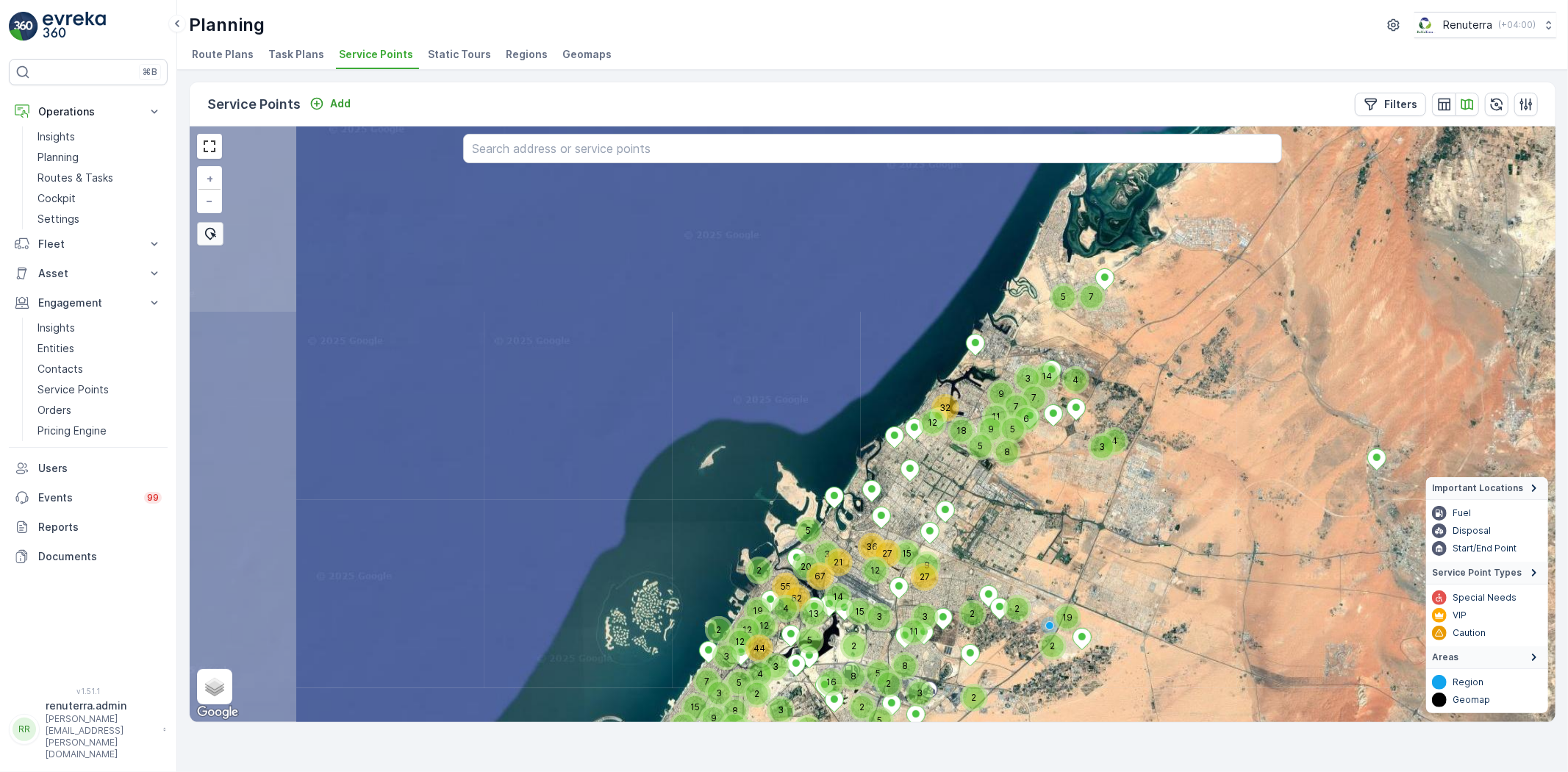
drag, startPoint x: 881, startPoint y: 339, endPoint x: 1003, endPoint y: 518, distance: 216.6
click at [993, 485] on div "2 2 3 8 36 15 27 12 15 9 27 2 2 2 2 19 3 3 11 8 2 5 3 5 2 5 5 7 4 3 14 9 9 6 5 …" at bounding box center [872, 424] width 1366 height 596
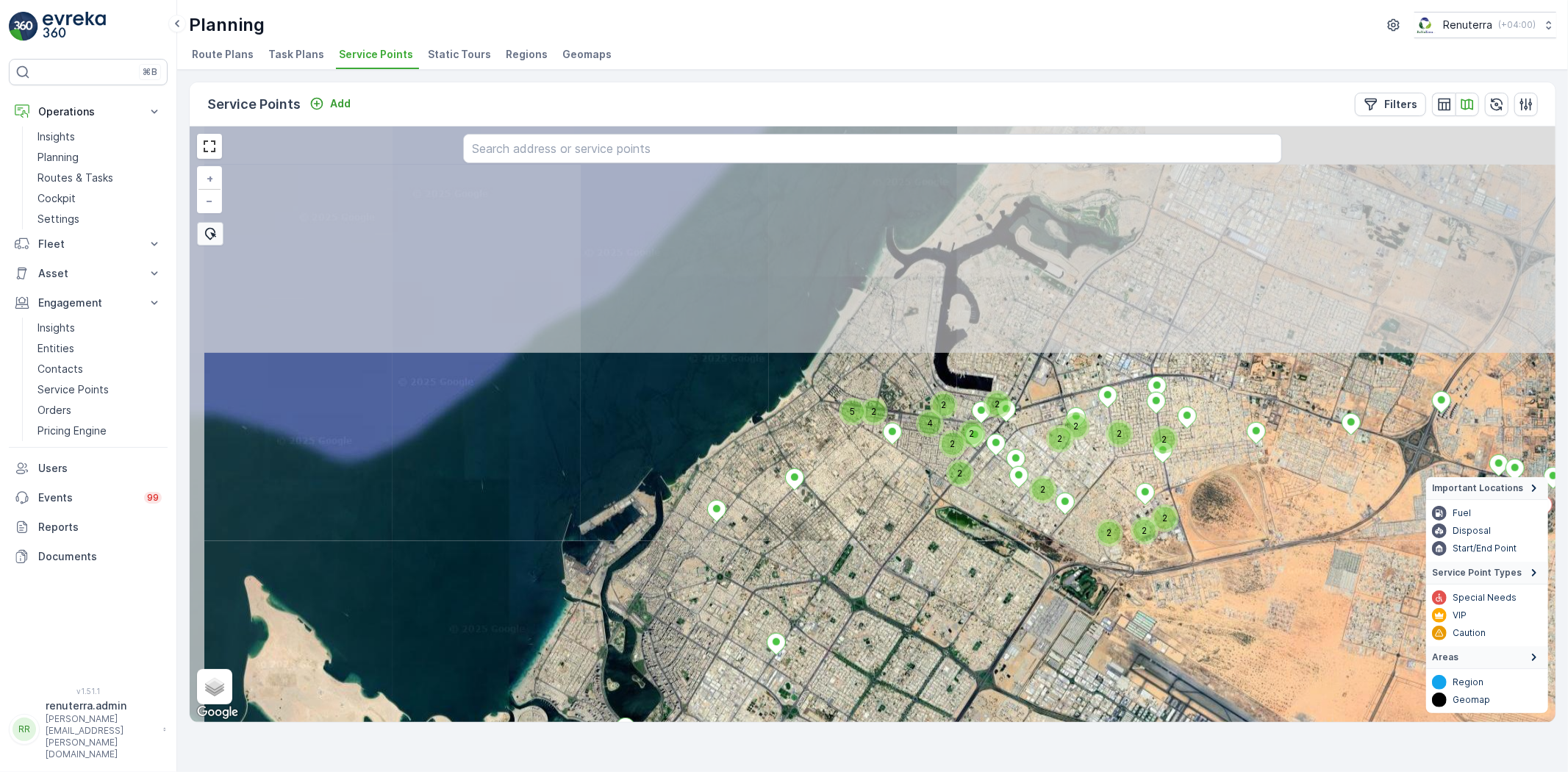
drag, startPoint x: 929, startPoint y: 368, endPoint x: 1008, endPoint y: 638, distance: 281.3
click at [1008, 638] on div "3 5 3 2 3 5 4 6 3 3 2 3 2 4 2 2 3 3 2 2 2 2 2 2 2 2 2 7 2 2 4 2 2 9 4 5 4 2 2 2…" at bounding box center [872, 424] width 1366 height 596
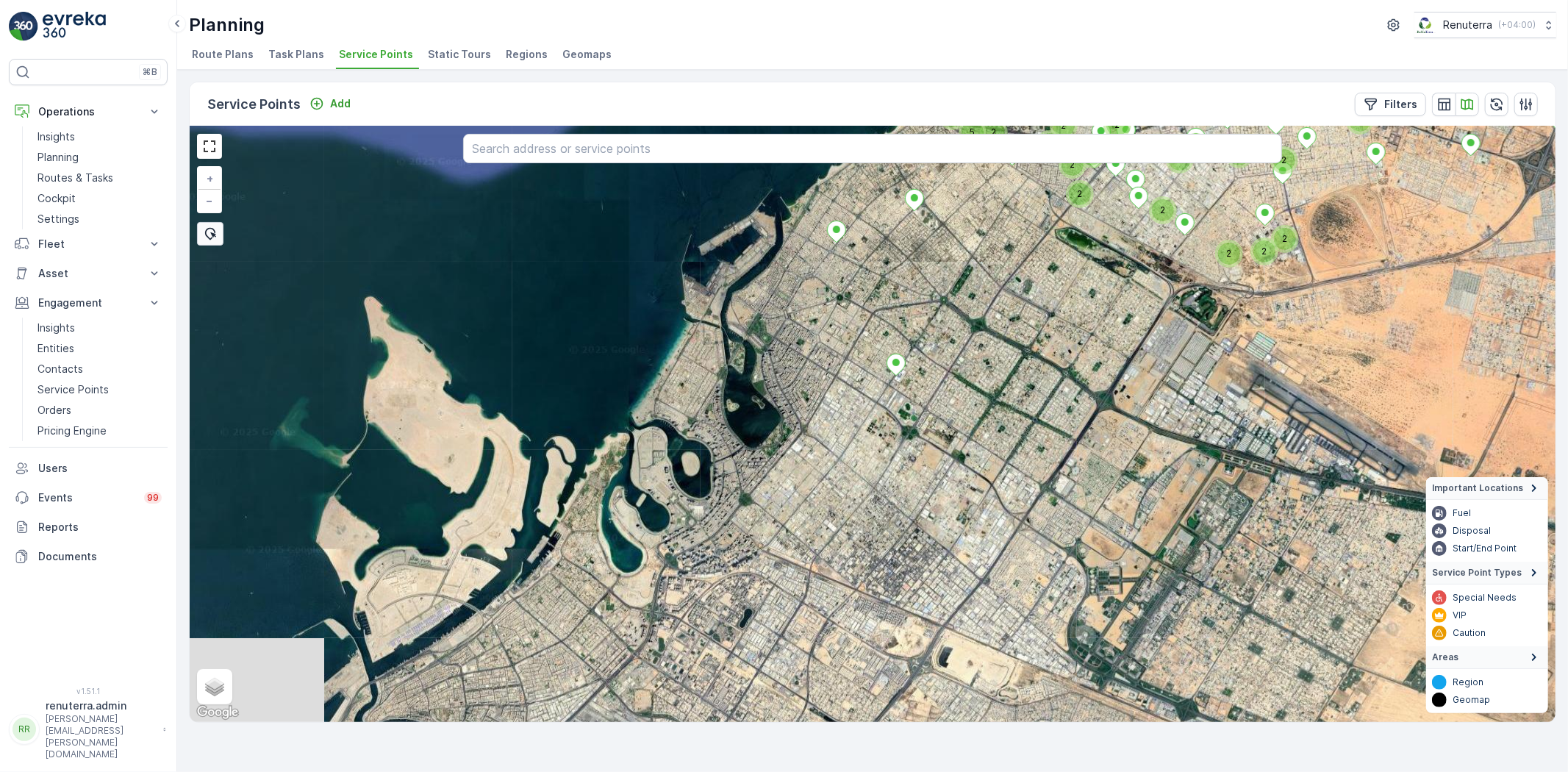
drag, startPoint x: 935, startPoint y: 664, endPoint x: 1060, endPoint y: 379, distance: 311.2
click at [1060, 379] on div "2 2 2 2 2 2 2 2 2 2 2 2 2 2 5 4 2 2 3 2 2 2 2 4 3 4 10 2 5 2 2 5 3 3 2 3 + − Sa…" at bounding box center [872, 424] width 1366 height 596
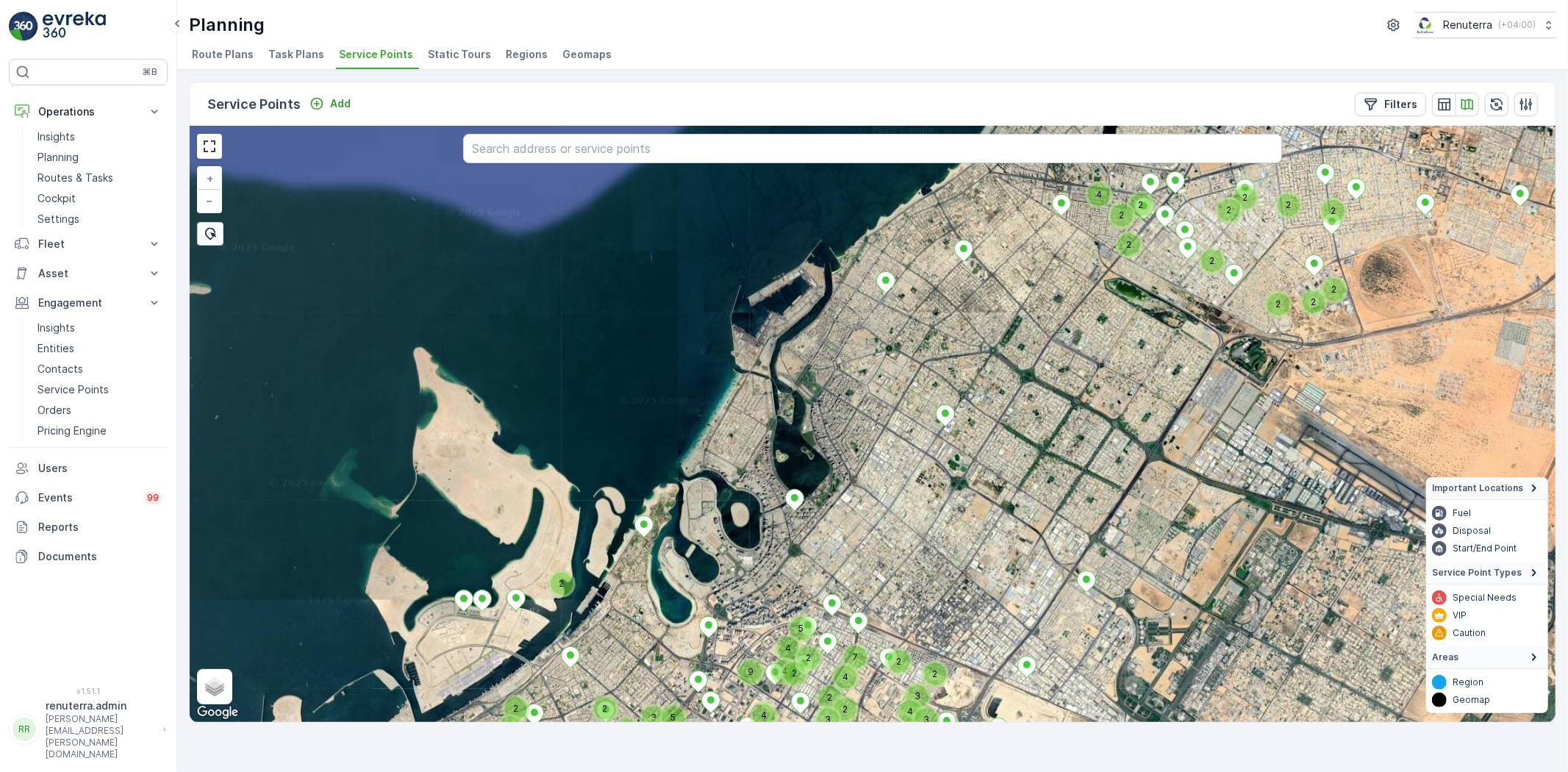
drag, startPoint x: 921, startPoint y: 520, endPoint x: 966, endPoint y: 578, distance: 73.4
click at [966, 578] on div "2 2 2 2 2 2 2 2 2 2 2 4 3 5 11 3 2 3 5 4 6 3 3 3 2 3 2 4 2 2 3 7 2 4 2 2 9 4 5 …" at bounding box center [872, 424] width 1366 height 596
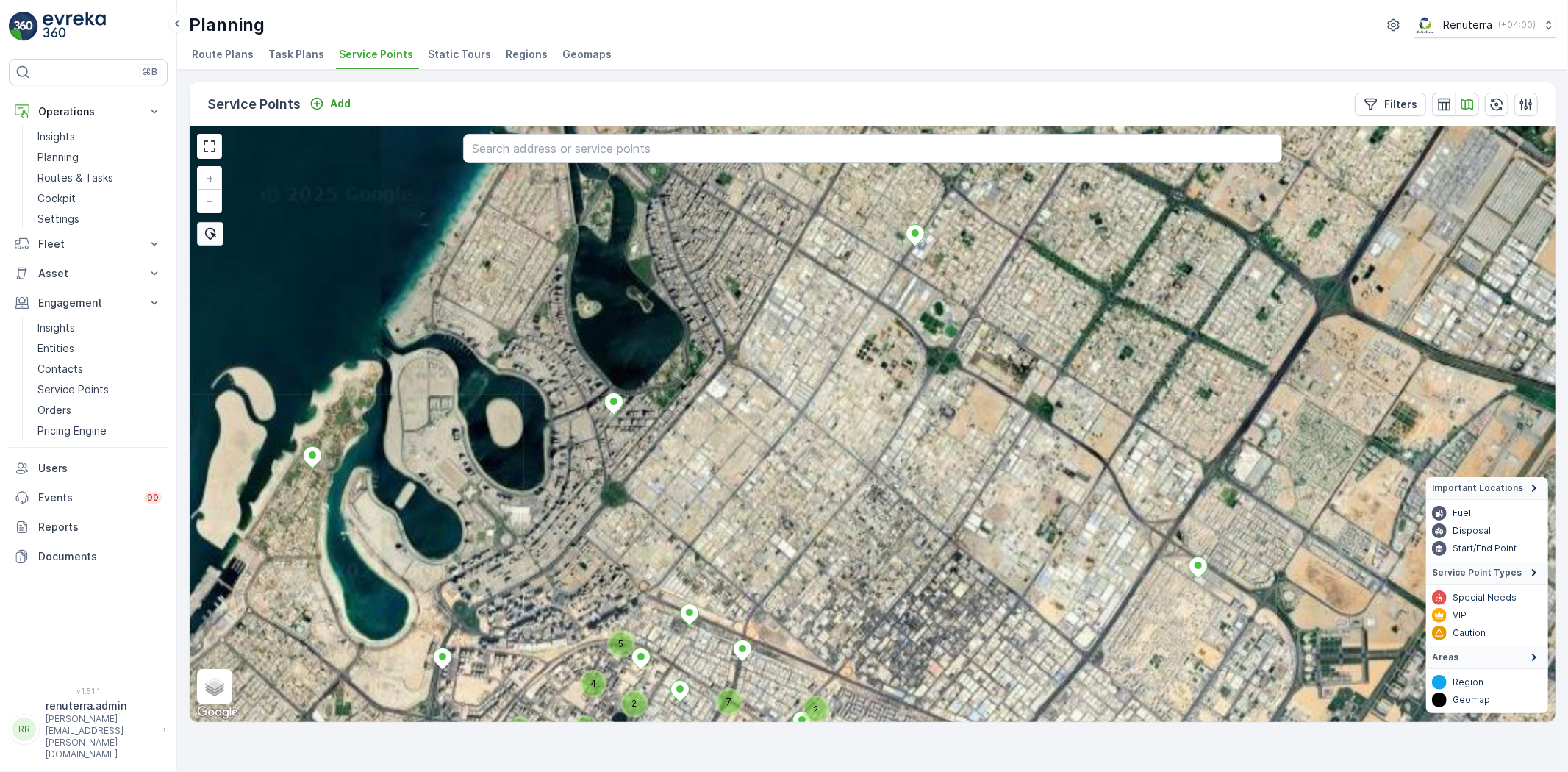
drag, startPoint x: 986, startPoint y: 503, endPoint x: 946, endPoint y: 535, distance: 51.2
click at [995, 484] on div "2 2 2 2 2 2 2 2 2 2 2 4 3 3 3 5 4 3 2 4 2 7 2 4 2 2 9 4 5 4 2 2 2 2 2 3 3 2 3 2…" at bounding box center [872, 424] width 1366 height 596
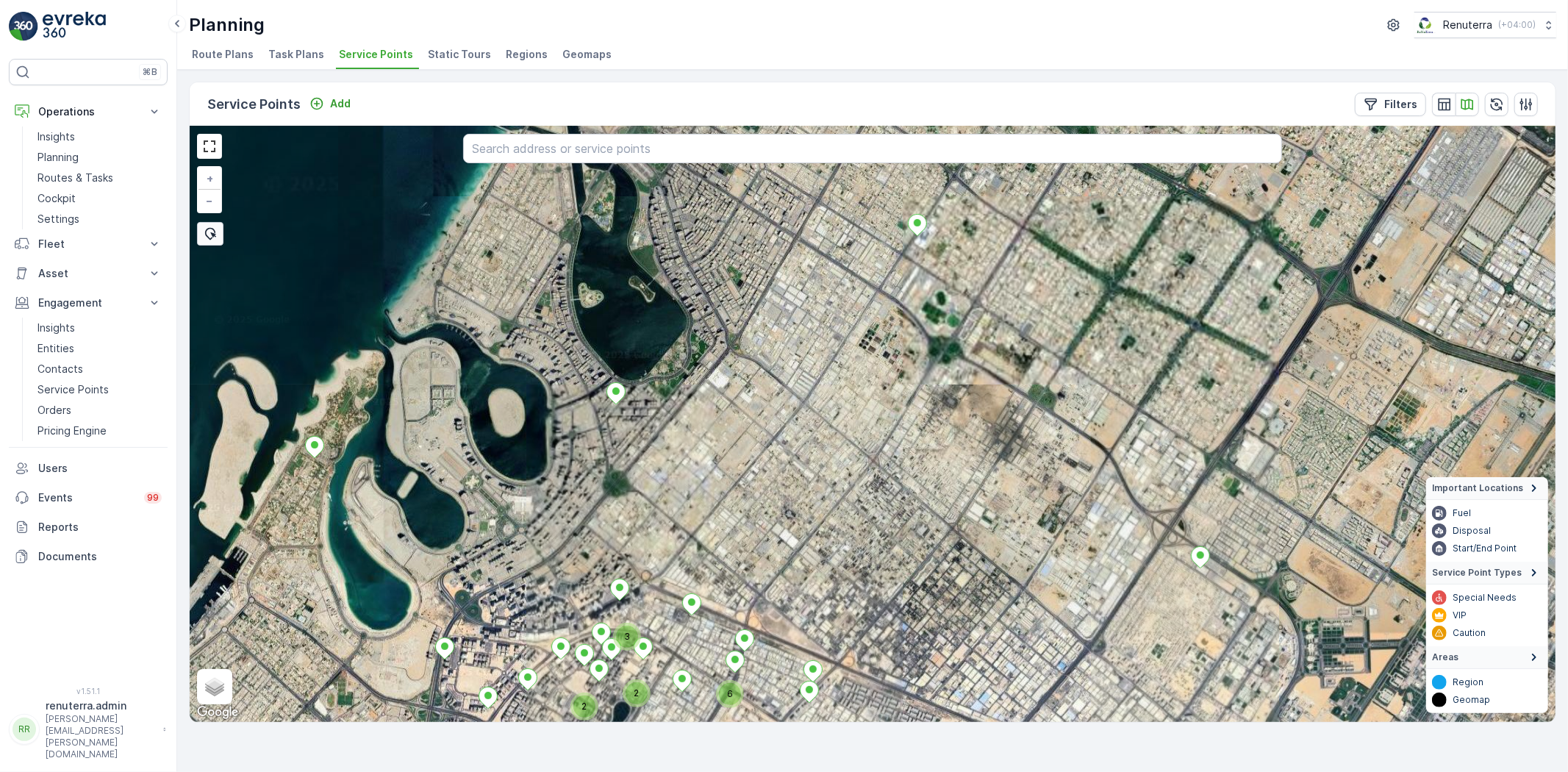
drag, startPoint x: 777, startPoint y: 629, endPoint x: 1060, endPoint y: 361, distance: 389.8
click at [1060, 362] on div "2 3 6 2 + − Satellite Roadmap Terrain Hybrid Leaflet Keyboard shortcuts Map Dat…" at bounding box center [872, 424] width 1366 height 596
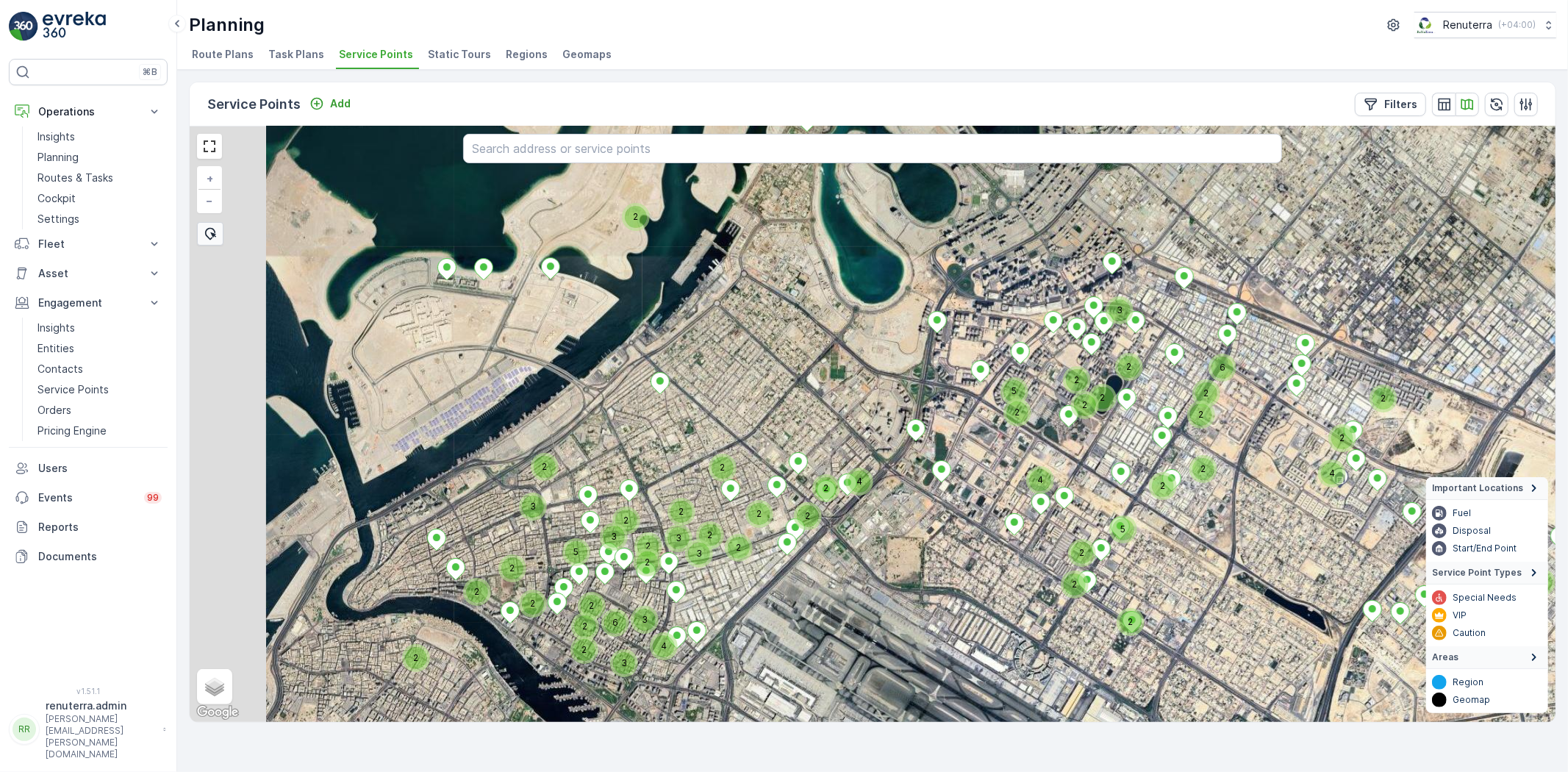
drag, startPoint x: 775, startPoint y: 386, endPoint x: 975, endPoint y: 332, distance: 207.2
click at [985, 326] on div "2 3 6 2 4 3 4 3 3 5 2 2 4 2 4 4 2 2 2 2 2 2 5 2 2 2 2 2 2 5 2 2 2 4 2 2 2 3 2 2…" at bounding box center [872, 424] width 1366 height 596
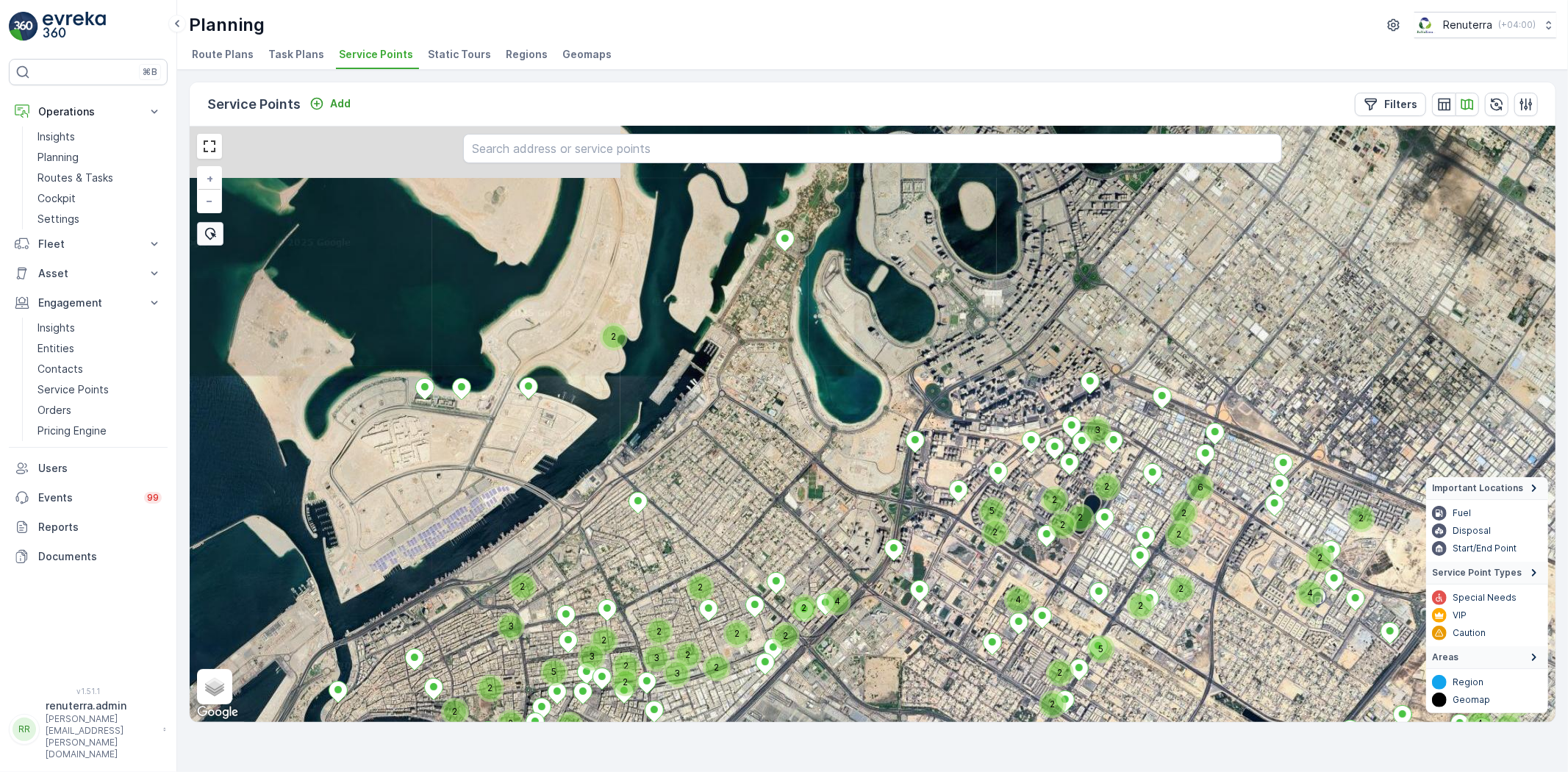
drag, startPoint x: 941, startPoint y: 461, endPoint x: 865, endPoint y: 650, distance: 203.7
click at [814, 701] on div "2 3 6 2 4 3 4 3 3 5 2 2 4 2 4 4 2 2 2 2 2 2 5 2 2 2 2 2 2 5 2 2 2 4 2 2 2 3 2 2…" at bounding box center [872, 424] width 1366 height 596
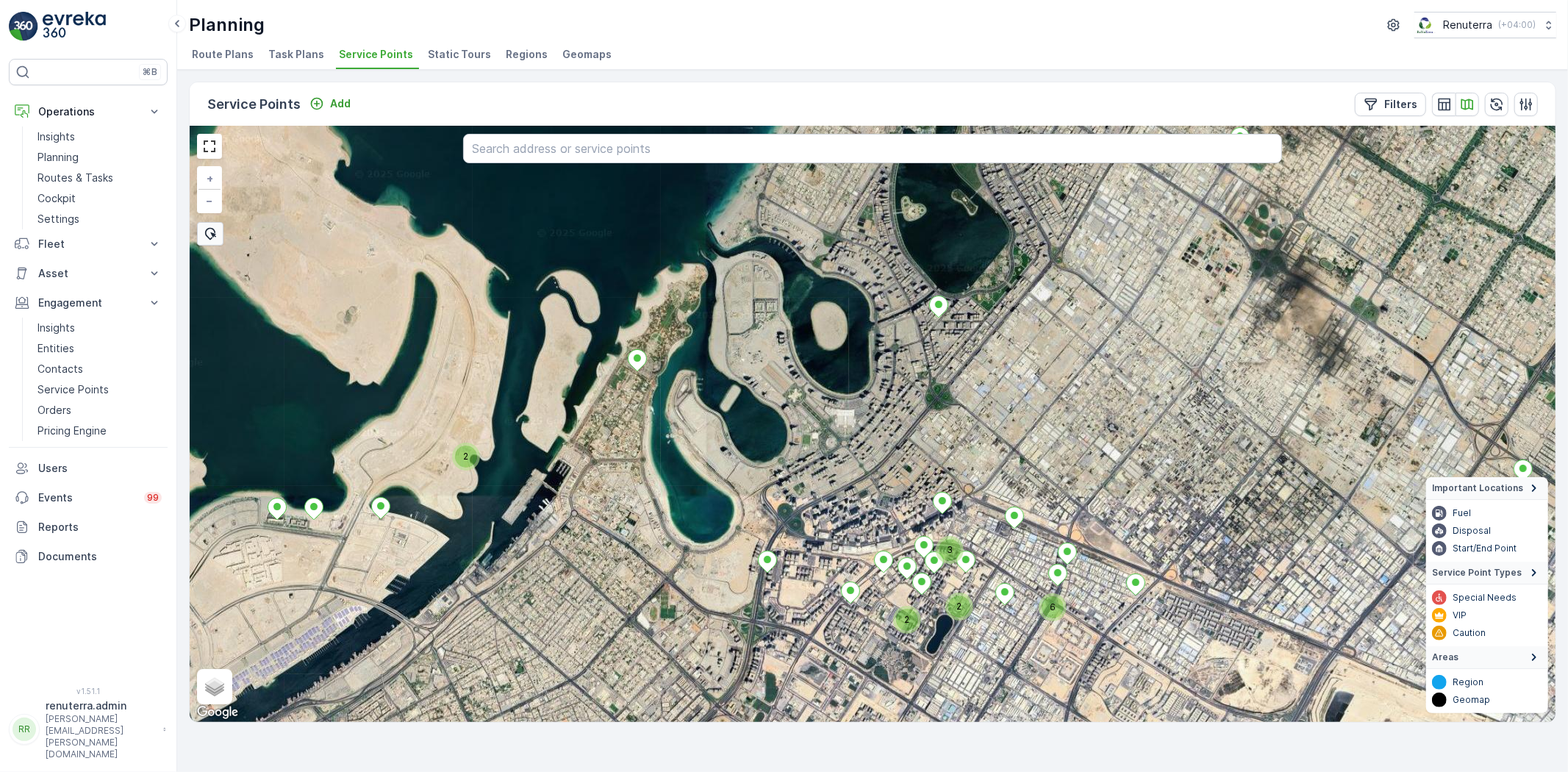
drag, startPoint x: 1061, startPoint y: 589, endPoint x: 1061, endPoint y: 555, distance: 34.0
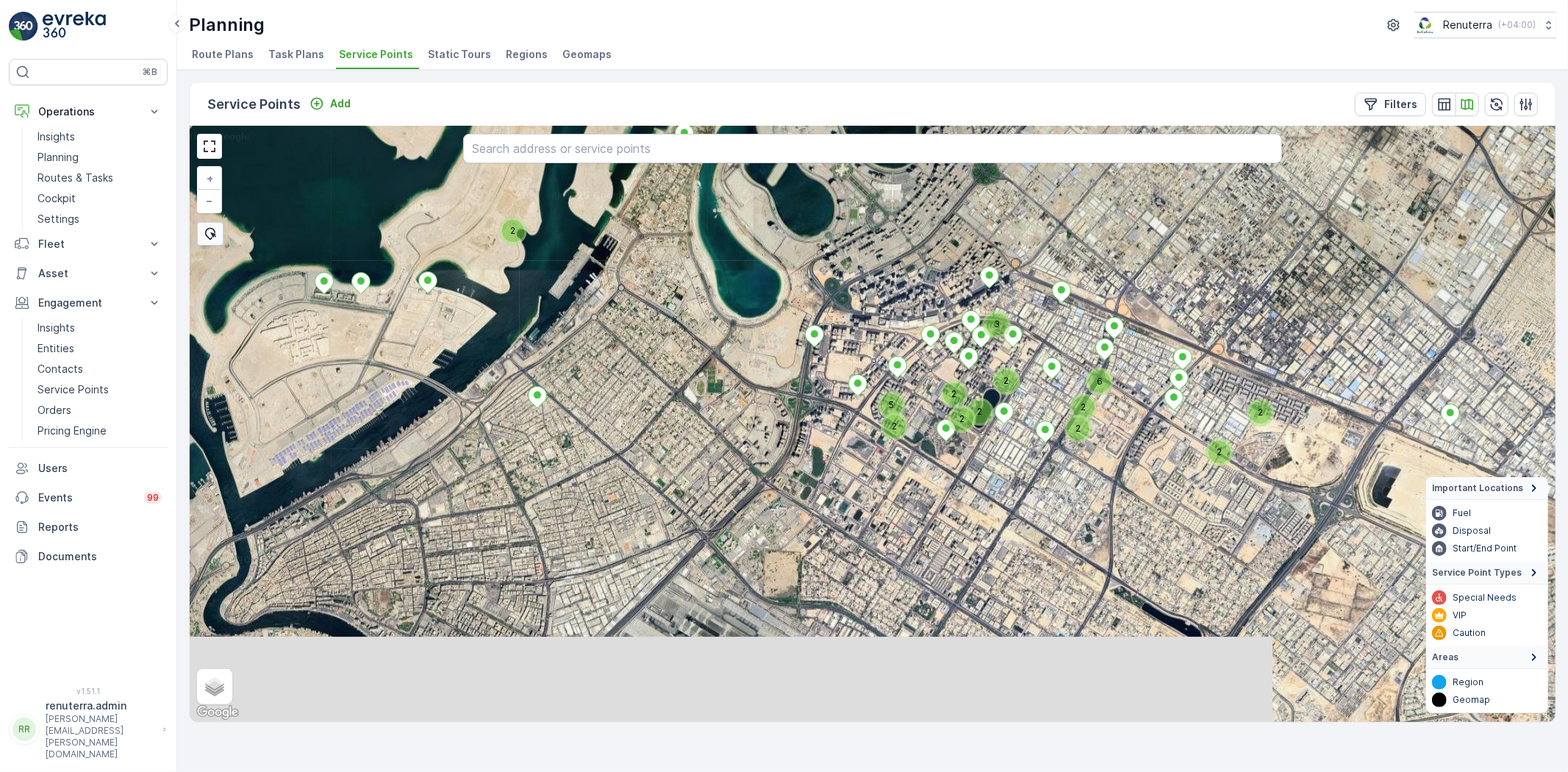
drag, startPoint x: 784, startPoint y: 575, endPoint x: 888, endPoint y: 305, distance: 289.3
click at [888, 305] on div "2 3 6 2 2 2 2 2 5 2 2 2 2 + − Satellite Roadmap Terrain Hybrid Leaflet Keyboard…" at bounding box center [872, 424] width 1366 height 596
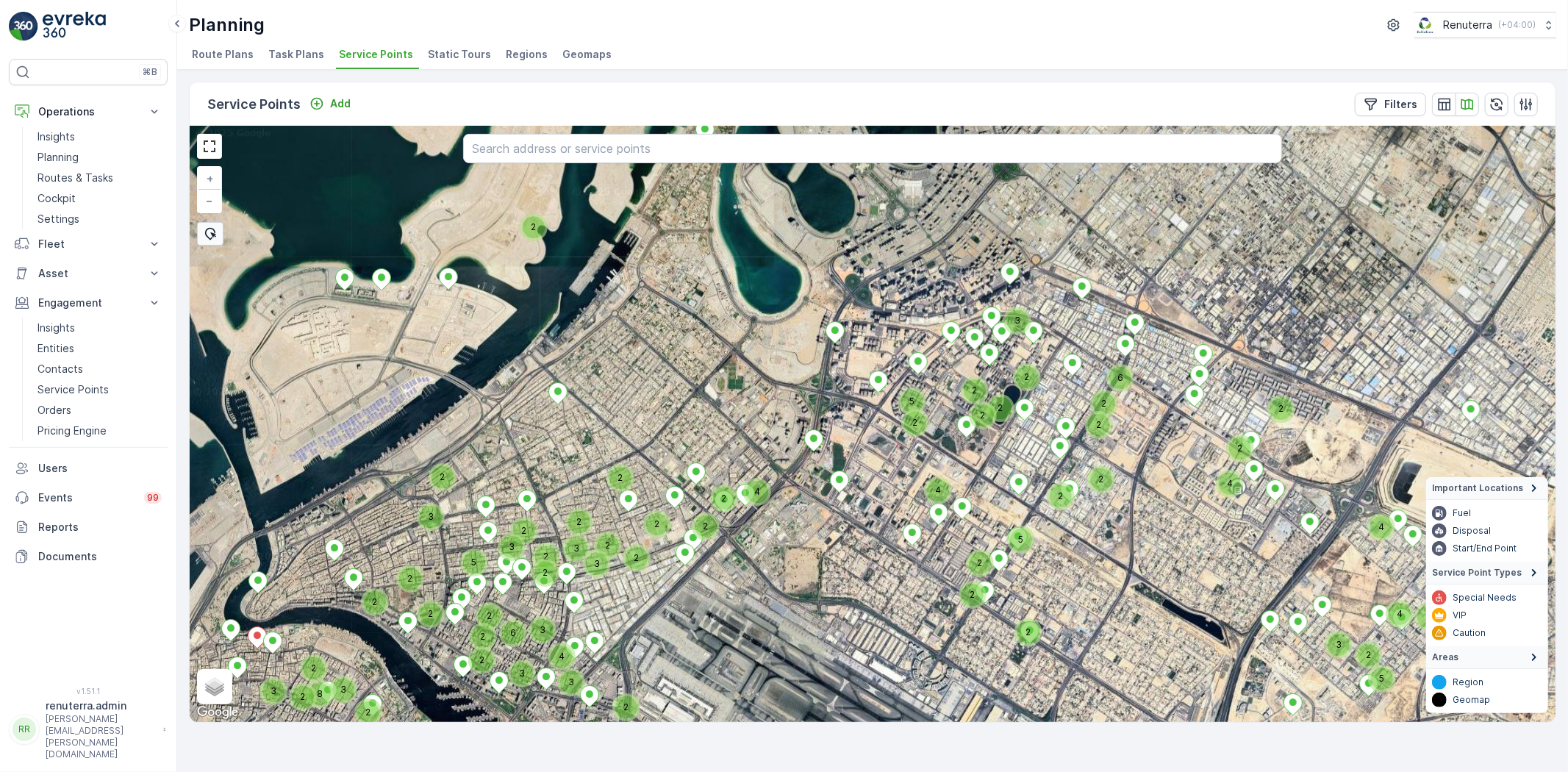
drag, startPoint x: 706, startPoint y: 458, endPoint x: 832, endPoint y: 429, distance: 129.3
click at [840, 427] on div "2 3 6 2 2 2 2 2 5 2 2 2 2 4 3 4 3 3 5 2 4 2 4 4 2 2 2 2 2 2 5 2 2 2 2 4 3 2 2 2…" at bounding box center [872, 424] width 1366 height 596
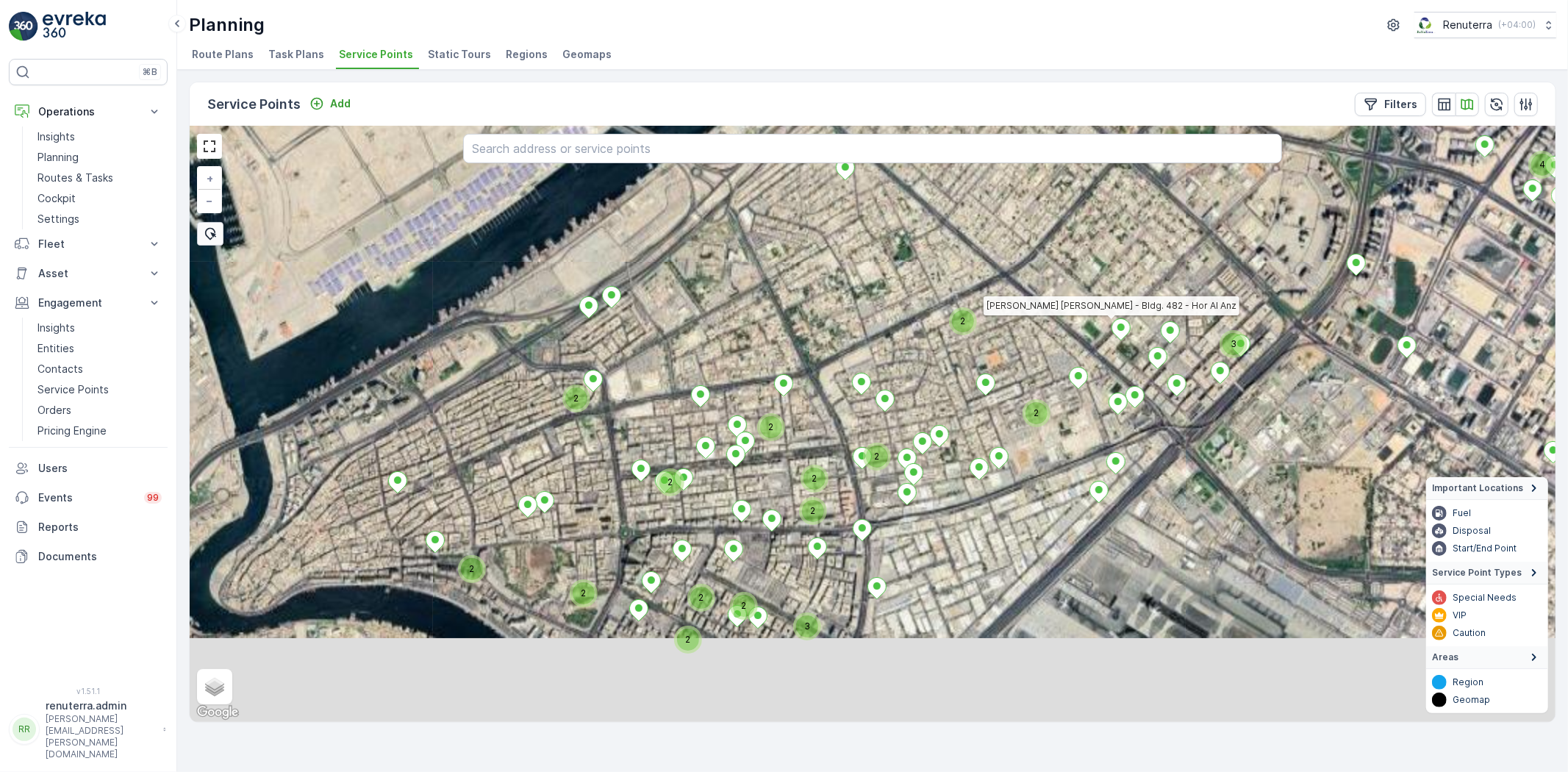
drag, startPoint x: 784, startPoint y: 461, endPoint x: 948, endPoint y: 380, distance: 182.9
click at [948, 380] on div "2 2 2 2 2 2 2 2 2 3 2 2 2 2 3 2 4 2 2 2 2 IBRAHIM MOHAMED SHARIF BELSELAH - Bld…" at bounding box center [872, 424] width 1366 height 596
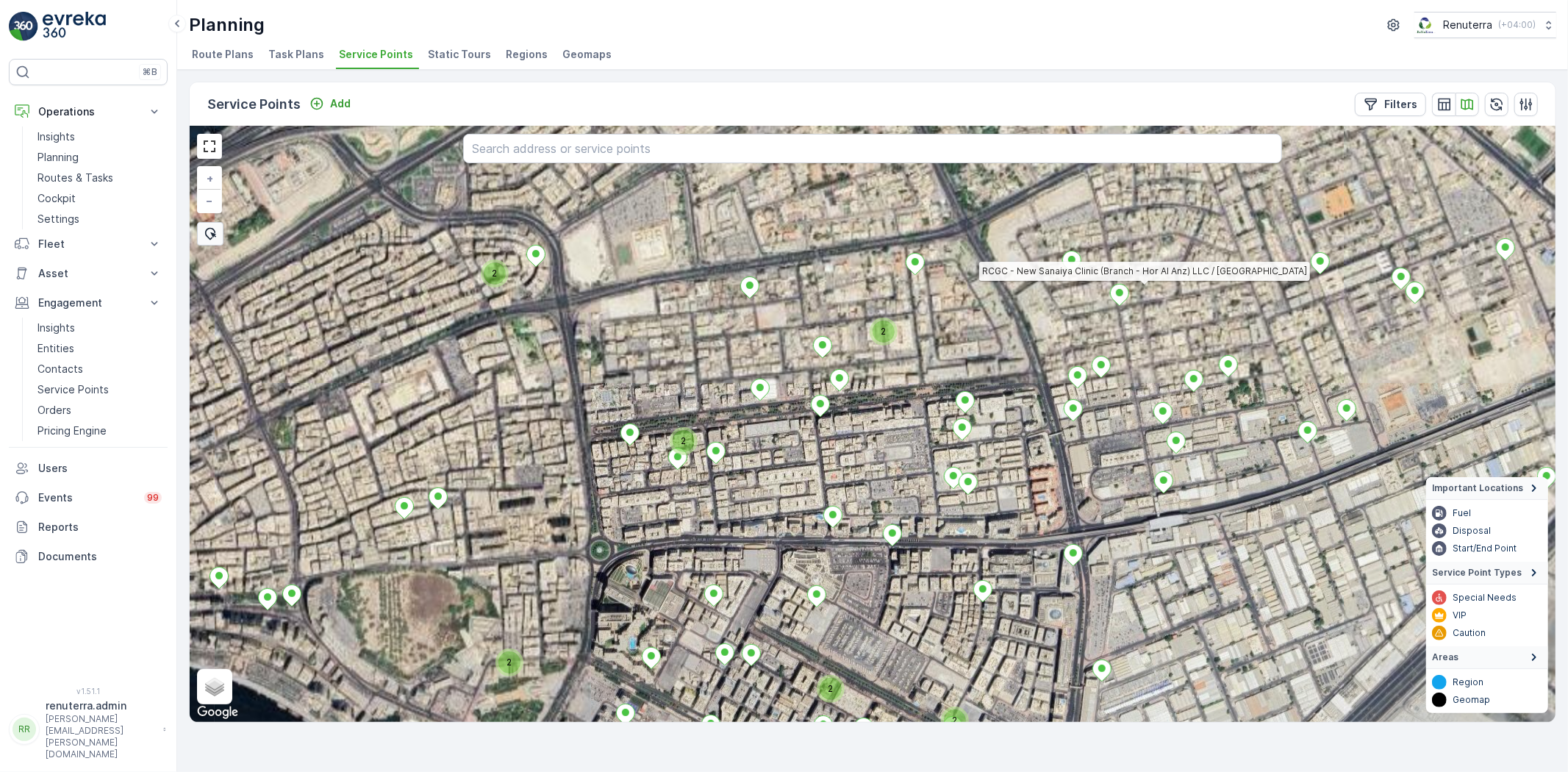
click at [920, 518] on div "2 2 2 2 2 2 RCGC - New Sanaiya Clinic (Branch - Hor Al Anz) LLC / Hor Al Anz + …" at bounding box center [872, 424] width 1366 height 596
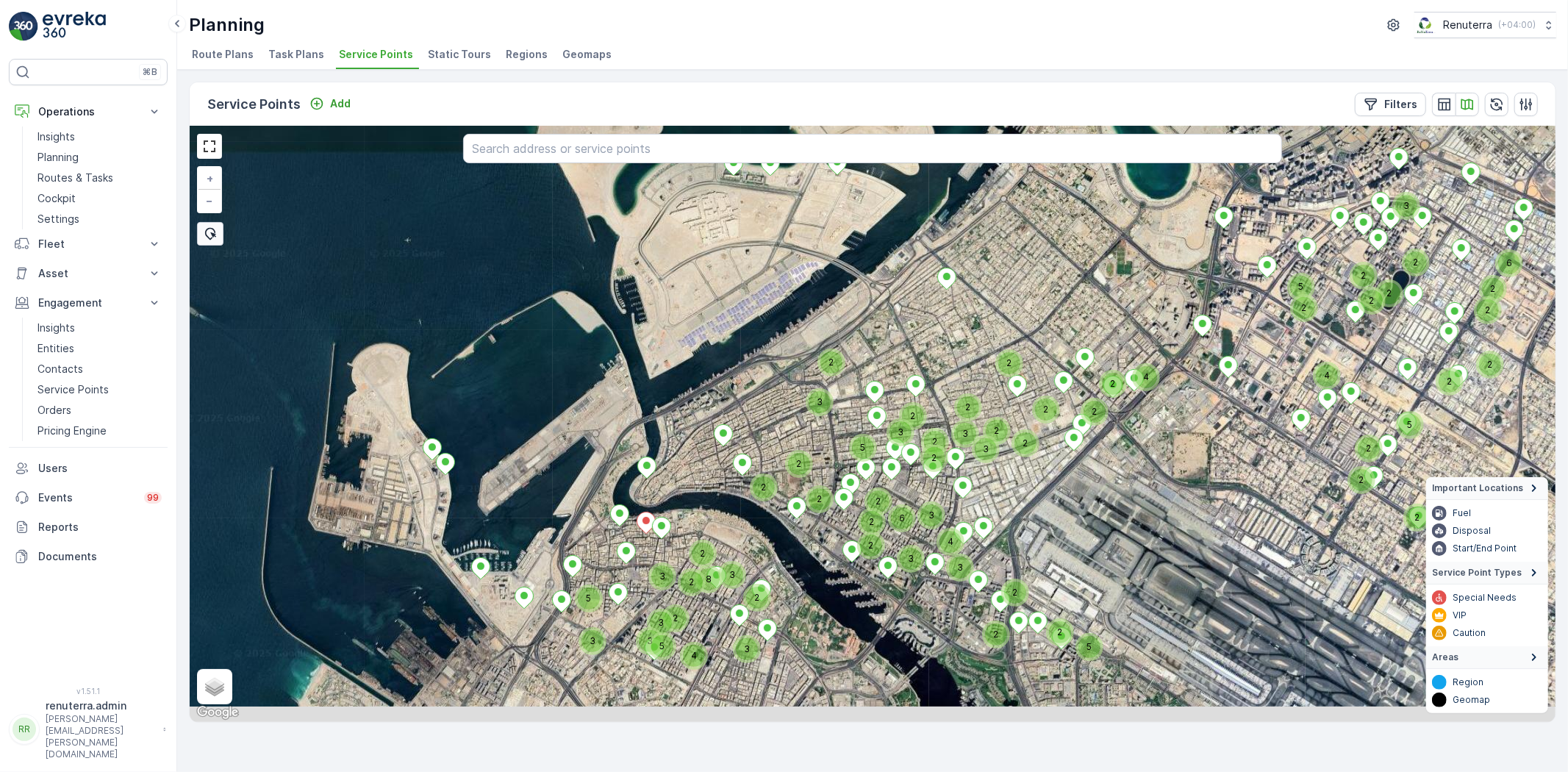
drag, startPoint x: 1107, startPoint y: 511, endPoint x: 1195, endPoint y: 131, distance: 390.1
click at [1195, 131] on div "2 2 5 2 4 4 2 2 2 2 2 2 2 5 2 2 3 6 2 2 2 2 5 2 2 2 5 2 2 3 3 2 3 5 3 4 2 4 3 2…" at bounding box center [872, 424] width 1366 height 596
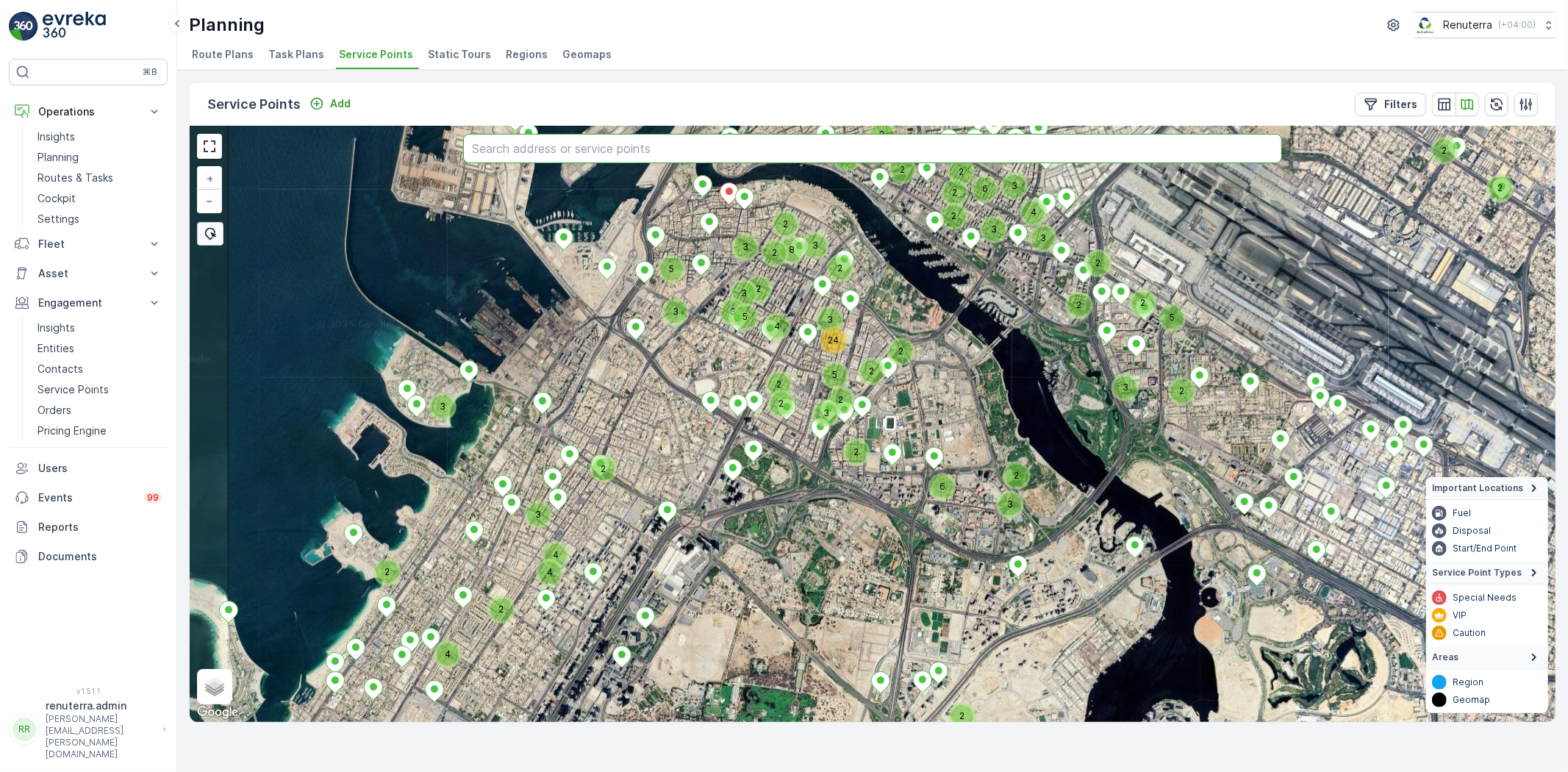
click at [904, 472] on div "2 5 2 2 2 5 2 2 3 3 2 3 5 3 4 4 3 2 2 3 2 2 6 3 2 2 3 3 8 2 2 3 2 2 2 5 2 2 3 2…" at bounding box center [872, 424] width 1366 height 596
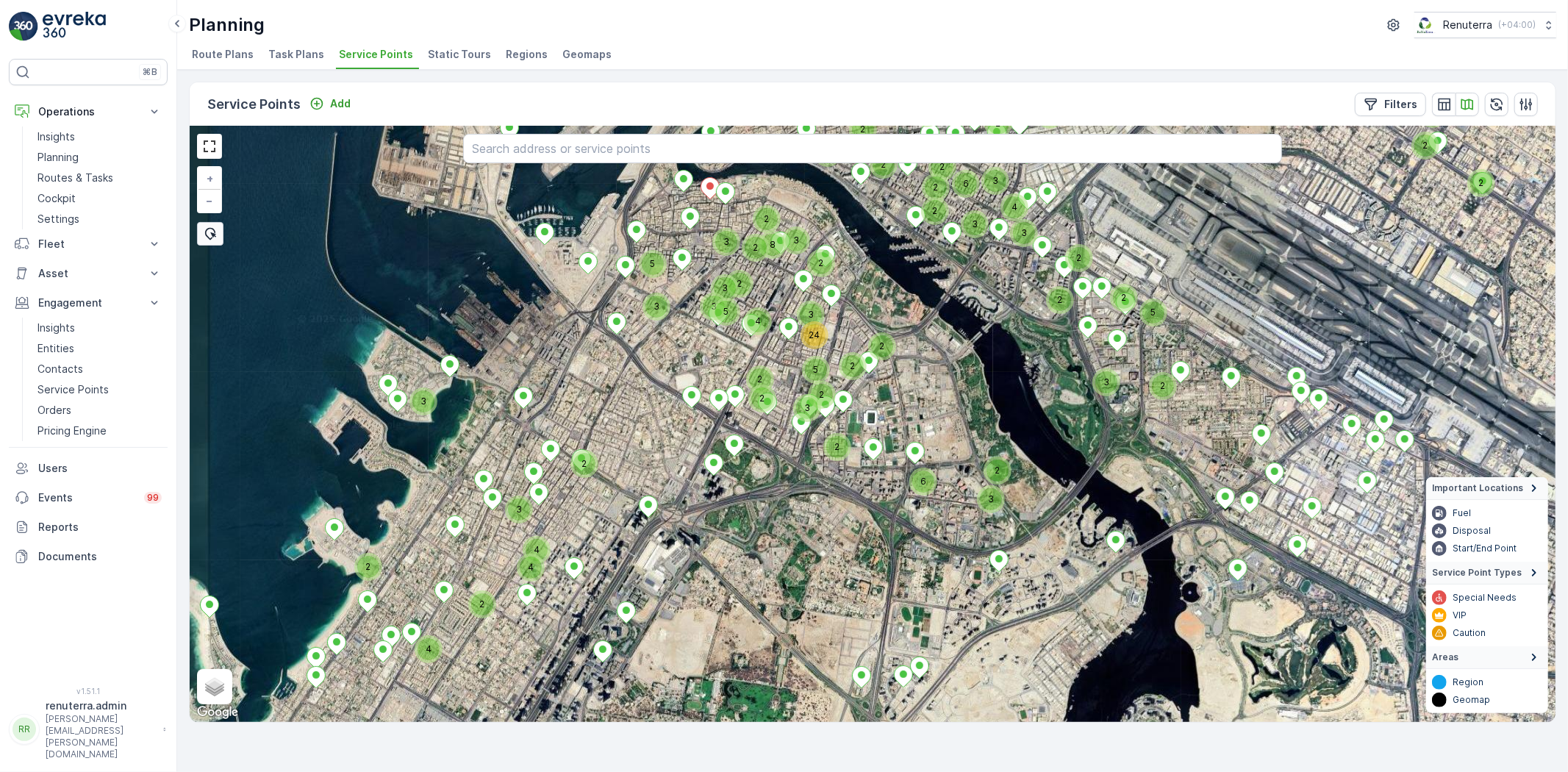
drag, startPoint x: 1120, startPoint y: 459, endPoint x: 1097, endPoint y: 275, distance: 185.4
click at [1096, 279] on div "2 5 2 2 2 5 2 2 3 3 2 3 5 3 4 4 3 2 2 3 2 2 6 3 2 2 3 3 8 2 2 3 2 2 2 5 2 2 3 2…" at bounding box center [872, 424] width 1366 height 596
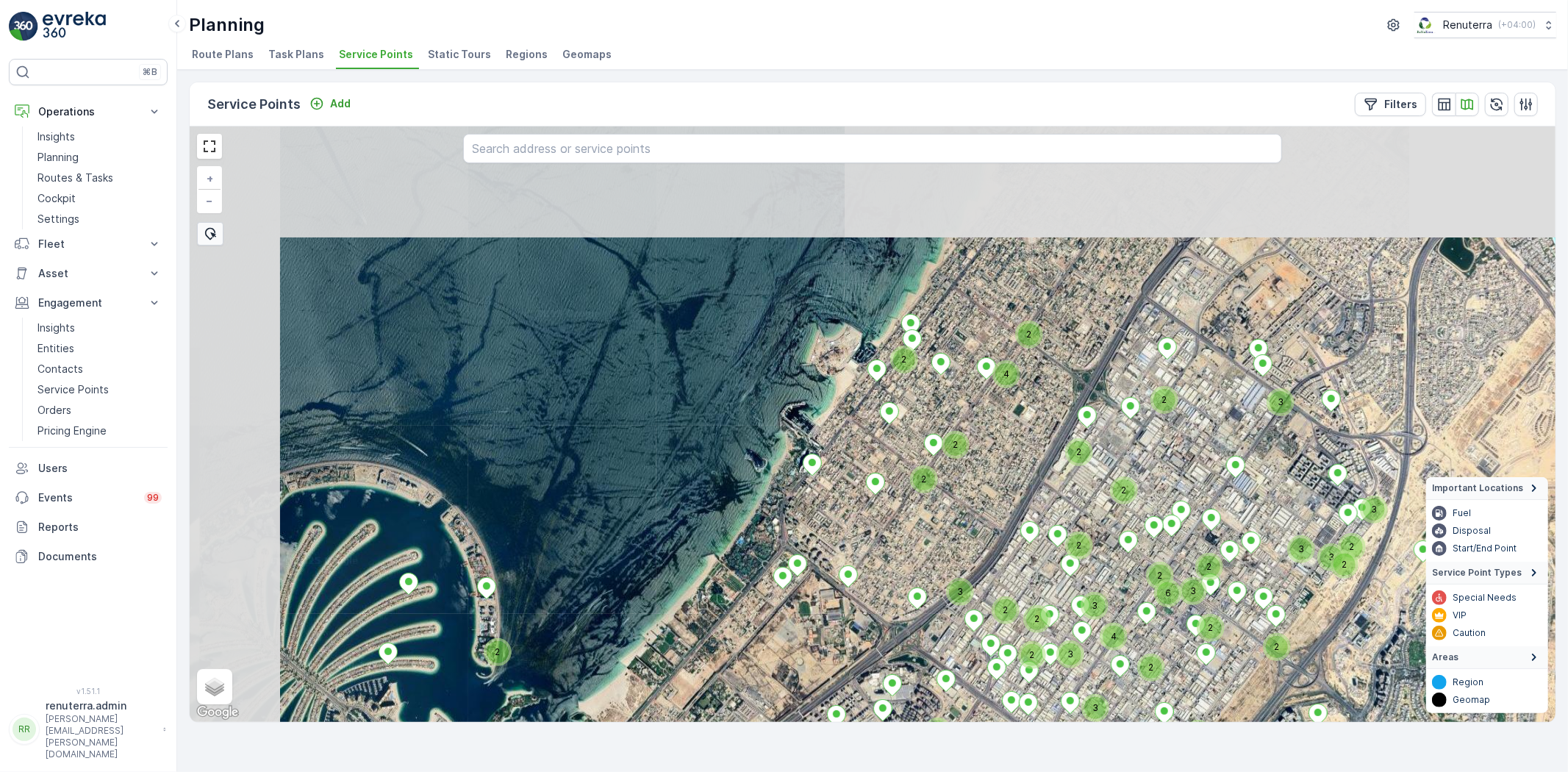
drag, startPoint x: 664, startPoint y: 416, endPoint x: 851, endPoint y: 600, distance: 262.3
click at [851, 600] on div "2 2 2 2 3 6 3 2 2 2 3 3 2 2 3 4 2 3 2 2 2 2 2 2 2 2 2 2 2 4 2 2 3 3 2 2 2 2 3 +…" at bounding box center [872, 424] width 1366 height 596
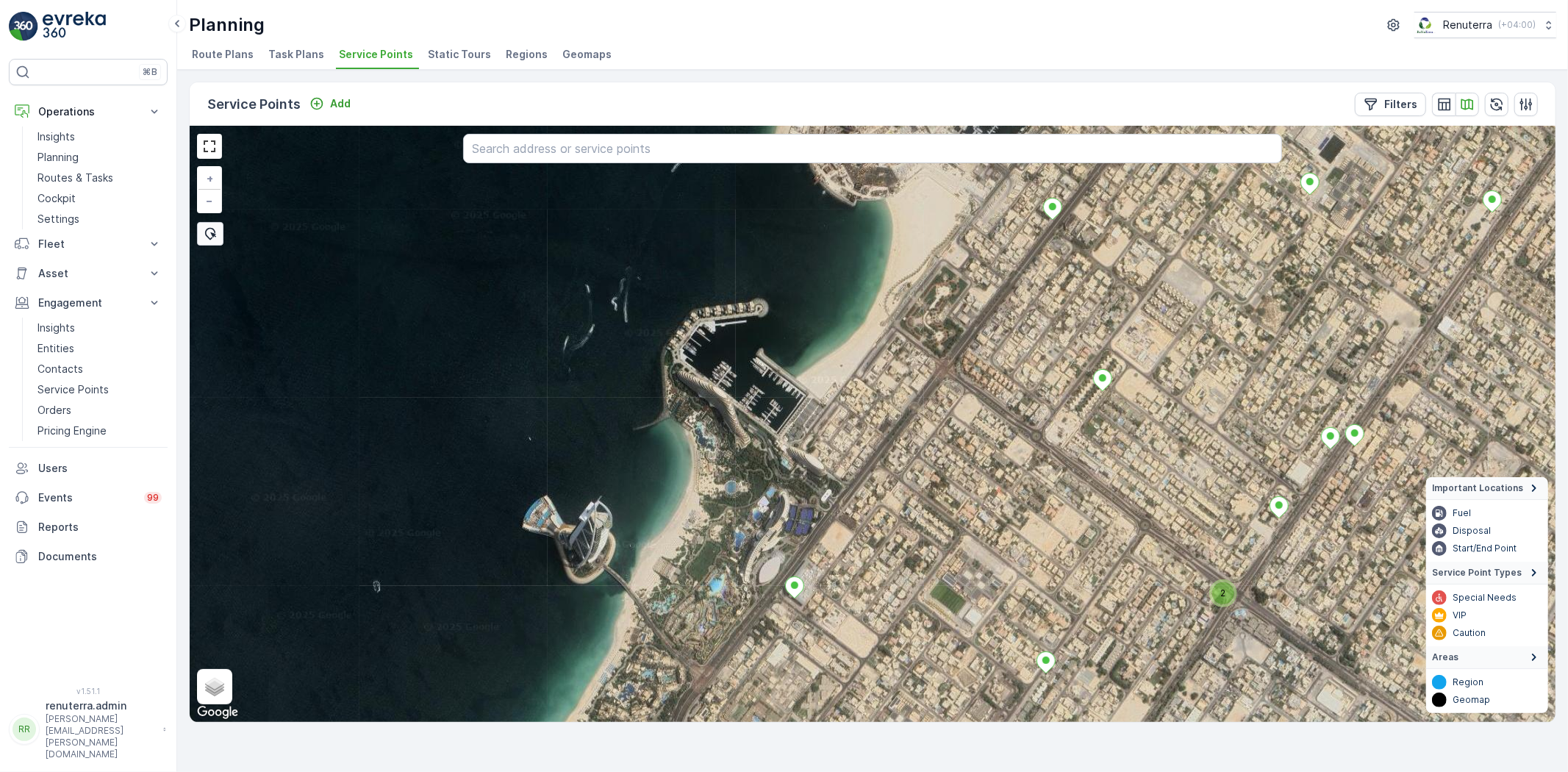
drag, startPoint x: 1013, startPoint y: 497, endPoint x: 879, endPoint y: 597, distance: 167.2
click at [888, 592] on div "2 + − Satellite Roadmap Terrain Hybrid Leaflet Keyboard shortcuts Map Data Imag…" at bounding box center [872, 424] width 1366 height 596
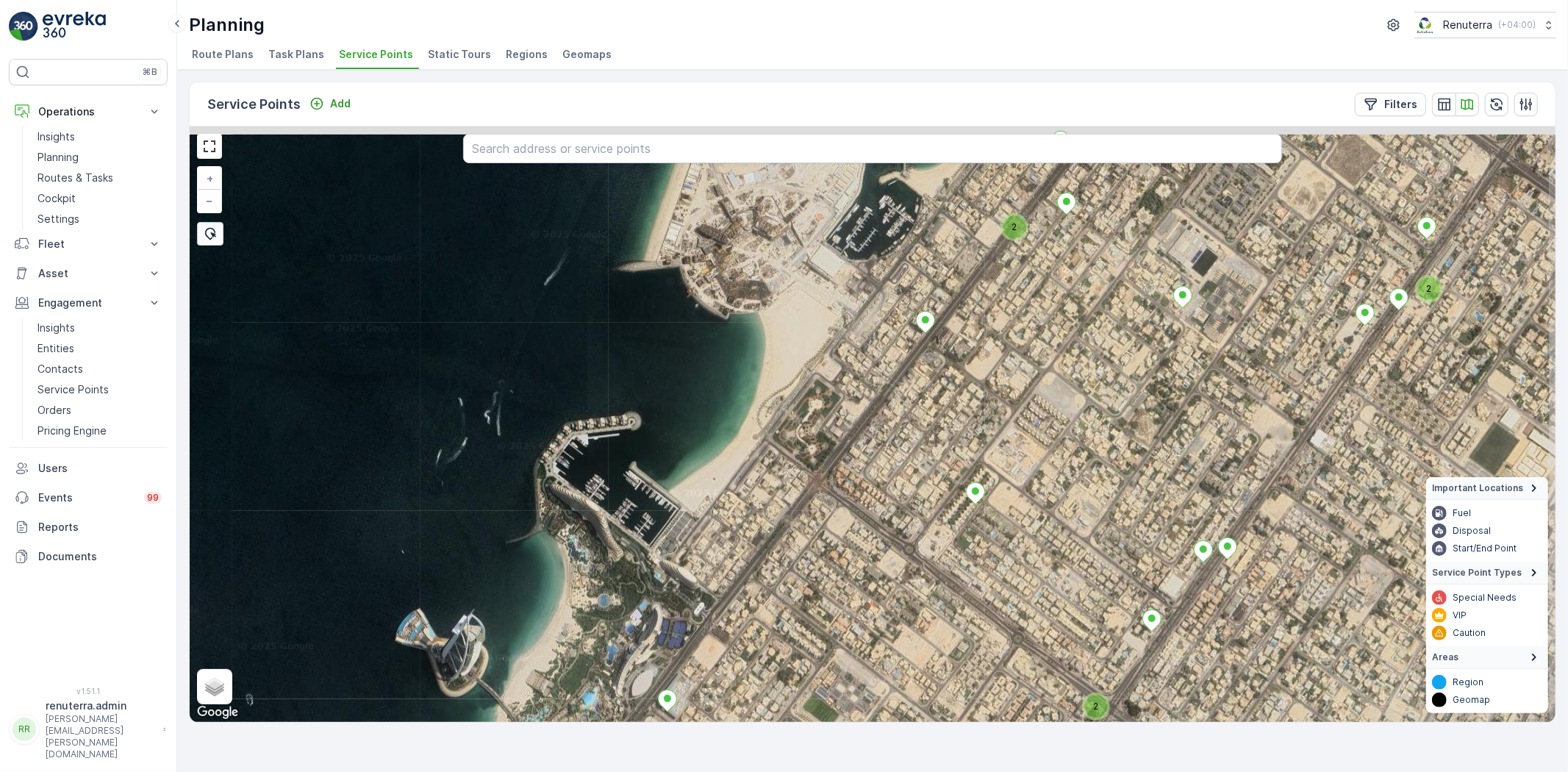
drag, startPoint x: 975, startPoint y: 291, endPoint x: 921, endPoint y: 399, distance: 120.7
click at [922, 399] on div "2 2 2 + − Satellite Roadmap Terrain Hybrid Leaflet Keyboard shortcuts Map Data …" at bounding box center [872, 424] width 1366 height 596
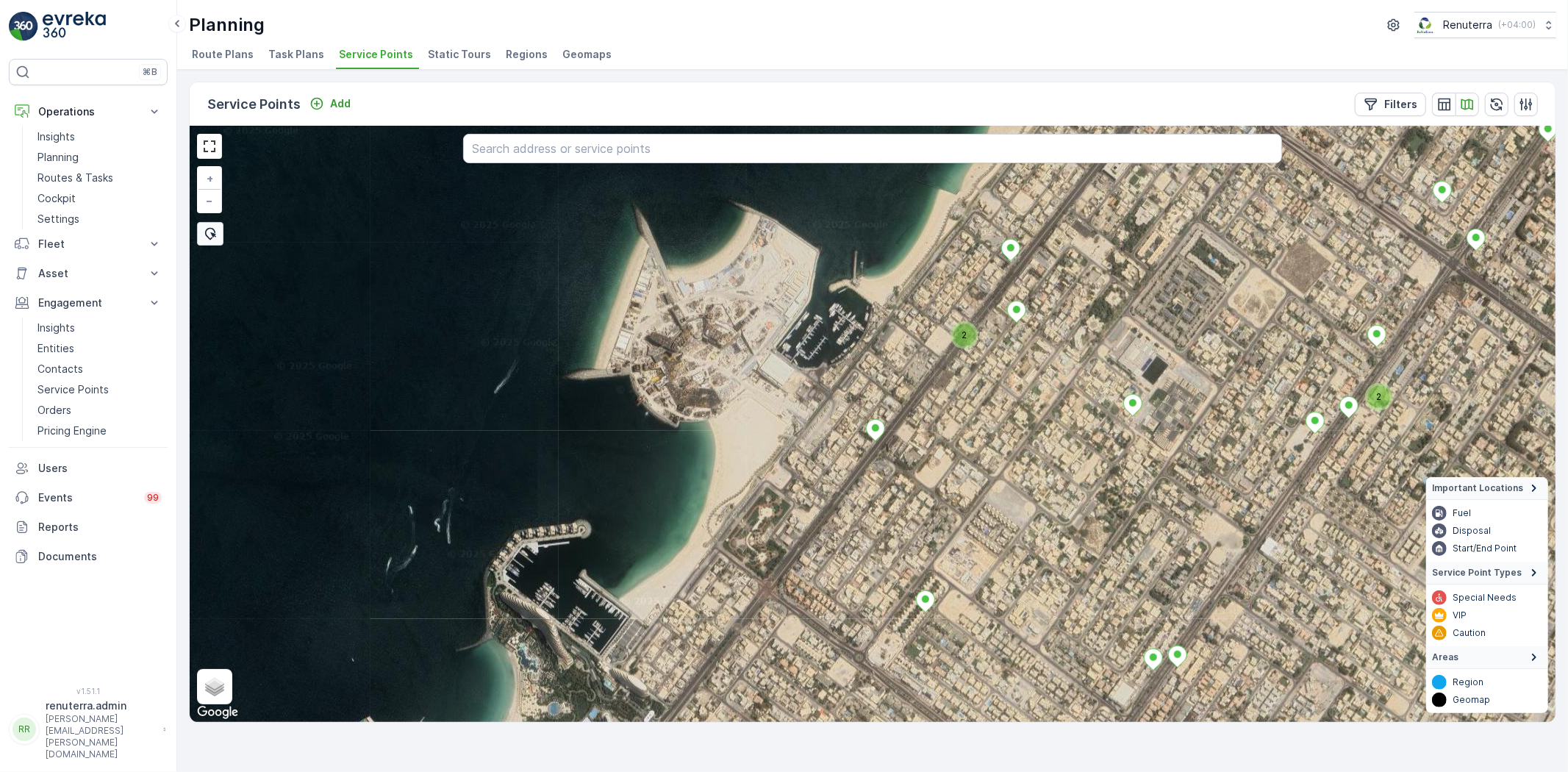
click at [961, 347] on div "2 2 + − Satellite Roadmap Terrain Hybrid Leaflet Keyboard shortcuts Map Data Im…" at bounding box center [872, 424] width 1366 height 596
click at [961, 340] on div "2" at bounding box center [964, 335] width 22 height 22
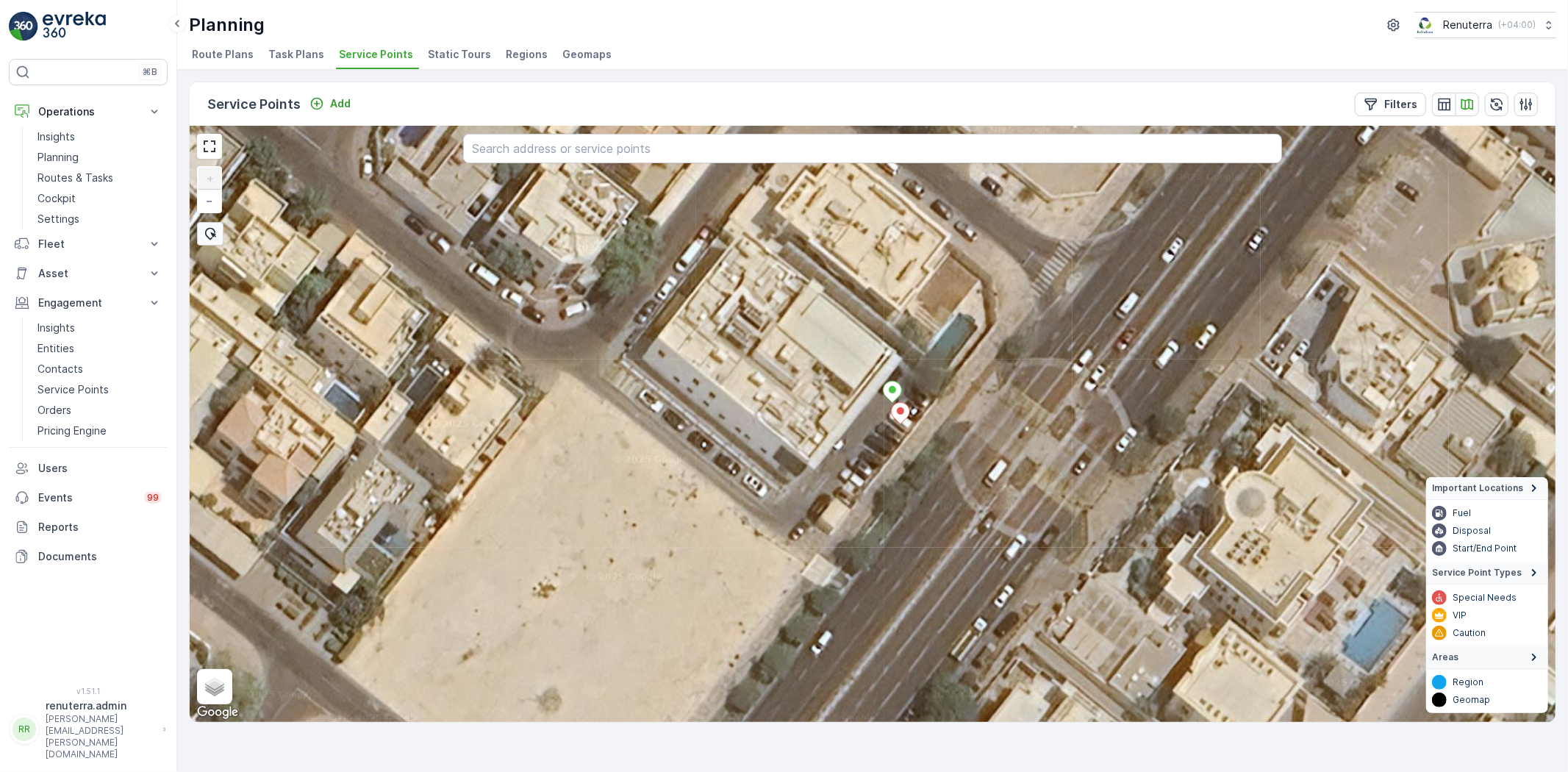
drag, startPoint x: 1037, startPoint y: 363, endPoint x: 877, endPoint y: 506, distance: 214.6
click at [882, 507] on div "Dubai London / Dubai London Clinic & Speciality Hospital Jumeirah Al Safa + − S…" at bounding box center [872, 424] width 1366 height 596
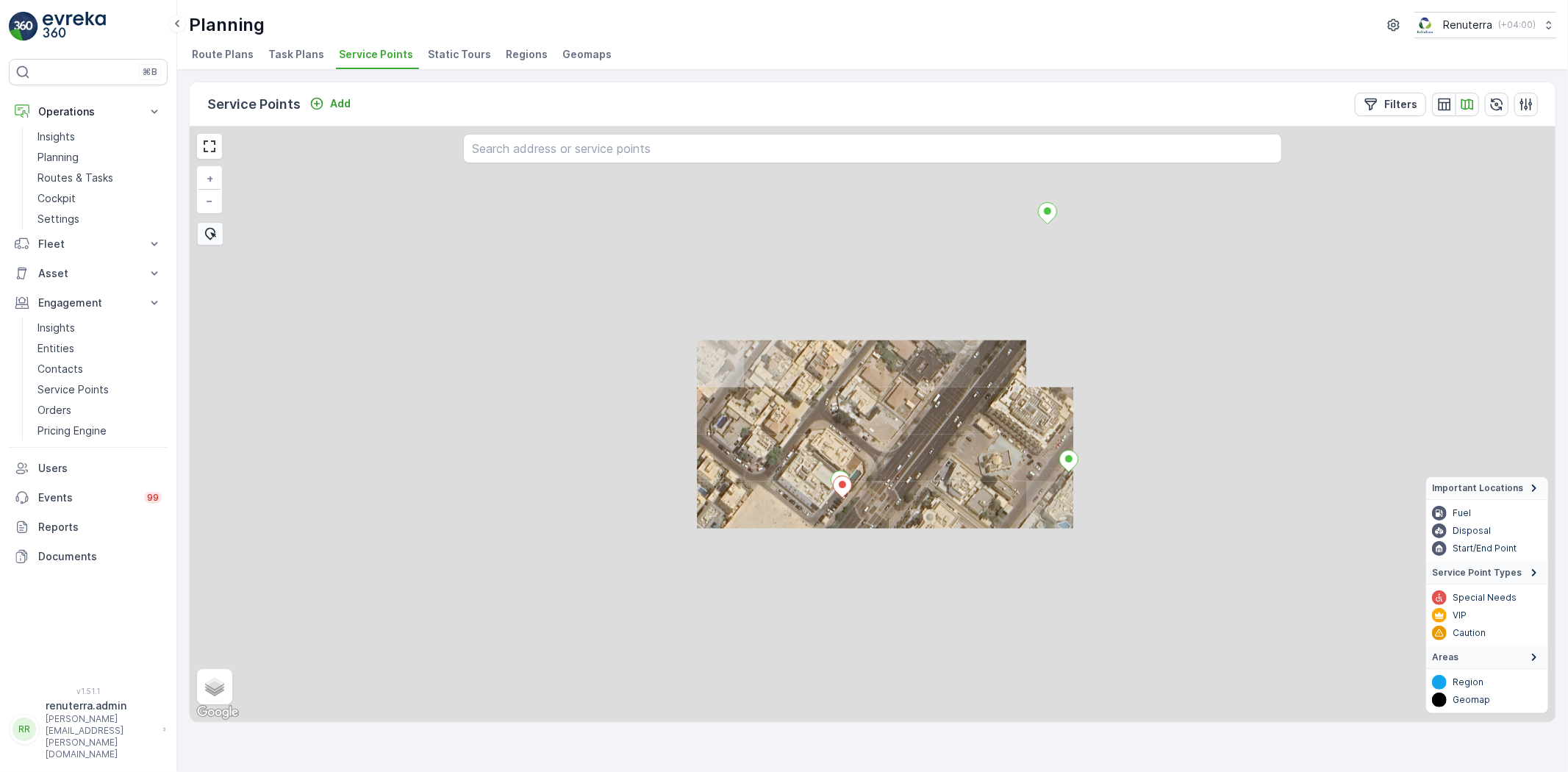
drag, startPoint x: 961, startPoint y: 408, endPoint x: 876, endPoint y: 511, distance: 133.5
click at [876, 511] on div "+ − Satellite Roadmap Terrain Hybrid Leaflet Keyboard shortcuts Map Data Imager…" at bounding box center [872, 424] width 1366 height 596
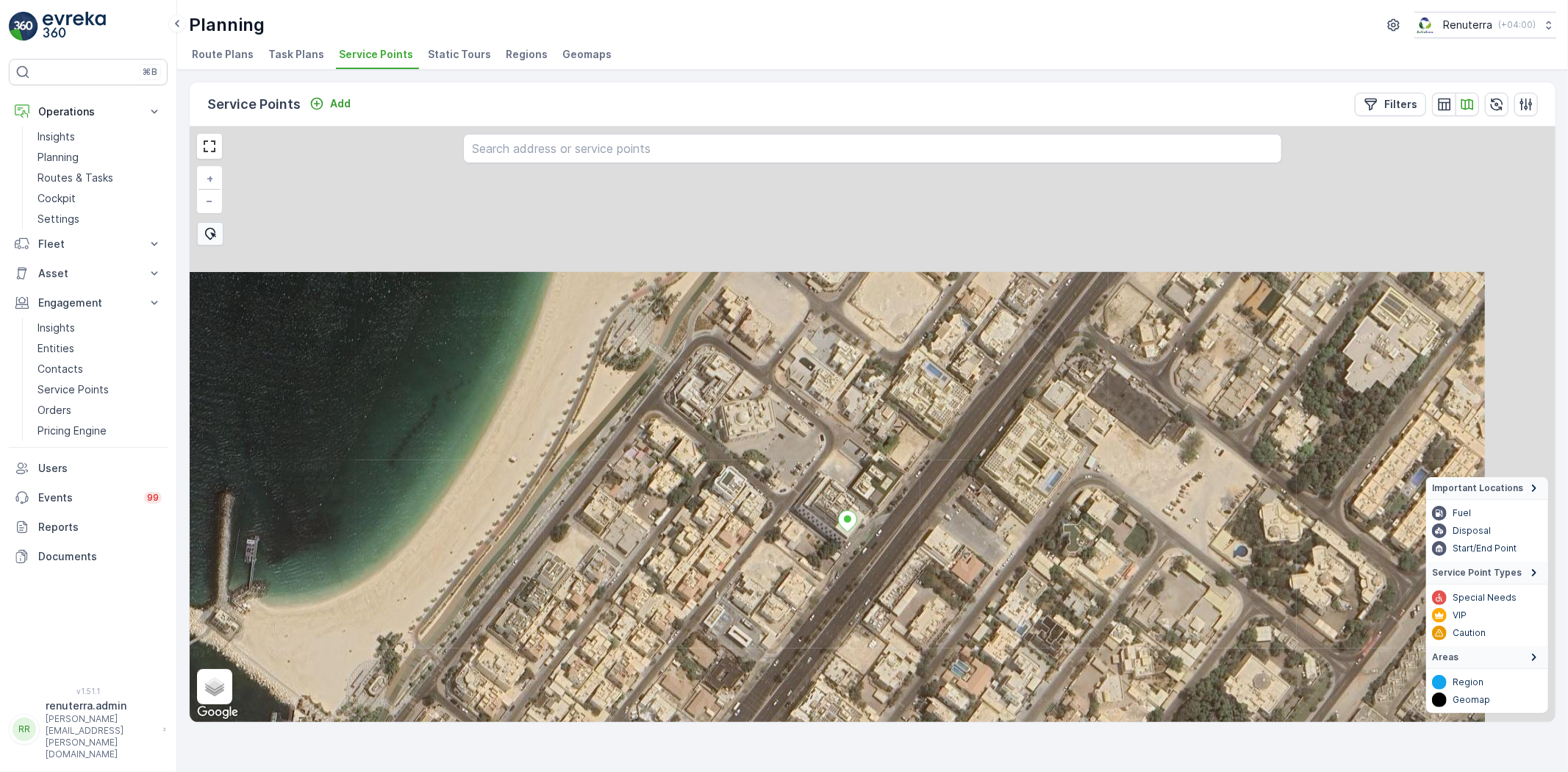
drag, startPoint x: 861, startPoint y: 559, endPoint x: 825, endPoint y: 570, distance: 37.6
click at [797, 600] on div "Dubai London / Dubai London Hospital Jumeirah Al Safa + − Satellite Roadmap Ter…" at bounding box center [872, 424] width 1366 height 596
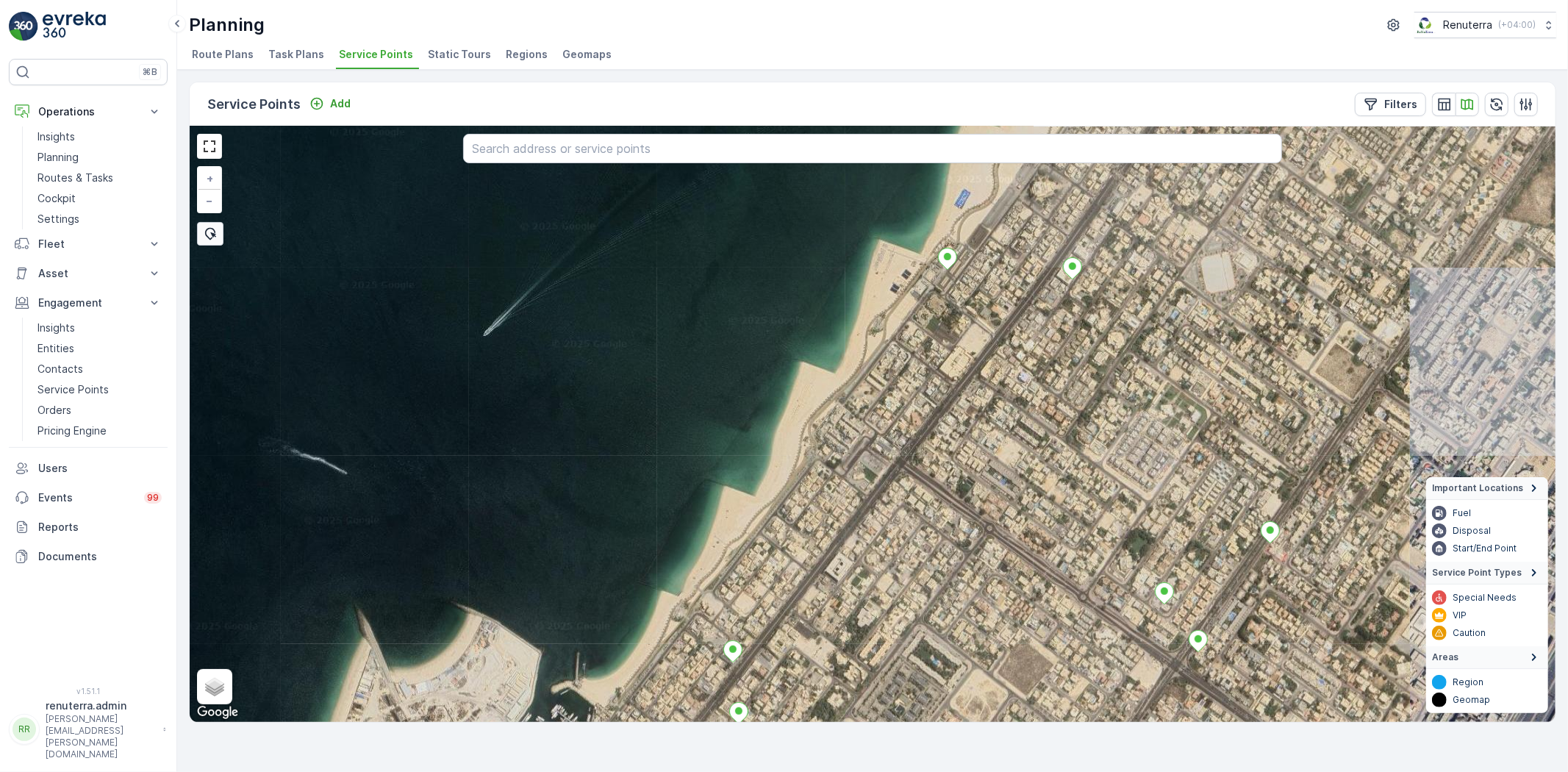
drag, startPoint x: 928, startPoint y: 452, endPoint x: 916, endPoint y: 431, distance: 24.2
click at [816, 578] on div "2 2 + − Satellite Roadmap Terrain Hybrid Leaflet Keyboard shortcuts Map Data Im…" at bounding box center [872, 424] width 1366 height 596
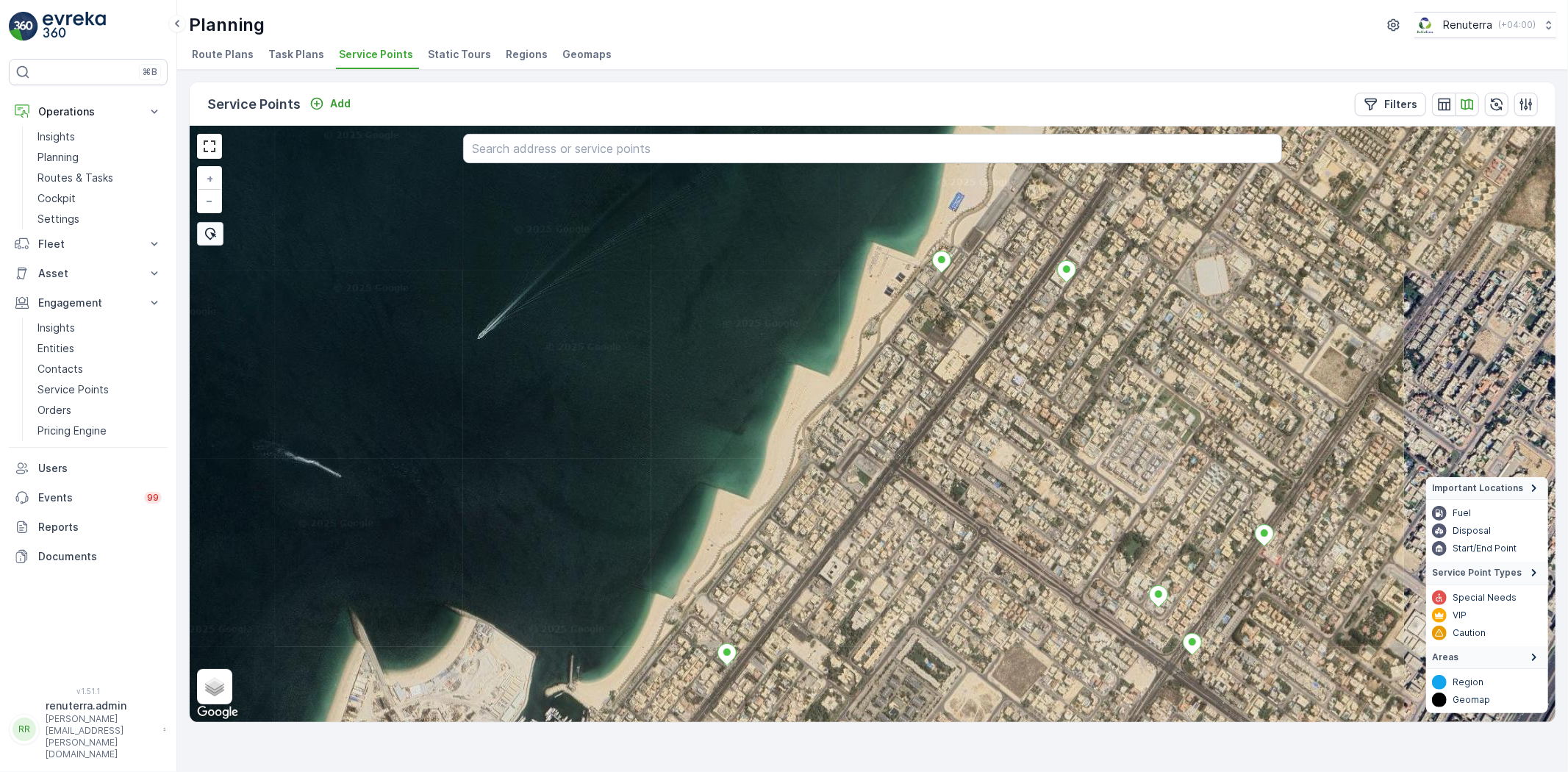
drag, startPoint x: 930, startPoint y: 390, endPoint x: 862, endPoint y: 501, distance: 130.2
click at [864, 506] on div "+ − Satellite Roadmap Terrain Hybrid Leaflet Keyboard shortcuts Map Data Imager…" at bounding box center [872, 424] width 1366 height 596
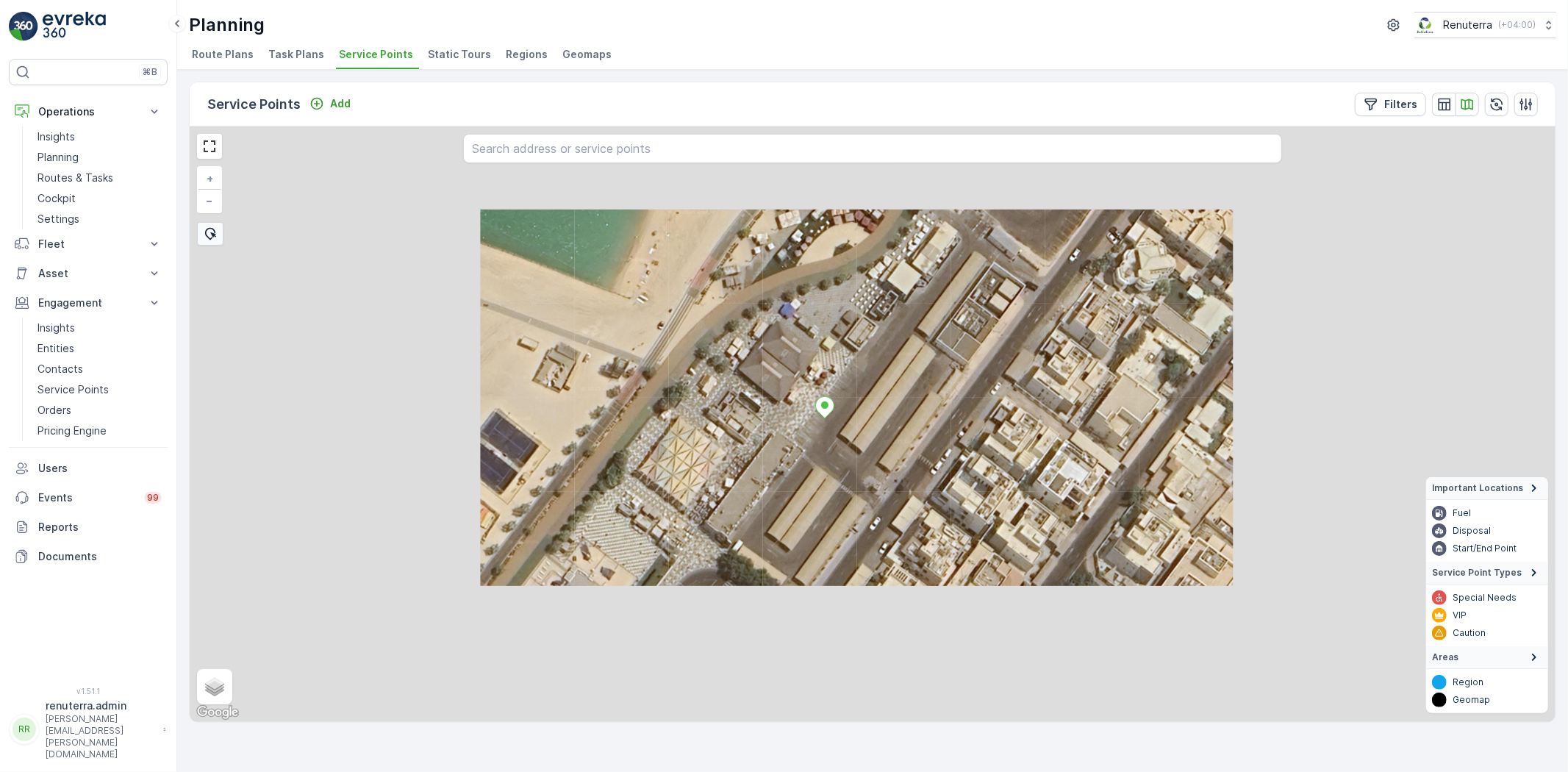
click at [874, 470] on div "+ − Satellite Roadmap Terrain Hybrid Leaflet Keyboard shortcuts Map Data Imager…" at bounding box center [872, 424] width 1366 height 596
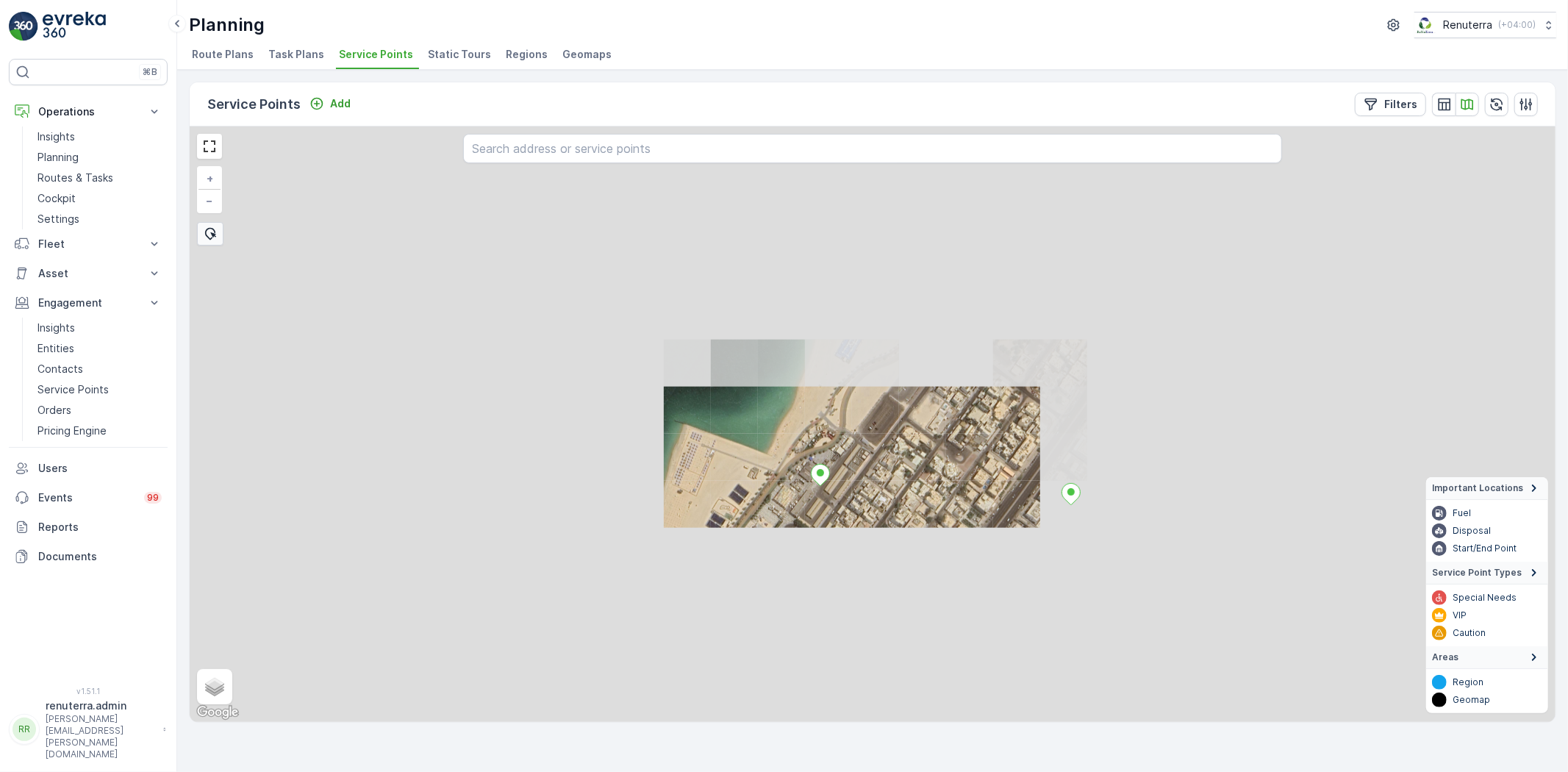
click at [724, 537] on div "+ − Satellite Roadmap Terrain Hybrid Leaflet Keyboard shortcuts Map Data Imager…" at bounding box center [872, 424] width 1366 height 596
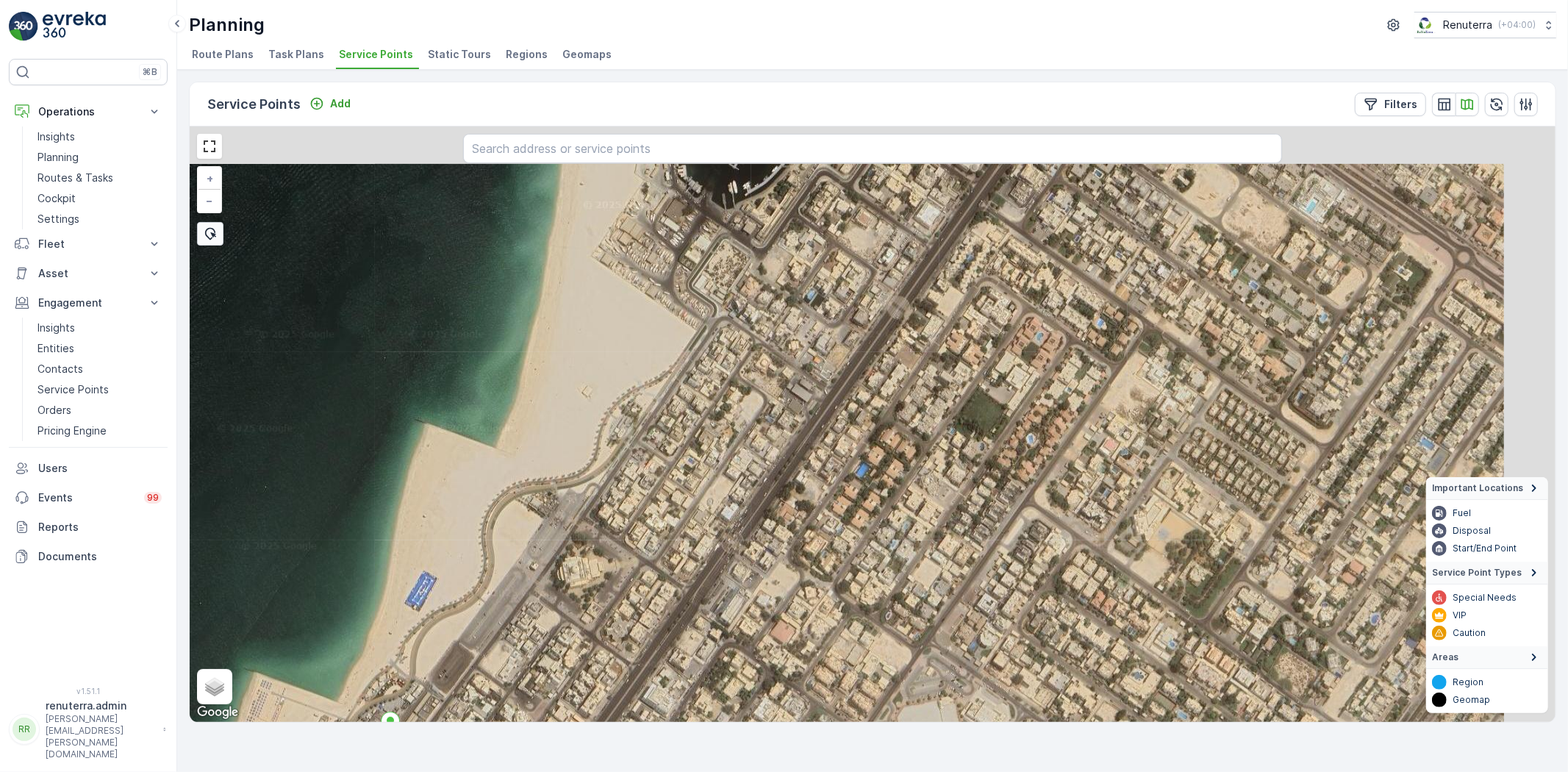
drag, startPoint x: 1077, startPoint y: 447, endPoint x: 916, endPoint y: 656, distance: 263.8
click at [916, 656] on div "+ − Satellite Roadmap Terrain Hybrid Leaflet Keyboard shortcuts Map Data Imager…" at bounding box center [872, 424] width 1366 height 596
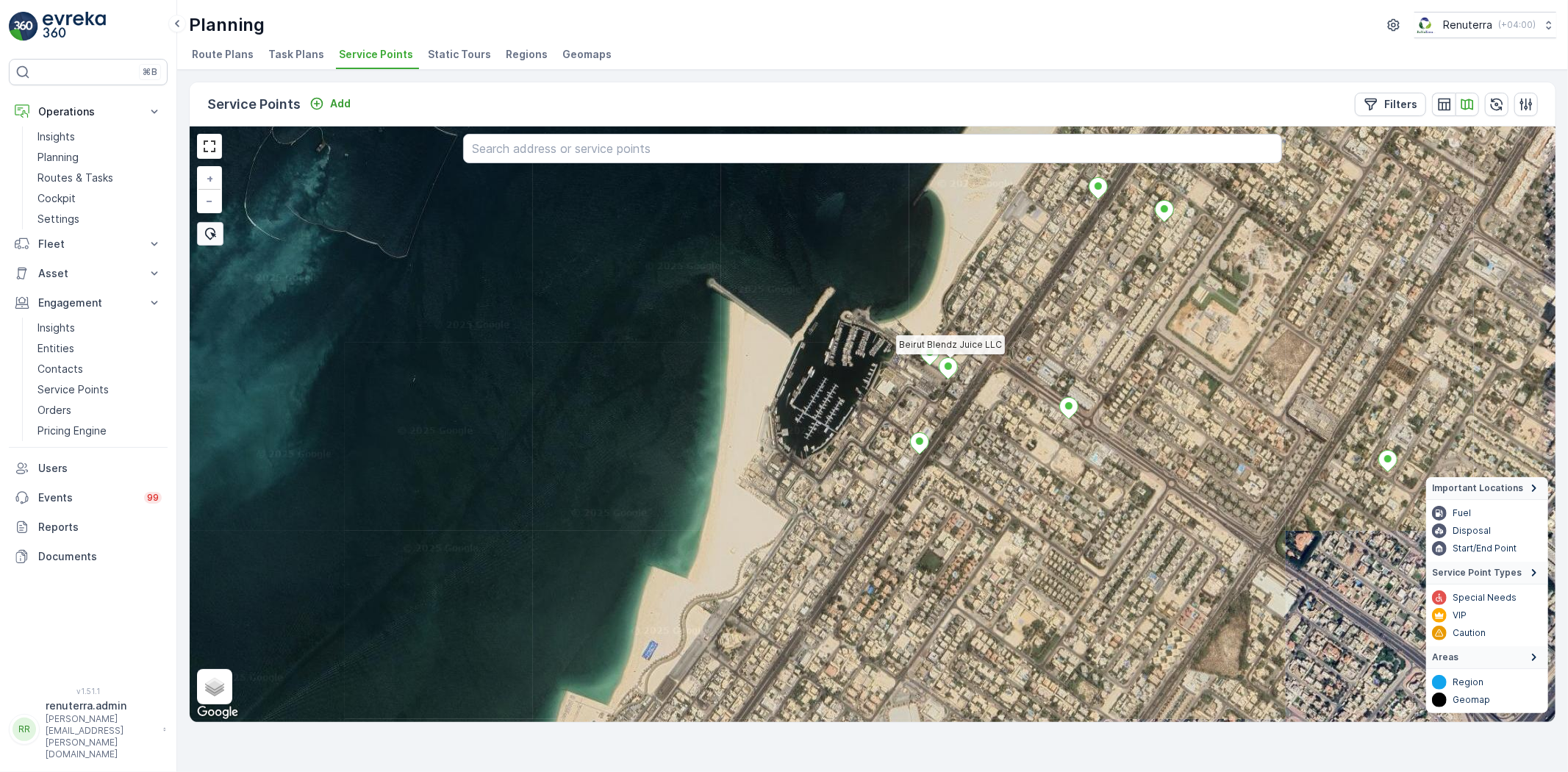
click at [945, 366] on ellipse at bounding box center [948, 366] width 7 height 7
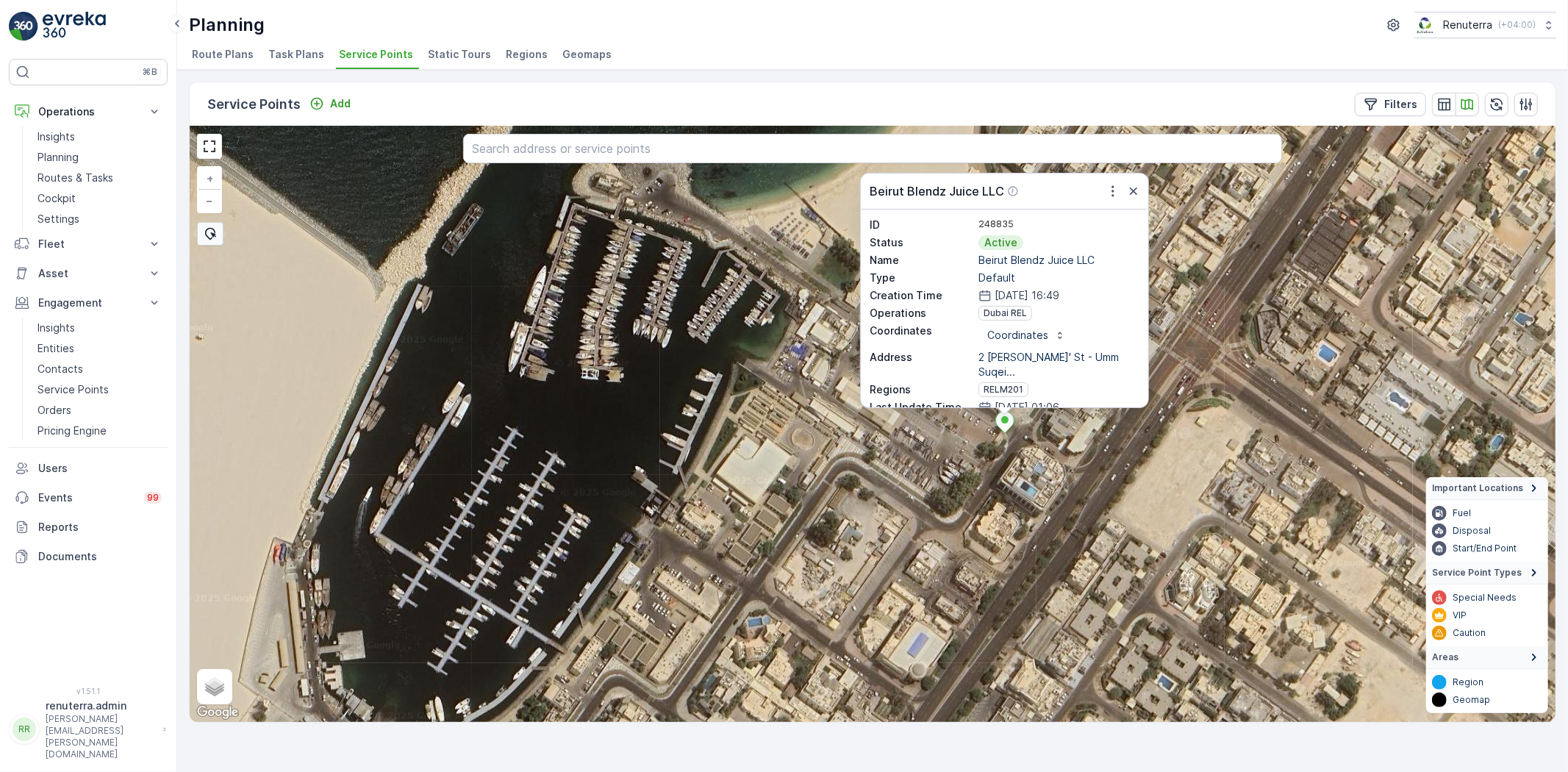
click at [951, 582] on div "Beirut Blendz Juice LLC ID 248835 Status Active Name Beirut Blendz Juice LLC Ty…" at bounding box center [872, 424] width 1366 height 596
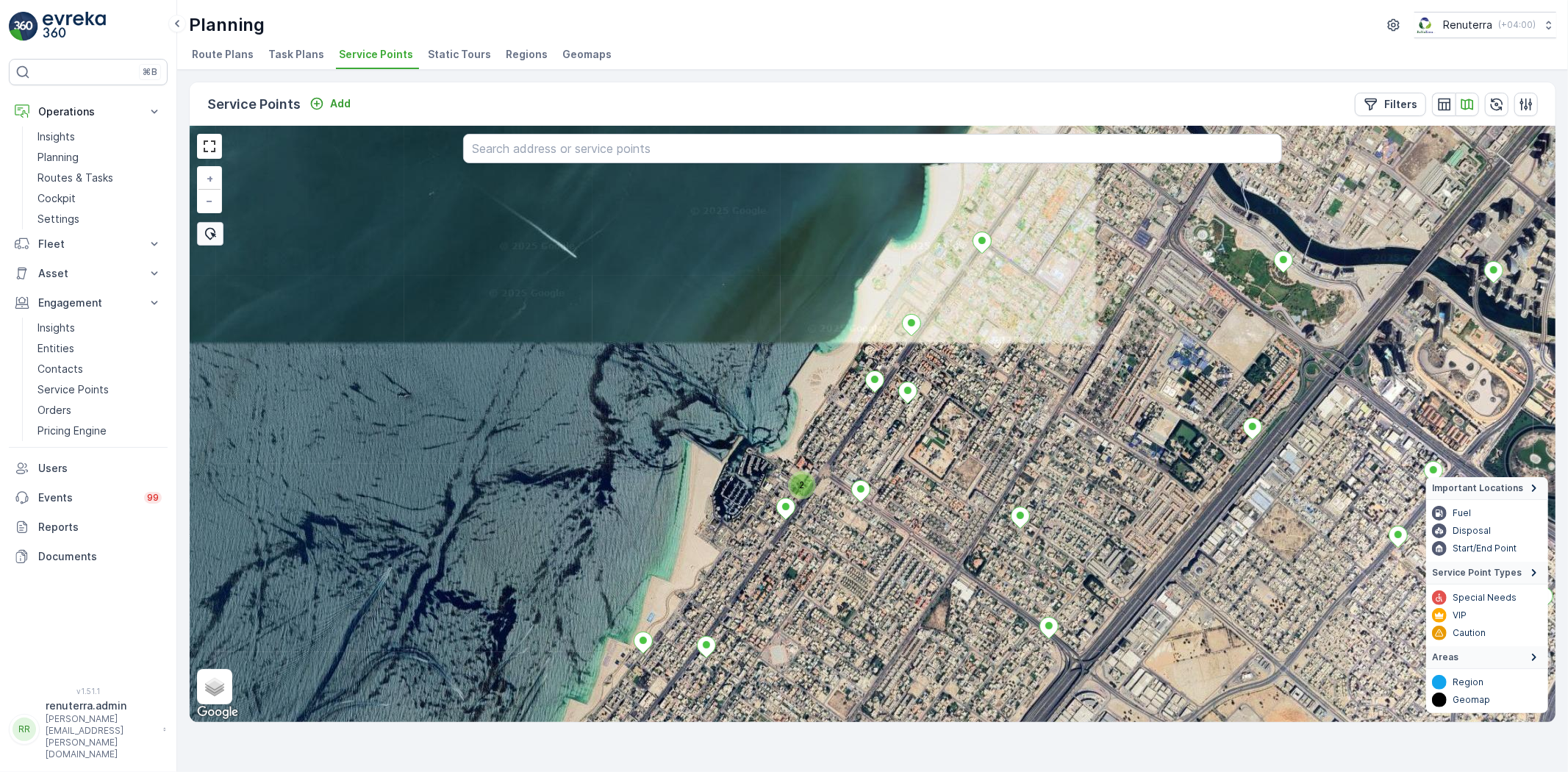
drag, startPoint x: 1052, startPoint y: 300, endPoint x: 950, endPoint y: 245, distance: 115.9
click at [954, 246] on div "2 + − Satellite Roadmap Terrain Hybrid Leaflet Keyboard shortcuts Map Data Imag…" at bounding box center [872, 424] width 1366 height 596
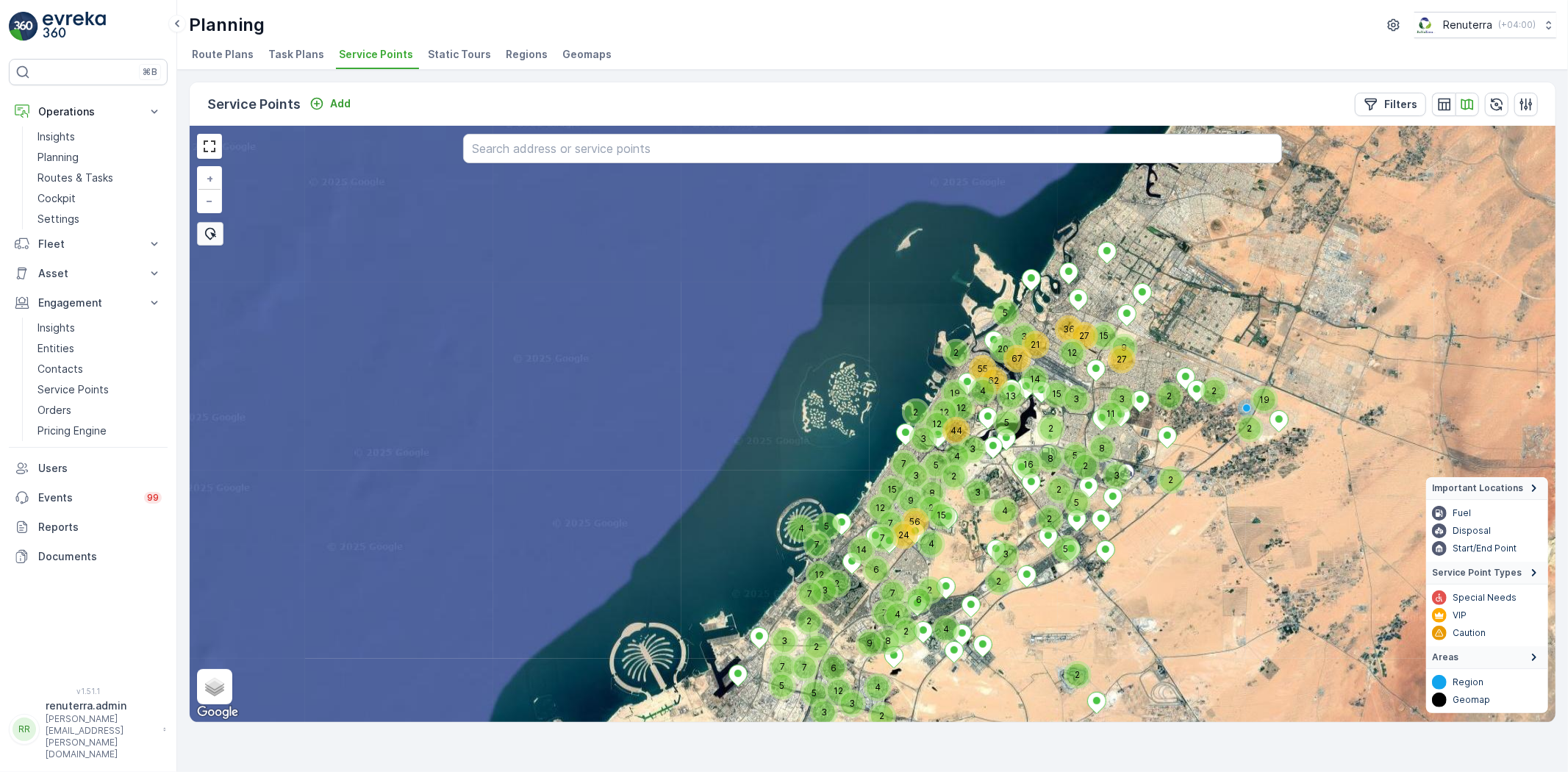
drag, startPoint x: 1082, startPoint y: 534, endPoint x: 1011, endPoint y: 648, distance: 134.3
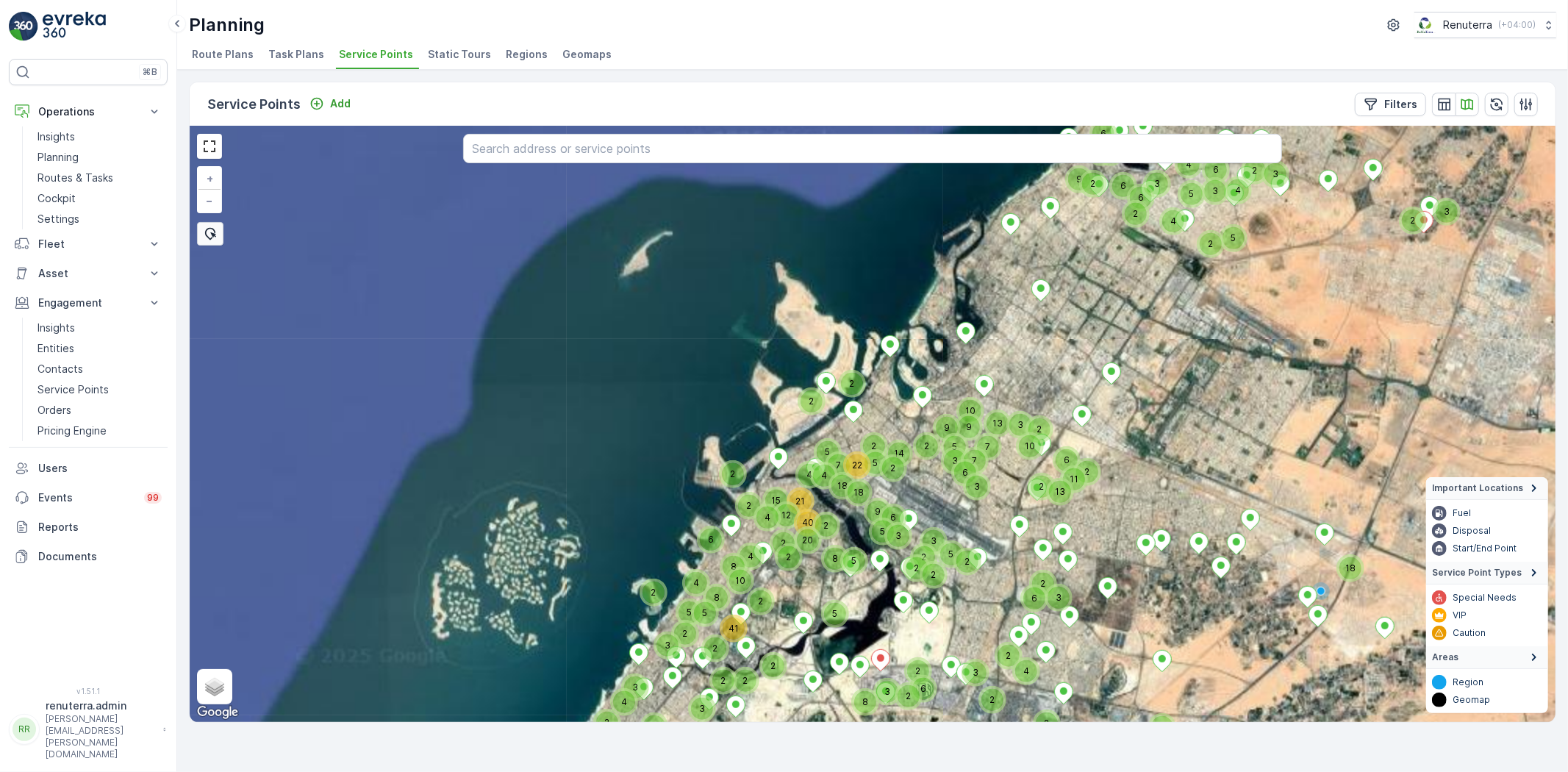
drag, startPoint x: 1090, startPoint y: 461, endPoint x: 1115, endPoint y: 414, distance: 53.2
click at [1112, 416] on div "2 2 2 2 5 3 9 2 2 3 13 6 11 2 18 3 2 2 14 6 2 2 2 2 3 3 3 3 5 6 2 5 7 9 7 2 2 6…" at bounding box center [872, 424] width 1366 height 596
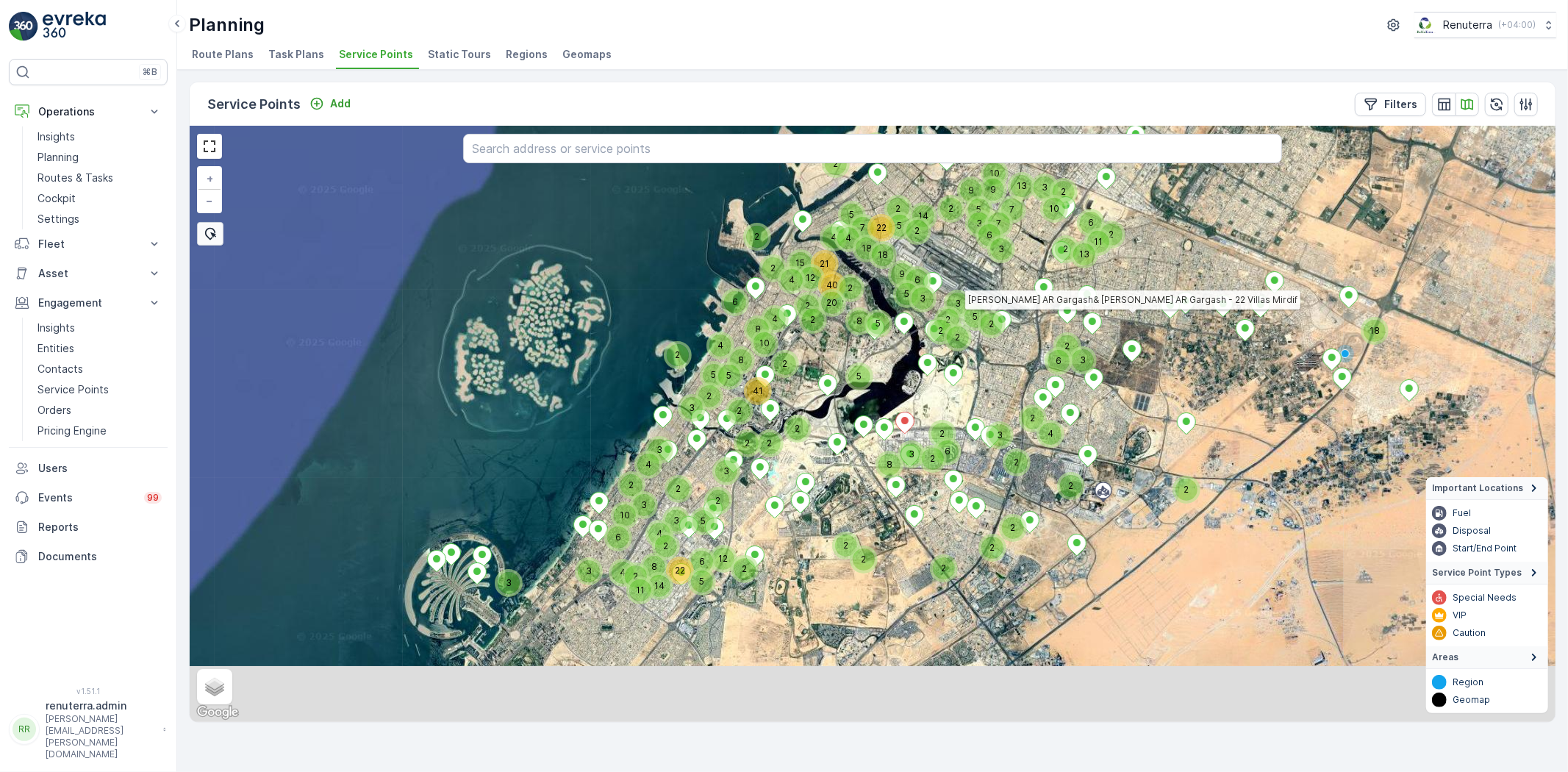
drag, startPoint x: 1129, startPoint y: 425, endPoint x: 1134, endPoint y: 371, distance: 54.2
click at [1136, 383] on div "2 2 2 2 5 3 9 2 2 3 13 6 11 2 18 3 2 2 14 6 2 2 2 2 3 3 3 3 5 6 2 5 7 9 7 2 2 6…" at bounding box center [872, 424] width 1366 height 596
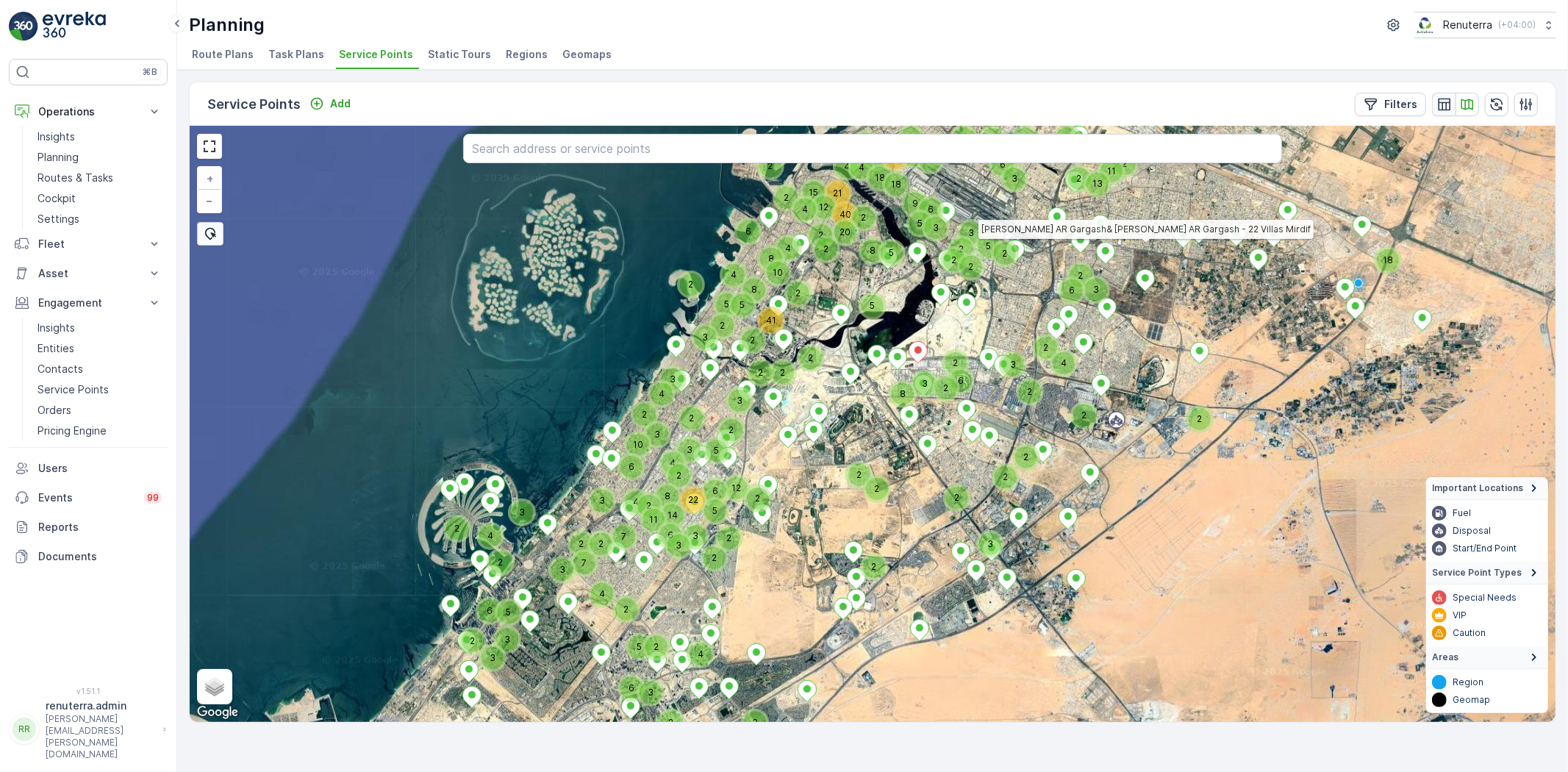
click at [1435, 100] on button "button" at bounding box center [1443, 104] width 24 height 24
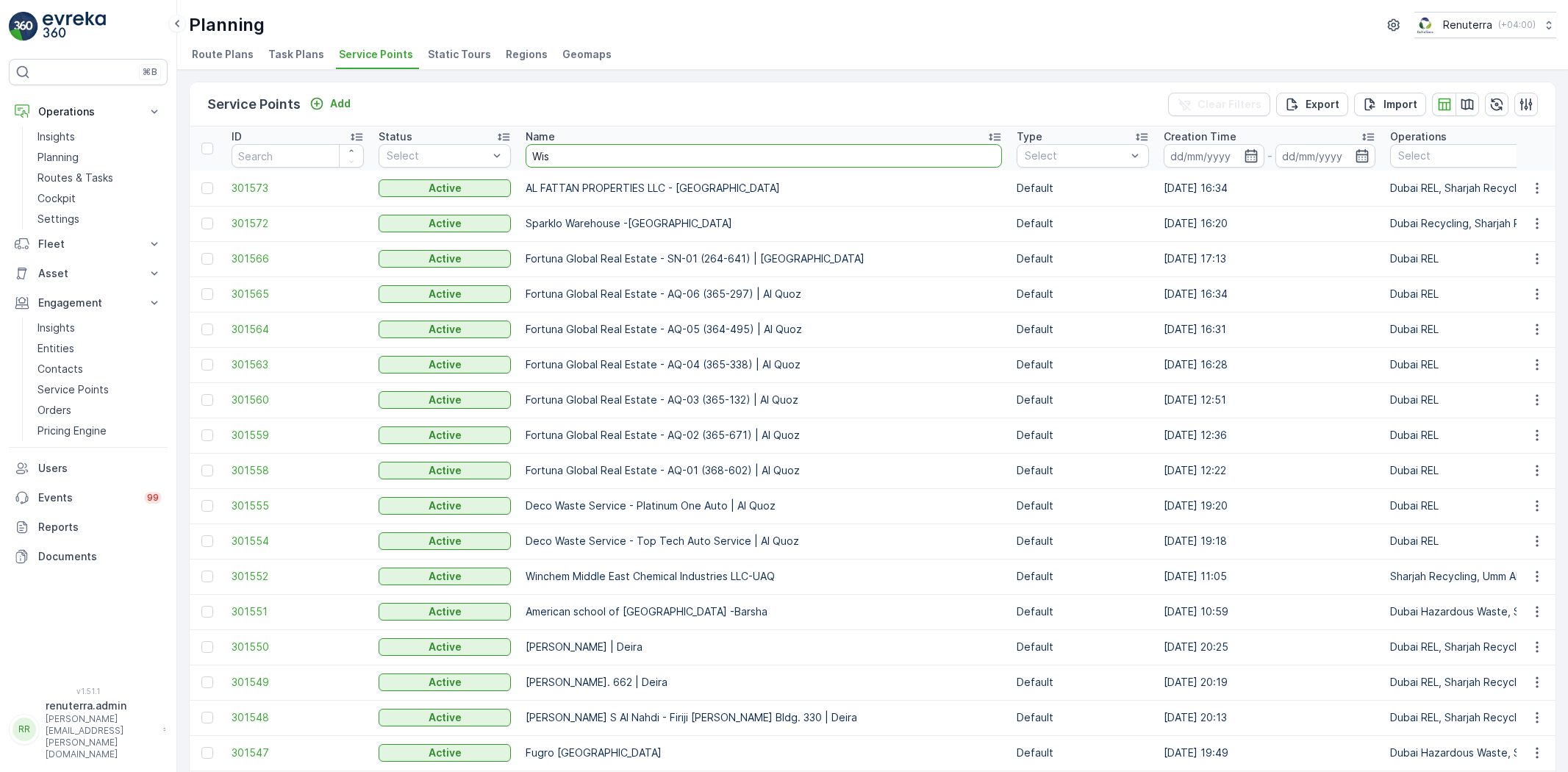
type input "Wisa"
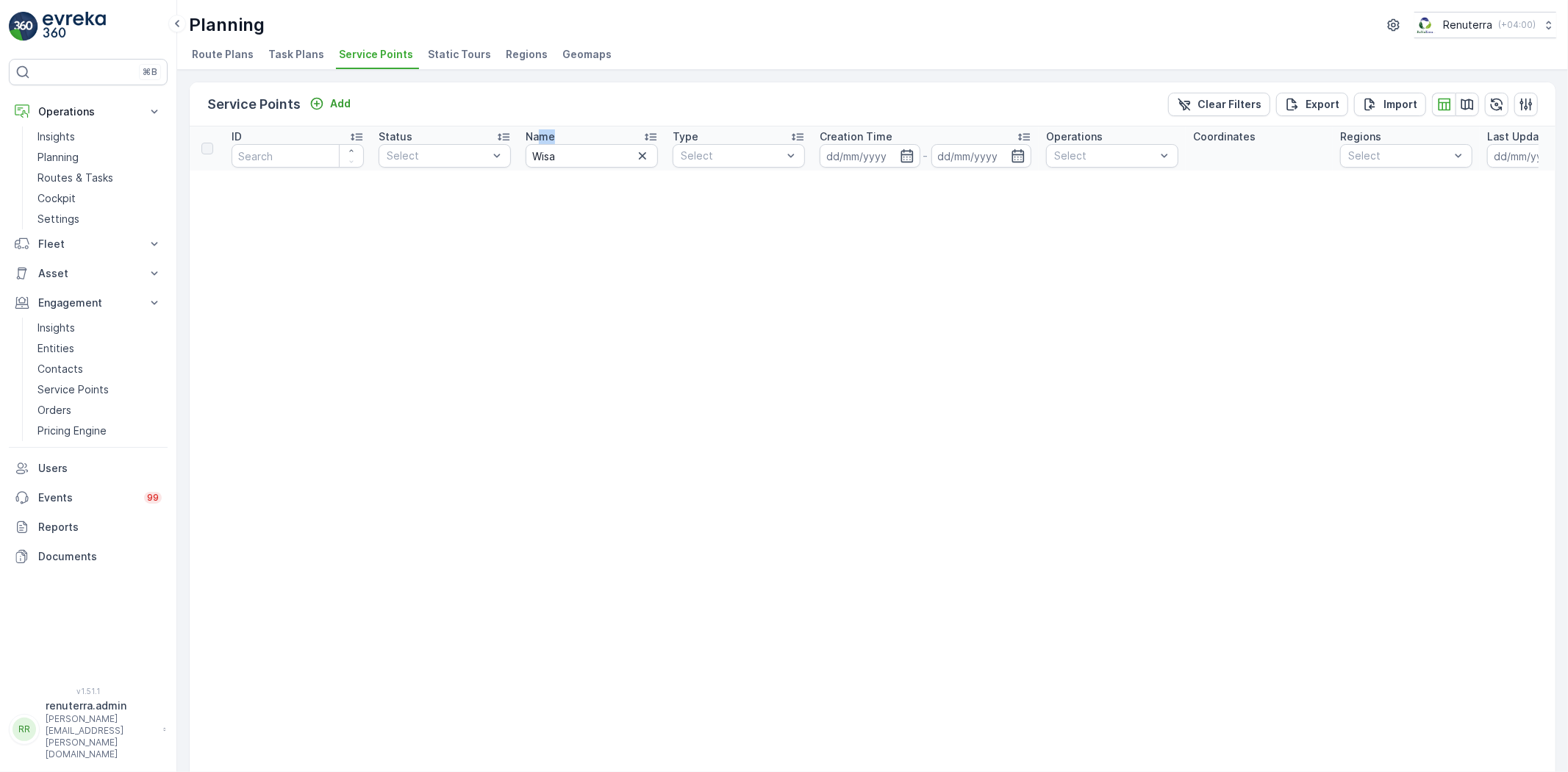
click at [539, 142] on div "Name" at bounding box center [591, 137] width 132 height 15
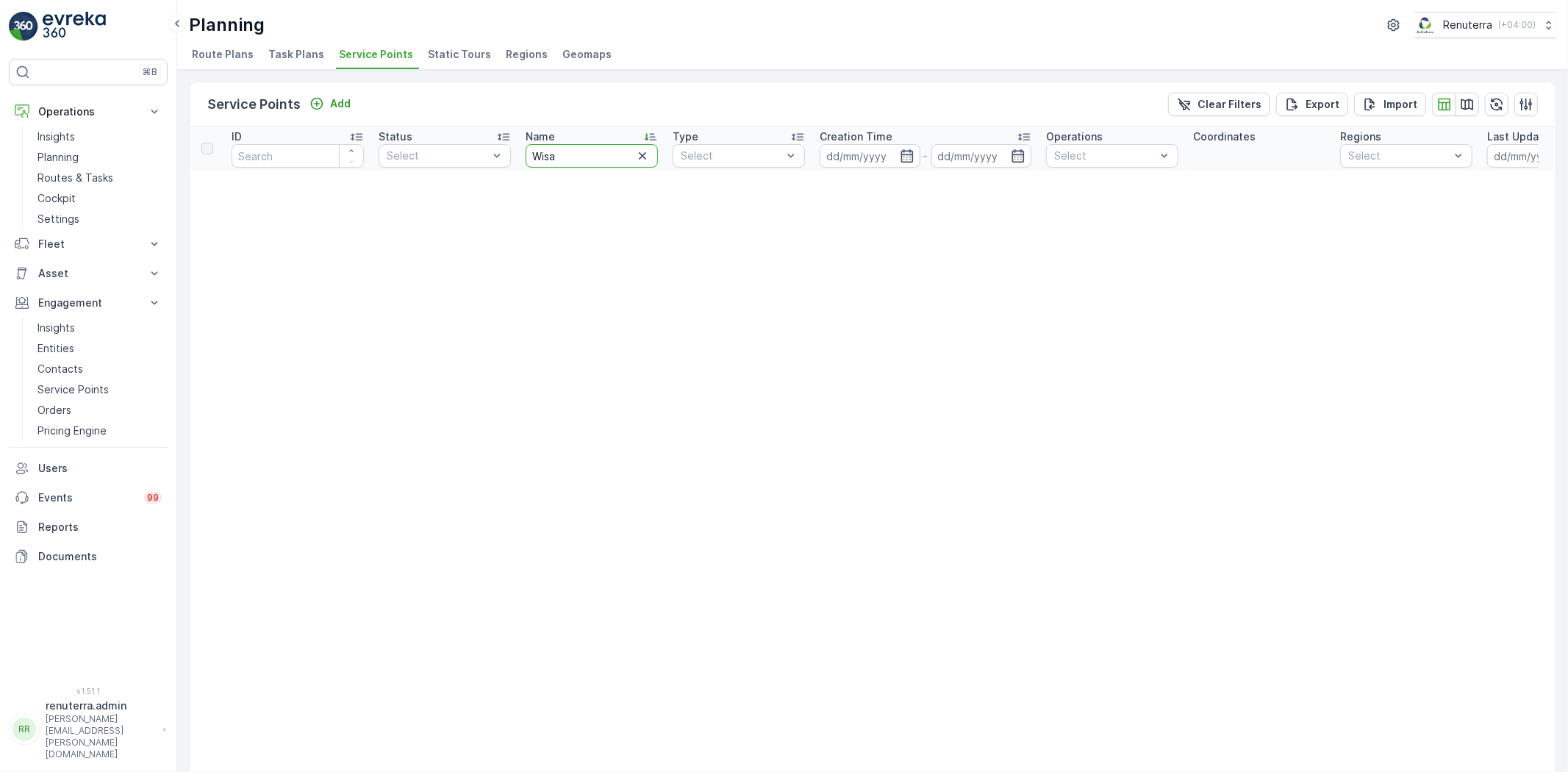
drag, startPoint x: 575, startPoint y: 158, endPoint x: 520, endPoint y: 152, distance: 55.3
click at [520, 152] on th "Name [PERSON_NAME]" at bounding box center [591, 148] width 147 height 44
type input "visa"
drag, startPoint x: 579, startPoint y: 145, endPoint x: 518, endPoint y: 158, distance: 62.4
click at [518, 158] on th "Name visa" at bounding box center [591, 148] width 147 height 44
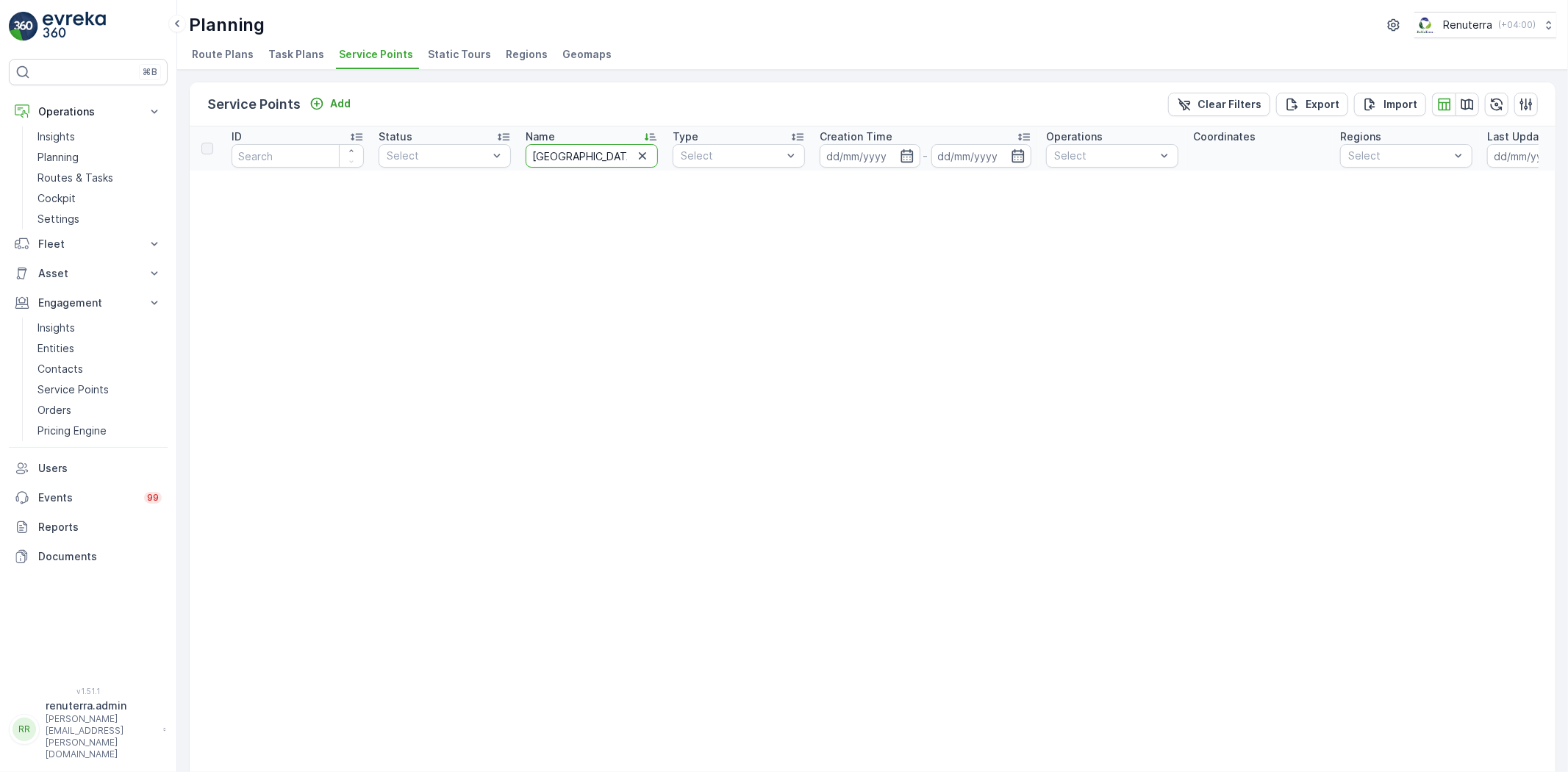
type input "[DEMOGRAPHIC_DATA]"
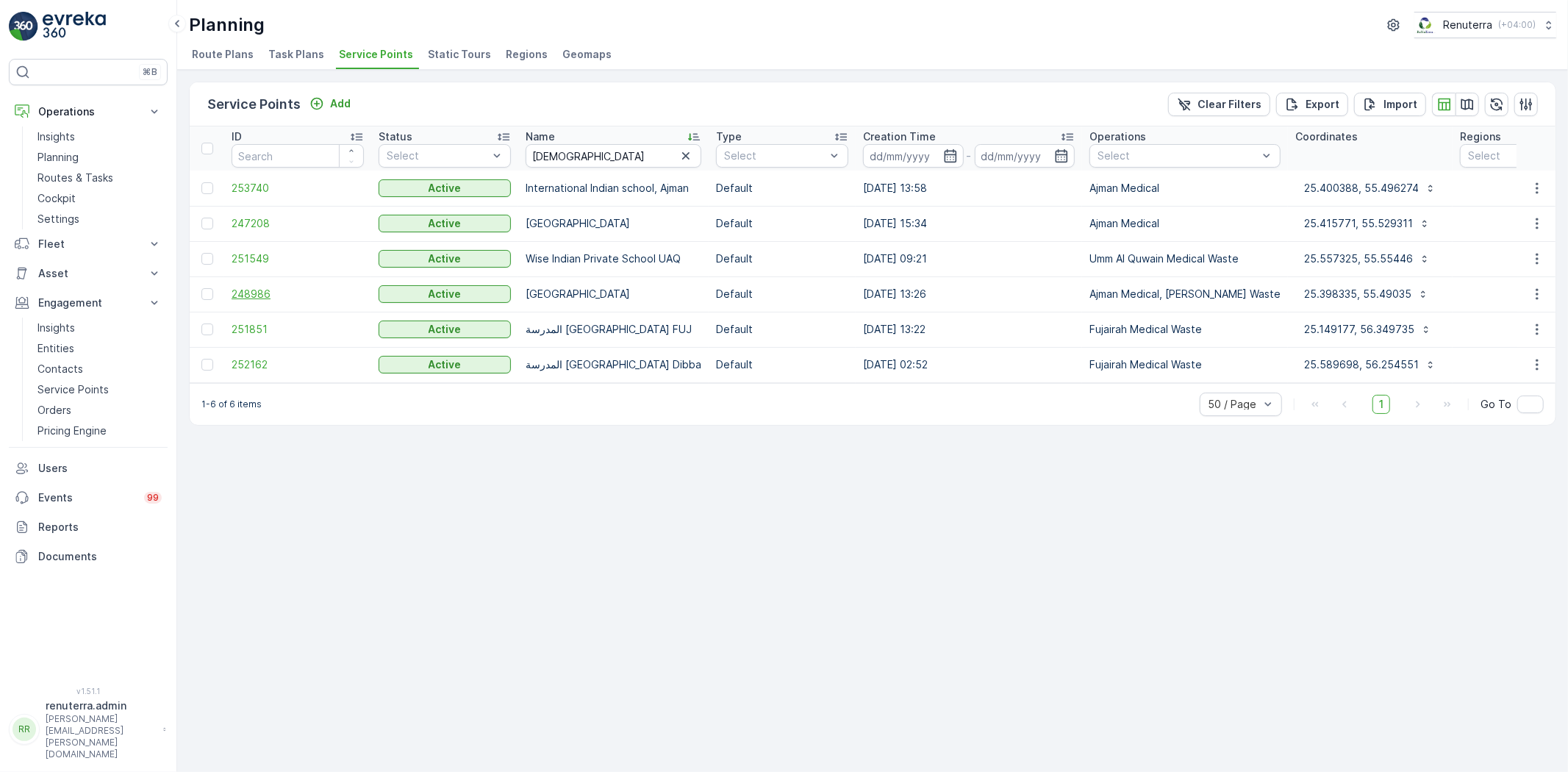
click at [253, 289] on span "248986" at bounding box center [298, 294] width 132 height 15
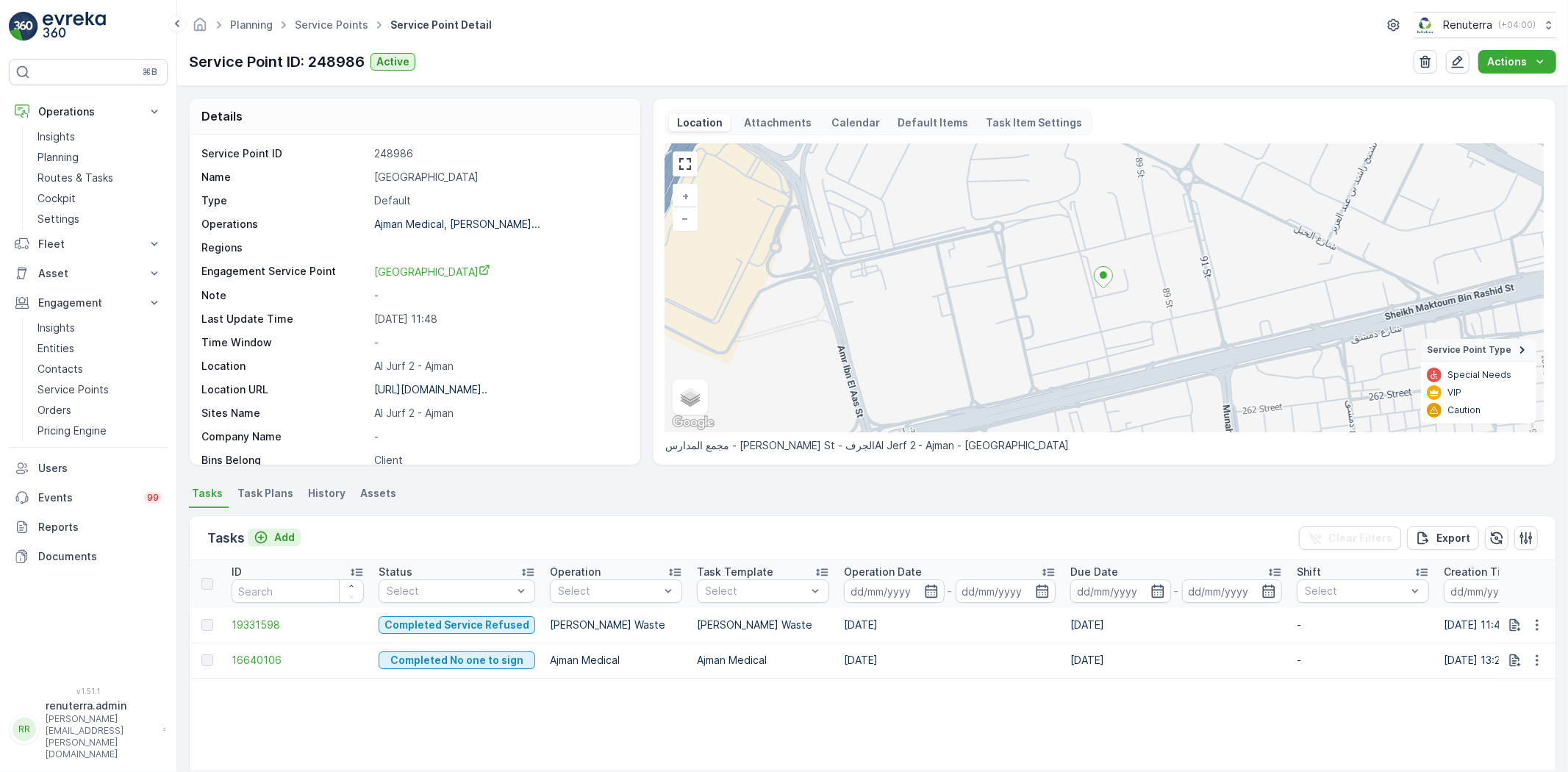
click at [248, 544] on button "Add" at bounding box center [274, 538] width 53 height 18
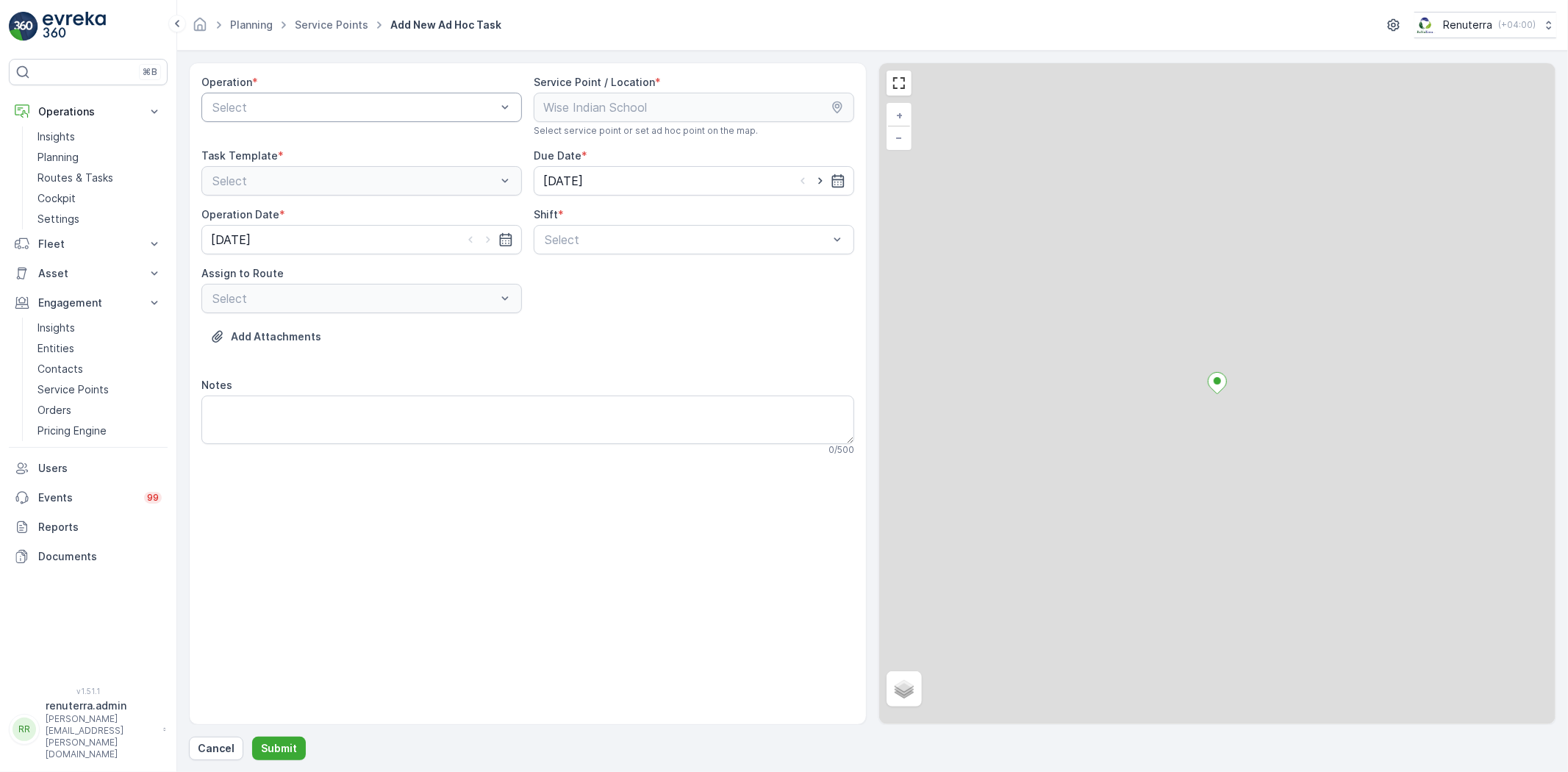
click at [281, 116] on div "Select" at bounding box center [361, 107] width 320 height 30
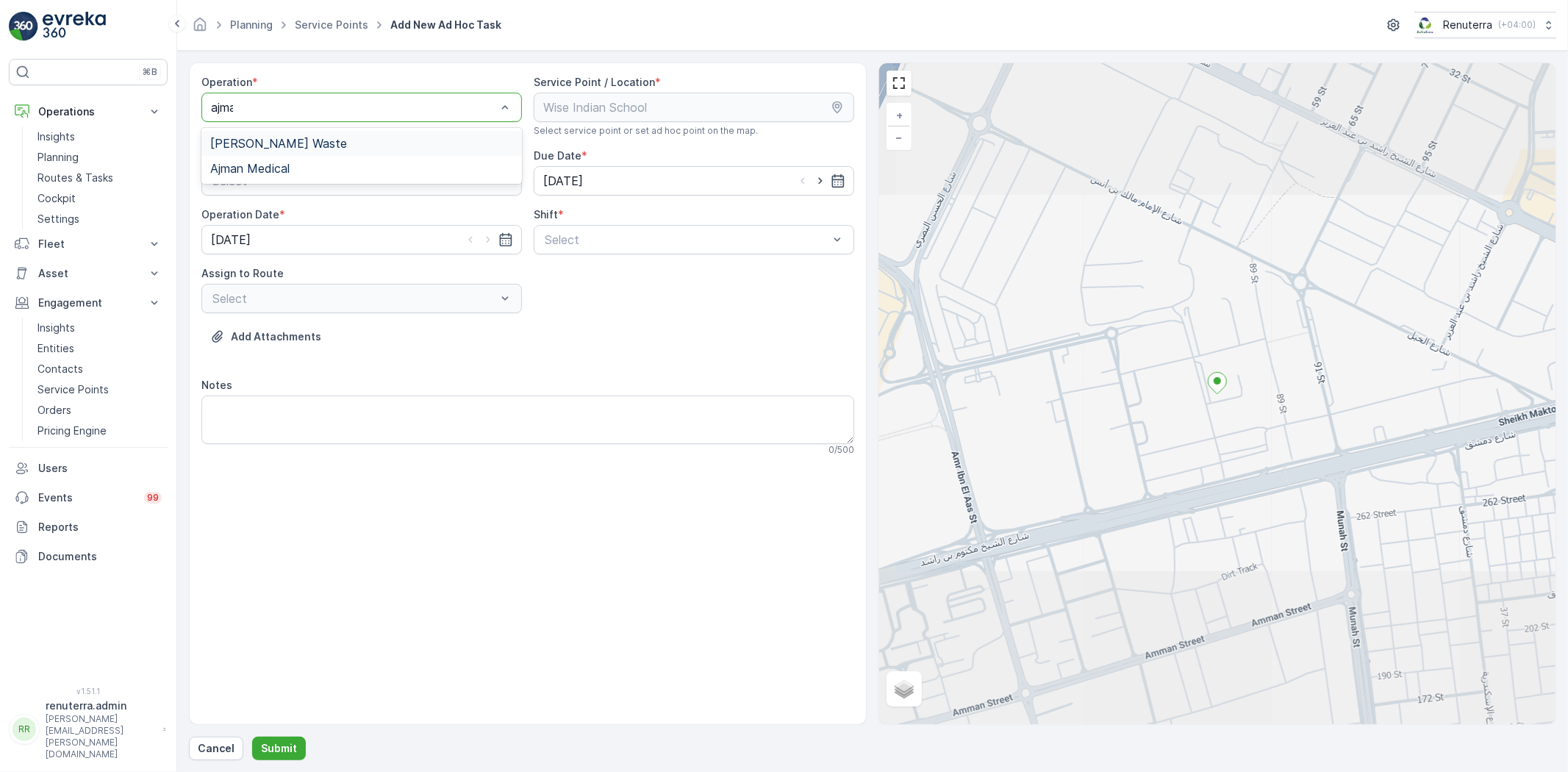
type input "ajman"
click at [274, 158] on div "Ajman Medical" at bounding box center [361, 168] width 320 height 25
click at [820, 177] on icon "button" at bounding box center [820, 181] width 15 height 15
type input "[DATE]"
drag, startPoint x: 488, startPoint y: 238, endPoint x: 507, endPoint y: 241, distance: 19.2
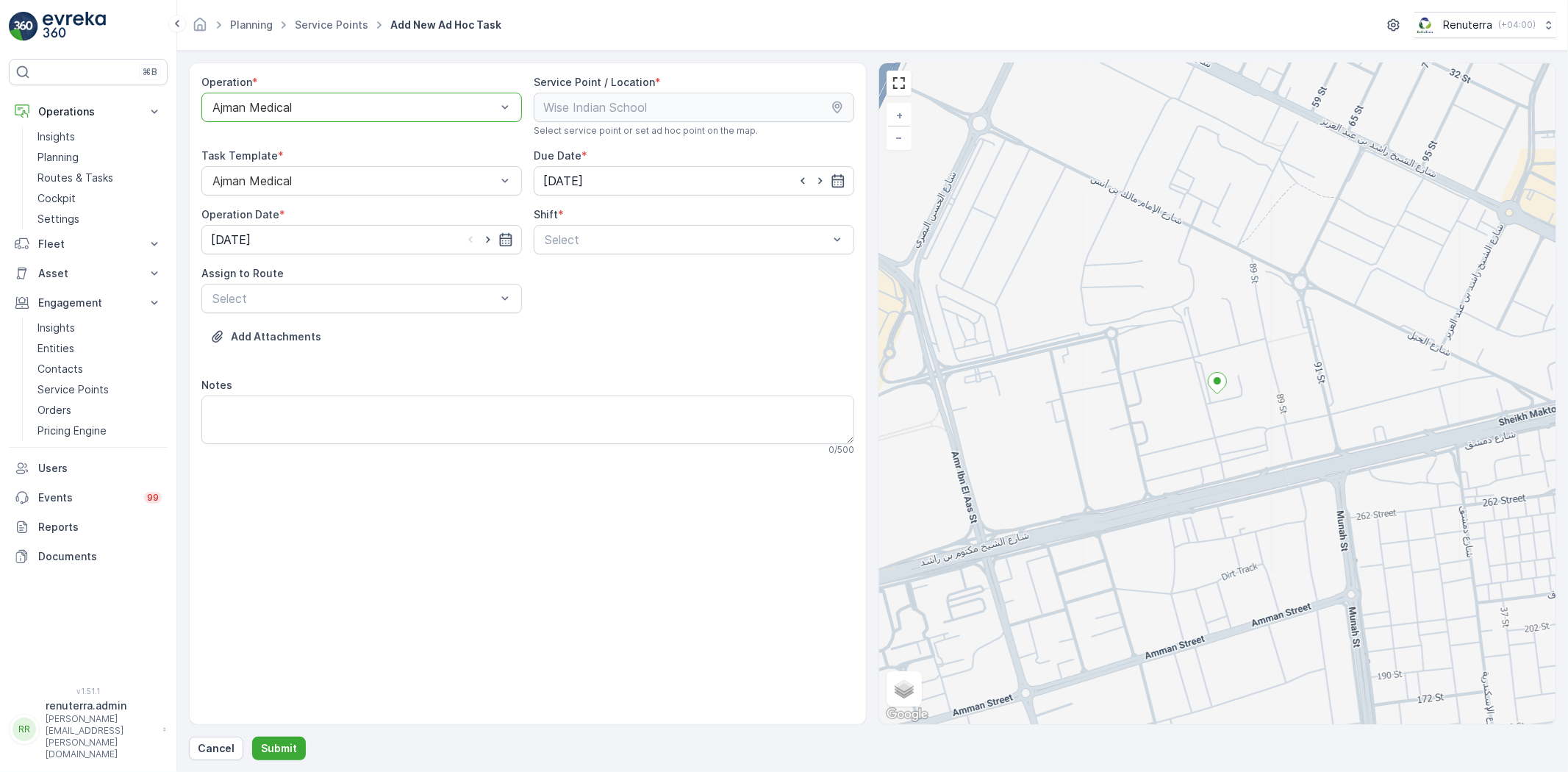
click at [488, 238] on icon "button" at bounding box center [489, 239] width 15 height 15
type input "[DATE]"
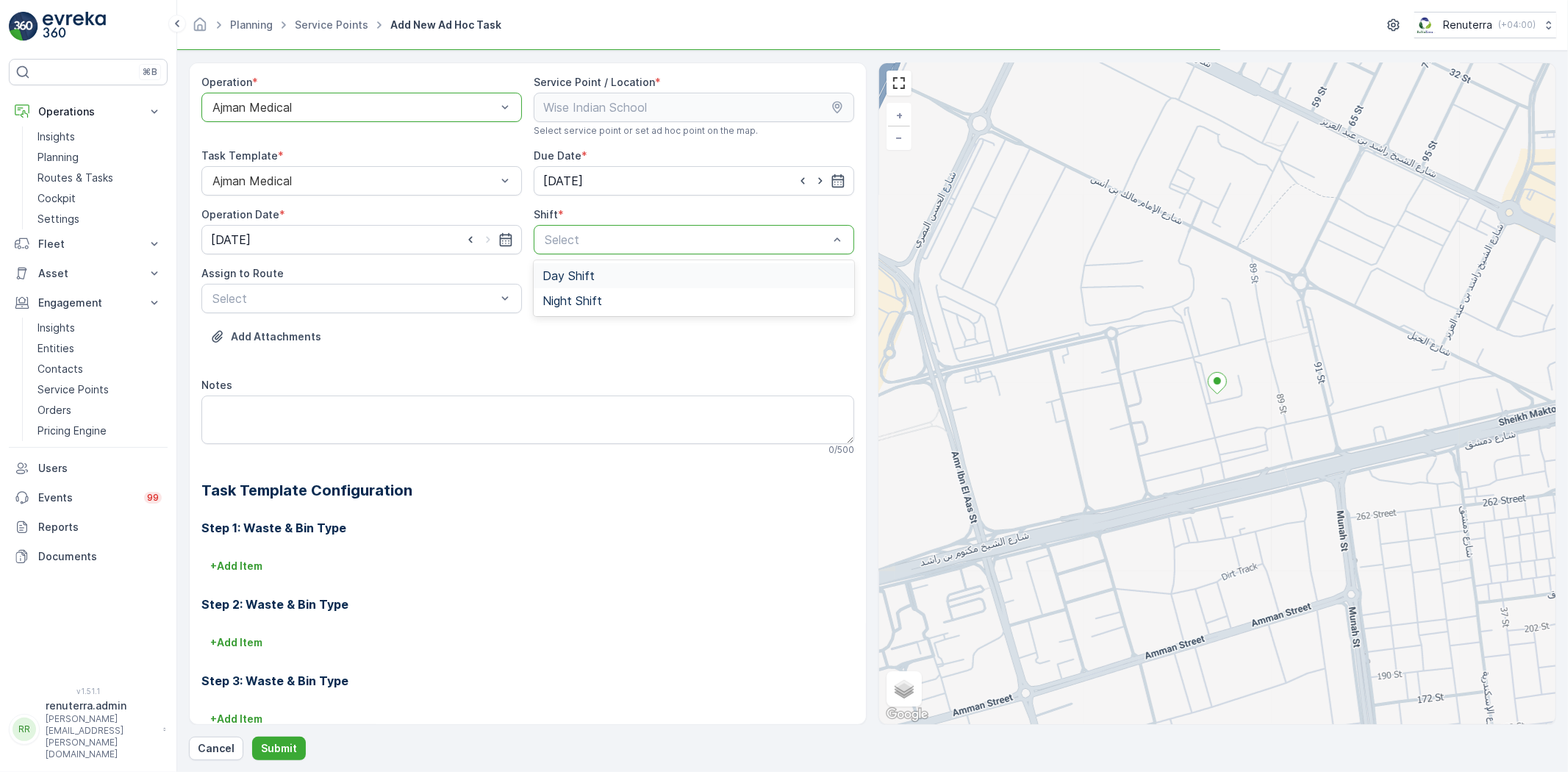
click at [568, 253] on div "Select" at bounding box center [693, 239] width 320 height 30
click at [430, 311] on div "Select" at bounding box center [361, 298] width 320 height 30
click at [353, 332] on span "AJMED101 (Route Plan) - A85791" at bounding box center [304, 334] width 187 height 13
click at [285, 748] on p "Submit" at bounding box center [279, 748] width 36 height 15
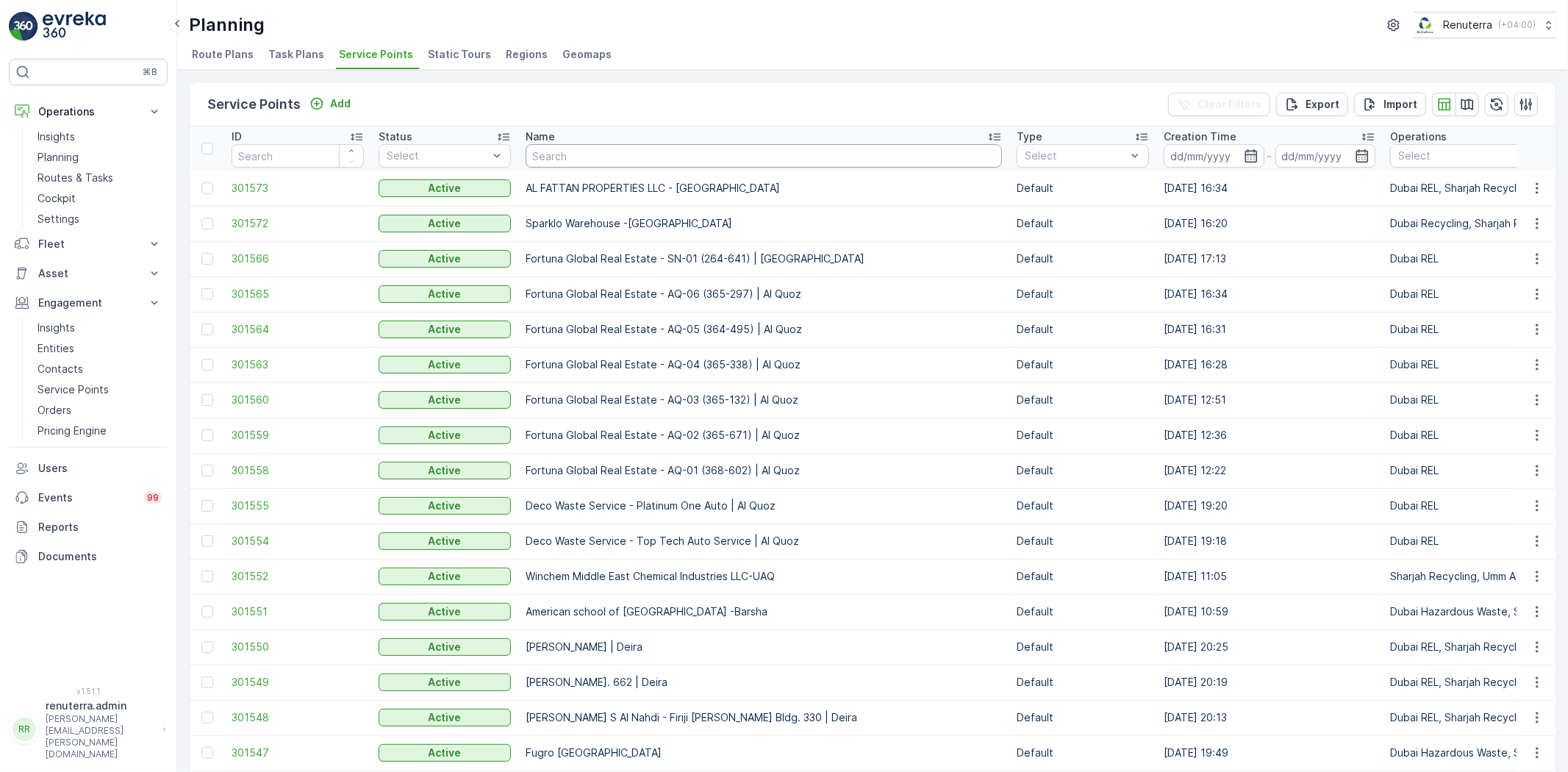
click at [652, 144] on input "text" at bounding box center [763, 156] width 476 height 24
type input "Naif"
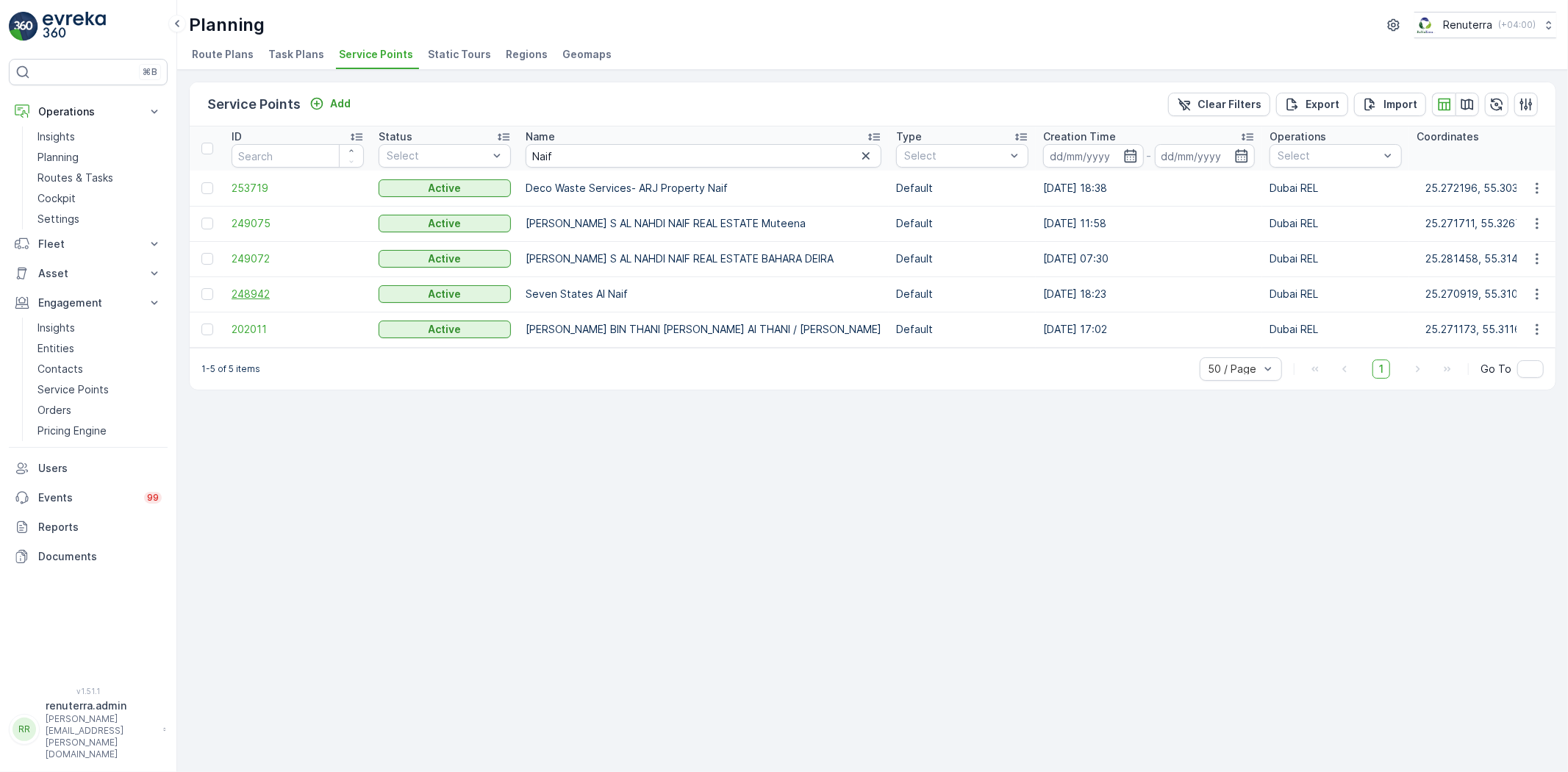
click at [266, 295] on span "248942" at bounding box center [298, 294] width 132 height 15
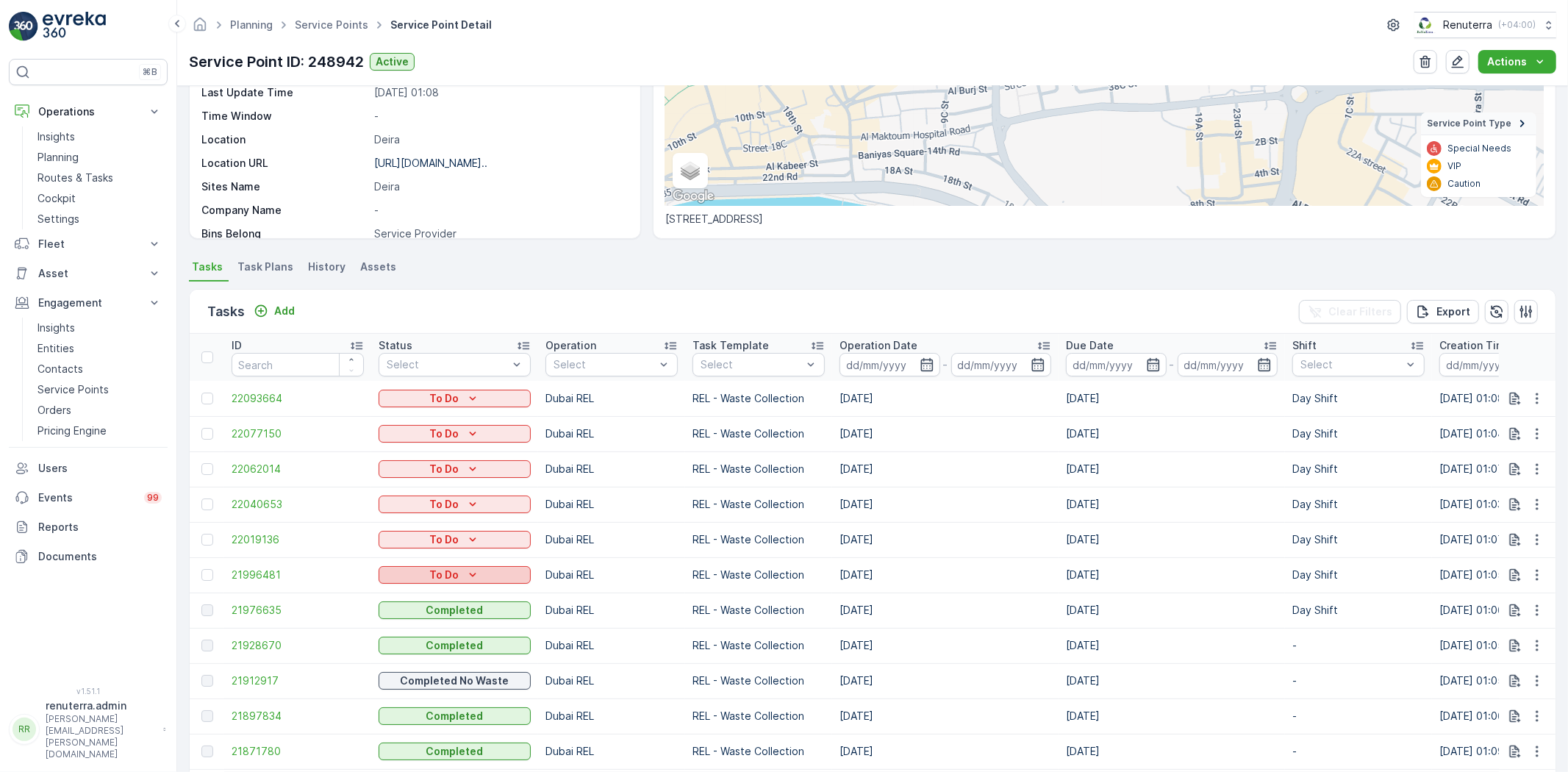
scroll to position [326, 0]
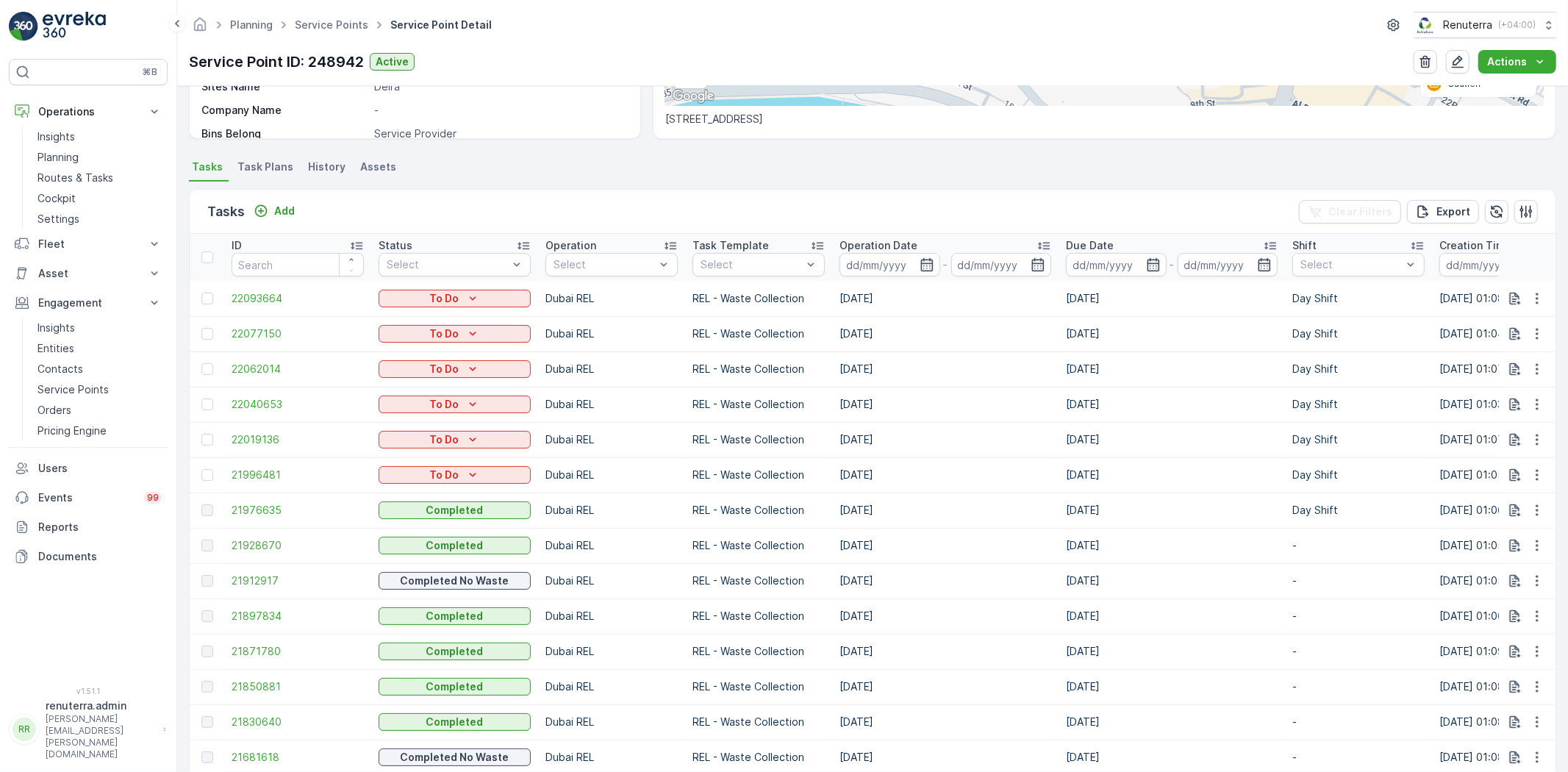
click at [206, 467] on td at bounding box center [207, 475] width 34 height 35
click at [210, 472] on div at bounding box center [207, 475] width 11 height 11
click at [202, 469] on input "checkbox" at bounding box center [202, 469] width 0 height 0
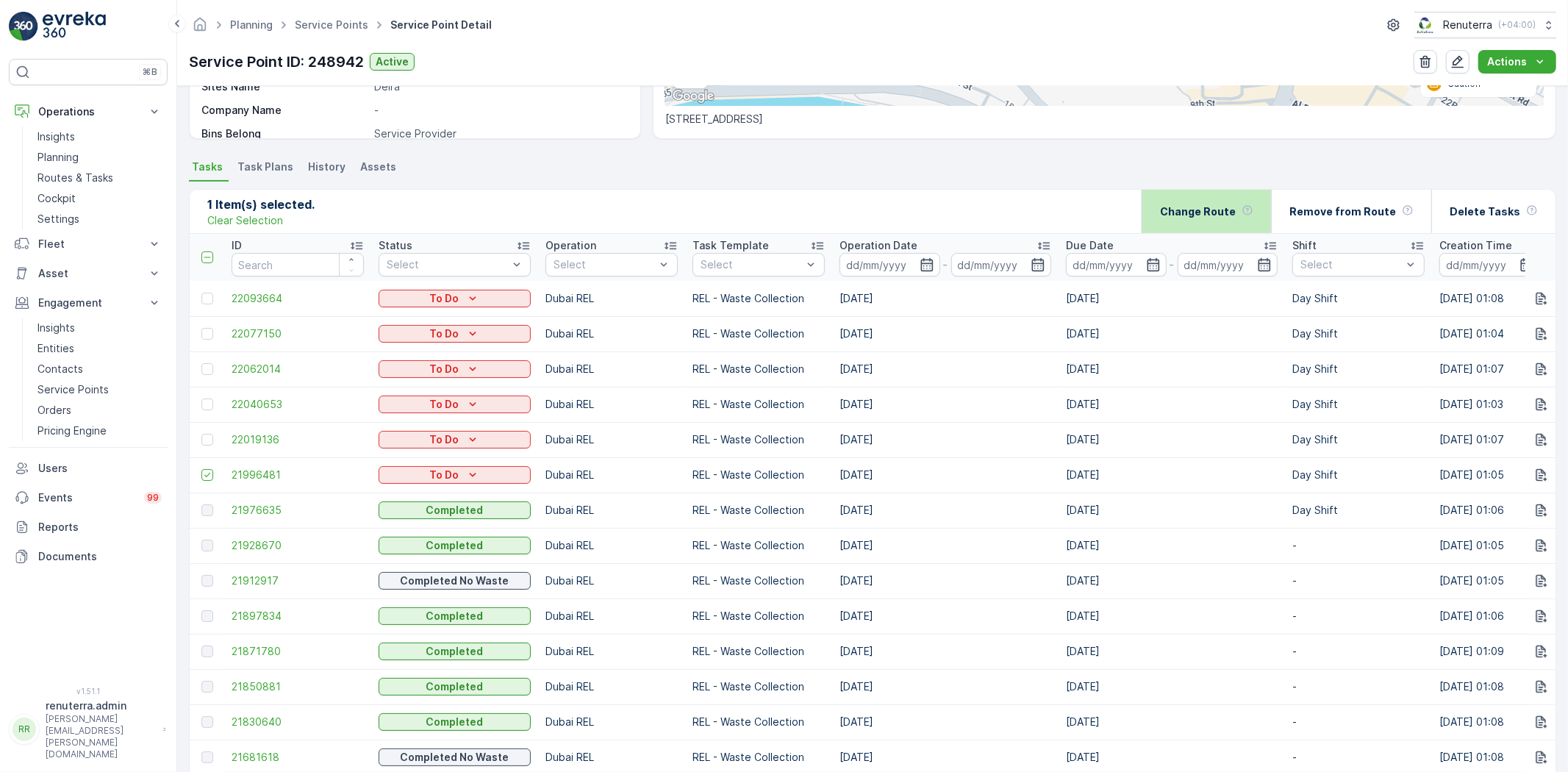
click at [1168, 231] on div "Change Route" at bounding box center [1207, 211] width 130 height 43
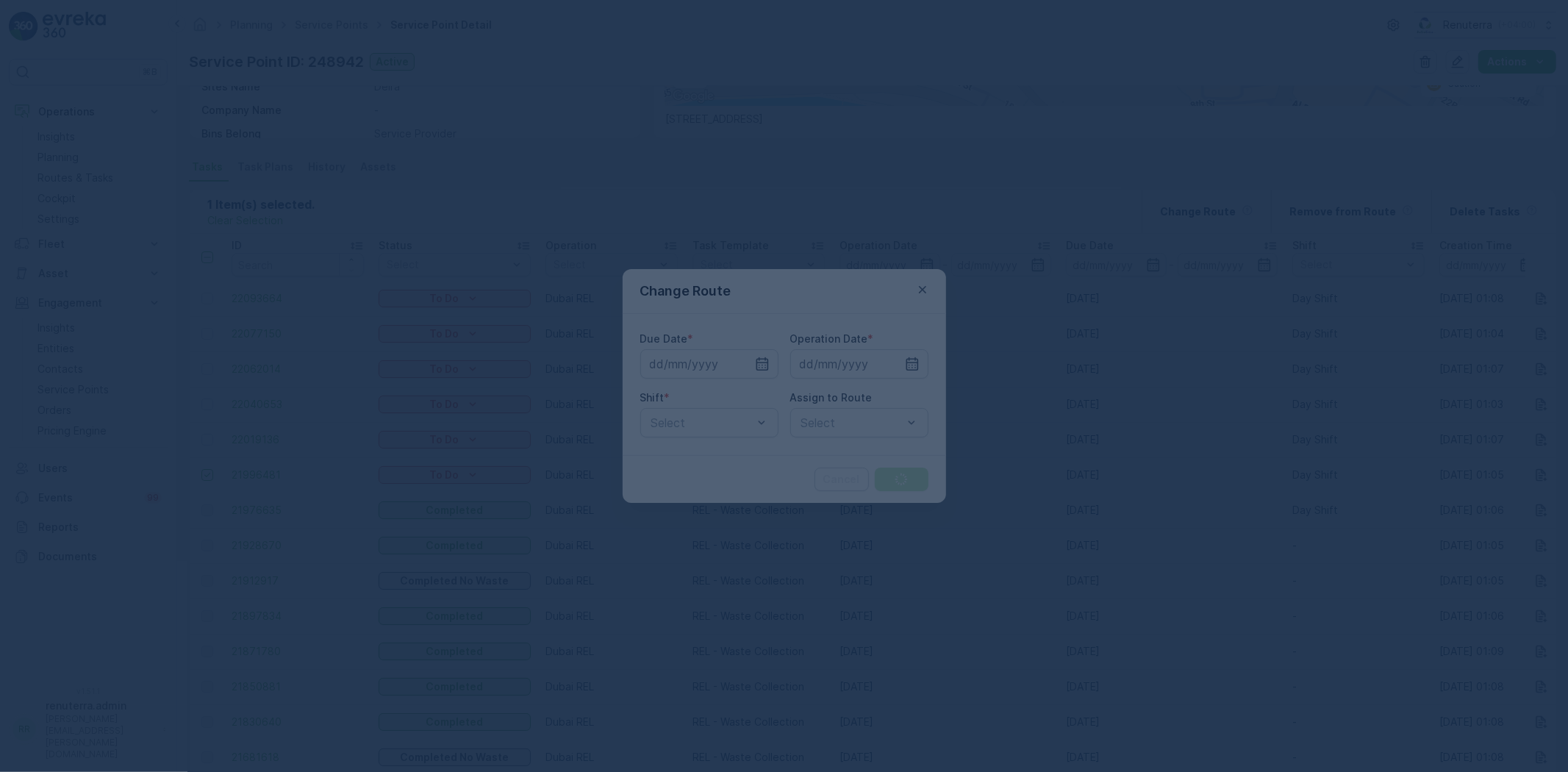
type input "[DATE]"
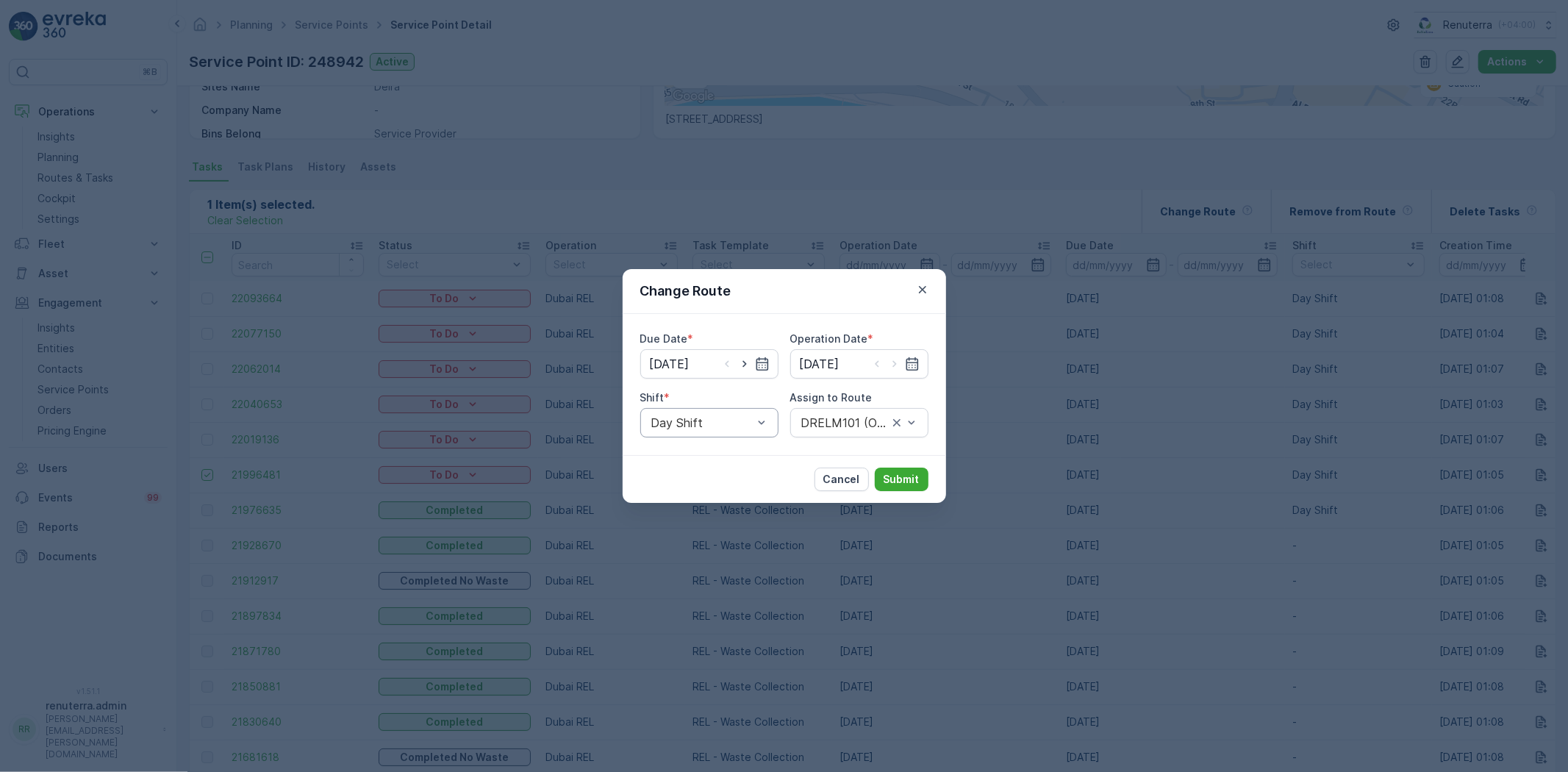
click at [751, 410] on div "Day Shift" at bounding box center [709, 423] width 139 height 30
click at [701, 482] on span "Night Shift" at bounding box center [679, 484] width 60 height 13
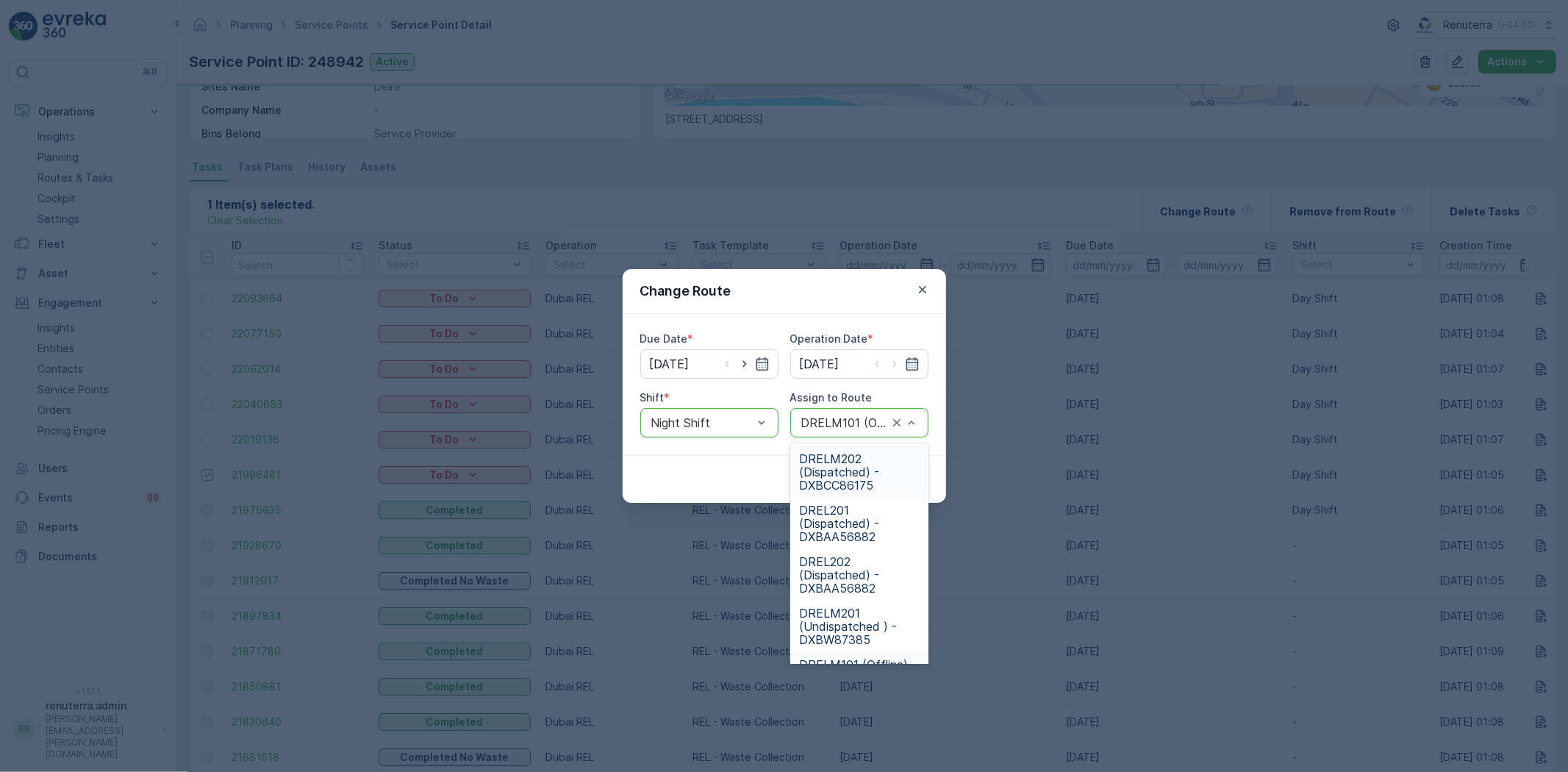
click at [848, 431] on div "DRELM101 (Offline) - DXBW87385" at bounding box center [859, 423] width 139 height 30
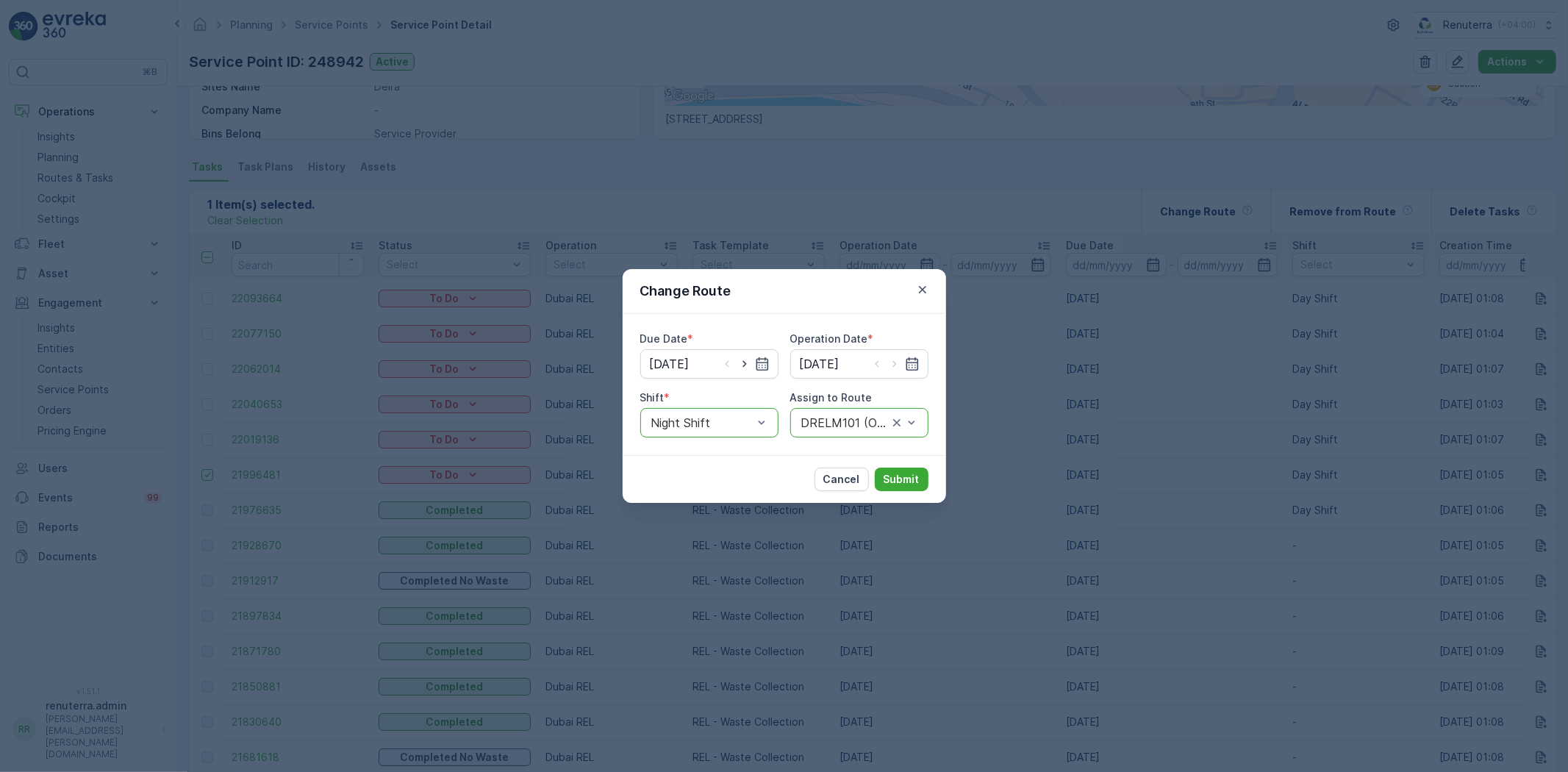
click at [849, 432] on div "DRELM101 (Offline) - DXBW87385" at bounding box center [859, 423] width 139 height 30
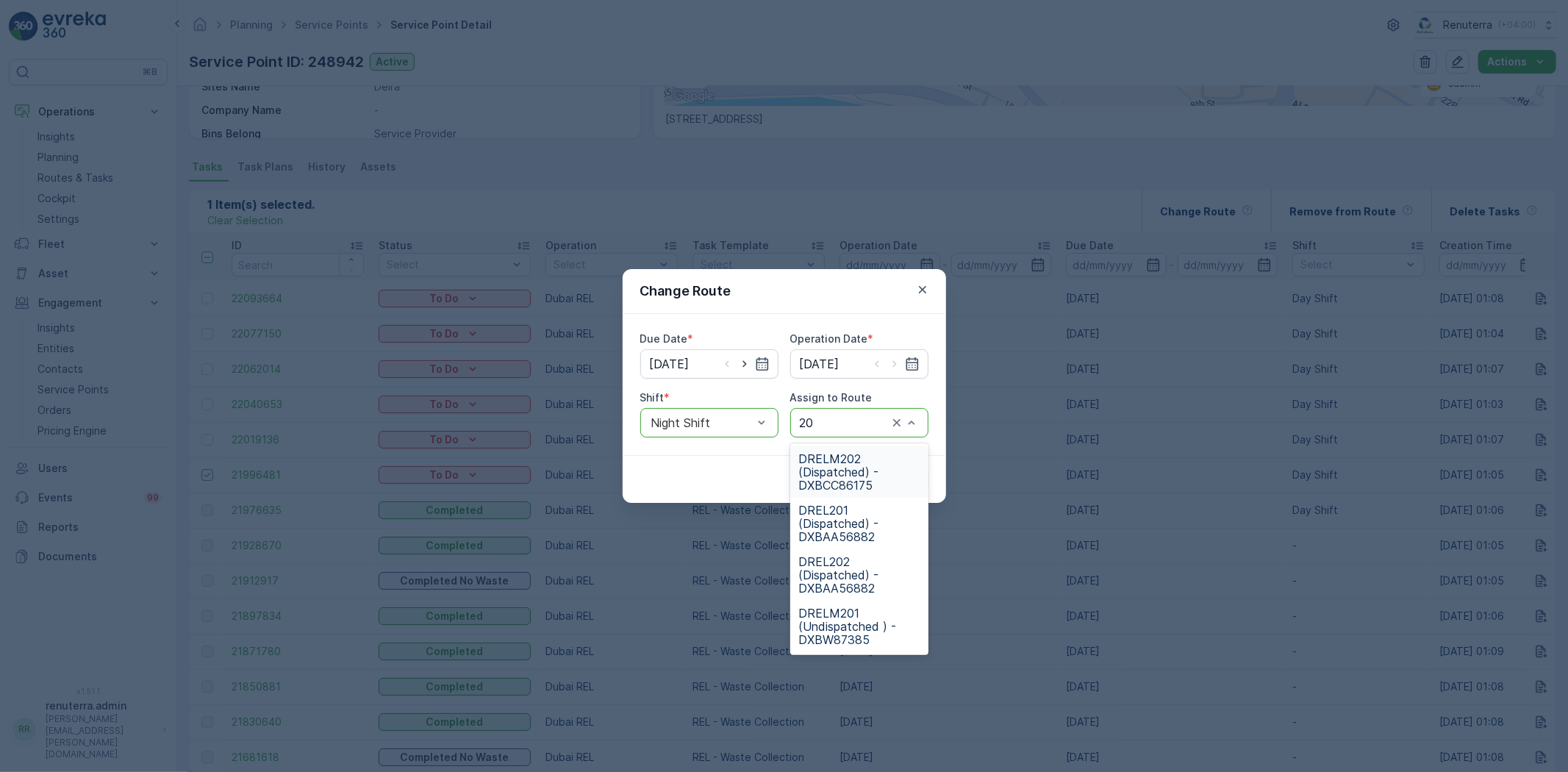
type input "202"
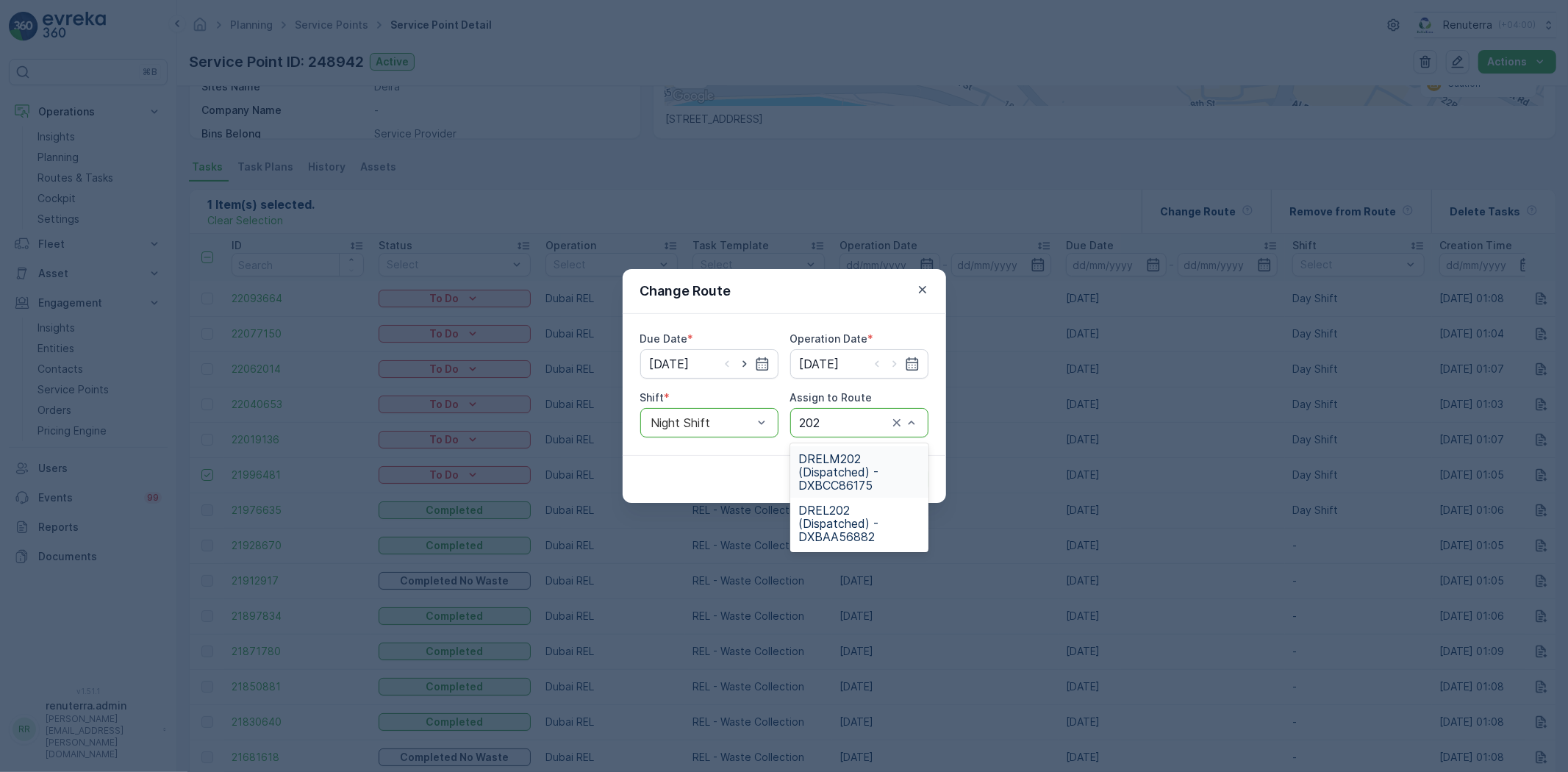
click at [854, 468] on span "DRELM202 (Dispatched) - DXBCC86175" at bounding box center [859, 472] width 120 height 39
click at [866, 468] on button "Cancel" at bounding box center [842, 479] width 54 height 24
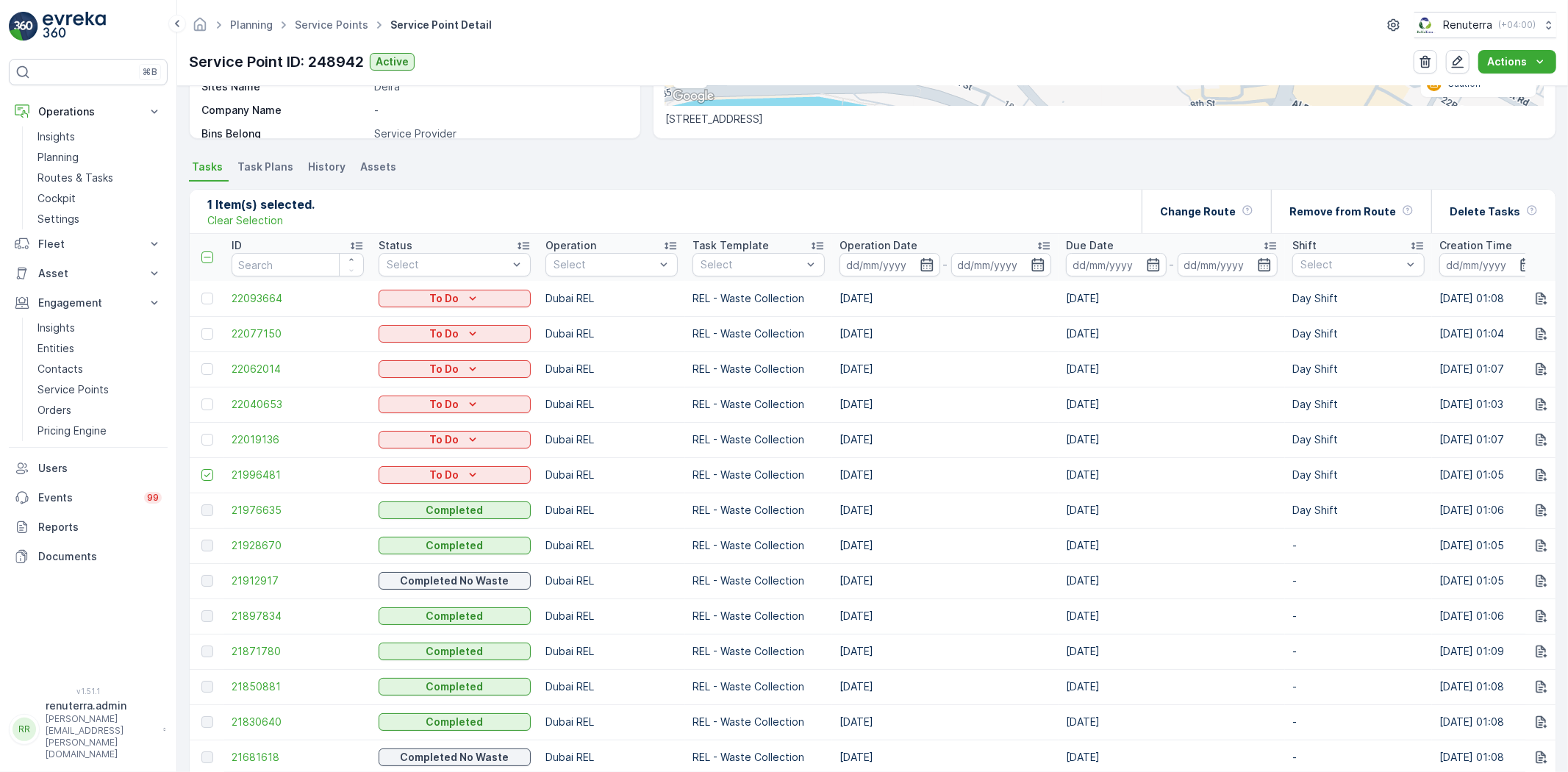
click at [888, 469] on td "[DATE]" at bounding box center [945, 475] width 226 height 35
click at [1187, 208] on p "Change Route" at bounding box center [1198, 211] width 75 height 15
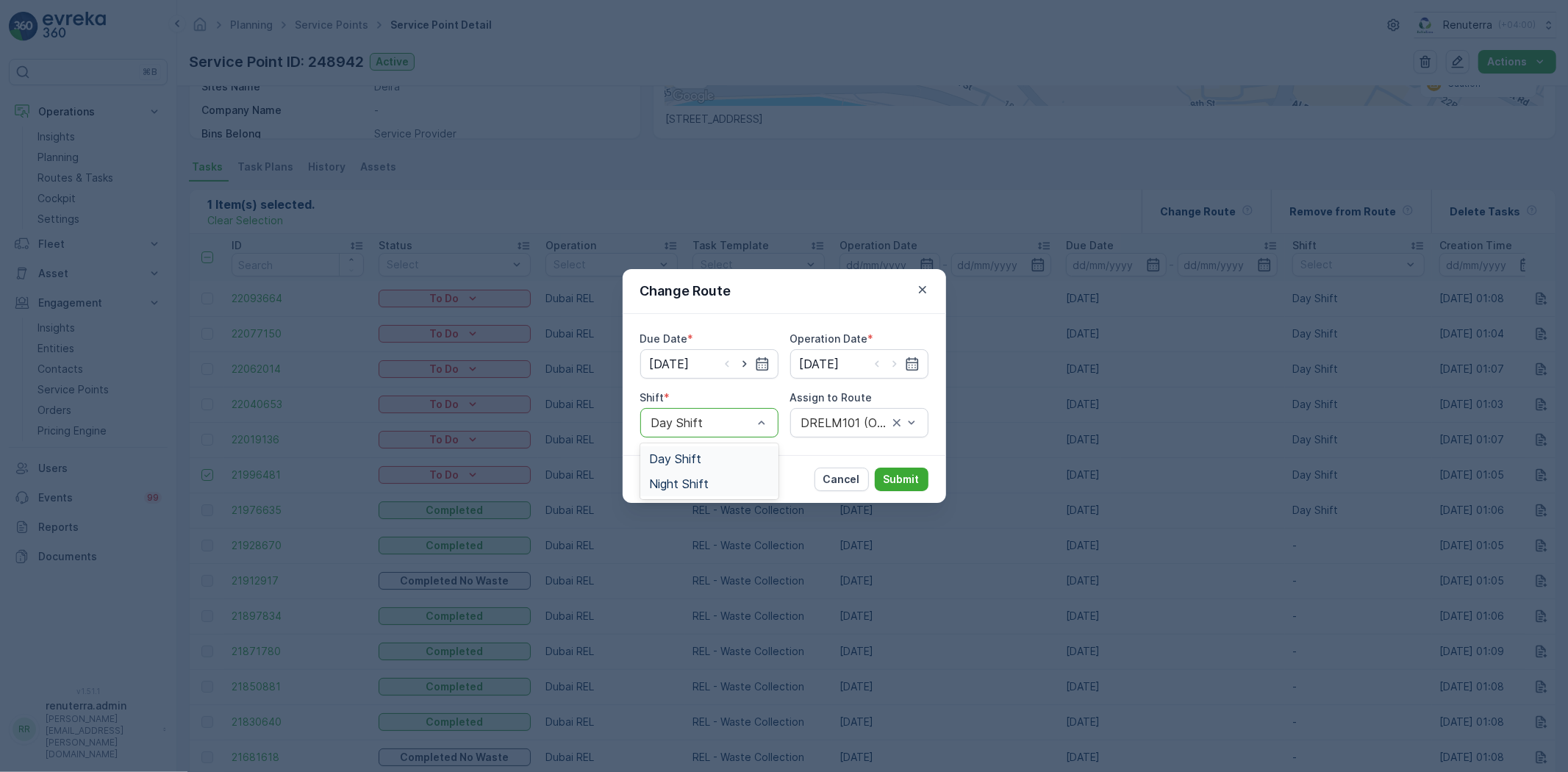
click at [699, 482] on span "Night Shift" at bounding box center [679, 484] width 60 height 13
click at [854, 412] on div "DRELM101 (Offline) - DXBW87385" at bounding box center [859, 423] width 139 height 30
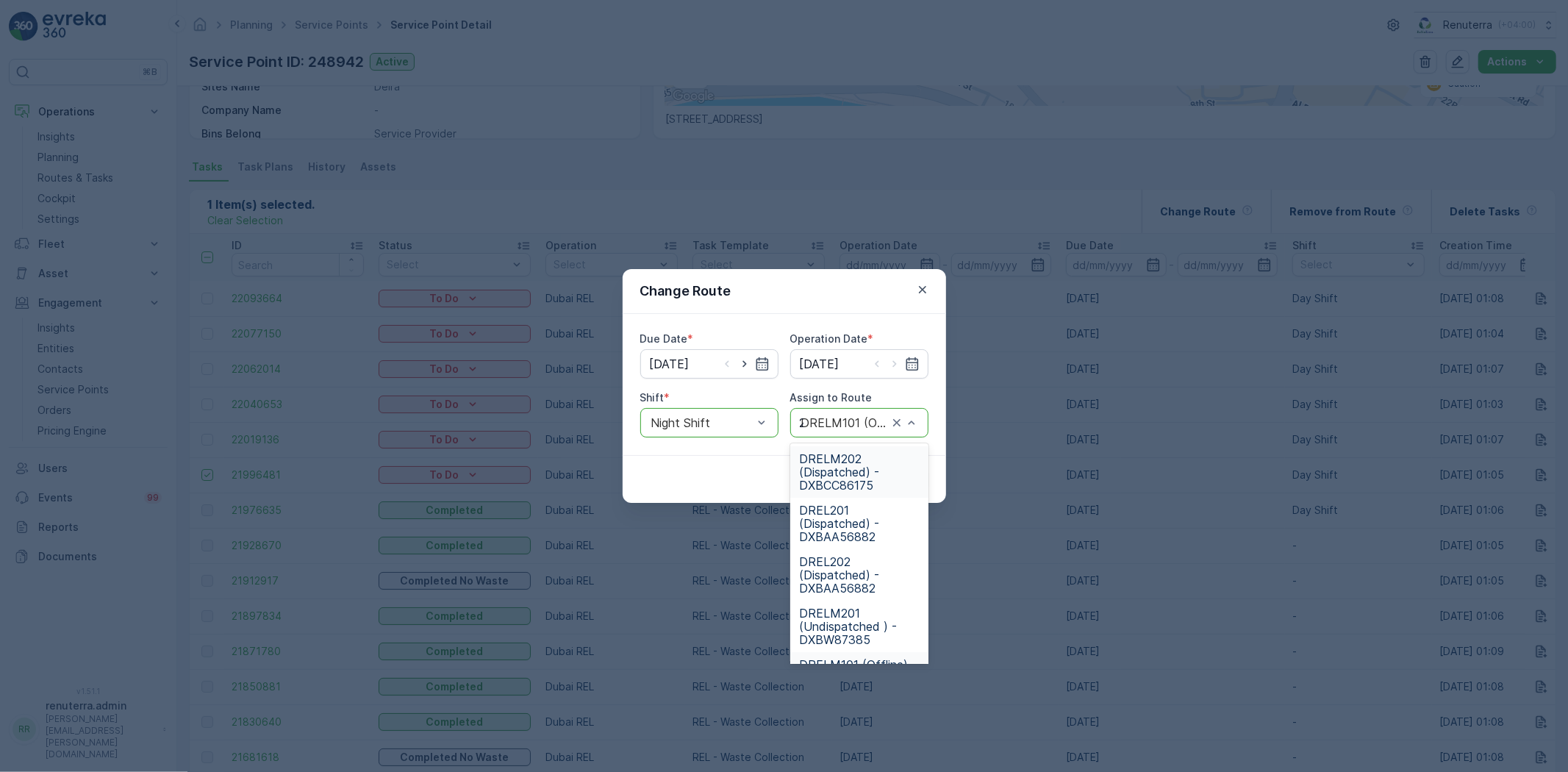
type input "202"
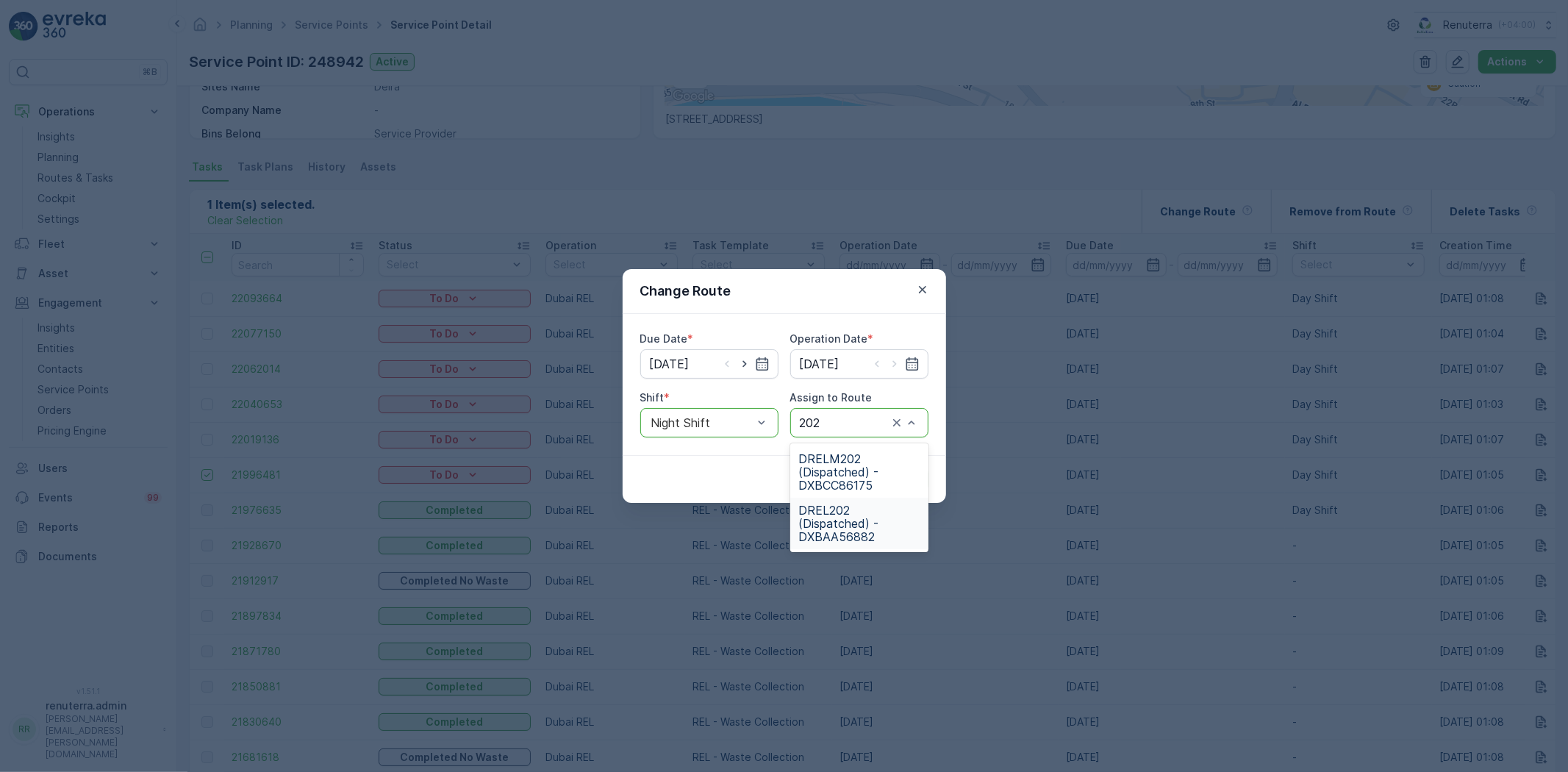
click at [839, 524] on span "DREL202 (Dispatched) - DXBAA56882" at bounding box center [859, 523] width 120 height 39
click at [884, 481] on p "Submit" at bounding box center [902, 479] width 36 height 15
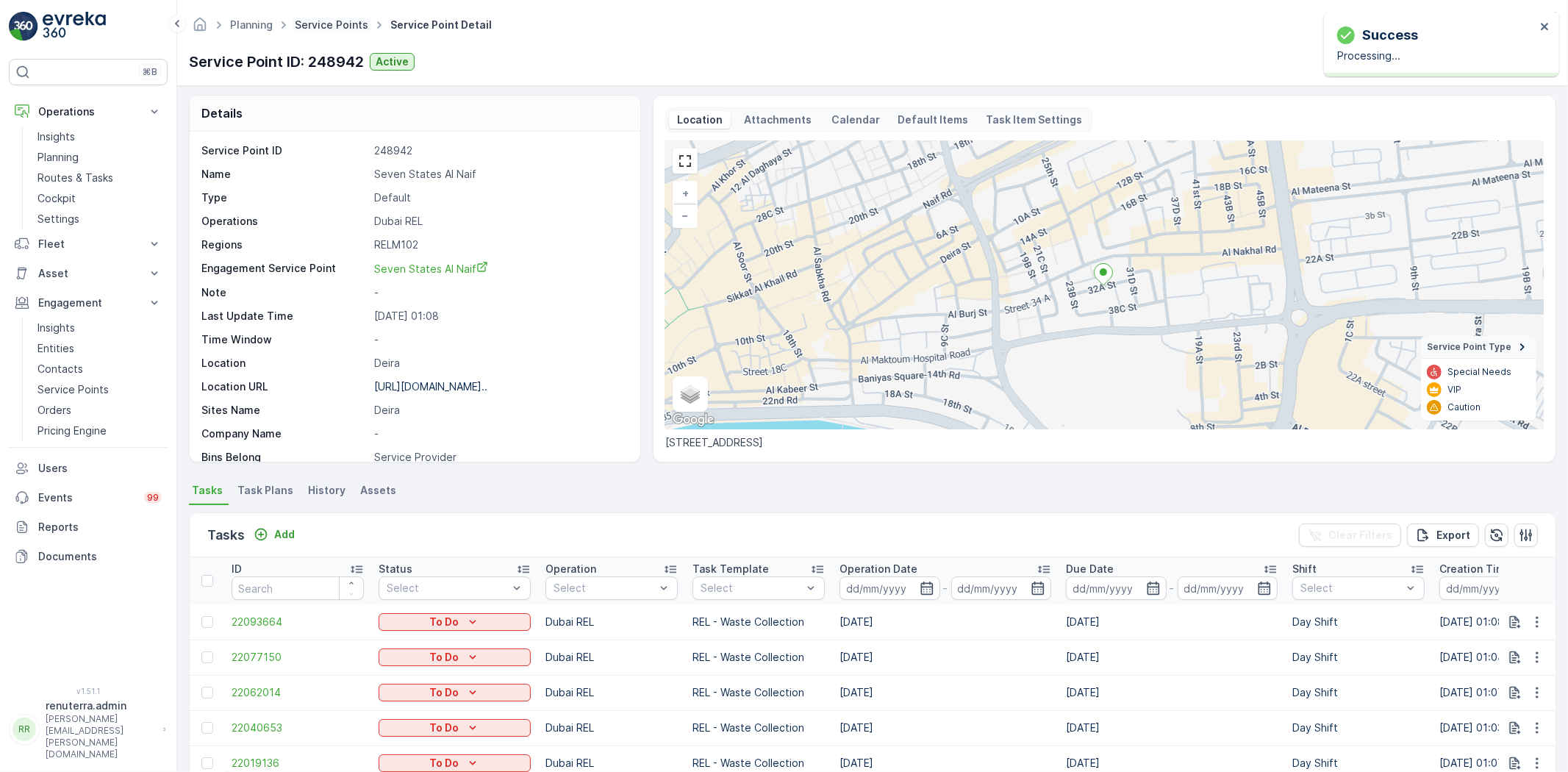
scroll to position [0, 0]
click at [325, 7] on div "Planning Service Points Service Point Detail Renuterra ( +04:00 ) Service Point…" at bounding box center [872, 43] width 1391 height 86
click at [327, 12] on div "Planning Service Points Service Point Detail Renuterra ( +04:00 )" at bounding box center [873, 25] width 1368 height 26
click at [329, 19] on link "Service Points" at bounding box center [332, 24] width 74 height 12
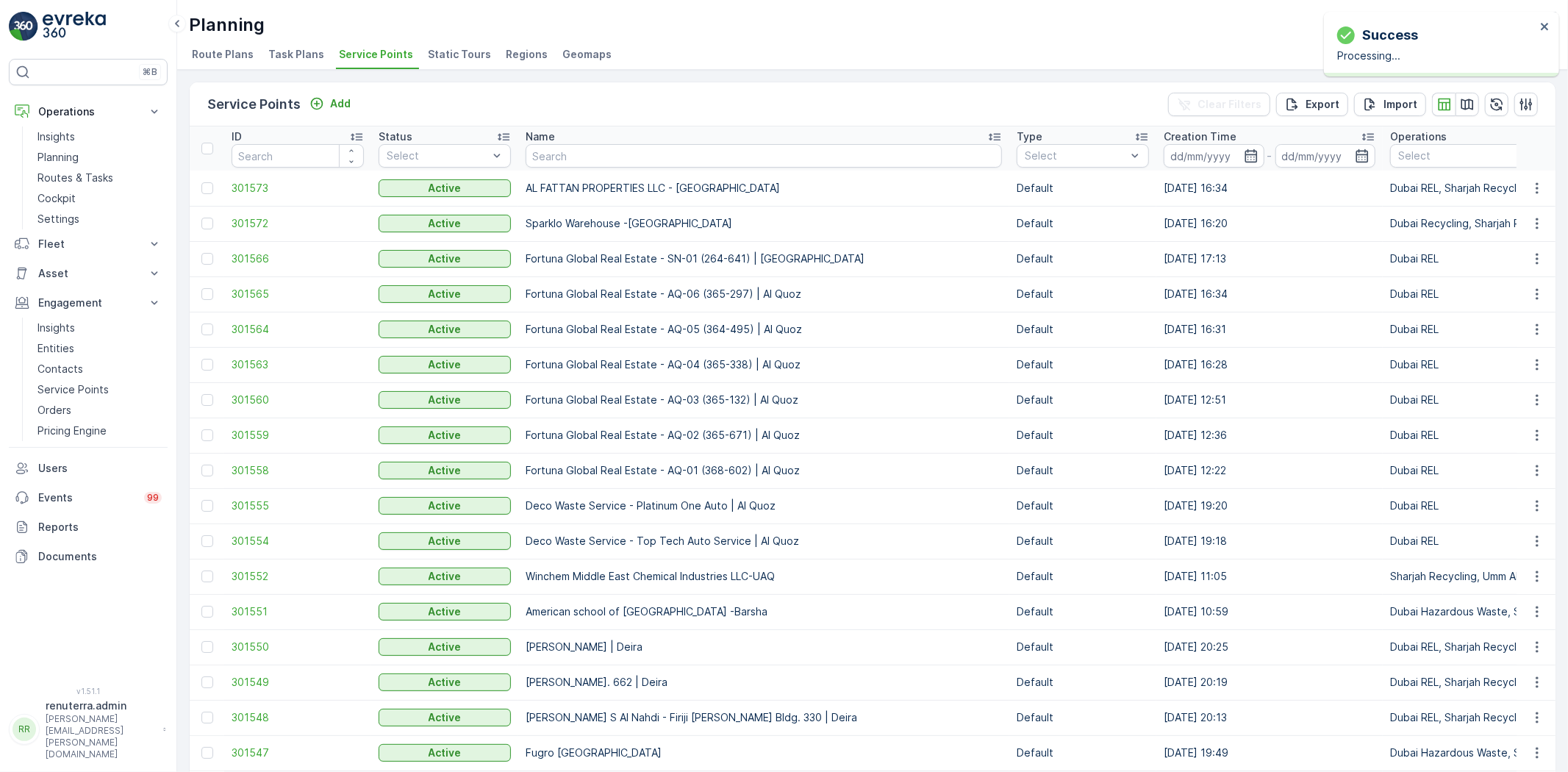
click at [571, 162] on input "text" at bounding box center [763, 156] width 476 height 24
type input "I"
click at [639, 152] on input "text" at bounding box center [763, 156] width 476 height 24
type input "[PERSON_NAME]"
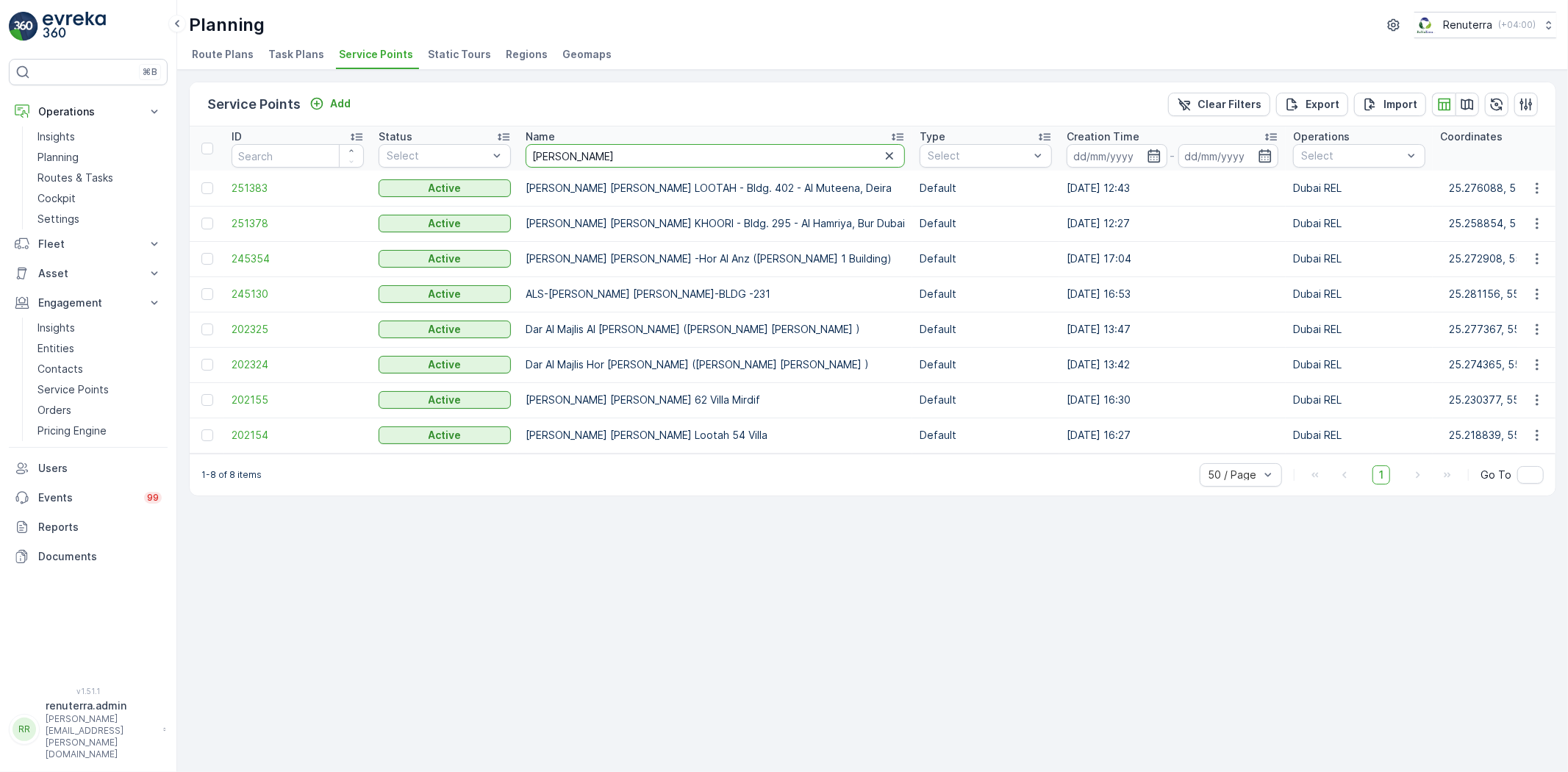
drag, startPoint x: 606, startPoint y: 154, endPoint x: 511, endPoint y: 152, distance: 95.0
type input "Latif"
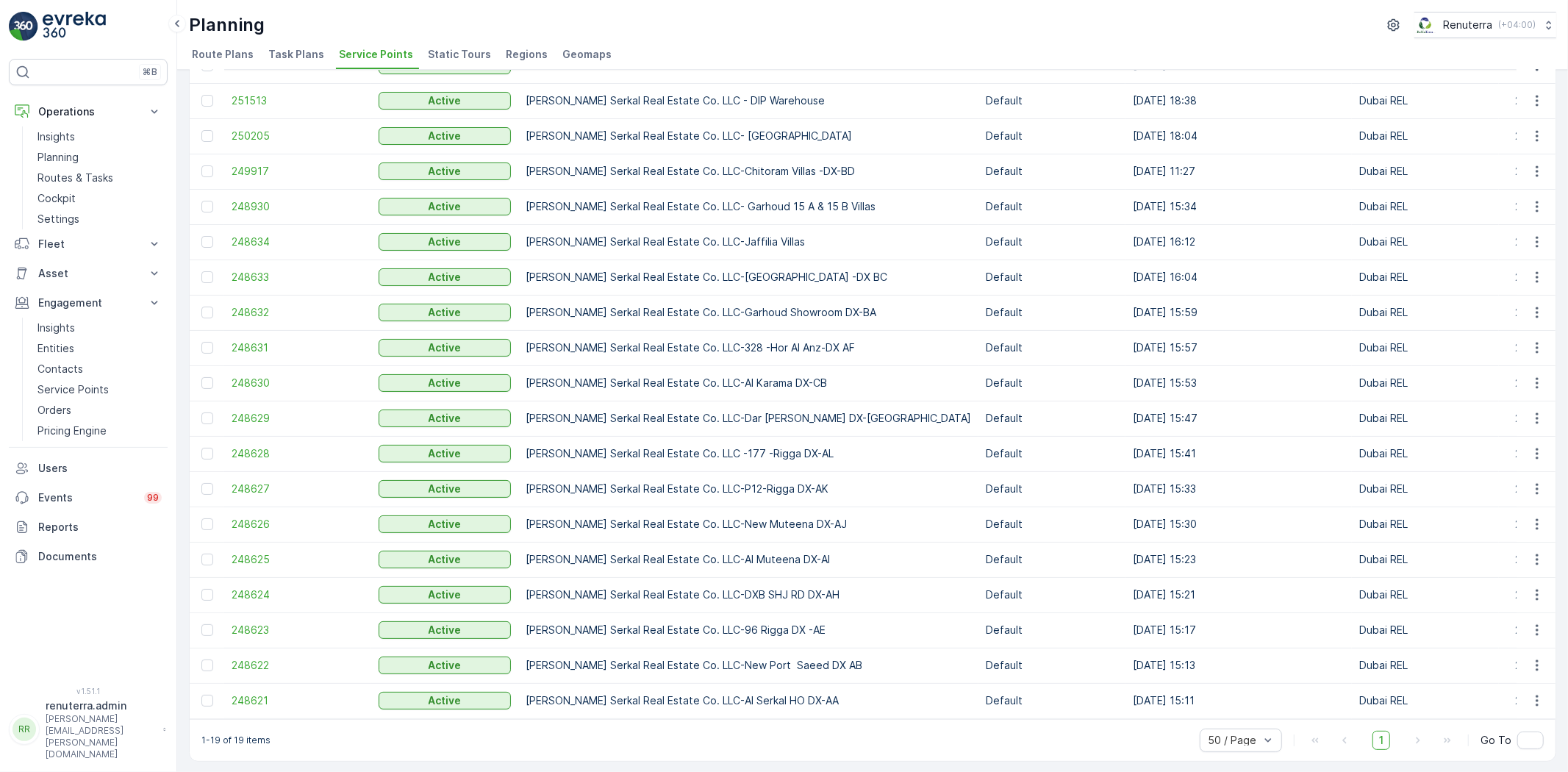
scroll to position [130, 0]
drag, startPoint x: 519, startPoint y: 689, endPoint x: 879, endPoint y: 703, distance: 360.3
click at [877, 702] on td "[PERSON_NAME] Serkal Real Estate Co. LLC-Al Serkal HO DX-AA" at bounding box center [748, 699] width 461 height 35
copy p "[PERSON_NAME] Serkal Real Estate Co. LLC-Al Serkal HO DX-AA"
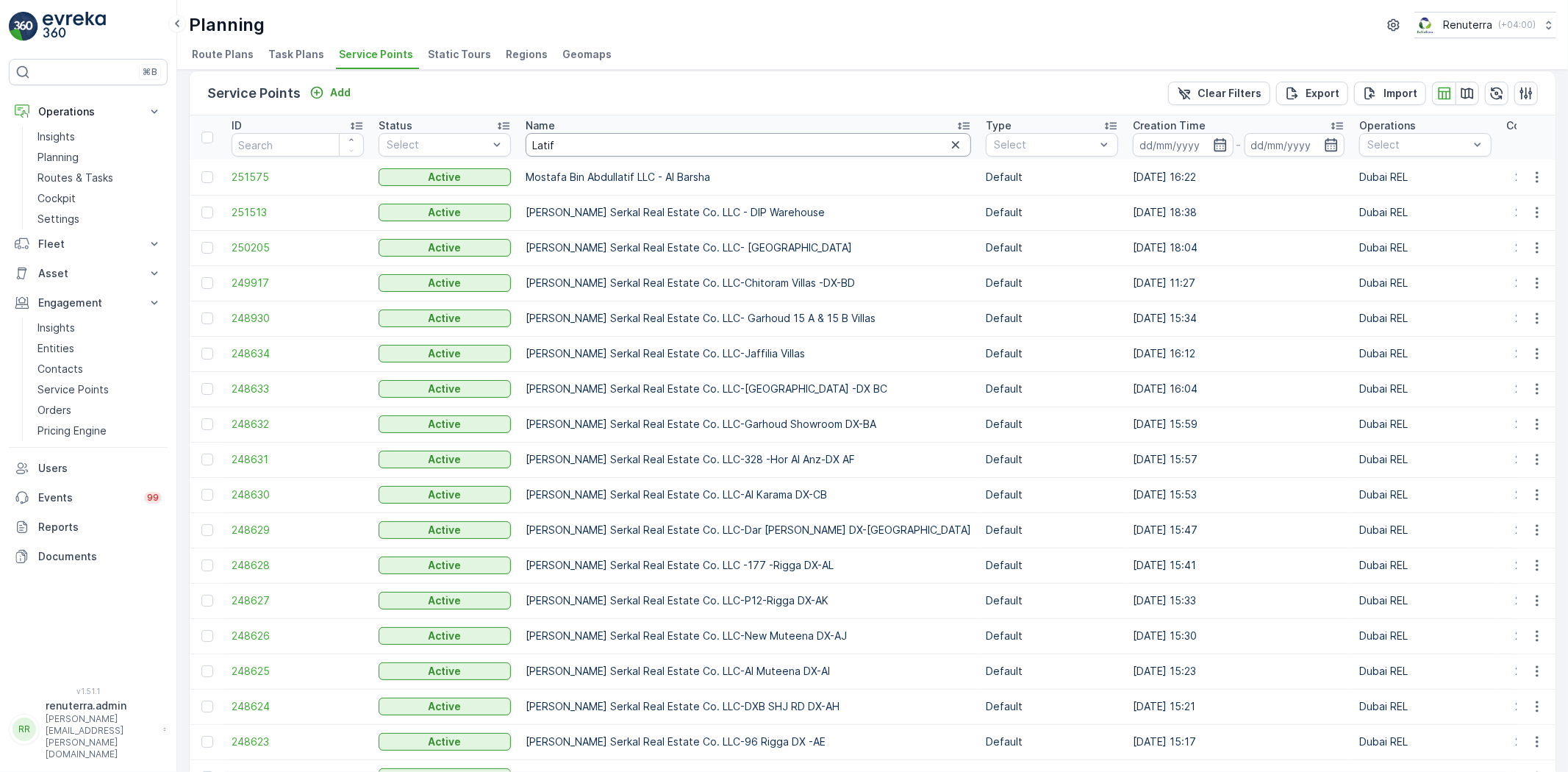
scroll to position [0, 0]
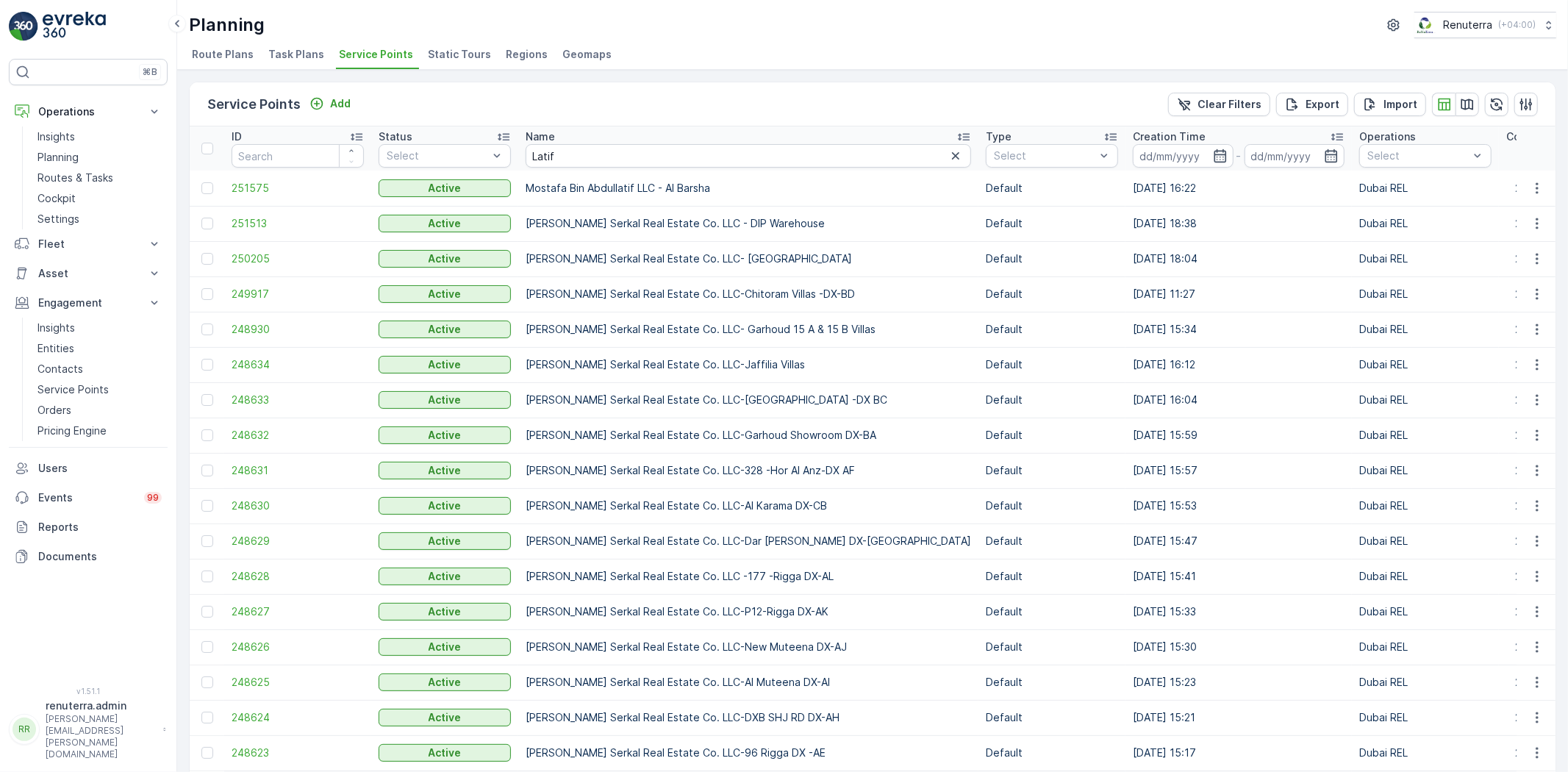
click at [591, 154] on input "Latif" at bounding box center [748, 156] width 446 height 24
drag, startPoint x: 603, startPoint y: 155, endPoint x: 512, endPoint y: 153, distance: 91.0
type input "r"
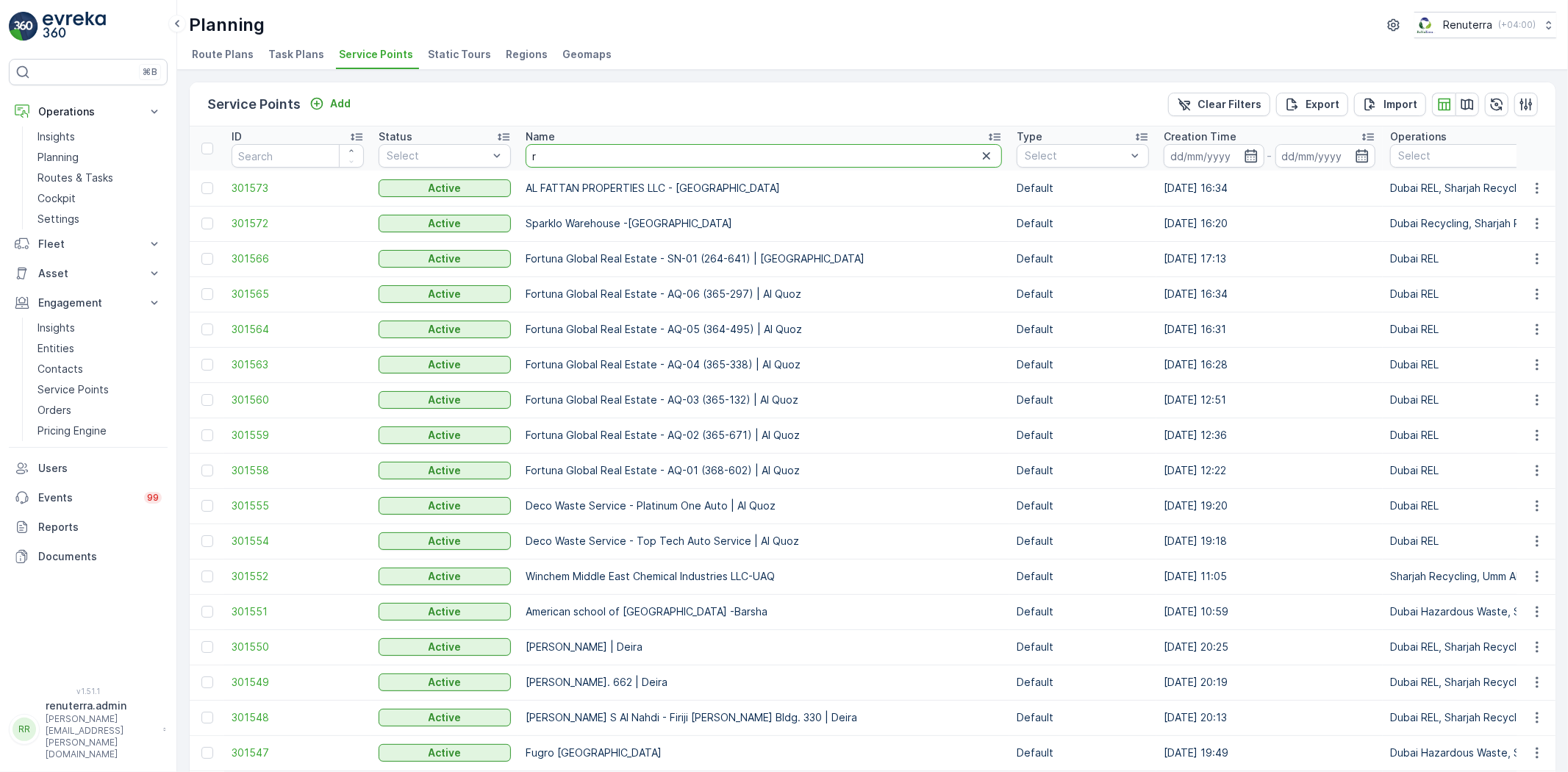
click at [549, 163] on input "r" at bounding box center [763, 156] width 476 height 24
type input "rixos"
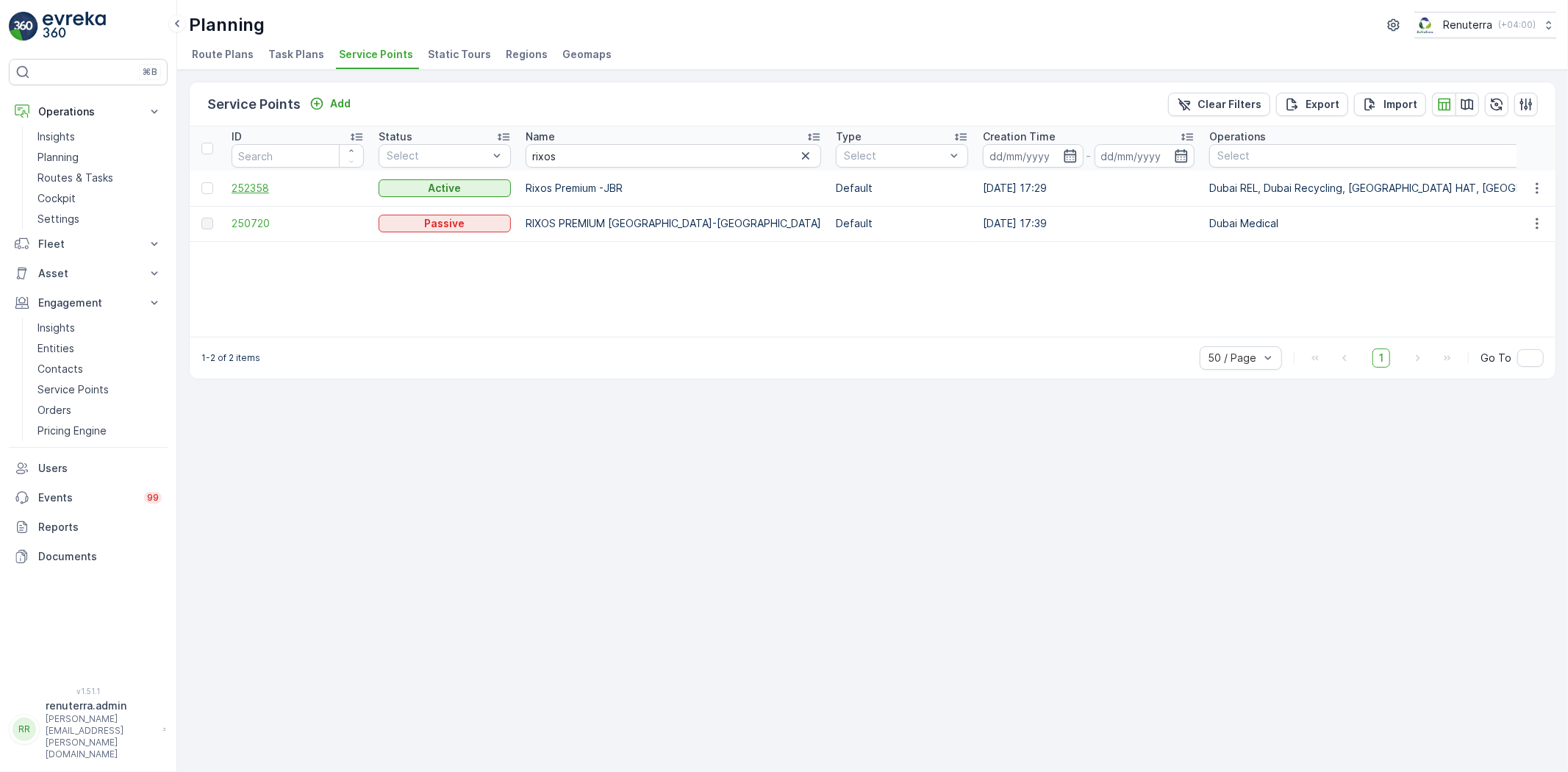
click at [280, 194] on span "252358" at bounding box center [298, 188] width 132 height 15
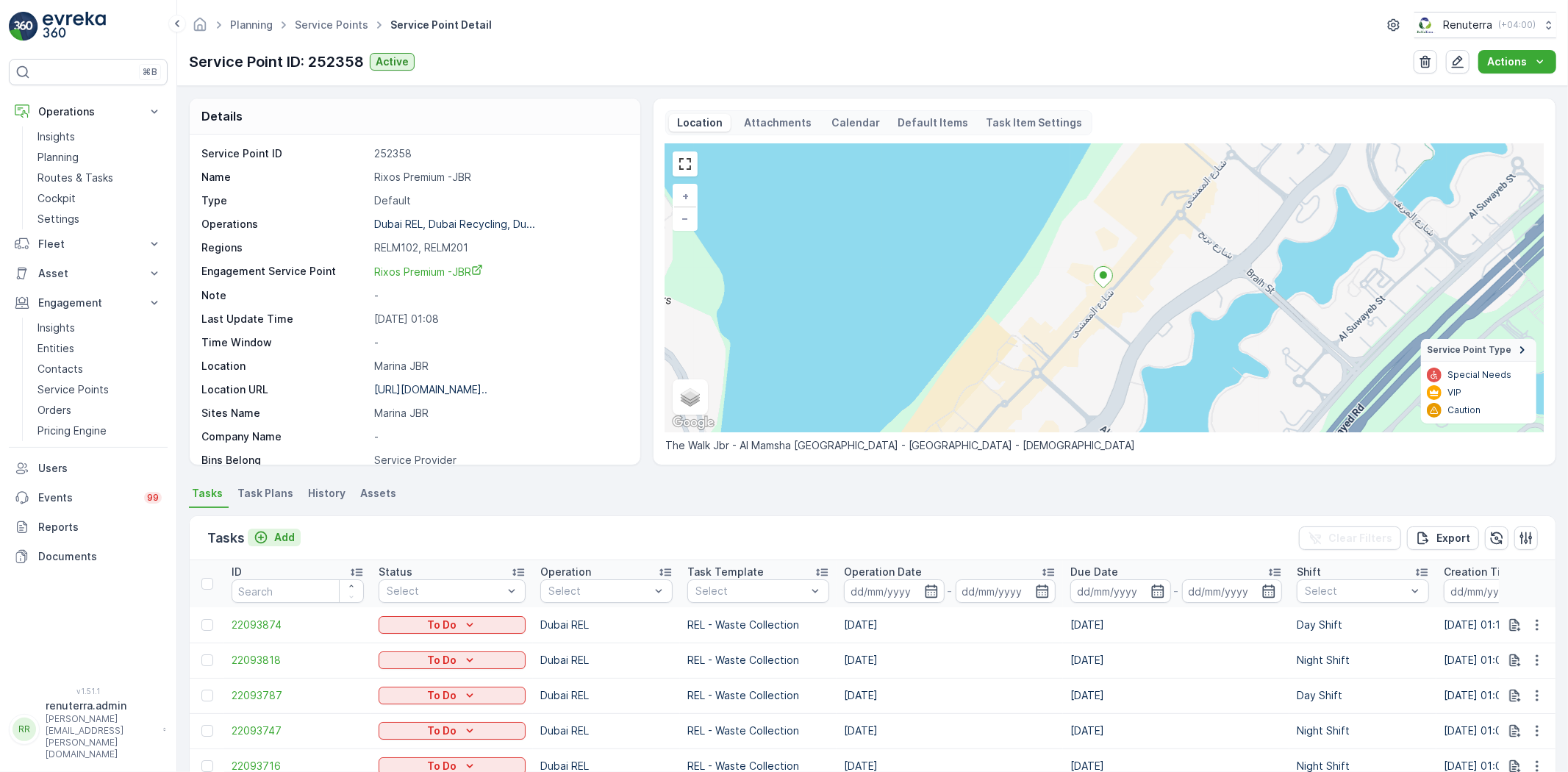
click at [289, 537] on p "Add" at bounding box center [284, 538] width 20 height 15
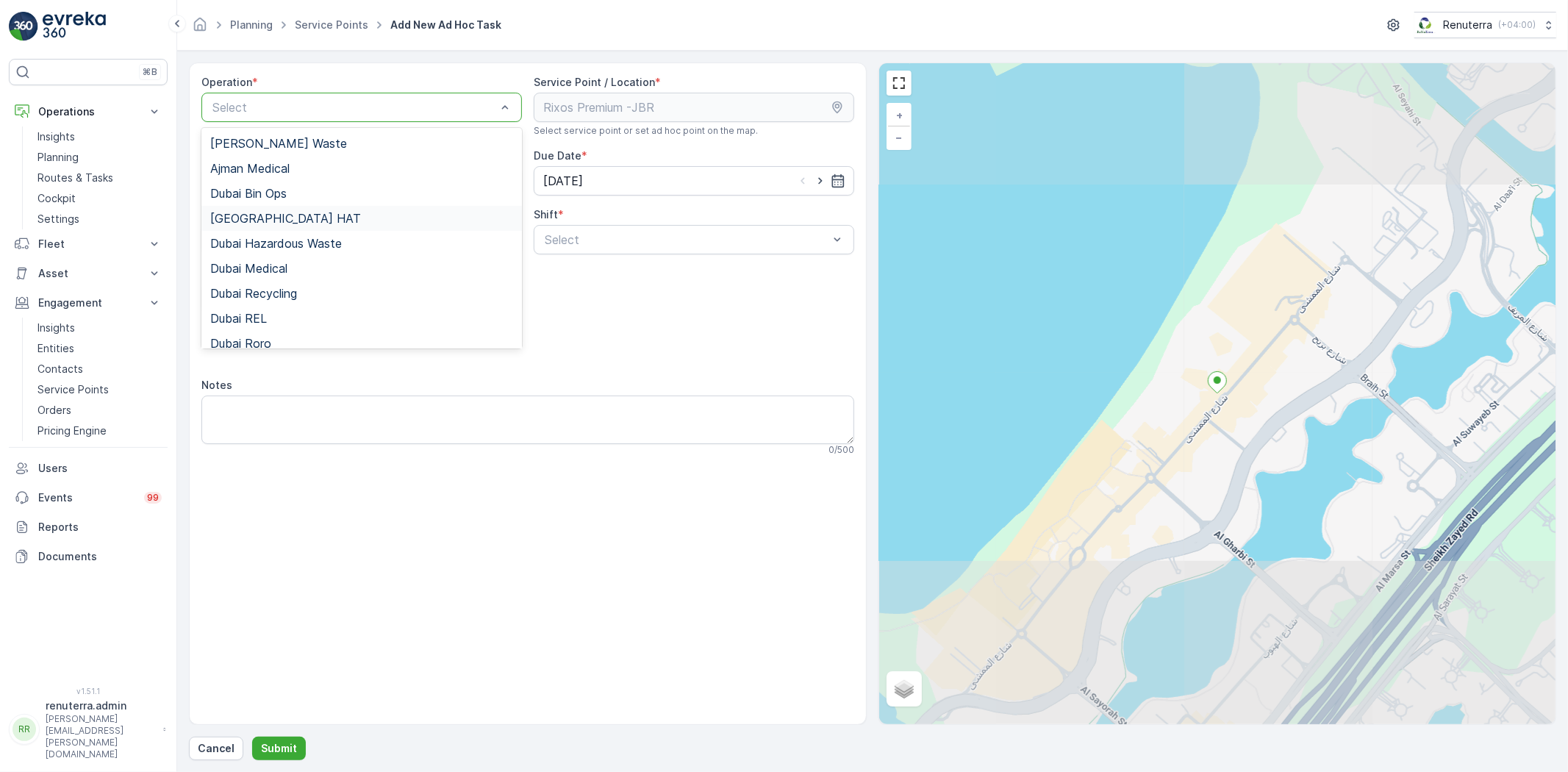
click at [284, 216] on div "[GEOGRAPHIC_DATA] HAT" at bounding box center [362, 218] width 303 height 13
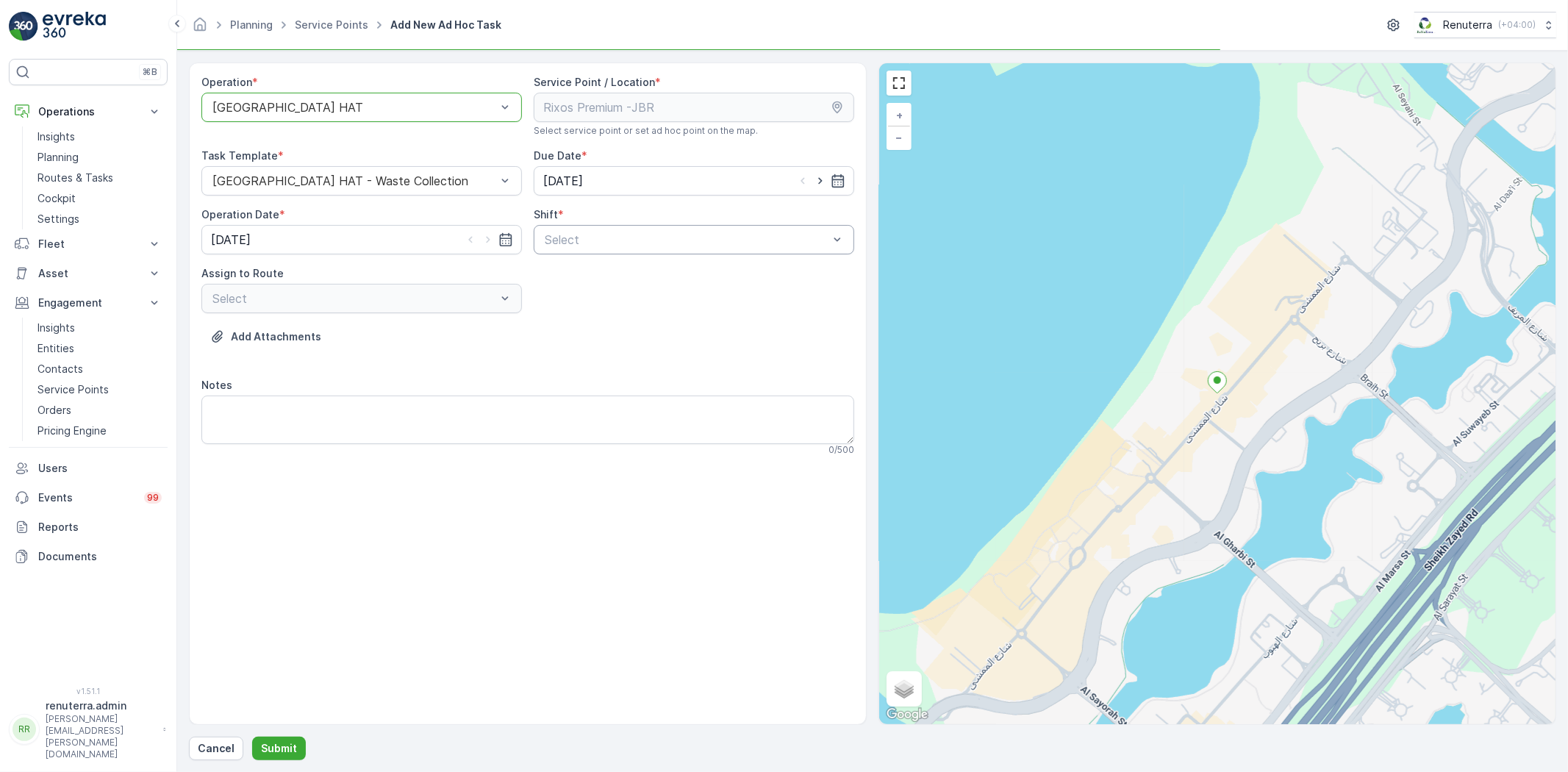
click at [603, 253] on div "Select" at bounding box center [693, 239] width 320 height 30
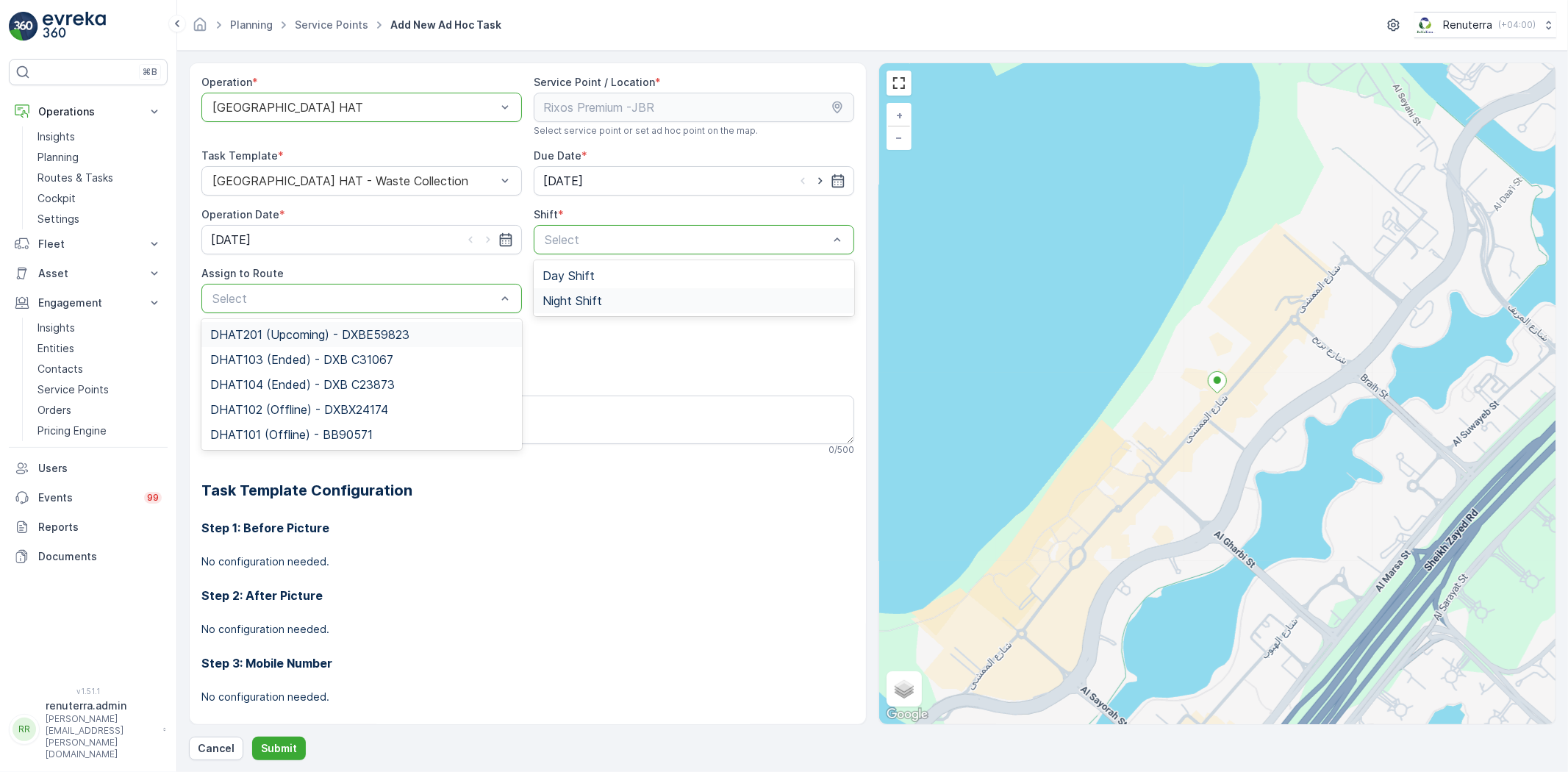
click at [534, 304] on div "Night Shift" at bounding box center [693, 301] width 320 height 25
click at [355, 332] on span "DHAT201 (Upcoming) - DXBE59823" at bounding box center [310, 334] width 199 height 13
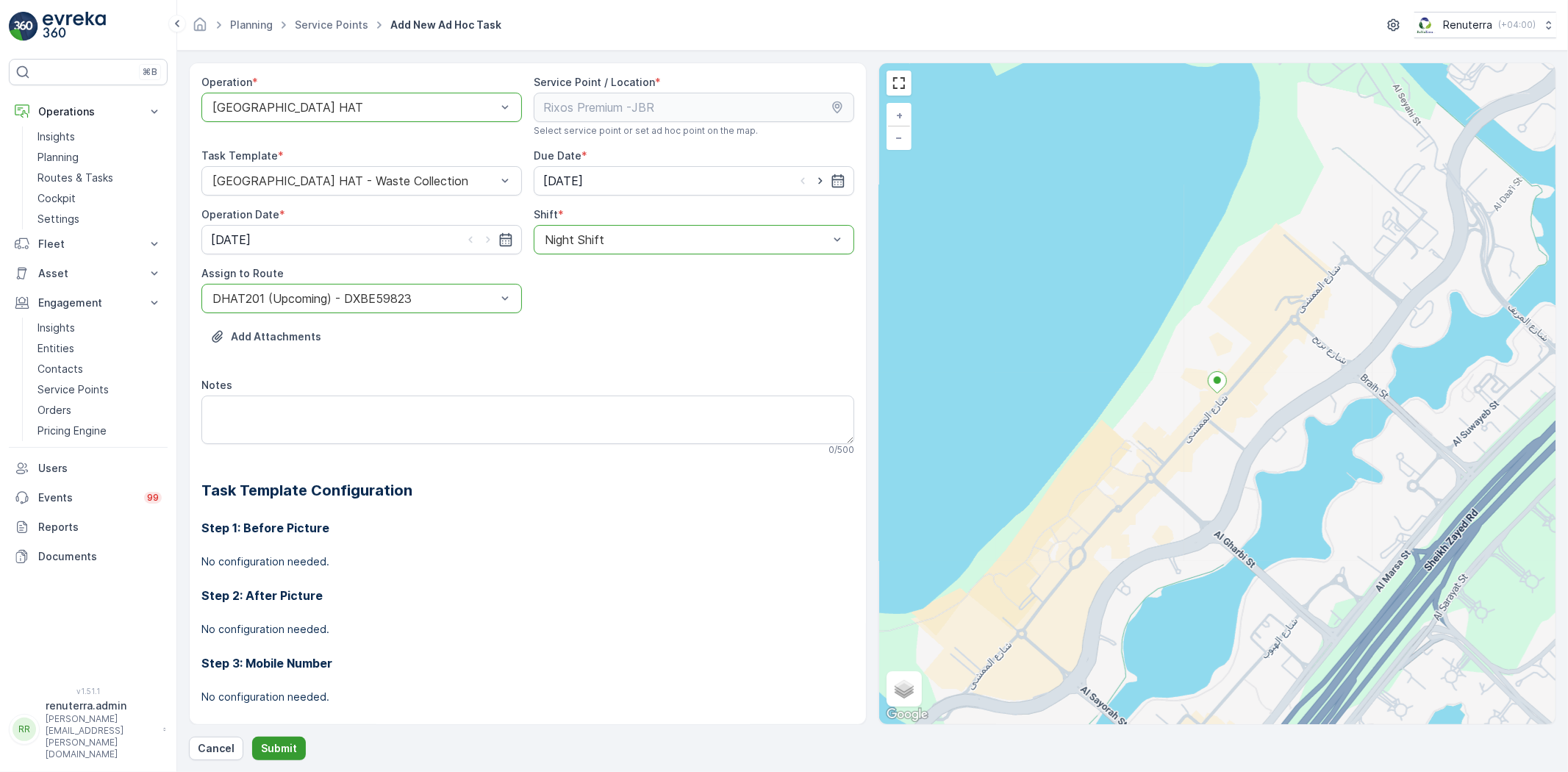
click at [270, 740] on button "Submit" at bounding box center [279, 748] width 53 height 24
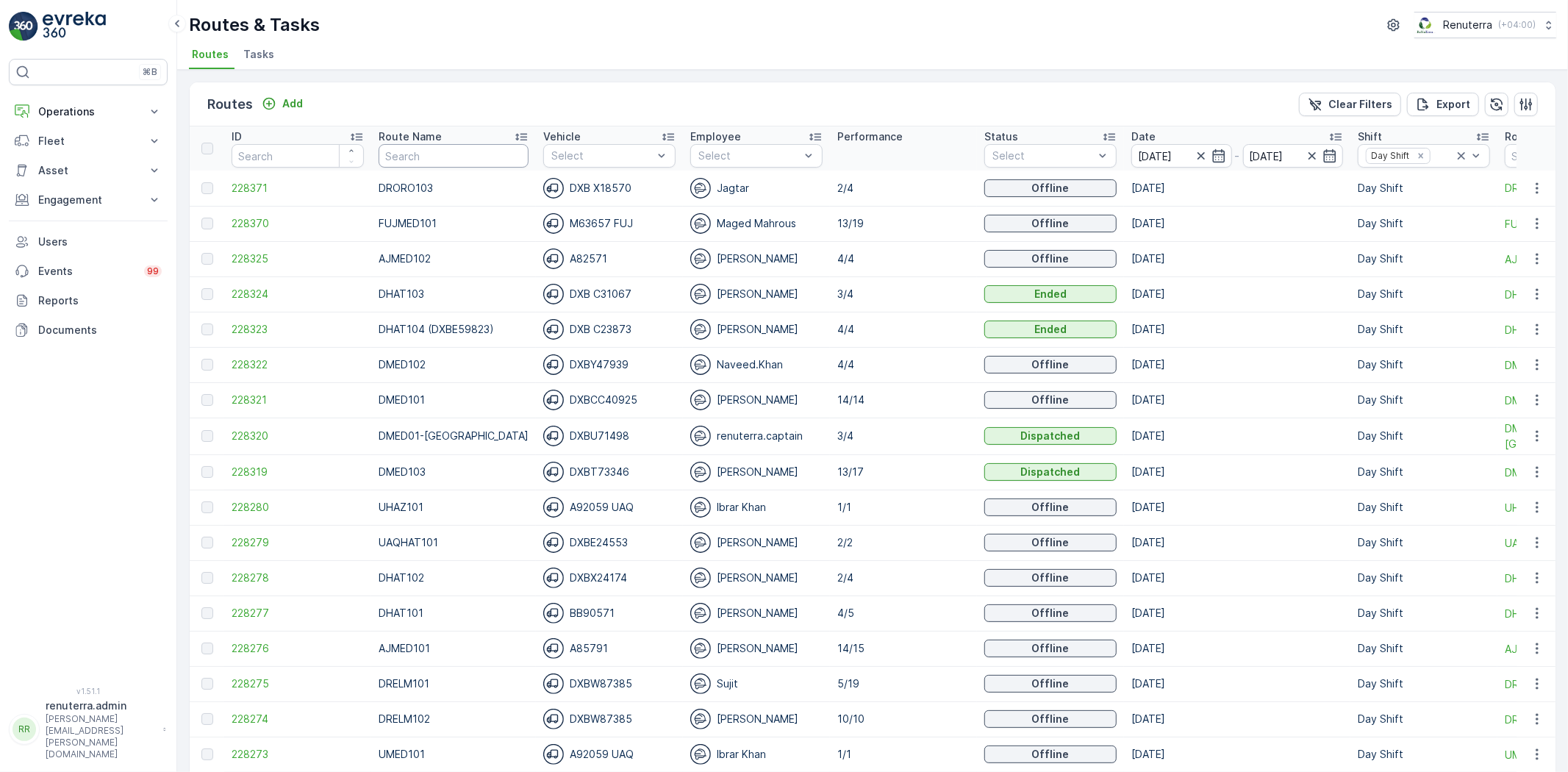
click at [497, 161] on input "text" at bounding box center [453, 156] width 150 height 24
click at [473, 146] on input "text" at bounding box center [453, 156] width 150 height 24
type input "DRELM101"
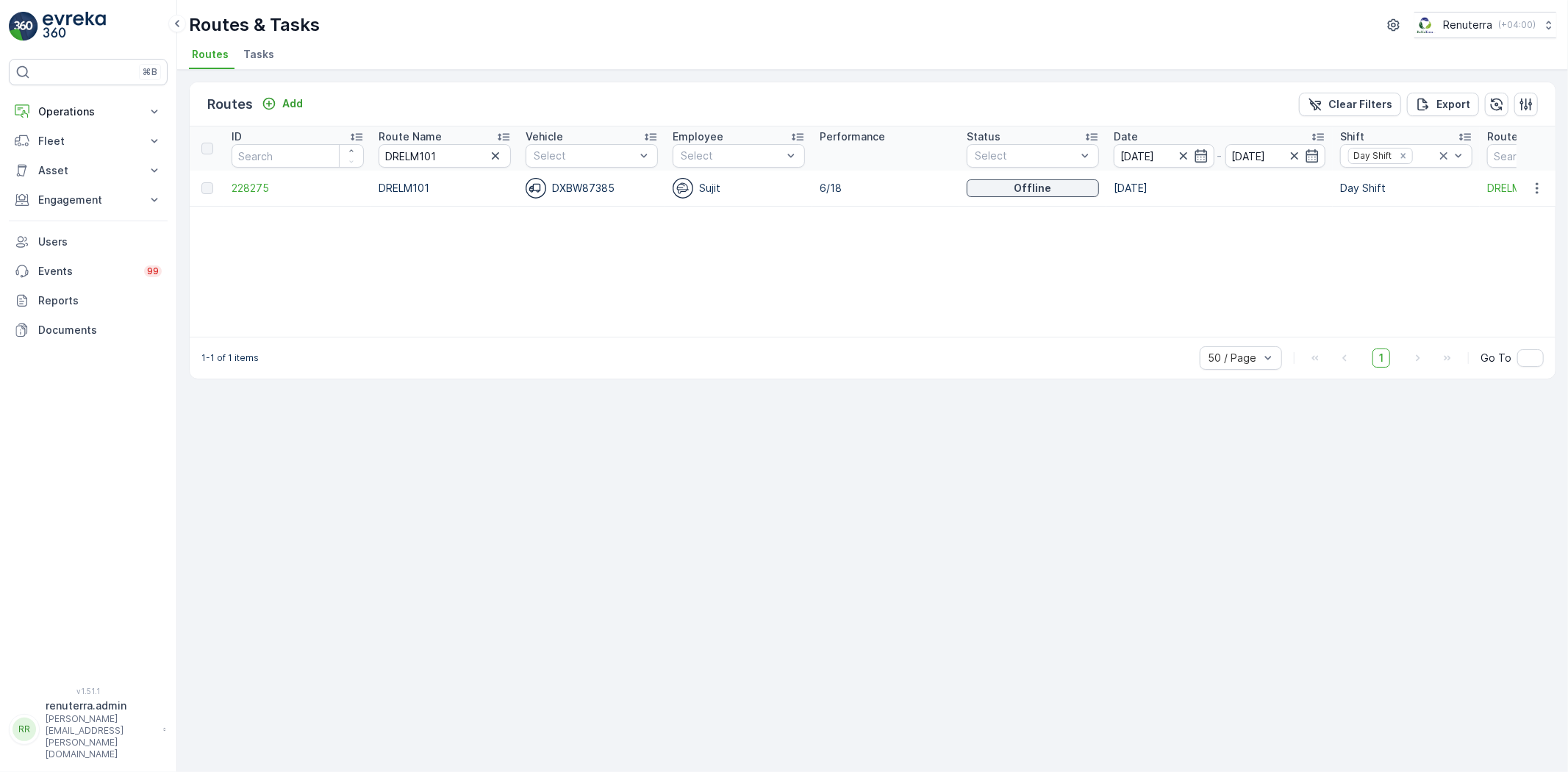
click at [243, 179] on td "228275" at bounding box center [298, 188] width 147 height 35
click at [244, 181] on span "228275" at bounding box center [298, 188] width 132 height 15
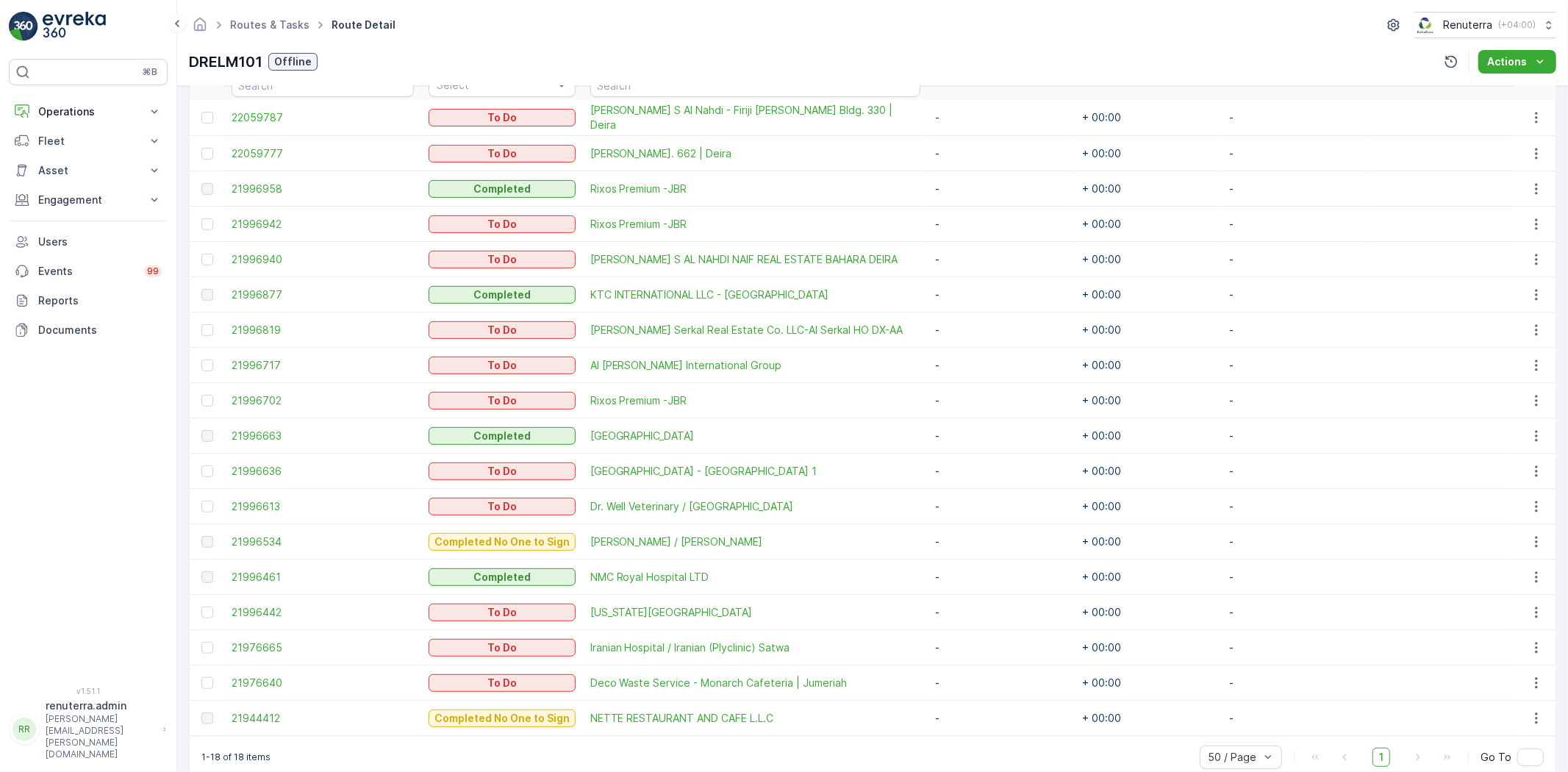
scroll to position [456, 0]
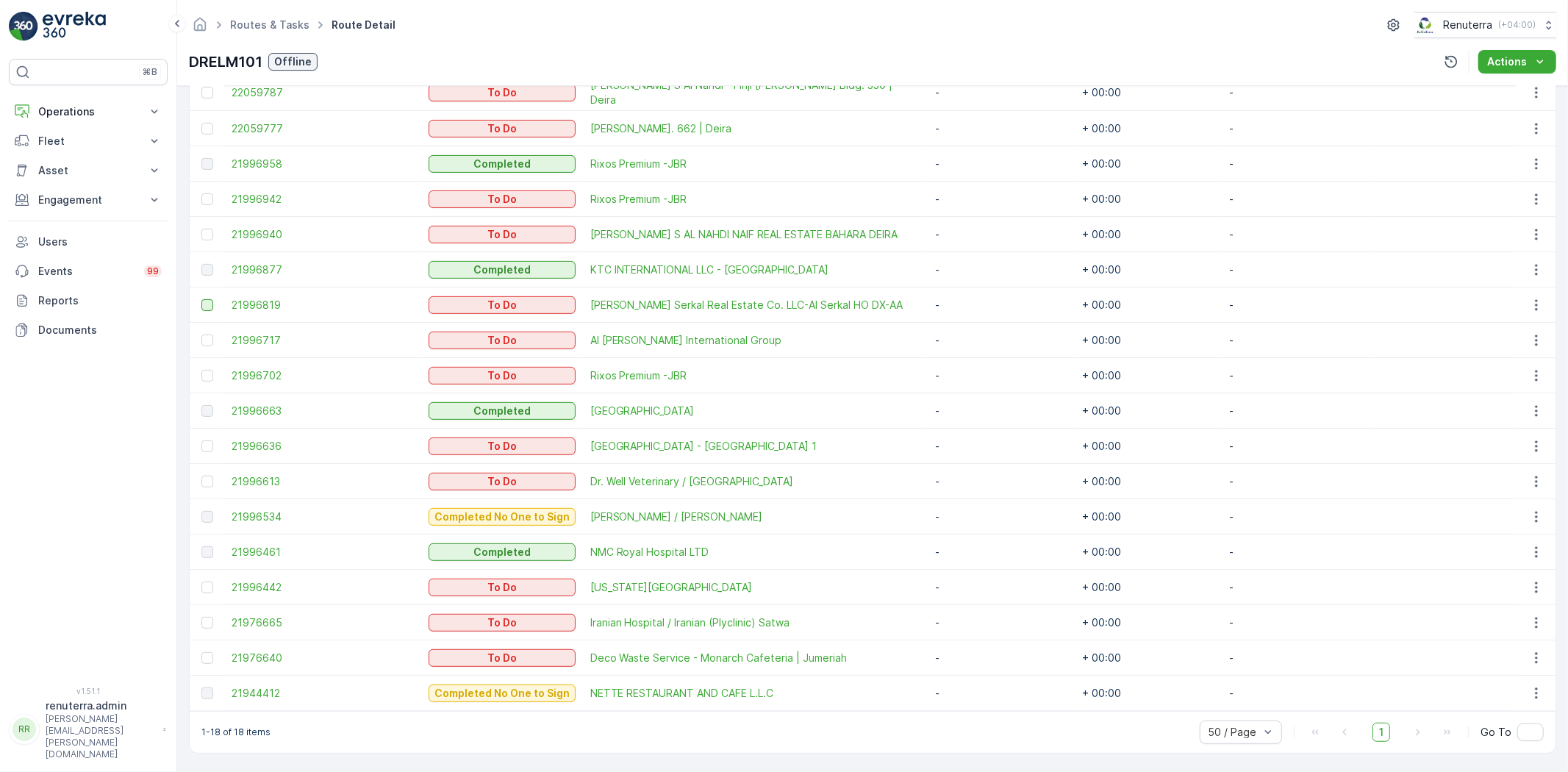
click at [208, 310] on div at bounding box center [207, 305] width 11 height 11
click at [202, 299] on input "checkbox" at bounding box center [202, 299] width 0 height 0
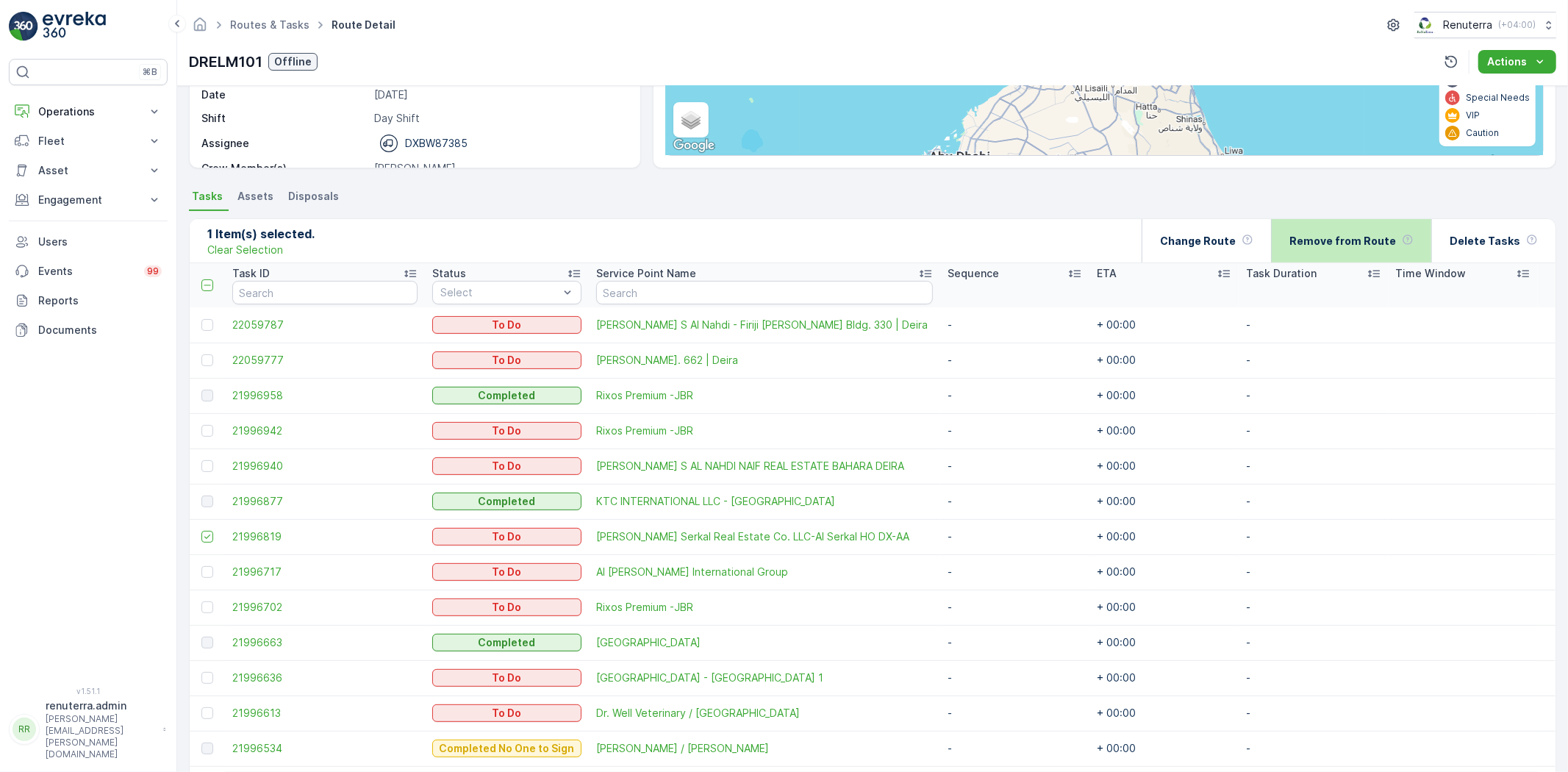
scroll to position [129, 0]
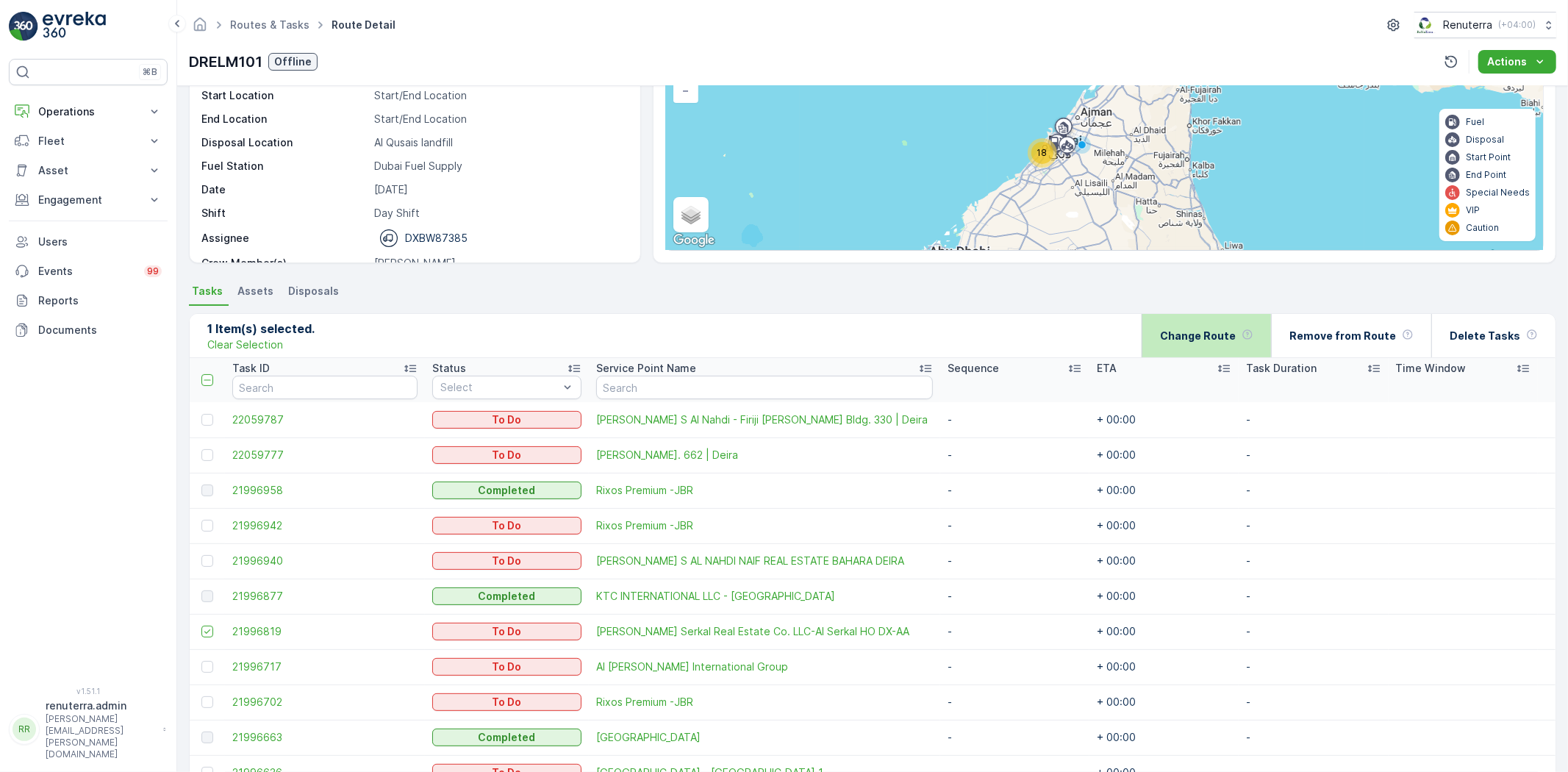
click at [1236, 329] on p "Change Route" at bounding box center [1198, 336] width 75 height 15
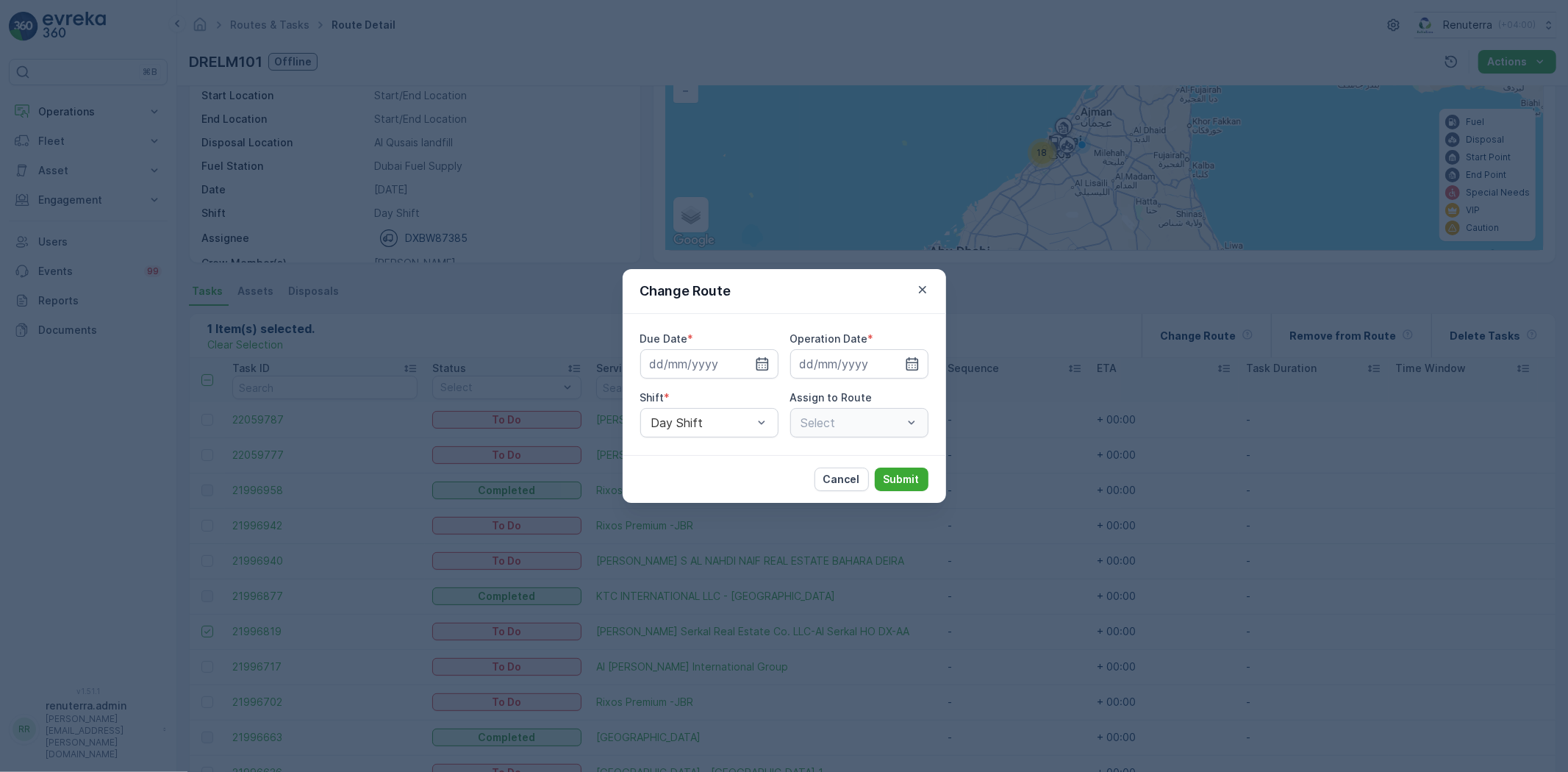
type input "[DATE]"
click at [729, 483] on div "Night Shift" at bounding box center [709, 484] width 120 height 13
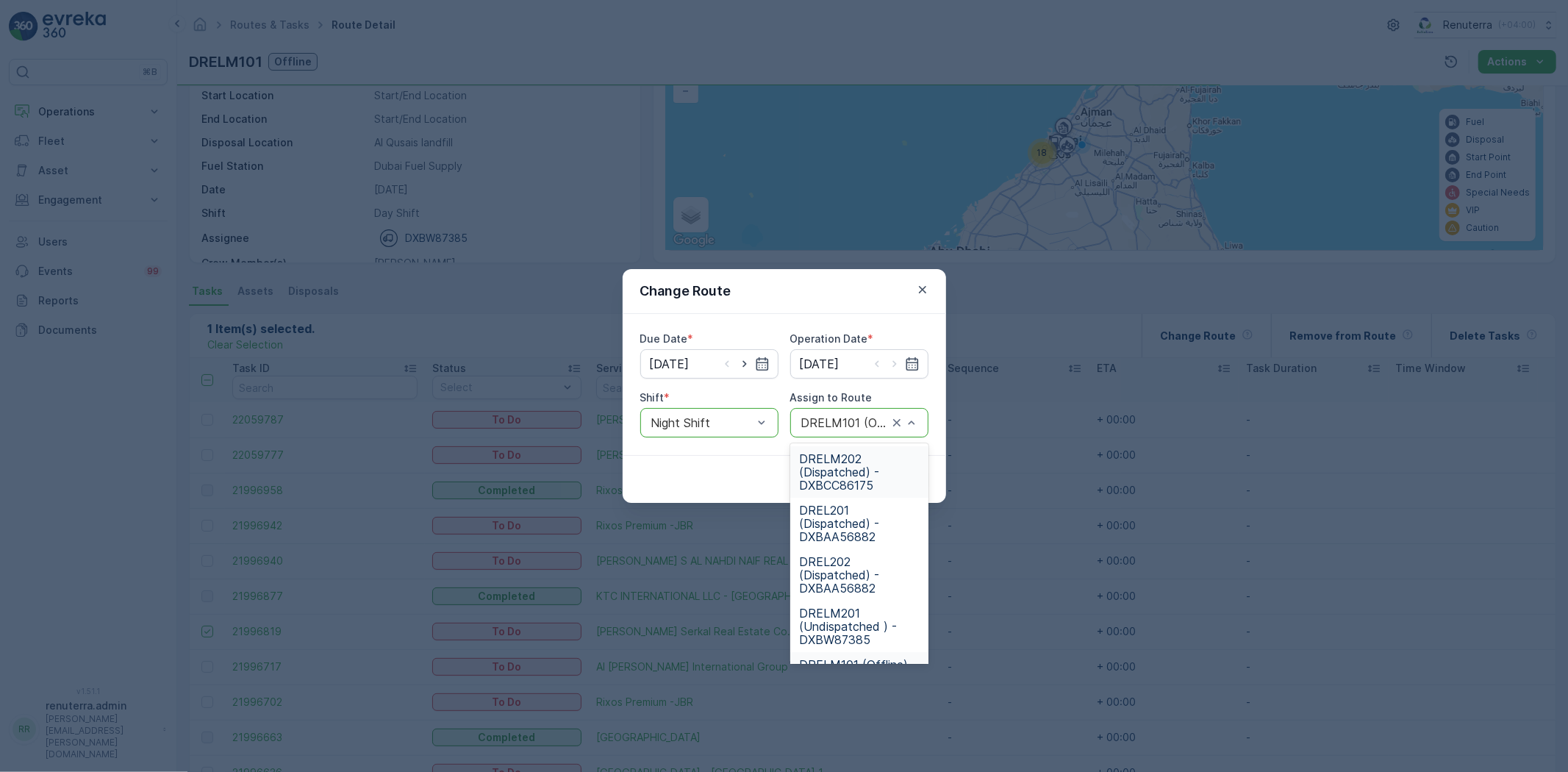
click at [847, 431] on div "DRELM101 (Offline) - DXBW87385" at bounding box center [859, 423] width 139 height 30
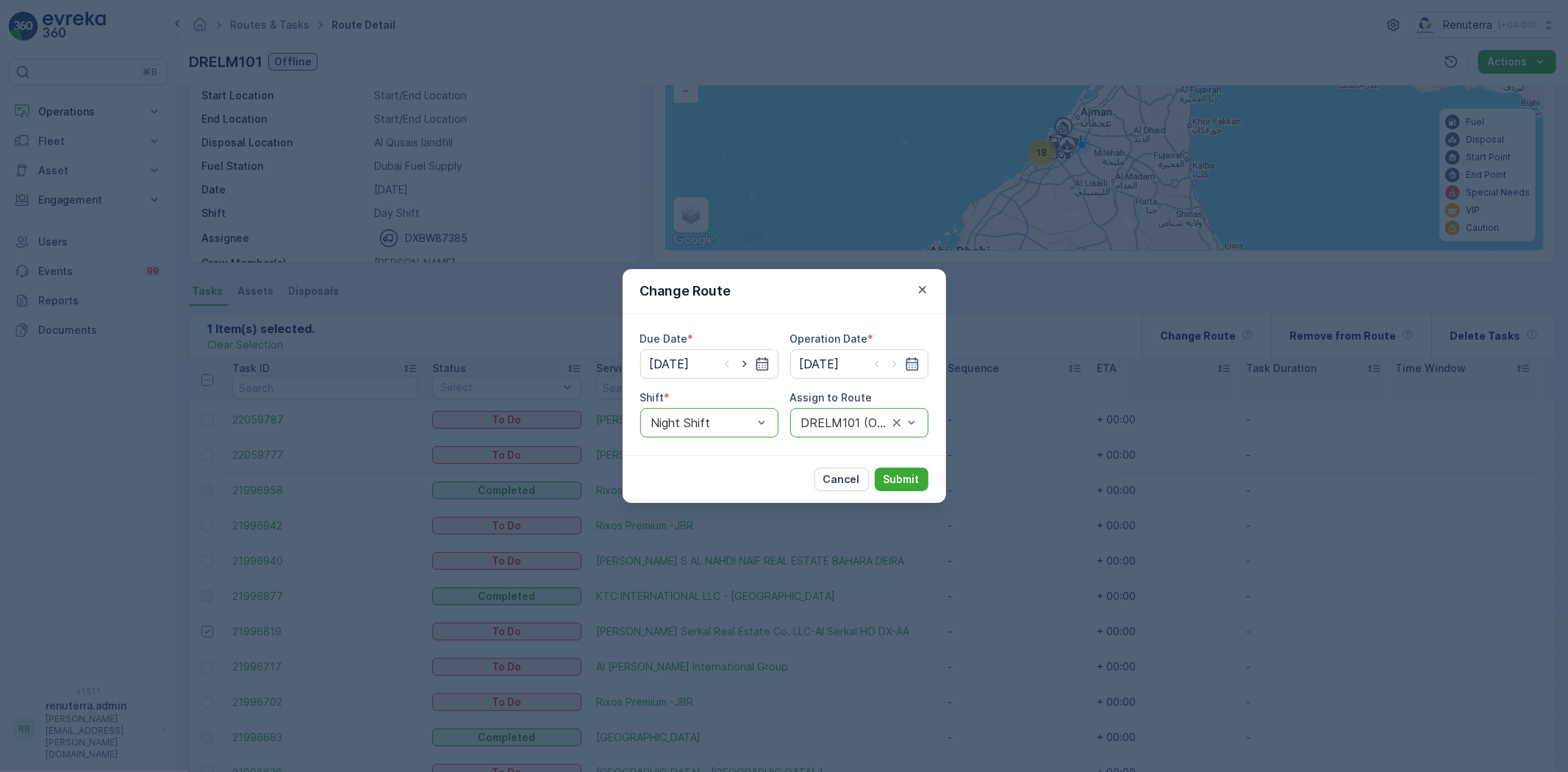
click at [840, 427] on div "DRELM101 (Offline) - DXBW87385" at bounding box center [859, 423] width 139 height 30
click at [836, 425] on div at bounding box center [844, 423] width 89 height 13
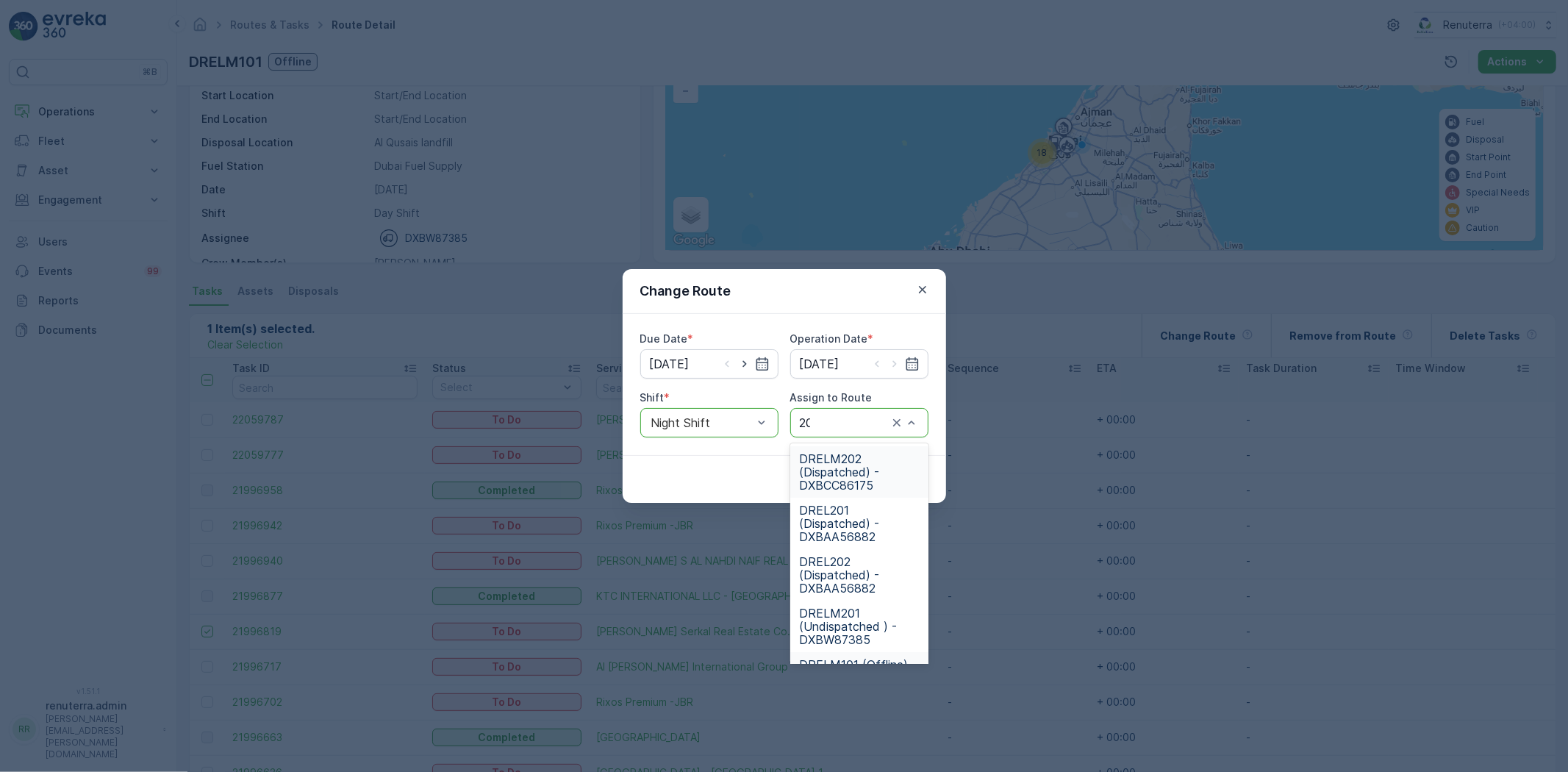
type input "201"
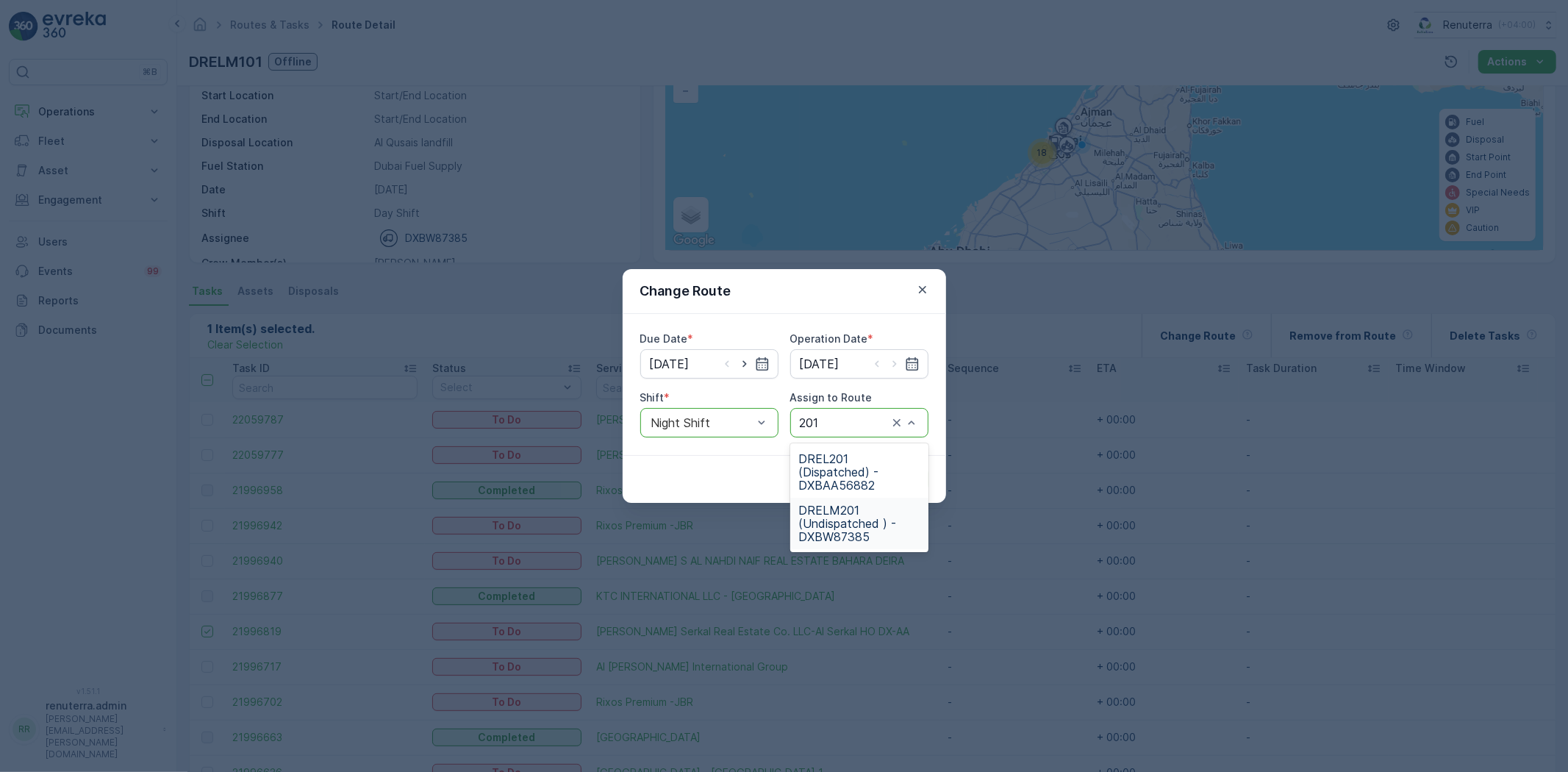
click at [861, 504] on span "DRELM201 (Undispatched ) - DXBW87385" at bounding box center [859, 523] width 120 height 39
click at [890, 465] on div "Cancel Submit" at bounding box center [784, 479] width 324 height 48
click at [896, 473] on p "Submit" at bounding box center [902, 479] width 36 height 15
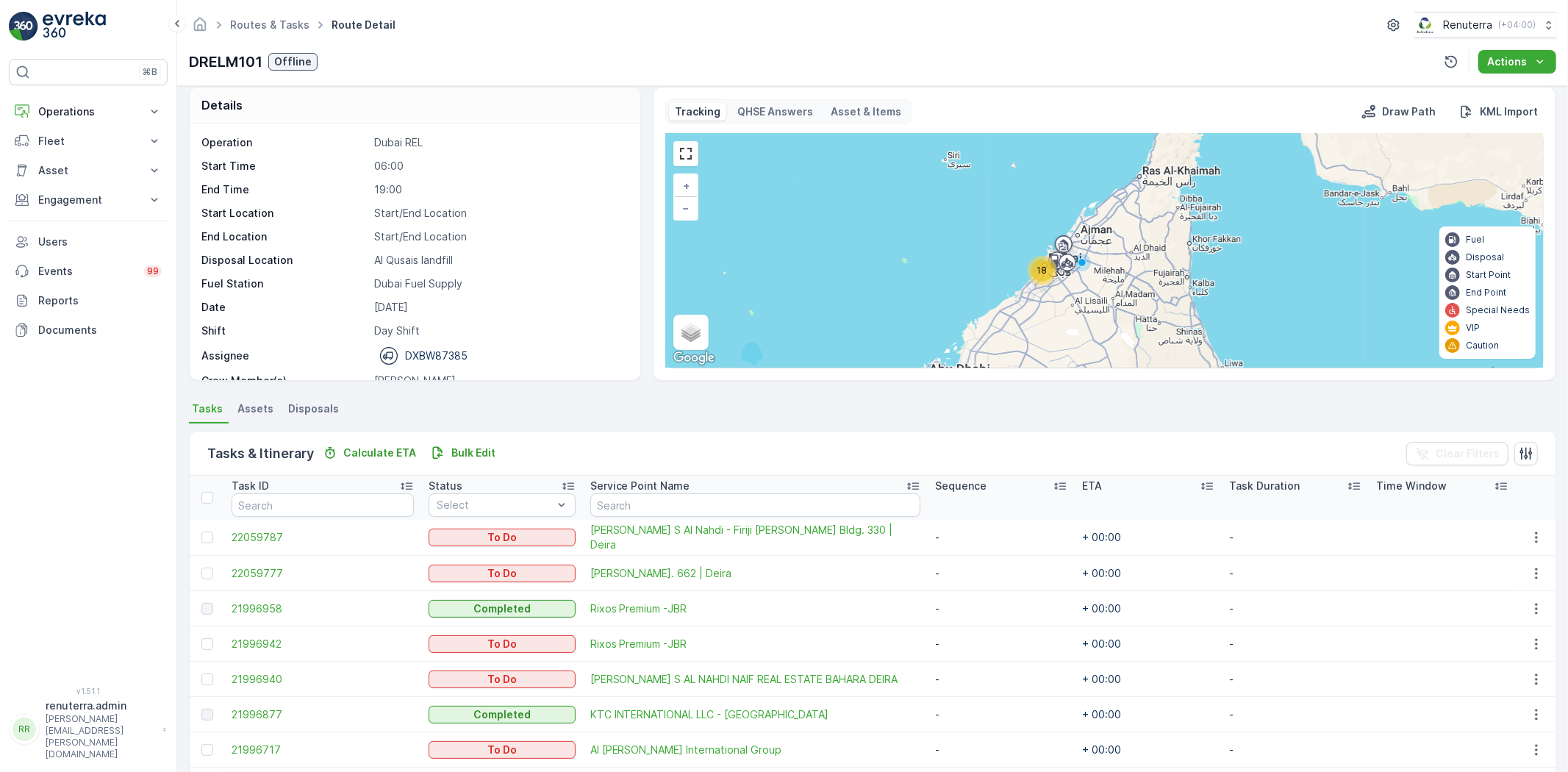
scroll to position [0, 0]
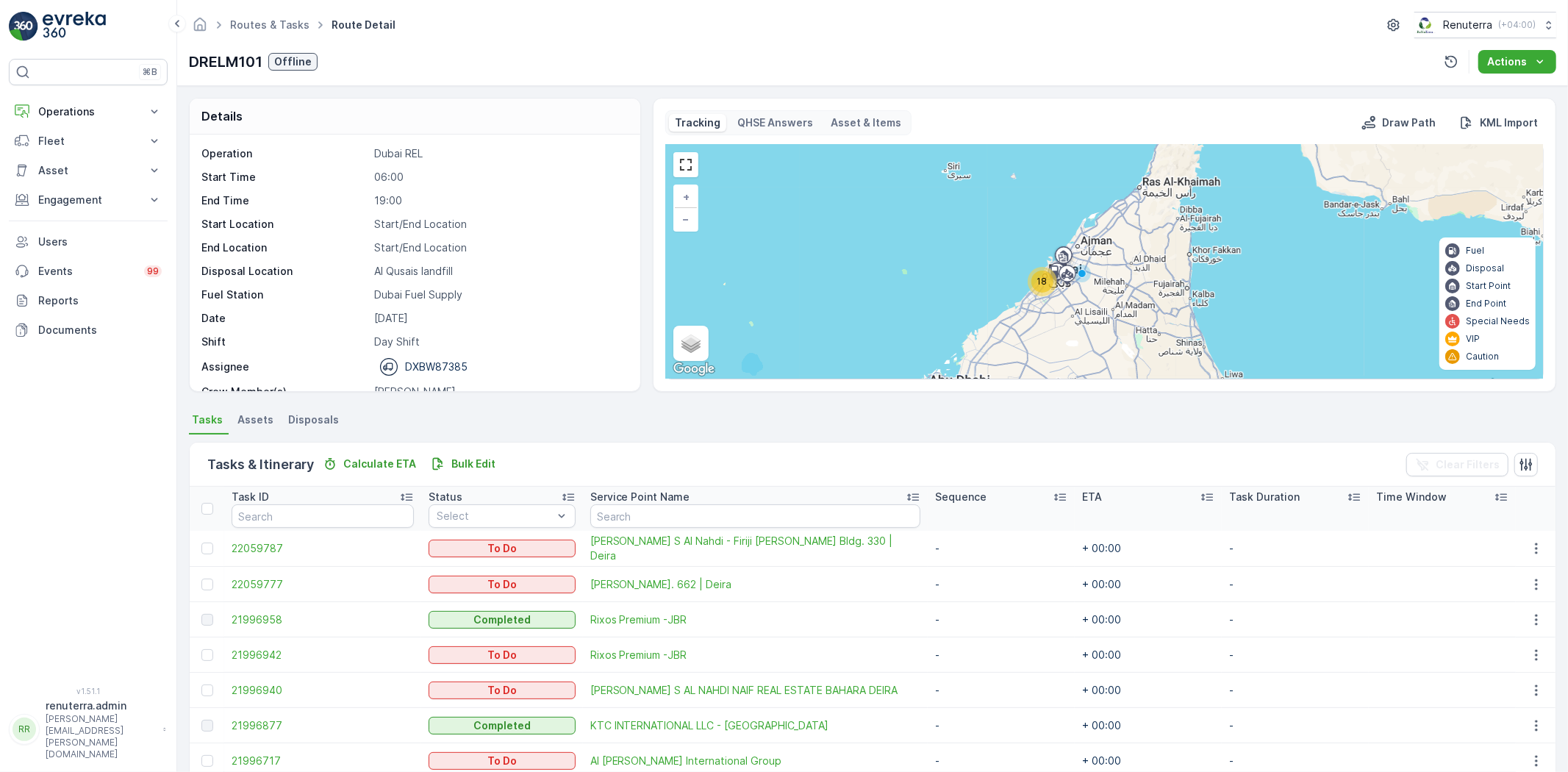
click at [1041, 275] on div "18" at bounding box center [1043, 281] width 22 height 22
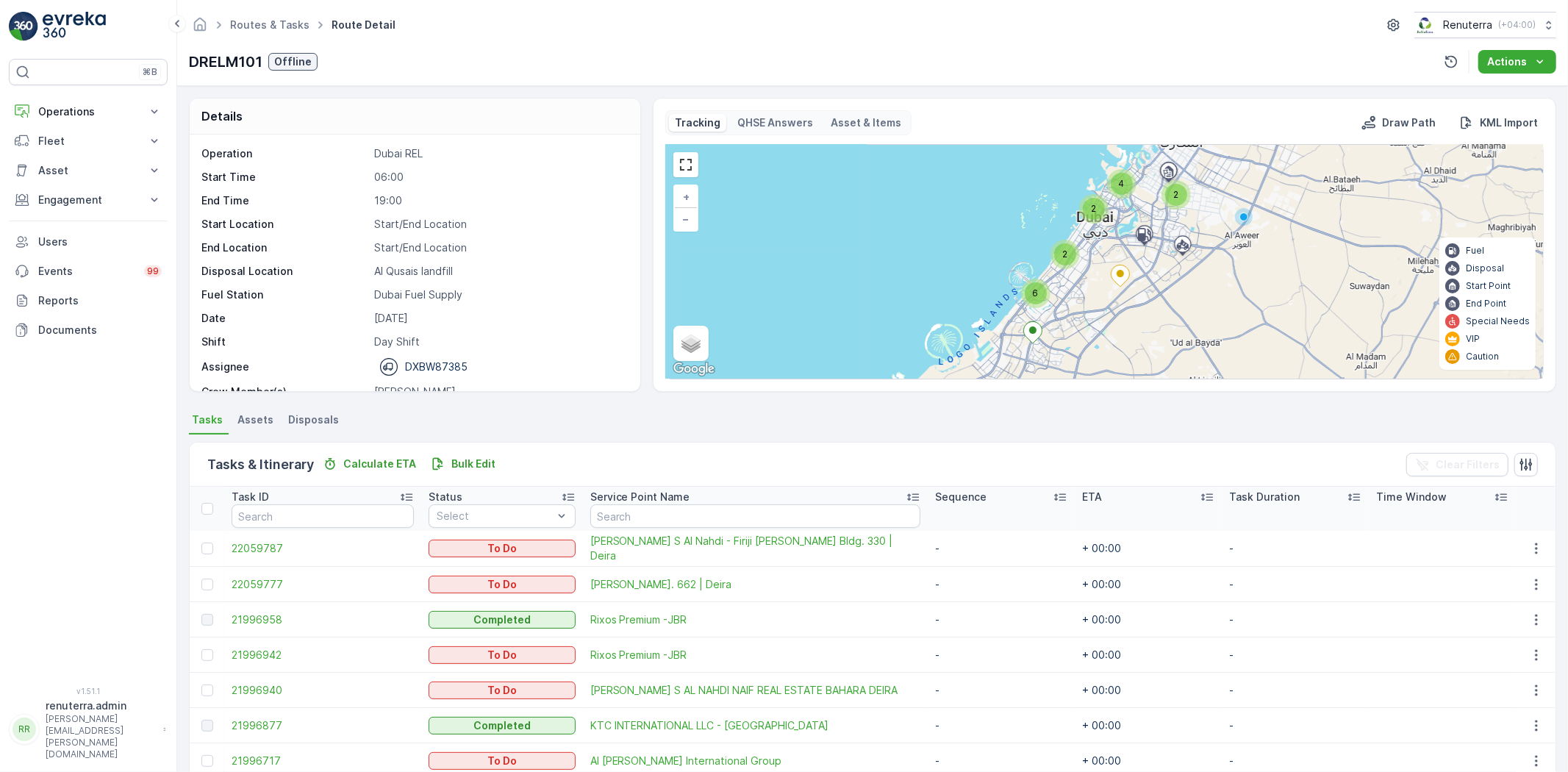
click at [1053, 263] on div "2" at bounding box center [1066, 254] width 30 height 30
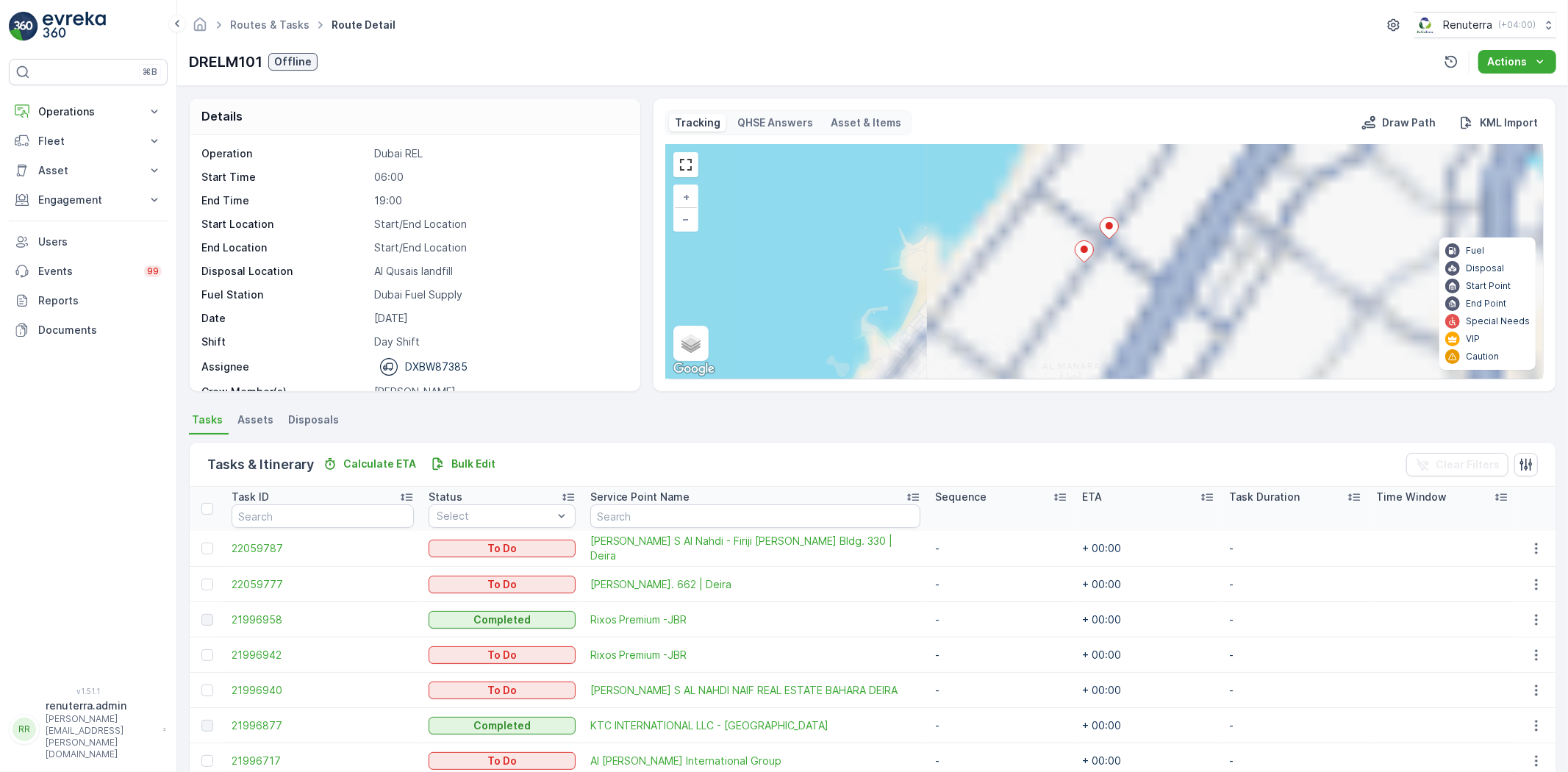
drag, startPoint x: 1068, startPoint y: 318, endPoint x: 1084, endPoint y: 178, distance: 140.9
click at [1078, 186] on div "3 2 2 + − Satellite Roadmap Terrain Hybrid Leaflet Keyboard shortcuts Map Data …" at bounding box center [1105, 261] width 877 height 234
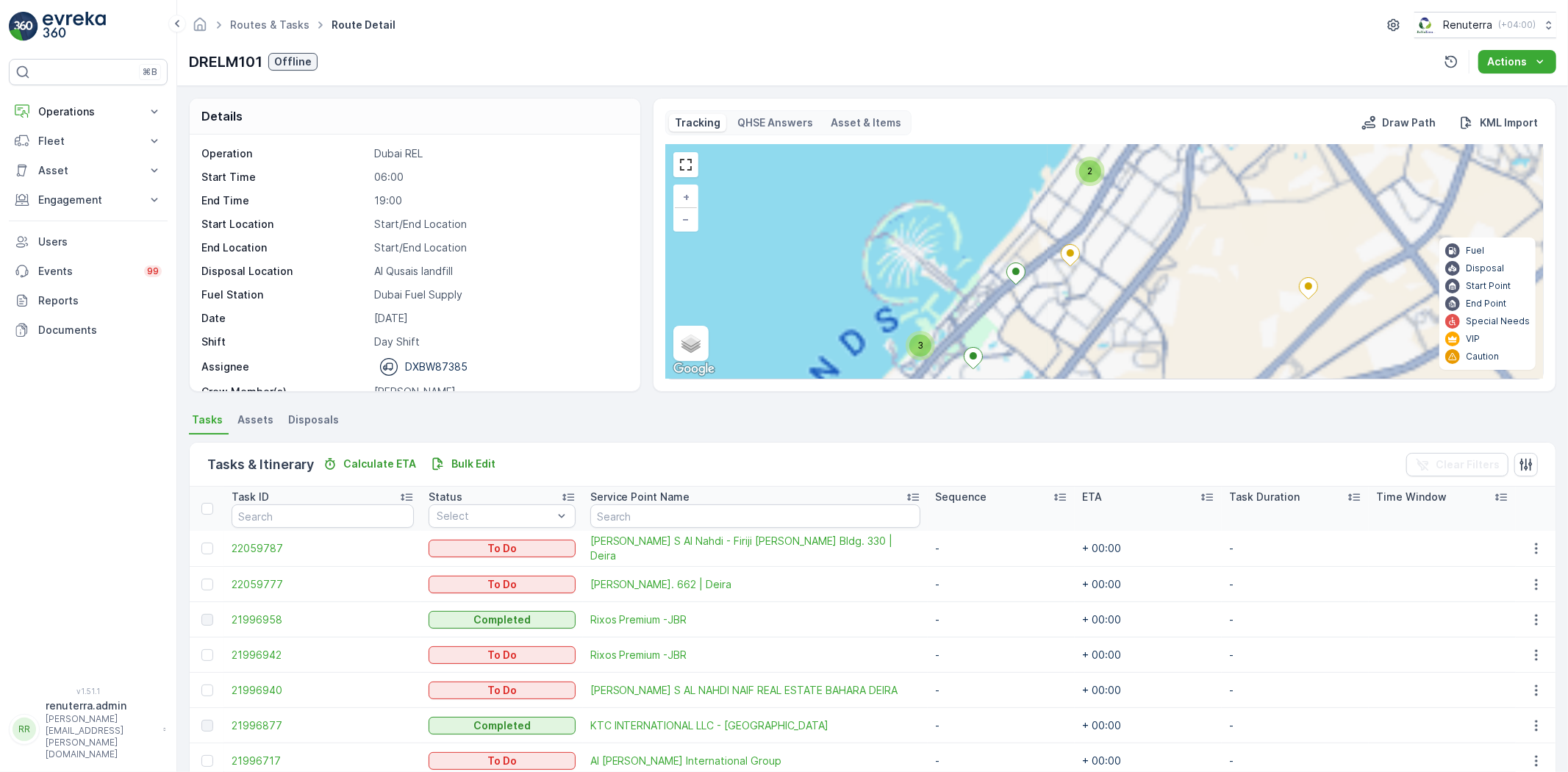
drag, startPoint x: 1158, startPoint y: 273, endPoint x: 1075, endPoint y: 265, distance: 83.4
click at [1157, 257] on div "3 2 3 2 + − Satellite Roadmap Terrain Hybrid Leaflet Keyboard shortcuts Map Dat…" at bounding box center [1105, 261] width 877 height 234
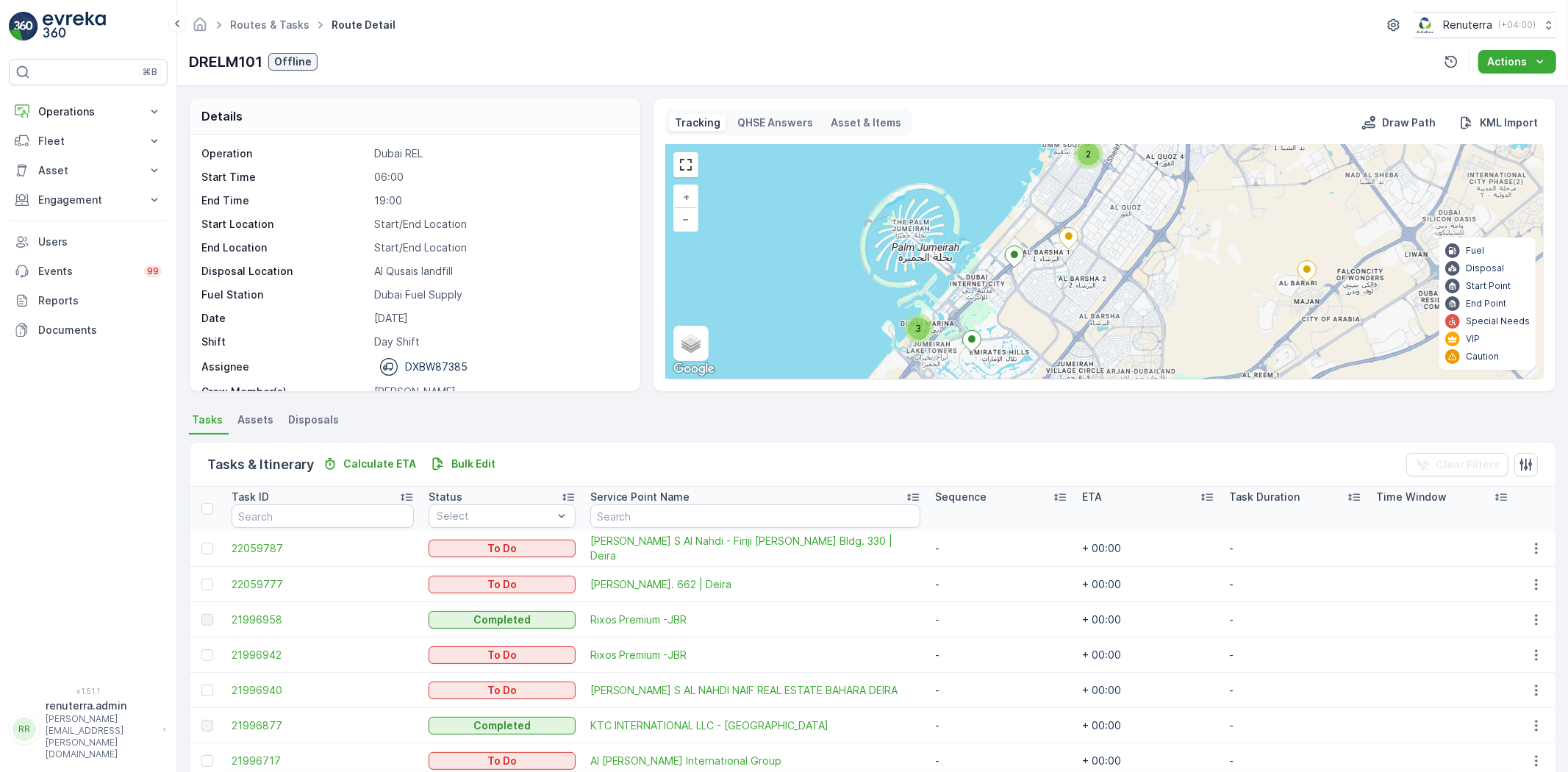
click at [900, 335] on div "3 2 3 2 + − Satellite Roadmap Terrain Hybrid Leaflet Keyboard shortcuts Map Dat…" at bounding box center [1105, 261] width 877 height 234
click at [914, 325] on div "3" at bounding box center [919, 329] width 22 height 22
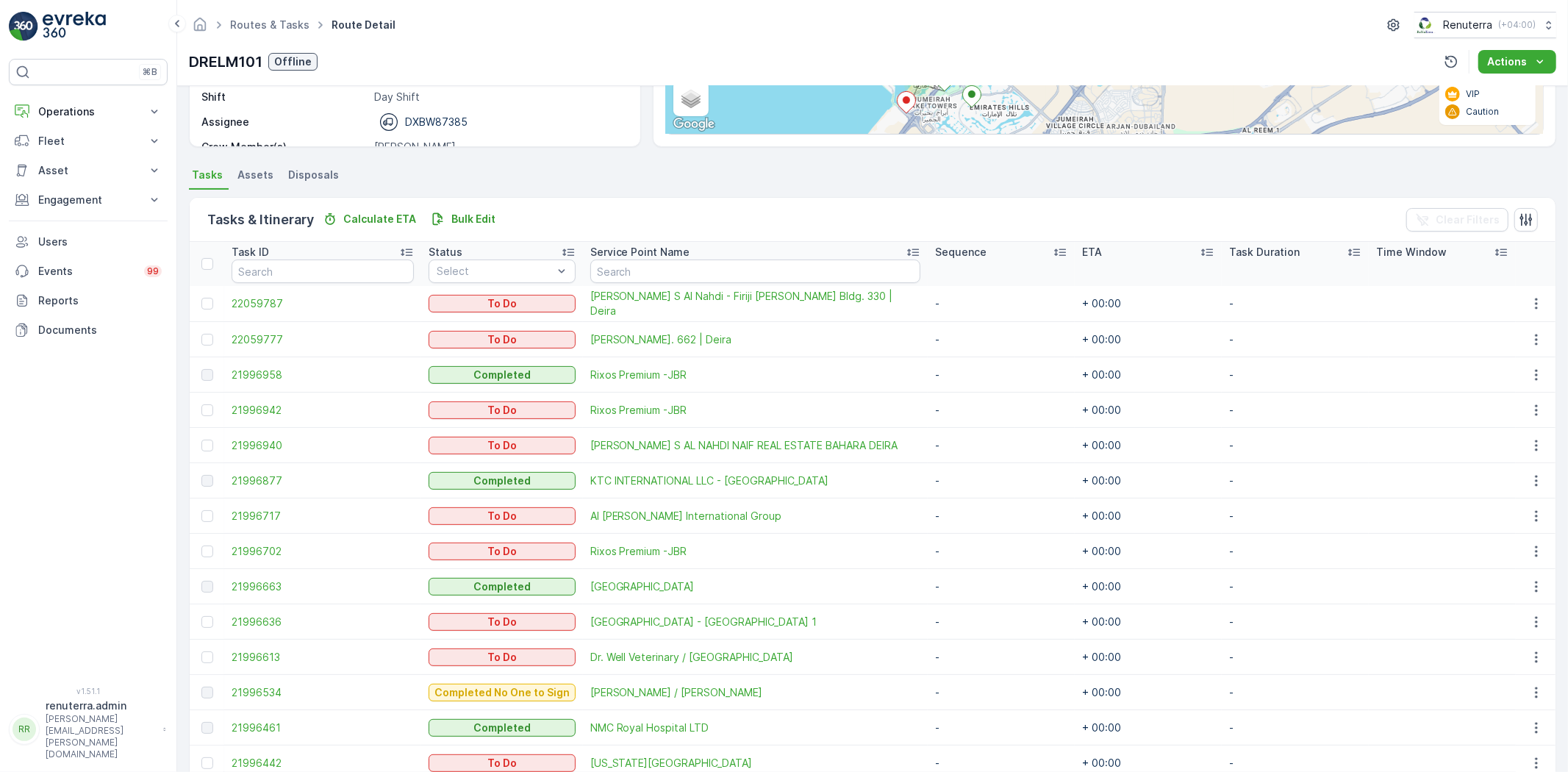
click at [192, 415] on td at bounding box center [207, 410] width 34 height 35
click at [202, 404] on div at bounding box center [207, 410] width 11 height 11
click at [202, 404] on input "checkbox" at bounding box center [202, 404] width 0 height 0
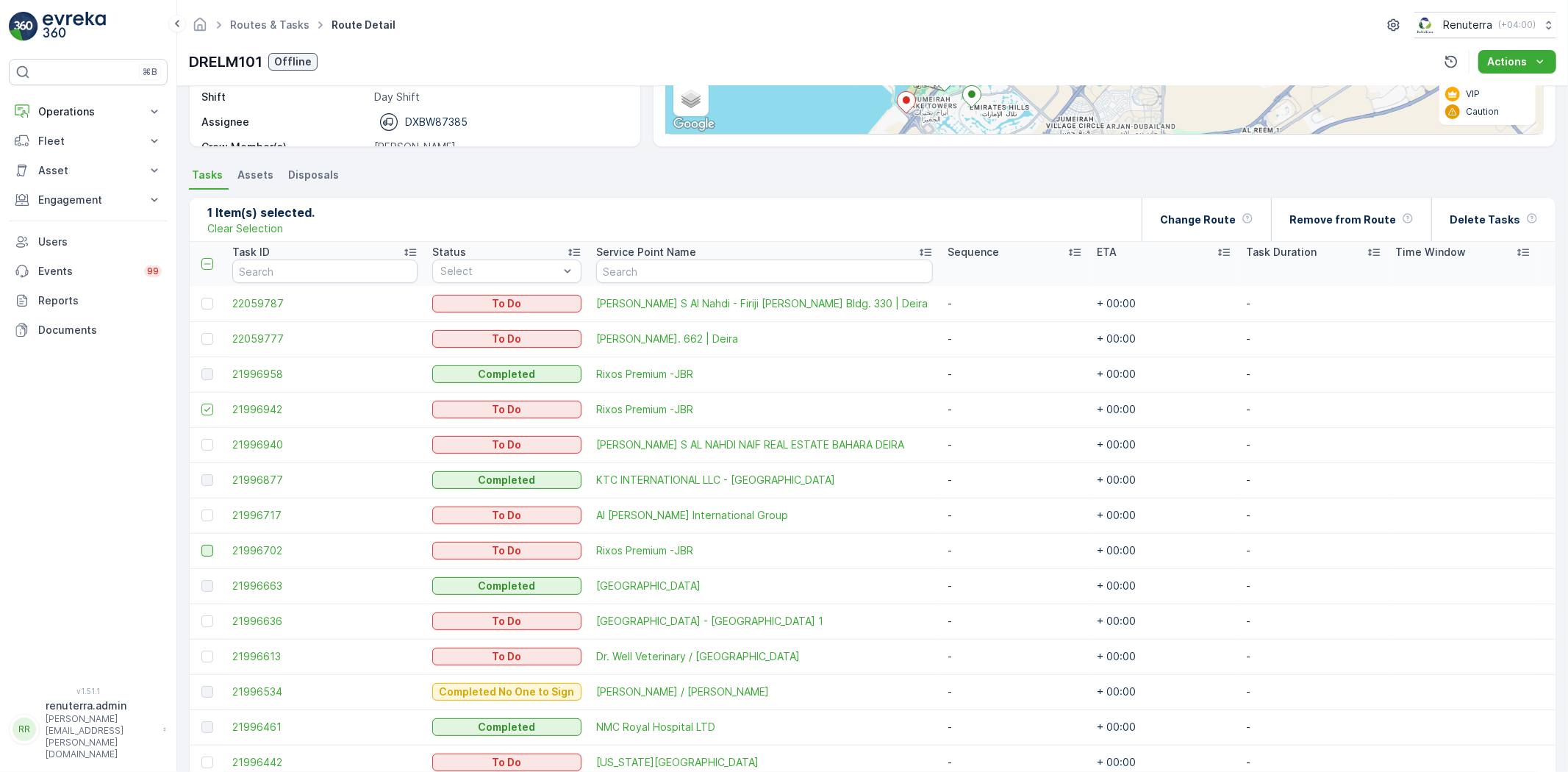
click at [203, 549] on div at bounding box center [207, 551] width 11 height 11
click at [202, 545] on input "checkbox" at bounding box center [202, 545] width 0 height 0
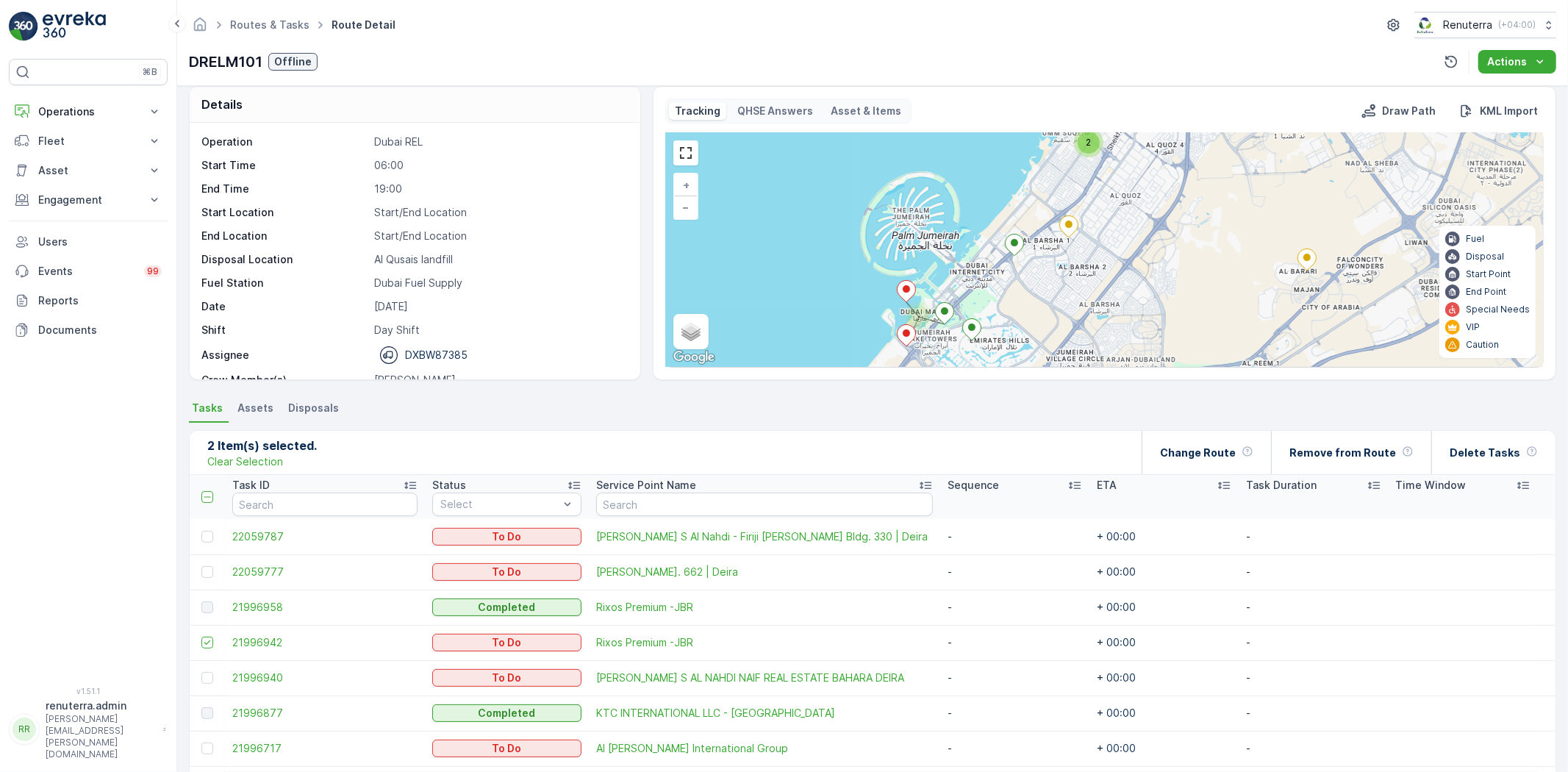
scroll to position [0, 0]
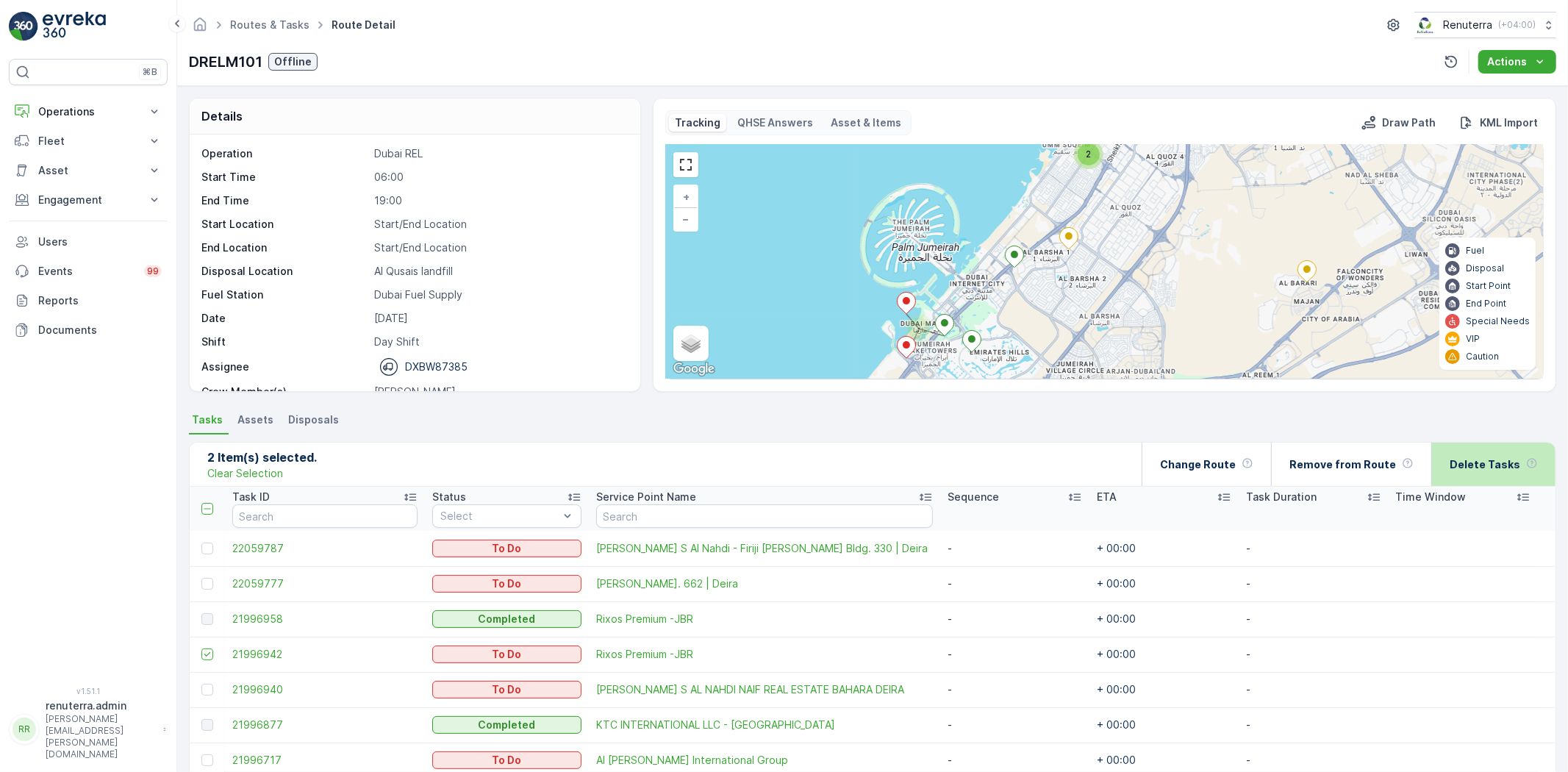
click at [1507, 474] on div "Delete Tasks" at bounding box center [1494, 464] width 89 height 43
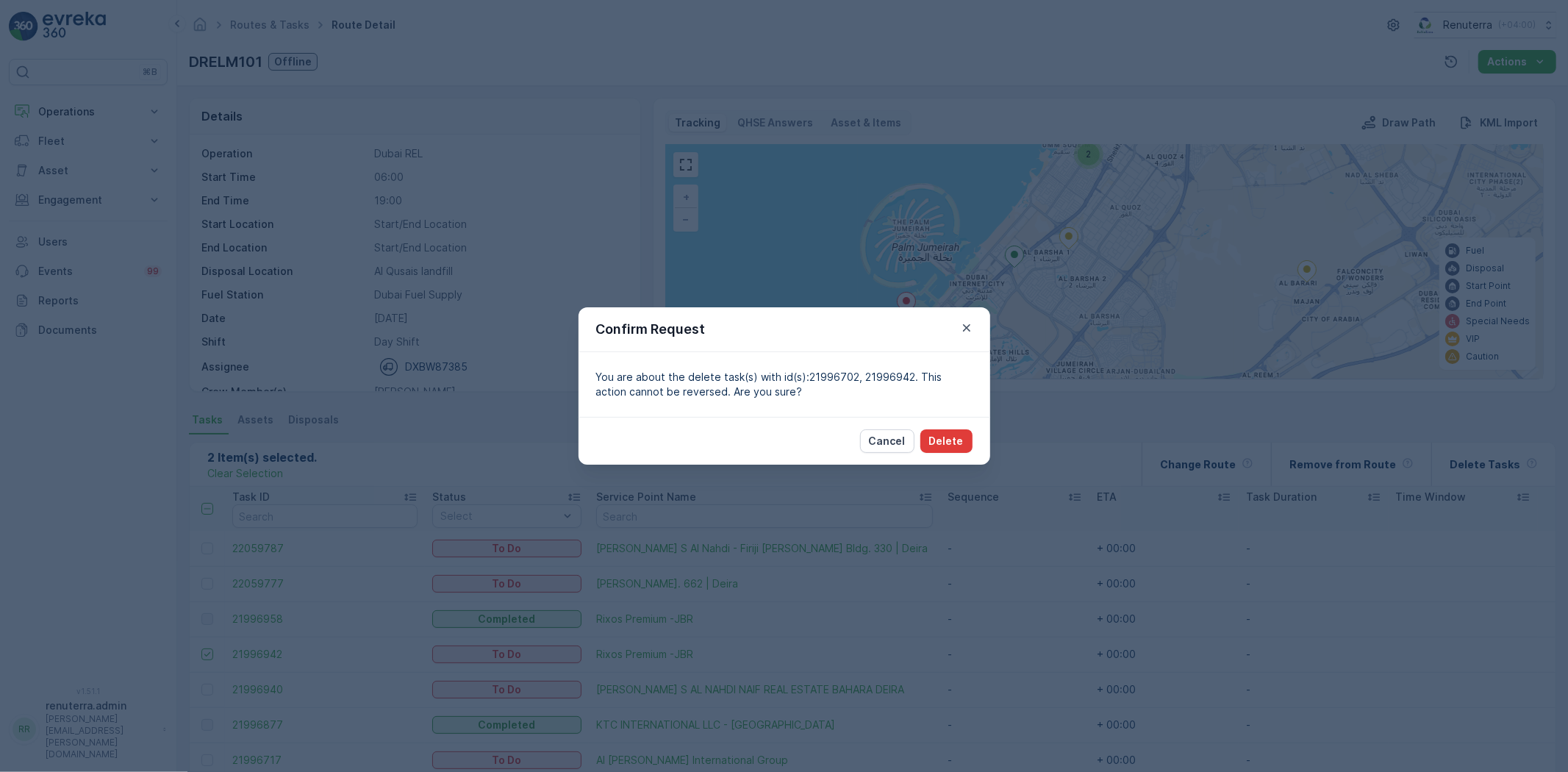
click at [941, 431] on button "Delete" at bounding box center [947, 441] width 52 height 24
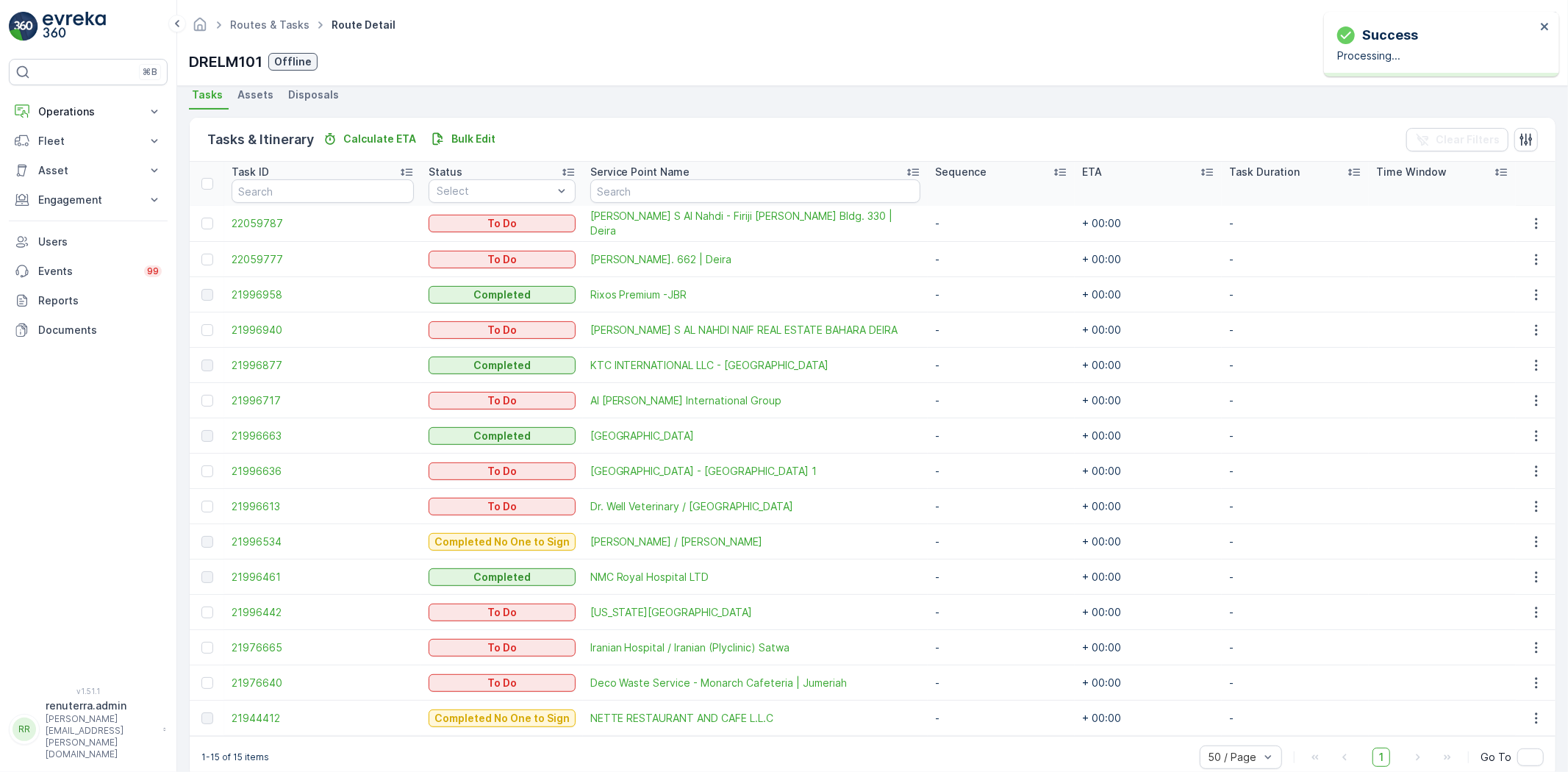
scroll to position [349, 0]
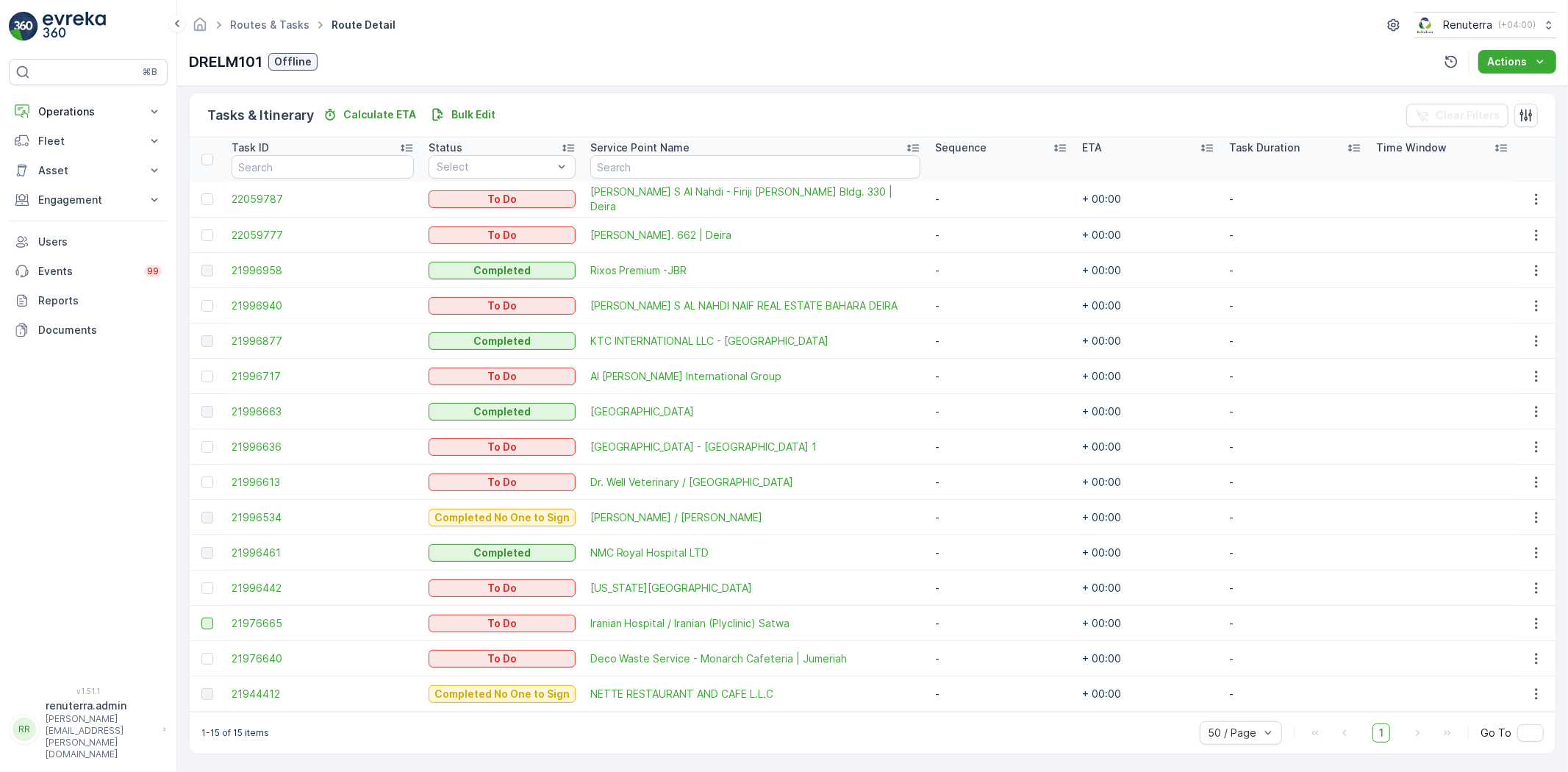
click at [211, 620] on div at bounding box center [207, 624] width 11 height 11
click at [202, 618] on input "checkbox" at bounding box center [202, 618] width 0 height 0
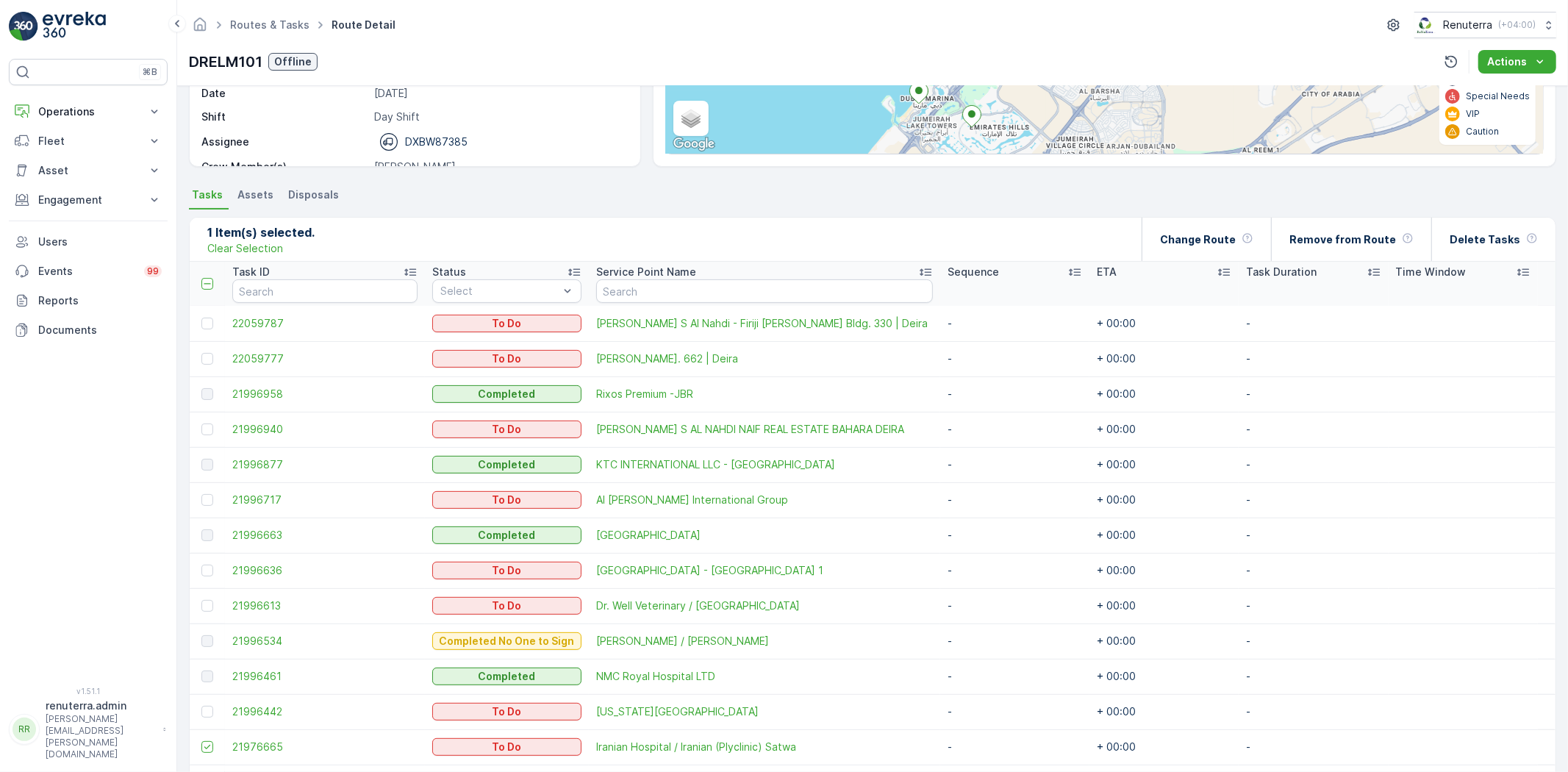
scroll to position [186, 0]
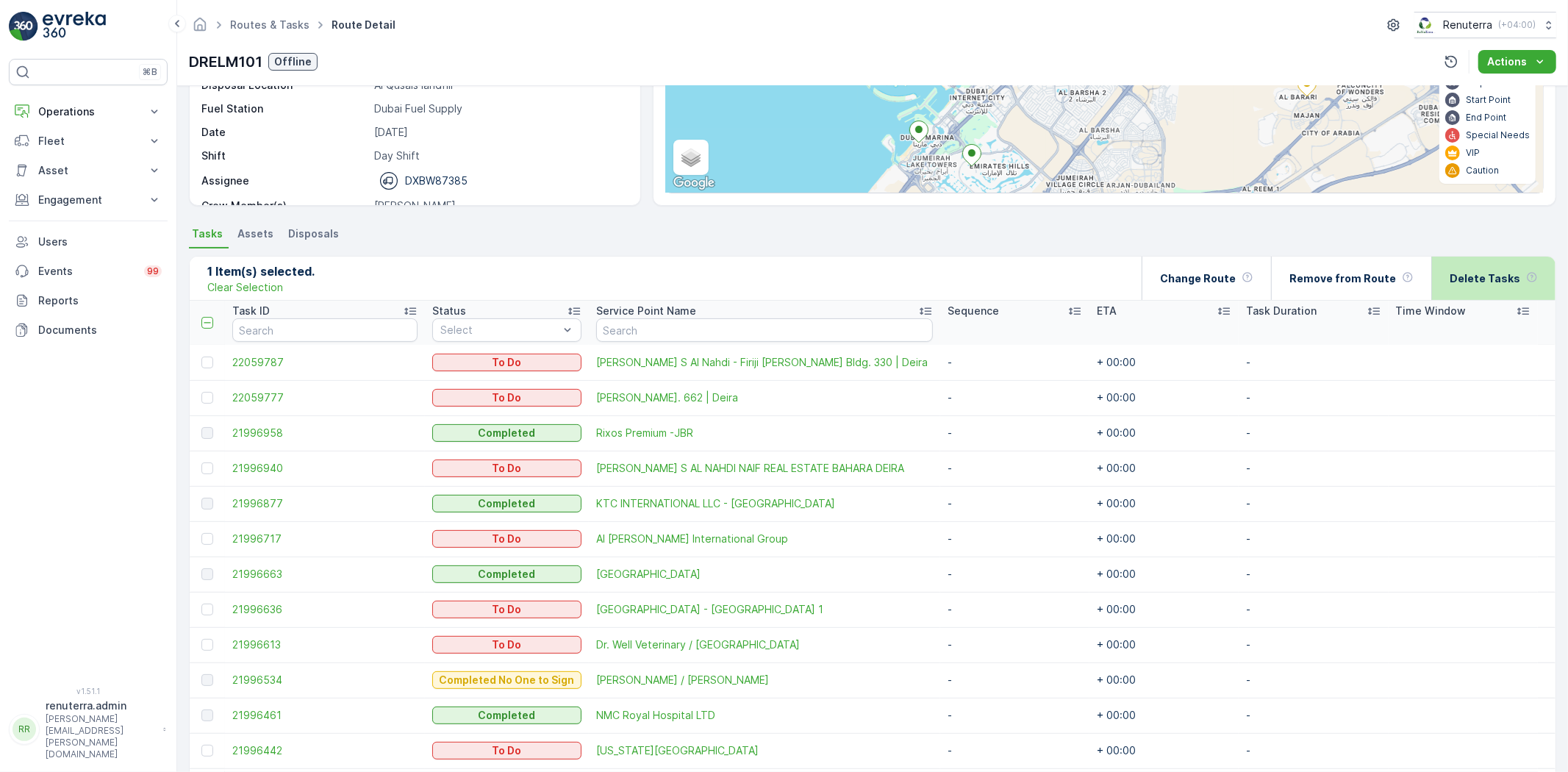
click at [1520, 275] on div "Delete Tasks" at bounding box center [1494, 278] width 89 height 43
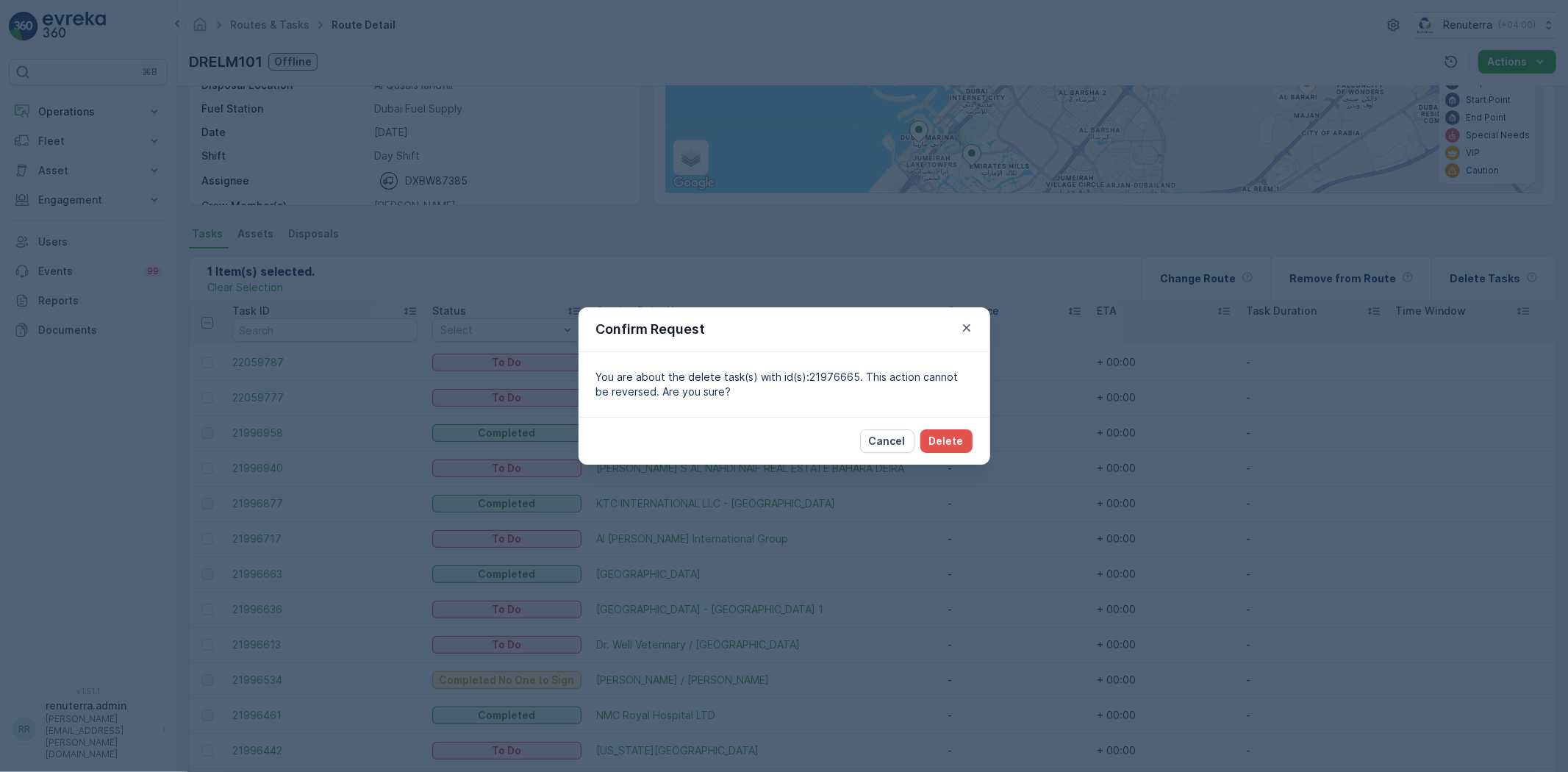
click at [993, 437] on div "Confirm Request You are about the delete task(s) with id(s):21976665. This acti…" at bounding box center [784, 386] width 1568 height 772
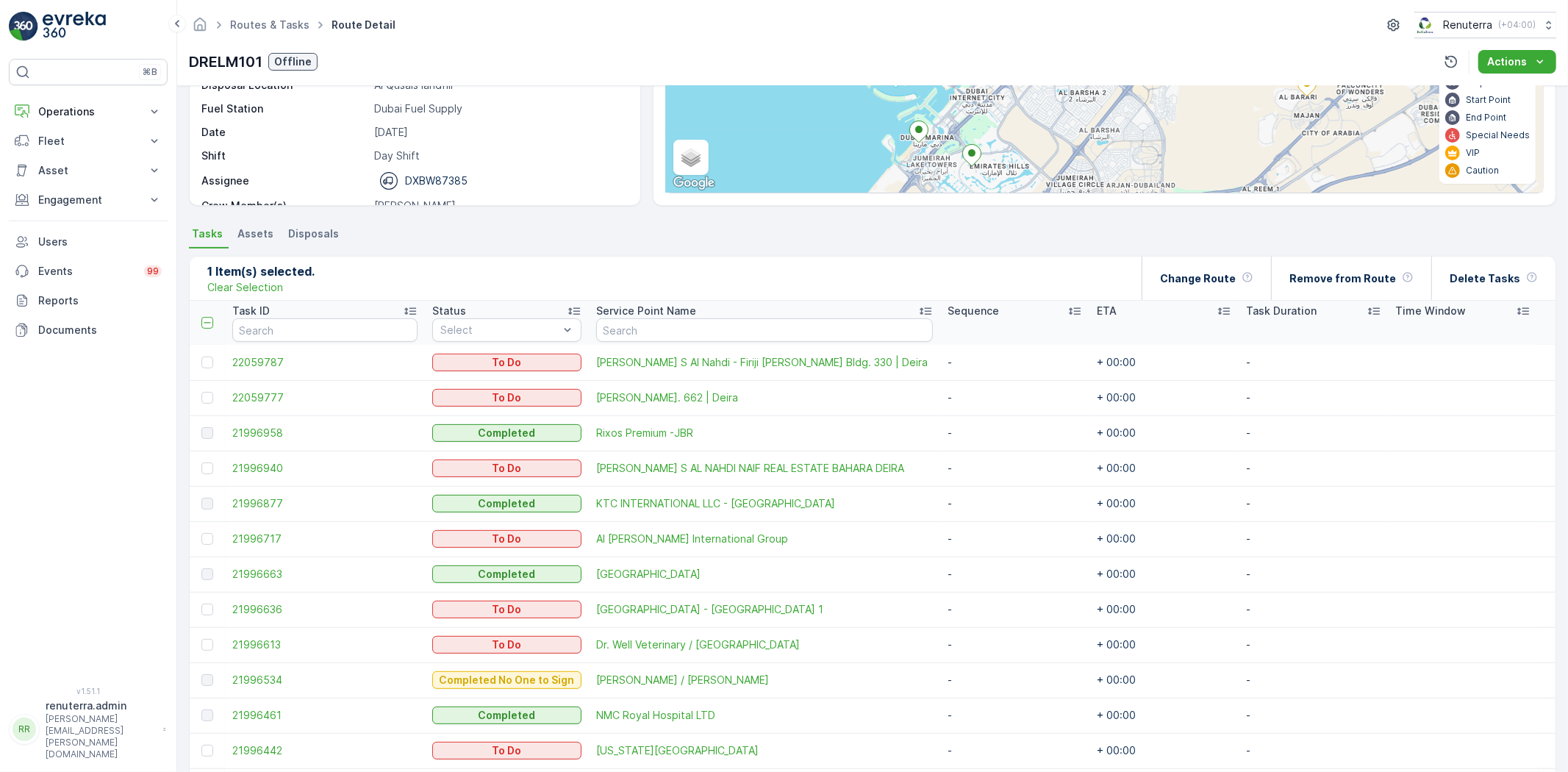
click at [984, 437] on td "-" at bounding box center [1015, 433] width 149 height 35
click at [1484, 287] on div "Delete Tasks" at bounding box center [1494, 278] width 89 height 43
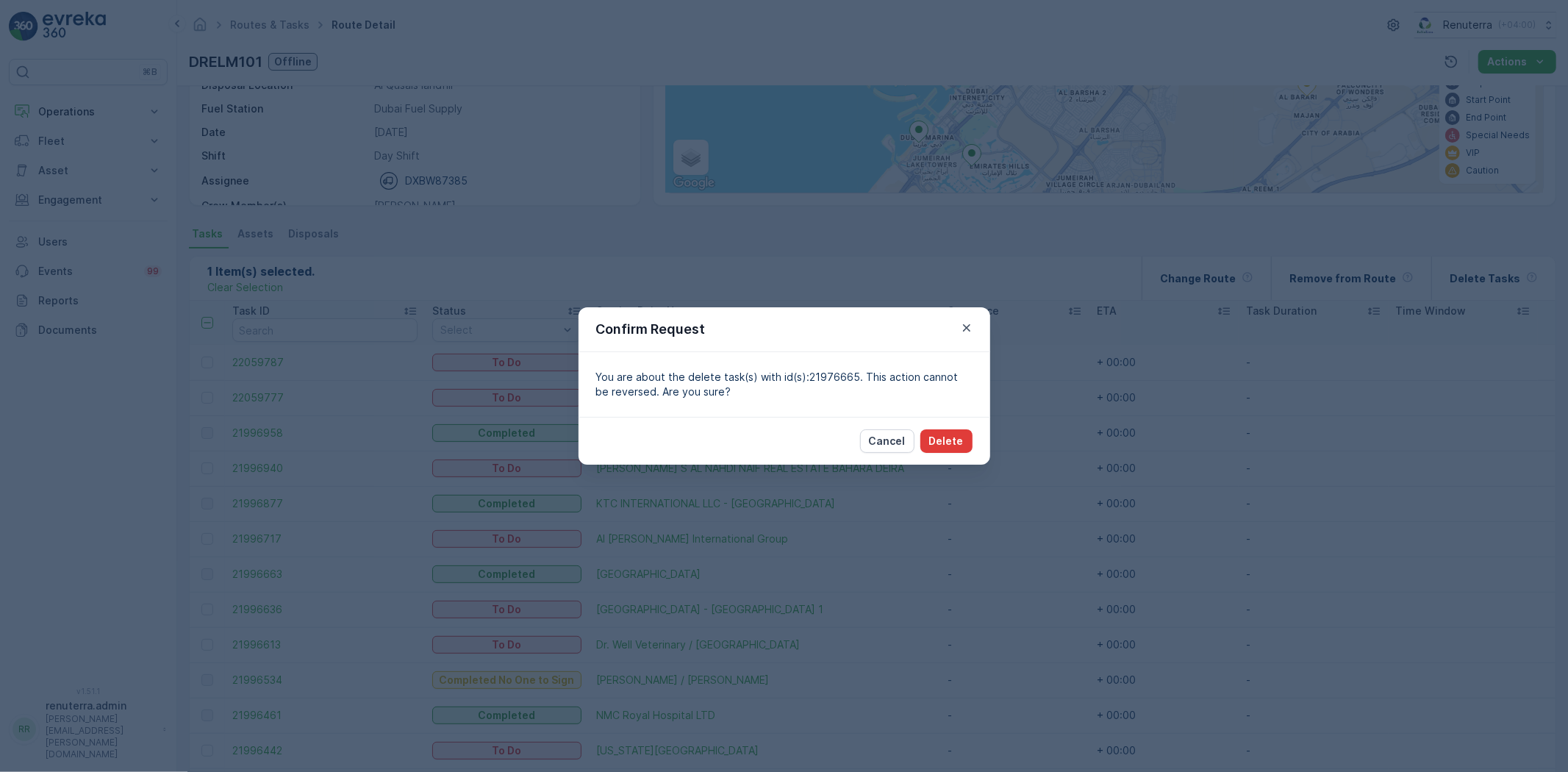
click at [930, 443] on button "Delete" at bounding box center [947, 441] width 52 height 24
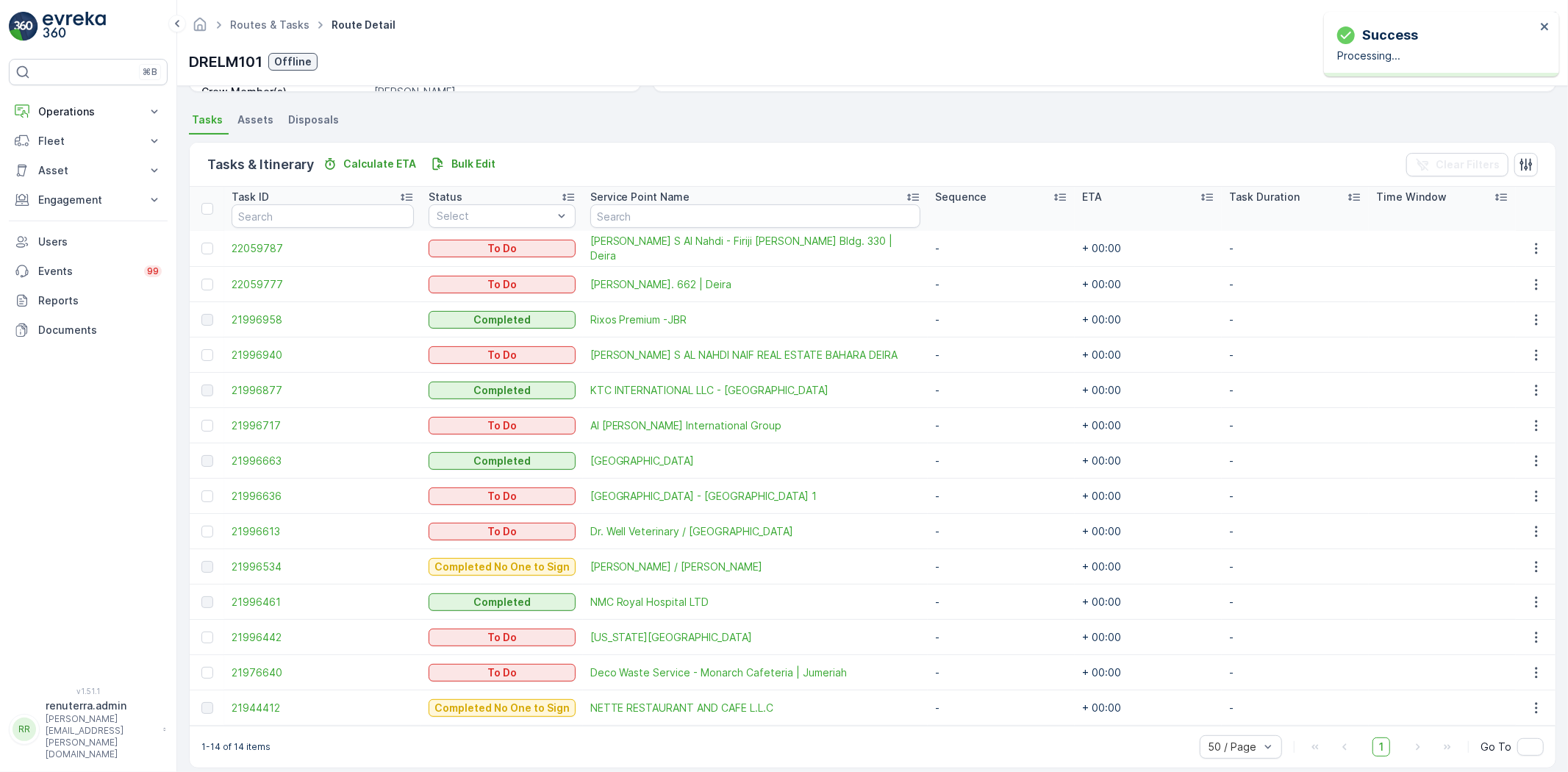
scroll to position [314, 0]
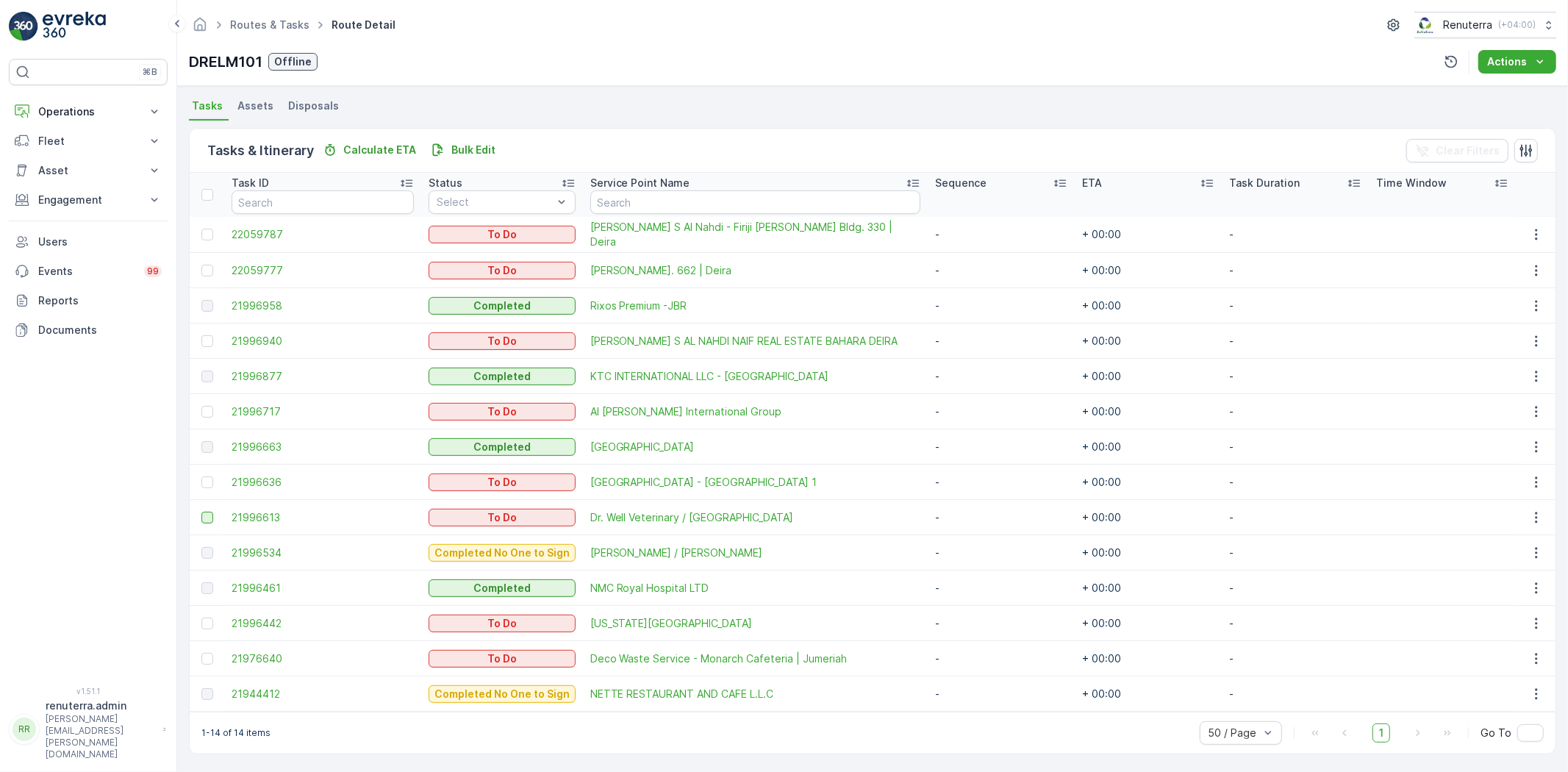
click at [210, 520] on div at bounding box center [207, 517] width 11 height 11
click at [202, 511] on input "checkbox" at bounding box center [202, 511] width 0 height 0
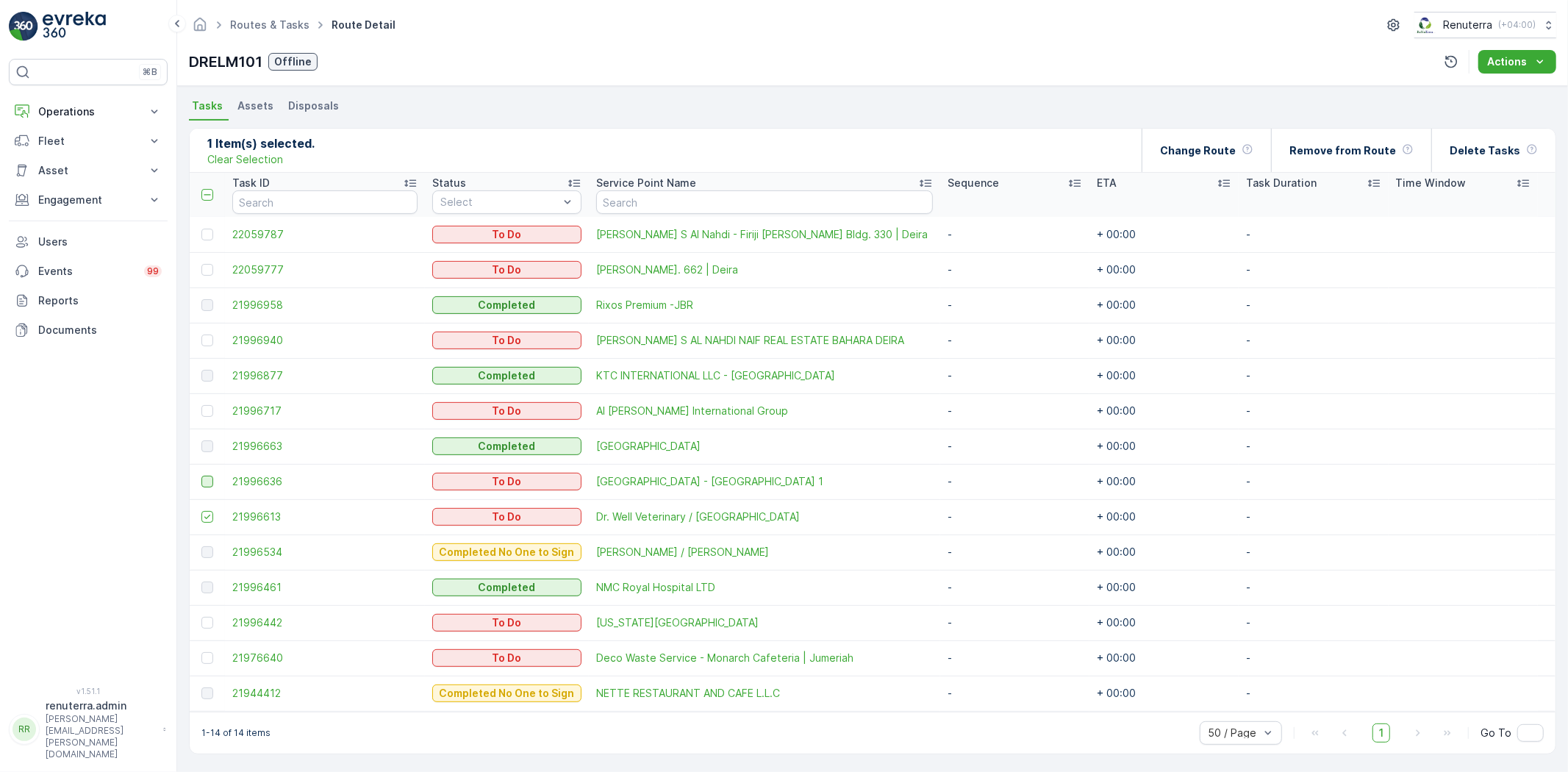
click at [208, 482] on div at bounding box center [207, 481] width 11 height 11
click at [202, 475] on input "checkbox" at bounding box center [202, 475] width 0 height 0
click at [214, 652] on div at bounding box center [209, 658] width 16 height 11
click at [202, 652] on input "checkbox" at bounding box center [202, 652] width 0 height 0
click at [206, 623] on div at bounding box center [207, 623] width 11 height 11
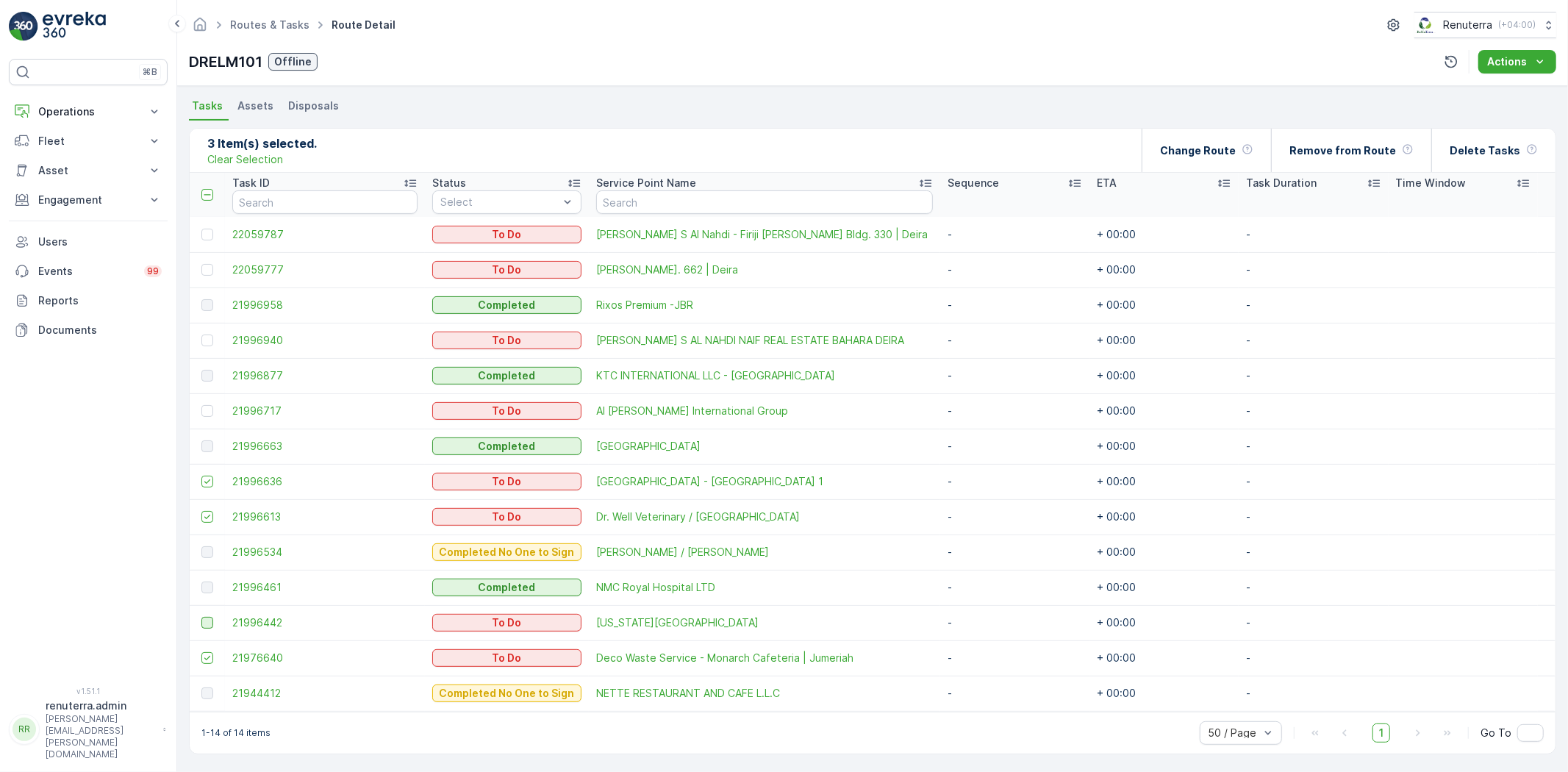
click at [202, 617] on input "checkbox" at bounding box center [202, 617] width 0 height 0
click at [1446, 154] on div "Delete Tasks" at bounding box center [1494, 150] width 125 height 43
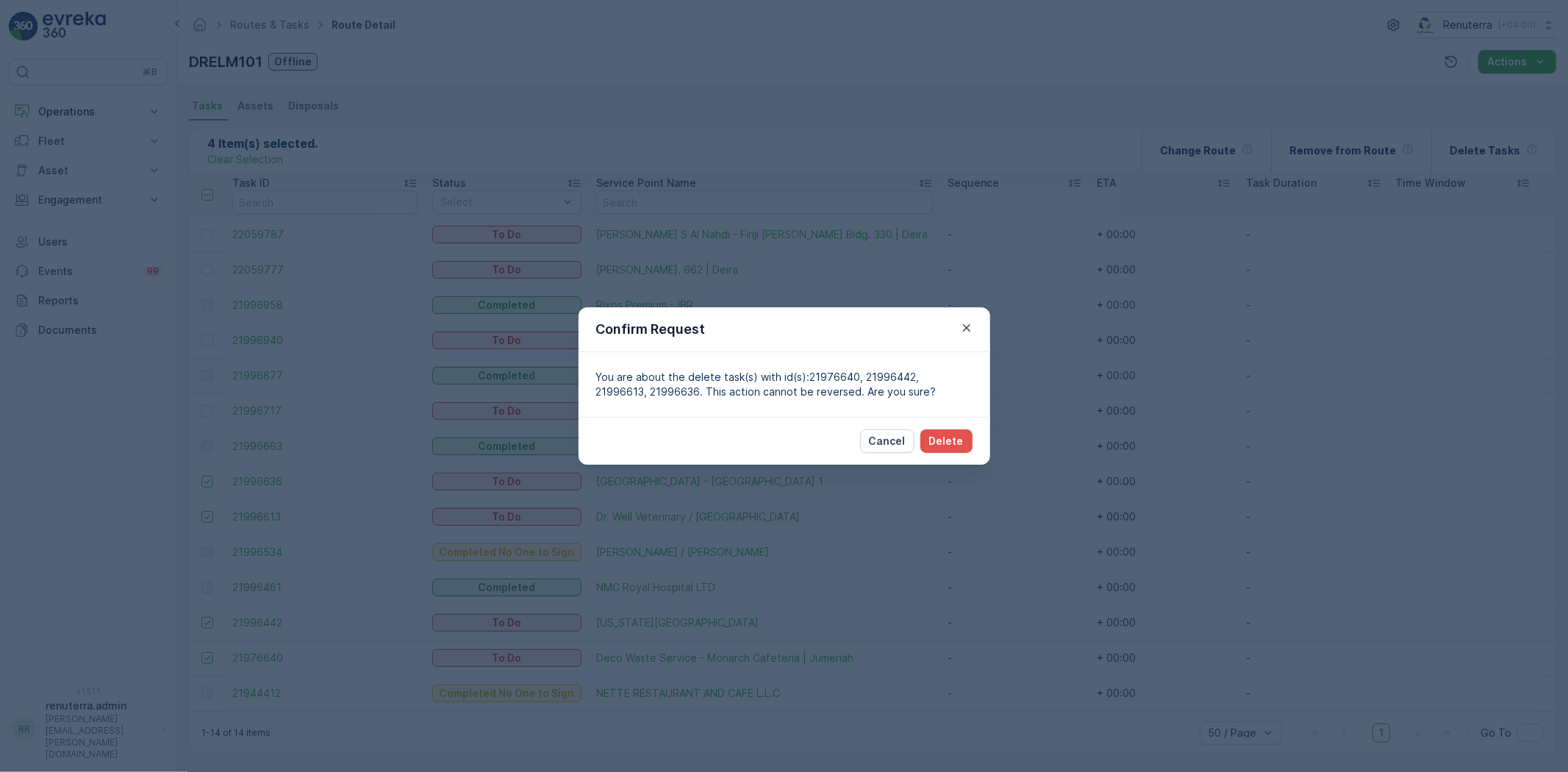
drag, startPoint x: 902, startPoint y: 434, endPoint x: 964, endPoint y: 407, distance: 67.6
click at [902, 434] on p "Cancel" at bounding box center [887, 441] width 37 height 15
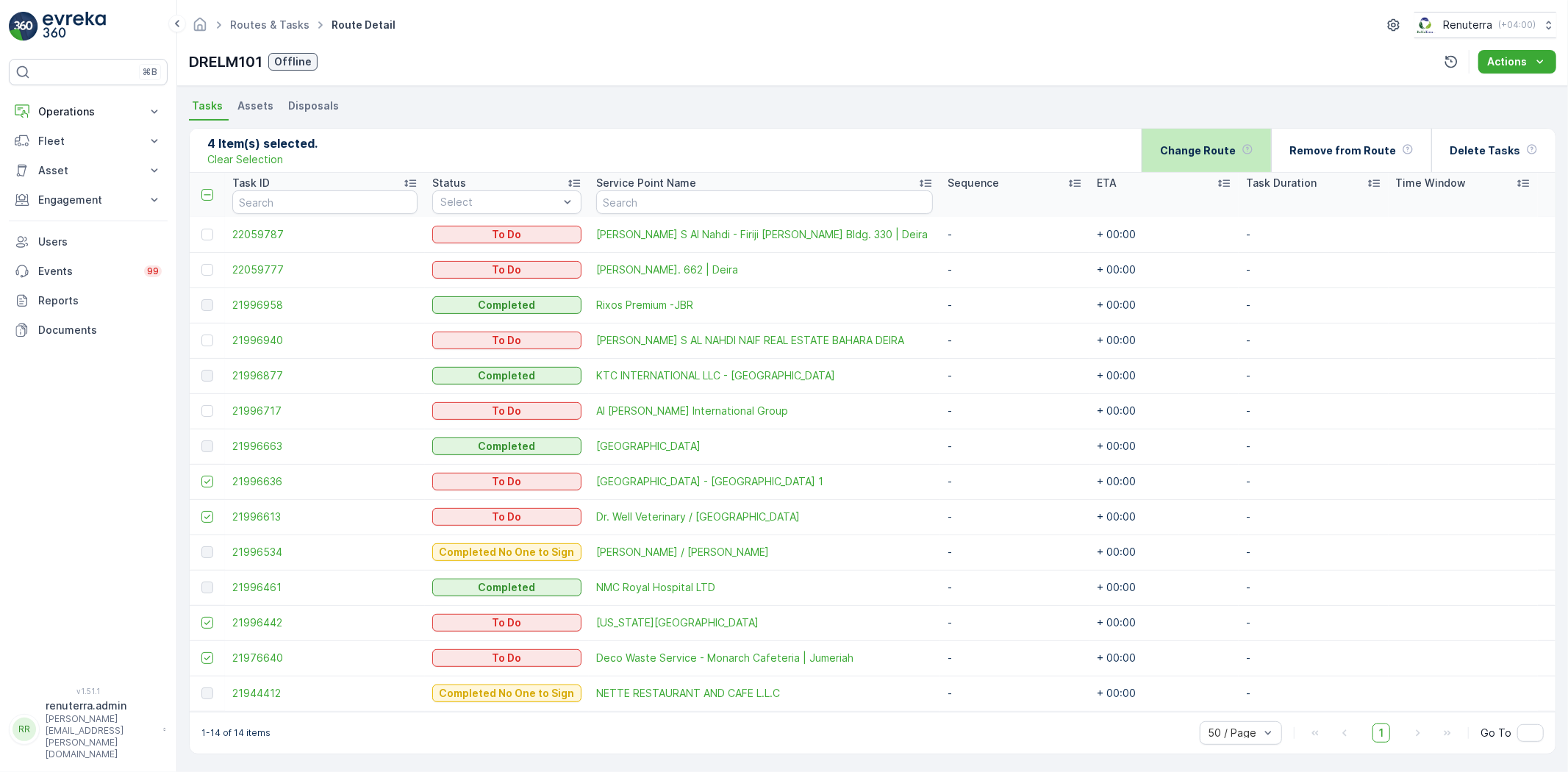
click at [1177, 168] on div "Change Route" at bounding box center [1207, 150] width 93 height 43
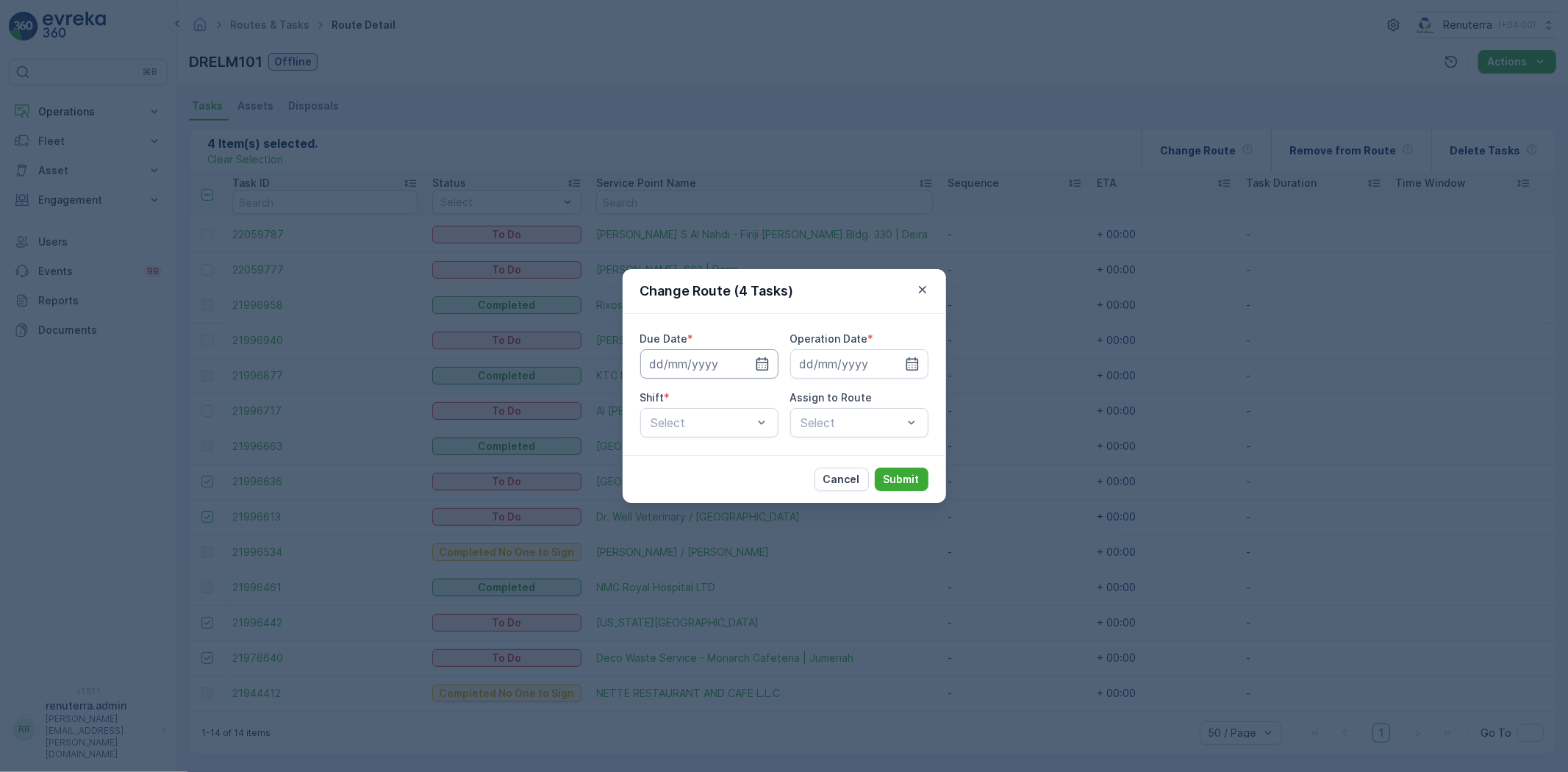
click at [704, 366] on input at bounding box center [709, 364] width 139 height 30
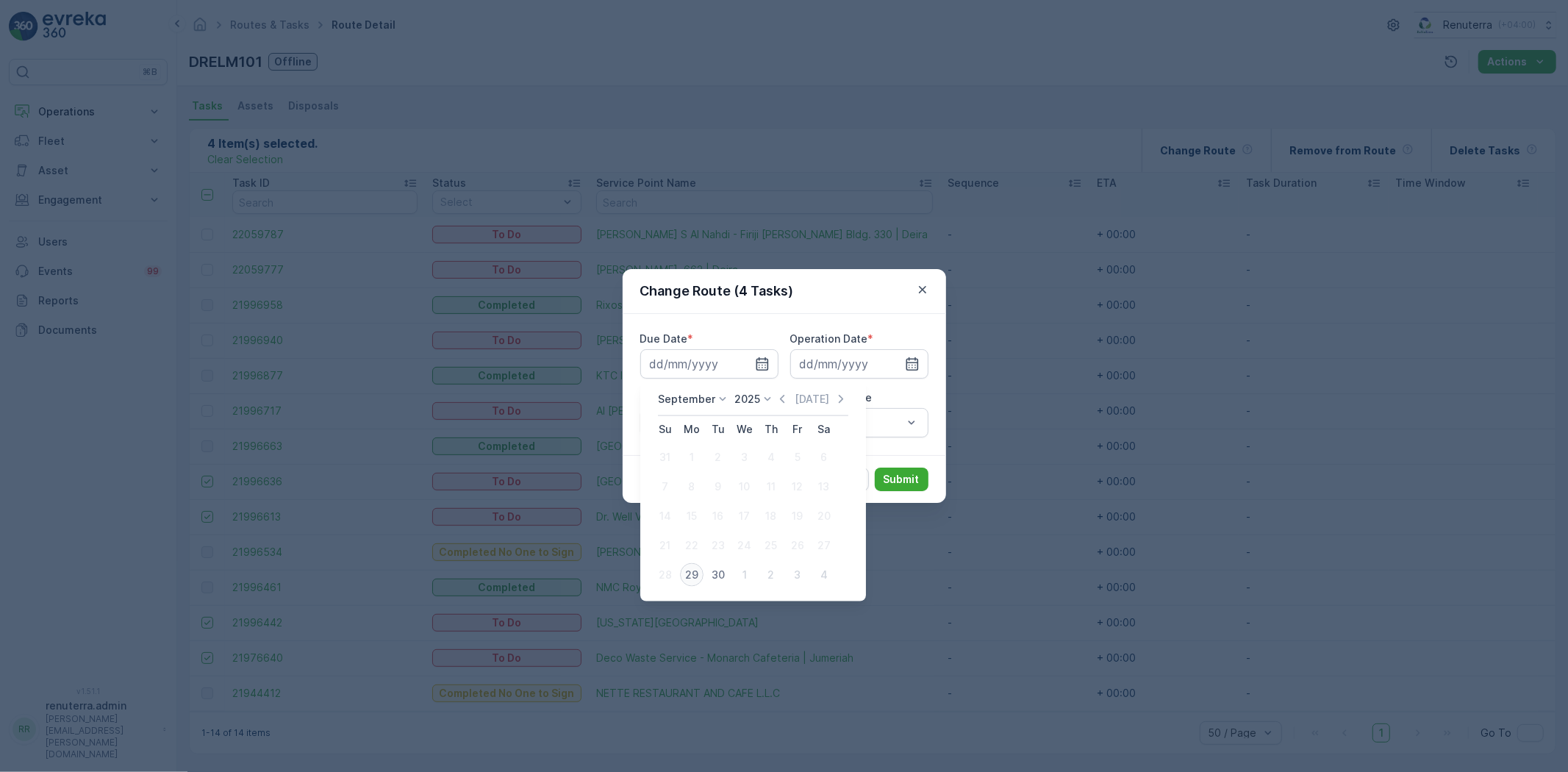
click at [697, 572] on div "29" at bounding box center [692, 574] width 24 height 24
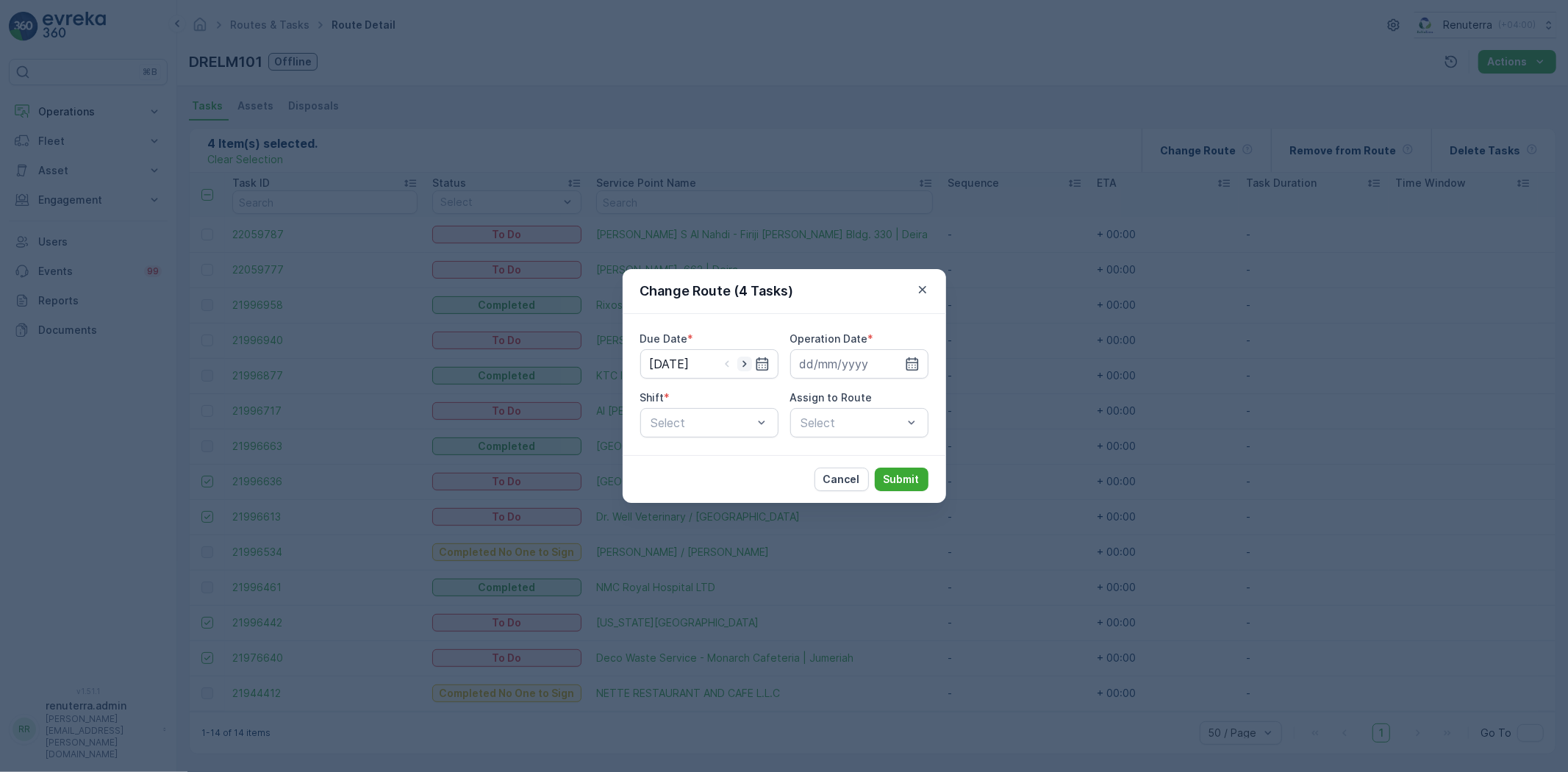
click at [747, 363] on icon "button" at bounding box center [745, 364] width 15 height 15
type input "[DATE]"
click at [829, 355] on input at bounding box center [859, 364] width 139 height 30
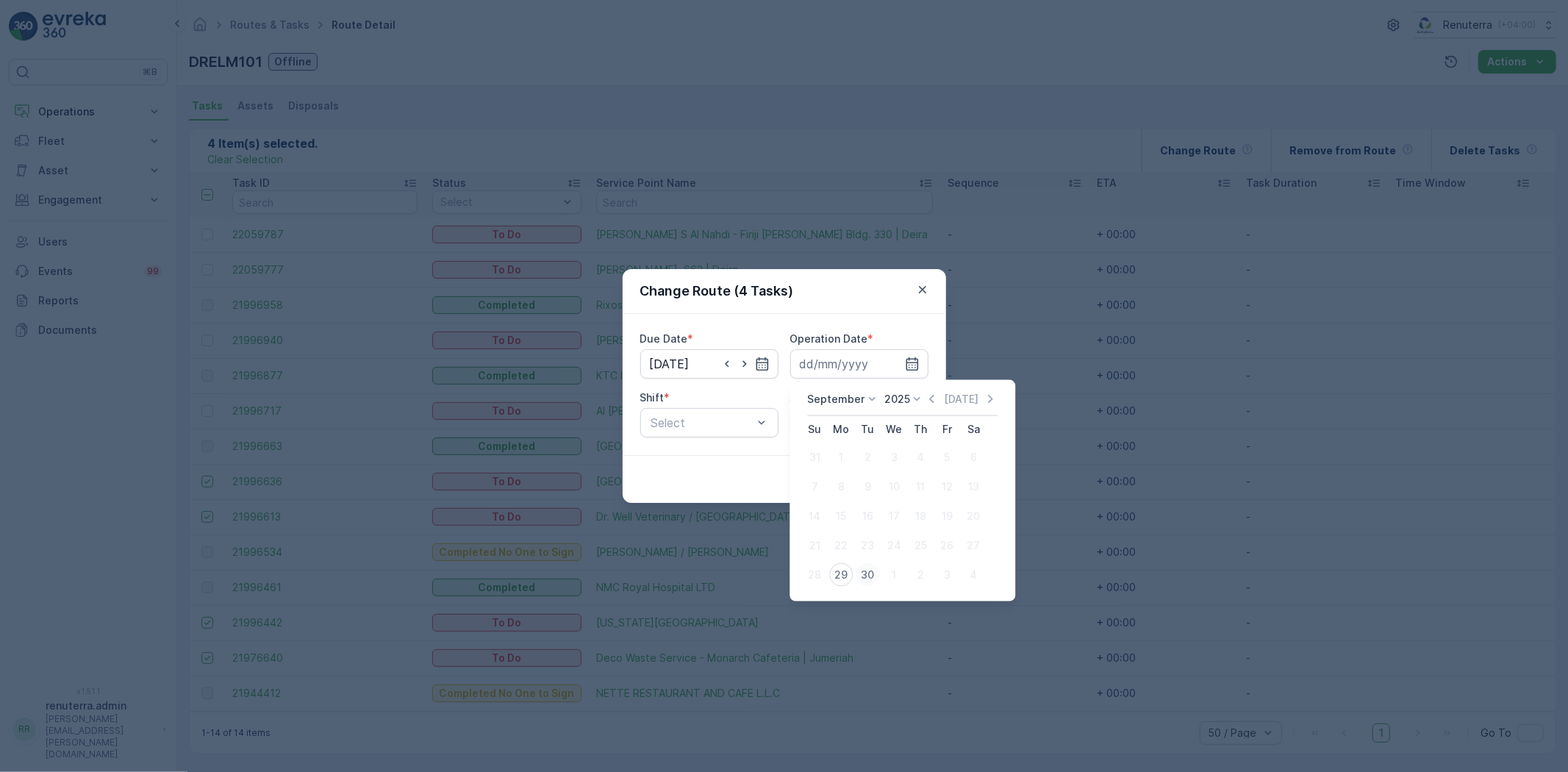
drag, startPoint x: 866, startPoint y: 570, endPoint x: 853, endPoint y: 535, distance: 37.3
click at [866, 570] on div "30" at bounding box center [867, 574] width 24 height 24
type input "[DATE]"
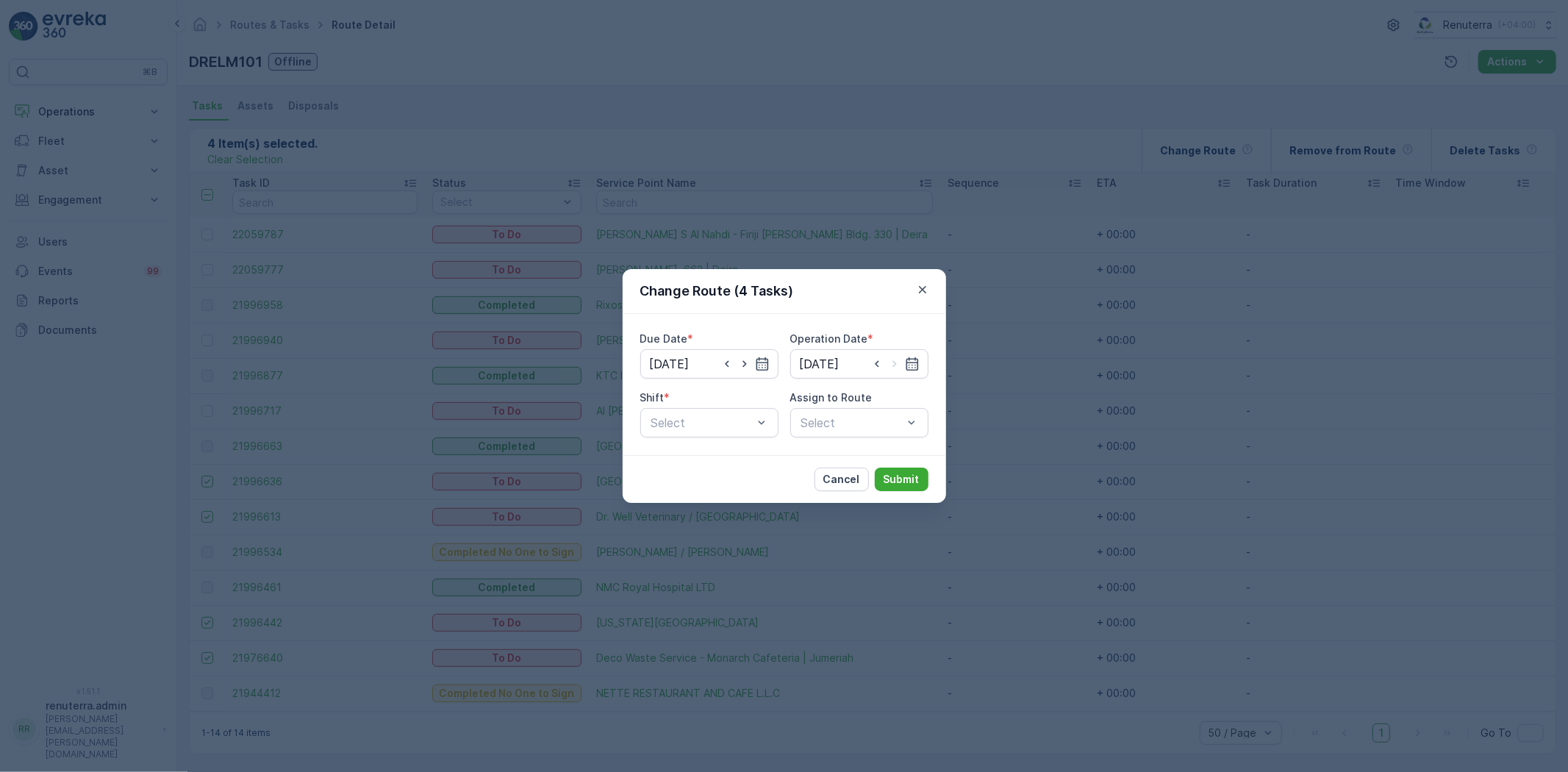
click at [746, 388] on div "Due Date * [DATE] Operation Date * [DATE] Shift * Select Assign to Route Select" at bounding box center [784, 384] width 289 height 106
click at [745, 406] on div "Shift * Select" at bounding box center [709, 413] width 139 height 47
drag, startPoint x: 743, startPoint y: 432, endPoint x: 739, endPoint y: 441, distance: 9.8
click at [741, 432] on div "Select" at bounding box center [709, 423] width 139 height 30
click at [724, 456] on div "Day Shift" at bounding box center [709, 459] width 120 height 13
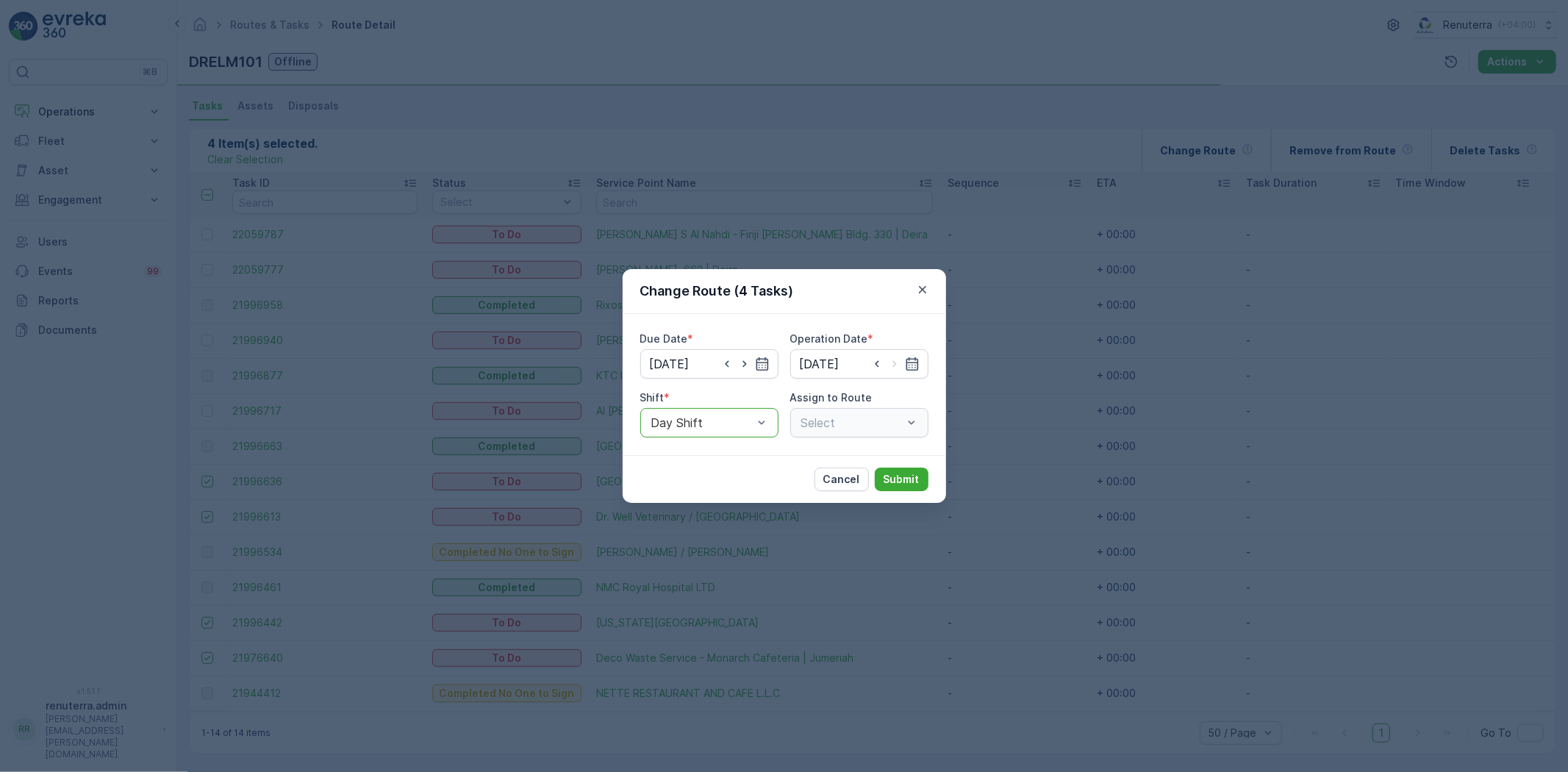
click at [835, 413] on div "Select" at bounding box center [859, 423] width 139 height 30
click at [841, 422] on div "Select" at bounding box center [859, 423] width 139 height 30
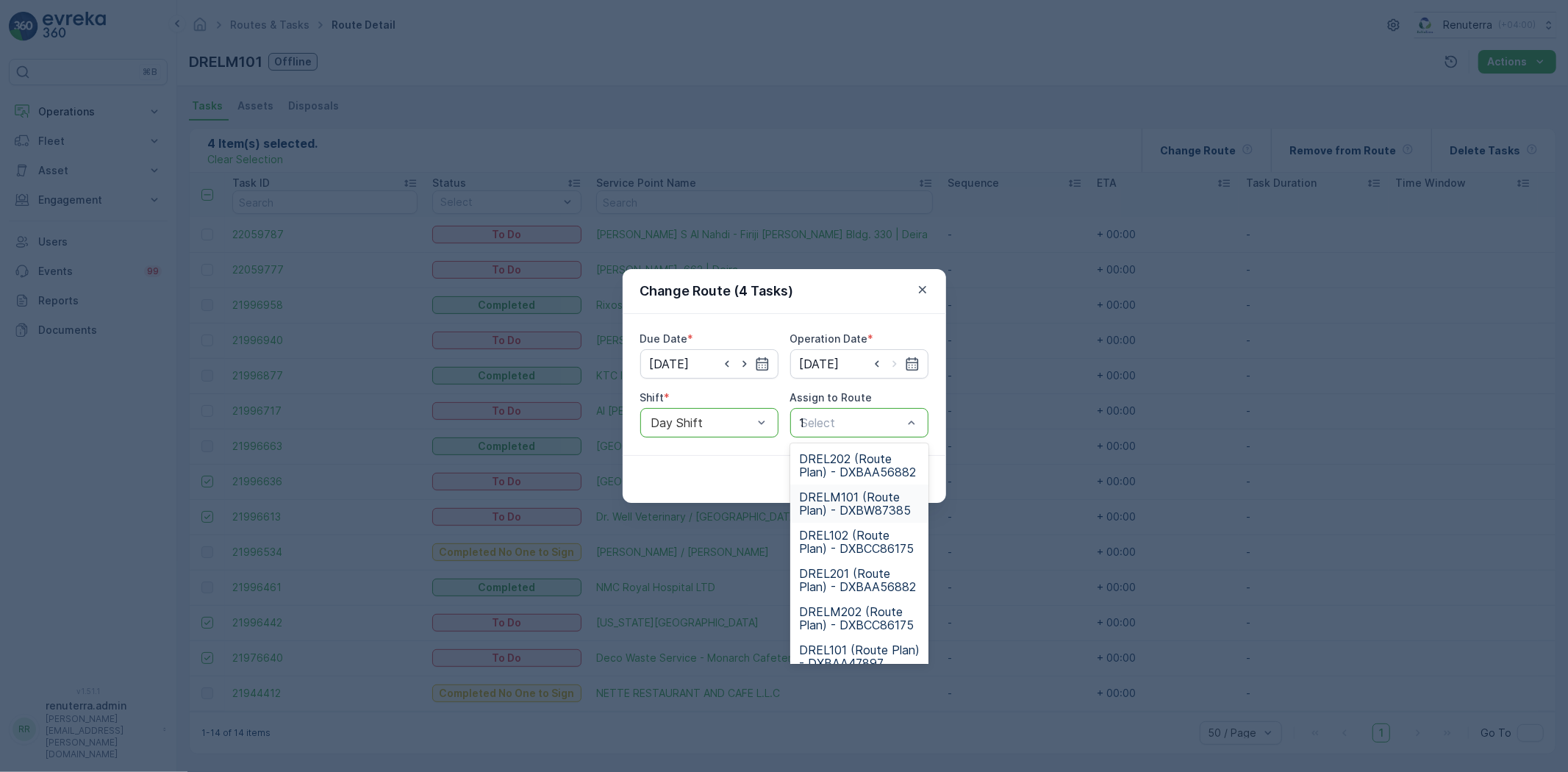
type input "101"
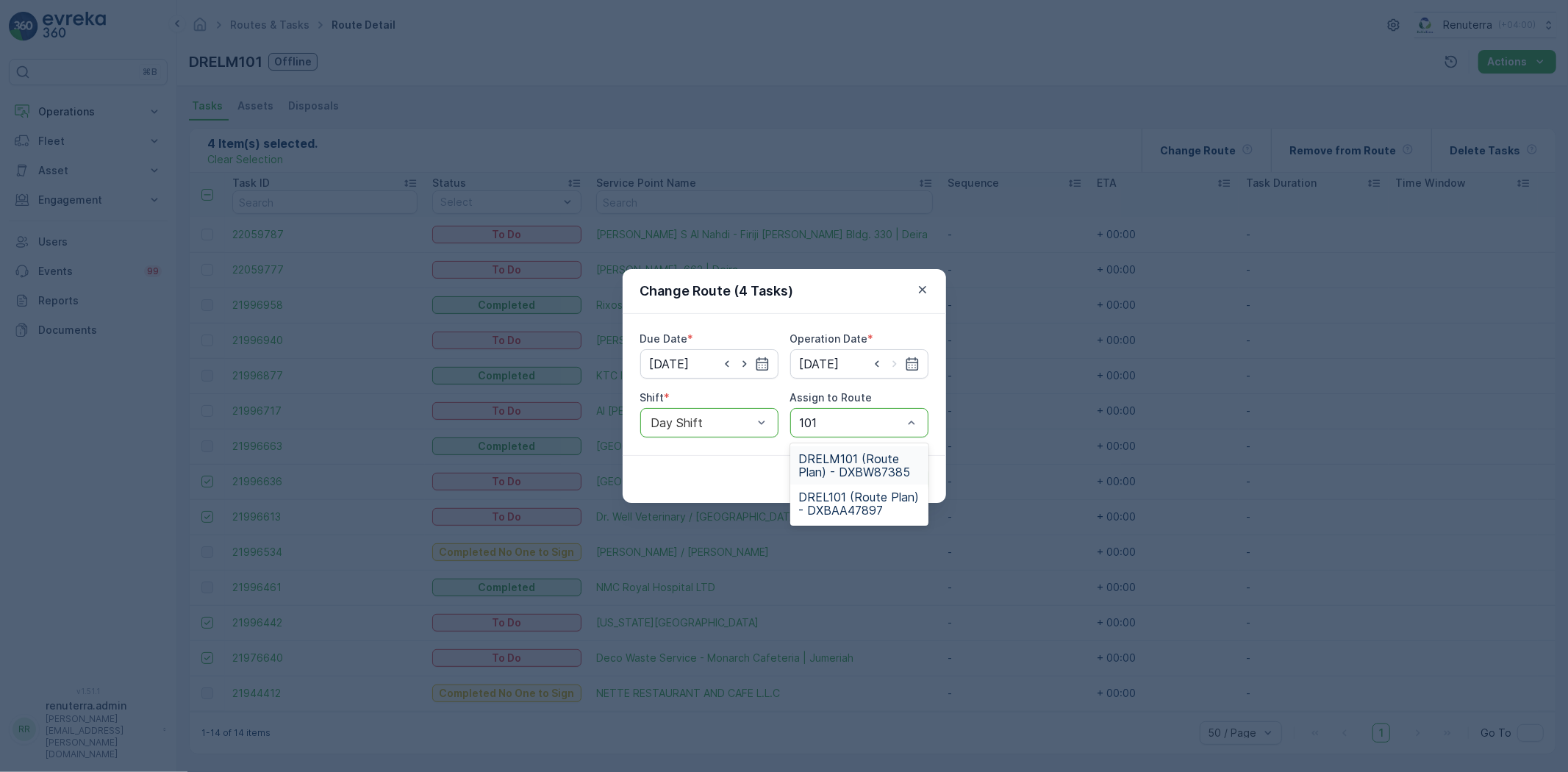
click at [890, 471] on span "DRELM101 (Route Plan) - DXBW87385" at bounding box center [859, 465] width 120 height 26
click at [913, 474] on p "Submit" at bounding box center [902, 479] width 36 height 15
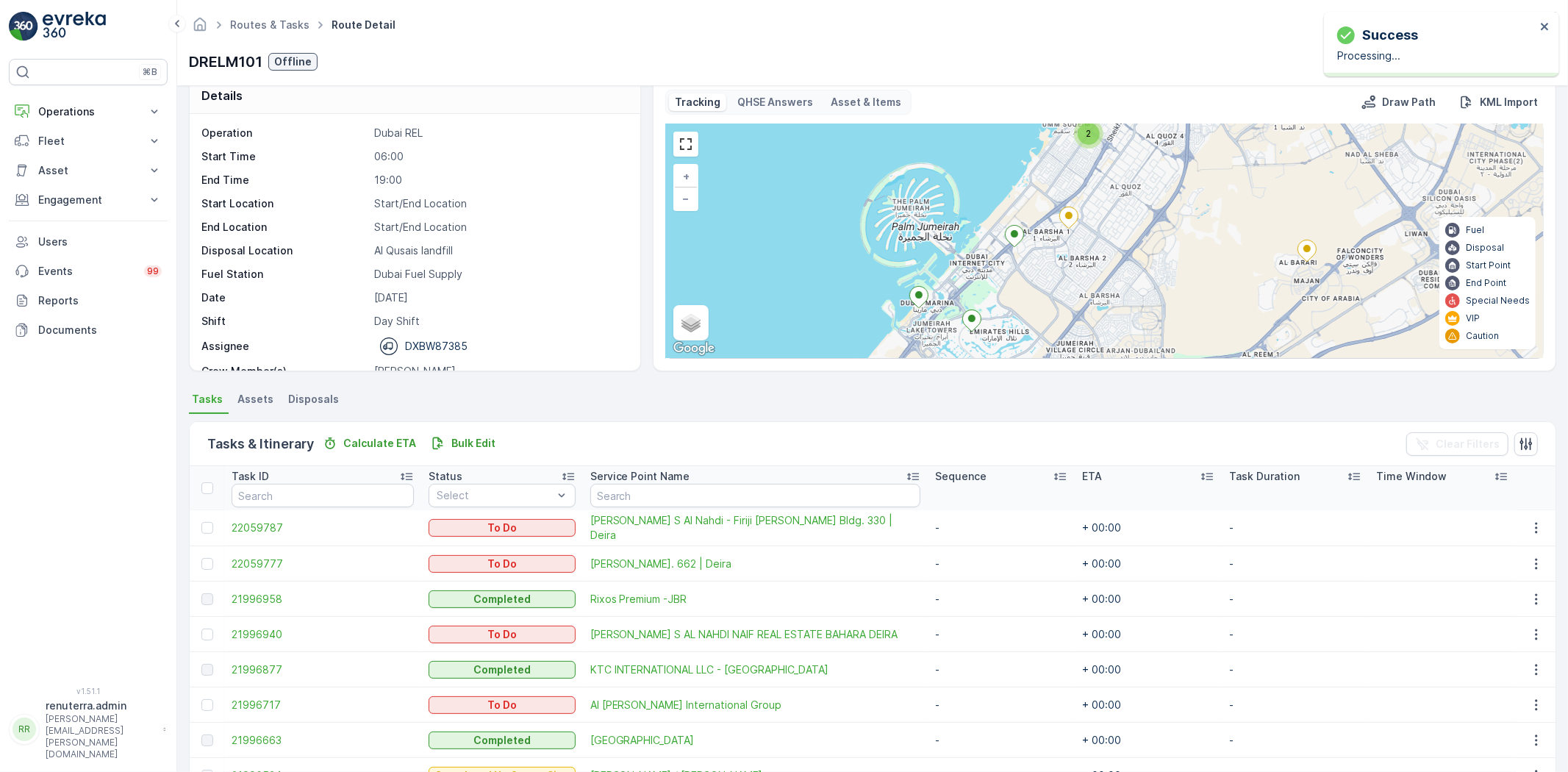
scroll to position [0, 0]
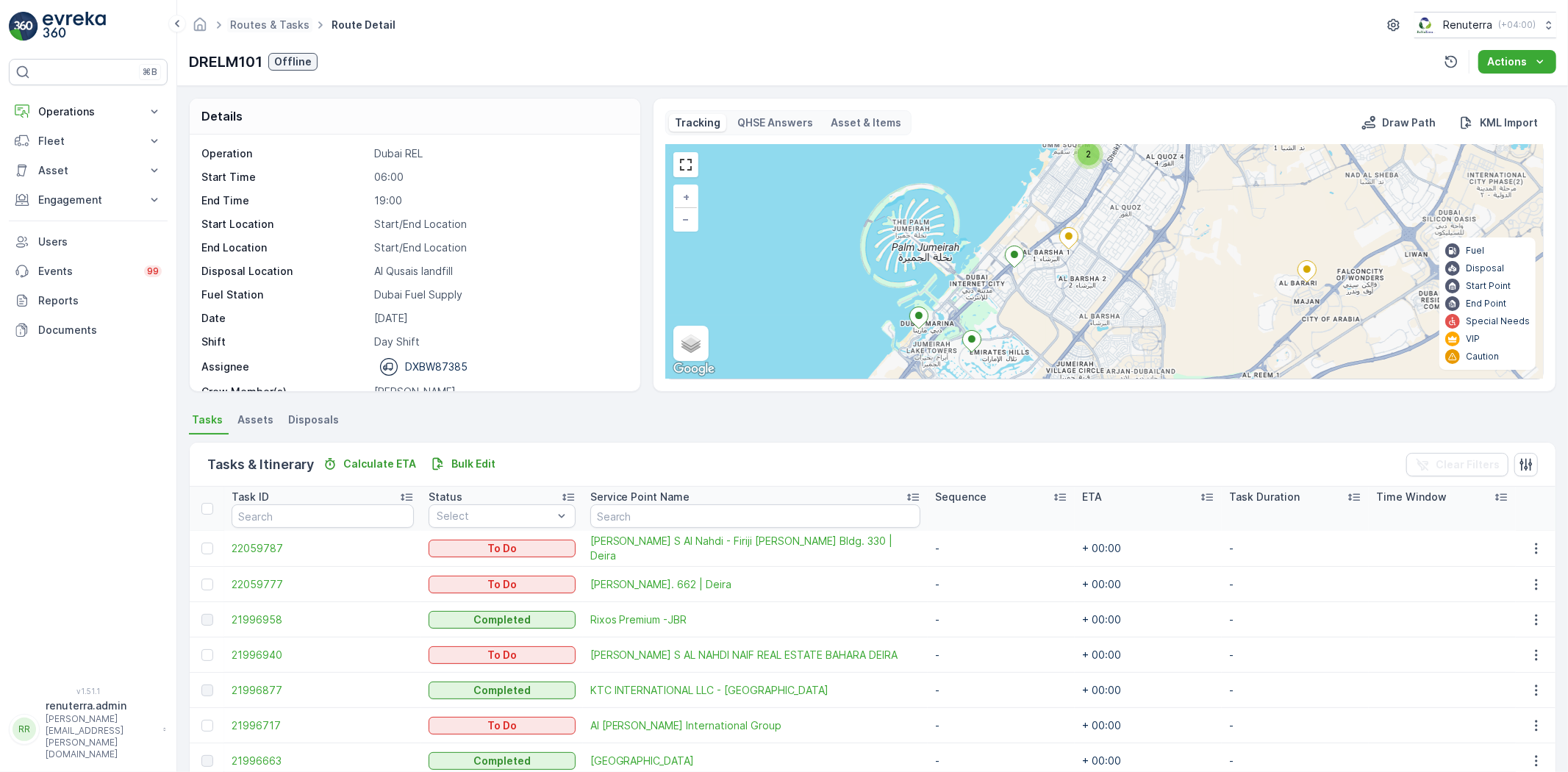
click at [282, 32] on span "Routes & Tasks" at bounding box center [270, 25] width 85 height 15
click at [280, 28] on link "Routes & Tasks" at bounding box center [270, 24] width 80 height 12
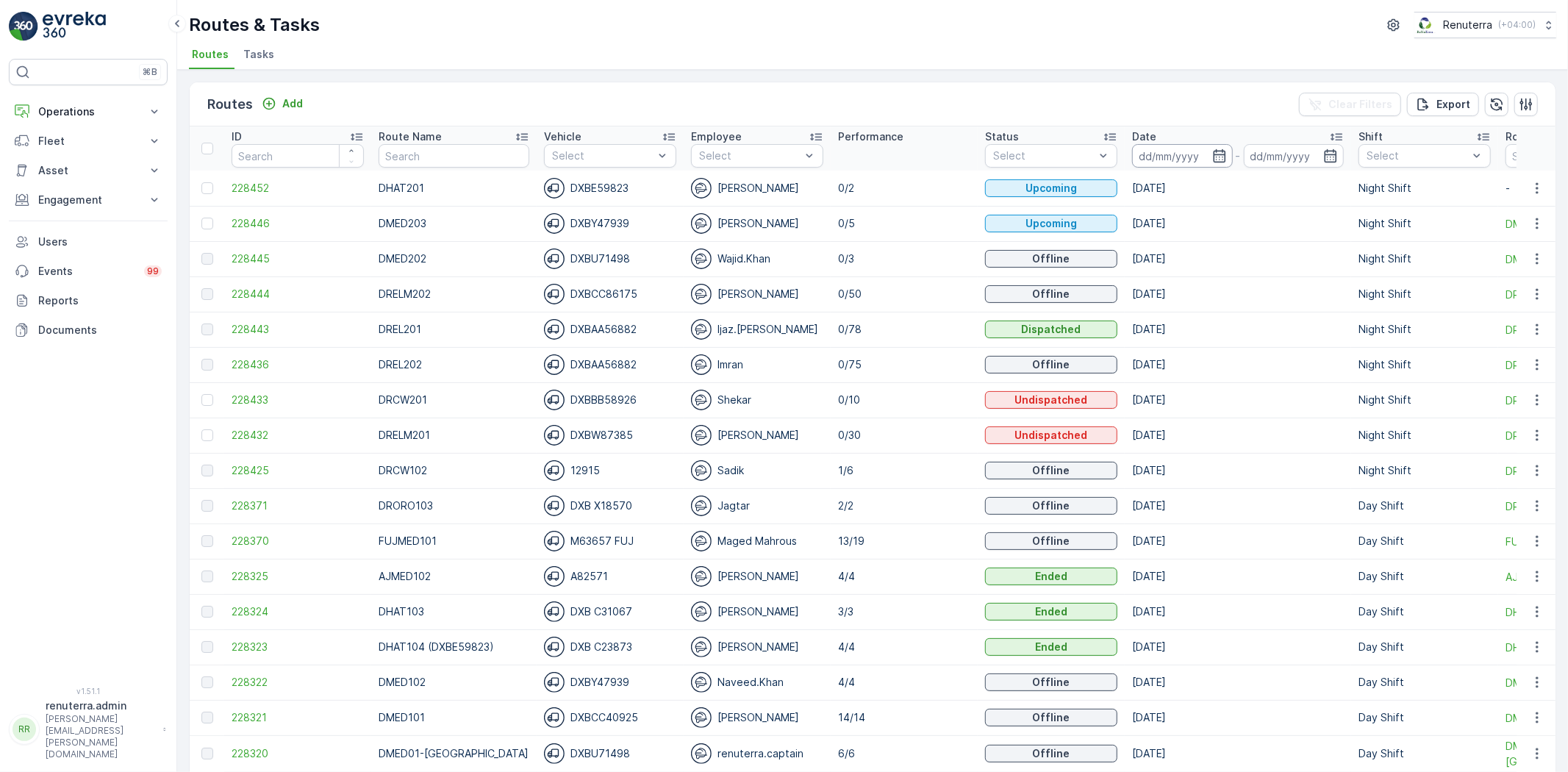
click at [1184, 160] on input at bounding box center [1182, 156] width 101 height 24
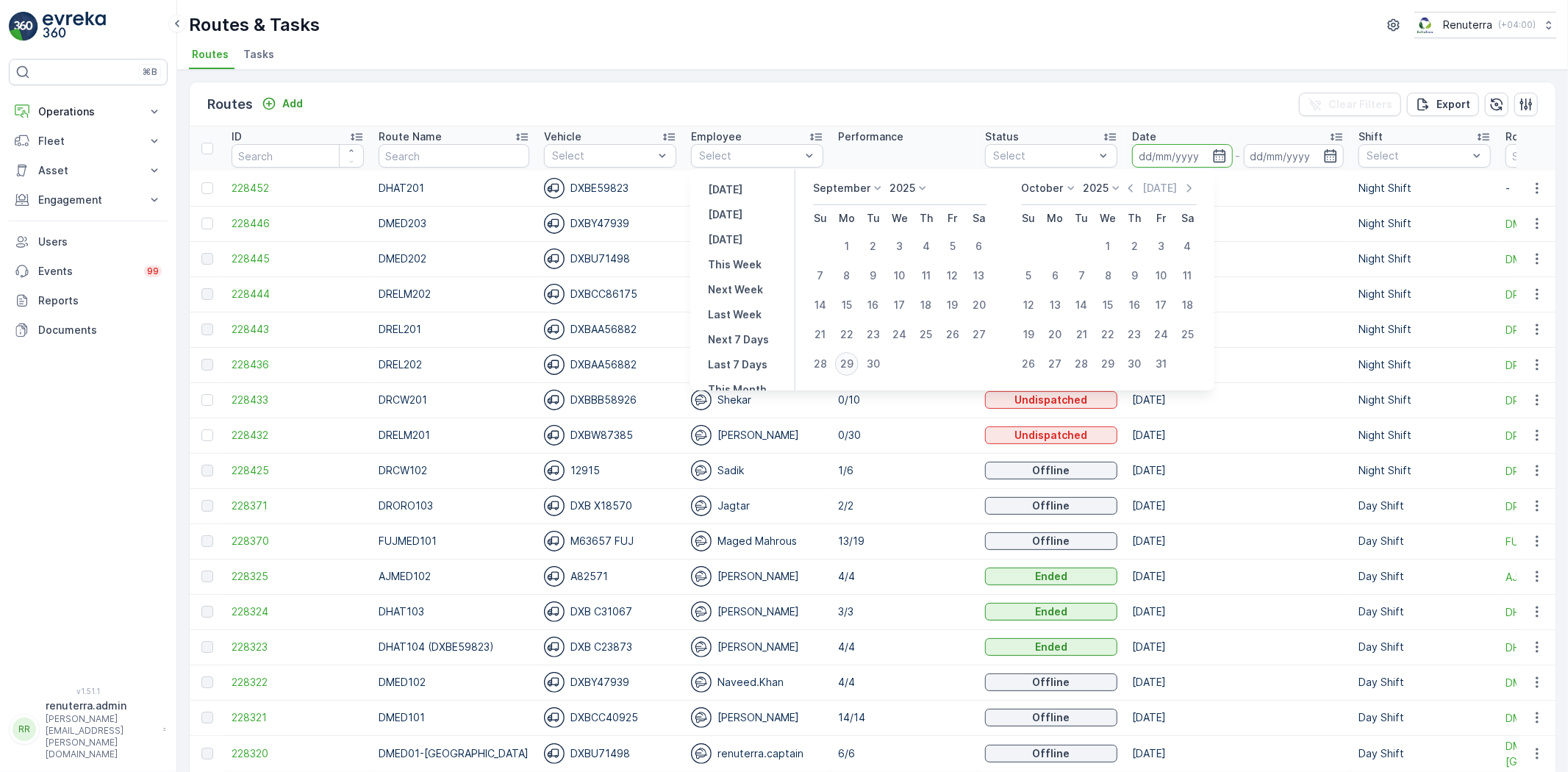
click at [847, 361] on div "29" at bounding box center [847, 364] width 24 height 24
type input "[DATE]"
click at [847, 361] on div "29" at bounding box center [847, 364] width 24 height 24
type input "[DATE]"
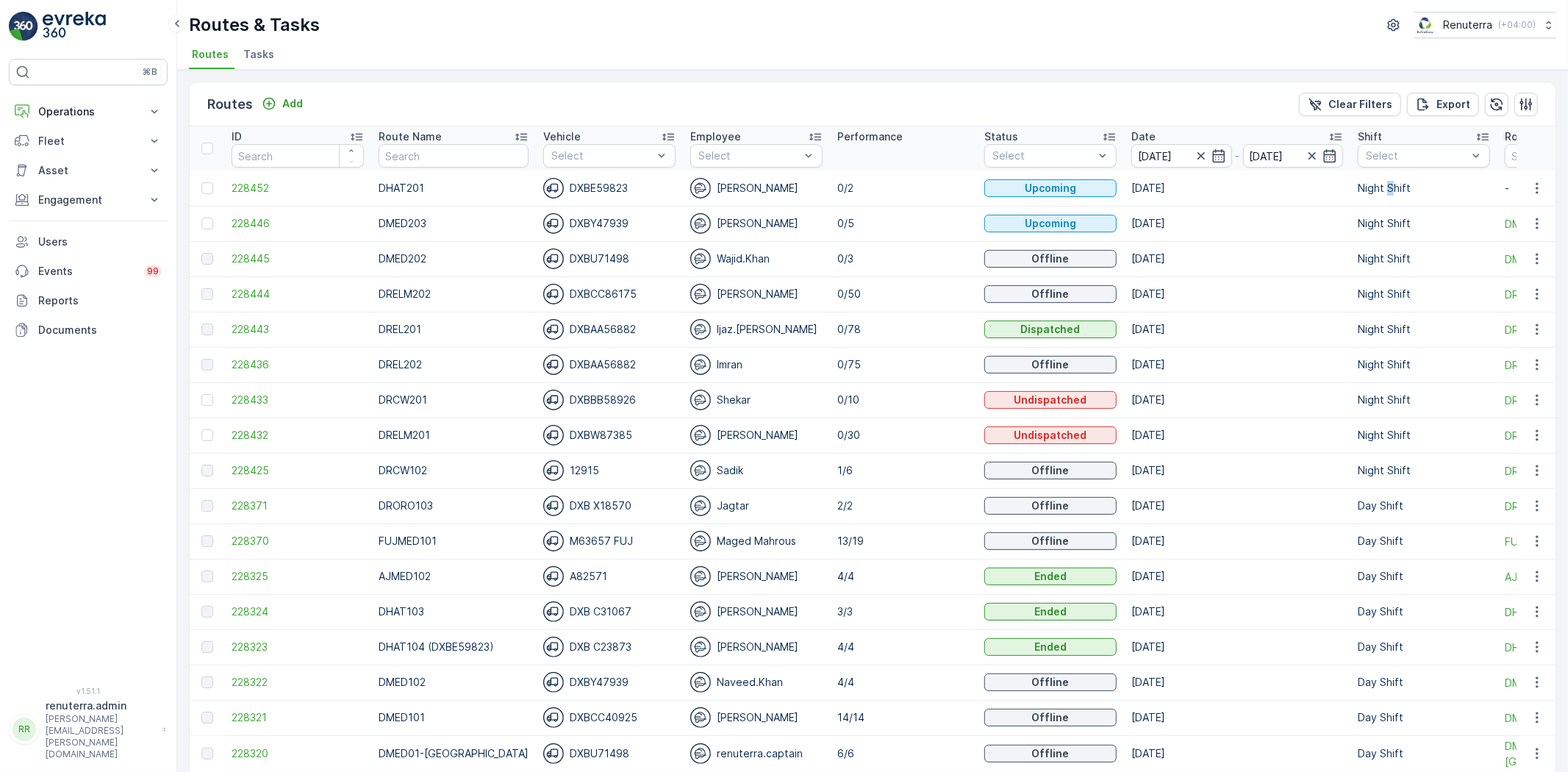
click at [1372, 174] on td "Night Shift" at bounding box center [1424, 188] width 147 height 35
click at [1366, 167] on th "Shift Select" at bounding box center [1424, 148] width 147 height 44
click at [1385, 235] on p "Day Shift" at bounding box center [1405, 237] width 47 height 15
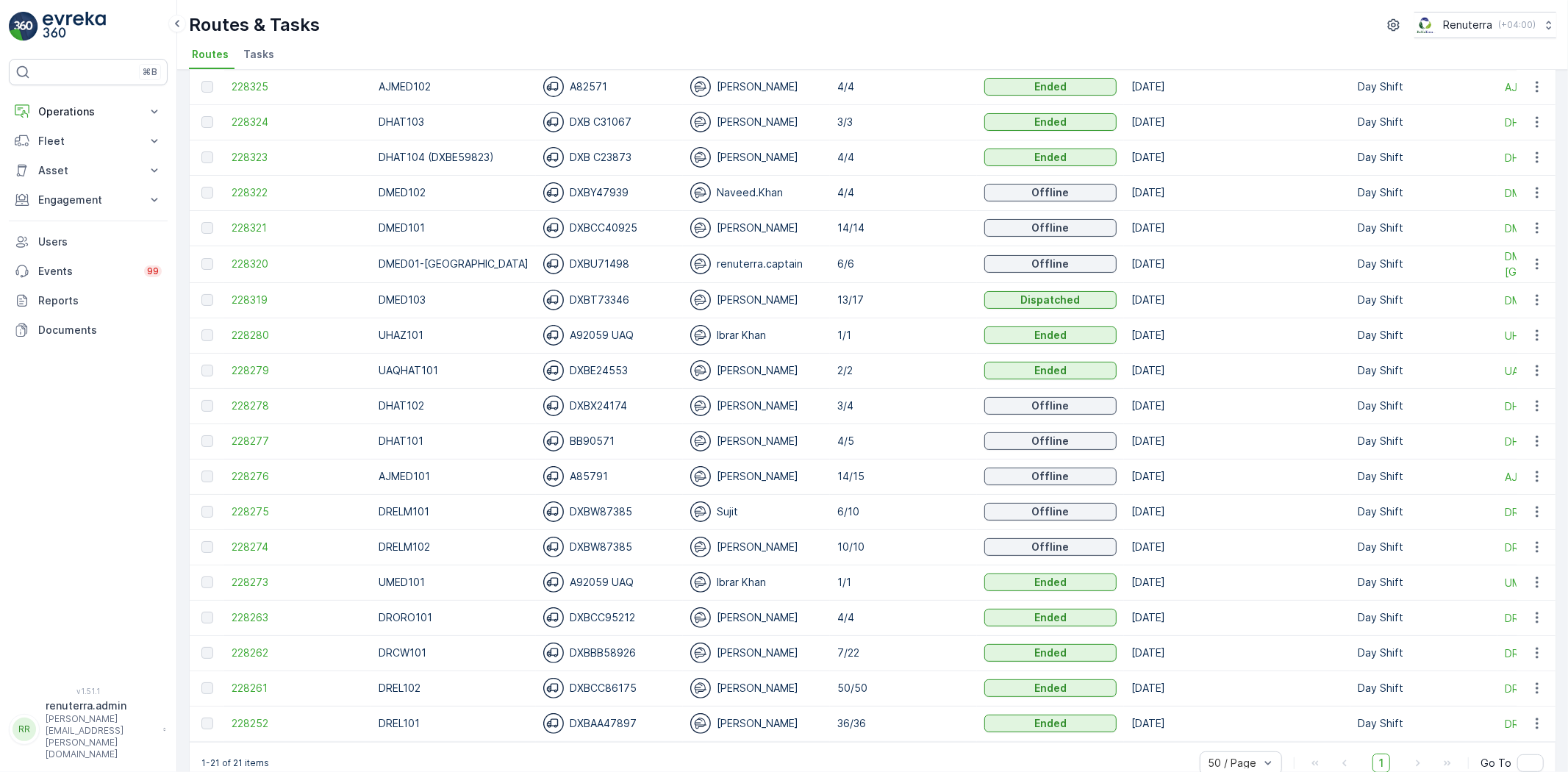
scroll to position [203, 0]
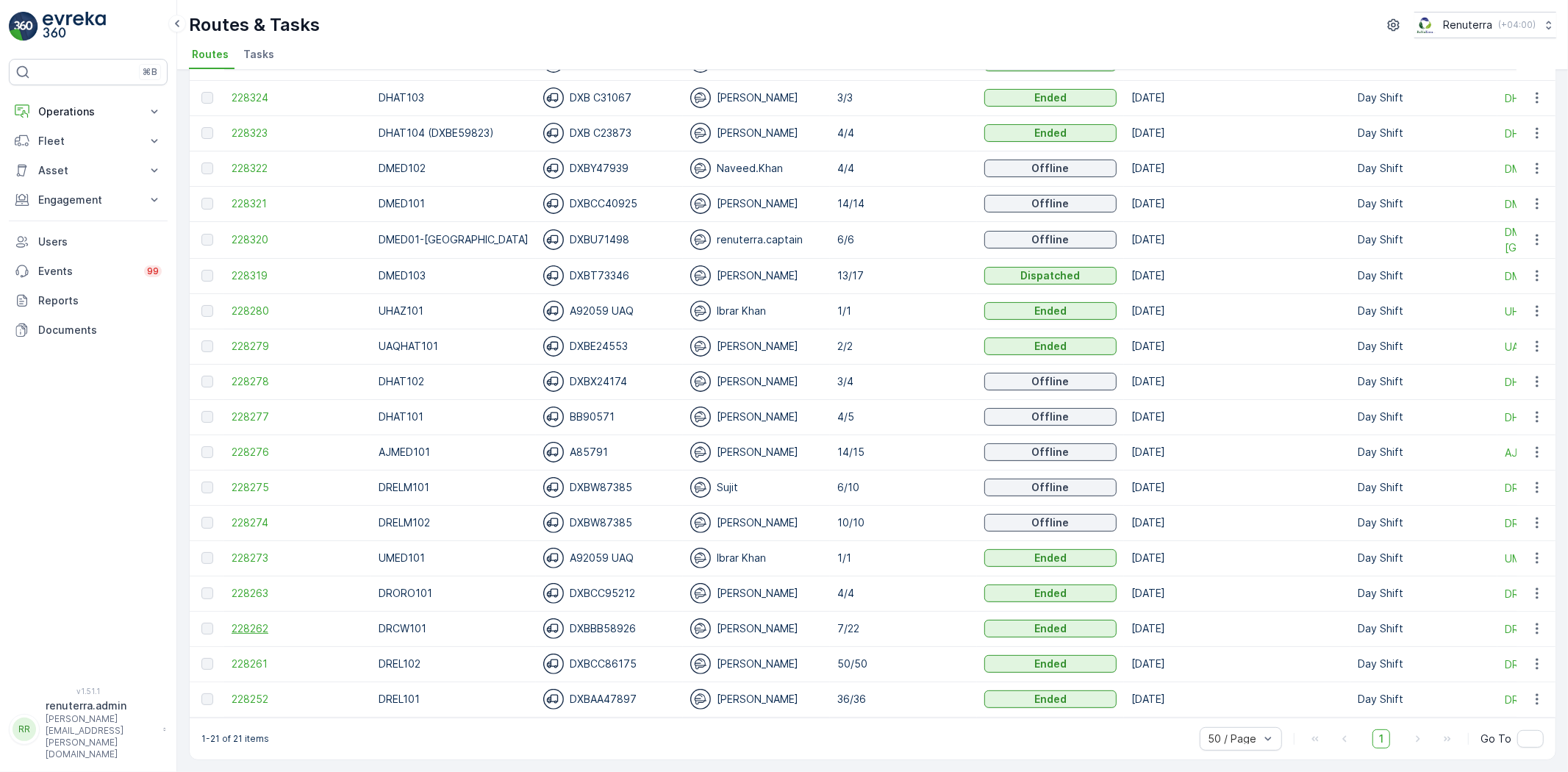
click at [252, 621] on span "228262" at bounding box center [298, 629] width 132 height 15
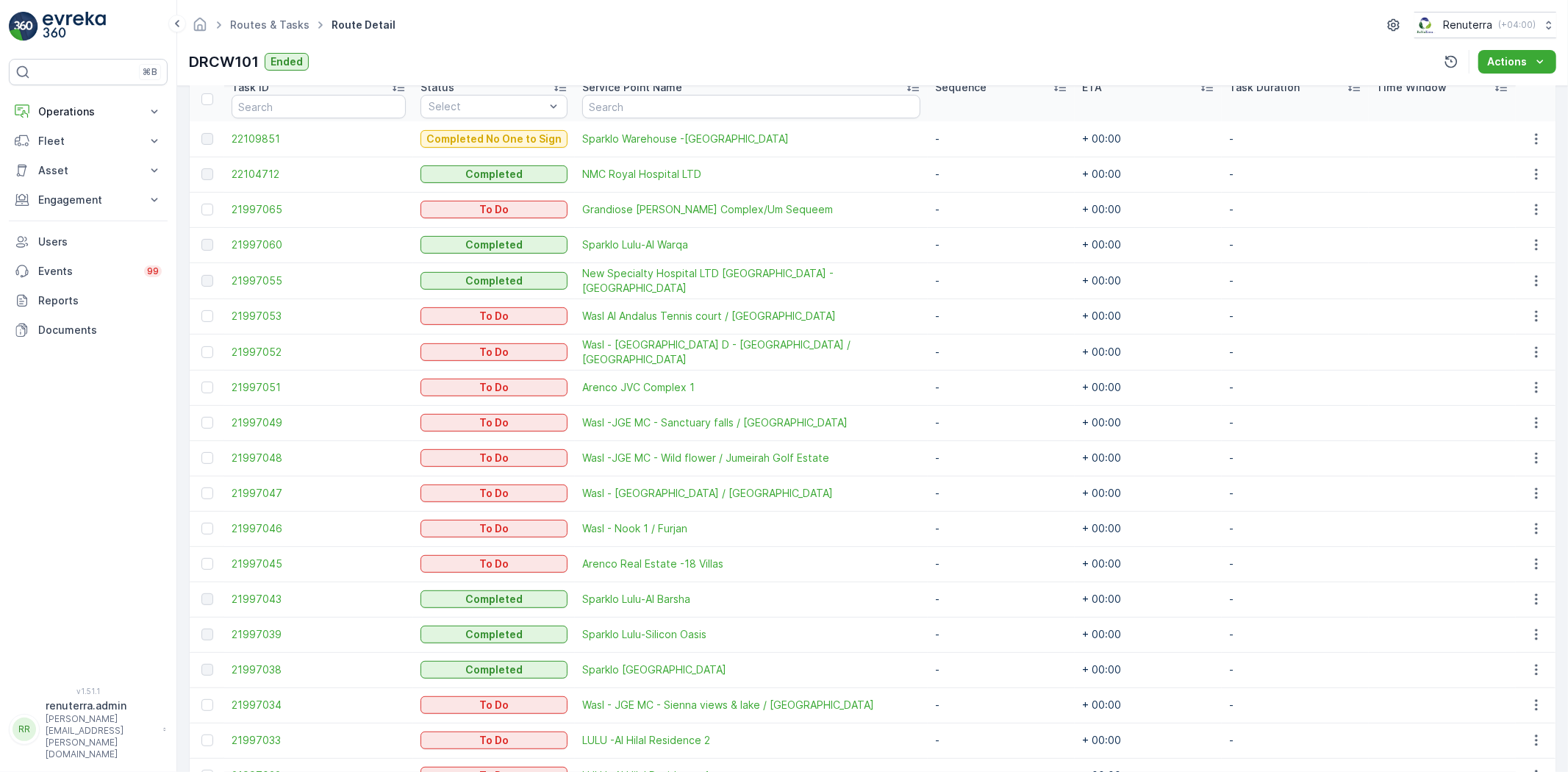
scroll to position [408, 0]
click at [200, 98] on th at bounding box center [207, 101] width 34 height 44
click at [210, 98] on div at bounding box center [207, 101] width 11 height 11
click at [210, 95] on input "checkbox" at bounding box center [210, 95] width 0 height 0
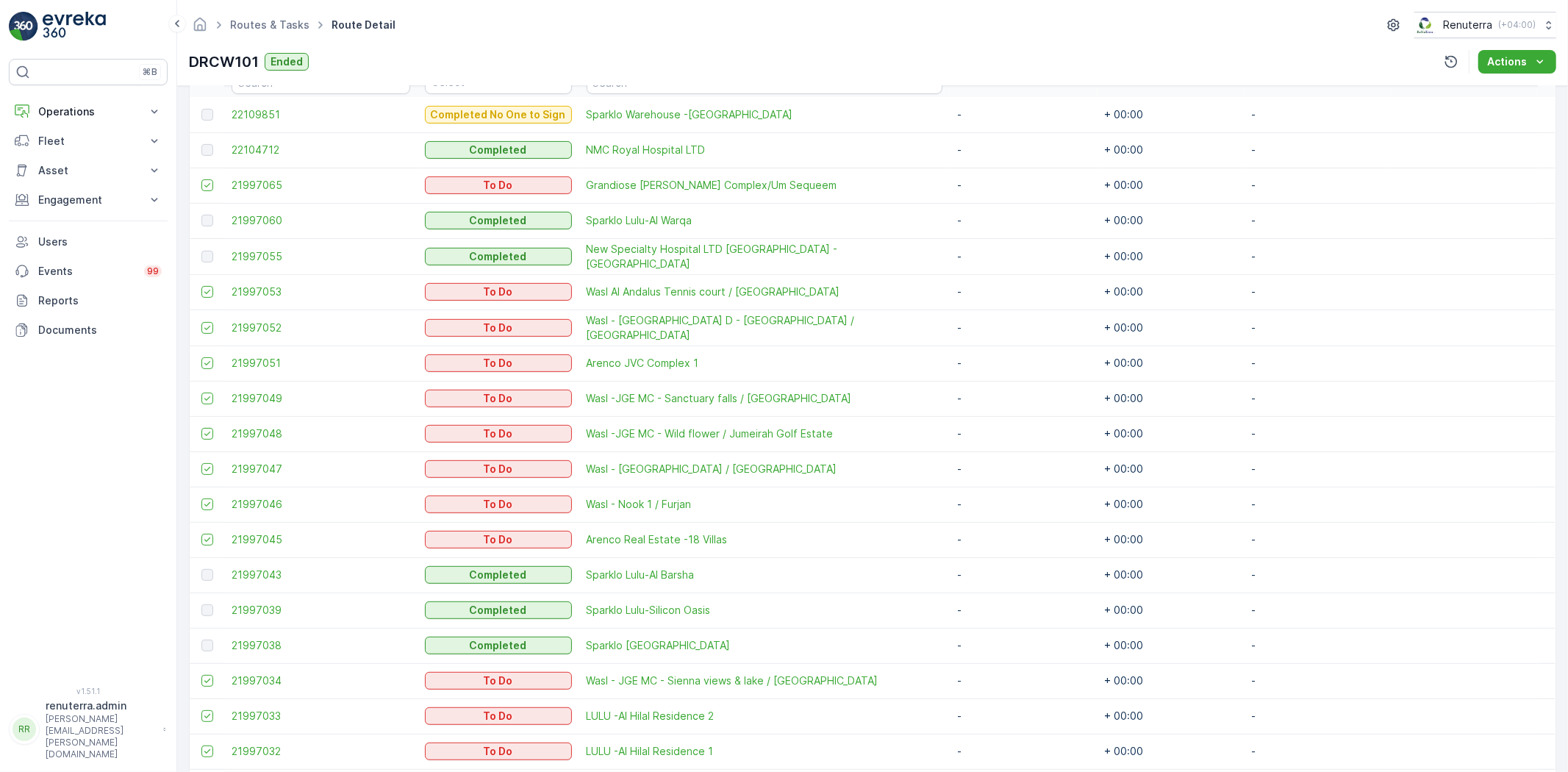
scroll to position [352, 0]
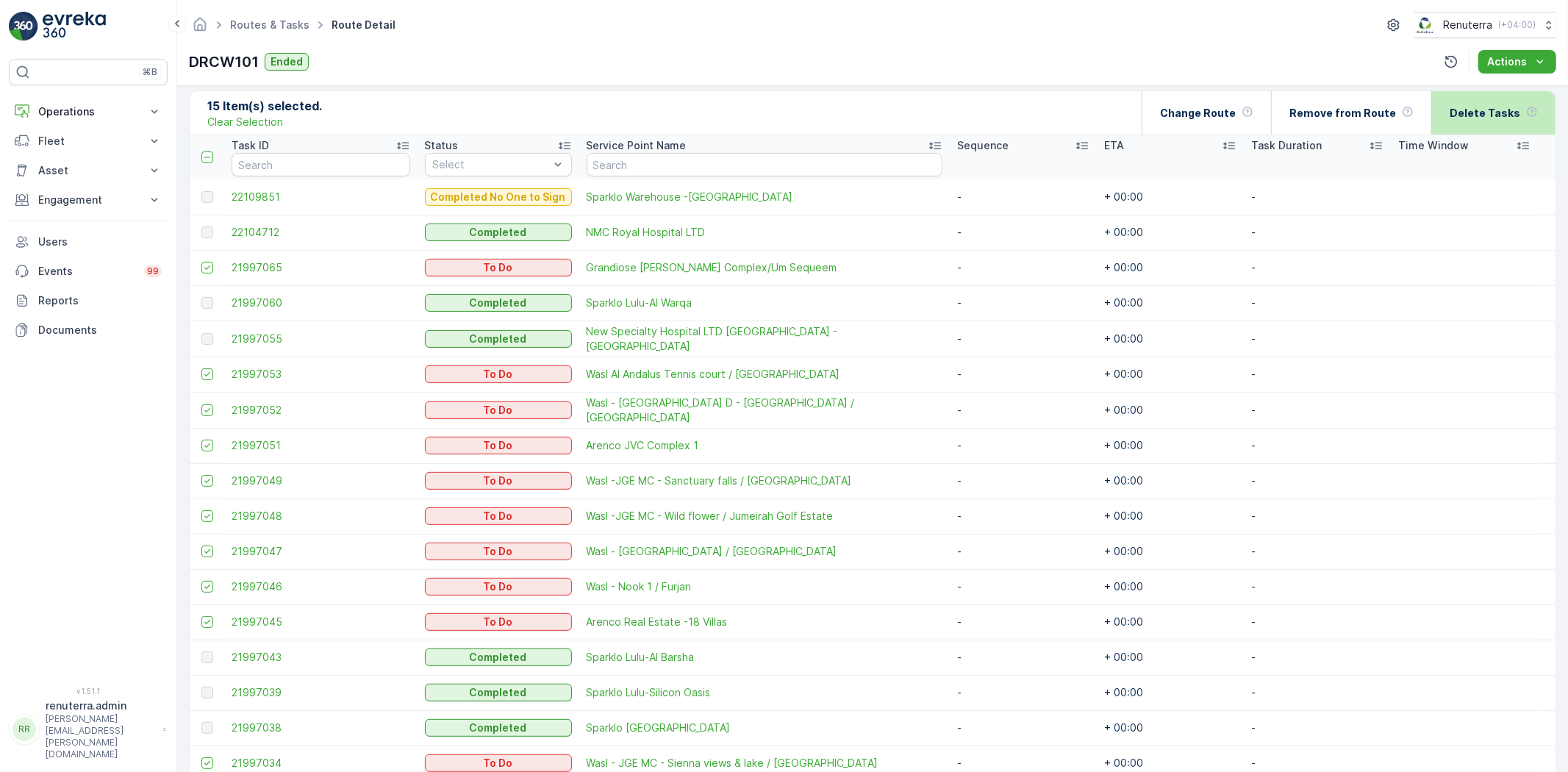
click at [1517, 100] on div "Delete Tasks" at bounding box center [1494, 112] width 89 height 43
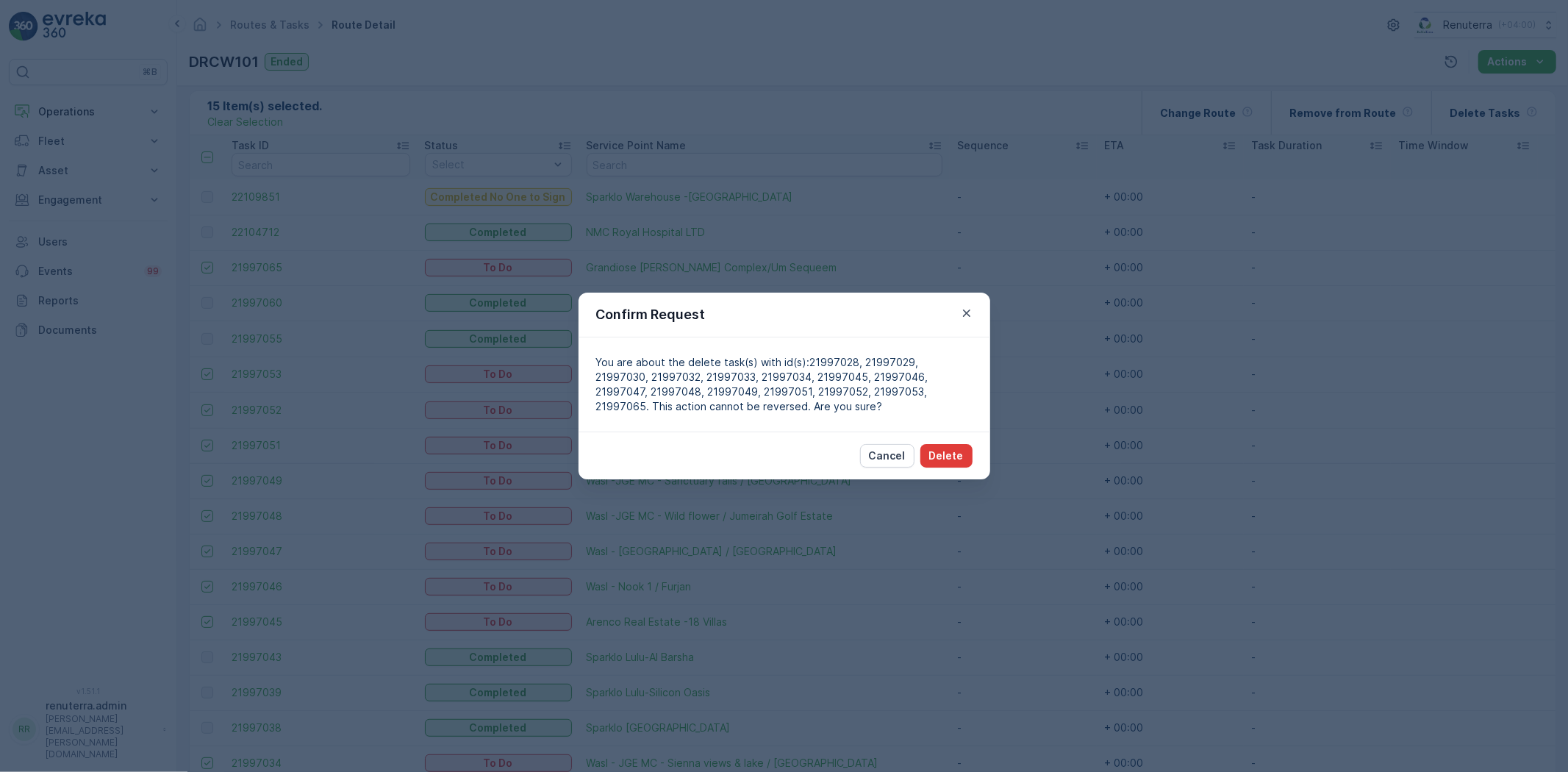
click at [961, 454] on p "Delete" at bounding box center [947, 456] width 34 height 15
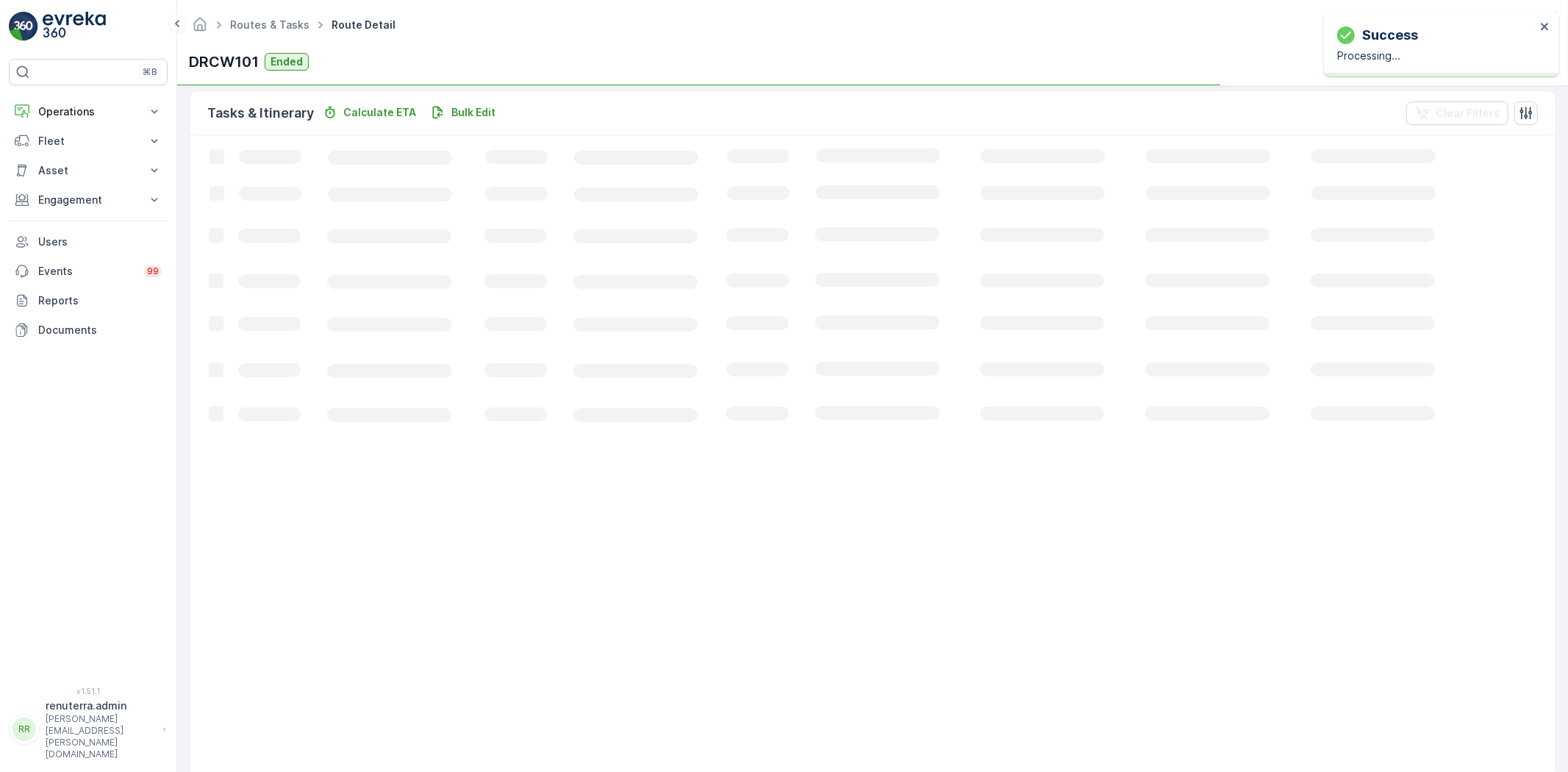
scroll to position [68, 0]
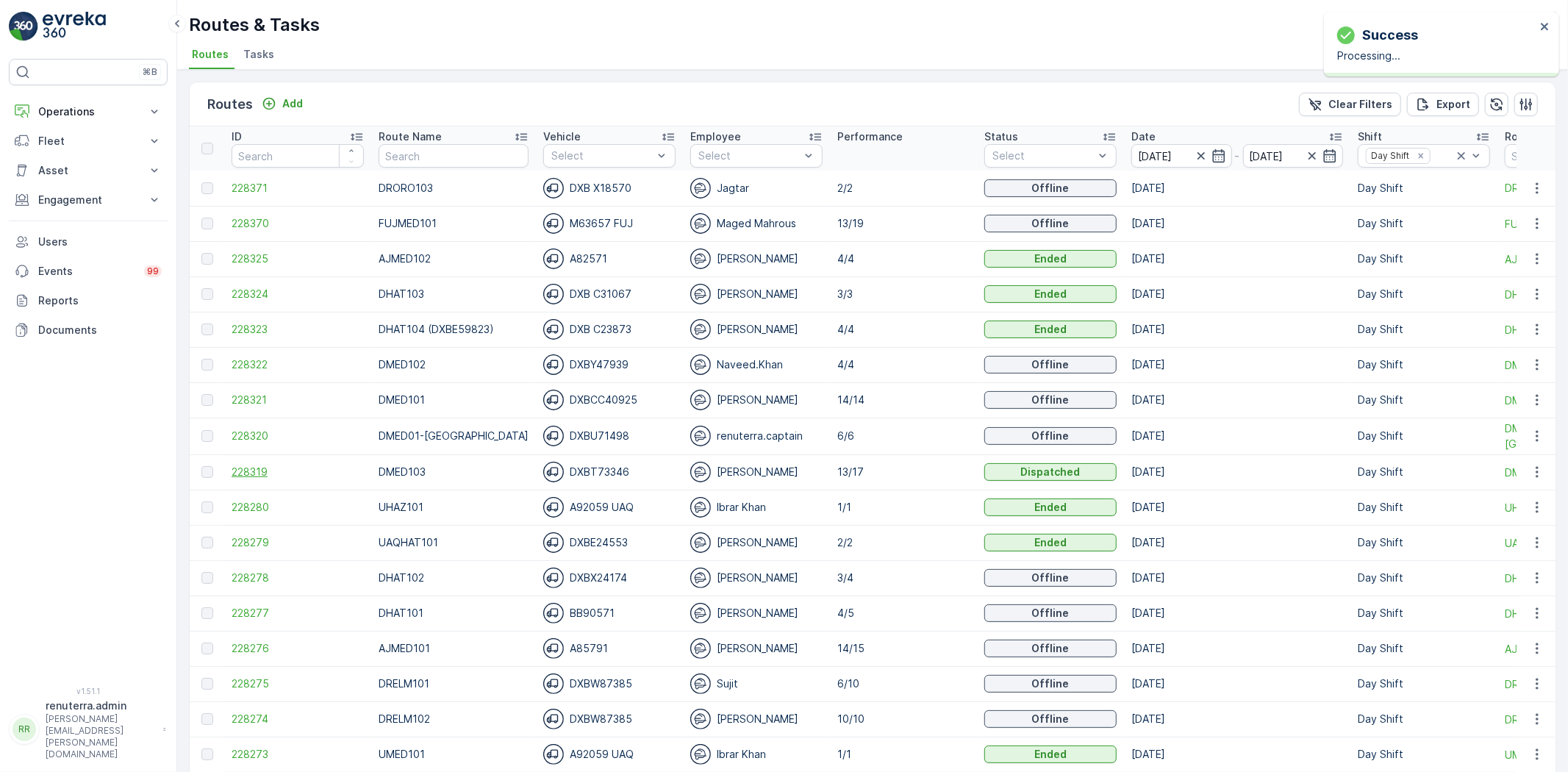
click at [270, 466] on span "228319" at bounding box center [298, 472] width 132 height 15
click at [240, 222] on span "228370" at bounding box center [298, 224] width 132 height 15
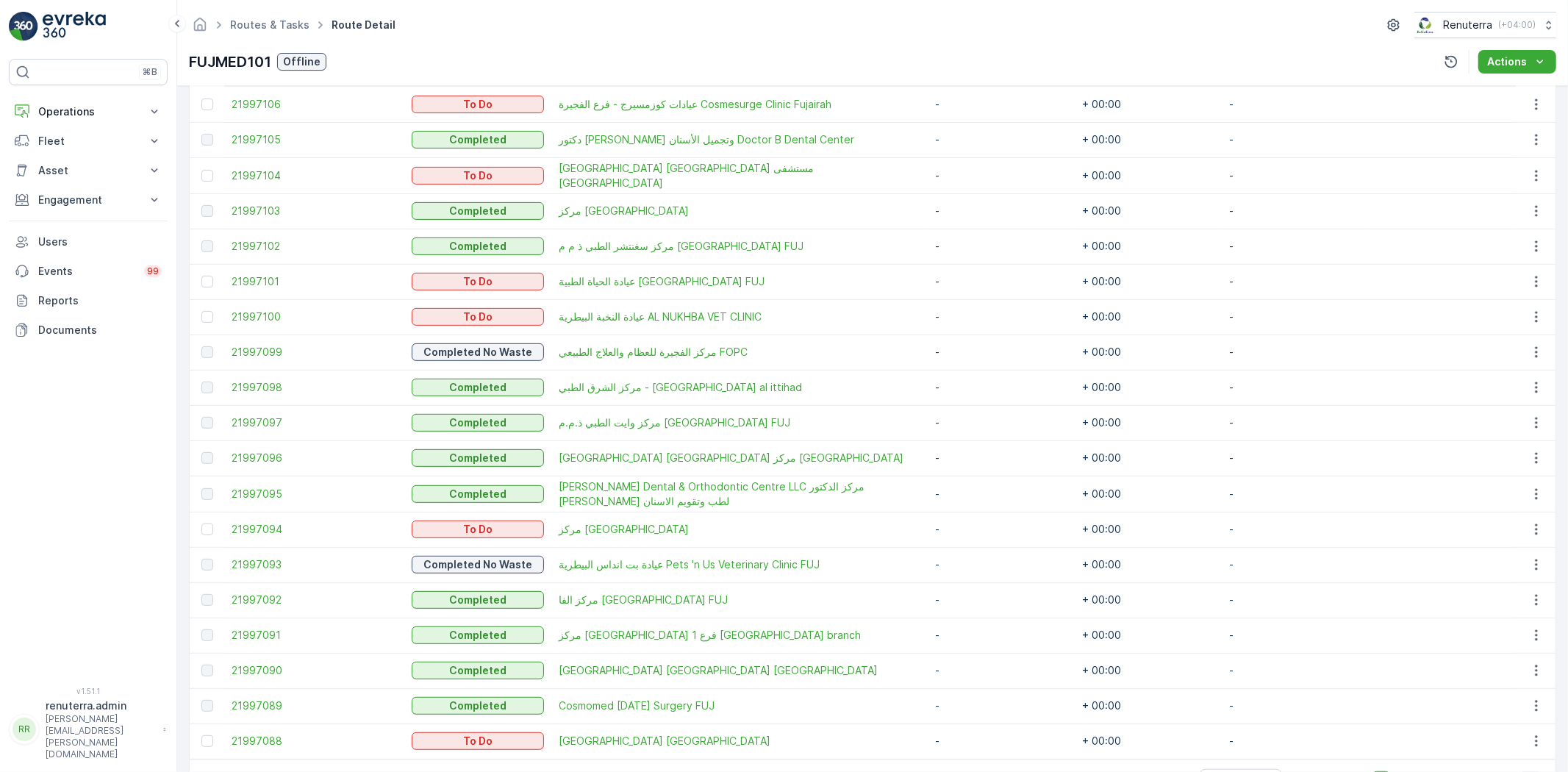
scroll to position [247, 0]
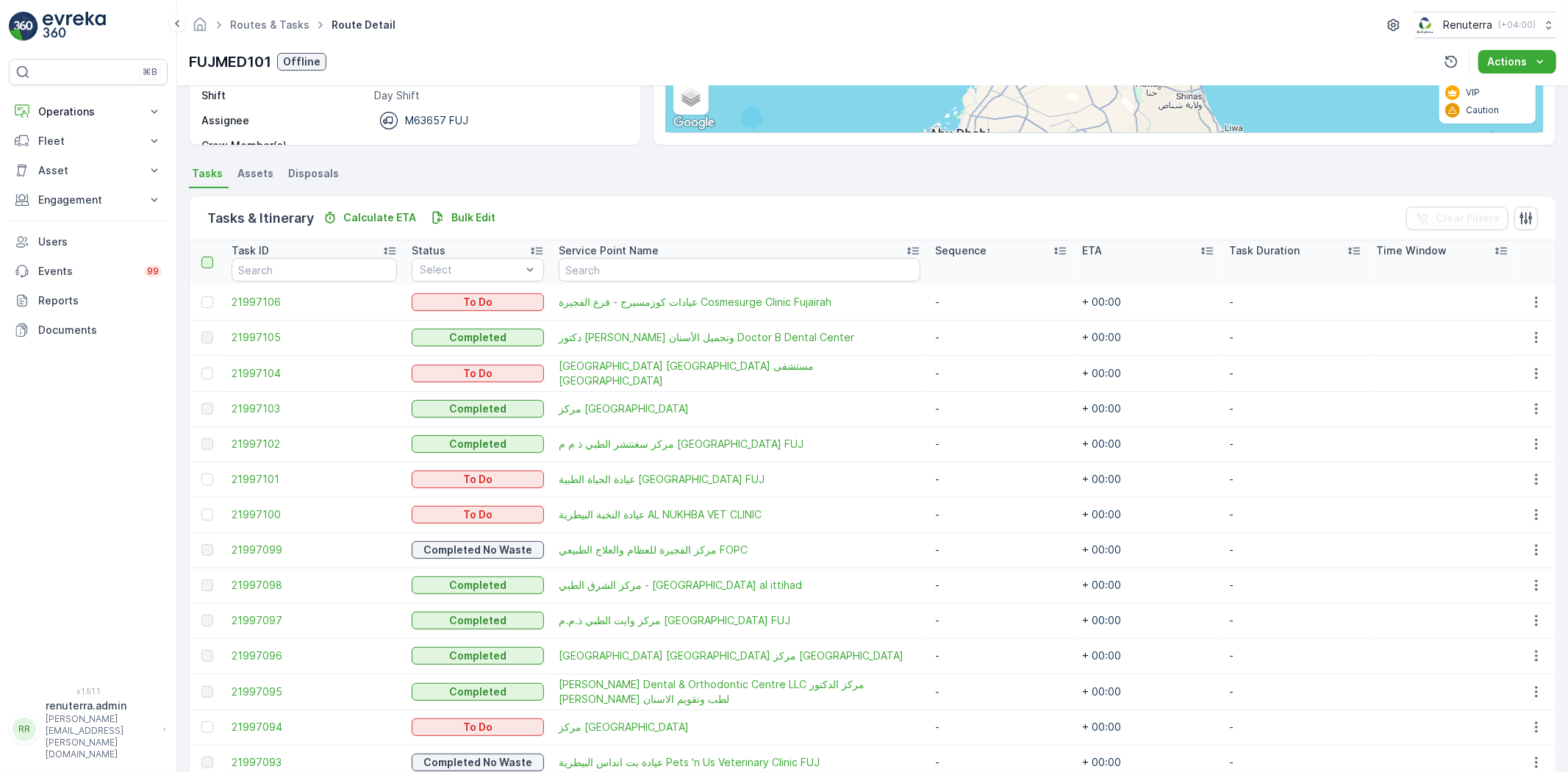
click at [202, 265] on div at bounding box center [207, 262] width 11 height 11
click at [210, 257] on input "checkbox" at bounding box center [210, 257] width 0 height 0
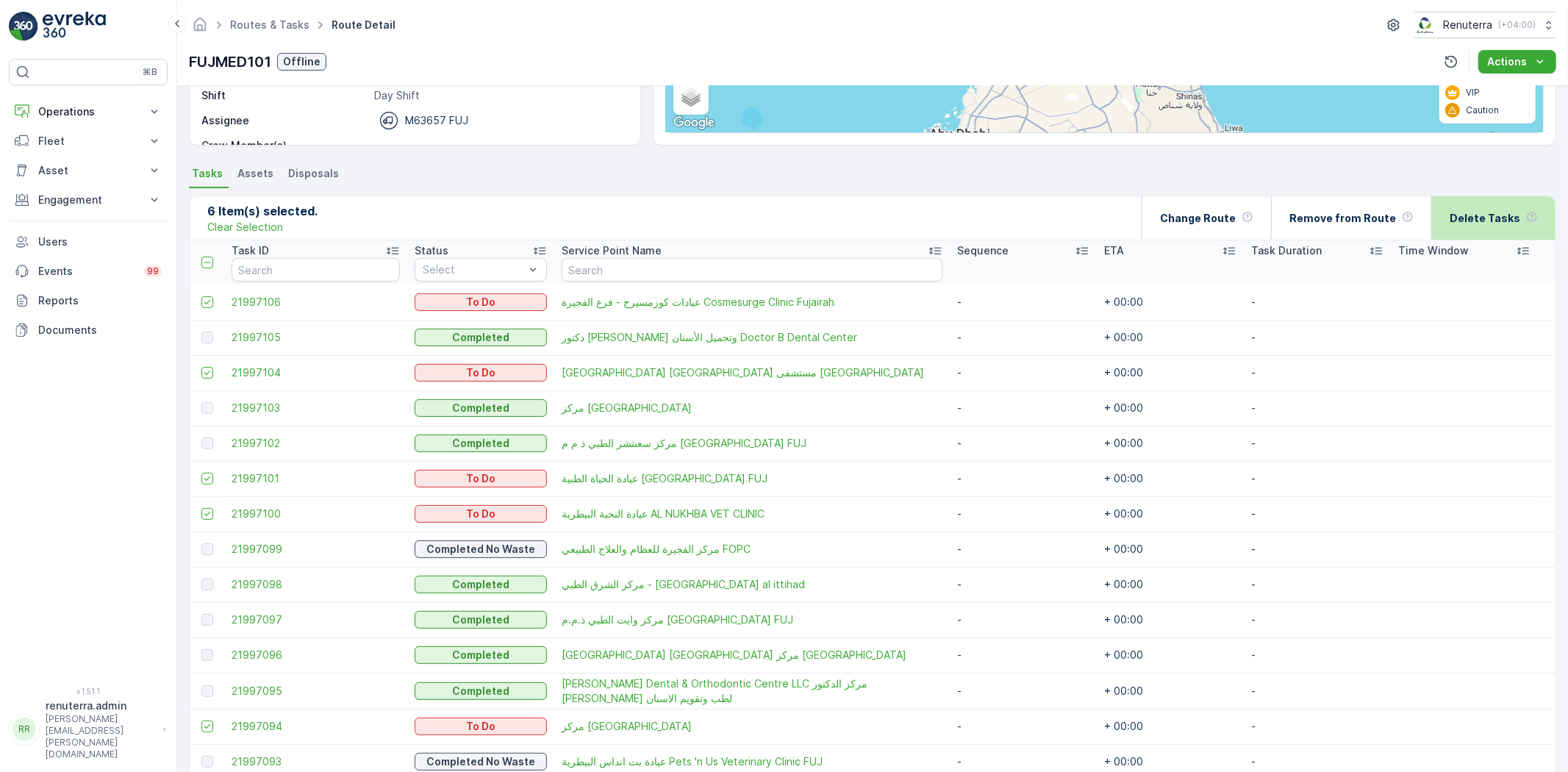
click at [1497, 211] on p "Delete Tasks" at bounding box center [1485, 218] width 70 height 15
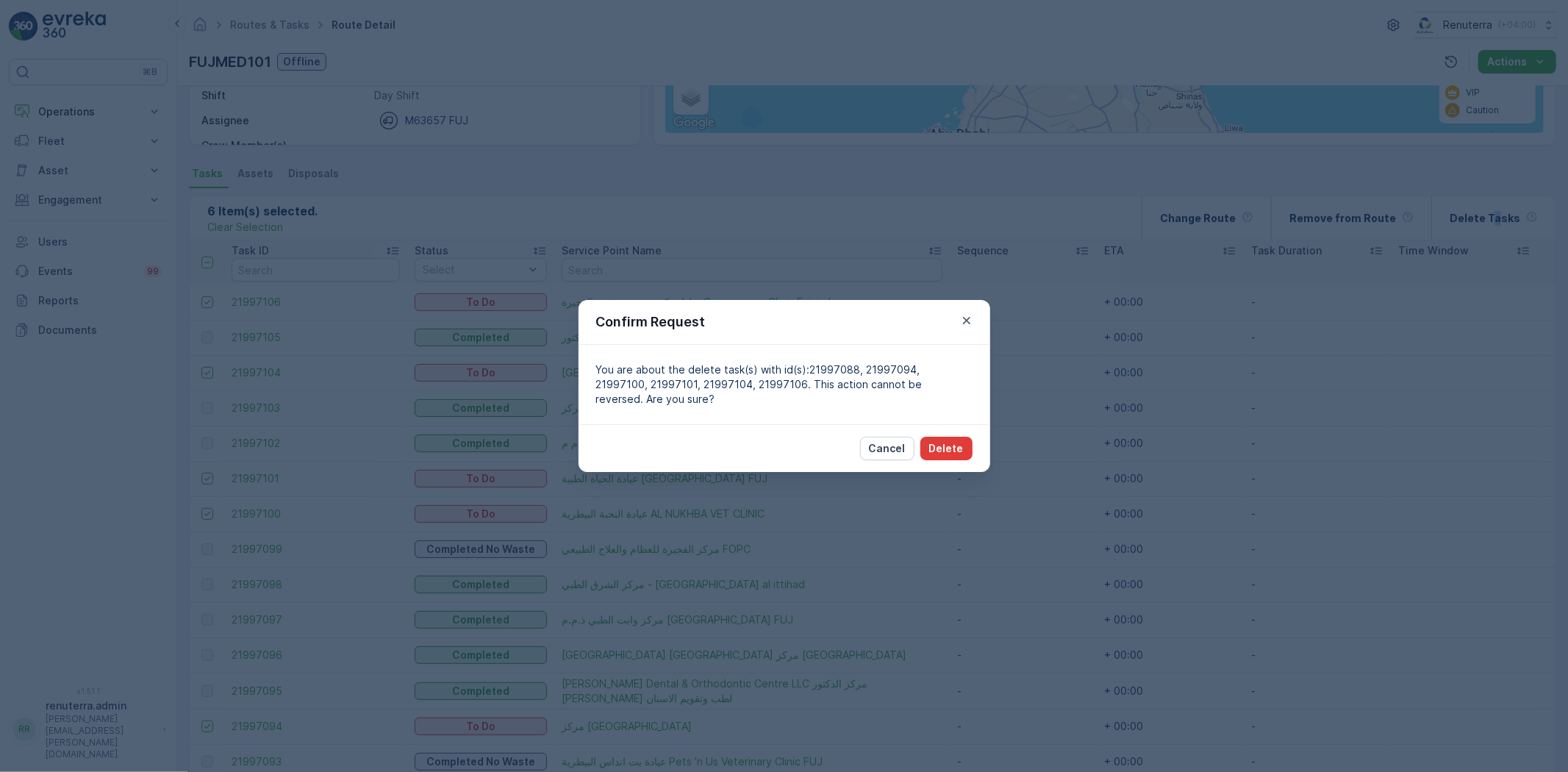
click at [949, 449] on p "Delete" at bounding box center [947, 448] width 34 height 15
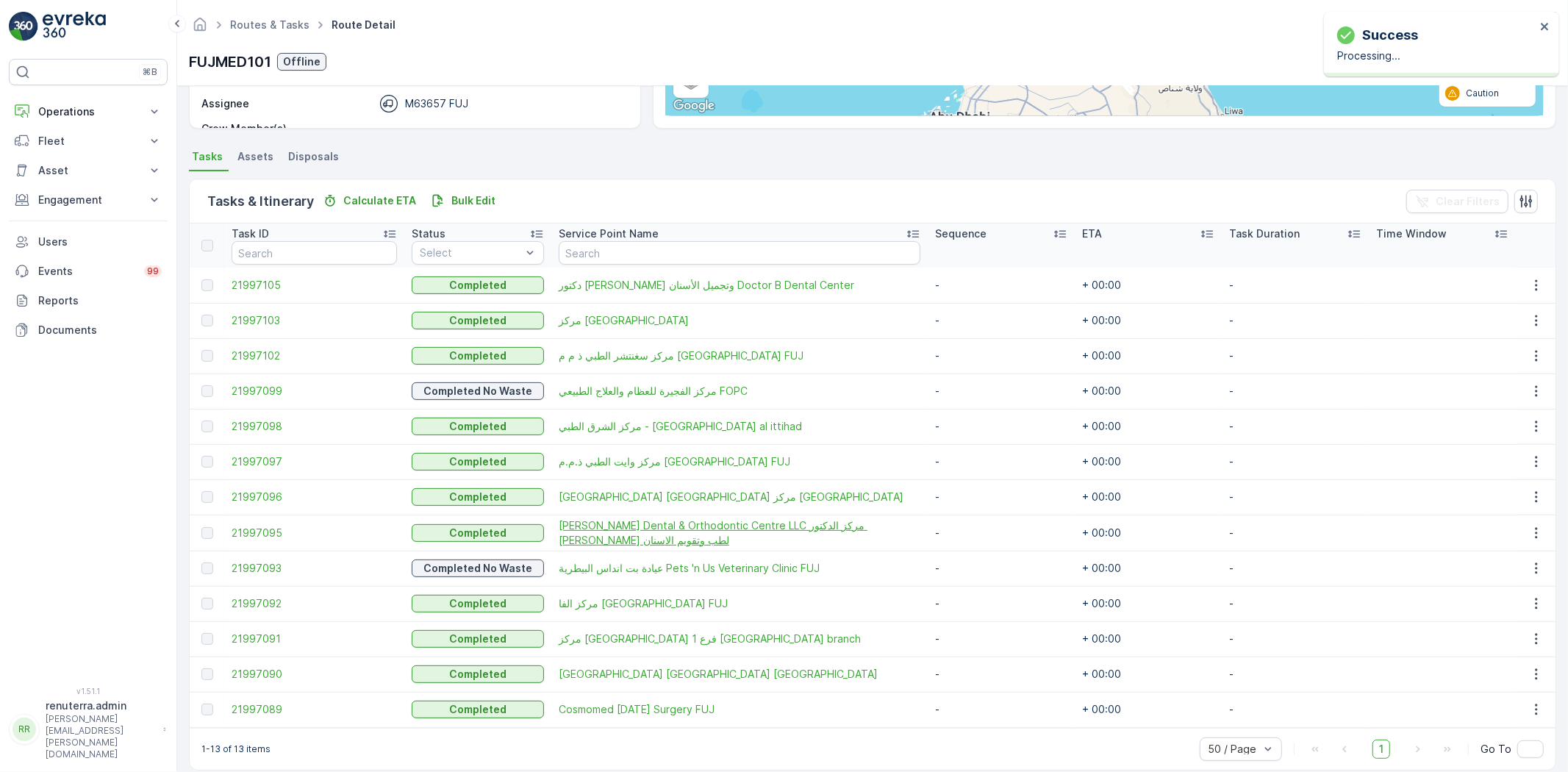
scroll to position [280, 0]
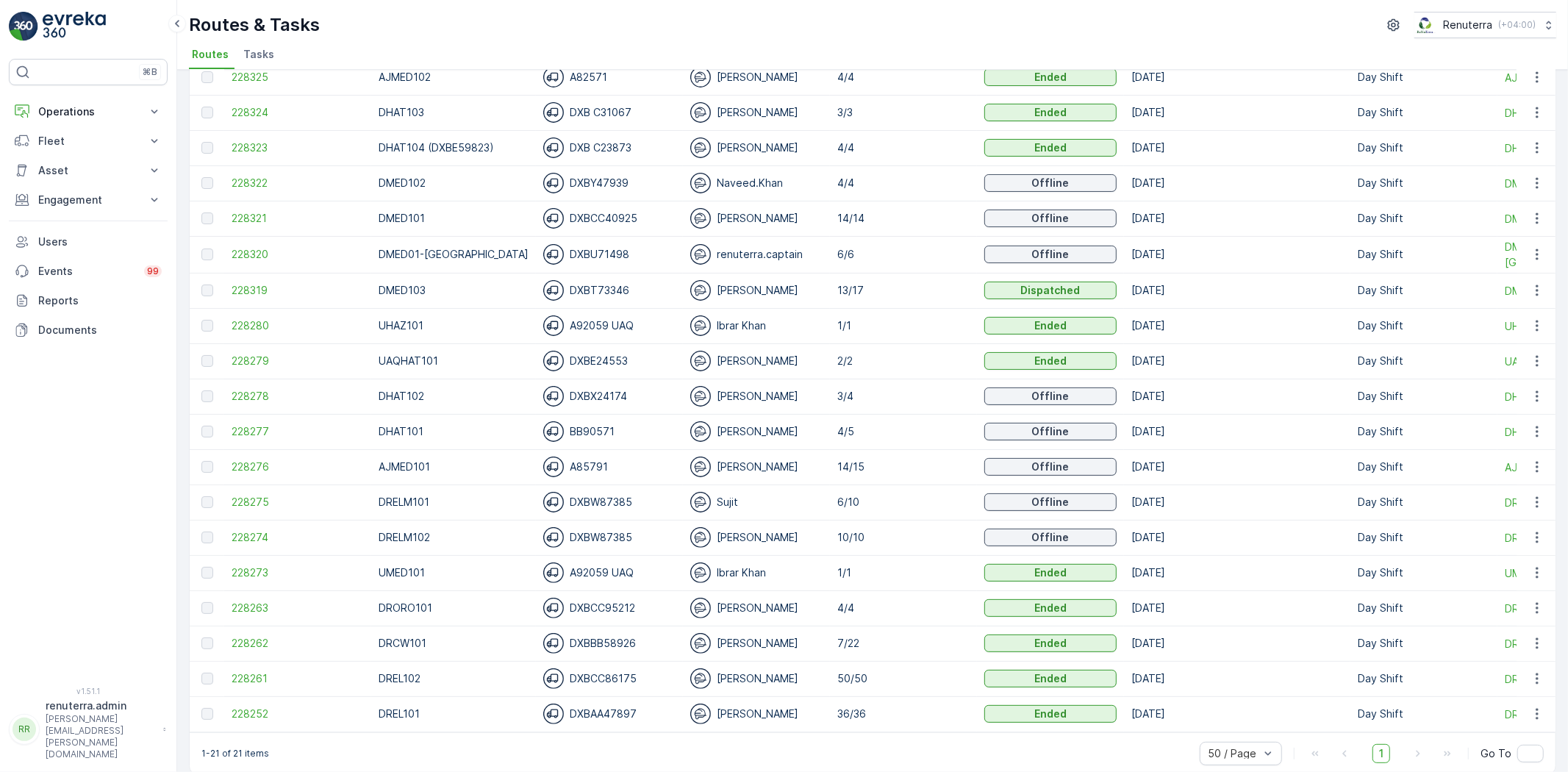
scroll to position [203, 0]
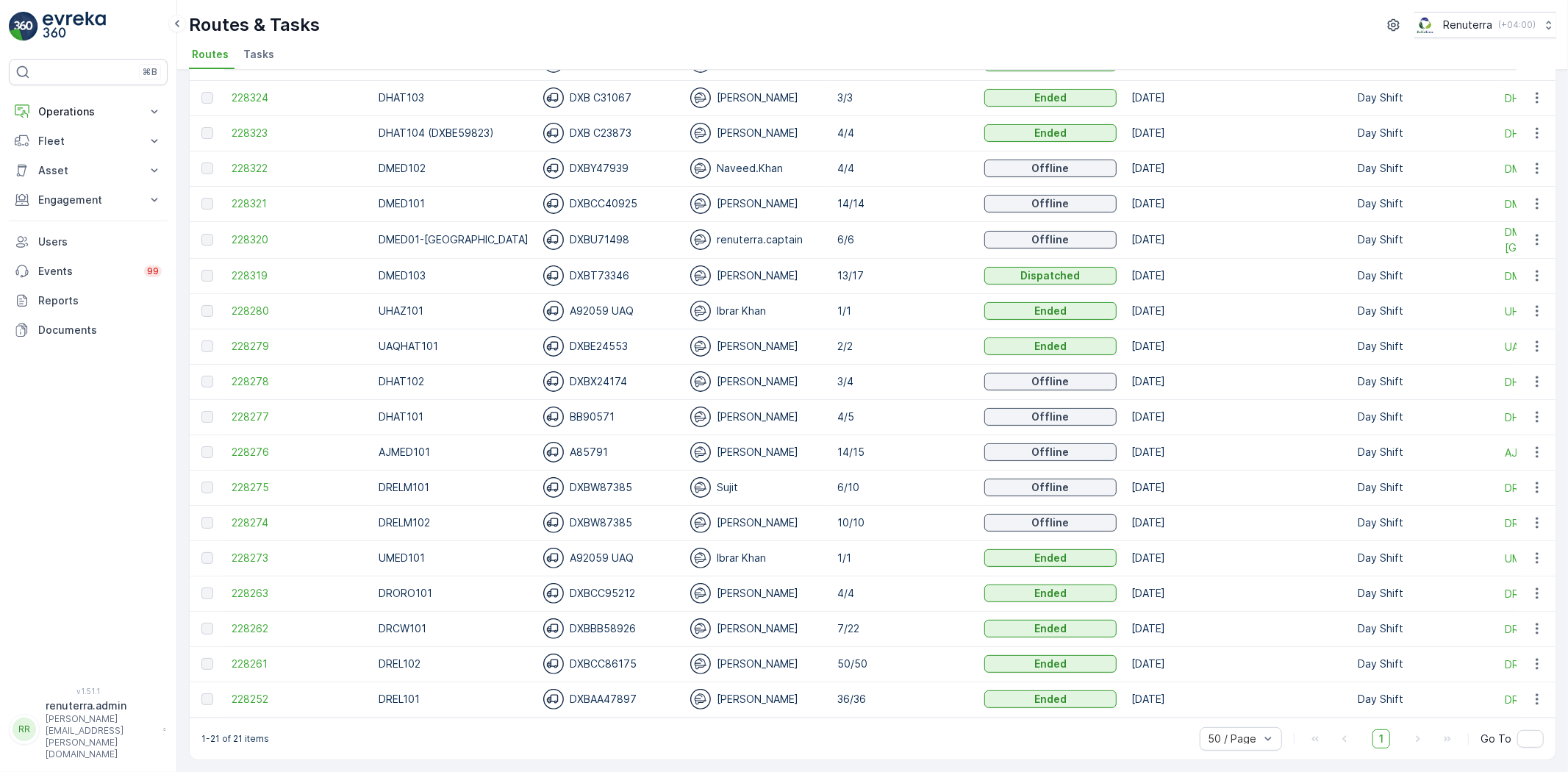
click at [275, 364] on td "228278" at bounding box center [298, 381] width 147 height 35
click at [266, 375] on span "228278" at bounding box center [298, 382] width 132 height 15
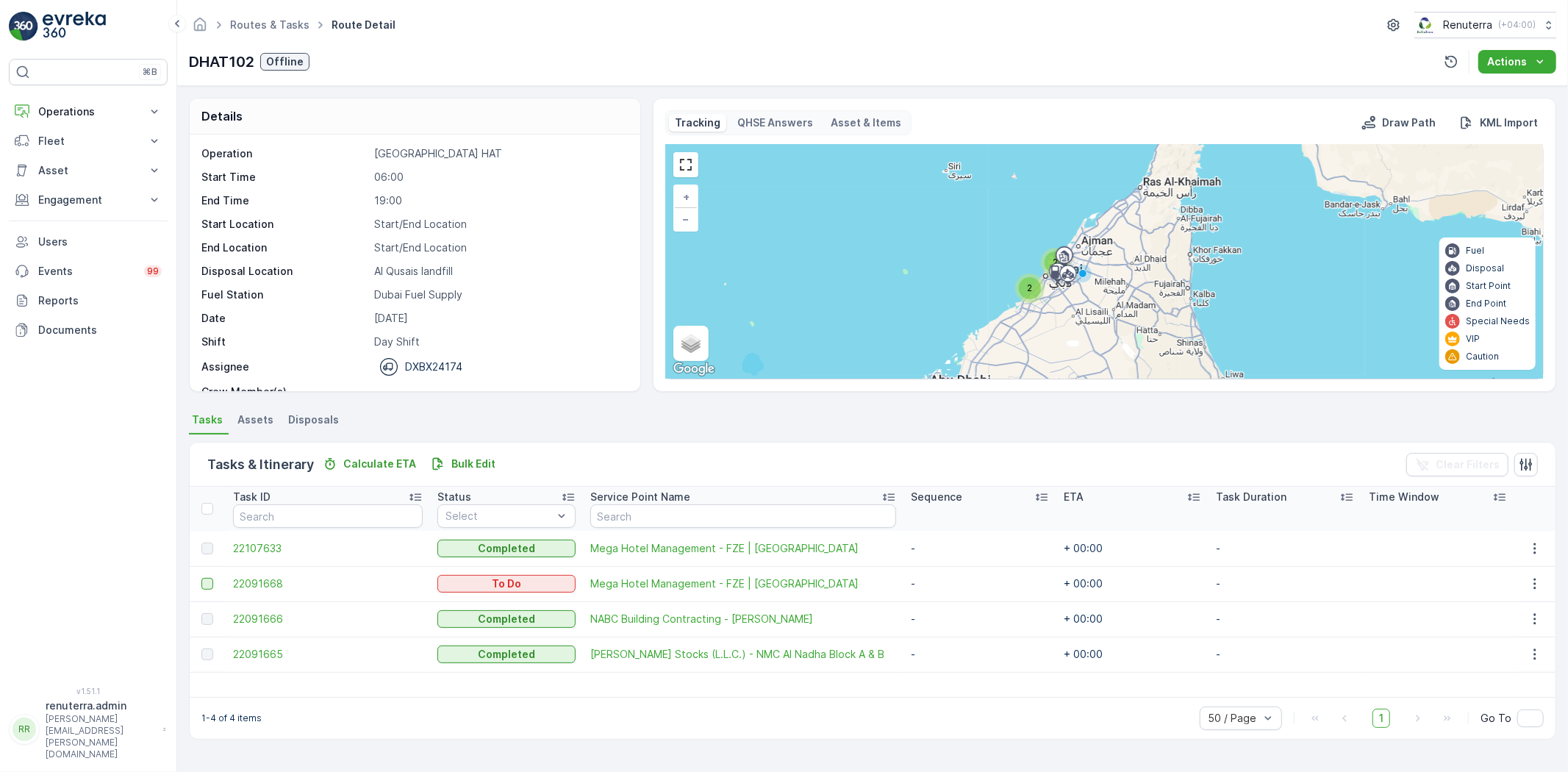
click at [210, 587] on div at bounding box center [209, 584] width 16 height 11
click at [202, 578] on input "checkbox" at bounding box center [202, 578] width 0 height 0
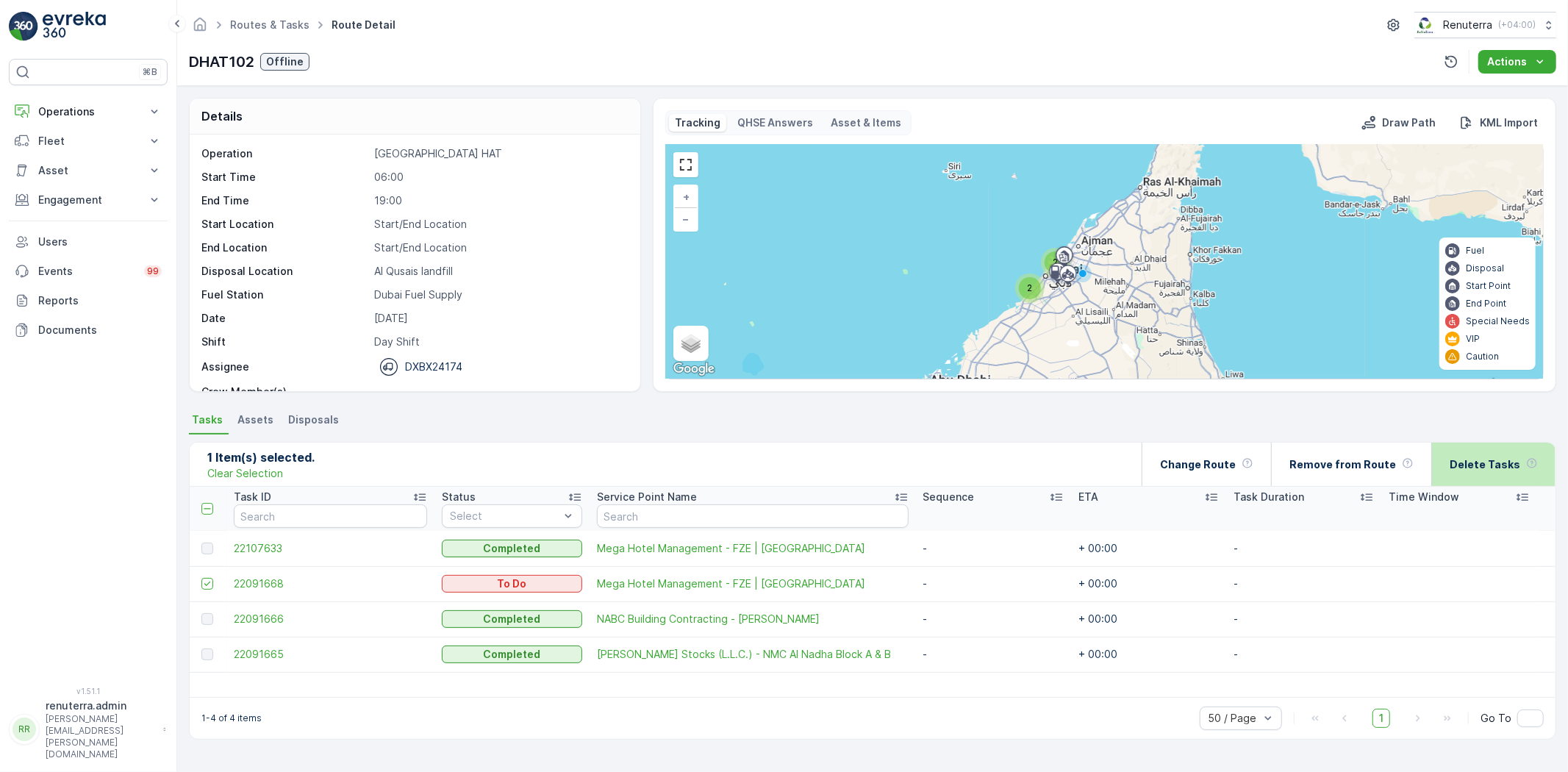
click at [1540, 458] on div "Delete Tasks" at bounding box center [1494, 464] width 125 height 43
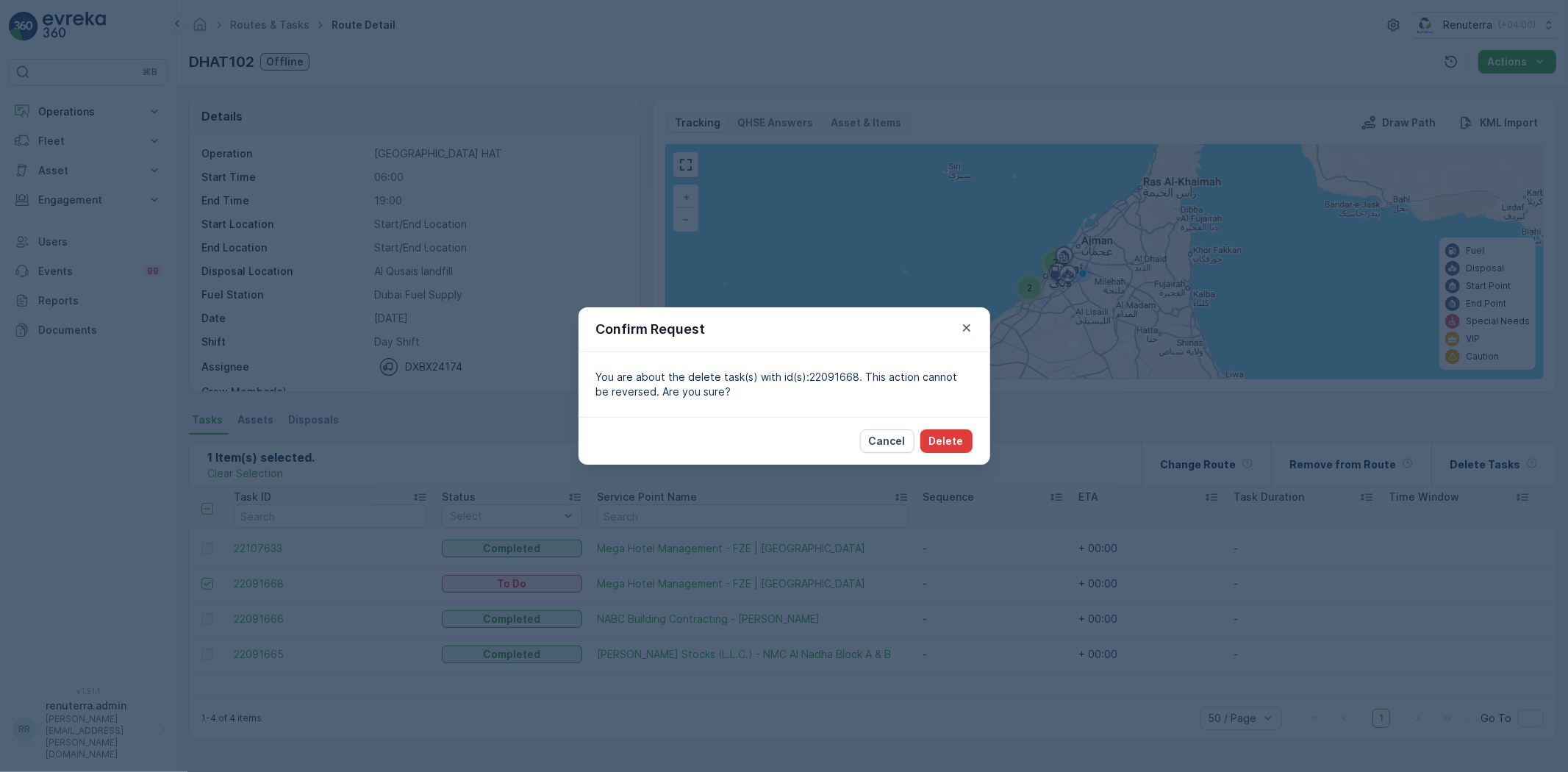
click at [942, 436] on p "Delete" at bounding box center [947, 441] width 34 height 15
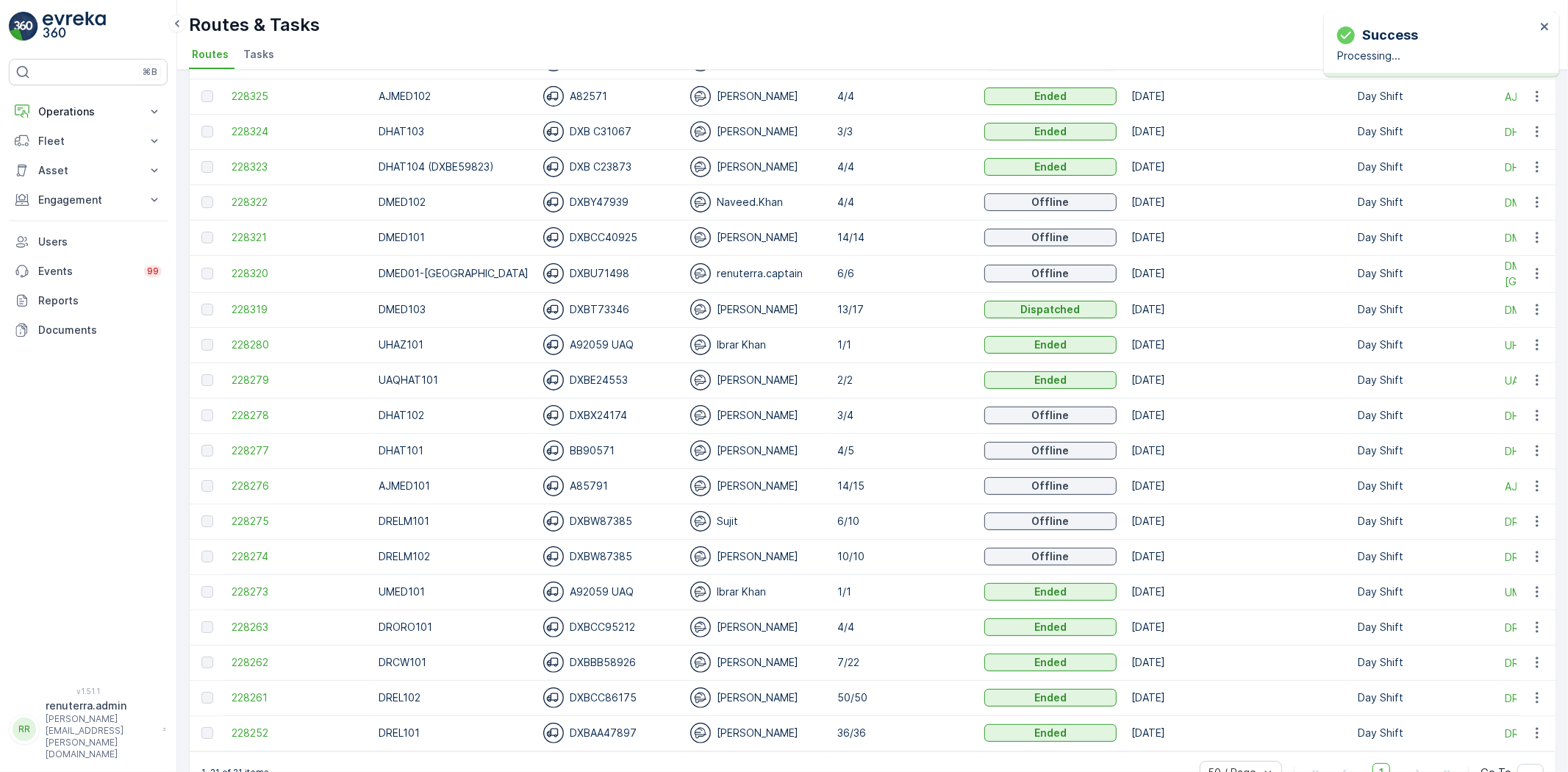
scroll to position [163, 0]
click at [253, 447] on span "228277" at bounding box center [298, 450] width 132 height 15
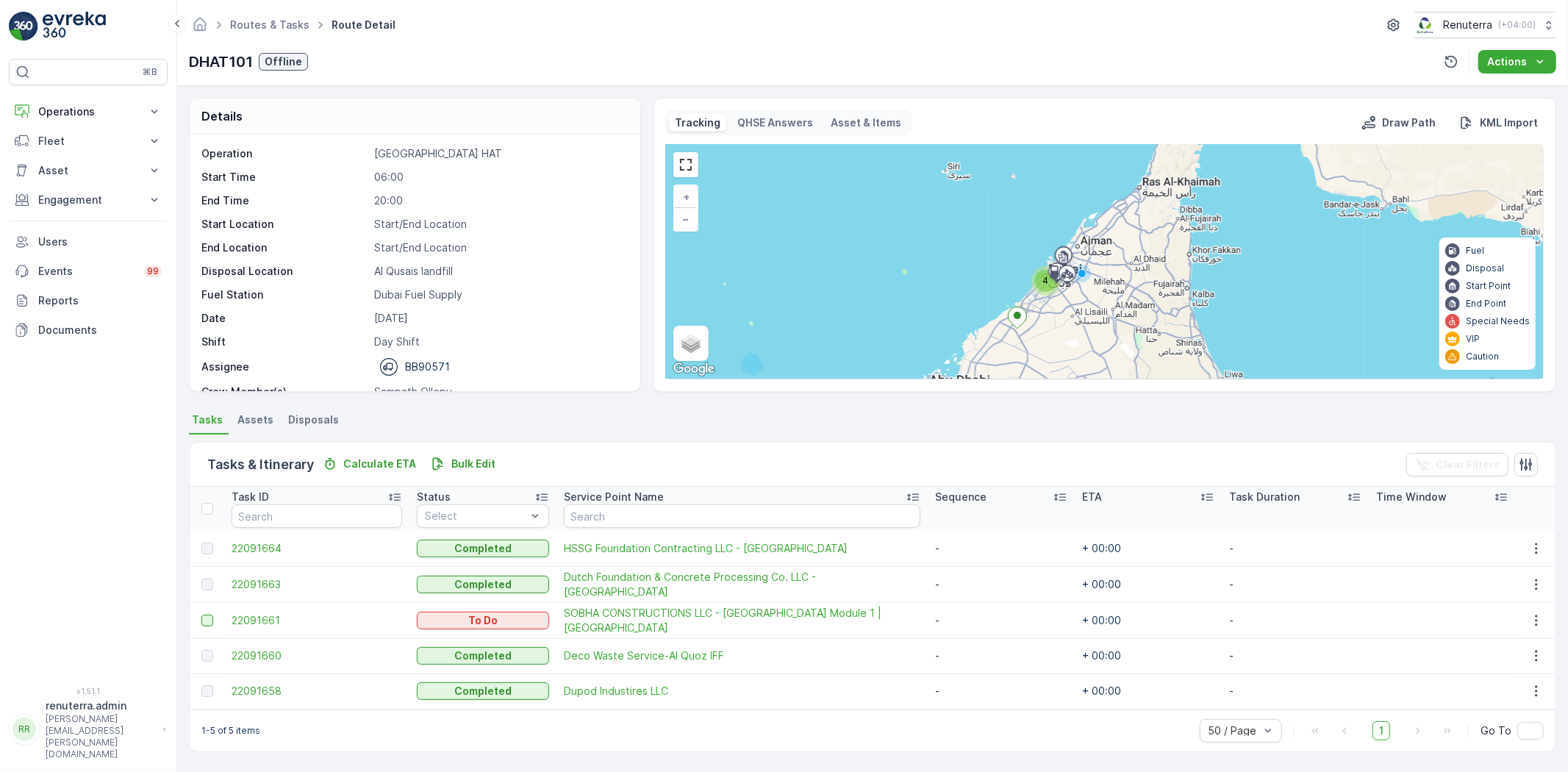
click at [207, 624] on div at bounding box center [207, 620] width 11 height 11
click at [202, 615] on input "checkbox" at bounding box center [202, 615] width 0 height 0
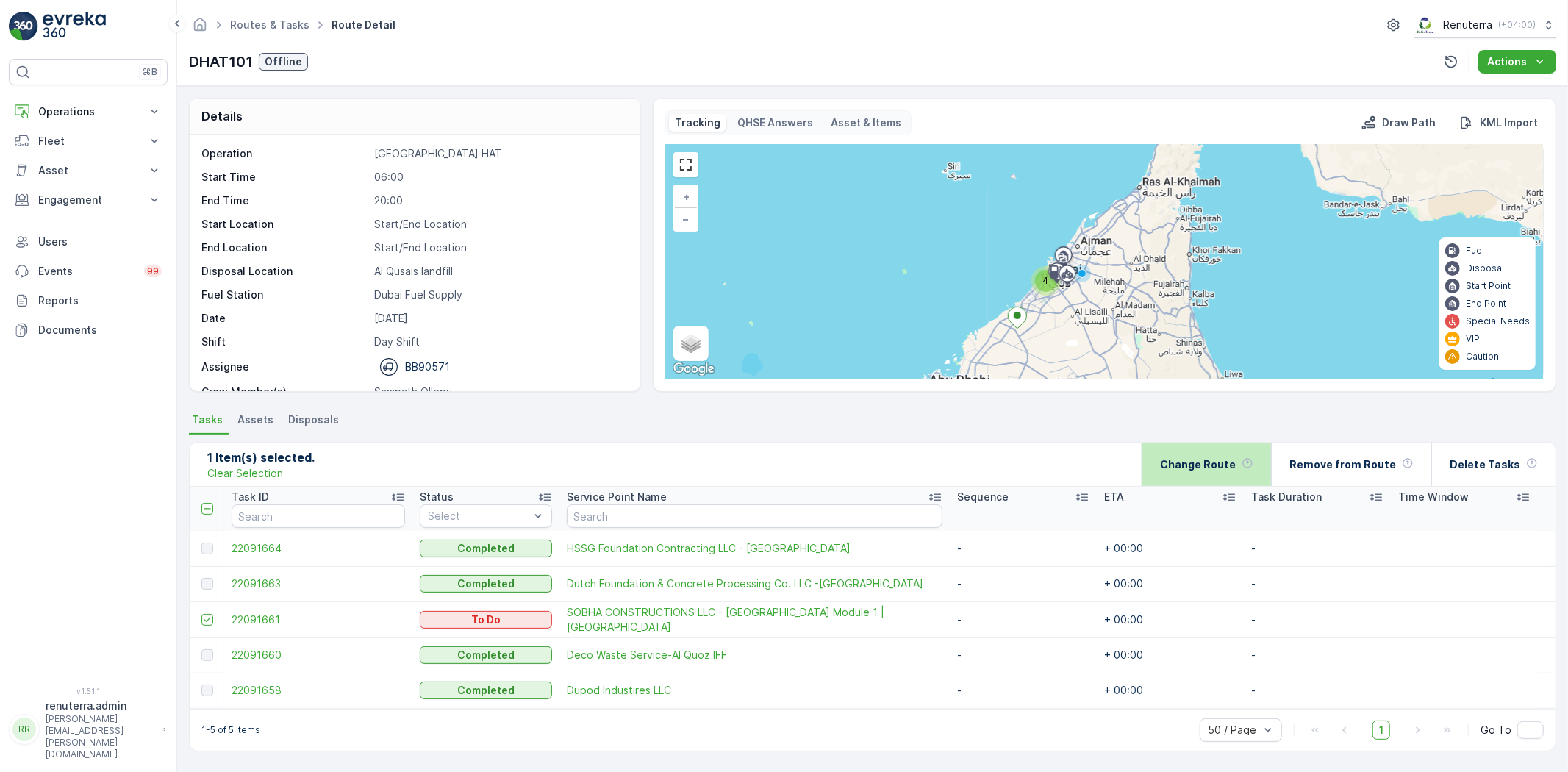
click at [1199, 466] on p "Change Route" at bounding box center [1198, 465] width 75 height 15
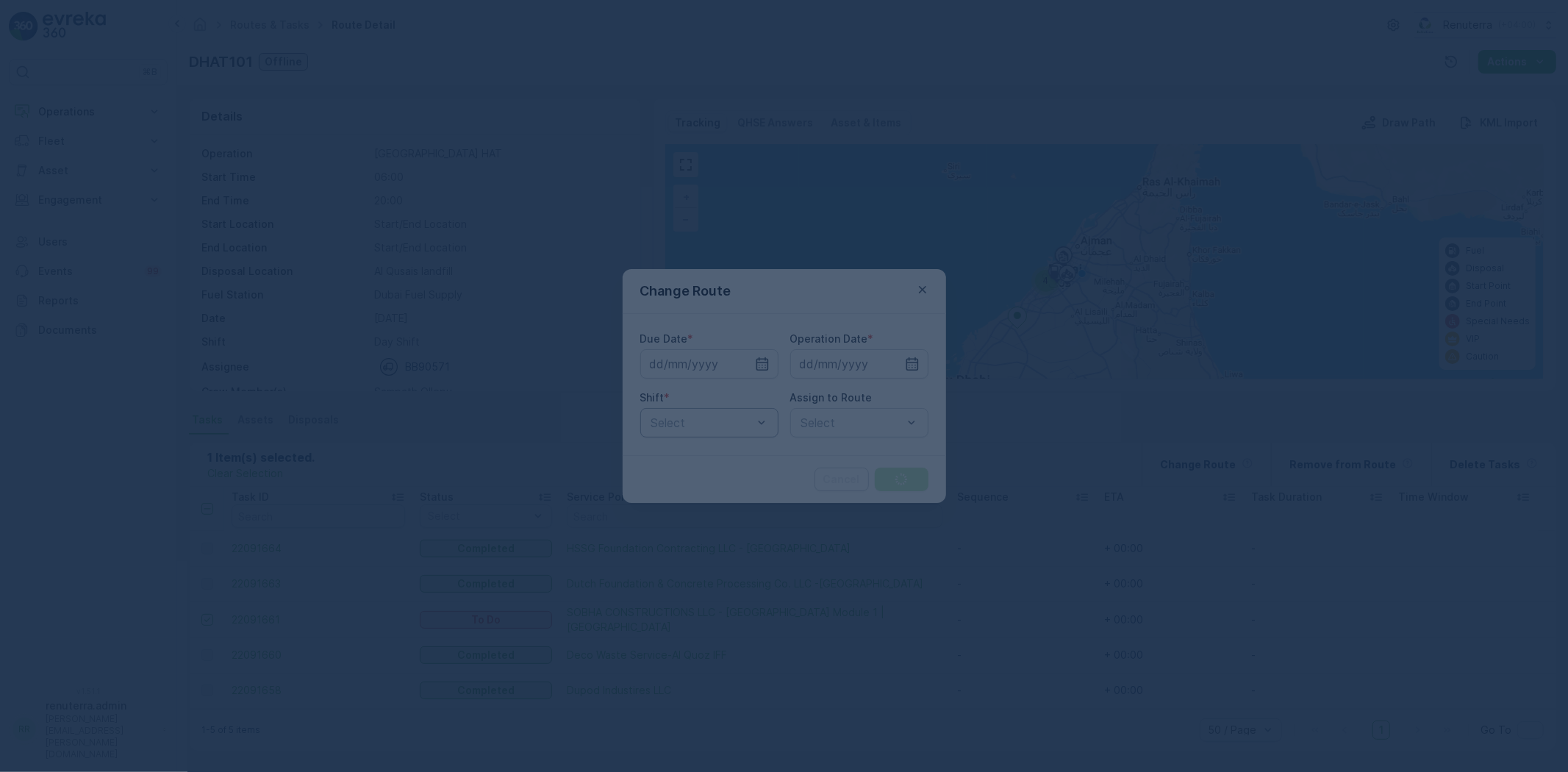
type input "[DATE]"
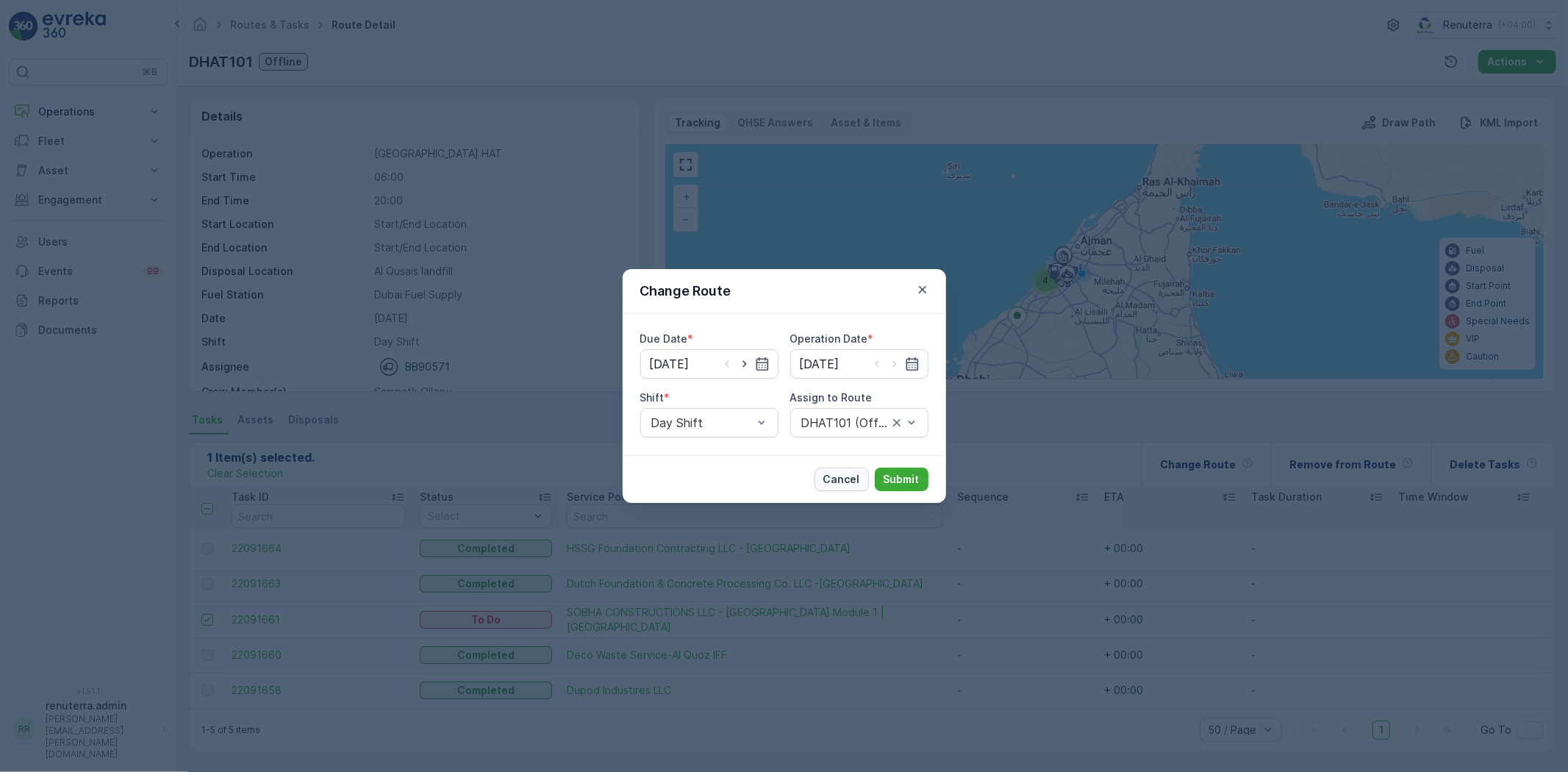
click at [834, 482] on p "Cancel" at bounding box center [842, 479] width 37 height 15
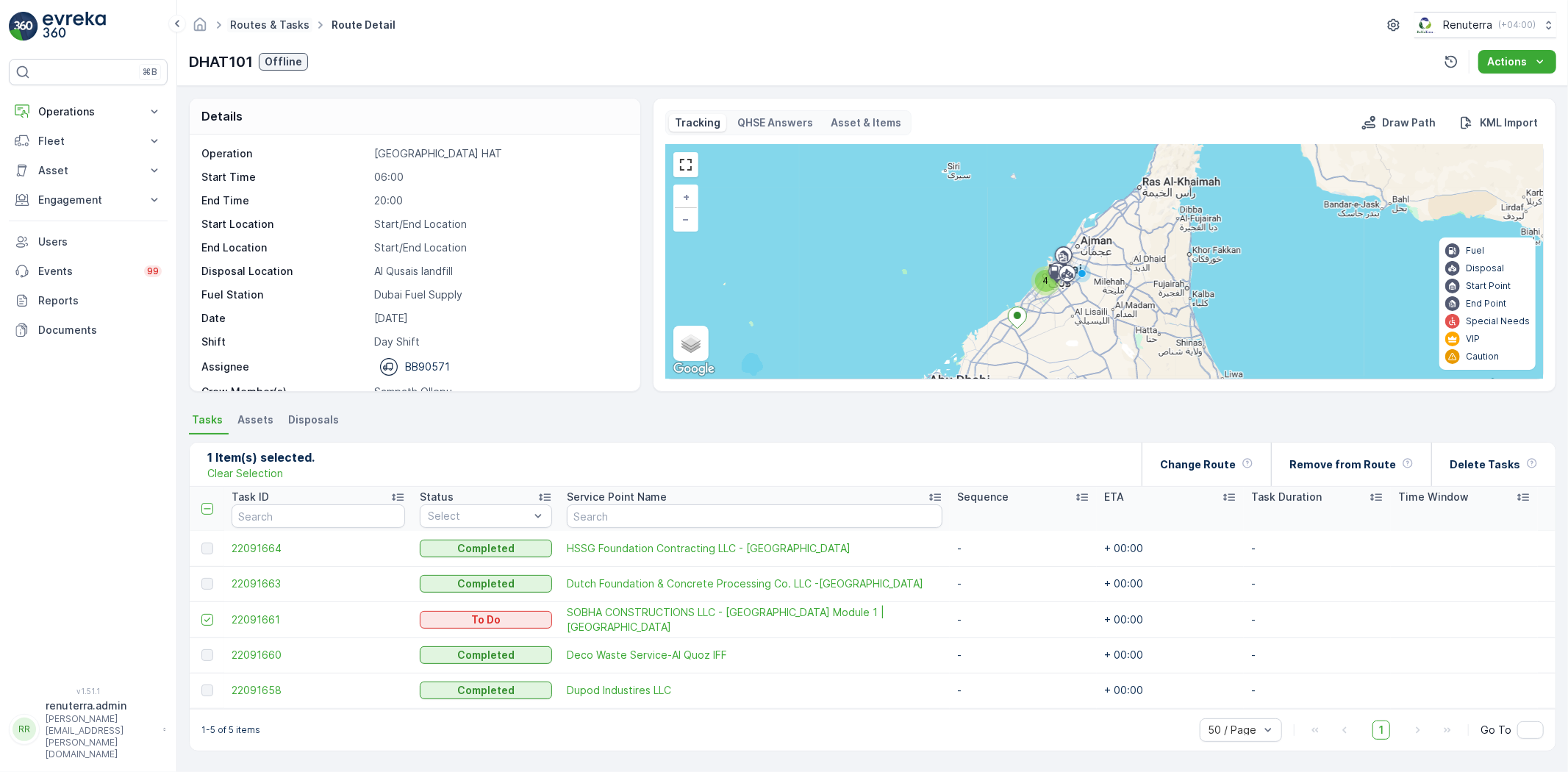
click at [253, 30] on link "Routes & Tasks" at bounding box center [270, 24] width 80 height 12
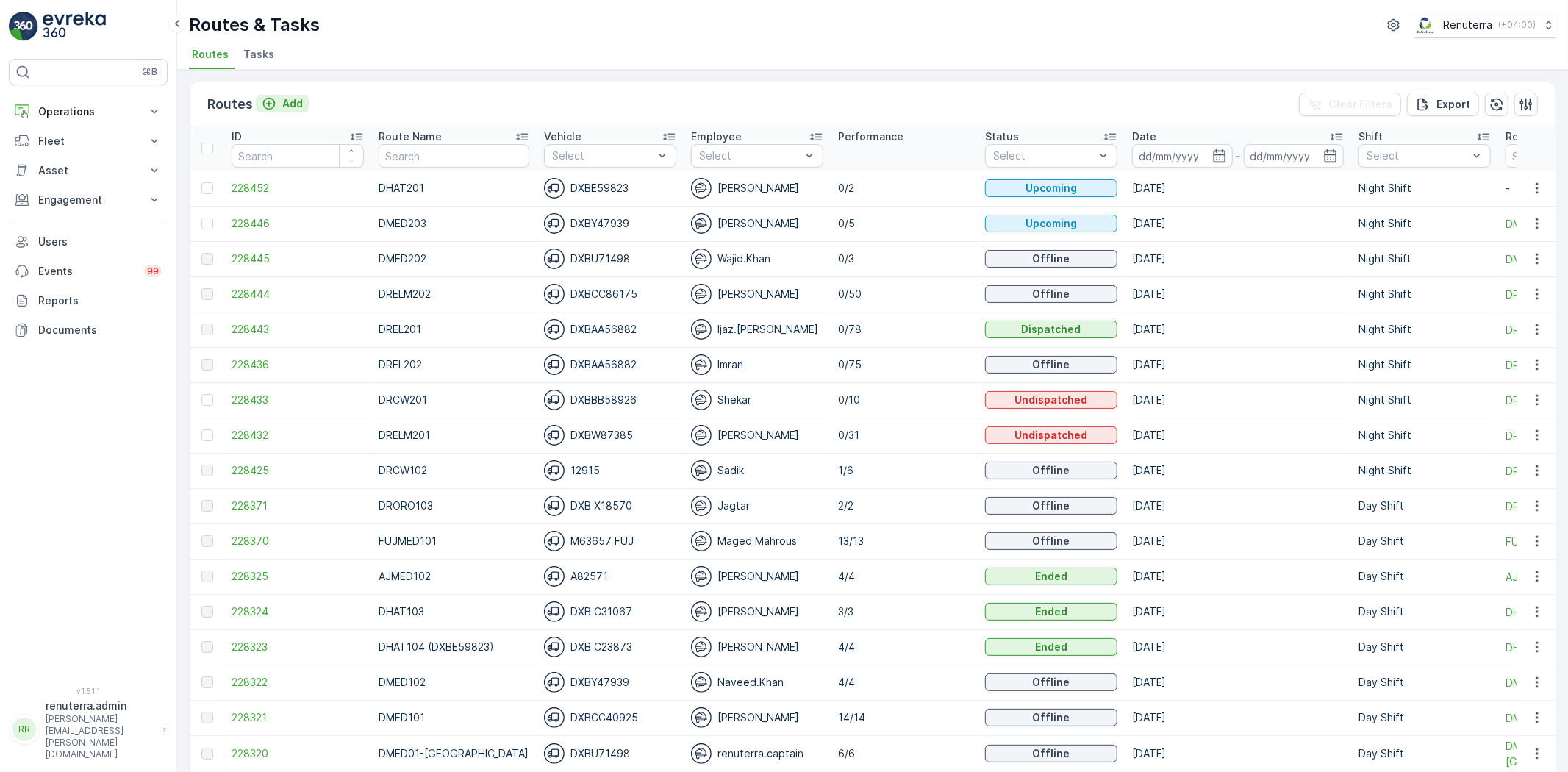
click at [288, 97] on p "Add" at bounding box center [292, 104] width 20 height 15
click at [436, 168] on th "Route Name" at bounding box center [454, 148] width 166 height 44
click at [432, 164] on input "text" at bounding box center [454, 156] width 151 height 24
type input "DHAT1201"
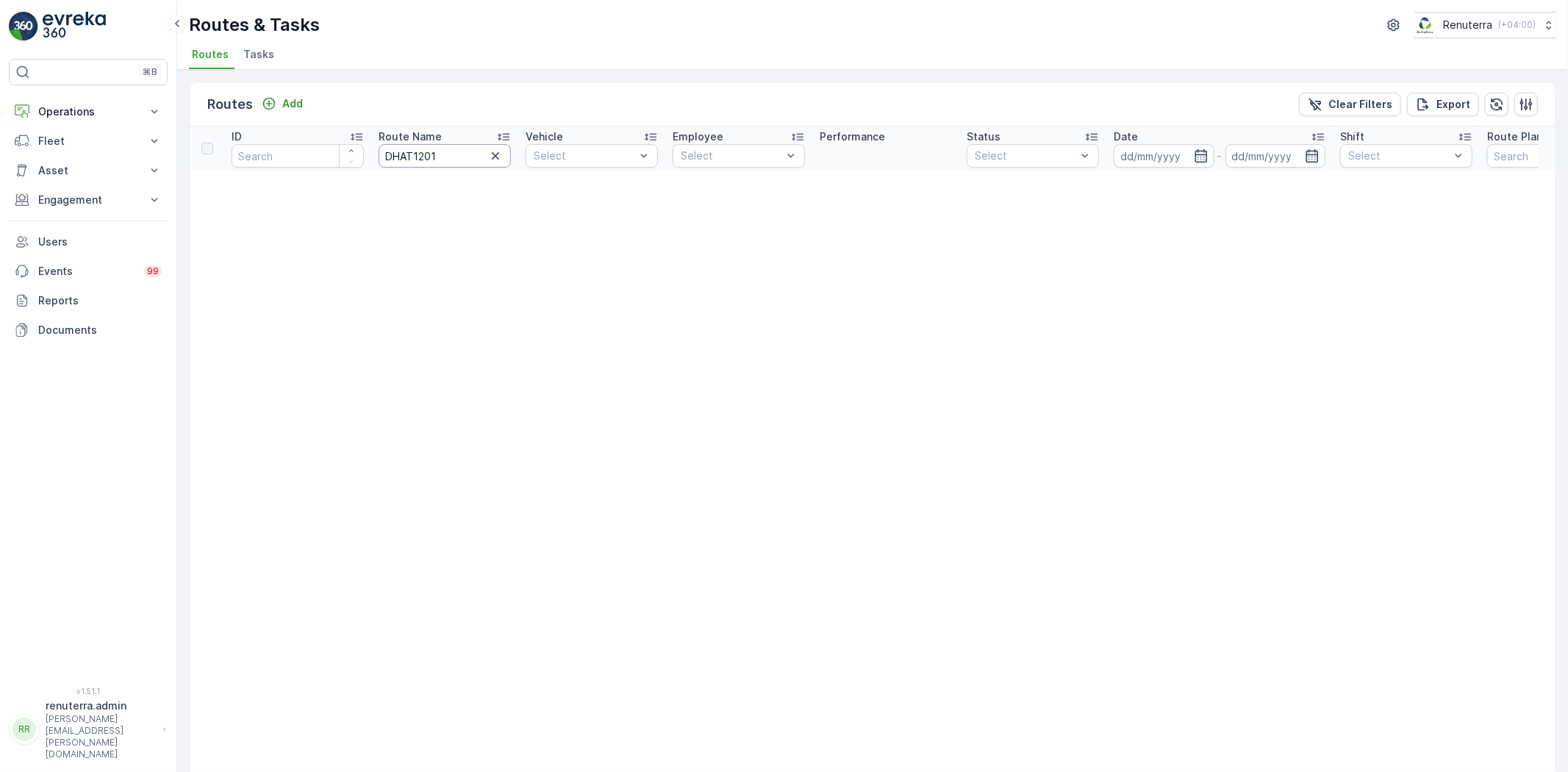
click at [418, 160] on input "DHAT1201" at bounding box center [444, 156] width 132 height 24
type input "DHAT101"
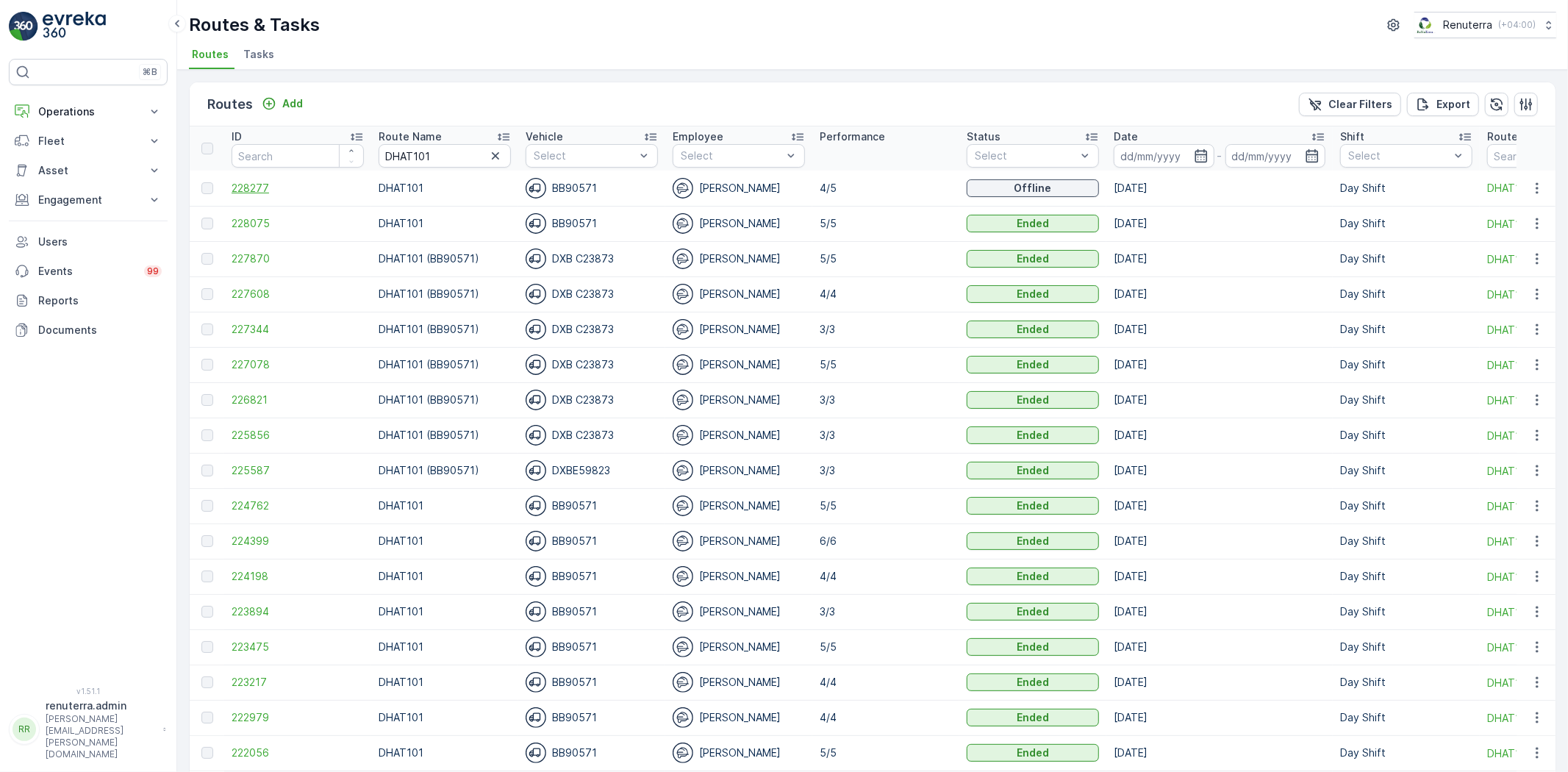
click at [256, 191] on span "228277" at bounding box center [298, 188] width 132 height 15
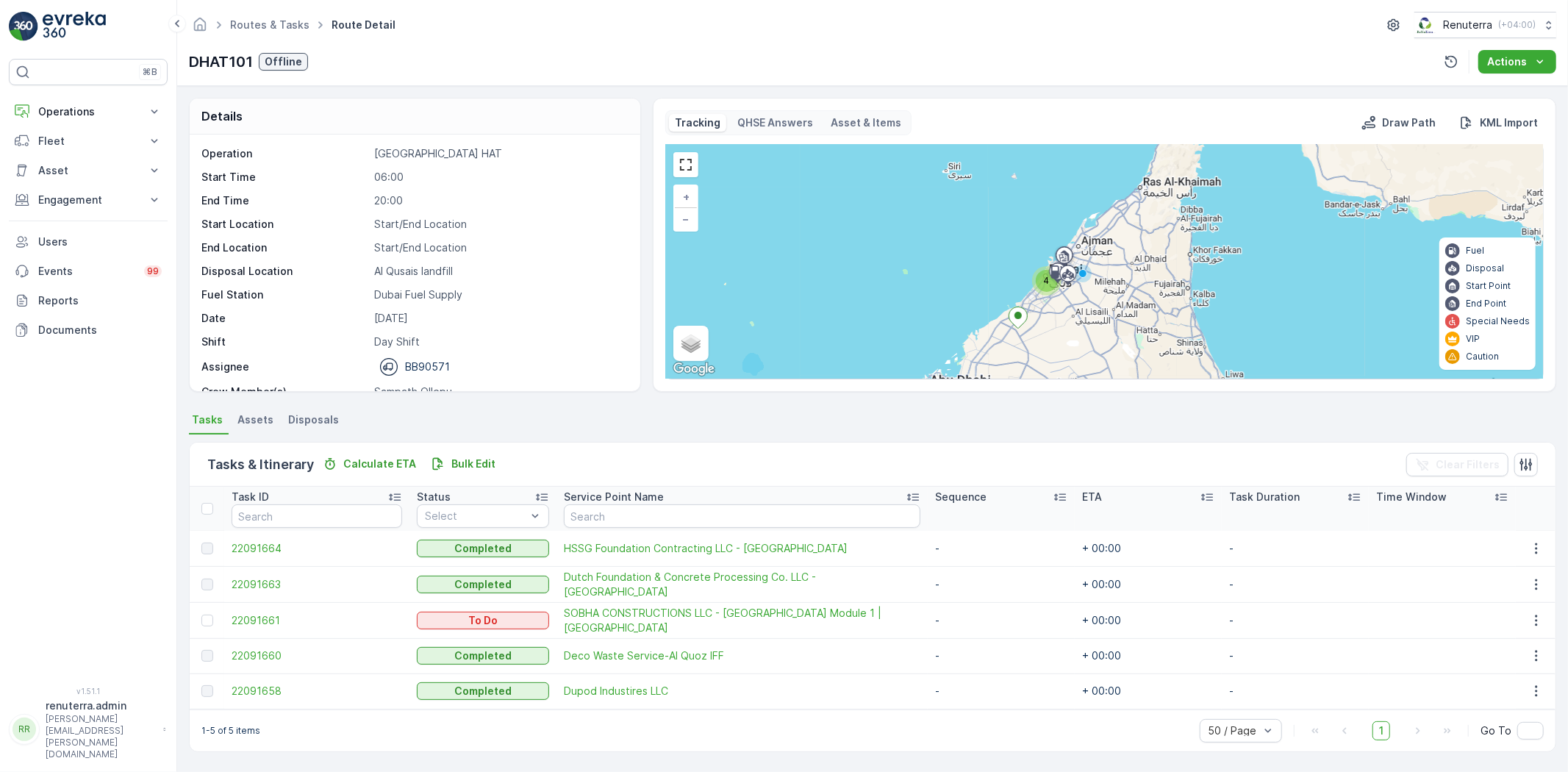
click at [215, 616] on div at bounding box center [209, 620] width 16 height 11
click at [202, 615] on input "checkbox" at bounding box center [202, 615] width 0 height 0
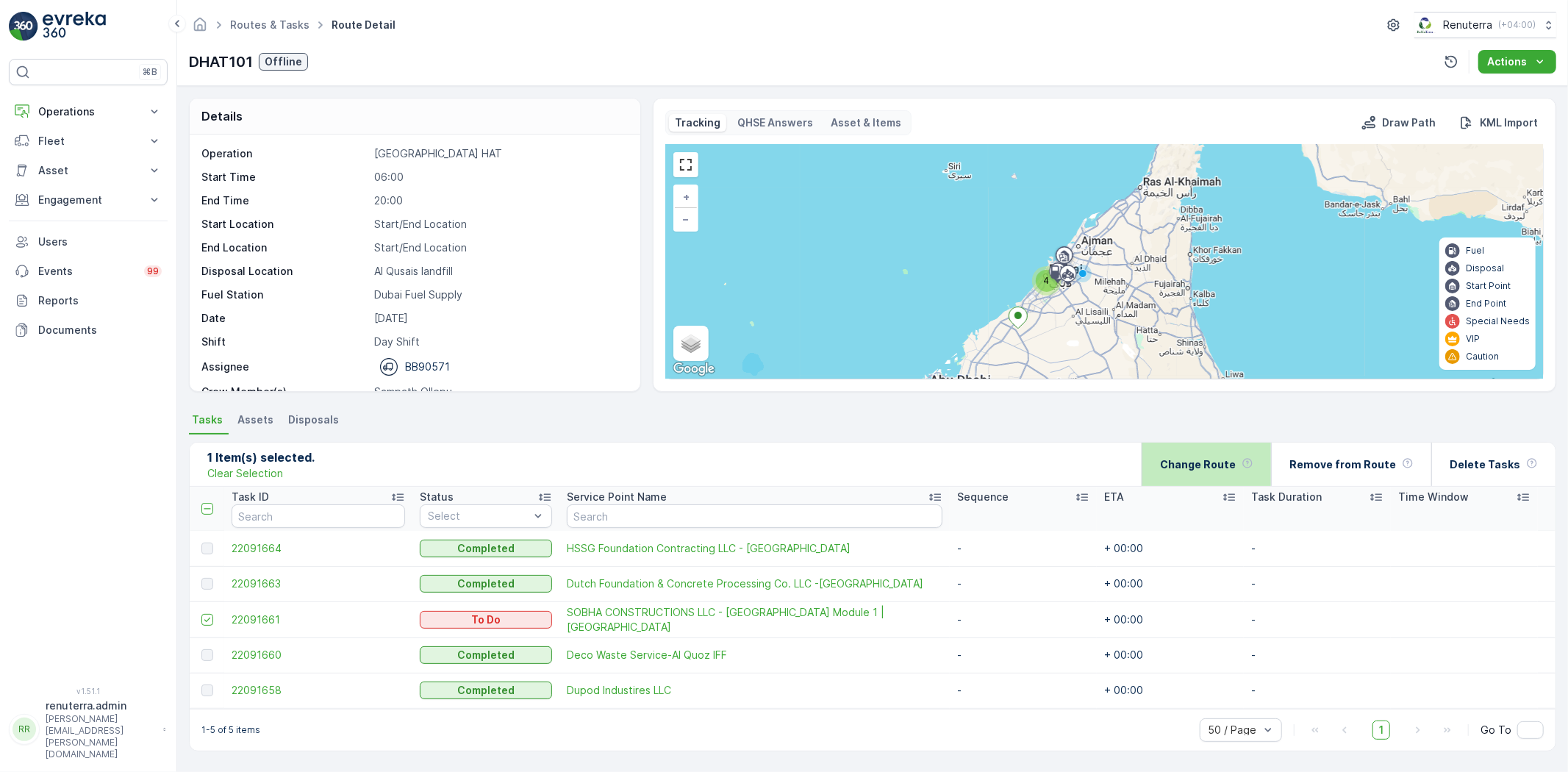
click at [1236, 461] on p "Change Route" at bounding box center [1198, 465] width 75 height 15
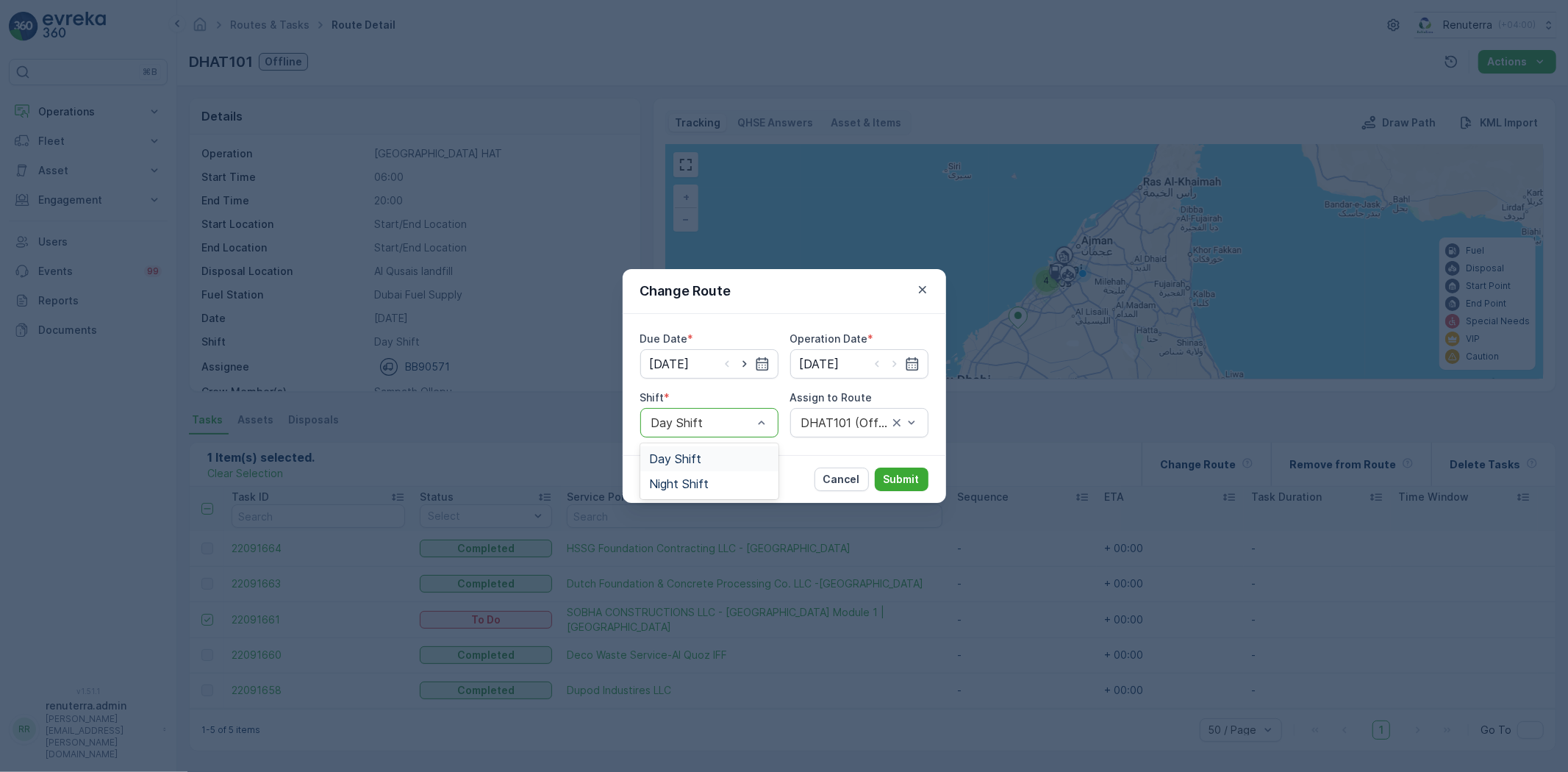
click at [715, 489] on div "Night Shift" at bounding box center [709, 484] width 120 height 13
click at [807, 430] on div "DHAT101 (Offline) - BB90571" at bounding box center [859, 423] width 139 height 30
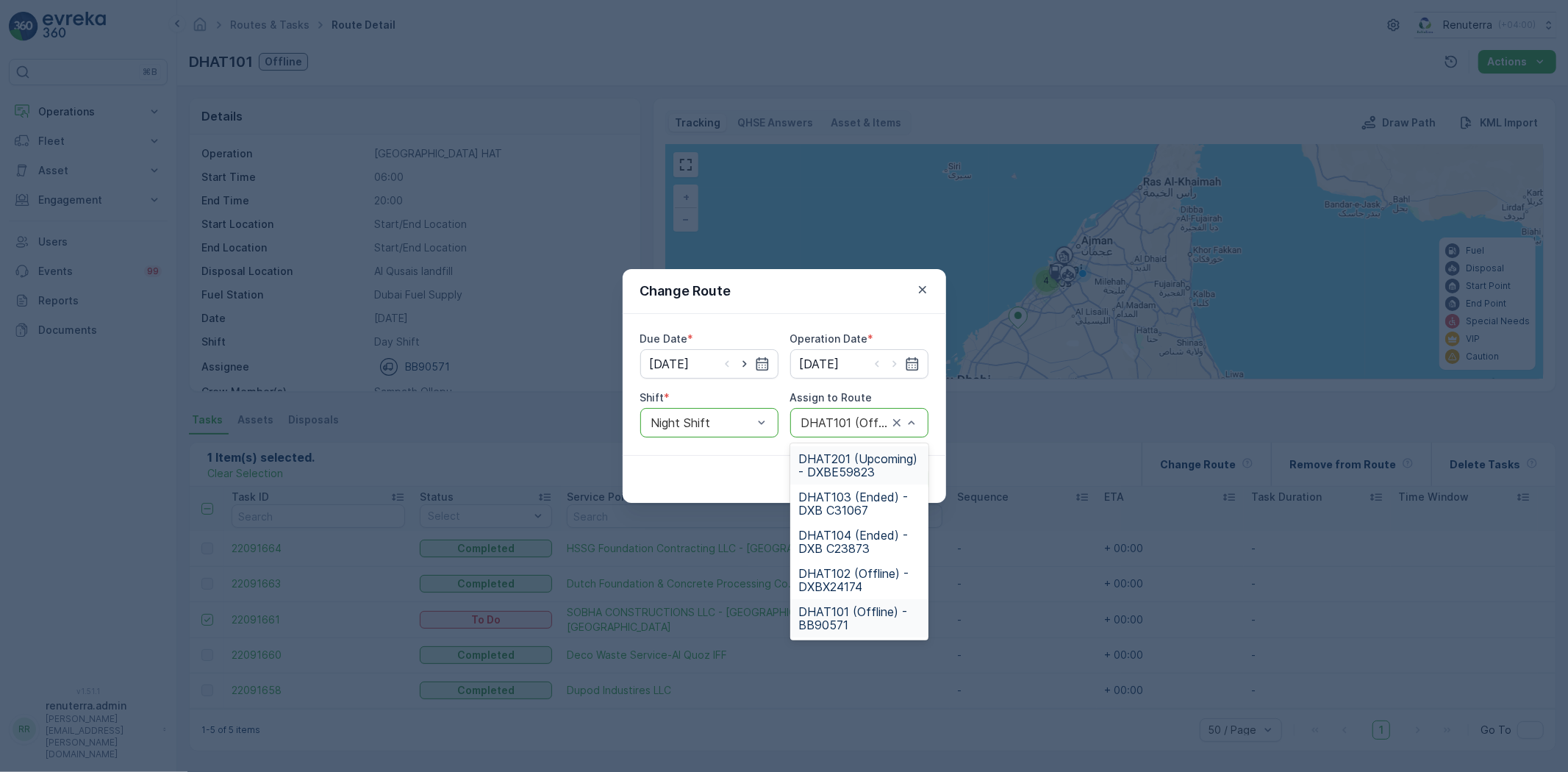
click at [825, 452] on span "DHAT201 (Upcoming) - DXBE59823" at bounding box center [859, 465] width 120 height 26
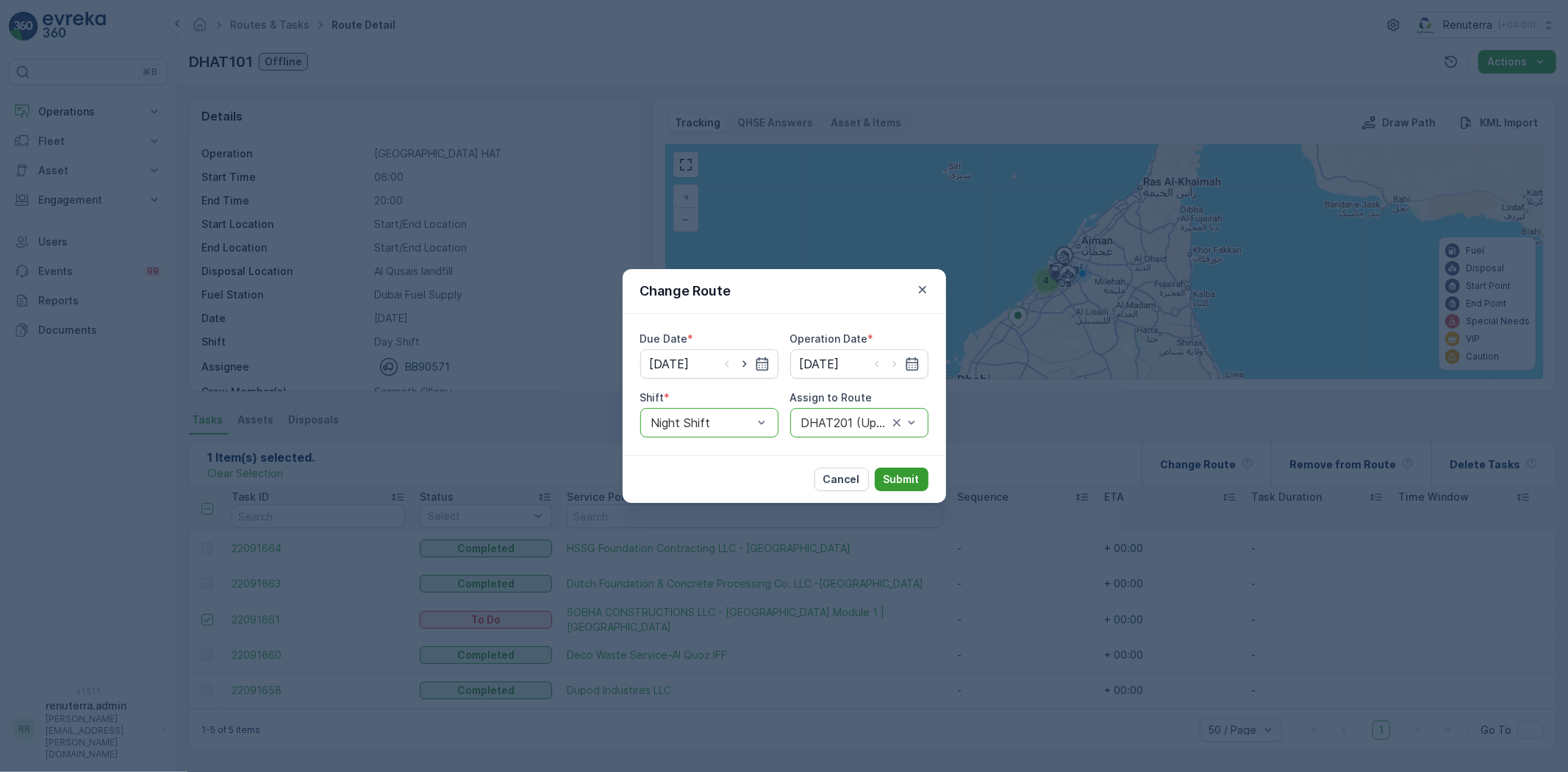
click at [899, 482] on p "Submit" at bounding box center [902, 479] width 36 height 15
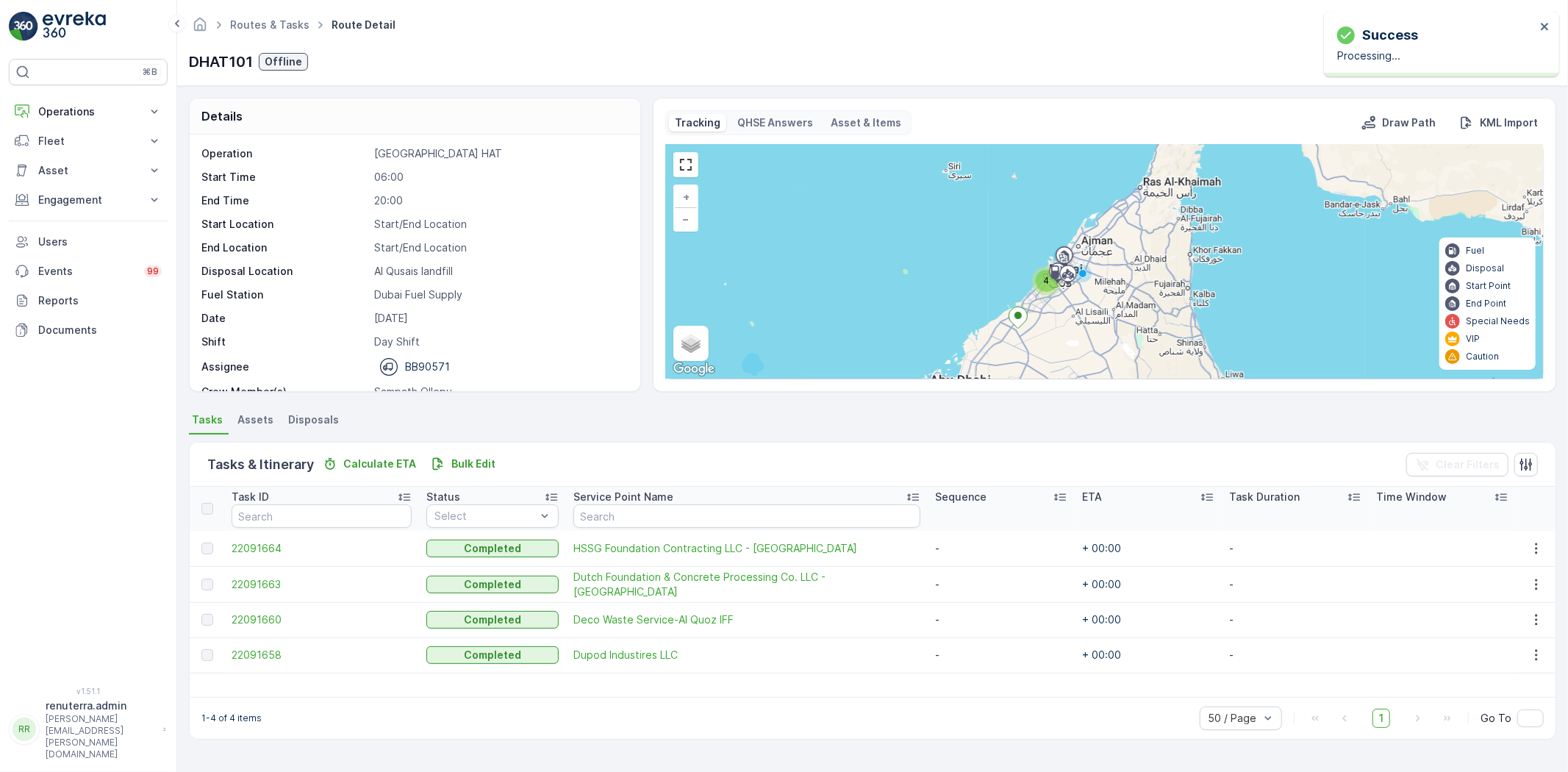
click at [248, 15] on ul "Routes & Tasks" at bounding box center [278, 25] width 102 height 21
click at [256, 27] on link "Routes & Tasks" at bounding box center [270, 24] width 80 height 12
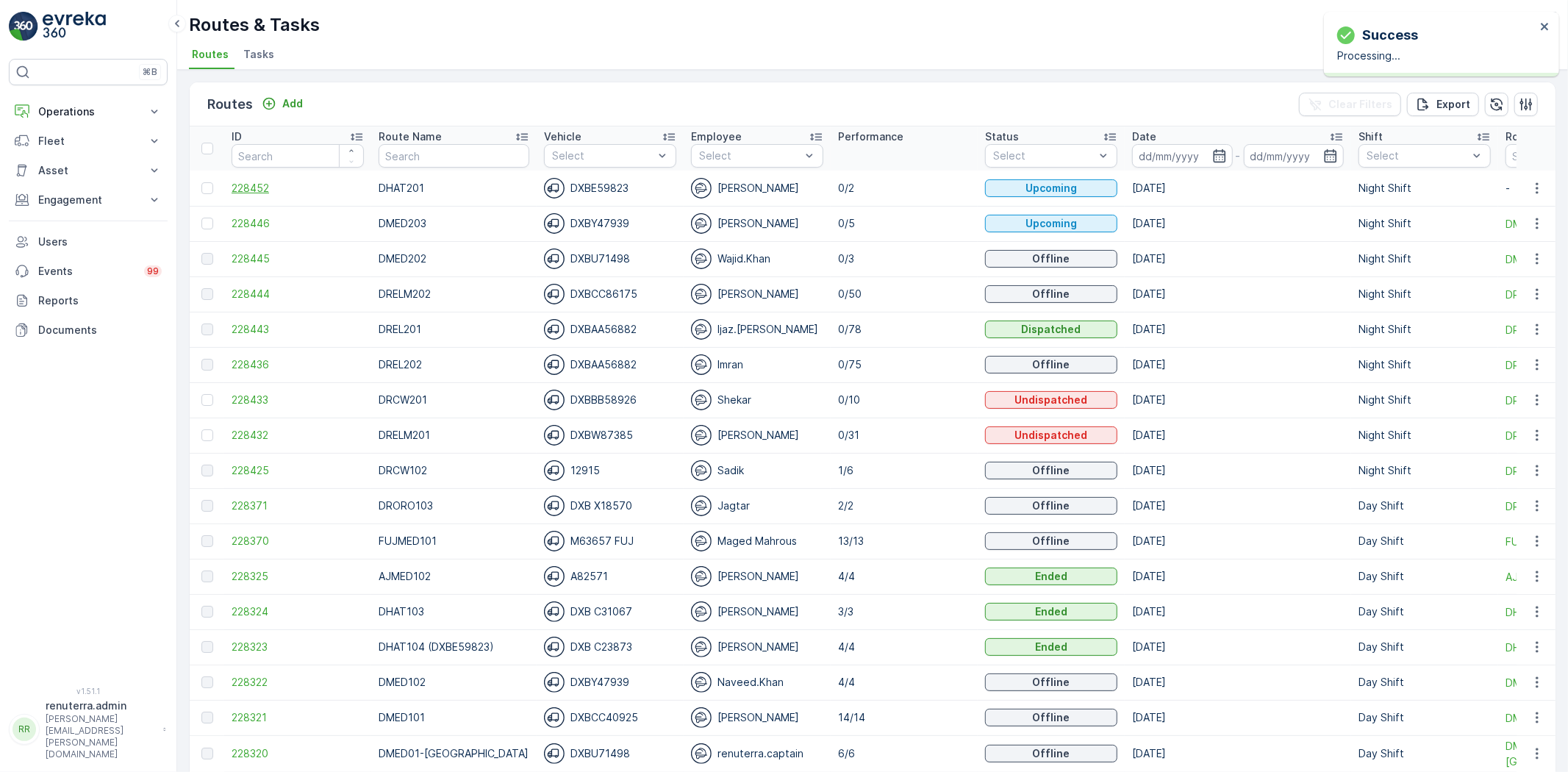
click at [261, 182] on span "228452" at bounding box center [298, 188] width 132 height 15
